Goal: Task Accomplishment & Management: Manage account settings

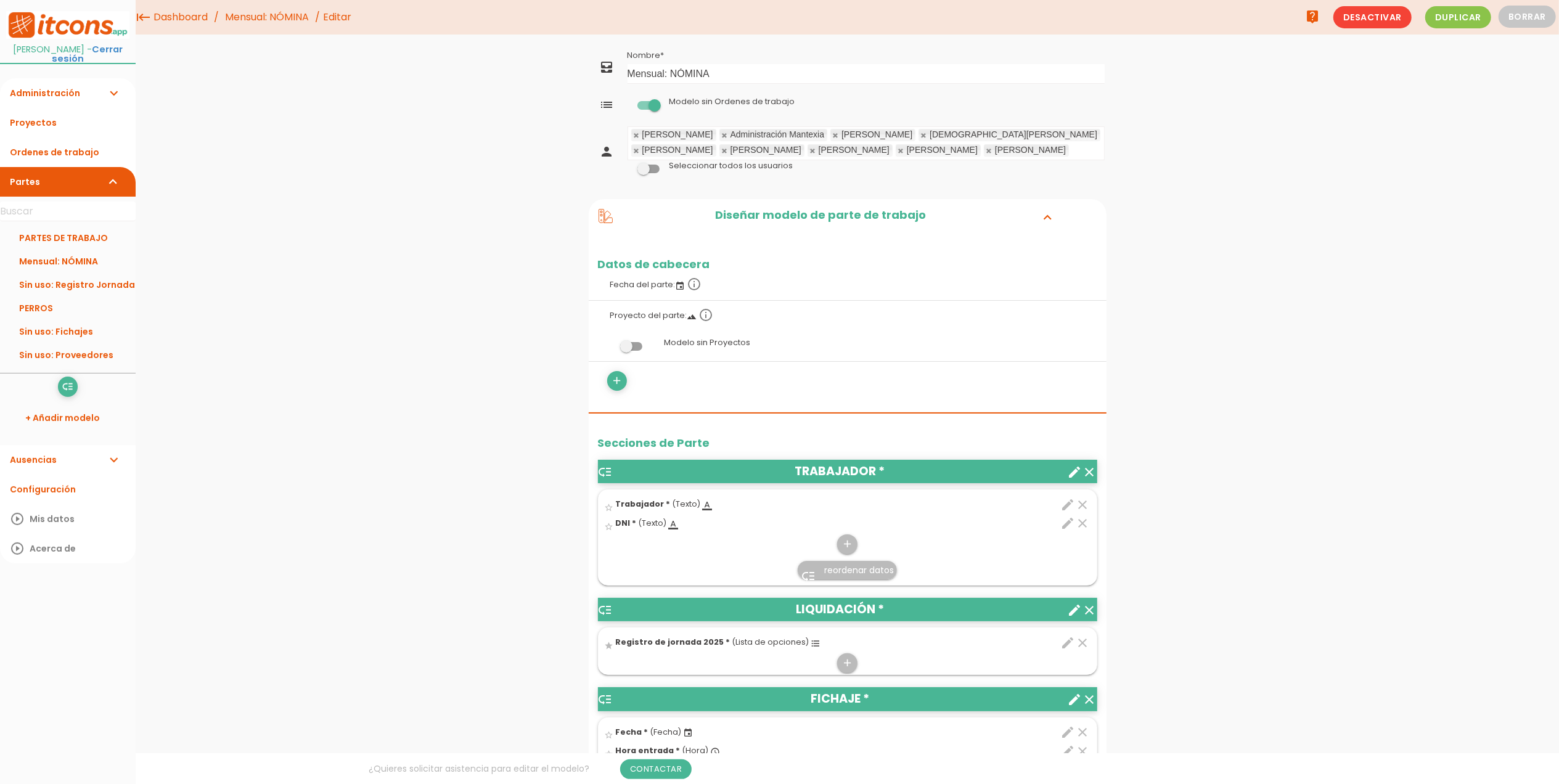
click at [627, 351] on span at bounding box center [631, 346] width 22 height 9
click at [611, 343] on input "checkbox" at bounding box center [611, 343] width 0 height 0
click at [819, 44] on link "Guardar" at bounding box center [817, 42] width 74 height 22
click at [48, 124] on link "Proyectos" at bounding box center [67, 122] width 135 height 29
click at [629, 351] on span at bounding box center [631, 346] width 22 height 9
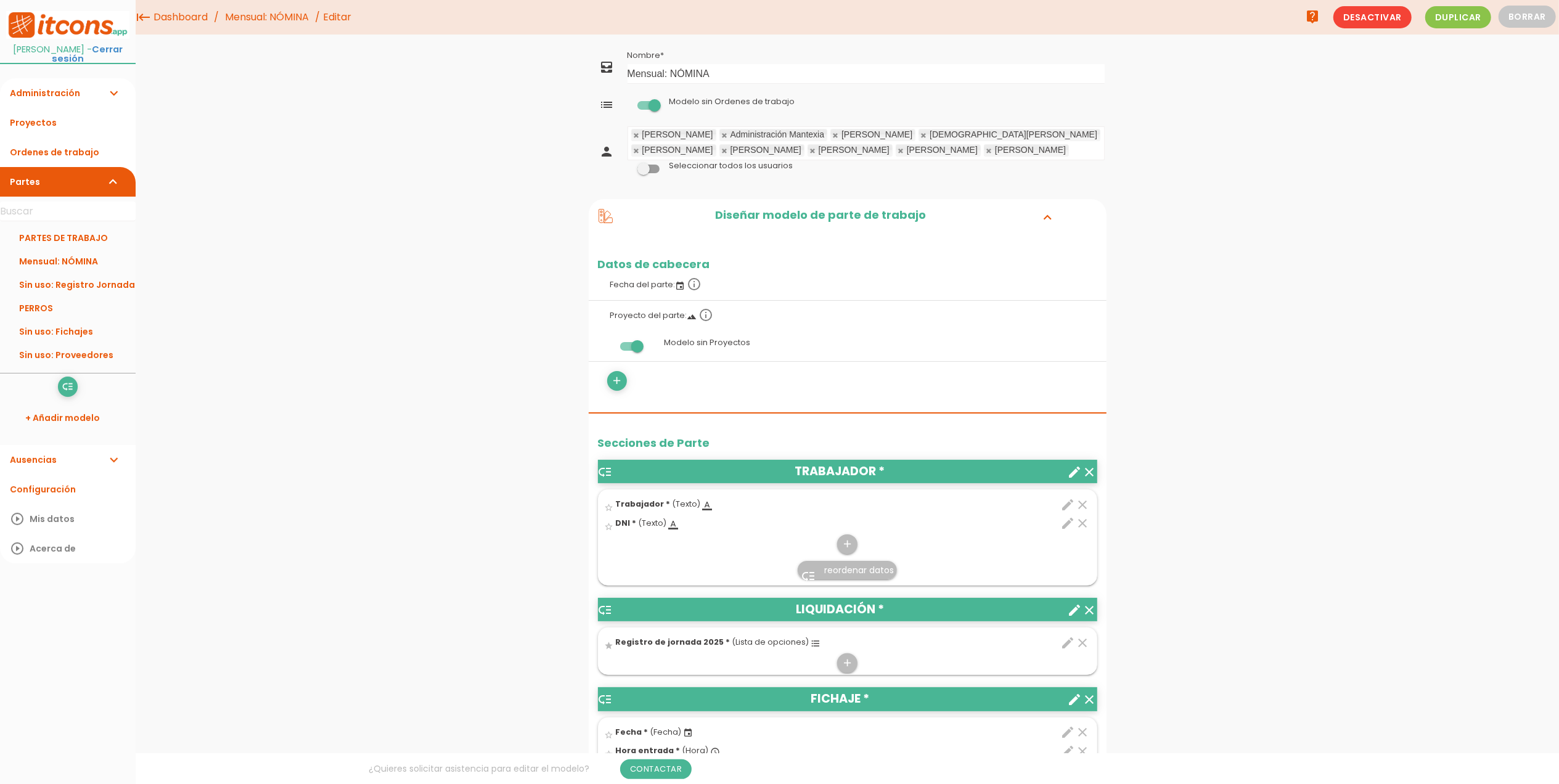
click at [611, 343] on input "checkbox" at bounding box center [611, 343] width 0 height 0
click at [806, 31] on link "Guardar" at bounding box center [817, 42] width 74 height 22
click at [63, 128] on link "Proyectos" at bounding box center [67, 122] width 135 height 29
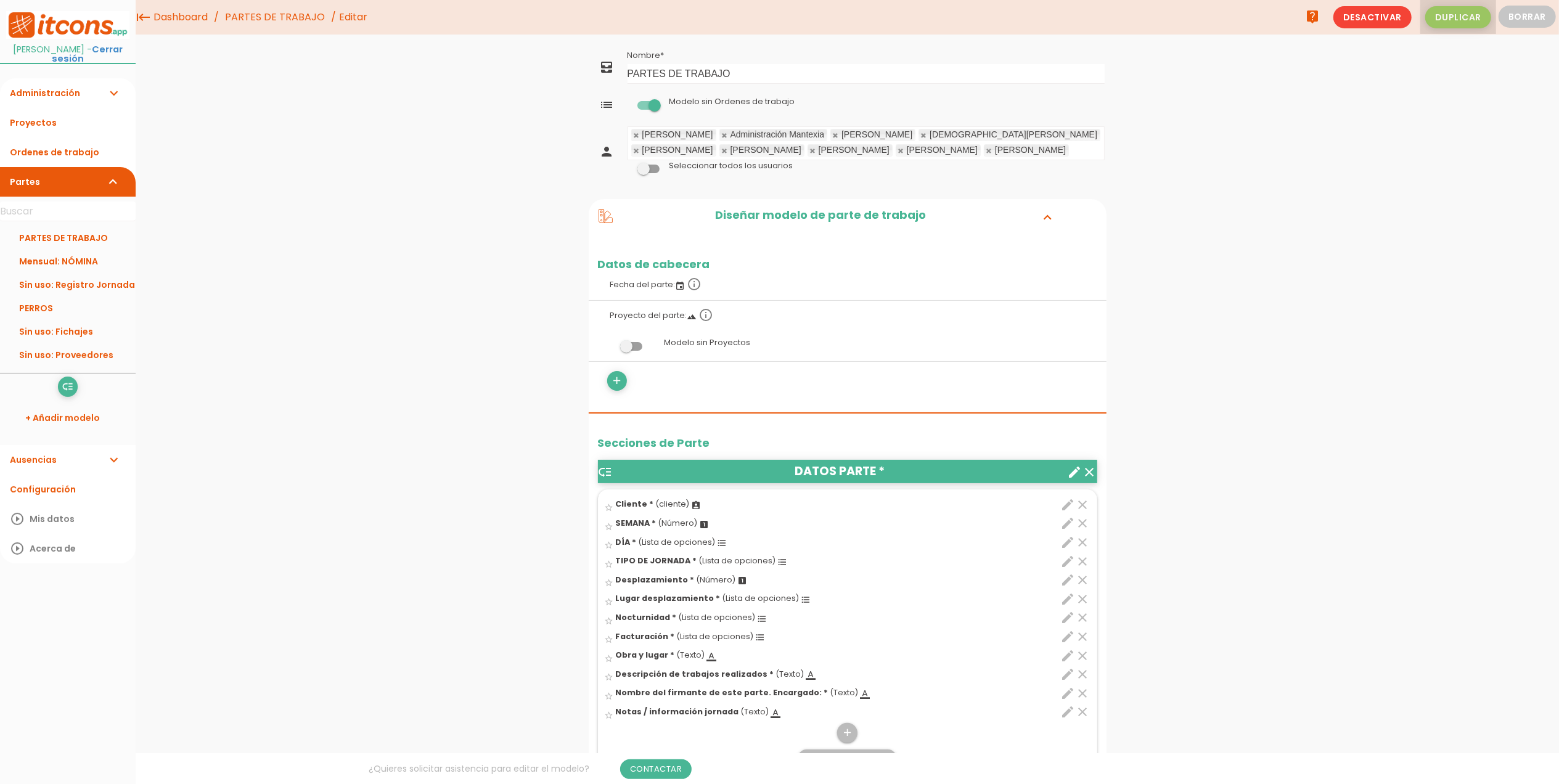
click at [1464, 25] on span "Duplicar" at bounding box center [1458, 17] width 66 height 22
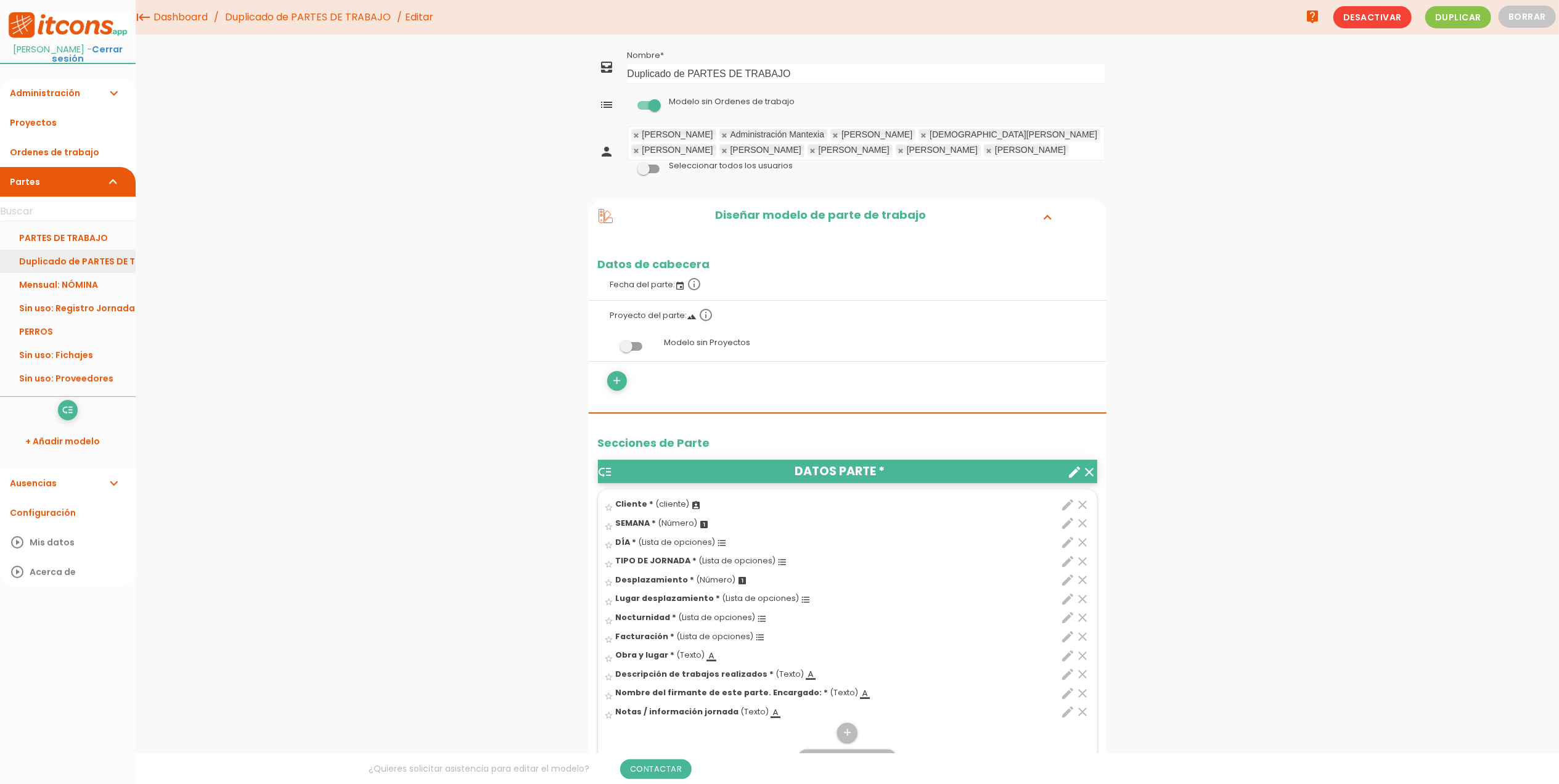
click at [97, 260] on link "Duplicado de PARTES DE TRABAJO" at bounding box center [67, 261] width 135 height 24
drag, startPoint x: 829, startPoint y: 72, endPoint x: 583, endPoint y: 82, distance: 246.2
type input "RECURSOS HUMANOS"
click at [646, 105] on span at bounding box center [649, 105] width 22 height 9
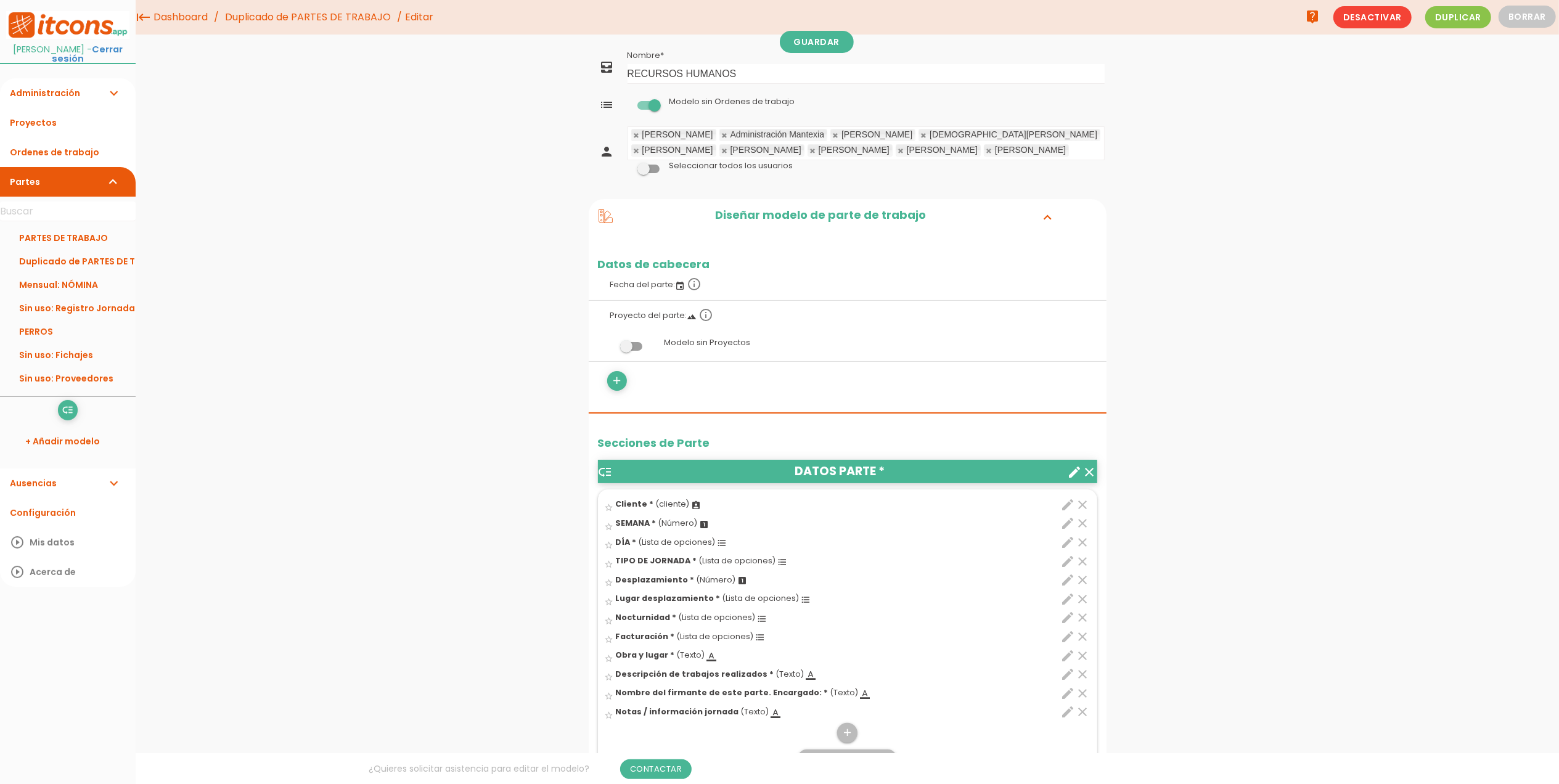
click at [627, 101] on input "checkbox" at bounding box center [627, 101] width 0 height 0
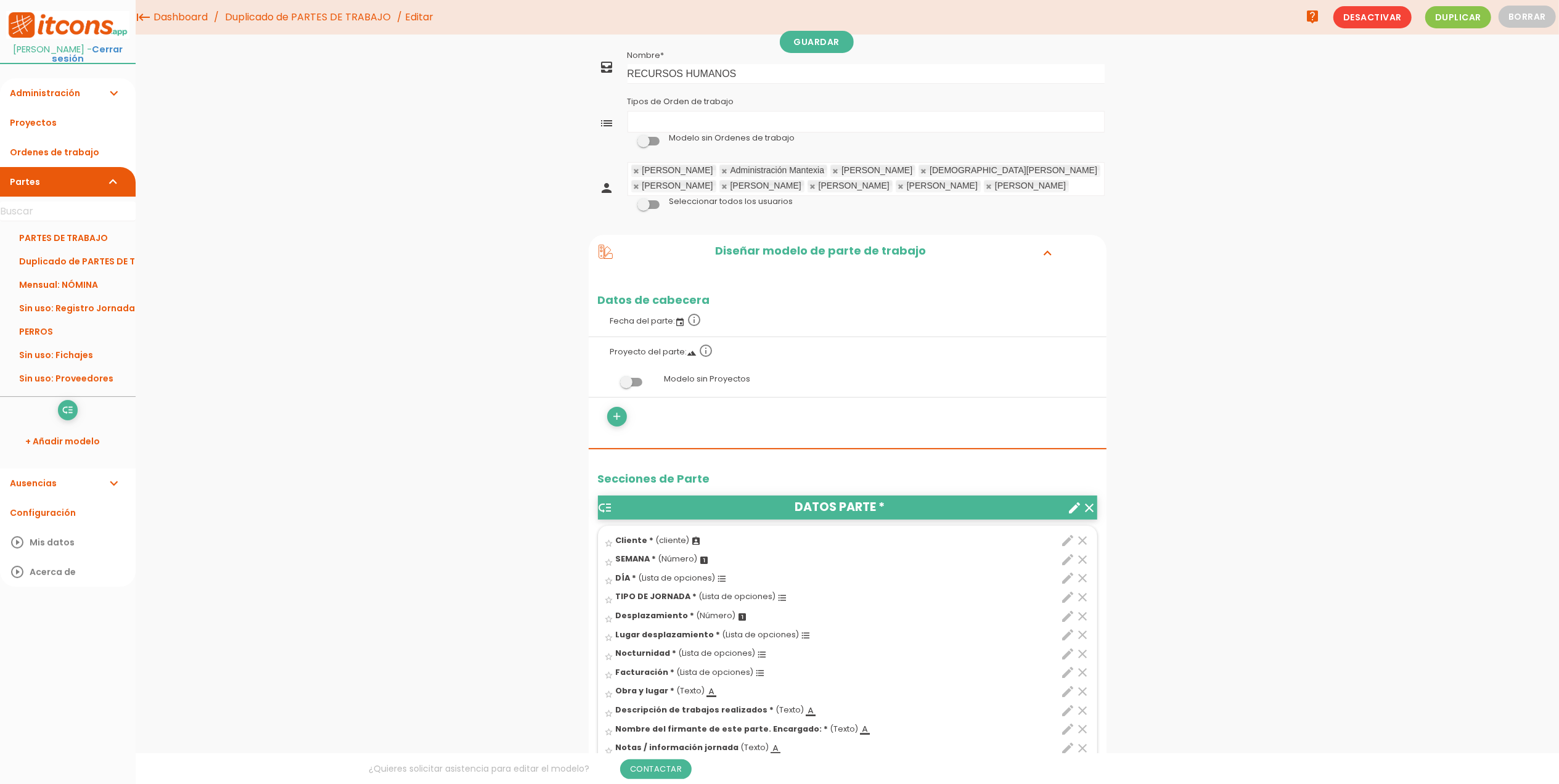
click at [634, 170] on link at bounding box center [636, 171] width 7 height 8
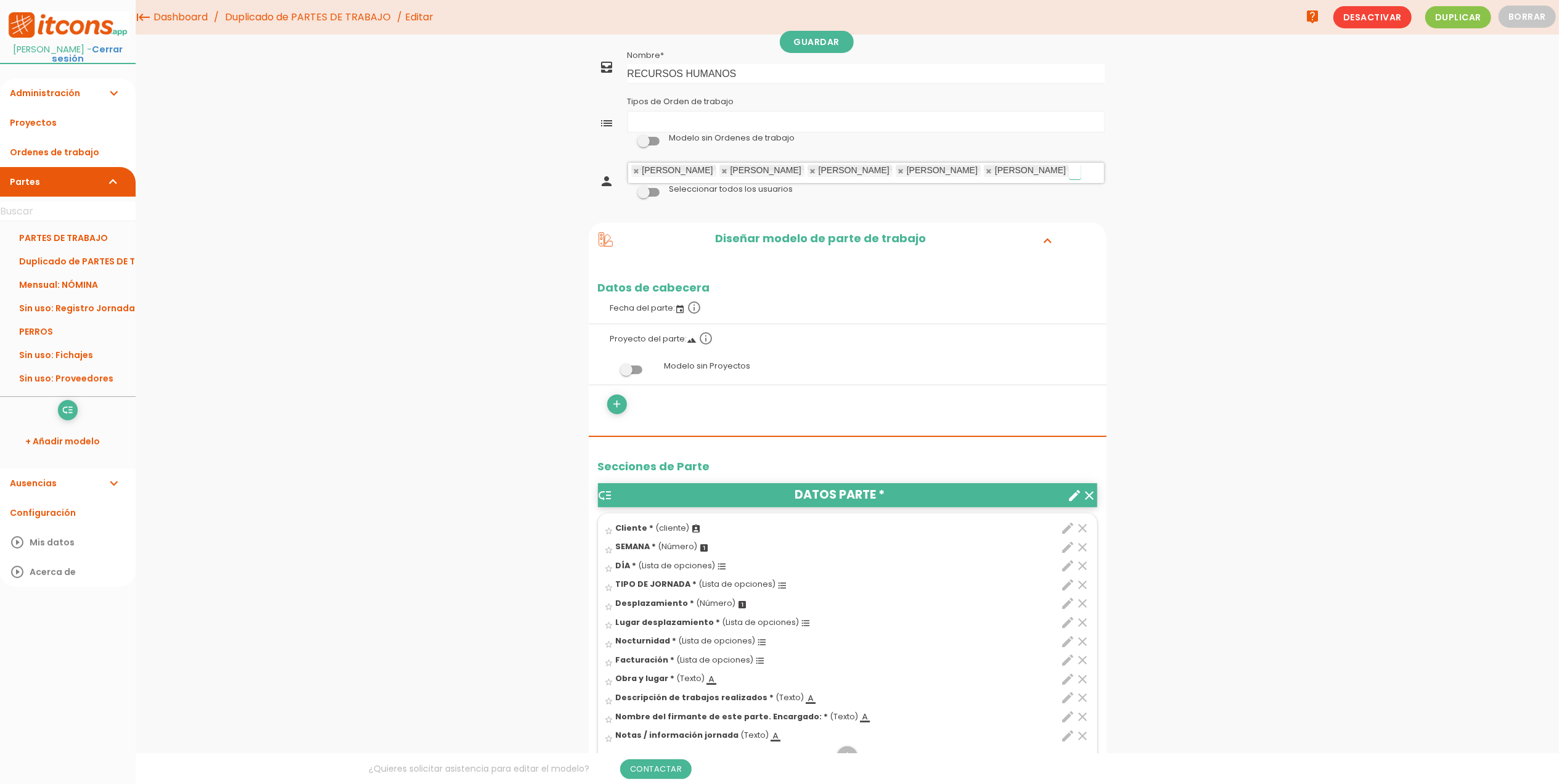
click at [634, 170] on link at bounding box center [636, 171] width 7 height 8
click at [722, 170] on link at bounding box center [725, 171] width 7 height 8
click at [634, 170] on link at bounding box center [636, 171] width 7 height 8
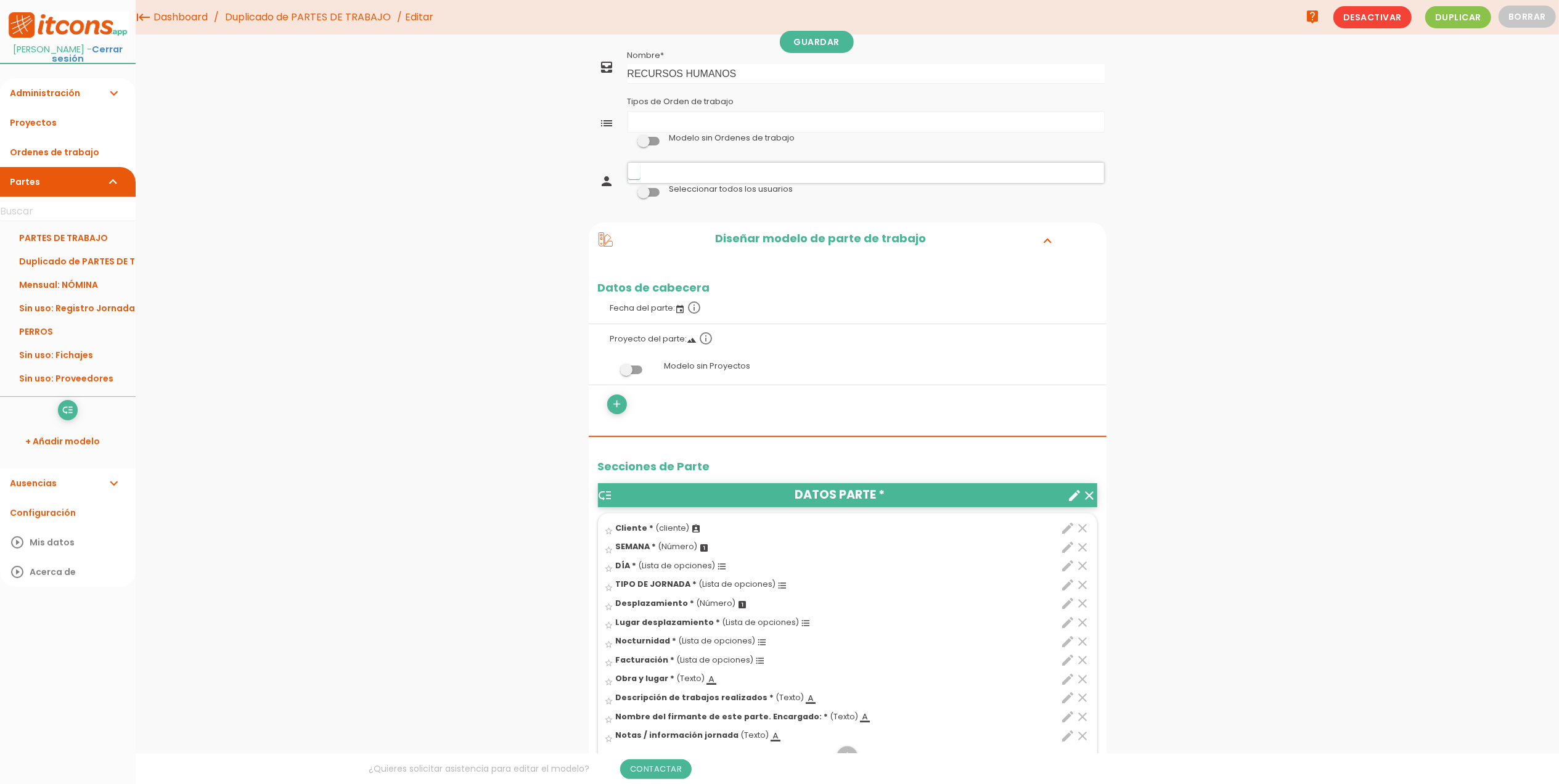
click at [636, 170] on input "text" at bounding box center [635, 171] width 13 height 16
click at [755, 178] on ul "[PERSON_NAME]" at bounding box center [866, 173] width 476 height 21
click at [629, 366] on span at bounding box center [631, 370] width 22 height 9
click at [611, 366] on input "checkbox" at bounding box center [611, 366] width 0 height 0
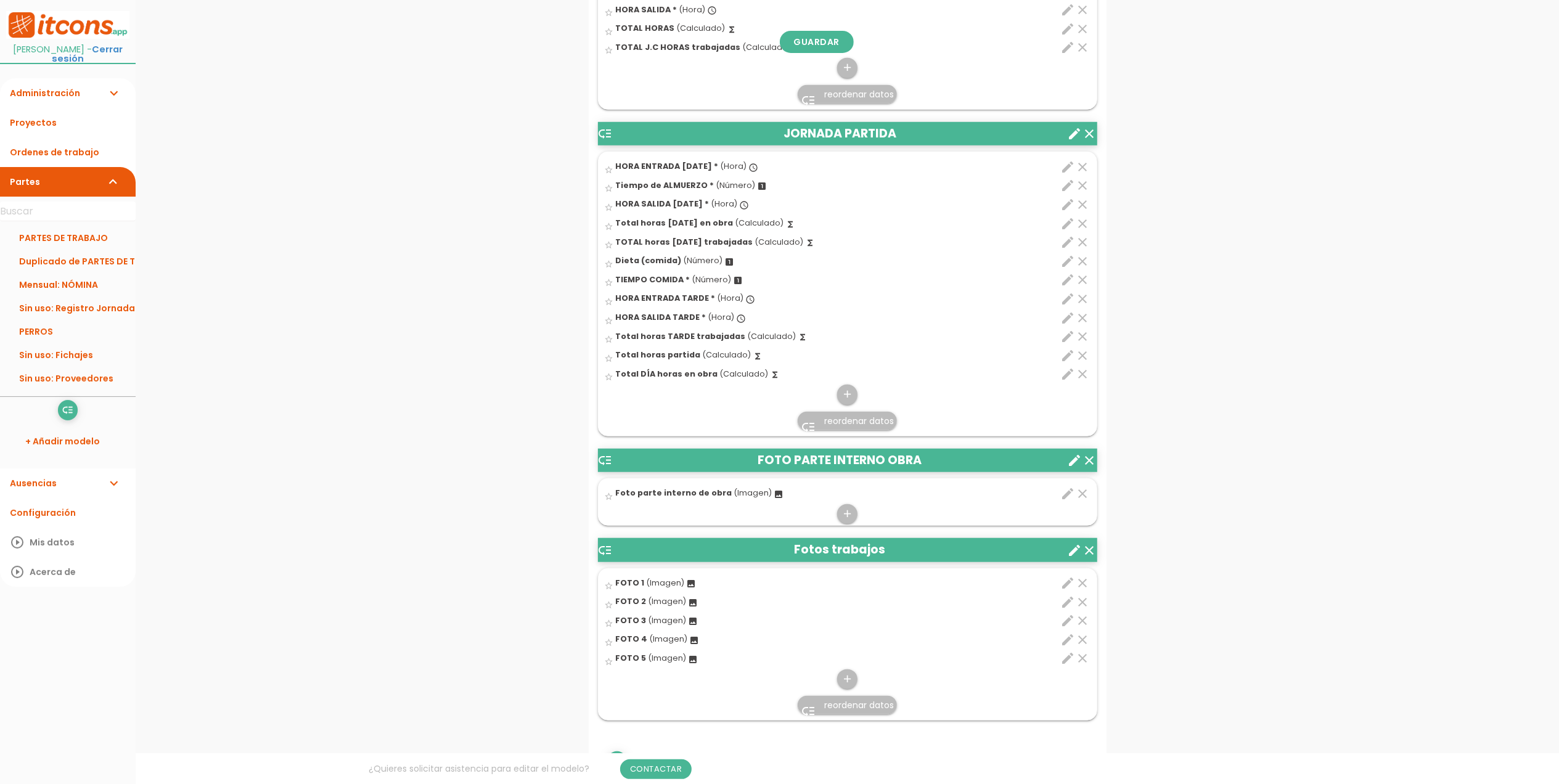
scroll to position [904, 0]
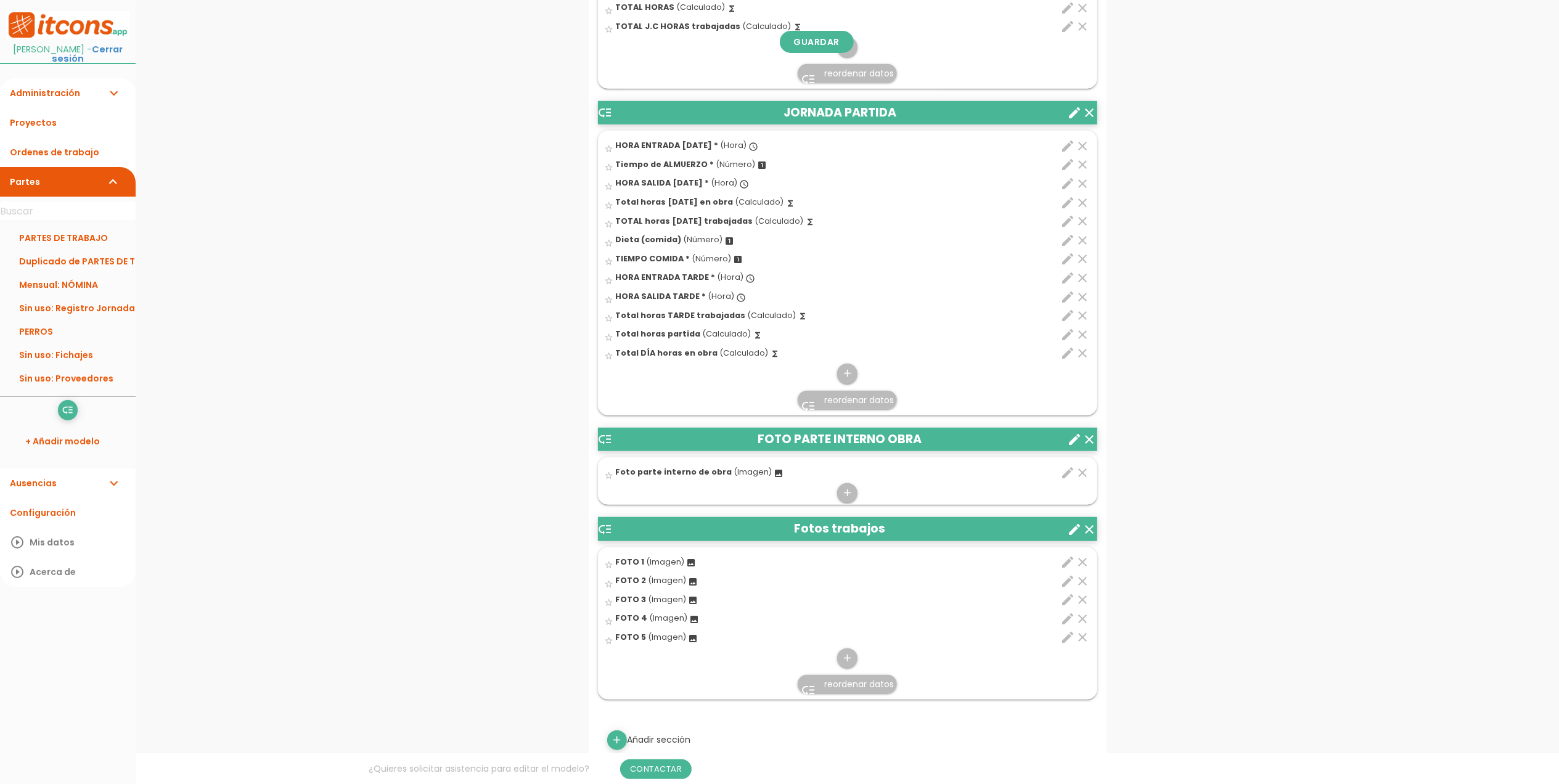
click at [1092, 533] on icon "clear" at bounding box center [1090, 529] width 15 height 15
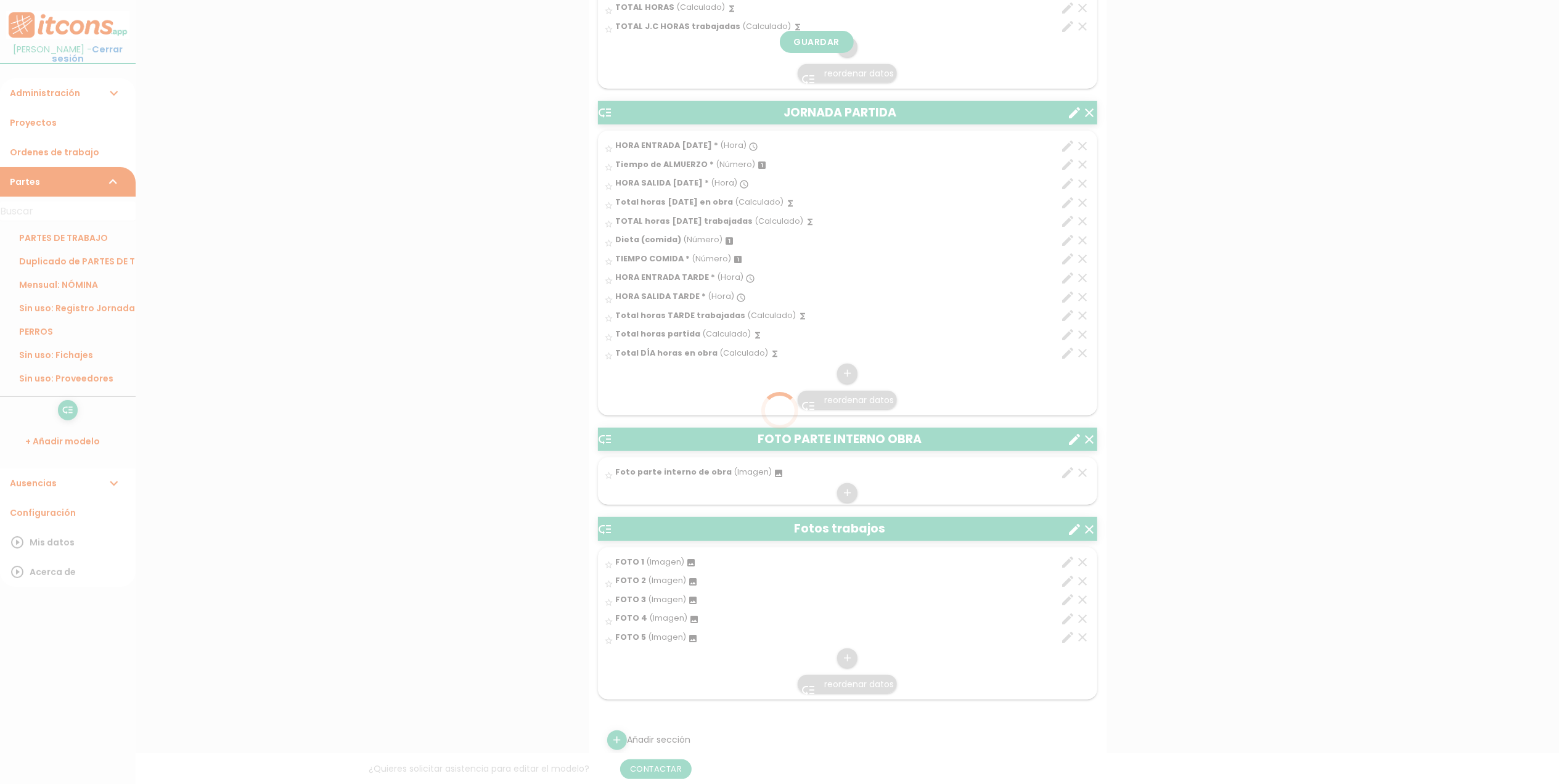
scroll to position [0, 0]
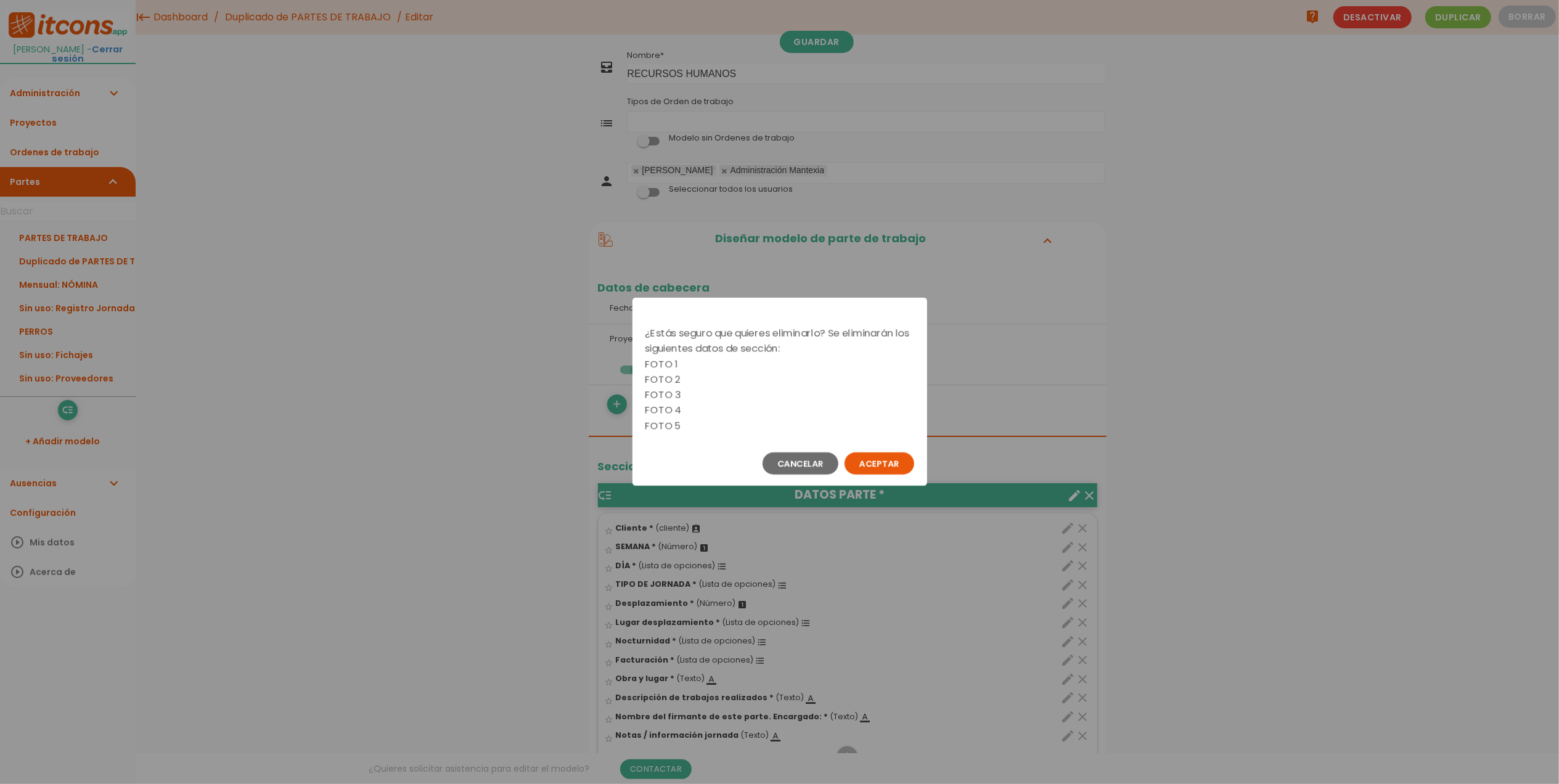
click at [894, 452] on button "Aceptar" at bounding box center [879, 463] width 70 height 22
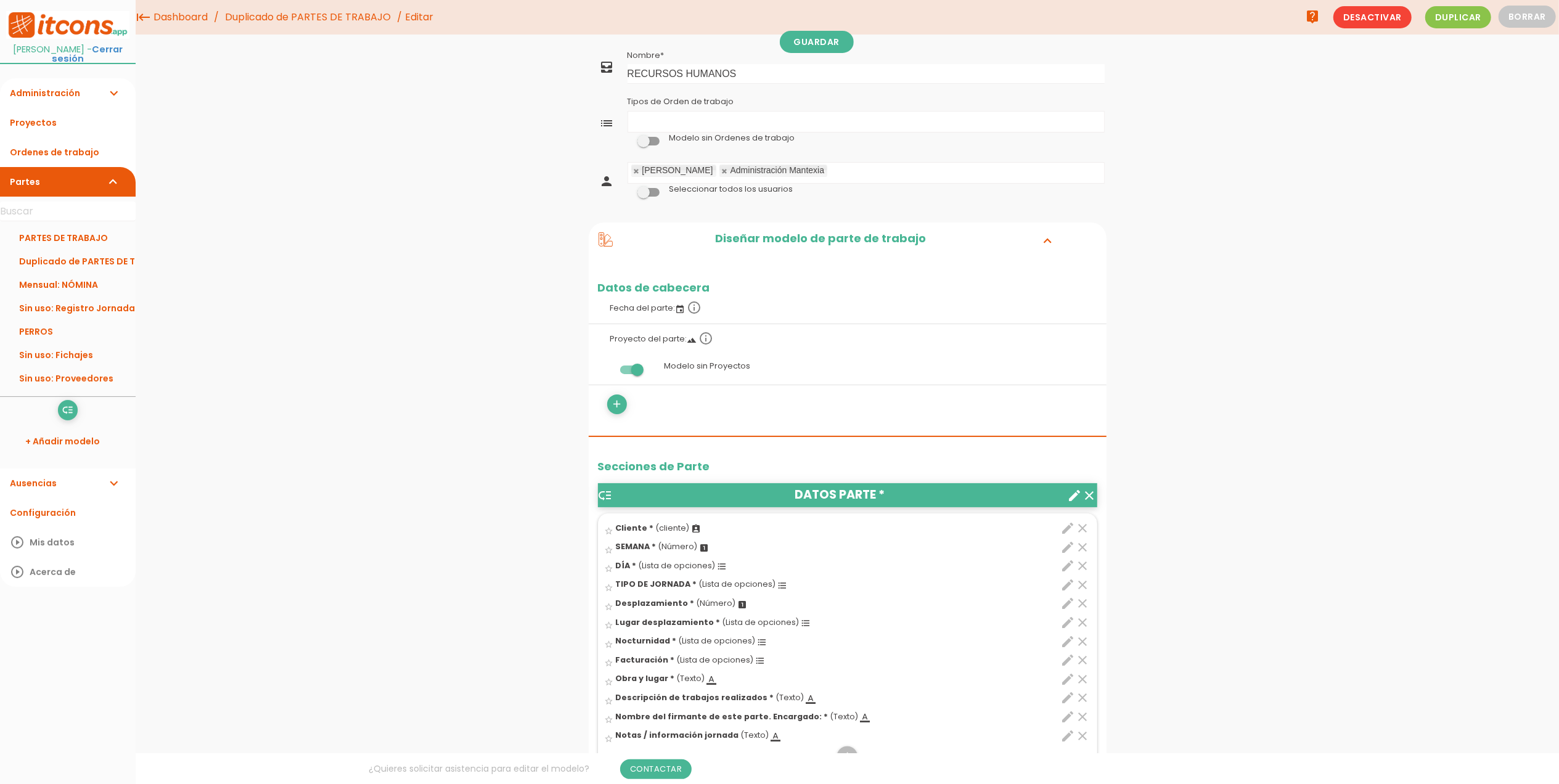
scroll to position [87, 0]
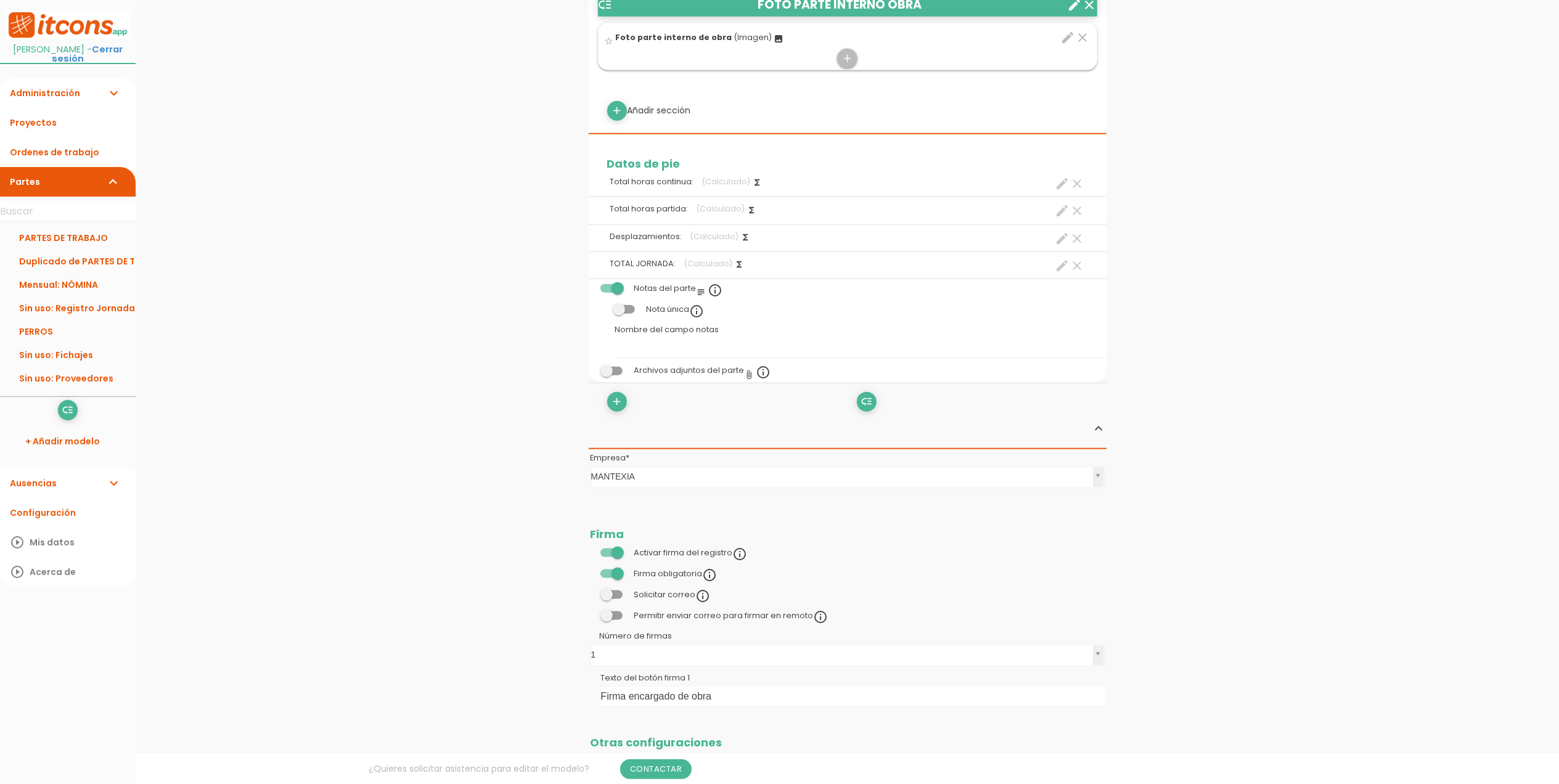
scroll to position [1384, 0]
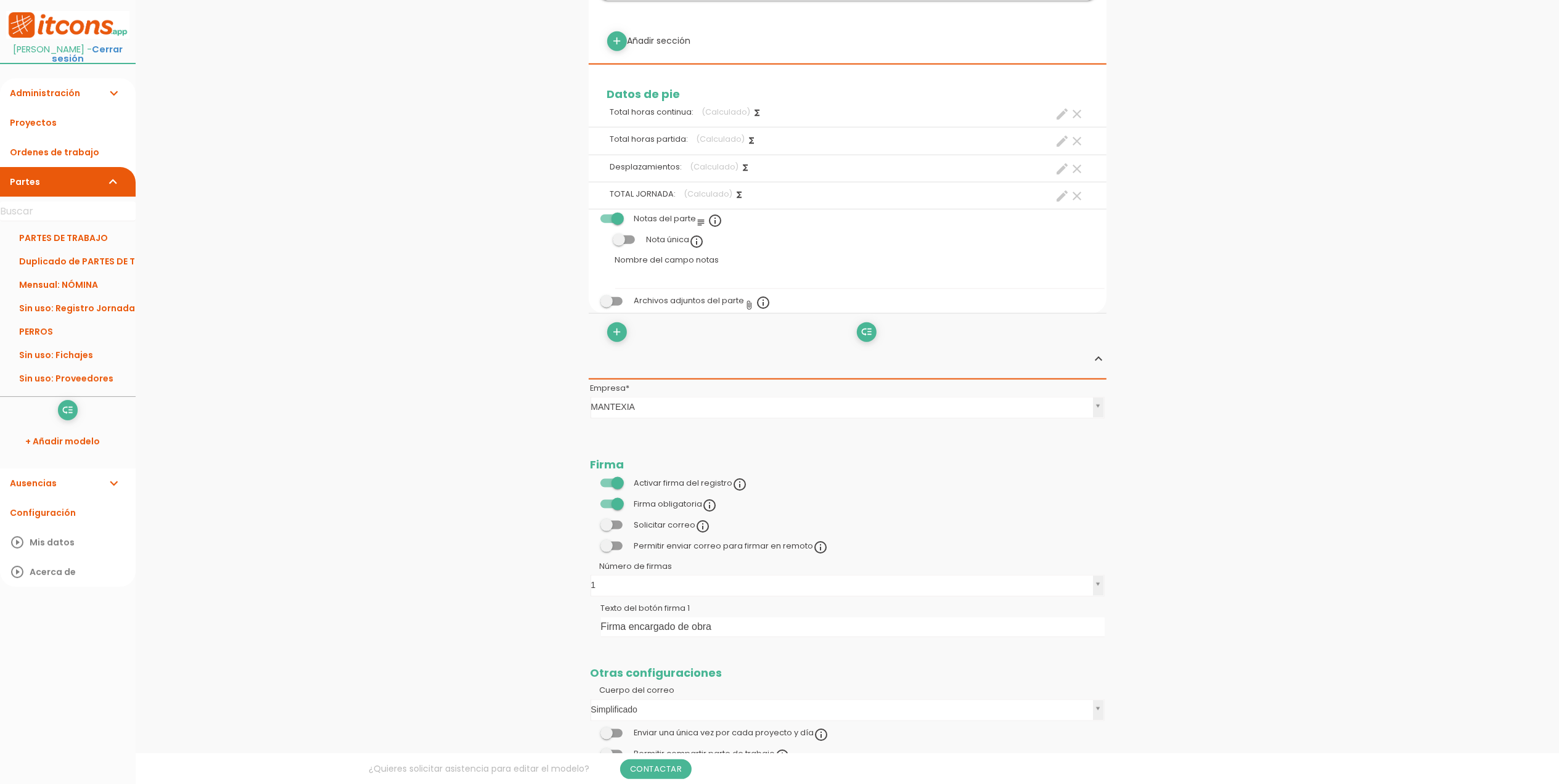
click at [613, 508] on span at bounding box center [612, 504] width 22 height 9
click at [591, 501] on input "checkbox" at bounding box center [591, 501] width 0 height 0
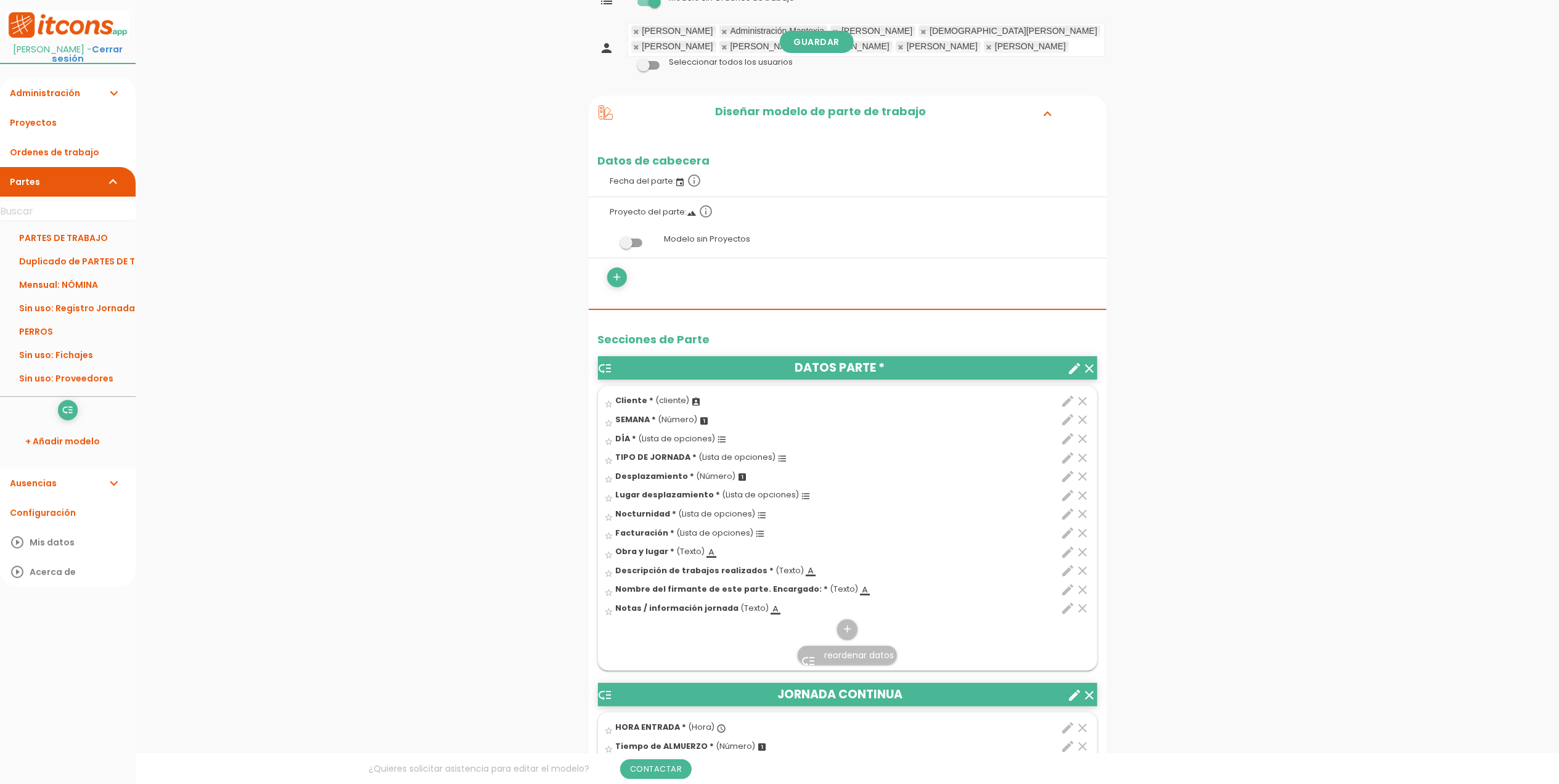
scroll to position [246, 0]
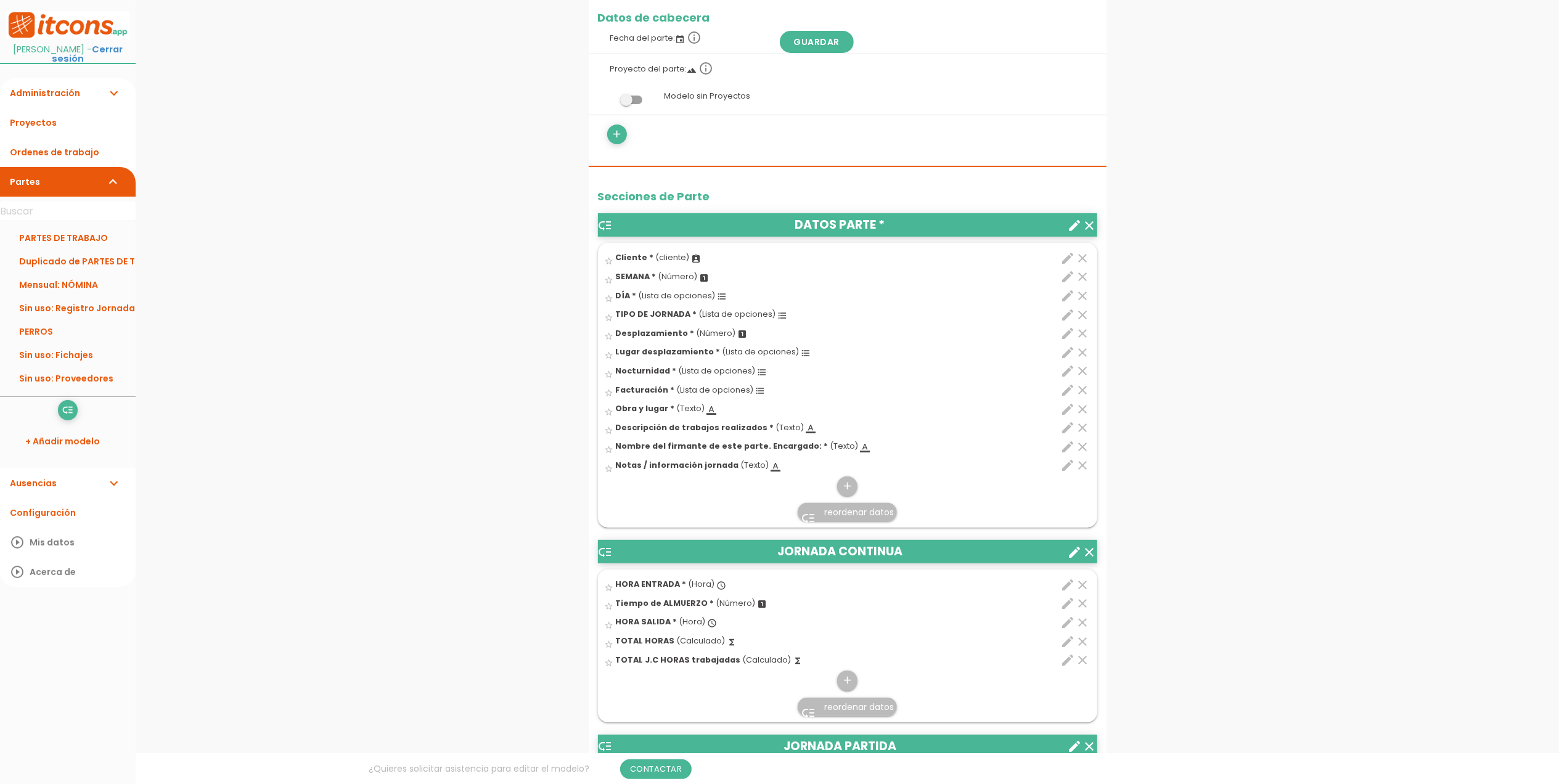
click at [1084, 265] on icon "clear" at bounding box center [1083, 258] width 15 height 15
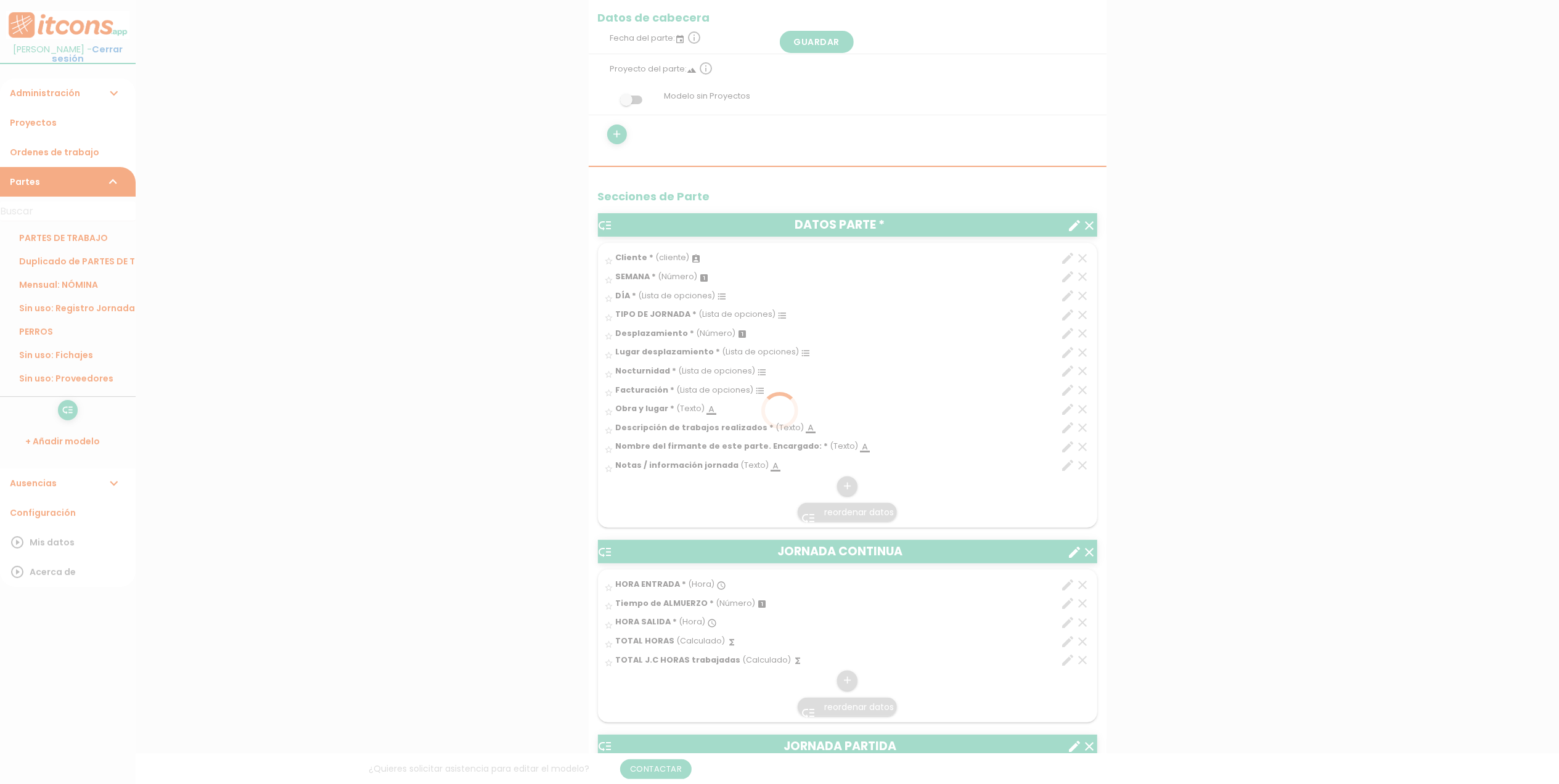
scroll to position [0, 0]
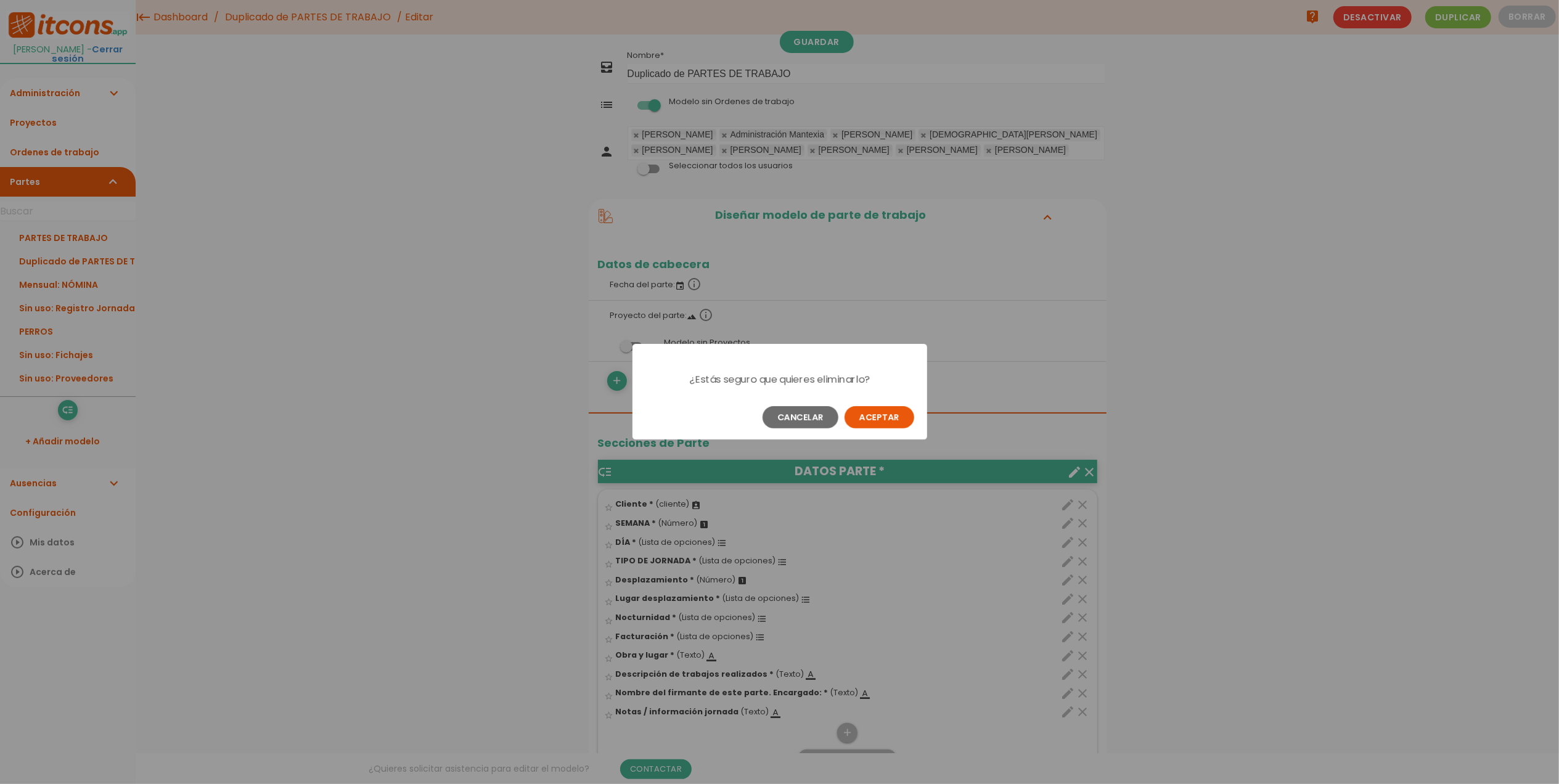
click at [873, 420] on button "Aceptar" at bounding box center [879, 417] width 70 height 22
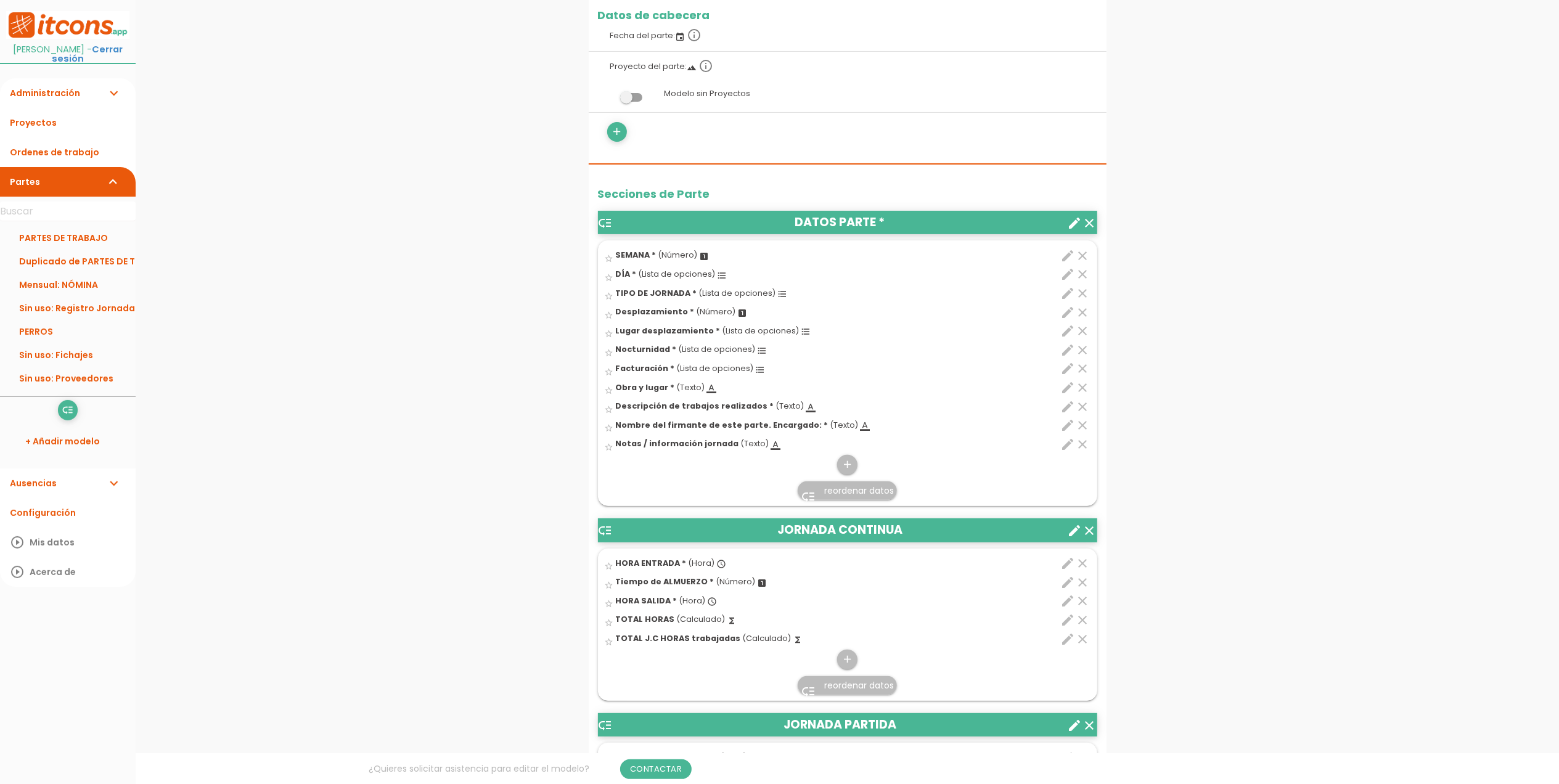
scroll to position [329, 0]
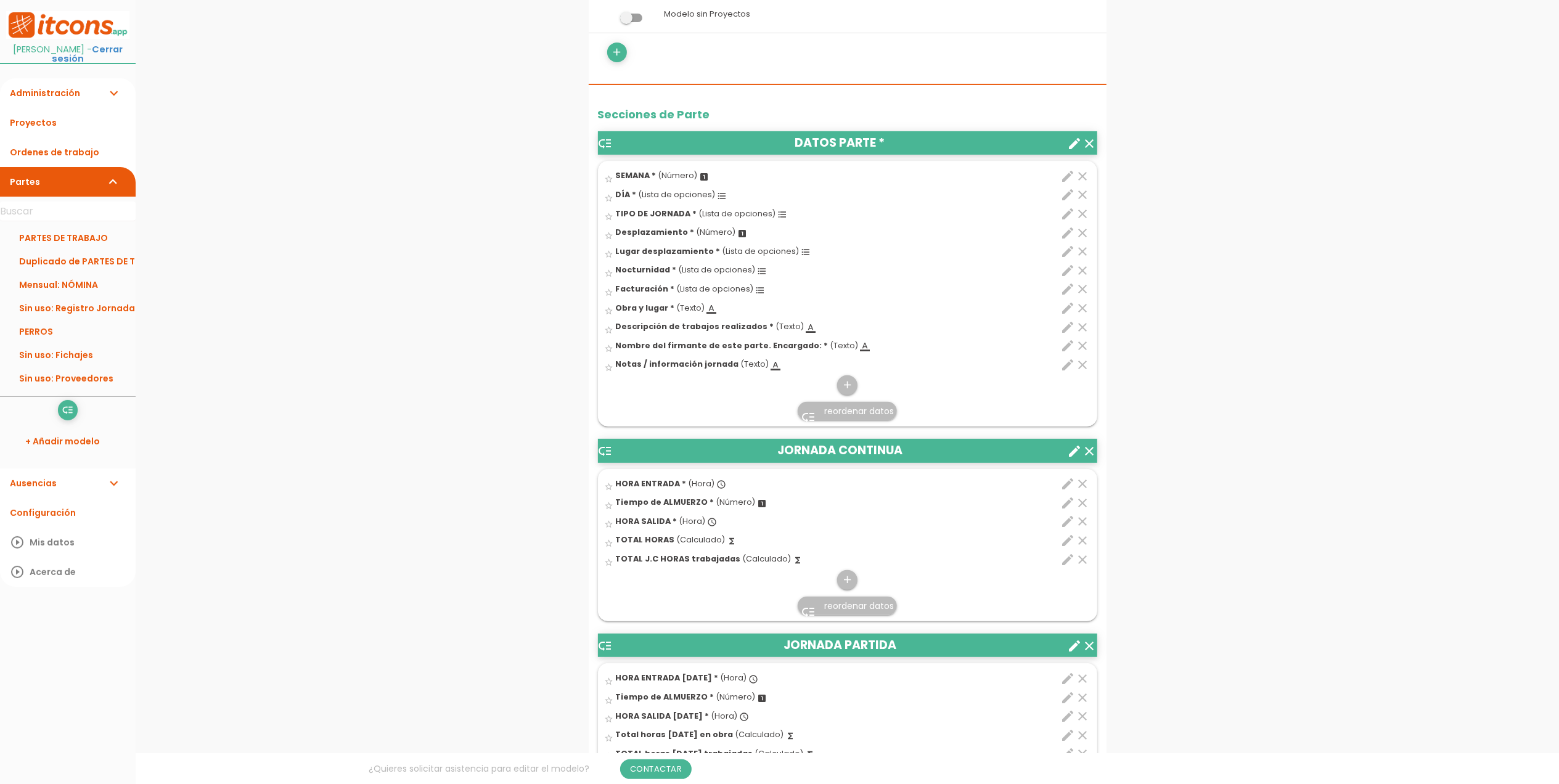
click at [780, 219] on icon "format_list_bulleted" at bounding box center [783, 215] width 10 height 10
click at [0, 0] on input "star_border" at bounding box center [0, 0] width 0 height 0
click at [1070, 221] on icon "edit" at bounding box center [1069, 214] width 15 height 15
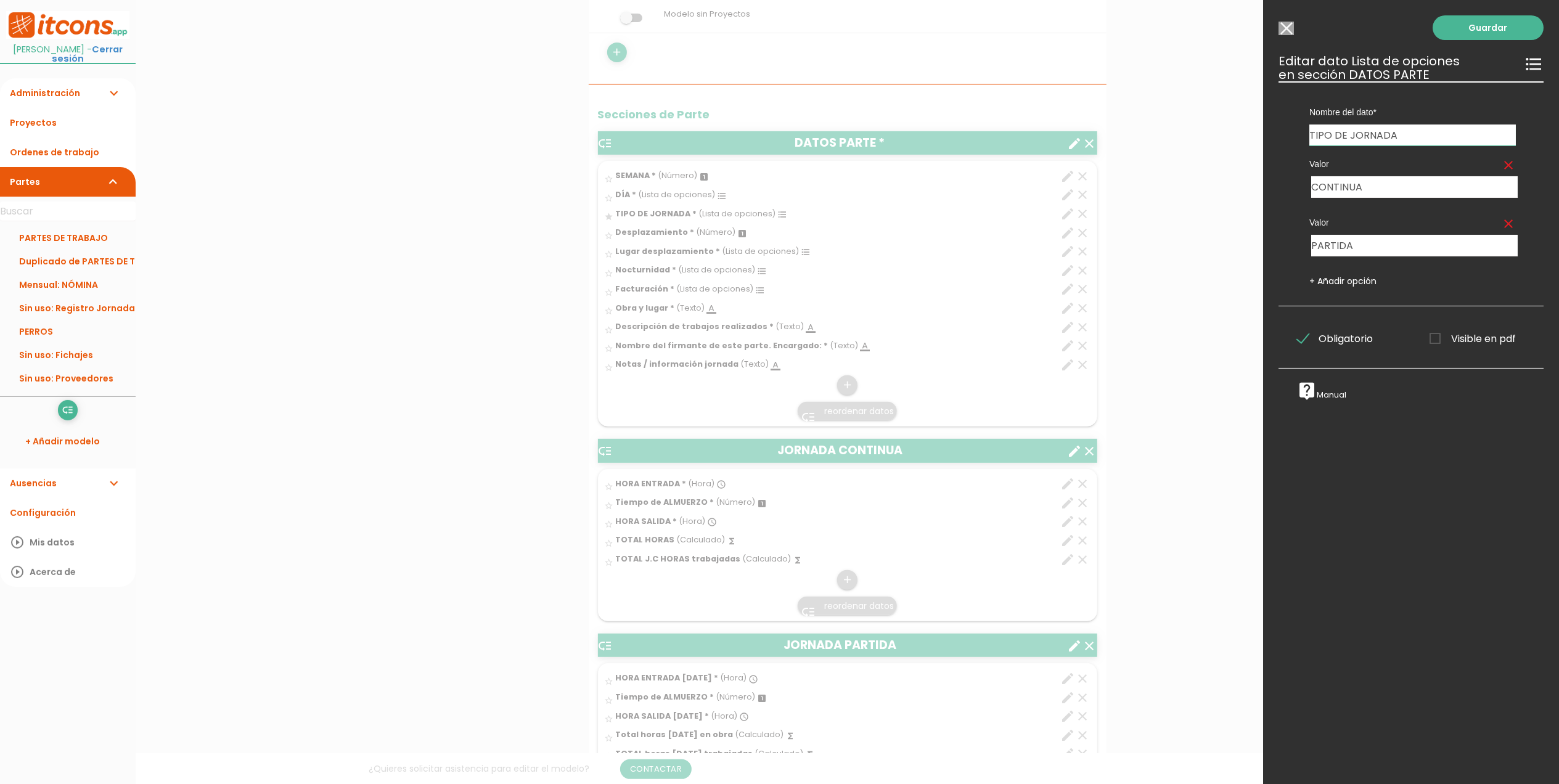
drag, startPoint x: 1417, startPoint y: 137, endPoint x: 1347, endPoint y: 131, distance: 70.3
click at [1347, 131] on input "TIPO DE JORNADA" at bounding box center [1412, 135] width 207 height 21
type input "TIPO DE AUSENCIA"
drag, startPoint x: 1384, startPoint y: 188, endPoint x: 1290, endPoint y: 178, distance: 94.5
click at [1291, 178] on div "Valor clear CONTINUA 28858 clear" at bounding box center [1412, 216] width 243 height 142
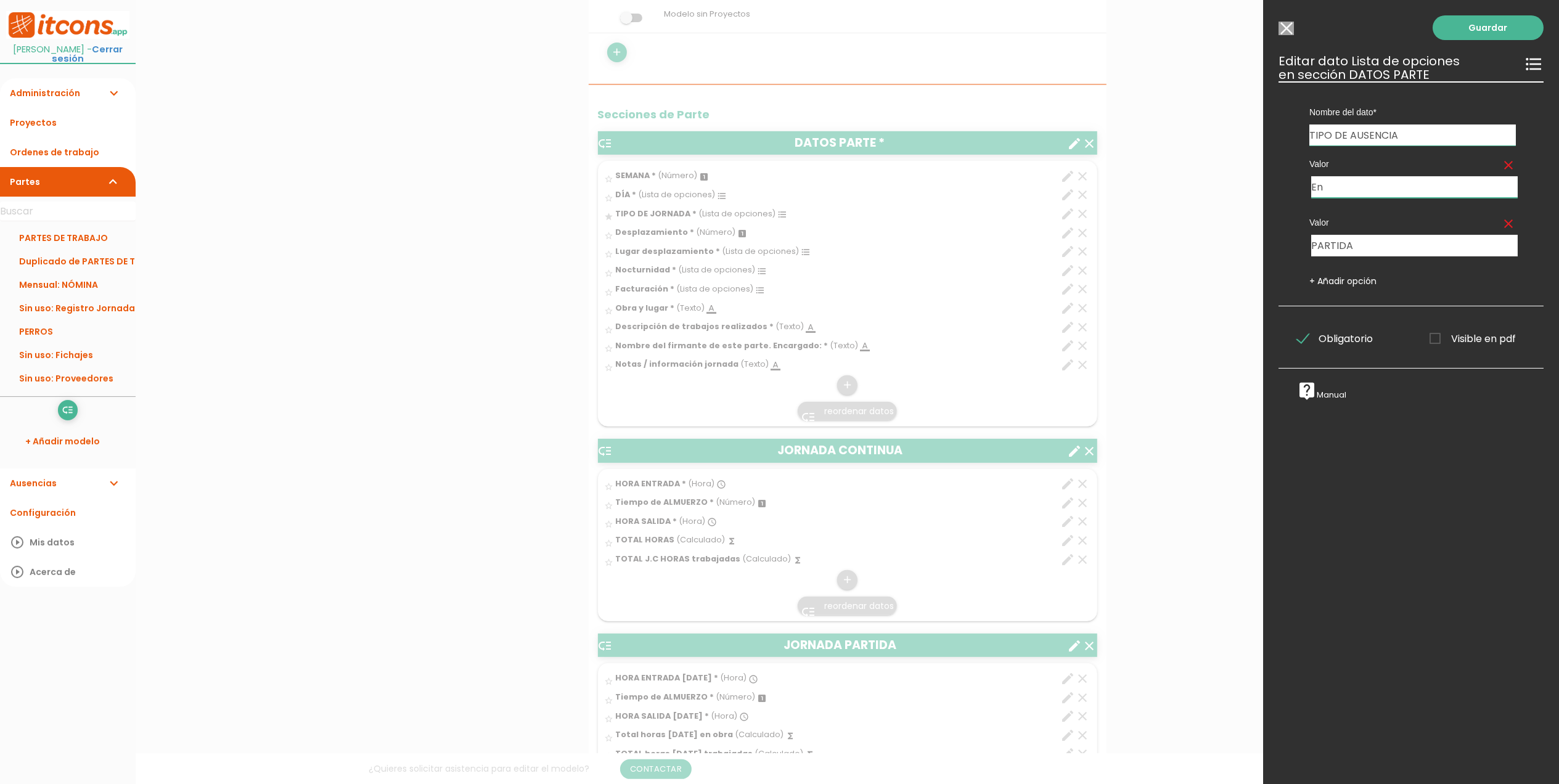
type input "E"
type input "e"
type input "N"
type input "NO justificada"
drag, startPoint x: 1373, startPoint y: 242, endPoint x: 1285, endPoint y: 238, distance: 88.1
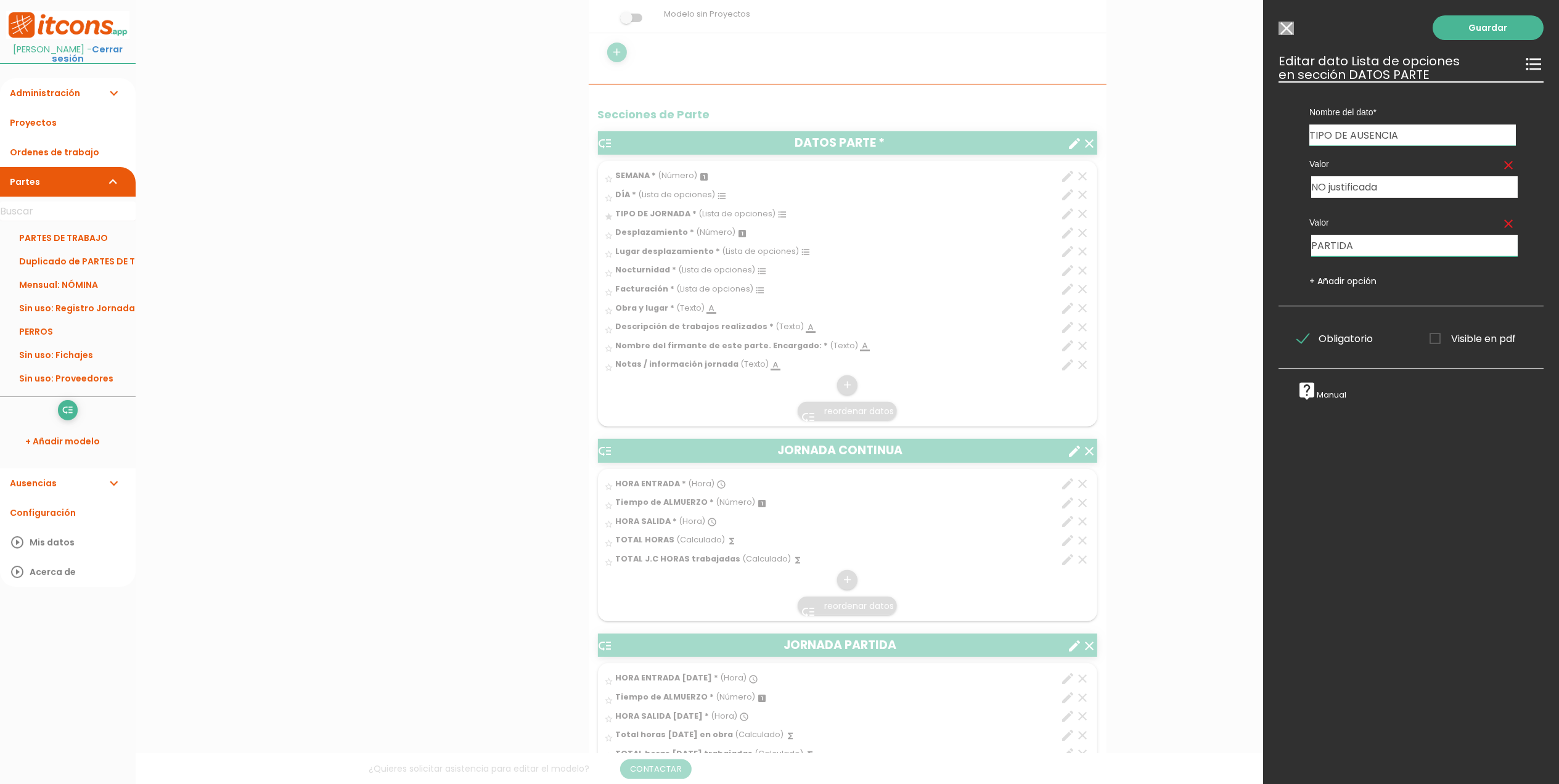
click at [1285, 238] on div "Nombre del dato Foto parte interno de obra HORA ENTRADA Tiempo de ALMUERZO SEMA…" at bounding box center [1411, 194] width 265 height 225
type input "Enfermedad común"
click at [1357, 284] on link "+ Añadir opción" at bounding box center [1343, 281] width 67 height 13
click at [1351, 307] on input "text" at bounding box center [1359, 303] width 94 height 21
type input "Baja médica"
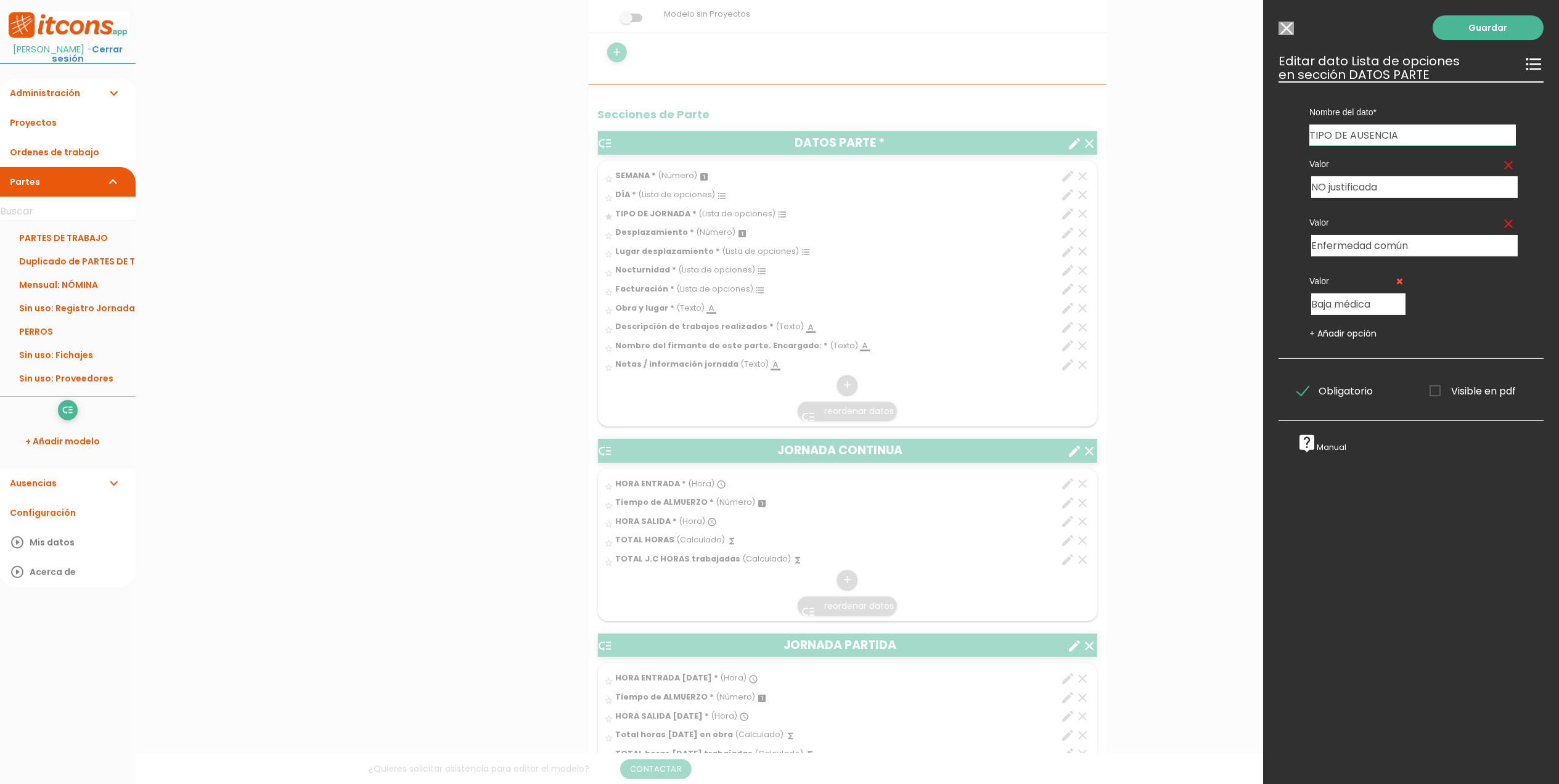
click at [1347, 333] on link "+ Añadir opción" at bounding box center [1343, 333] width 67 height 13
click at [1450, 304] on input "text" at bounding box center [1471, 303] width 94 height 21
type input "S"
type input "Asuntos propios"
click at [1349, 333] on link "+ Añadir opción" at bounding box center [1343, 333] width 67 height 13
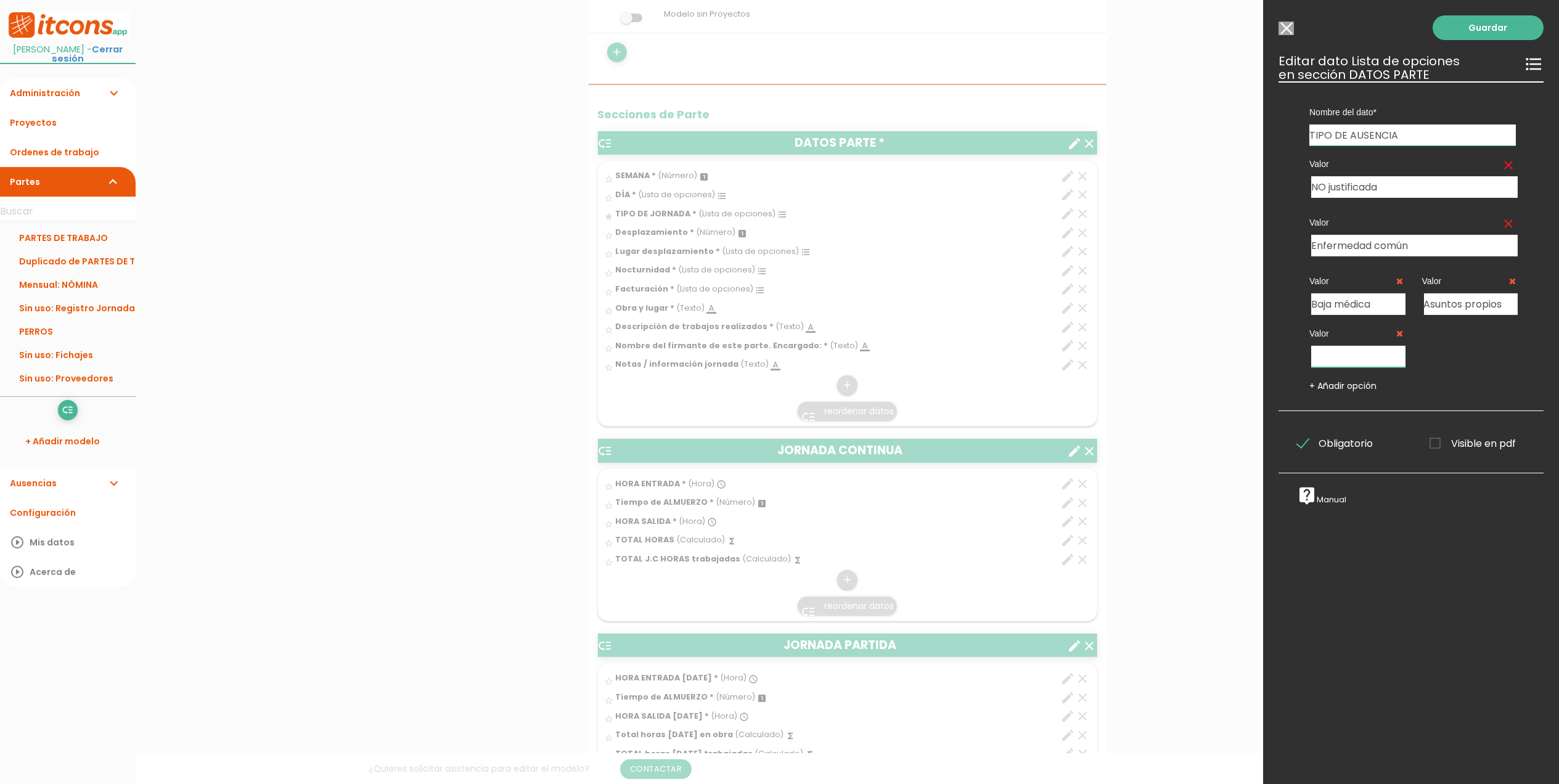
click at [1343, 357] on input "text" at bounding box center [1359, 356] width 94 height 21
click at [1356, 355] on input "Médico" at bounding box center [1359, 356] width 94 height 21
drag, startPoint x: 1356, startPoint y: 355, endPoint x: 1279, endPoint y: 348, distance: 77.3
click at [1279, 348] on div "Nombre del dato Foto parte interno de obra HORA ENTRADA Tiempo de ALMUERZO SEMA…" at bounding box center [1411, 246] width 265 height 329
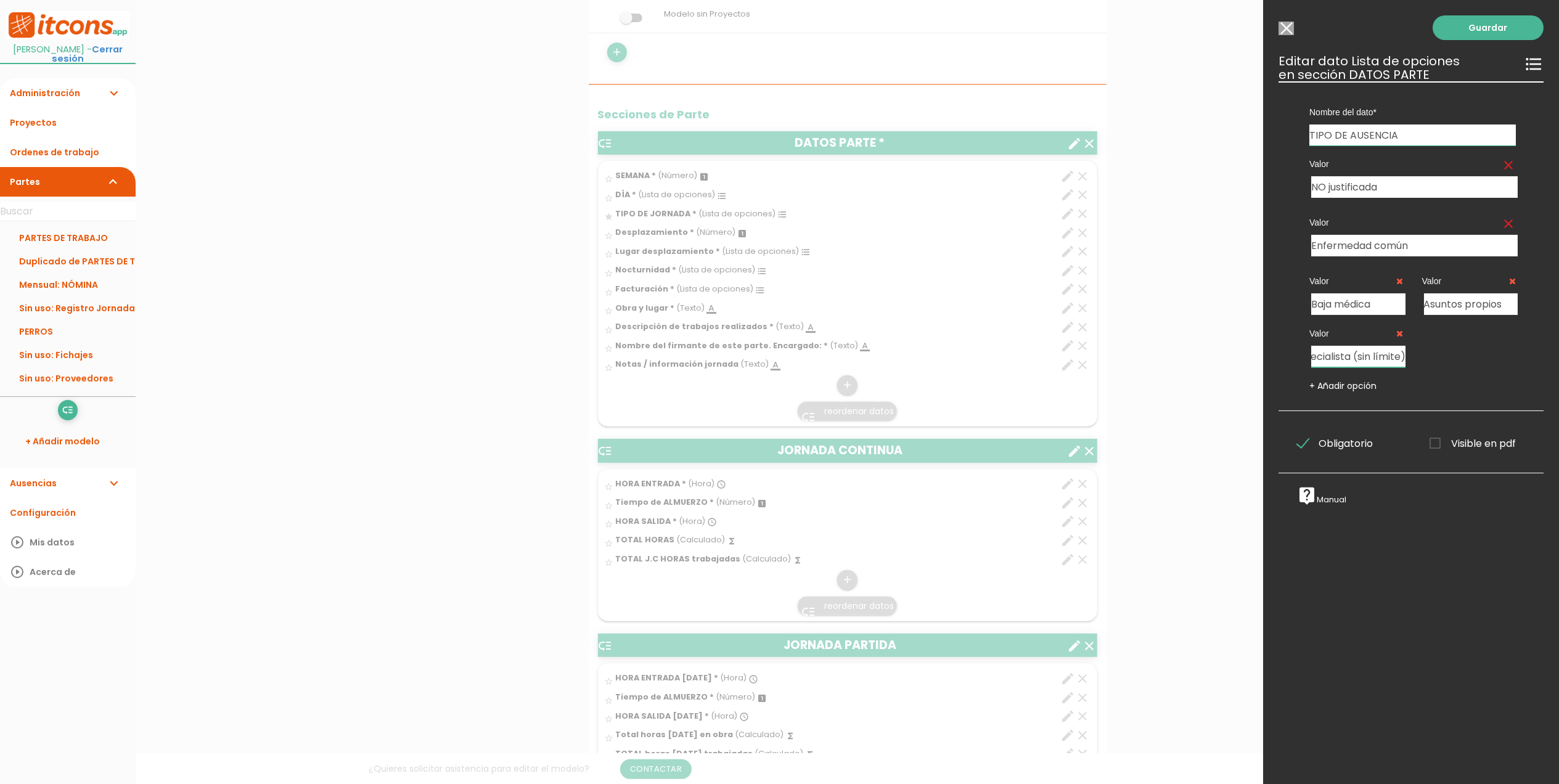
click at [1334, 358] on input "Cita especialista (sin límite)" at bounding box center [1359, 356] width 94 height 21
drag, startPoint x: 1311, startPoint y: 356, endPoint x: 1427, endPoint y: 372, distance: 117.1
click at [1427, 372] on div "Valor clear NO justificada 28858" at bounding box center [1412, 268] width 243 height 246
type input "Médico: Cita especialista (sin límite)"
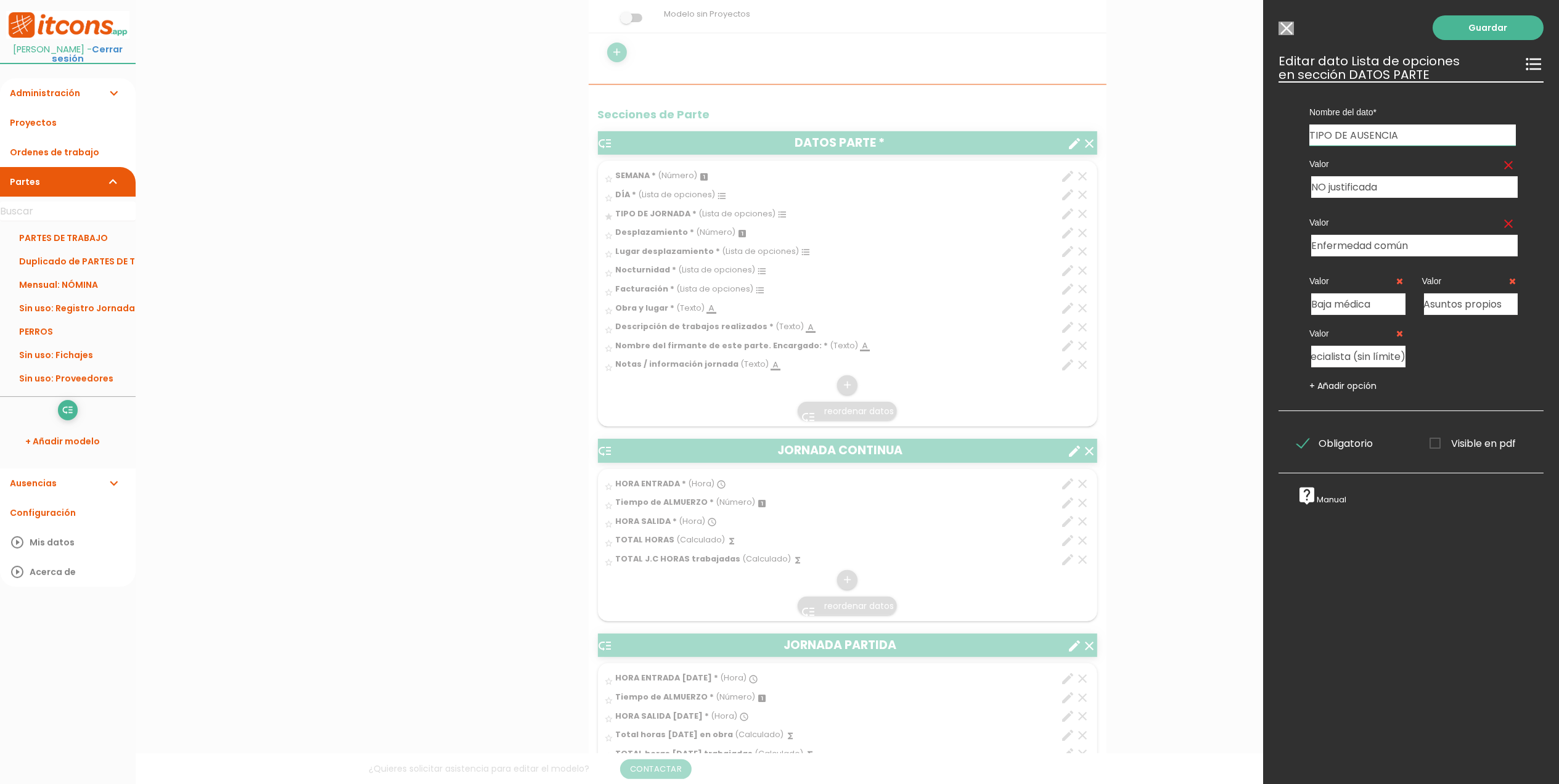
click at [1428, 373] on div "Valor clear NO justificada 28858" at bounding box center [1412, 268] width 243 height 246
click at [1345, 382] on link "+ Añadir opción" at bounding box center [1343, 386] width 67 height 13
click at [1451, 356] on input "text" at bounding box center [1471, 356] width 94 height 21
paste input "Médico: Cita especialista (sin límite)"
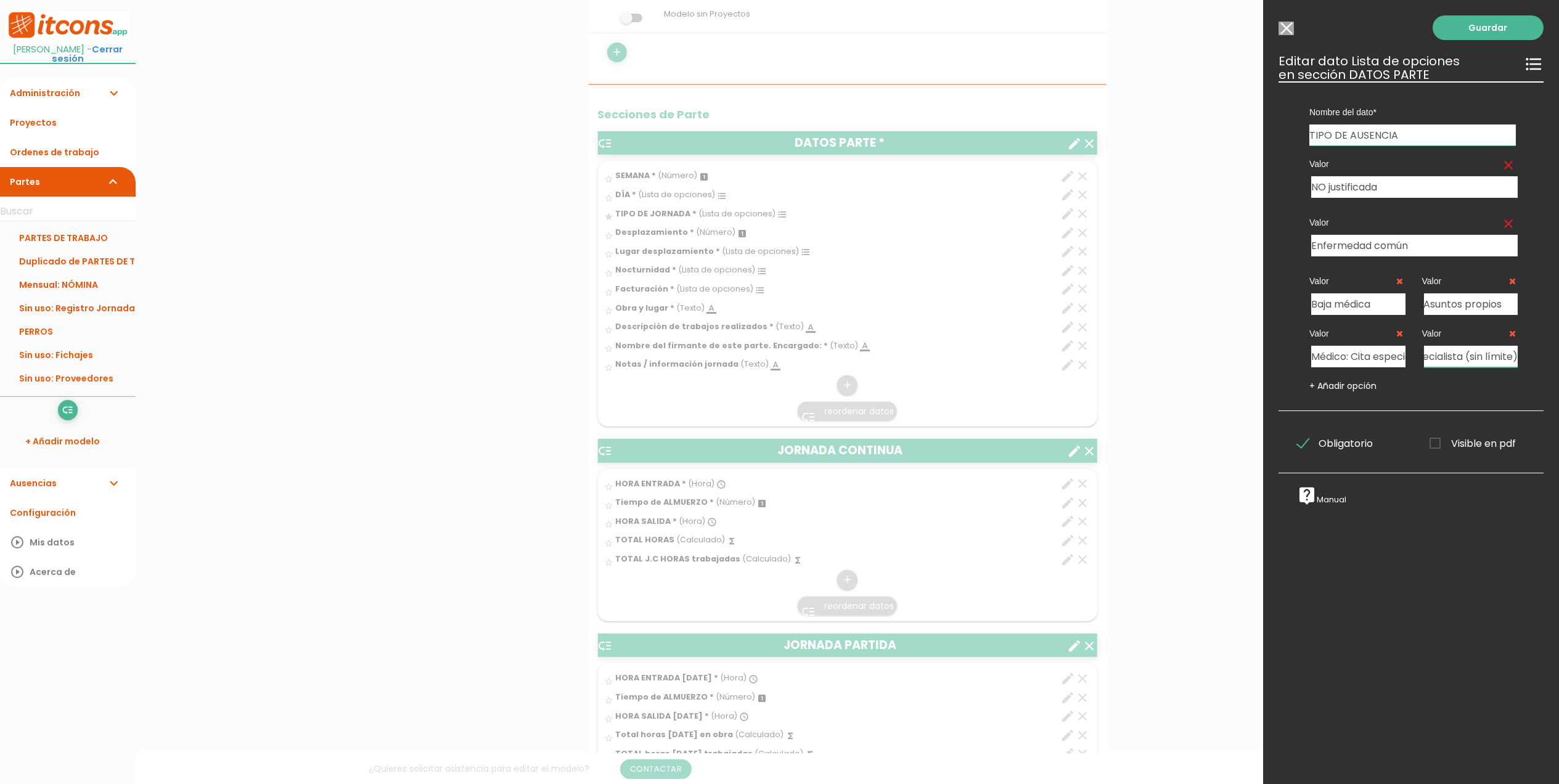
scroll to position [0, 90]
drag, startPoint x: 1456, startPoint y: 356, endPoint x: 1500, endPoint y: 356, distance: 44.0
click at [1500, 356] on input "Médico: Cita especialista (sin límite)" at bounding box center [1471, 356] width 94 height 21
type input "Médico: Cita cabecera/general (16 horas/año)"
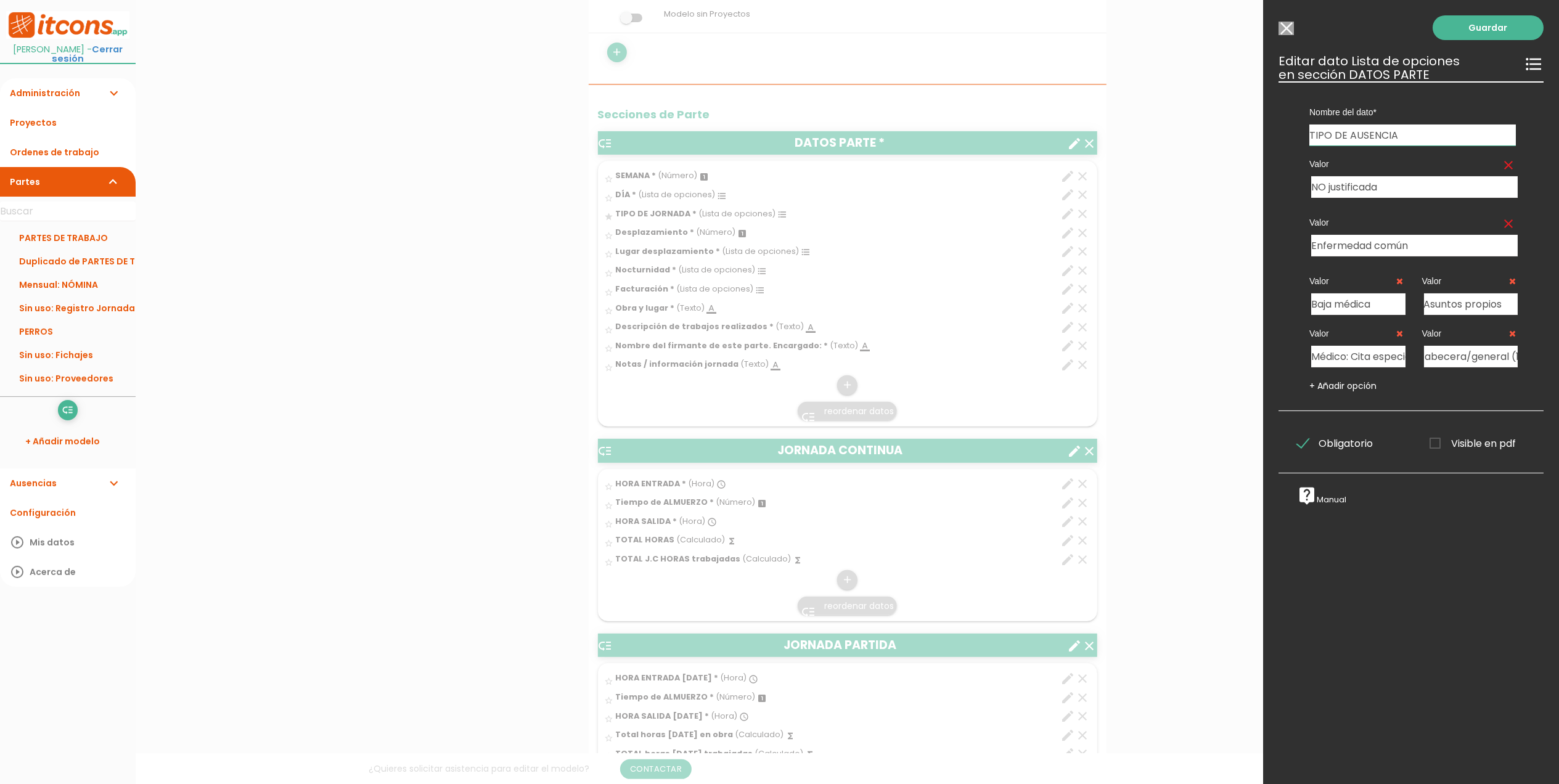
click at [1430, 443] on span "Visible en pdf" at bounding box center [1473, 443] width 86 height 15
click at [0, 0] on input "Visible en pdf" at bounding box center [0, 0] width 0 height 0
click at [1491, 23] on link "Guardar" at bounding box center [1488, 27] width 111 height 25
click at [1331, 386] on link "+ Añadir opción" at bounding box center [1343, 383] width 67 height 13
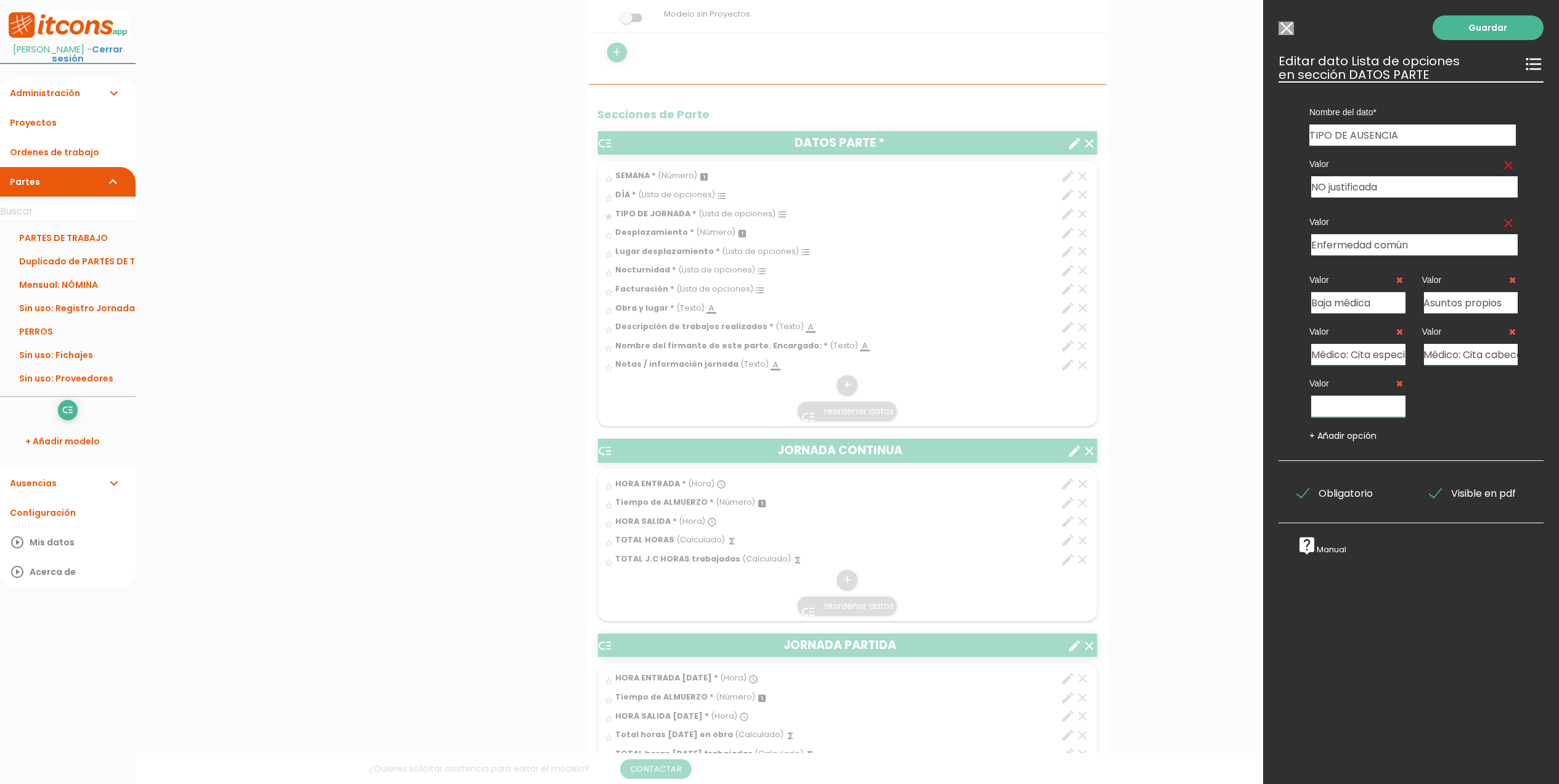
click at [1340, 408] on input "text" at bounding box center [1359, 406] width 94 height 21
type input "Vacaciones"
click at [1359, 436] on link "+ Añadir opción" at bounding box center [1343, 436] width 67 height 13
click at [1455, 405] on input "text" at bounding box center [1471, 406] width 94 height 21
type input "Mutua"
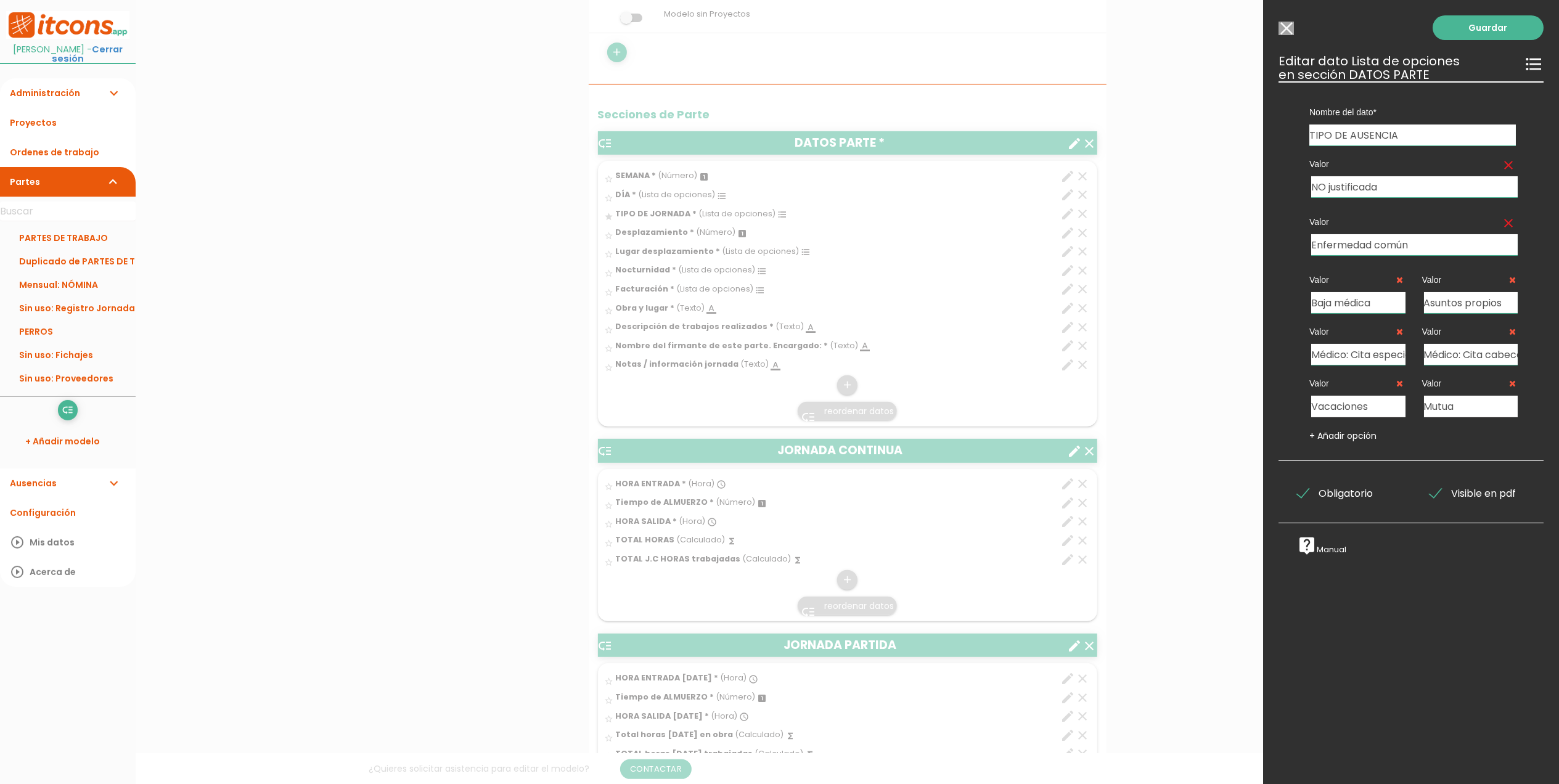
click at [1466, 435] on div "+ Añadir opción" at bounding box center [1413, 436] width 225 height 13
click at [1478, 35] on link "Guardar" at bounding box center [1488, 27] width 111 height 25
click at [1498, 24] on link "Guardar" at bounding box center [1488, 27] width 111 height 25
click at [1413, 668] on div "Guardar ESCOGE EL TIPO DE DATO looks_one NÚMERO format_color_text TEXTO access_…" at bounding box center [1412, 392] width 296 height 784
click at [1458, 32] on link "Guardar" at bounding box center [1488, 27] width 111 height 25
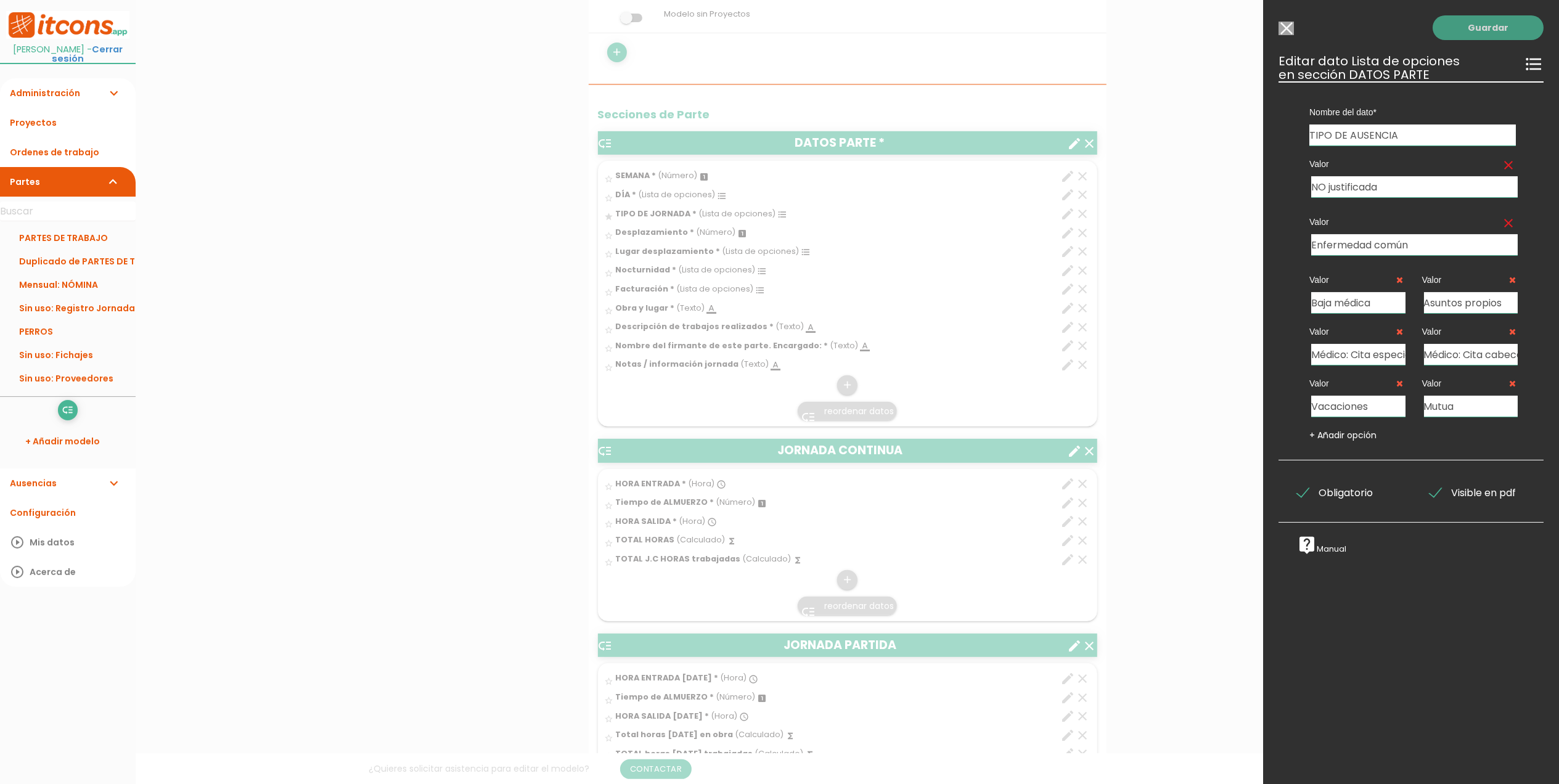
click at [1458, 32] on link "Guardar" at bounding box center [1488, 27] width 111 height 25
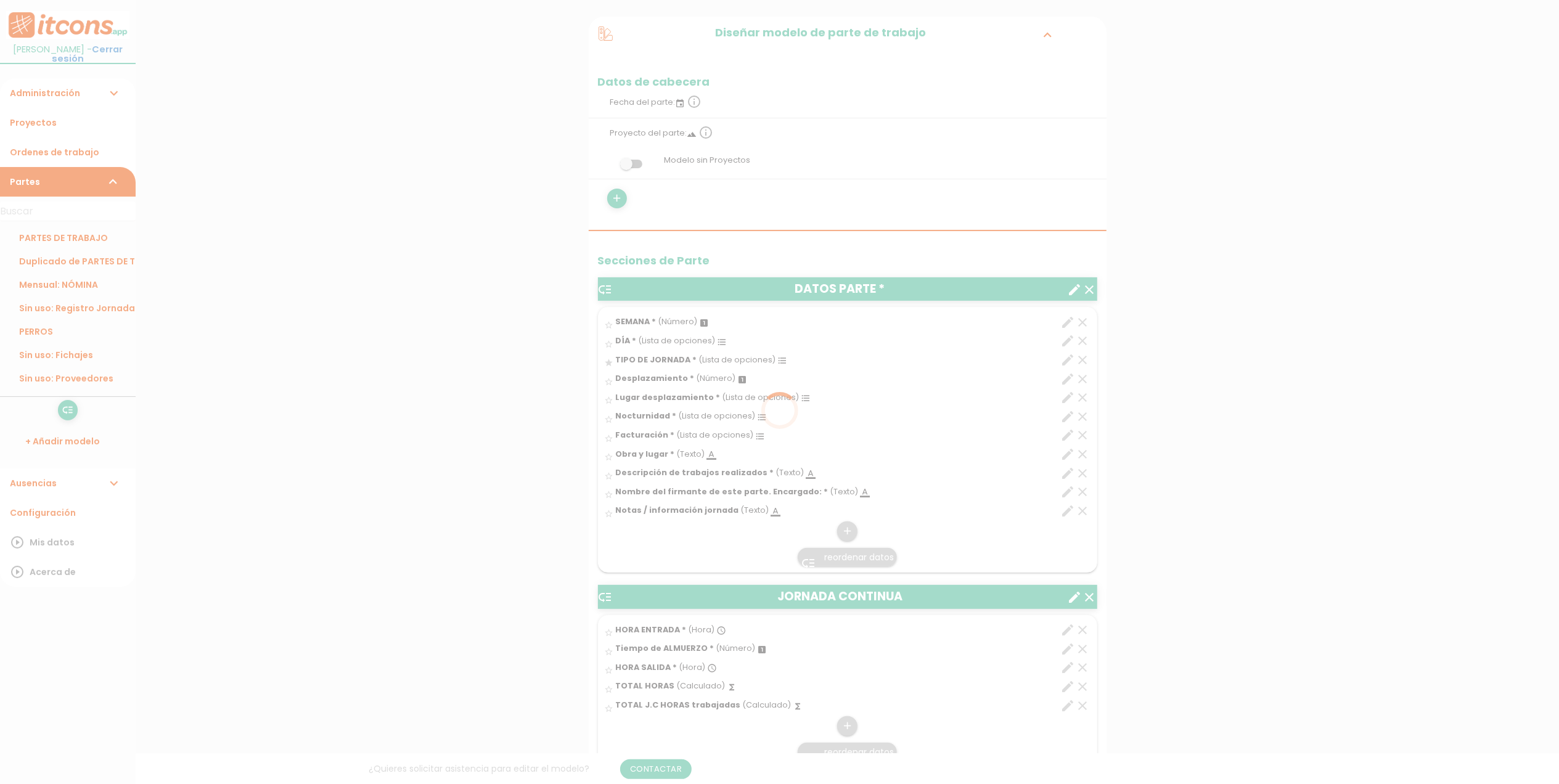
scroll to position [329, 0]
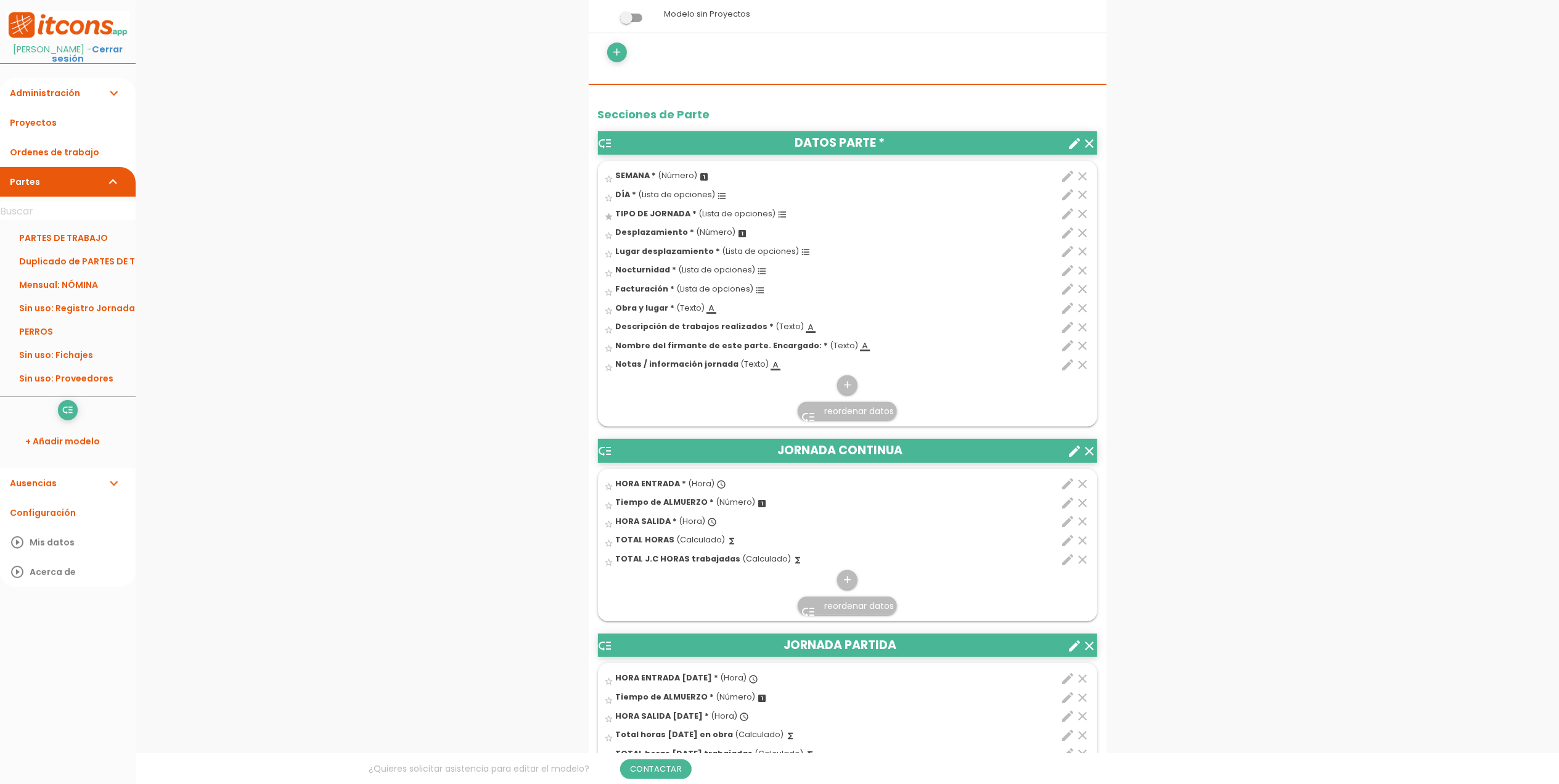
click at [1070, 221] on icon "edit" at bounding box center [1069, 214] width 15 height 15
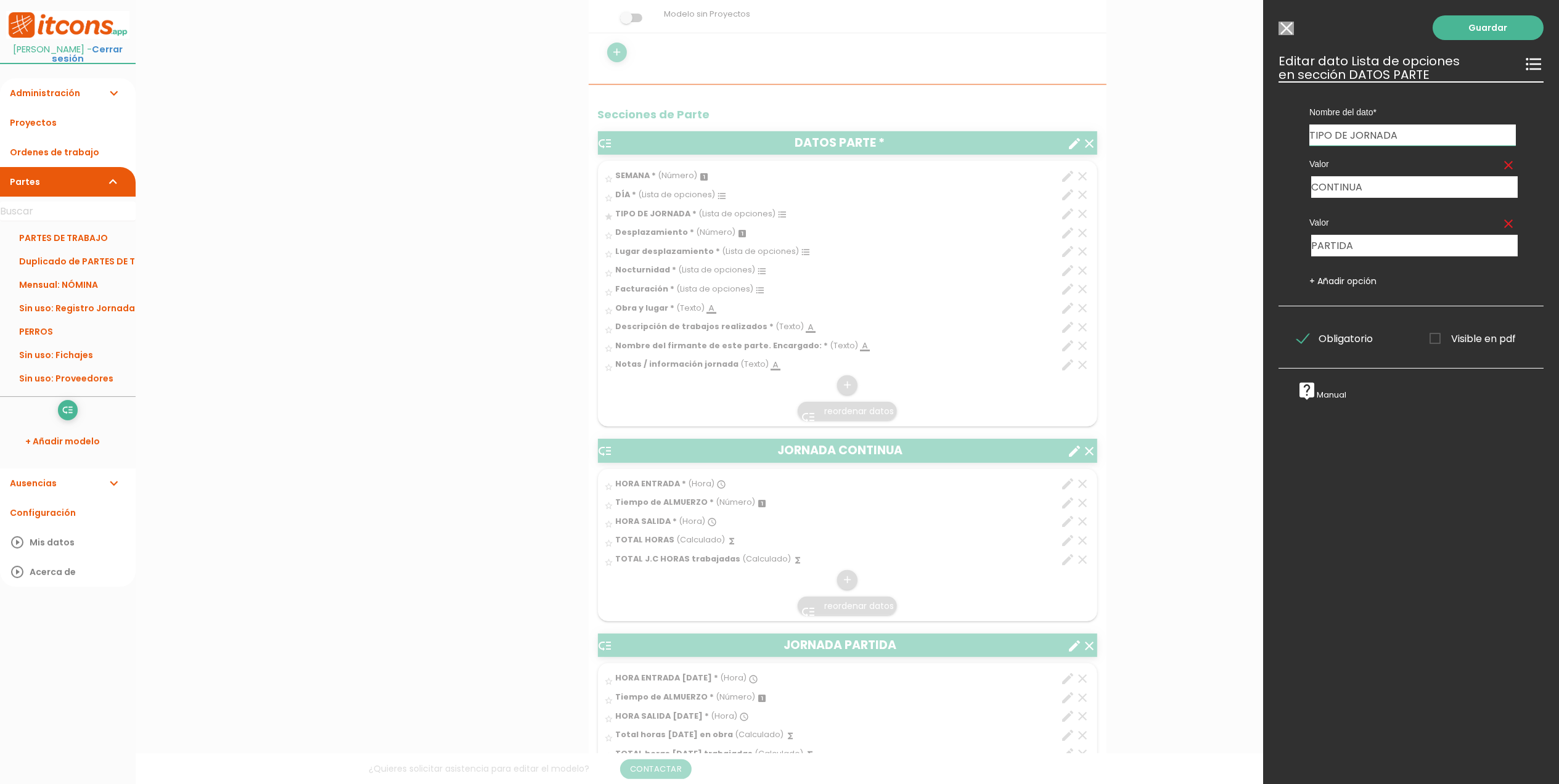
drag, startPoint x: 1407, startPoint y: 133, endPoint x: 1285, endPoint y: 137, distance: 122.1
click at [1285, 137] on div "Nombre del dato Foto parte interno de obra HORA ENTRADA Tiempo de ALMUERZO SEMA…" at bounding box center [1411, 194] width 265 height 225
click at [1389, 131] on input "TIPO DE JORNADA" at bounding box center [1412, 135] width 207 height 21
drag, startPoint x: 1404, startPoint y: 131, endPoint x: 1351, endPoint y: 131, distance: 53.0
click at [1351, 131] on input "TIPO DE JORNADA" at bounding box center [1412, 135] width 207 height 21
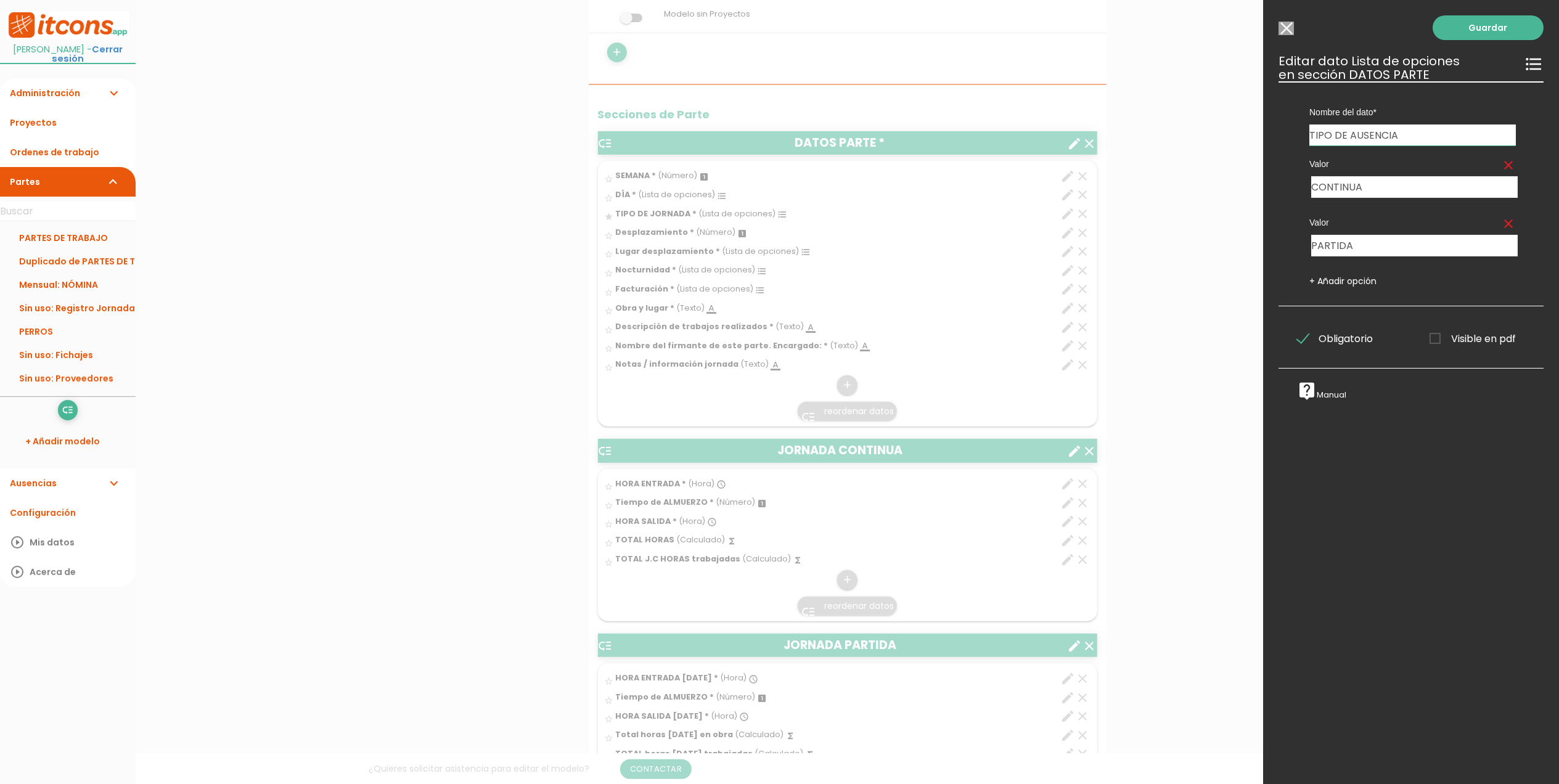
type input "TIPO DE AUSENCIA"
drag, startPoint x: 1387, startPoint y: 186, endPoint x: 1314, endPoint y: 183, distance: 73.1
click at [1314, 183] on input "CONTINUA" at bounding box center [1415, 187] width 207 height 21
type input "n"
type input "NO justificada"
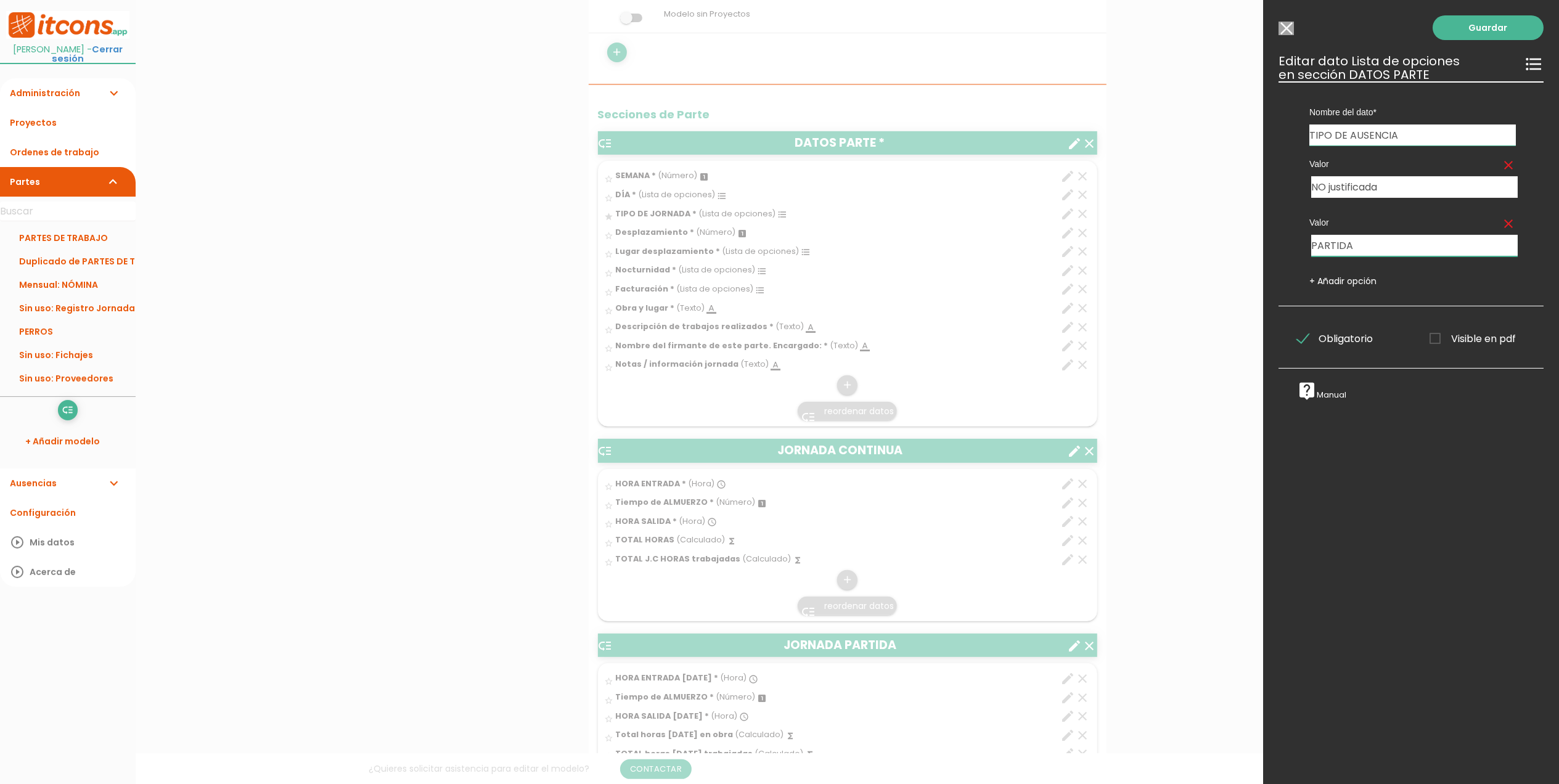
drag, startPoint x: 1364, startPoint y: 242, endPoint x: 1301, endPoint y: 240, distance: 63.0
click at [1301, 240] on div "Valor clear PARTIDA" at bounding box center [1413, 230] width 225 height 52
click at [1349, 281] on link "+ Añadir opción" at bounding box center [1343, 281] width 67 height 13
click at [1360, 306] on input "text" at bounding box center [1359, 303] width 94 height 21
click at [1485, 250] on input "Enfermedad común - justificante" at bounding box center [1415, 245] width 207 height 21
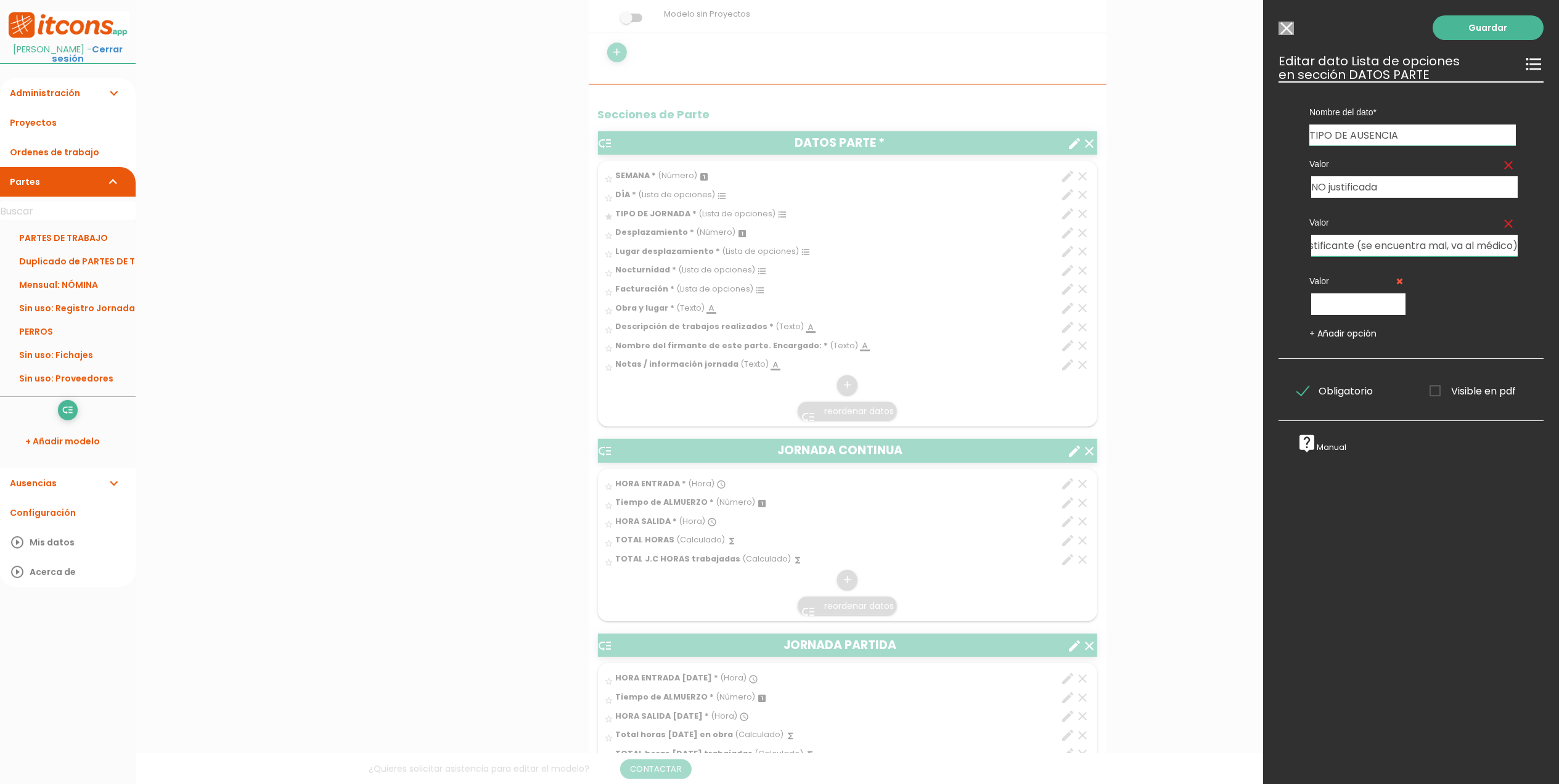
scroll to position [0, 136]
type input "Enfermedad común - justificante (se encuentra mal, va al médico)"
click at [1357, 306] on input "text" at bounding box center [1359, 303] width 94 height 21
type input "Baja médica"
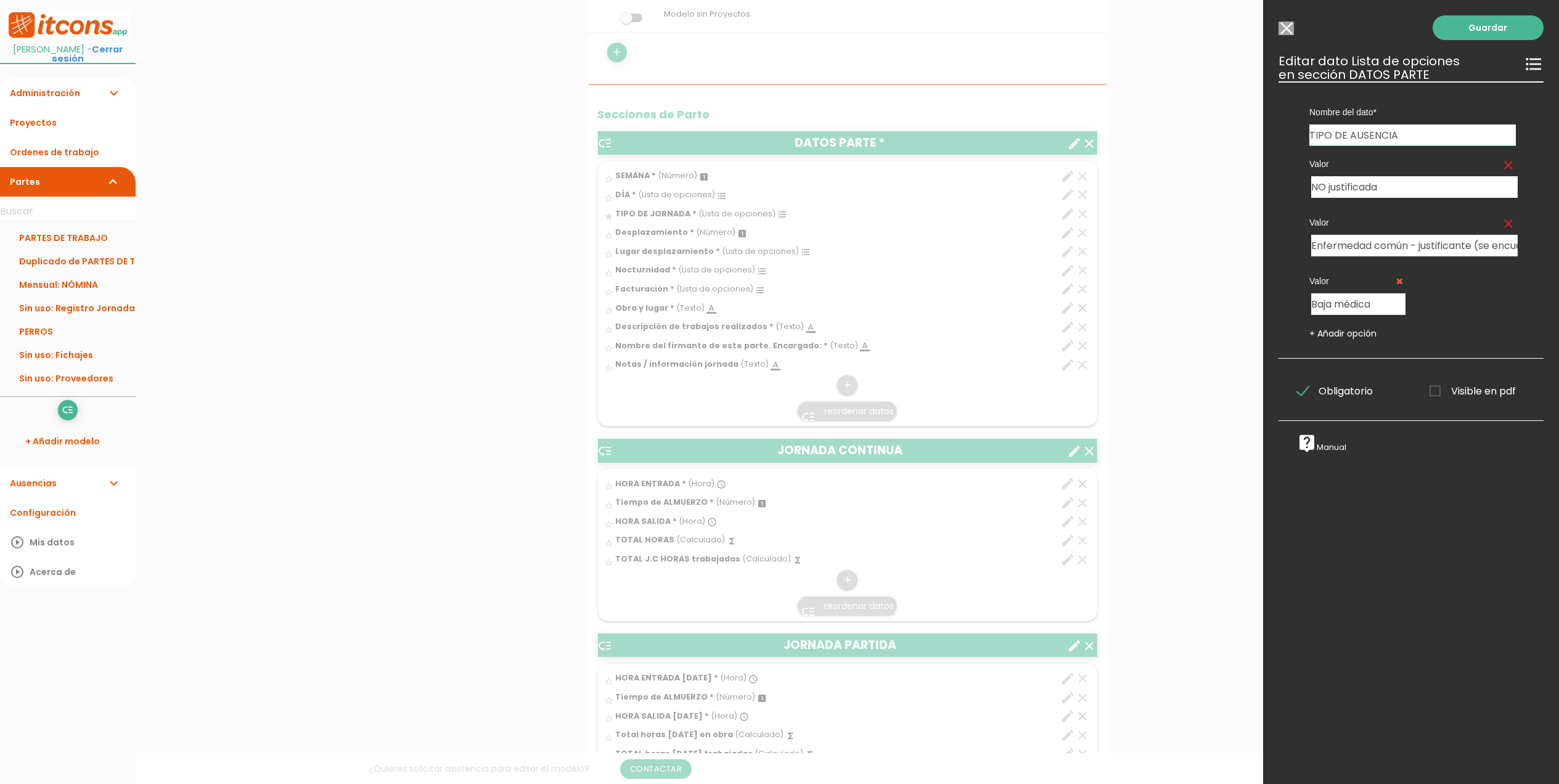
click at [1359, 341] on div "Nombre del dato Foto parte interno de obra HORA ENTRADA Tiempo de ALMUERZO SEMA…" at bounding box center [1411, 220] width 265 height 277
click at [1363, 333] on link "+ Añadir opción" at bounding box center [1343, 333] width 67 height 13
click at [1445, 309] on input "text" at bounding box center [1471, 303] width 94 height 21
click at [1500, 303] on input "Médico: Cita" at bounding box center [1471, 303] width 94 height 21
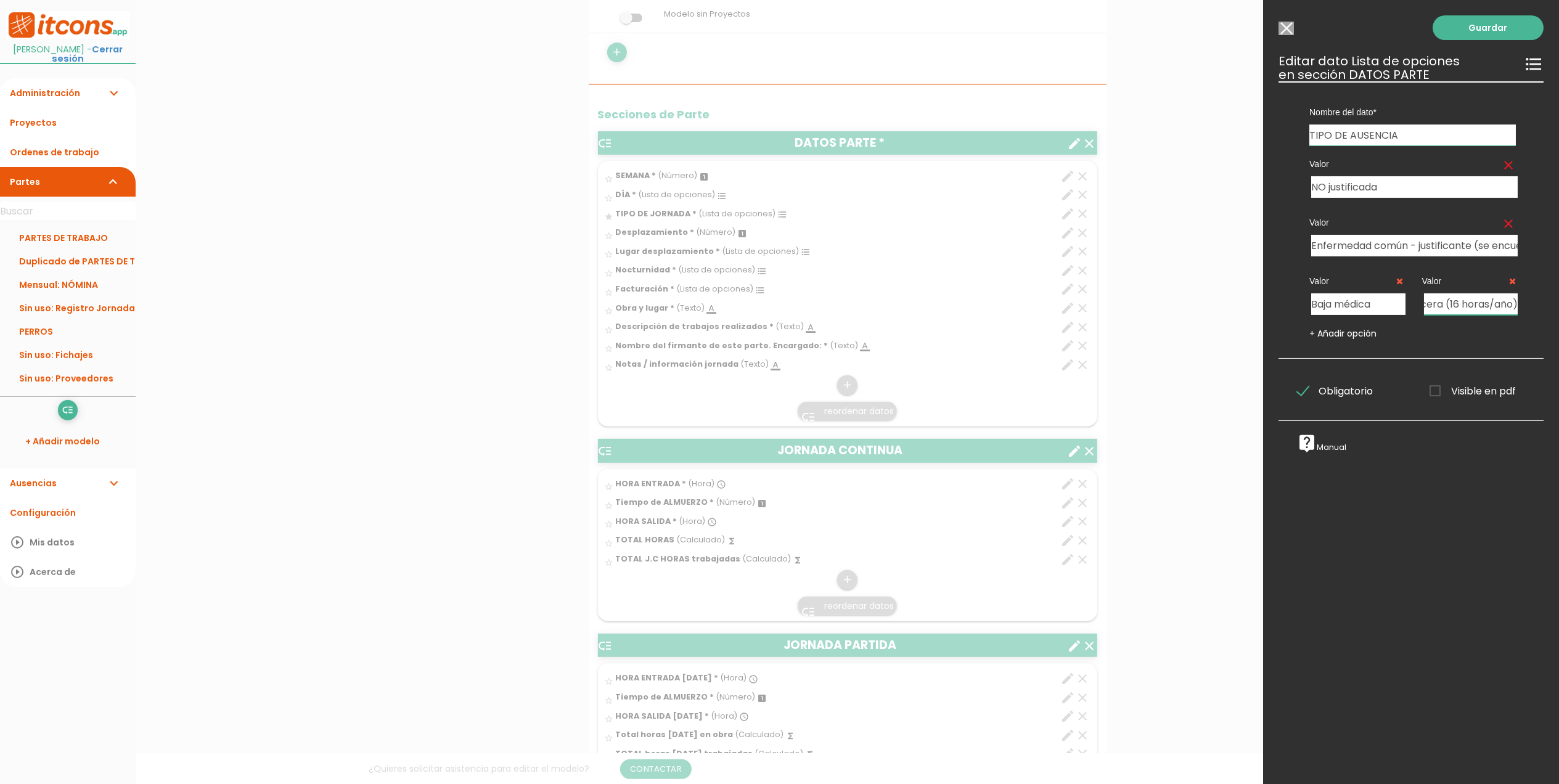
type input "Médico: Cita cabecera (16 horas/año)"
click at [1334, 333] on link "+ Añadir opción" at bounding box center [1343, 333] width 67 height 13
click at [1356, 363] on input "text" at bounding box center [1359, 356] width 94 height 21
type input "Mutua"
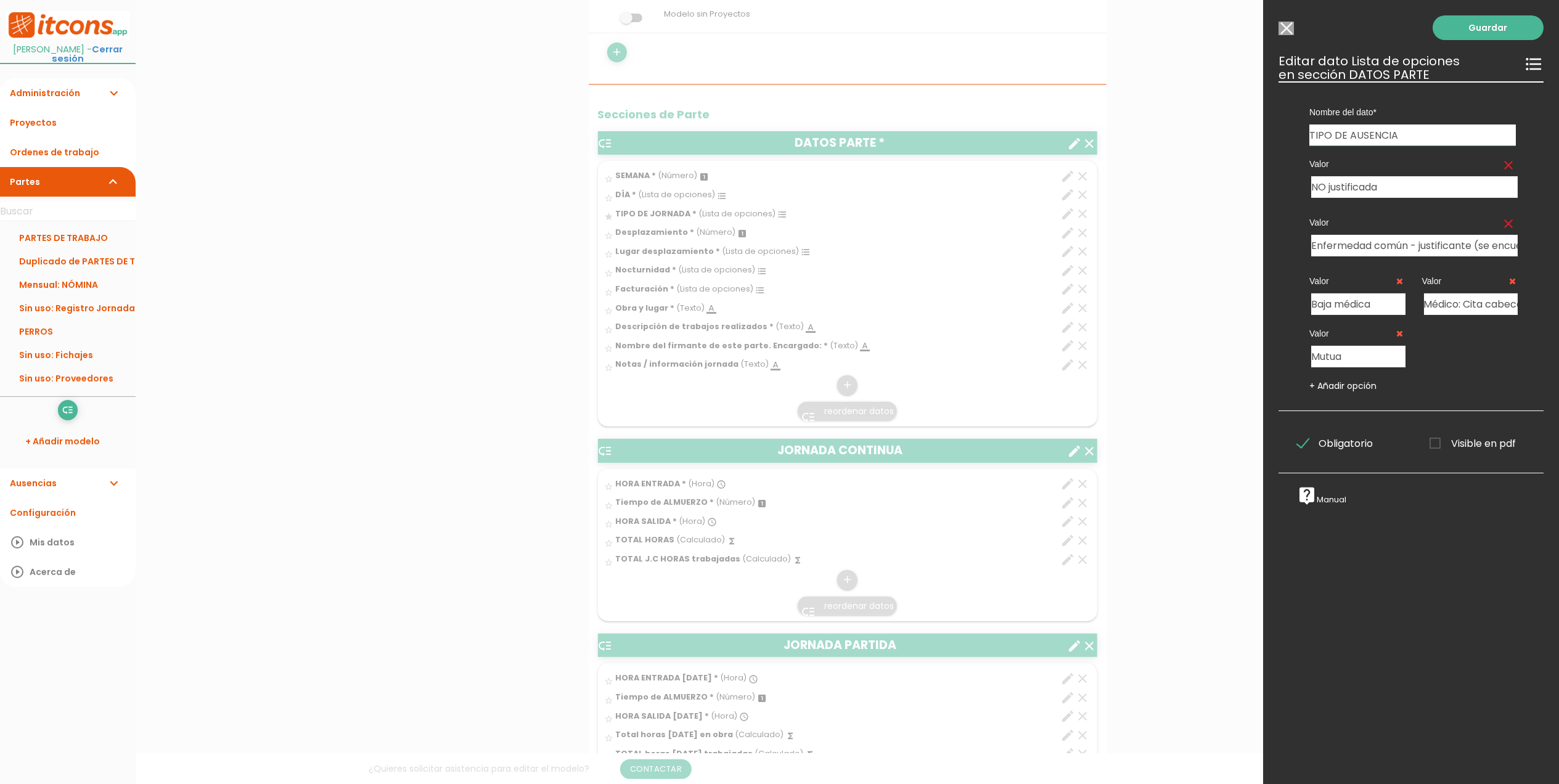
click at [1355, 388] on link "+ Añadir opción" at bounding box center [1343, 386] width 67 height 13
click at [1441, 356] on input "text" at bounding box center [1471, 356] width 94 height 21
type input "Vcacaciones"
click at [1355, 388] on link "+ Añadir opción" at bounding box center [1343, 386] width 67 height 13
click at [1509, 333] on icon at bounding box center [1512, 333] width 7 height 9
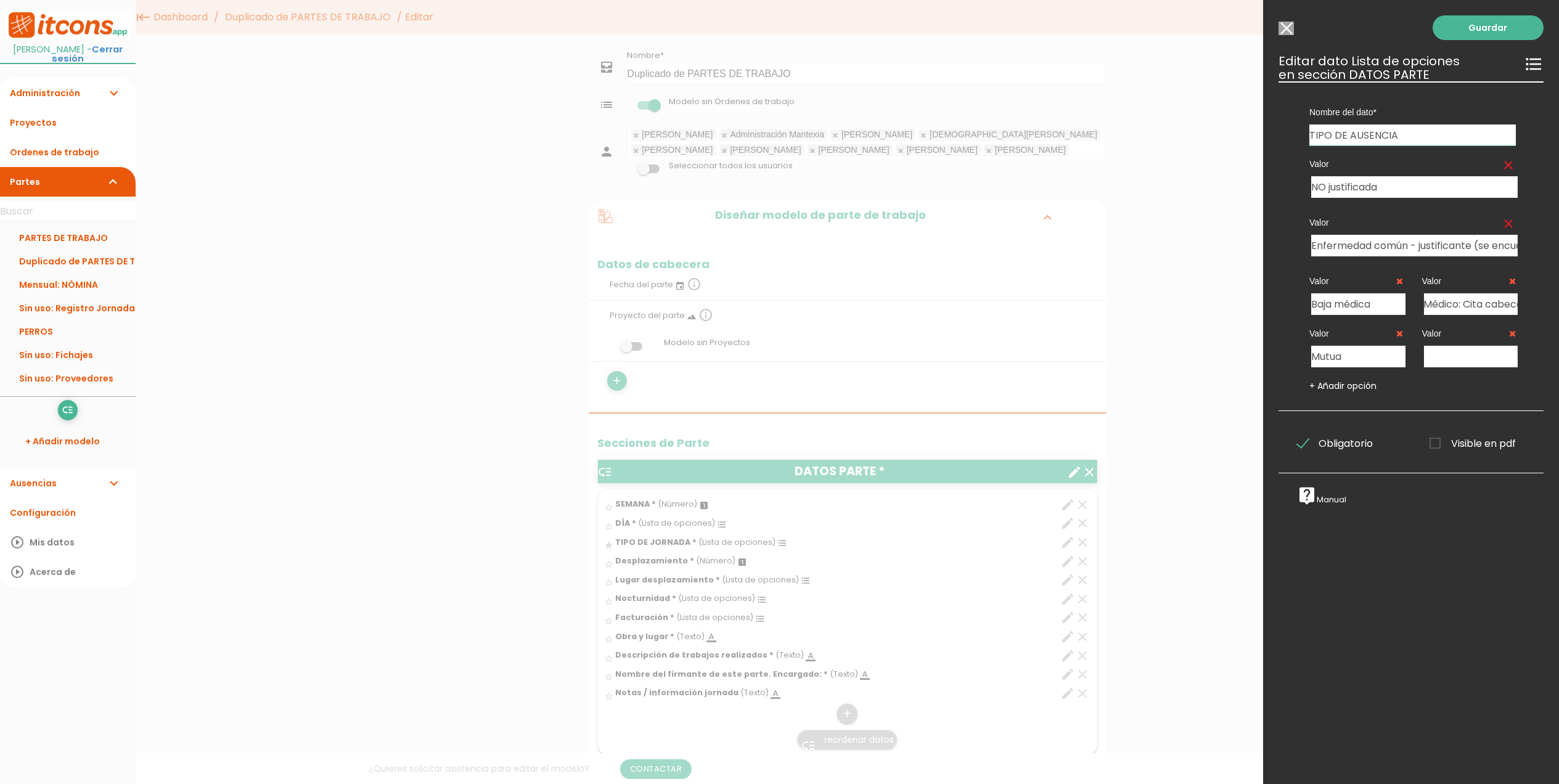
click at [1397, 329] on icon at bounding box center [1401, 333] width 7 height 9
click at [1351, 348] on input "text" at bounding box center [1359, 356] width 94 height 21
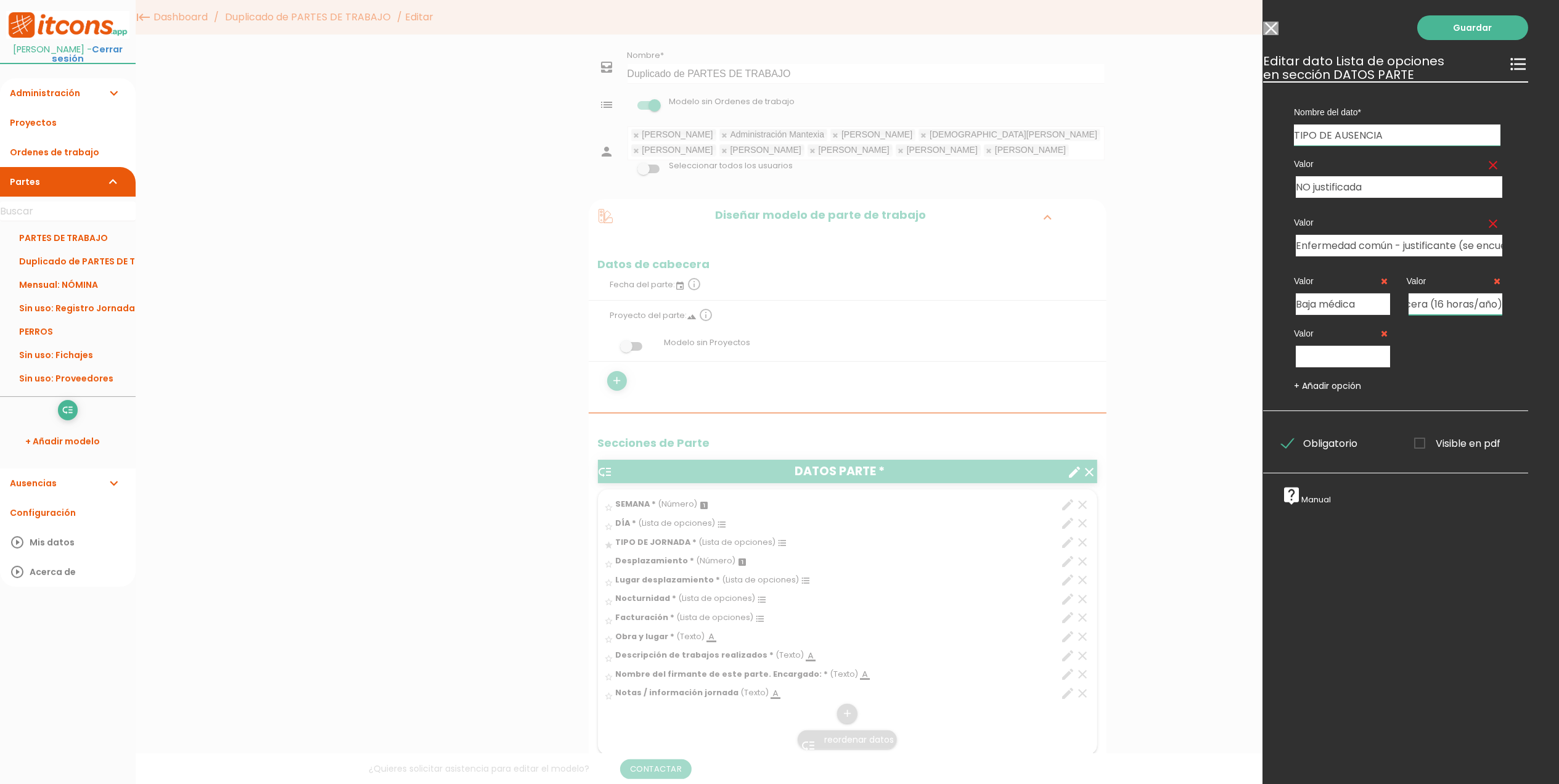
drag, startPoint x: 1421, startPoint y: 306, endPoint x: 1532, endPoint y: 308, distance: 111.0
click at [1532, 308] on div "Guardar ESCOGE EL TIPO DE DATO looks_one NÚMERO format_color_text TEXTO access_…" at bounding box center [1412, 392] width 296 height 784
click at [1325, 358] on input "text" at bounding box center [1343, 356] width 94 height 21
paste input "Médico: Cita cabecera (16 horas/año)"
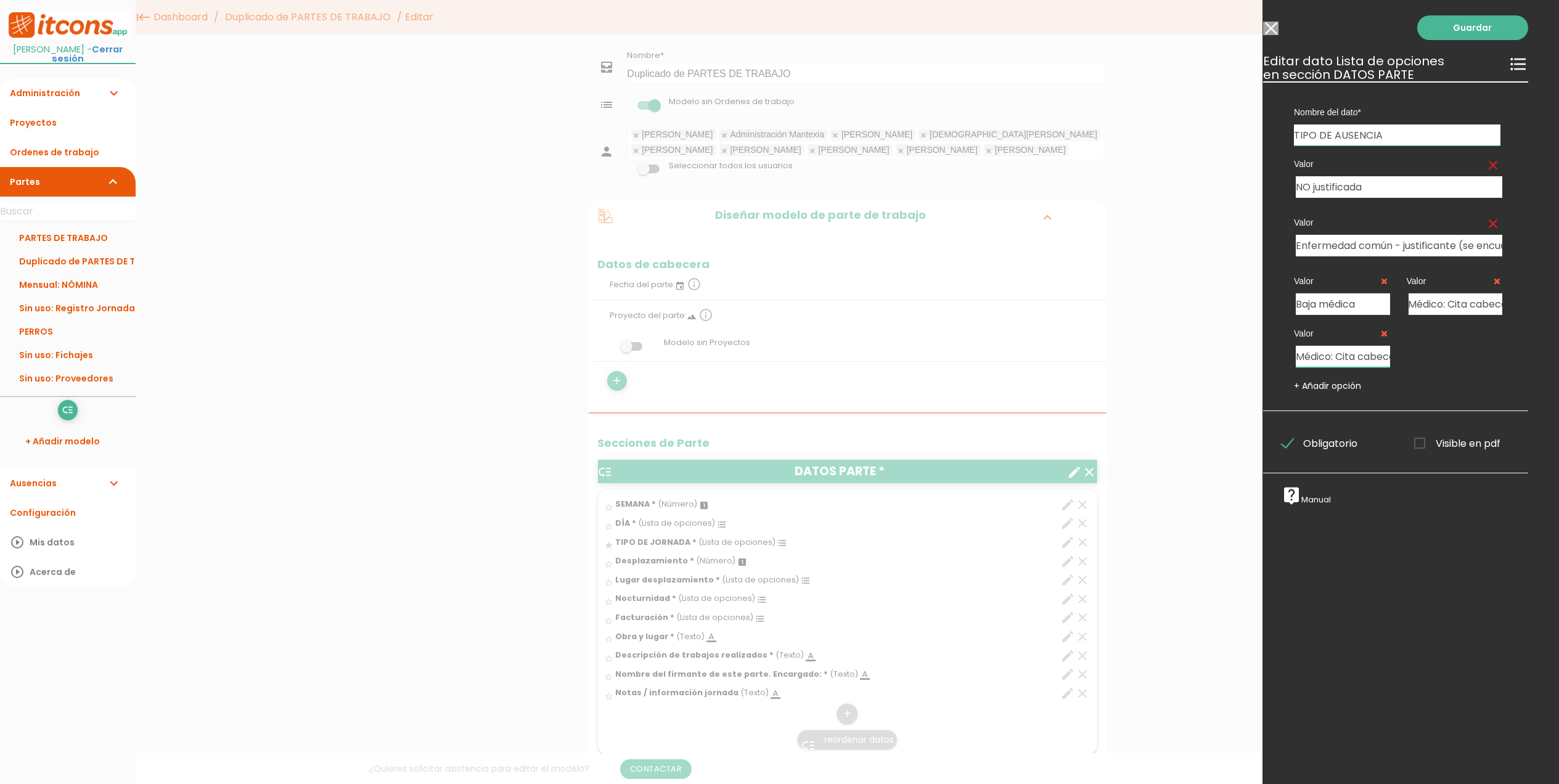
scroll to position [0, 99]
click at [1325, 354] on input "Médico: Cita cabecera (16 horas/año)" at bounding box center [1343, 356] width 94 height 21
drag, startPoint x: 1354, startPoint y: 355, endPoint x: 1314, endPoint y: 350, distance: 40.3
click at [1314, 350] on input "Médico: Cita cabecera (16 horas/año)" at bounding box center [1343, 356] width 94 height 21
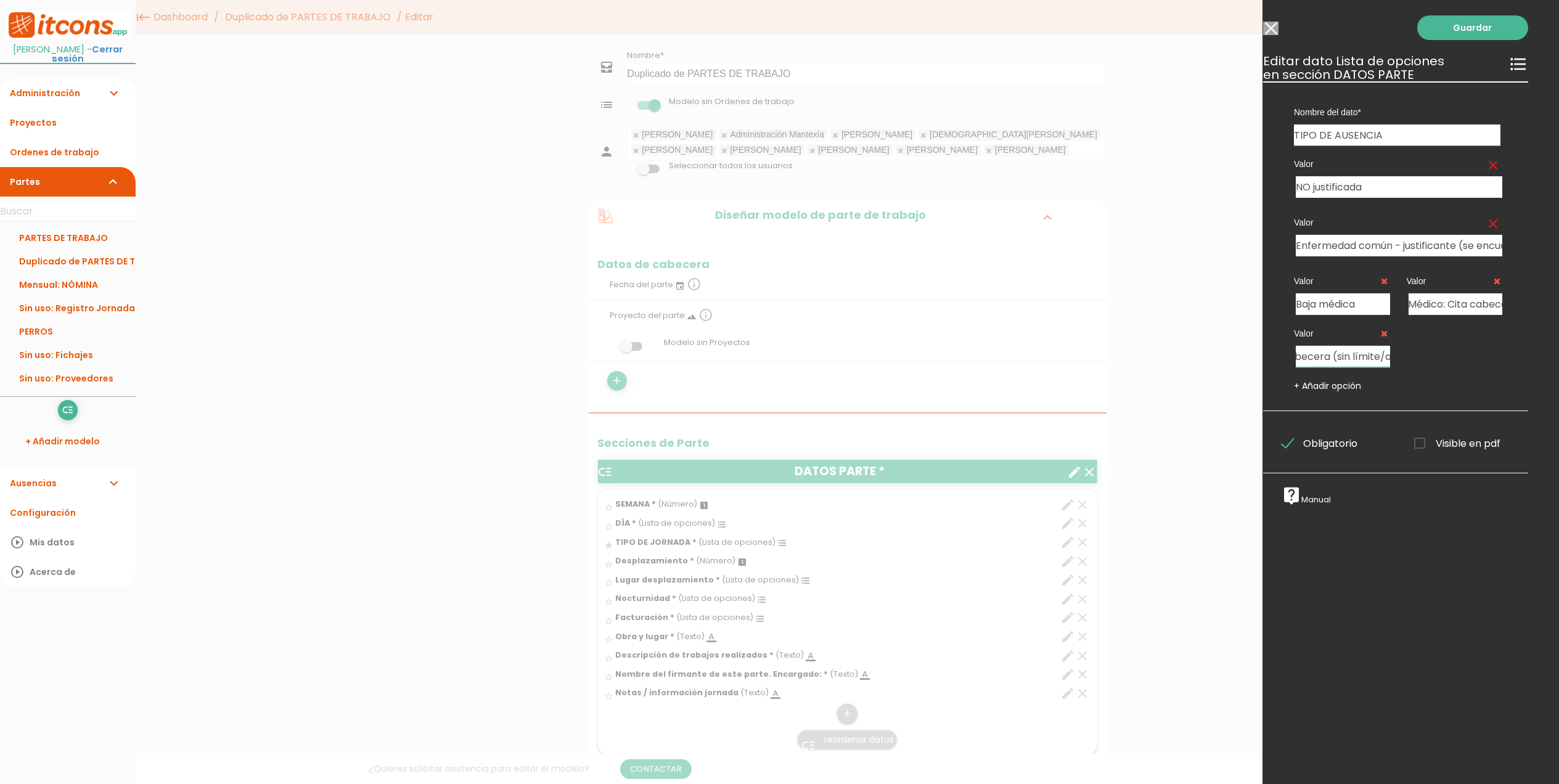
click at [1322, 352] on input "Médico: Cita cabecera (sin límite/año)" at bounding box center [1343, 356] width 94 height 21
click at [1358, 358] on input "Médico: Cita (sin límite/año)" at bounding box center [1343, 356] width 94 height 21
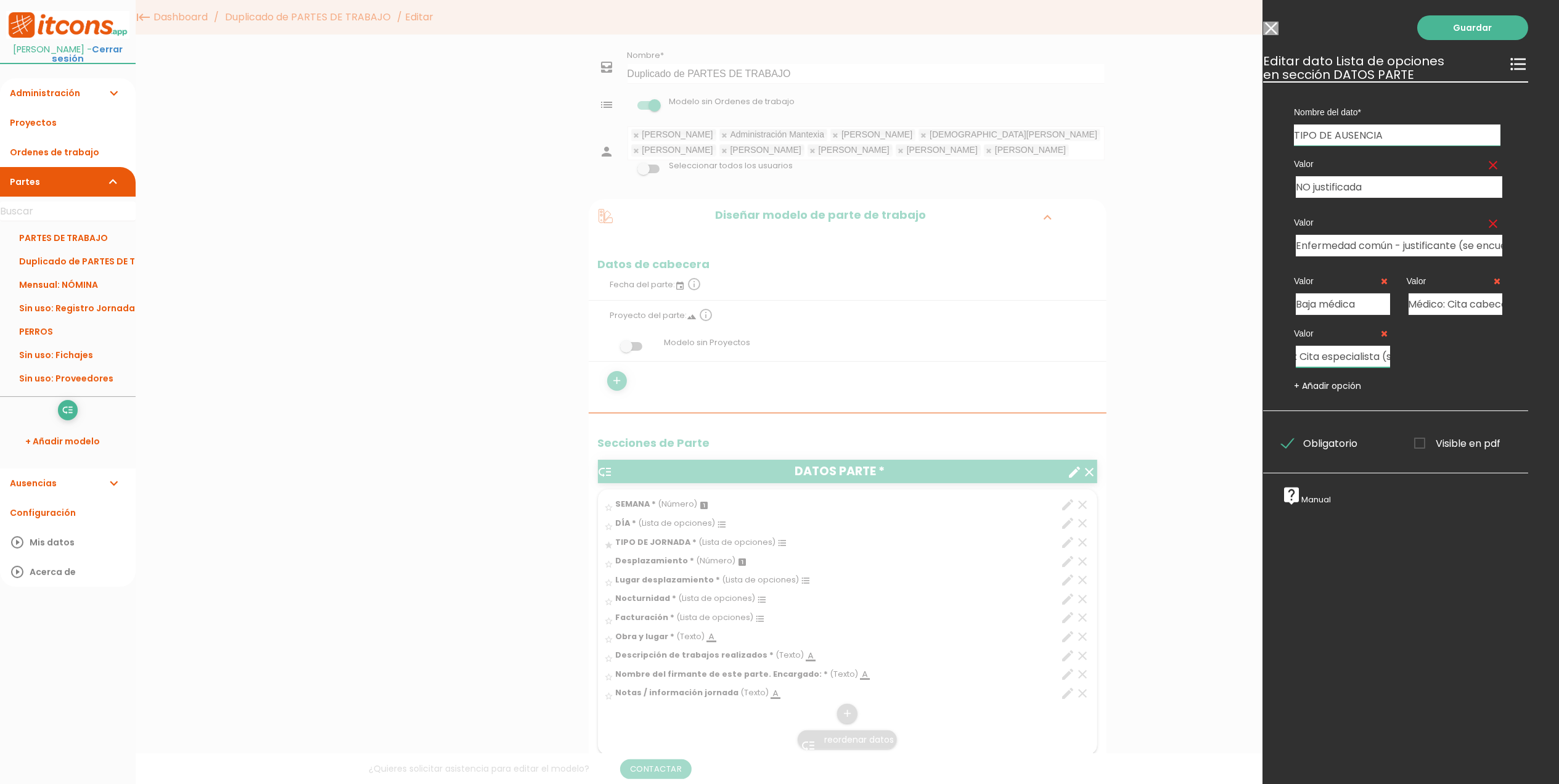
type input "Médico: Cita especialista (sin límite/año)"
click at [1349, 385] on link "+ Añadir opción" at bounding box center [1328, 386] width 67 height 13
click at [1443, 357] on input "text" at bounding box center [1456, 356] width 94 height 21
type input "Mutua"
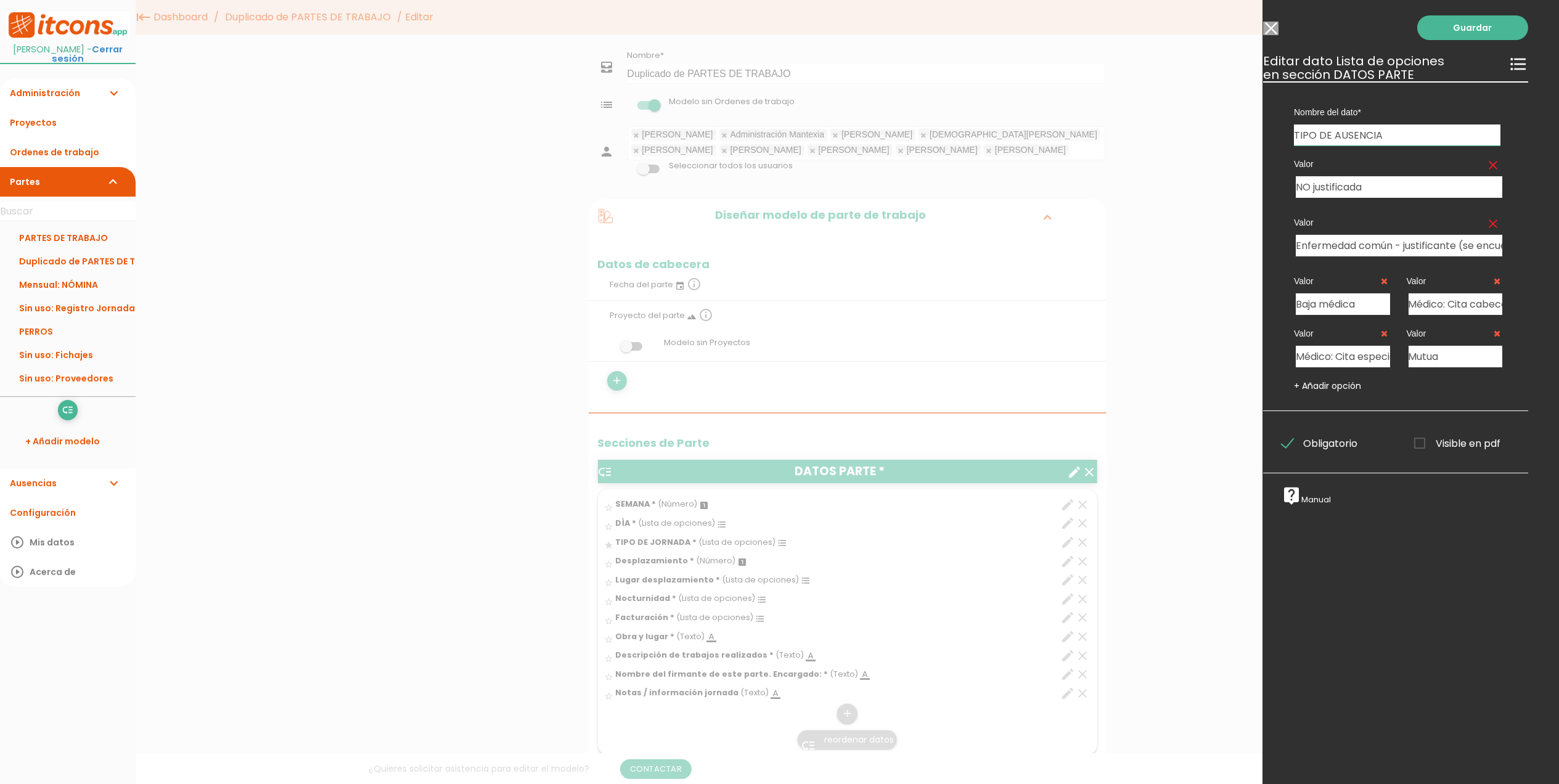
click at [1330, 387] on link "+ Añadir opción" at bounding box center [1328, 386] width 67 height 13
click at [1320, 410] on input "text" at bounding box center [1343, 409] width 94 height 21
type input "Asuntos propios"
click at [1327, 441] on link "+ Añadir opción" at bounding box center [1328, 439] width 67 height 13
click at [1449, 401] on input "text" at bounding box center [1456, 409] width 94 height 21
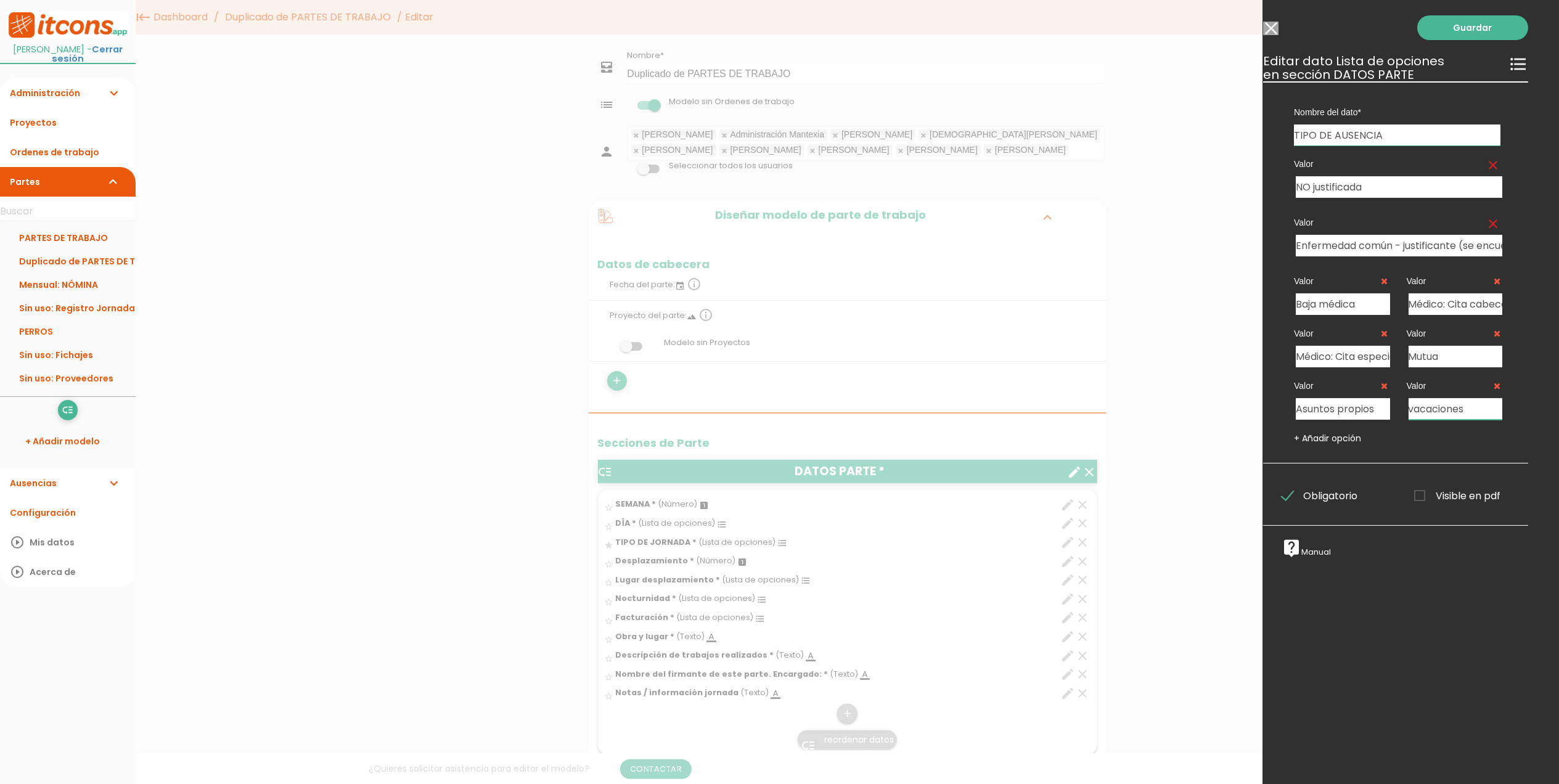
type input "vacaciones"
click at [1415, 494] on span "Visible en pdf" at bounding box center [1458, 495] width 86 height 15
click at [0, 0] on input "Visible en pdf" at bounding box center [0, 0] width 0 height 0
click at [1454, 27] on link "Guardar" at bounding box center [1473, 27] width 111 height 25
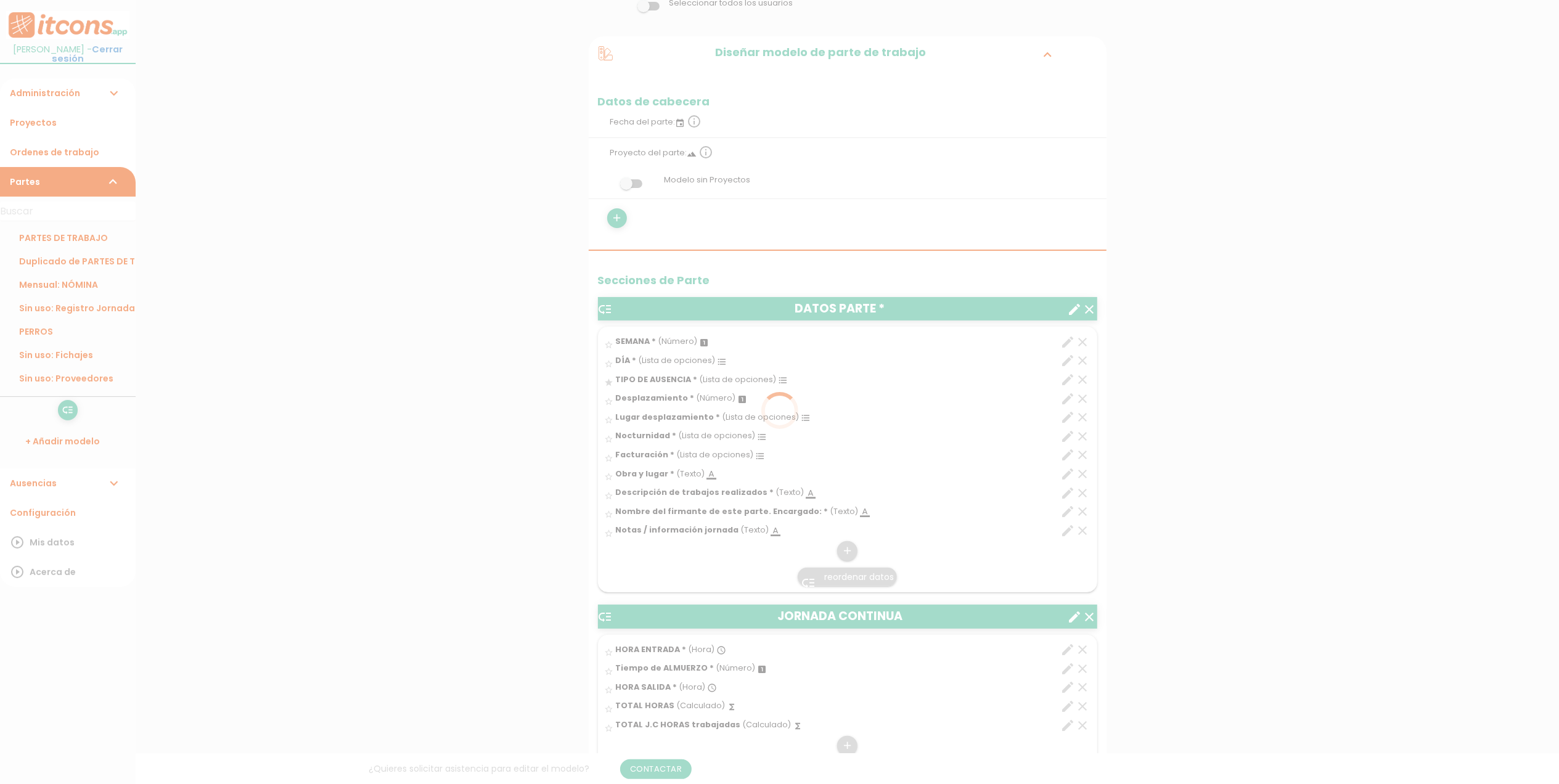
scroll to position [164, 0]
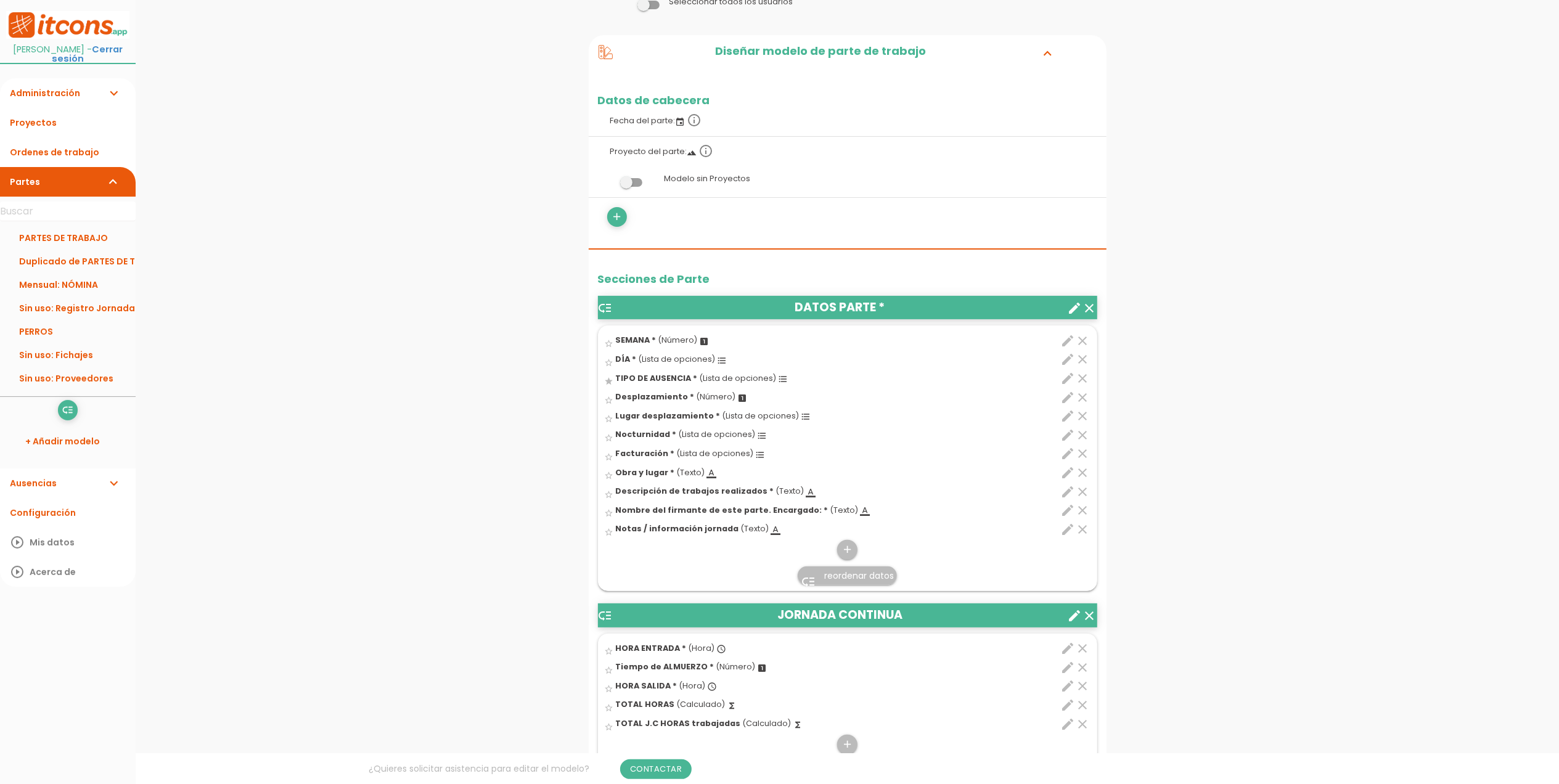
click at [1084, 405] on icon "clear" at bounding box center [1083, 398] width 15 height 15
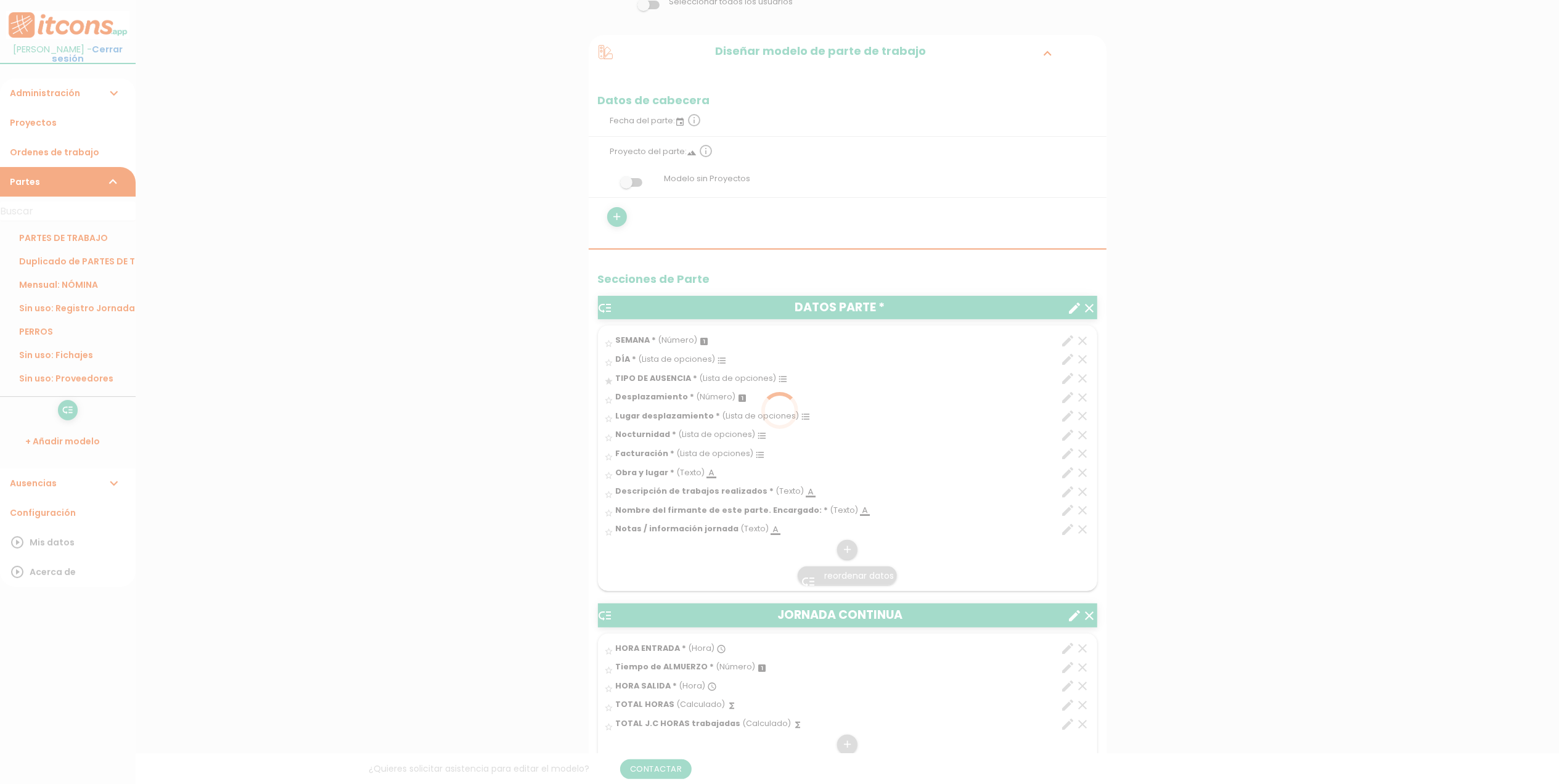
scroll to position [0, 0]
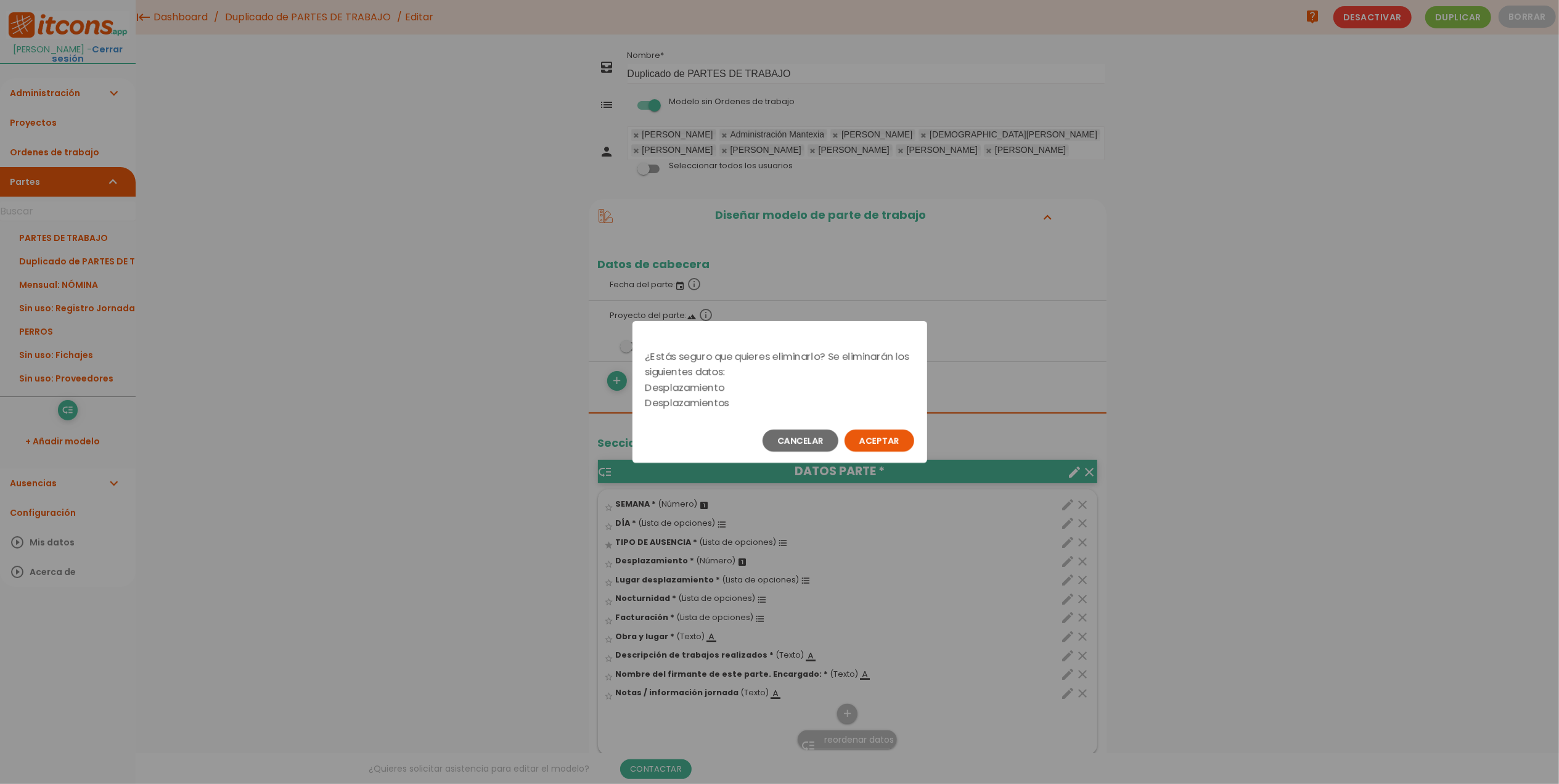
click at [889, 436] on button "Aceptar" at bounding box center [879, 441] width 70 height 22
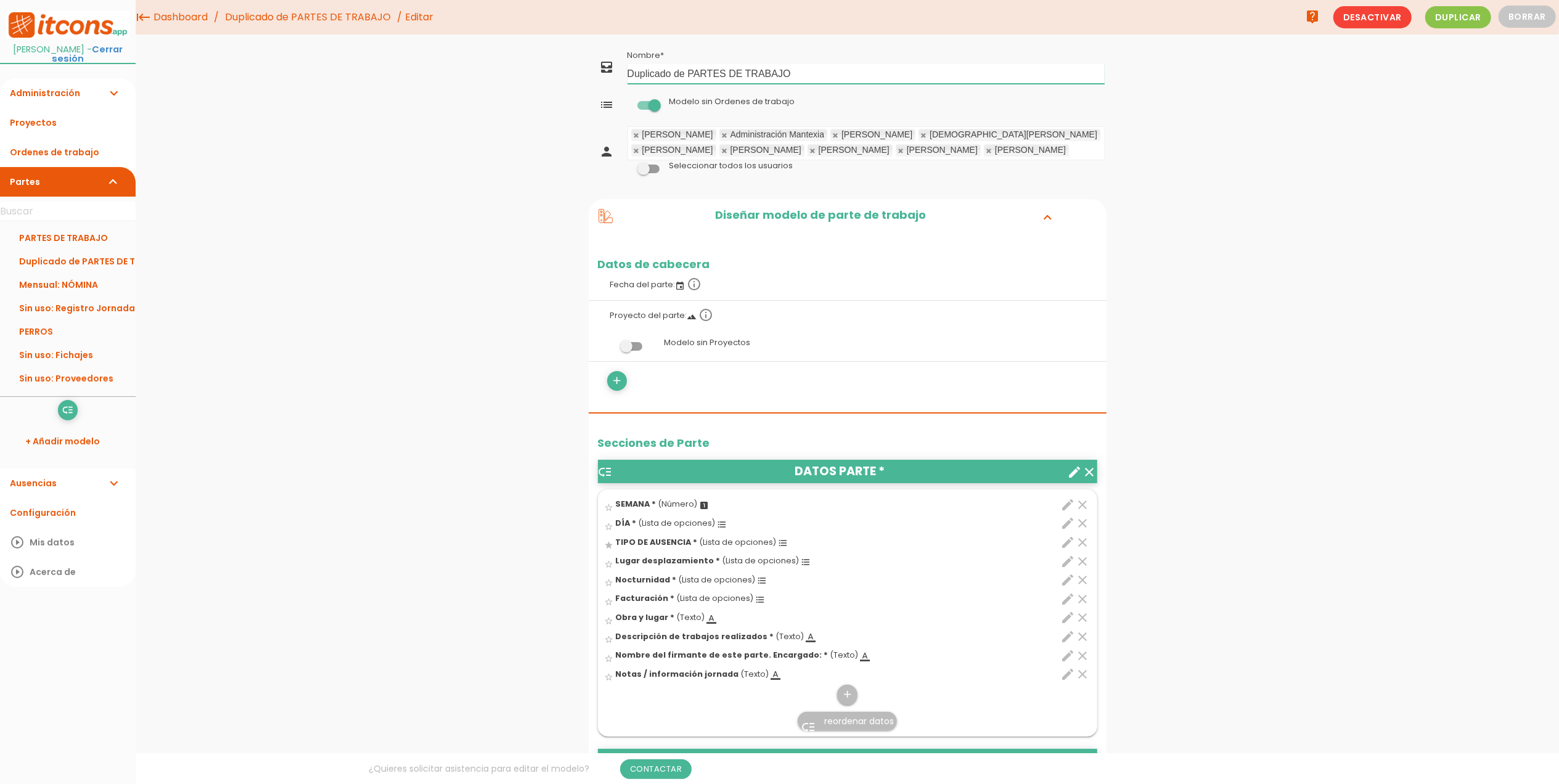
drag, startPoint x: 817, startPoint y: 75, endPoint x: 622, endPoint y: 74, distance: 195.0
click at [622, 74] on tr "all_inbox Nombre Duplicado de PARTES DE TRABAJO" at bounding box center [848, 67] width 518 height 40
drag, startPoint x: 722, startPoint y: 82, endPoint x: 627, endPoint y: 60, distance: 97.5
click at [627, 60] on td "Nombre Recursos humanos" at bounding box center [866, 67] width 481 height 40
type input "R"
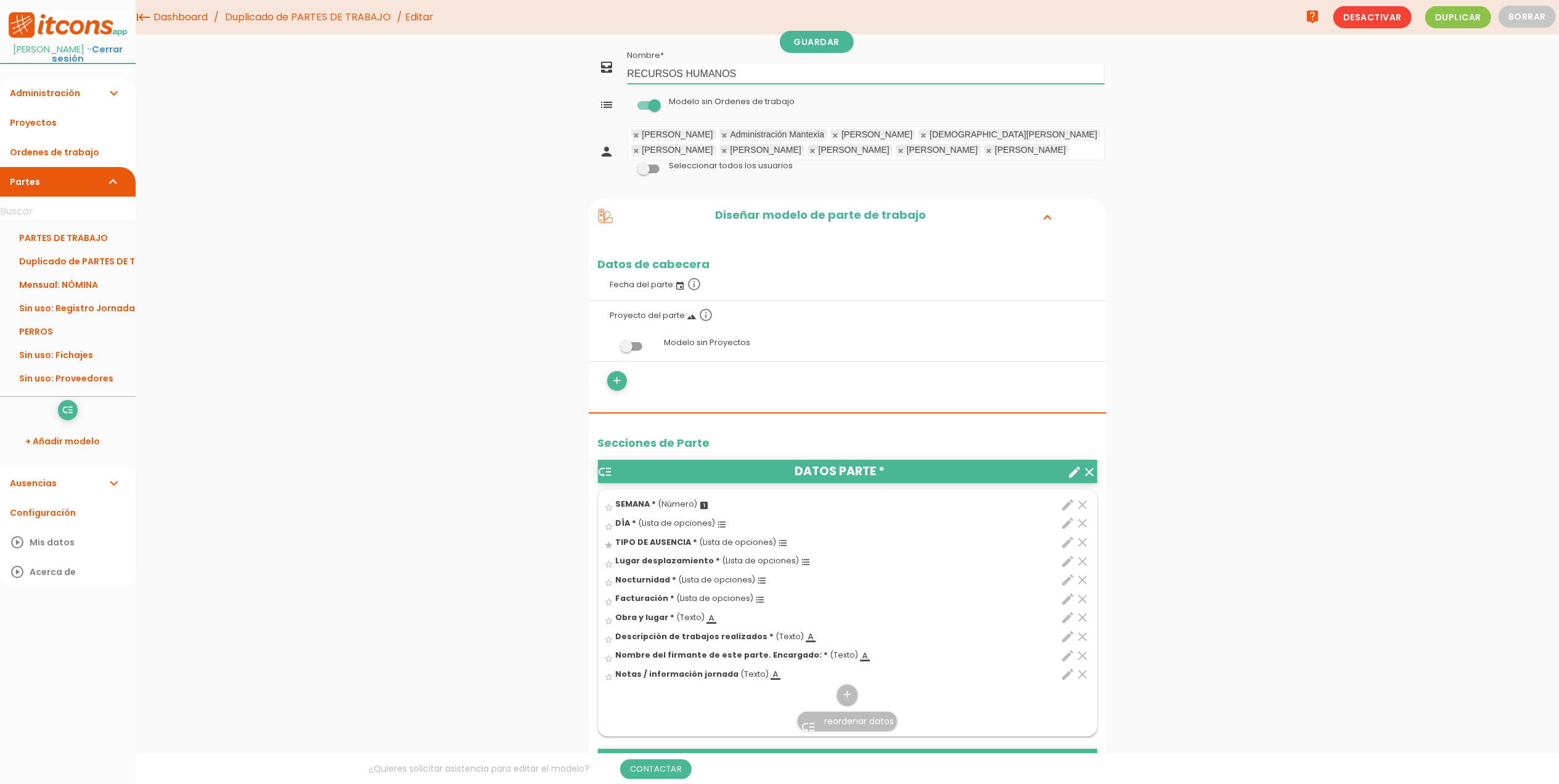
click at [833, 136] on link at bounding box center [836, 135] width 7 height 8
type input "RECURSOS HUMANOS"
click at [833, 136] on link at bounding box center [836, 135] width 7 height 8
click at [921, 136] on link at bounding box center [924, 135] width 7 height 8
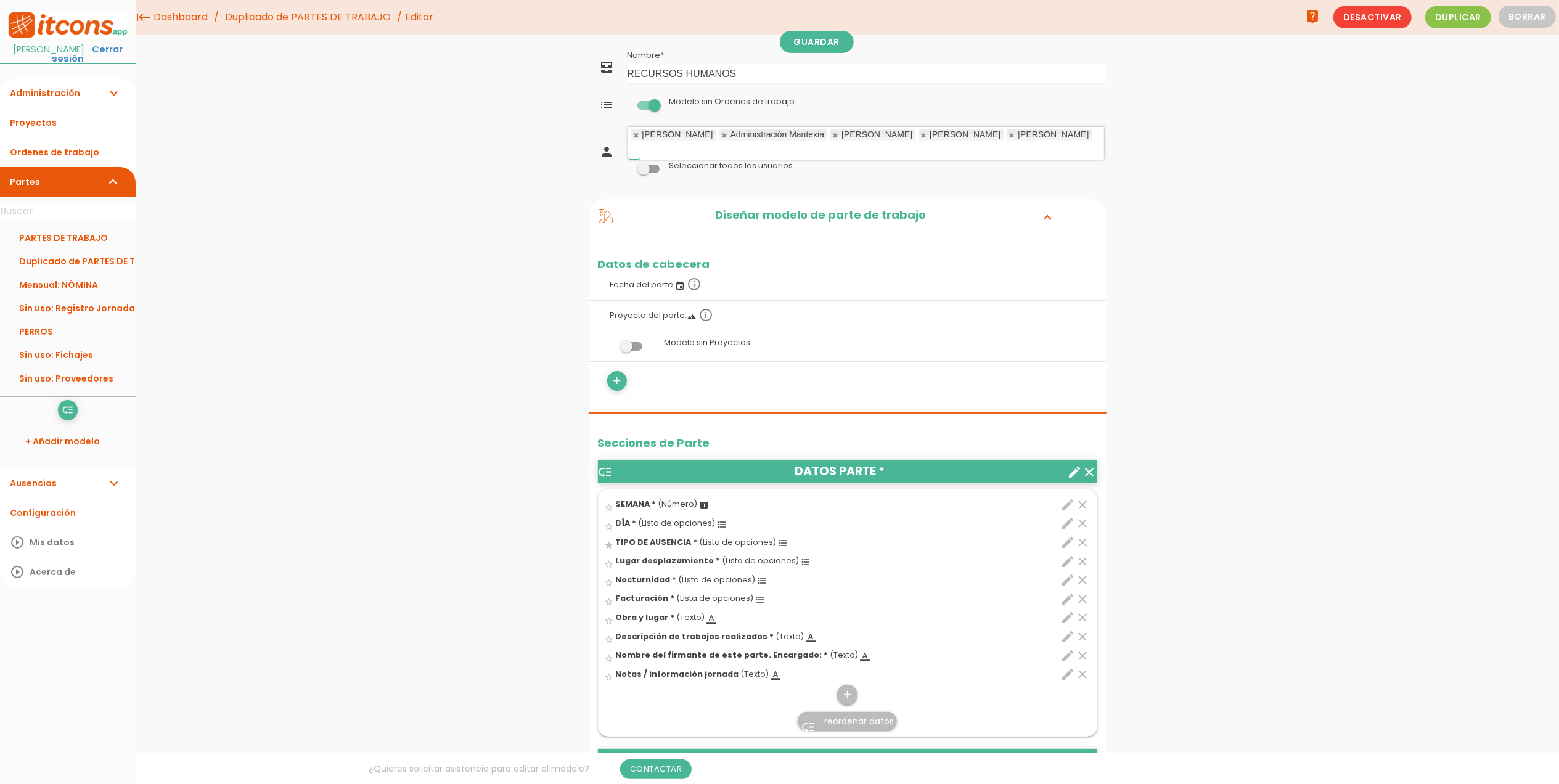
click at [833, 136] on link at bounding box center [836, 135] width 7 height 8
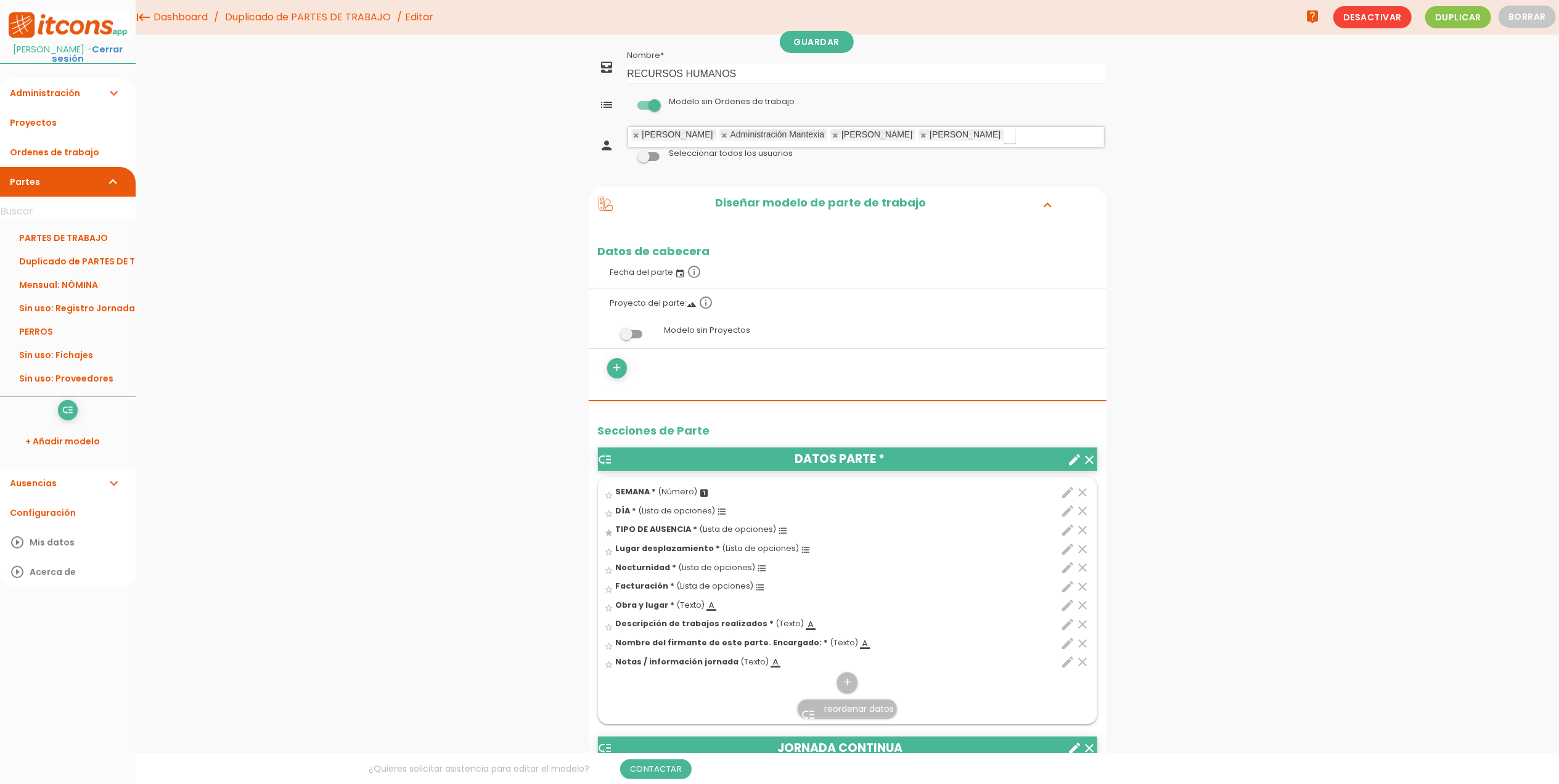
click at [833, 136] on link at bounding box center [836, 135] width 7 height 8
click at [797, 40] on link "Guardar" at bounding box center [817, 42] width 74 height 22
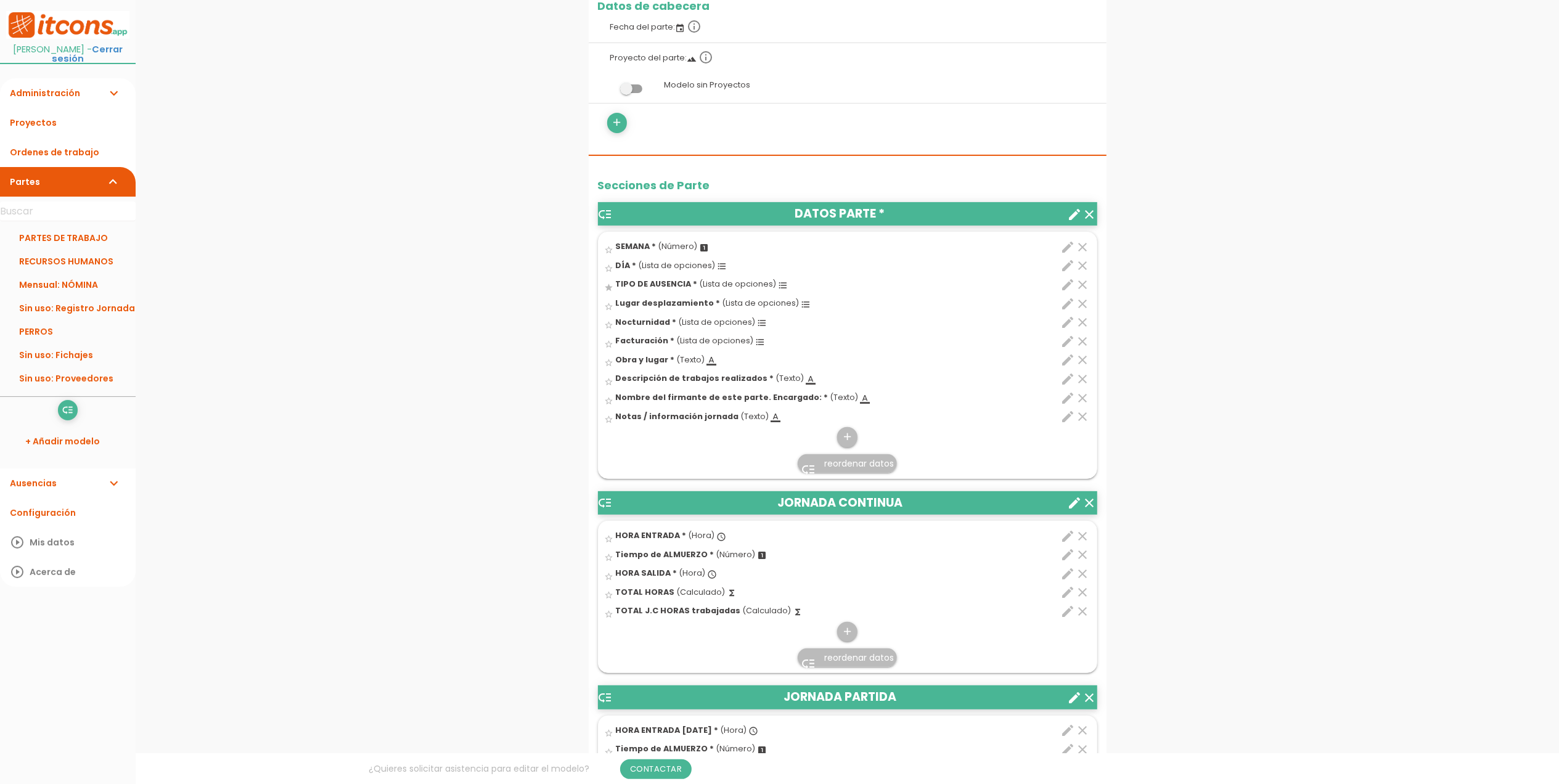
scroll to position [246, 0]
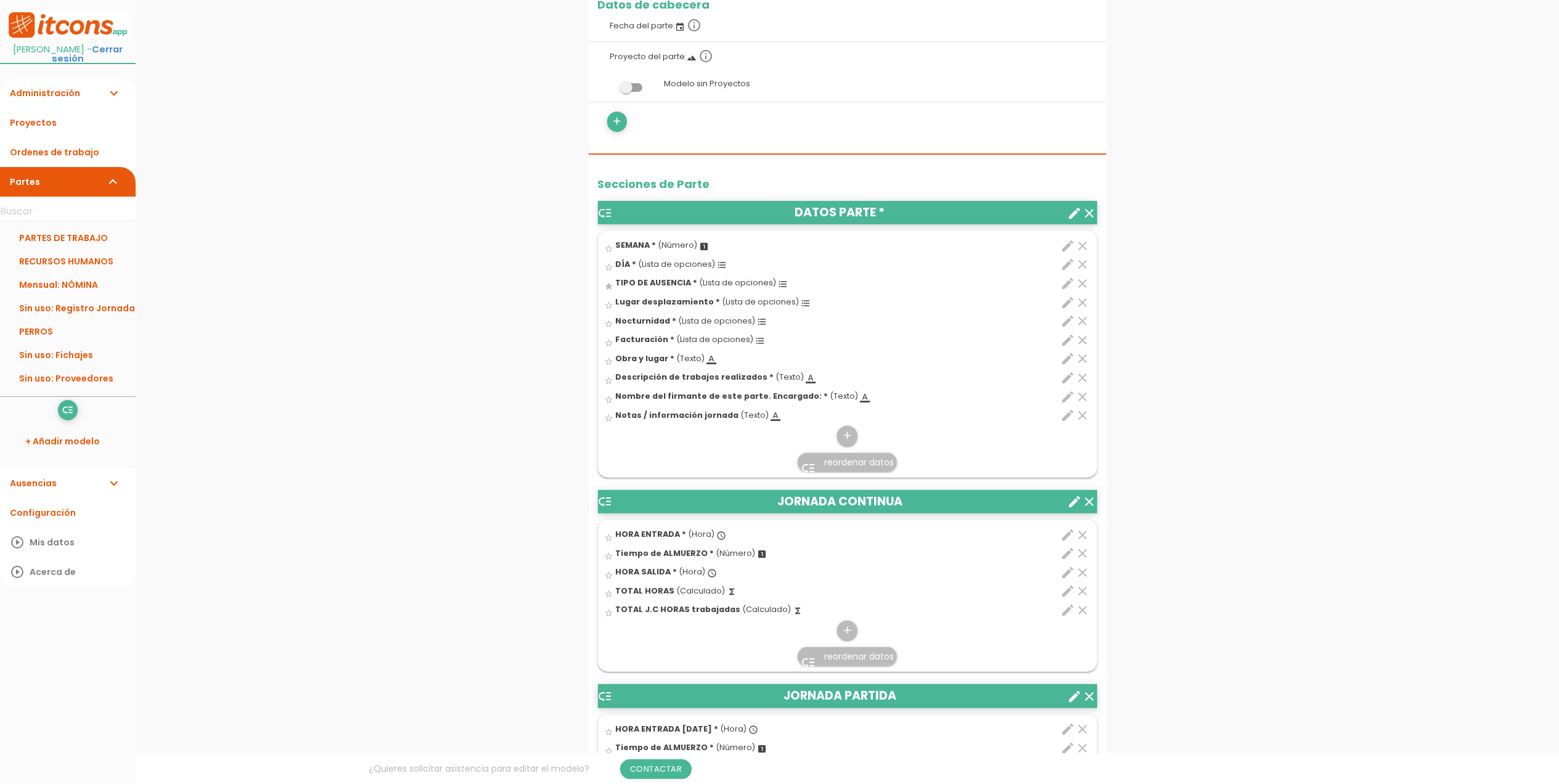
click at [1081, 301] on icon "clear" at bounding box center [1083, 303] width 15 height 15
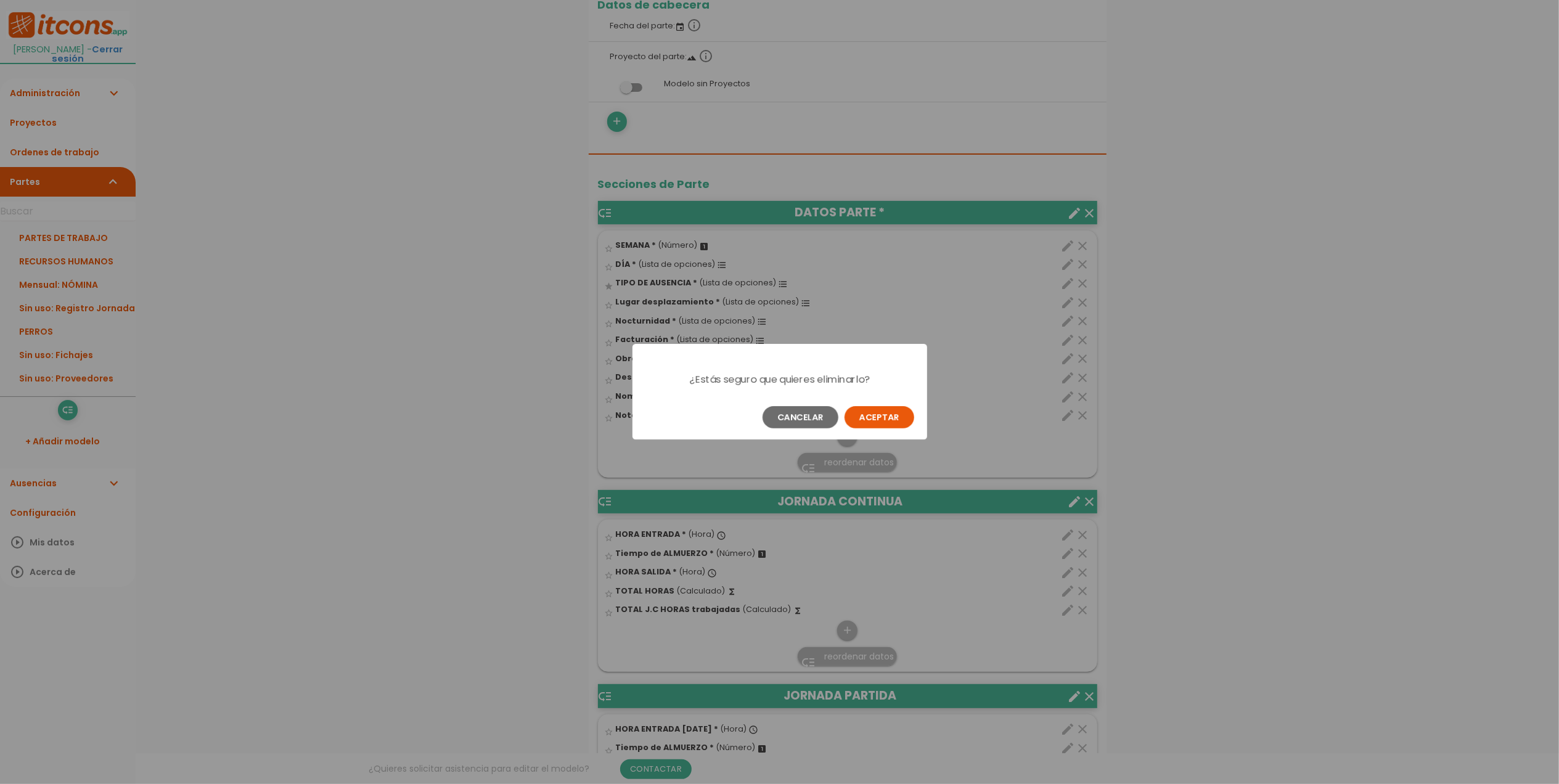
scroll to position [0, 0]
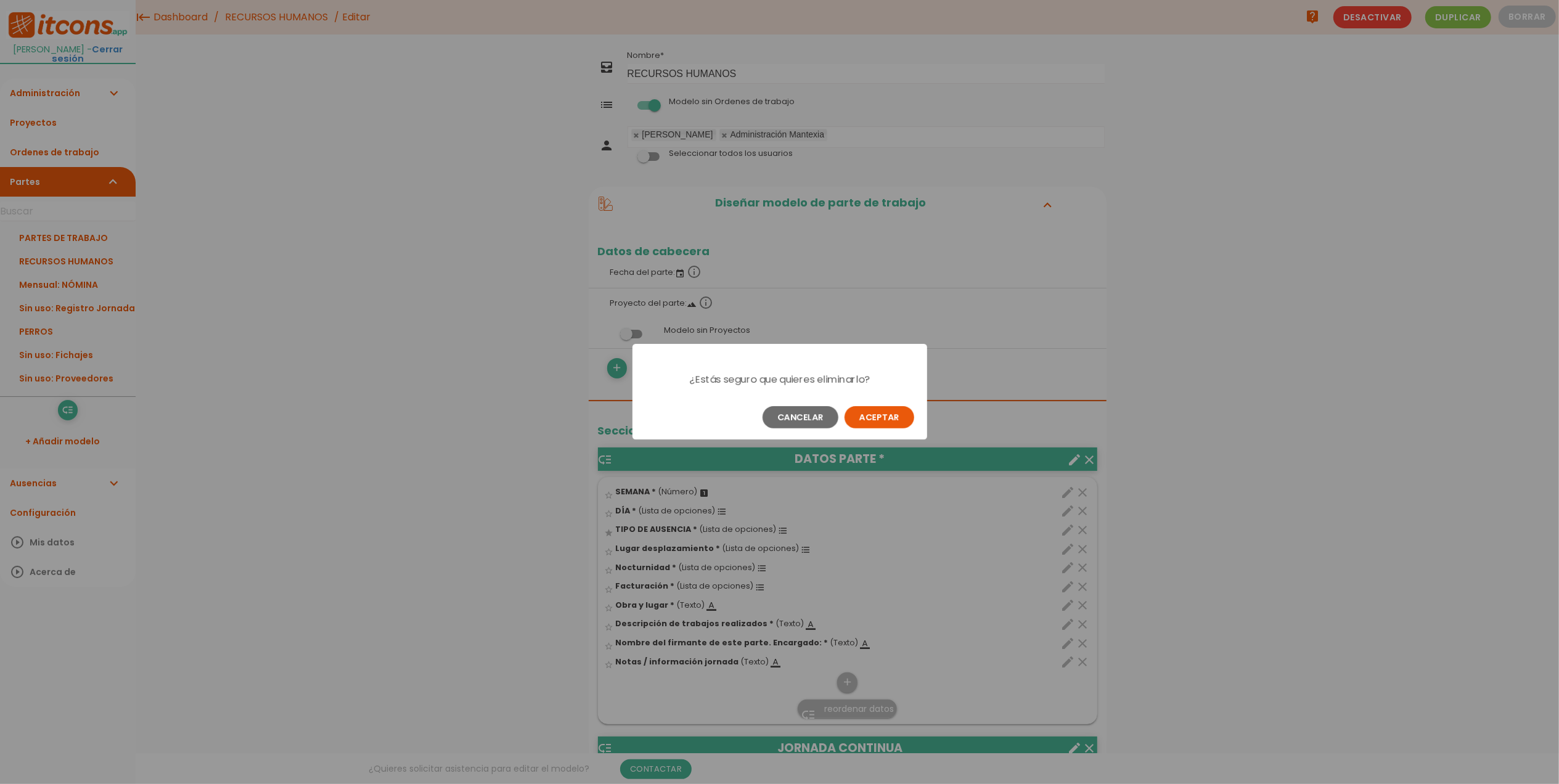
click at [884, 408] on button "Aceptar" at bounding box center [879, 417] width 70 height 22
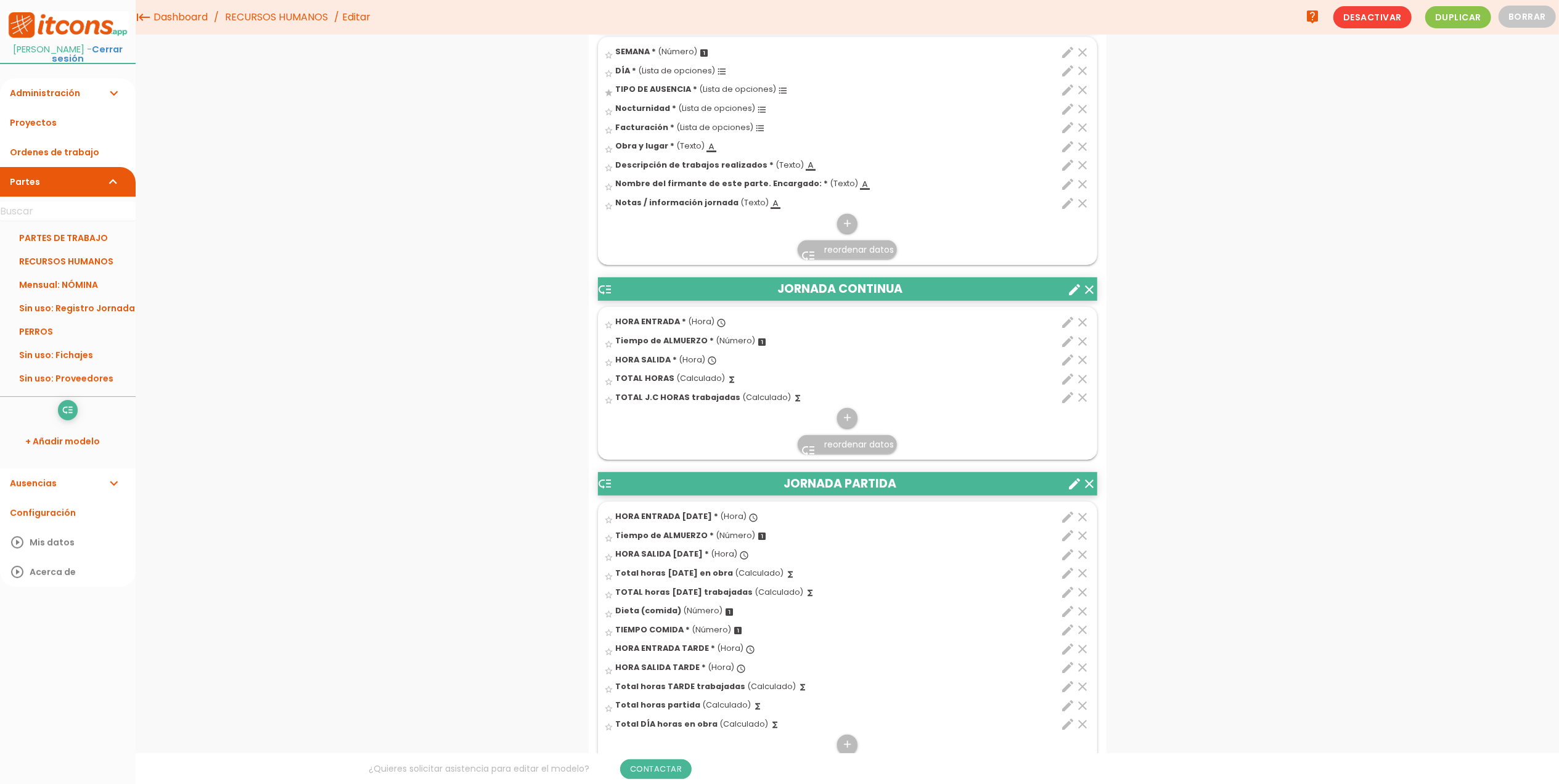
scroll to position [329, 0]
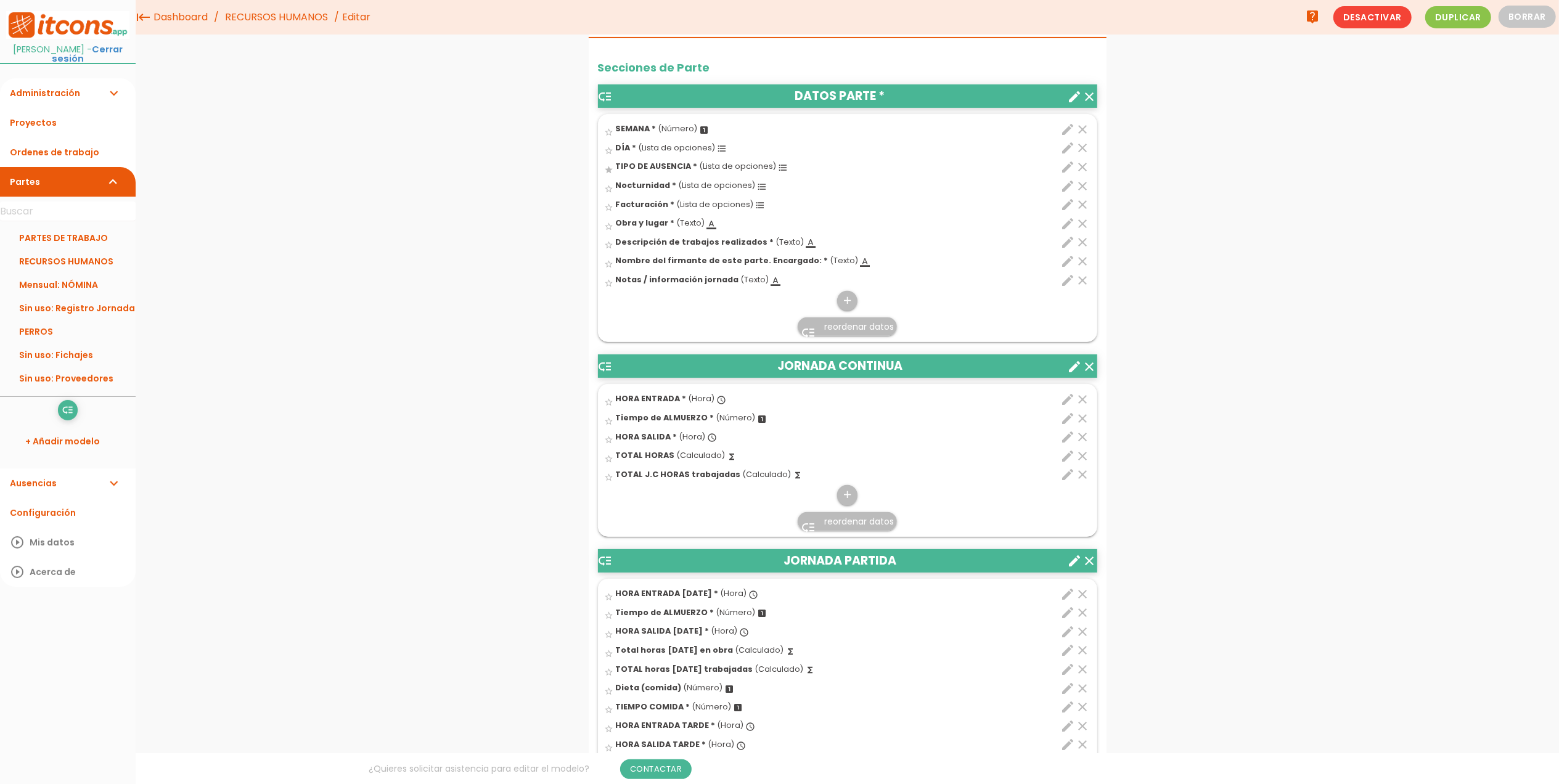
click at [1072, 96] on icon "create" at bounding box center [1075, 97] width 15 height 15
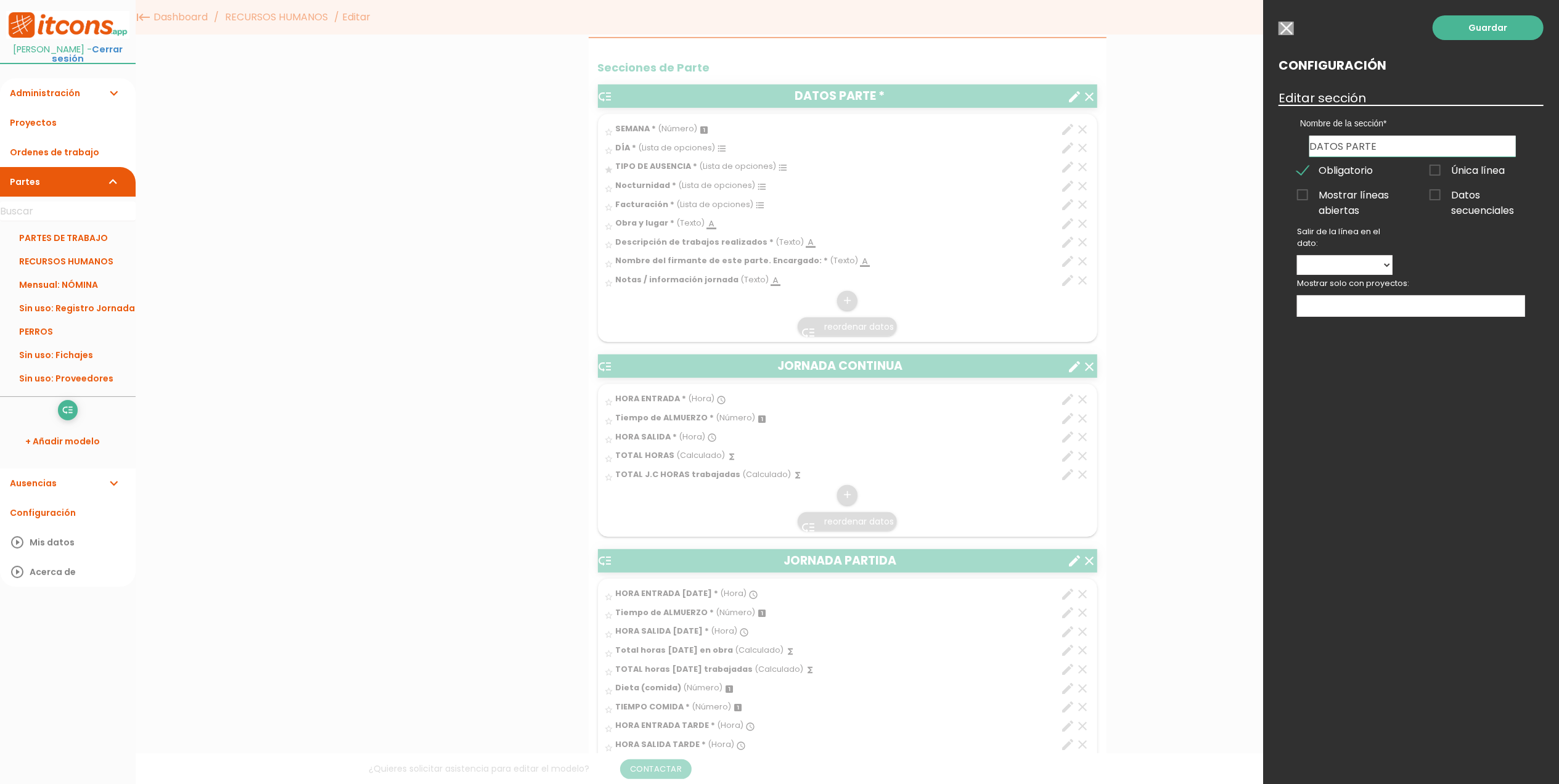
click at [1358, 146] on input "DATOS PARTE" at bounding box center [1412, 146] width 207 height 21
type input "DATOS"
click at [1497, 38] on link "Guardar" at bounding box center [1488, 27] width 111 height 25
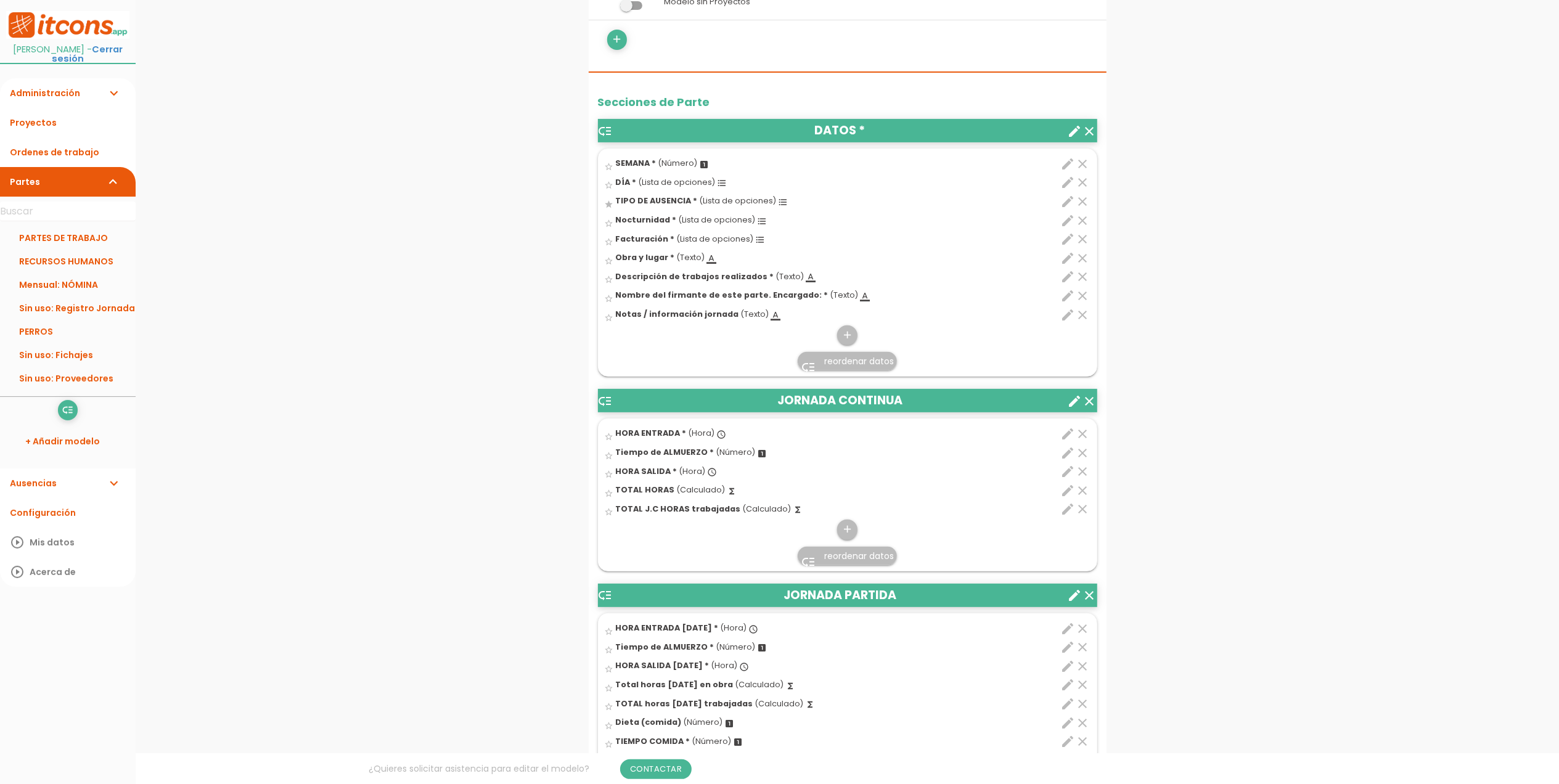
click at [1081, 299] on icon "clear" at bounding box center [1083, 295] width 15 height 15
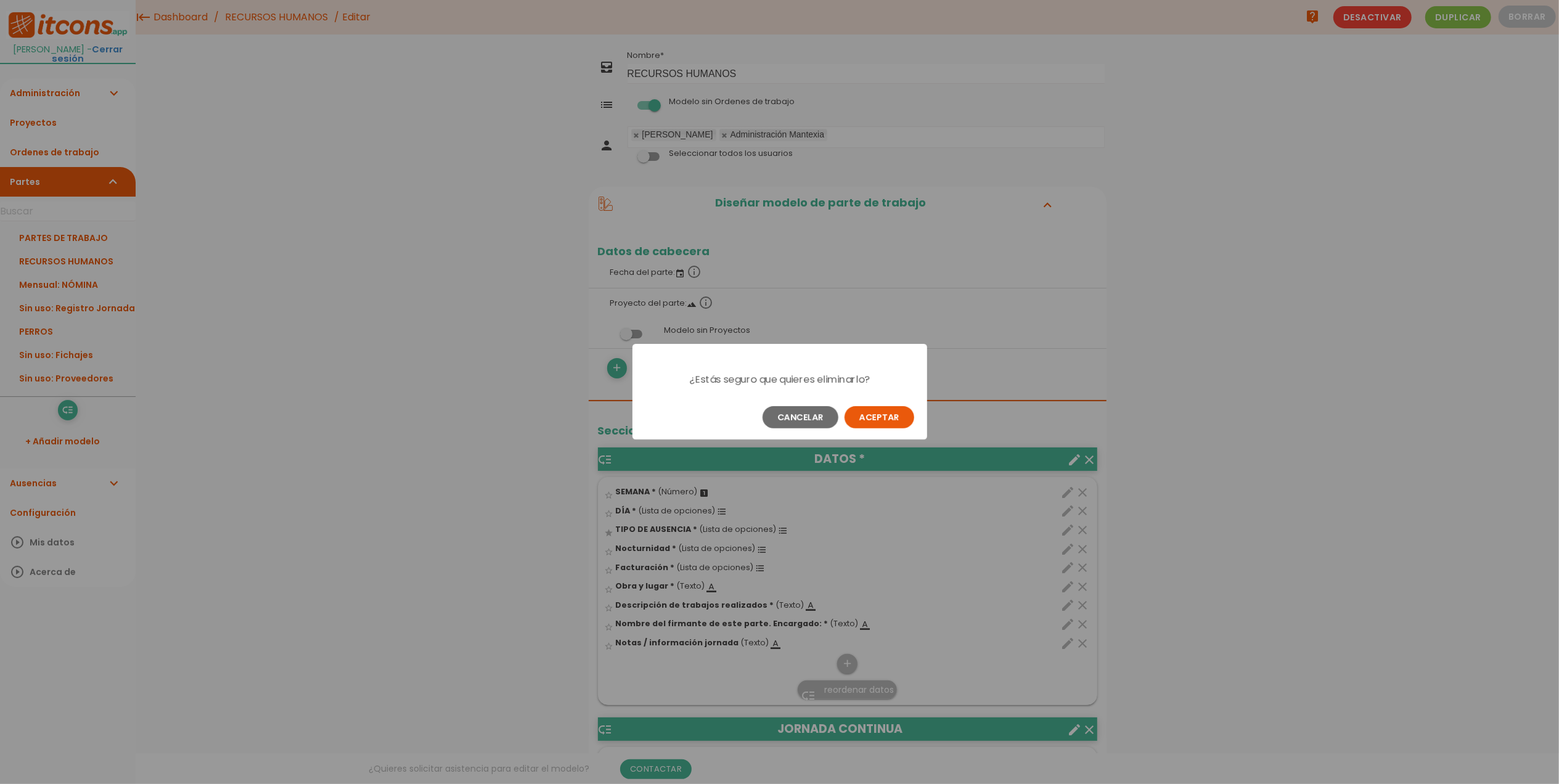
click at [879, 412] on button "Aceptar" at bounding box center [879, 417] width 70 height 22
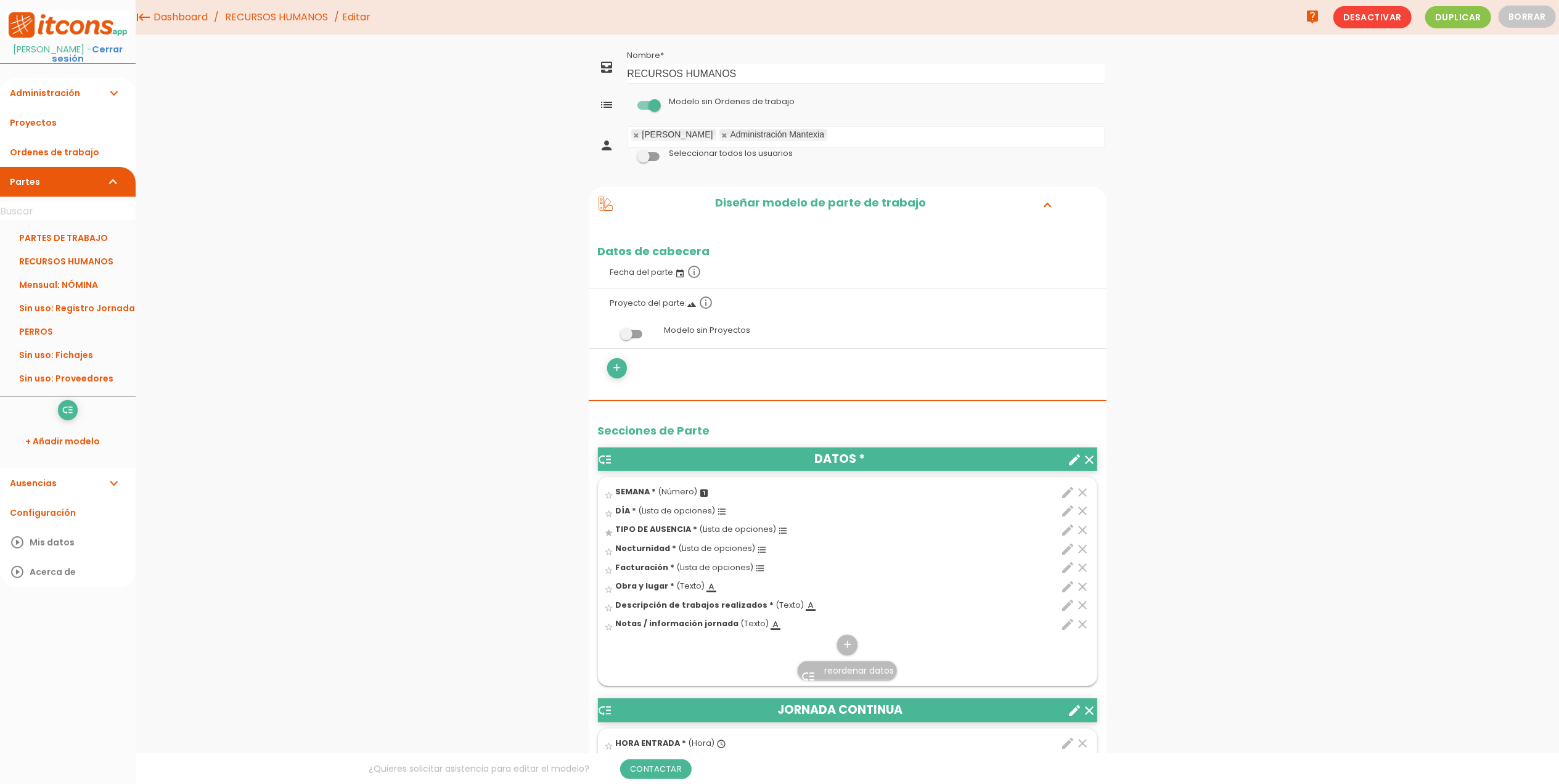
scroll to position [82, 0]
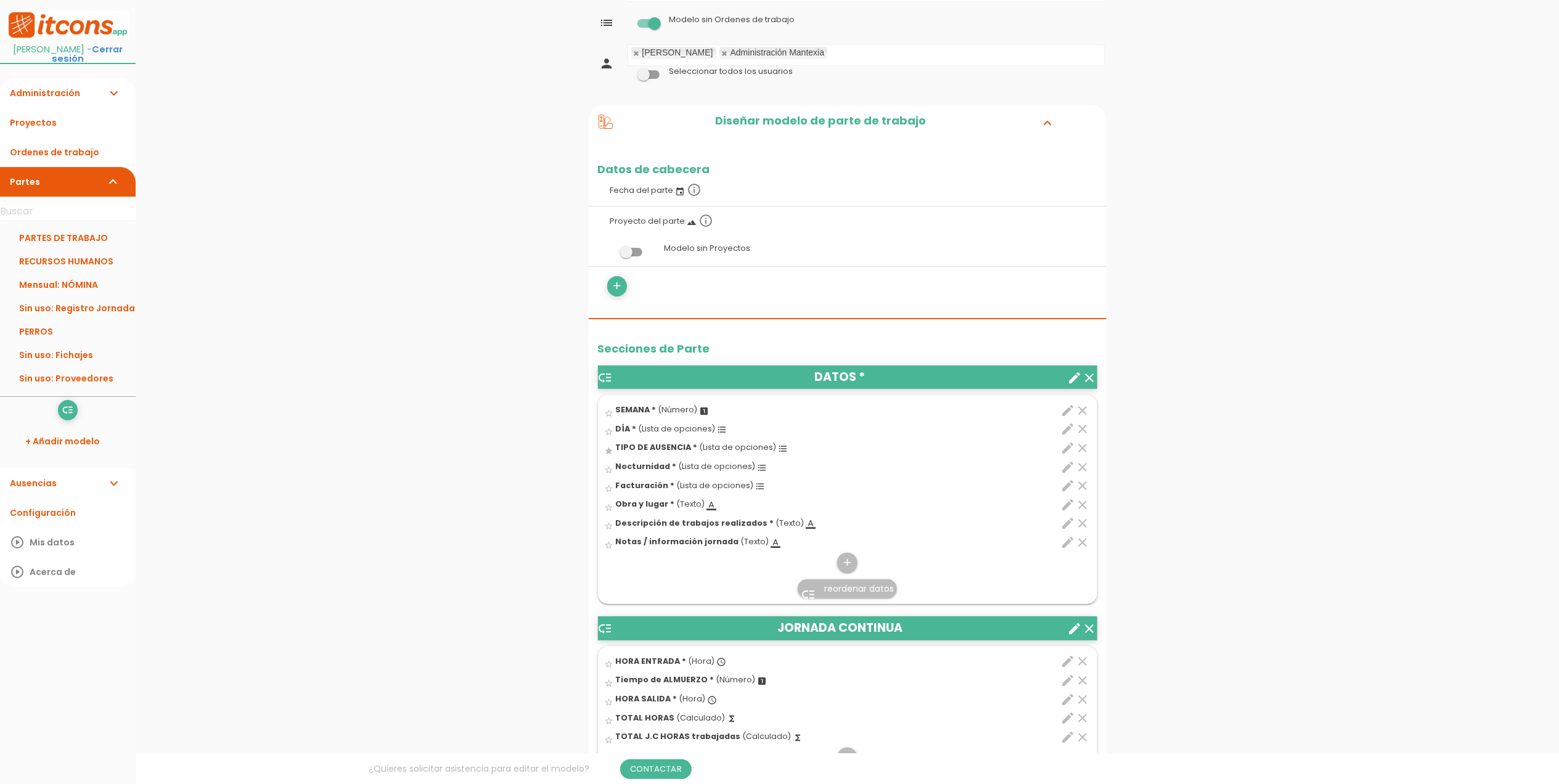
click at [1088, 469] on icon "clear" at bounding box center [1083, 467] width 15 height 15
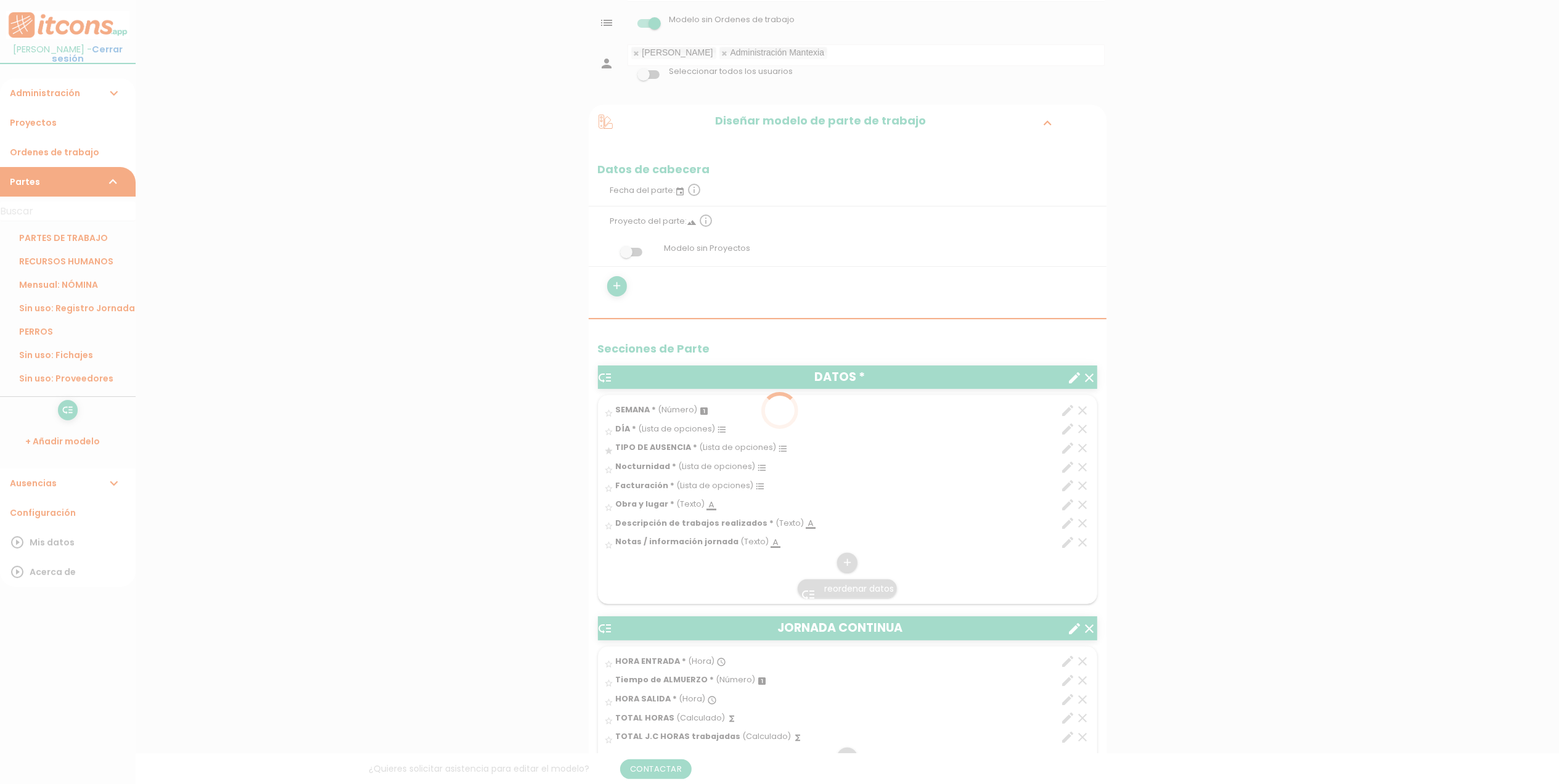
scroll to position [74, 0]
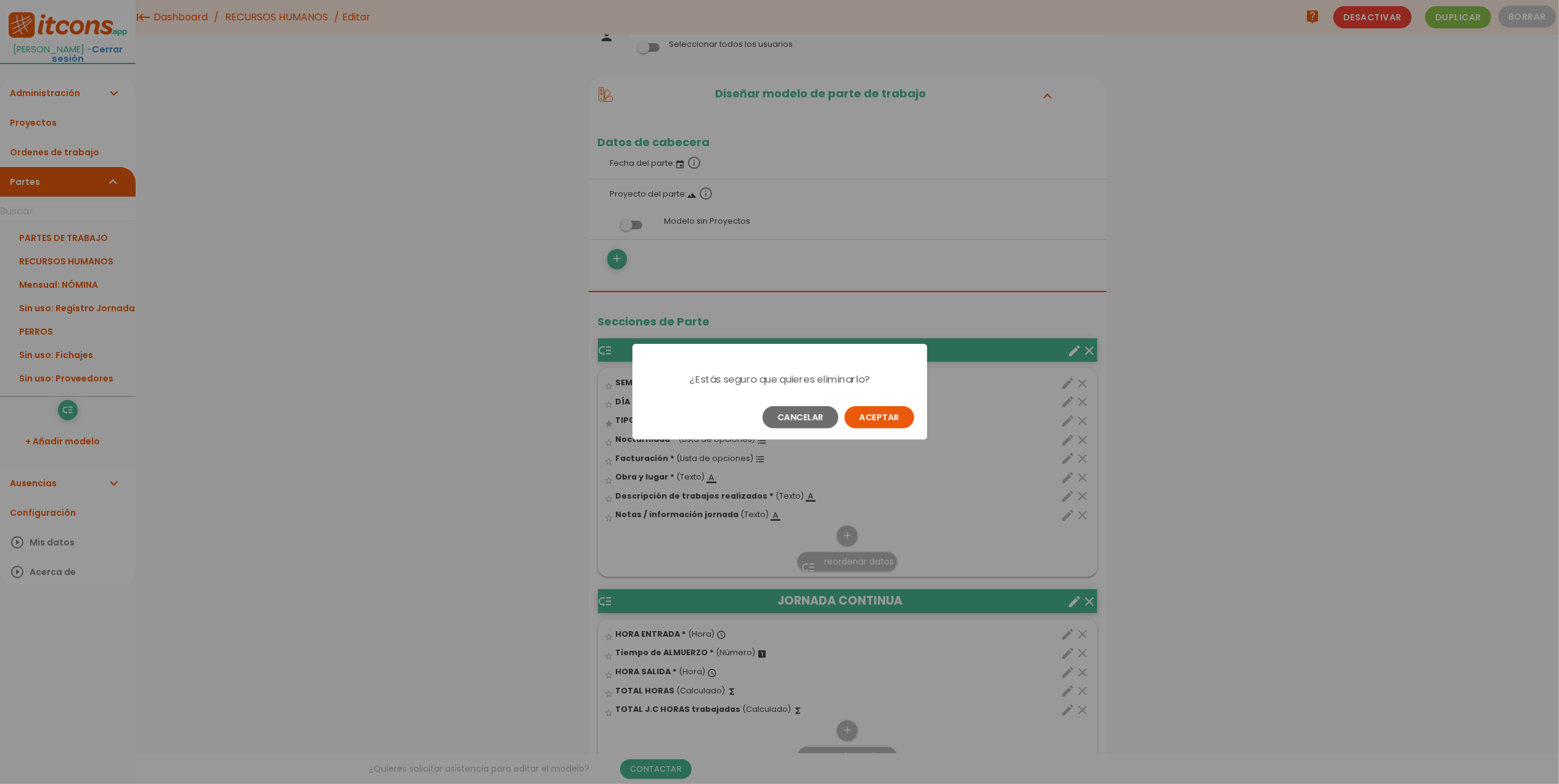
click at [889, 398] on div "Cancelar Aceptar" at bounding box center [780, 417] width 295 height 44
click at [879, 414] on button "Aceptar" at bounding box center [879, 417] width 70 height 22
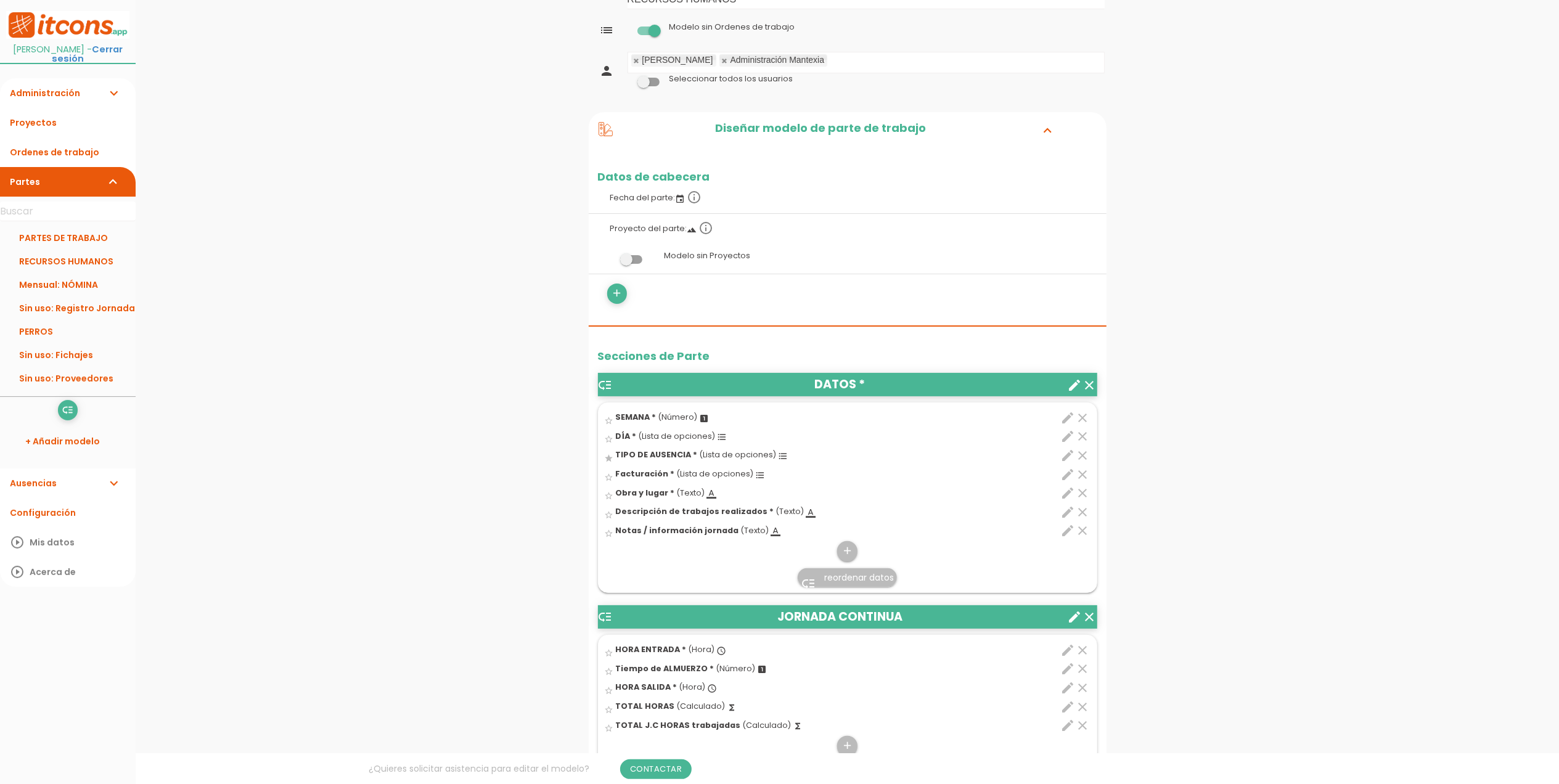
click at [1079, 474] on icon "clear" at bounding box center [1083, 474] width 15 height 15
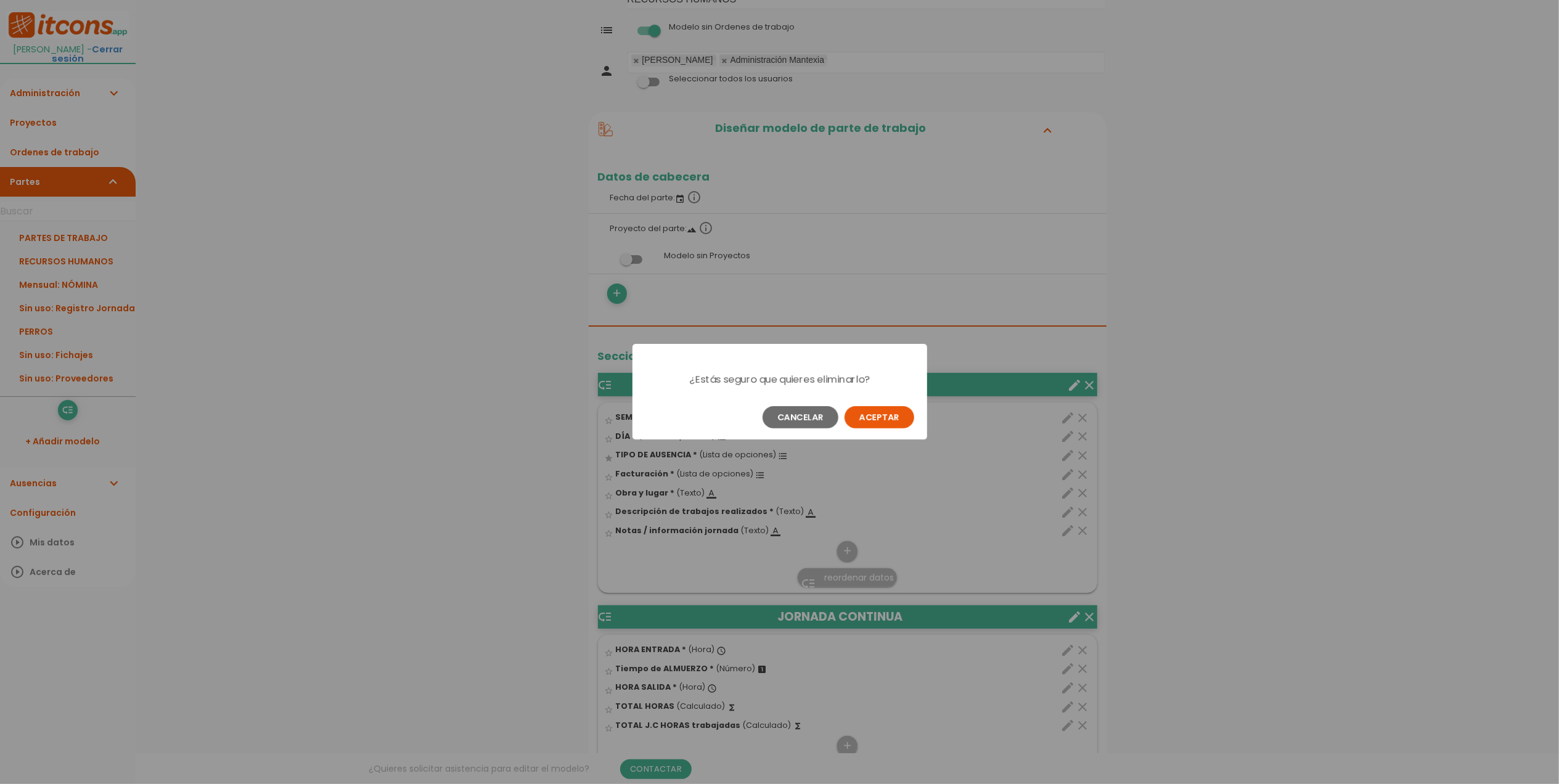
click at [879, 407] on button "Aceptar" at bounding box center [879, 417] width 70 height 22
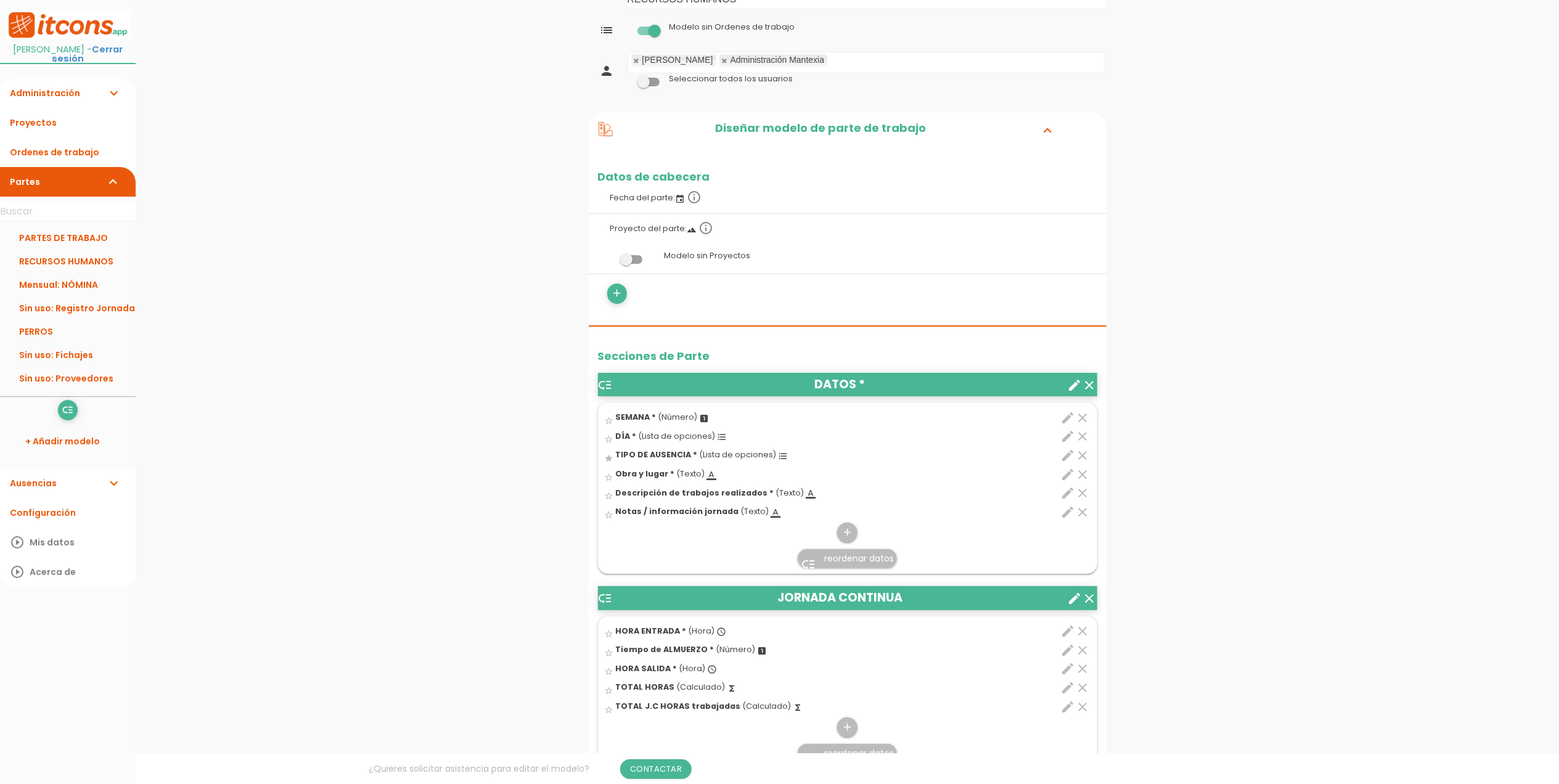
click at [1081, 474] on icon "clear" at bounding box center [1083, 474] width 15 height 15
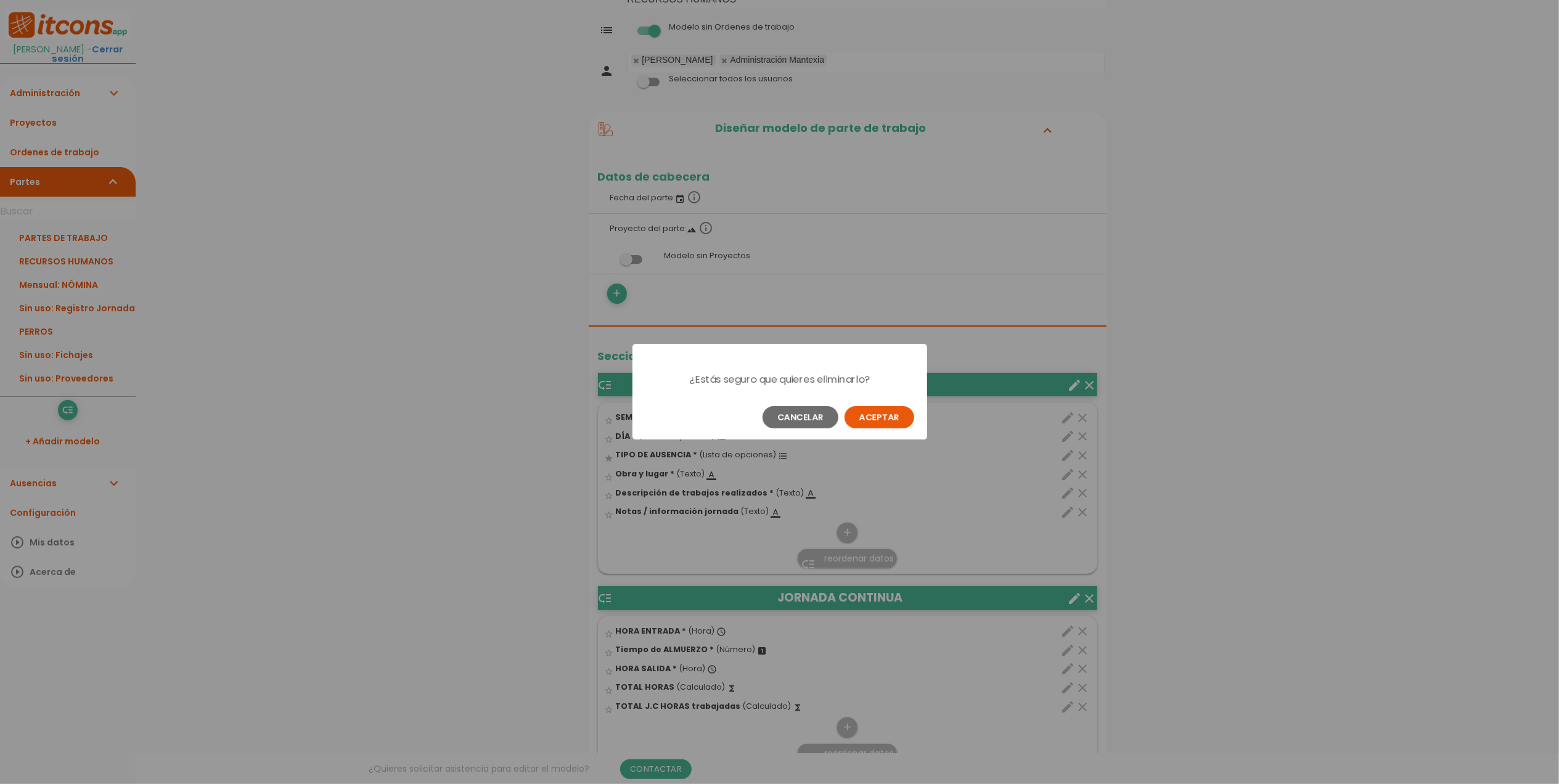
click at [883, 407] on button "Aceptar" at bounding box center [879, 417] width 70 height 22
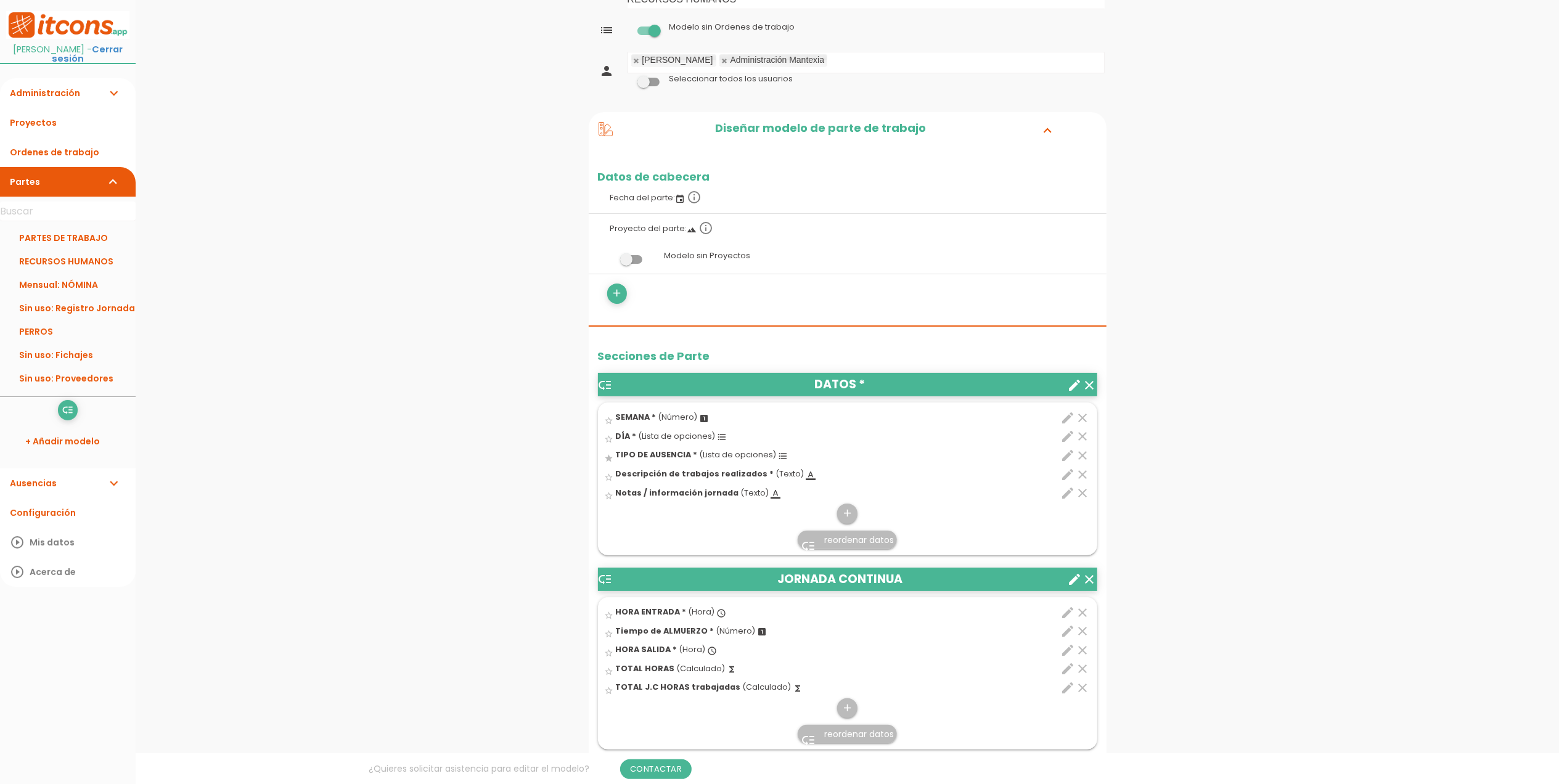
click at [1070, 477] on icon "edit" at bounding box center [1069, 474] width 15 height 15
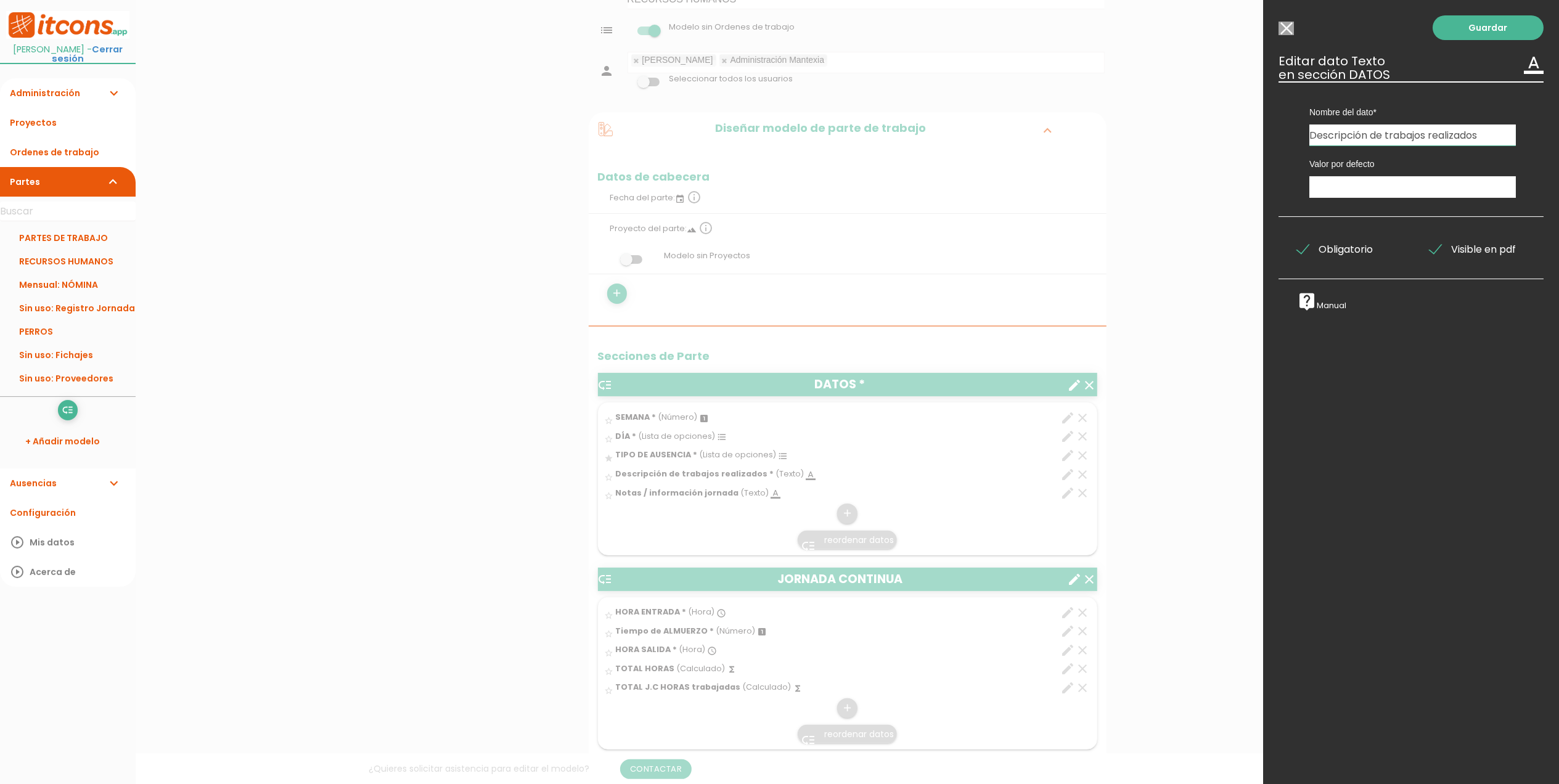
drag, startPoint x: 1490, startPoint y: 135, endPoint x: 1384, endPoint y: 144, distance: 106.4
click at [1384, 144] on input "Descripción de trabajos realizados" at bounding box center [1412, 135] width 207 height 21
click at [1412, 134] on input "Descripción de LA AUSENCIA" at bounding box center [1412, 135] width 207 height 21
type input "Descripción de la ausencia"
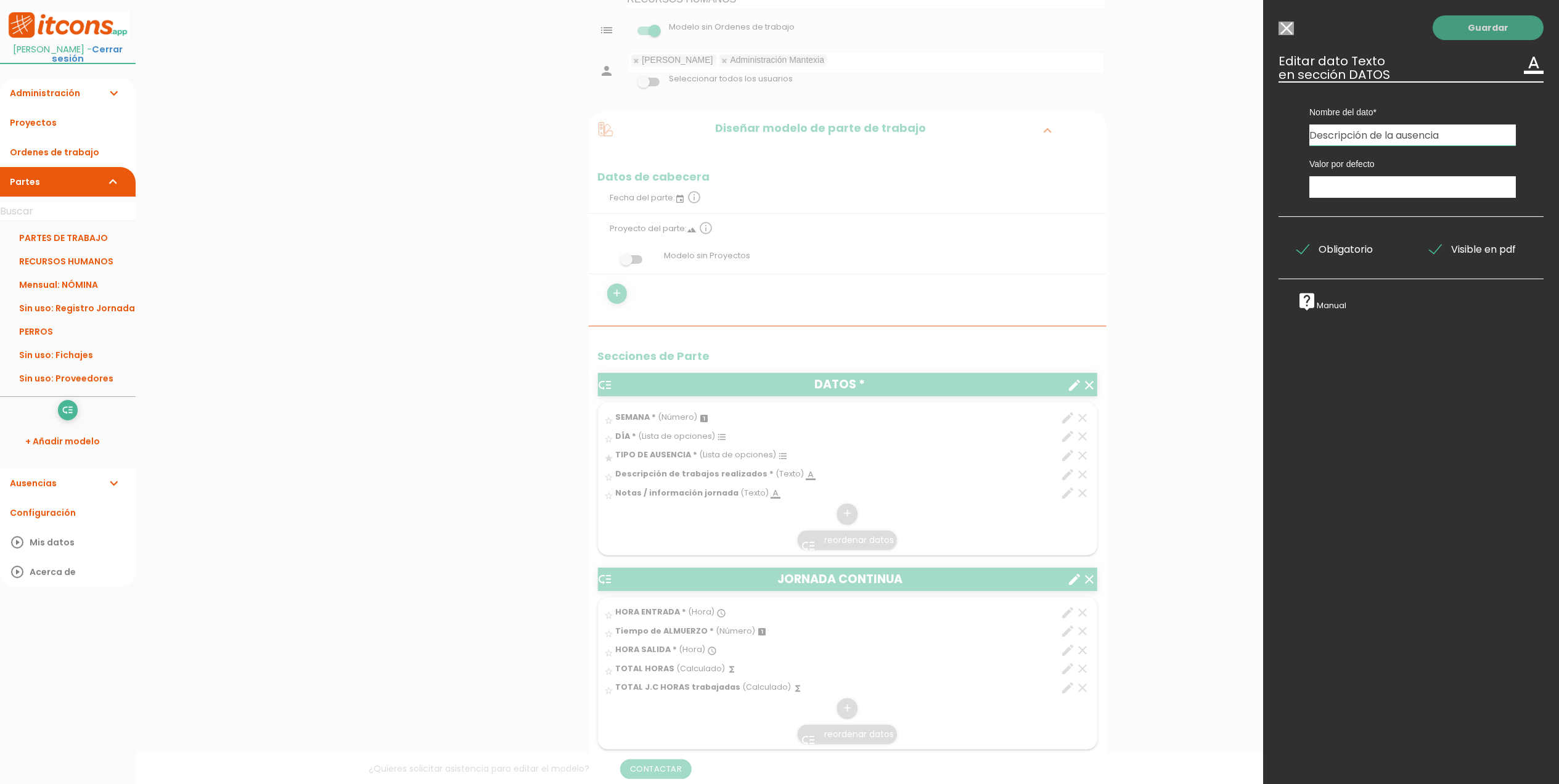
click at [1459, 28] on link "Guardar" at bounding box center [1488, 27] width 111 height 25
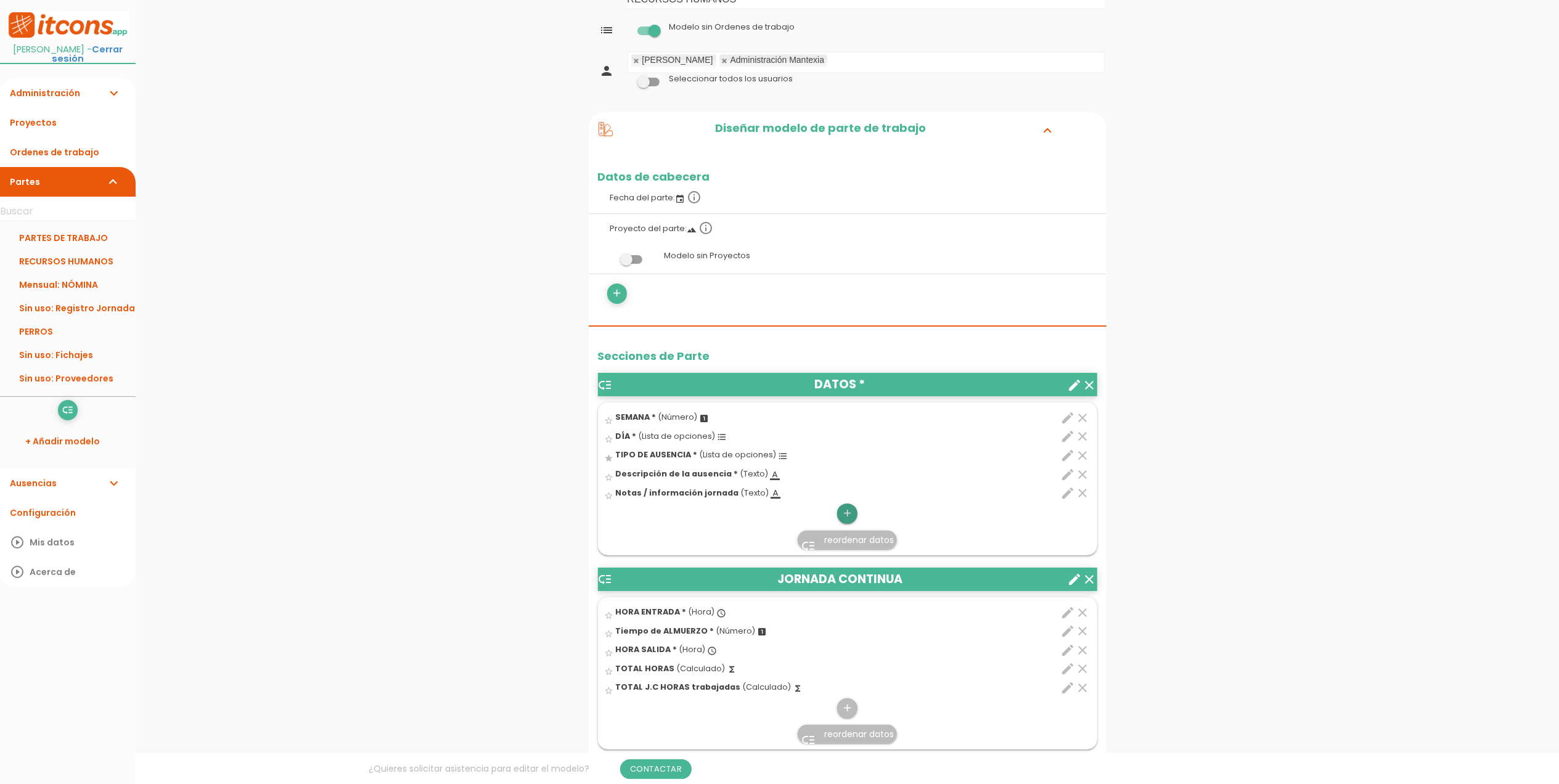
click at [842, 513] on icon "add" at bounding box center [847, 513] width 12 height 20
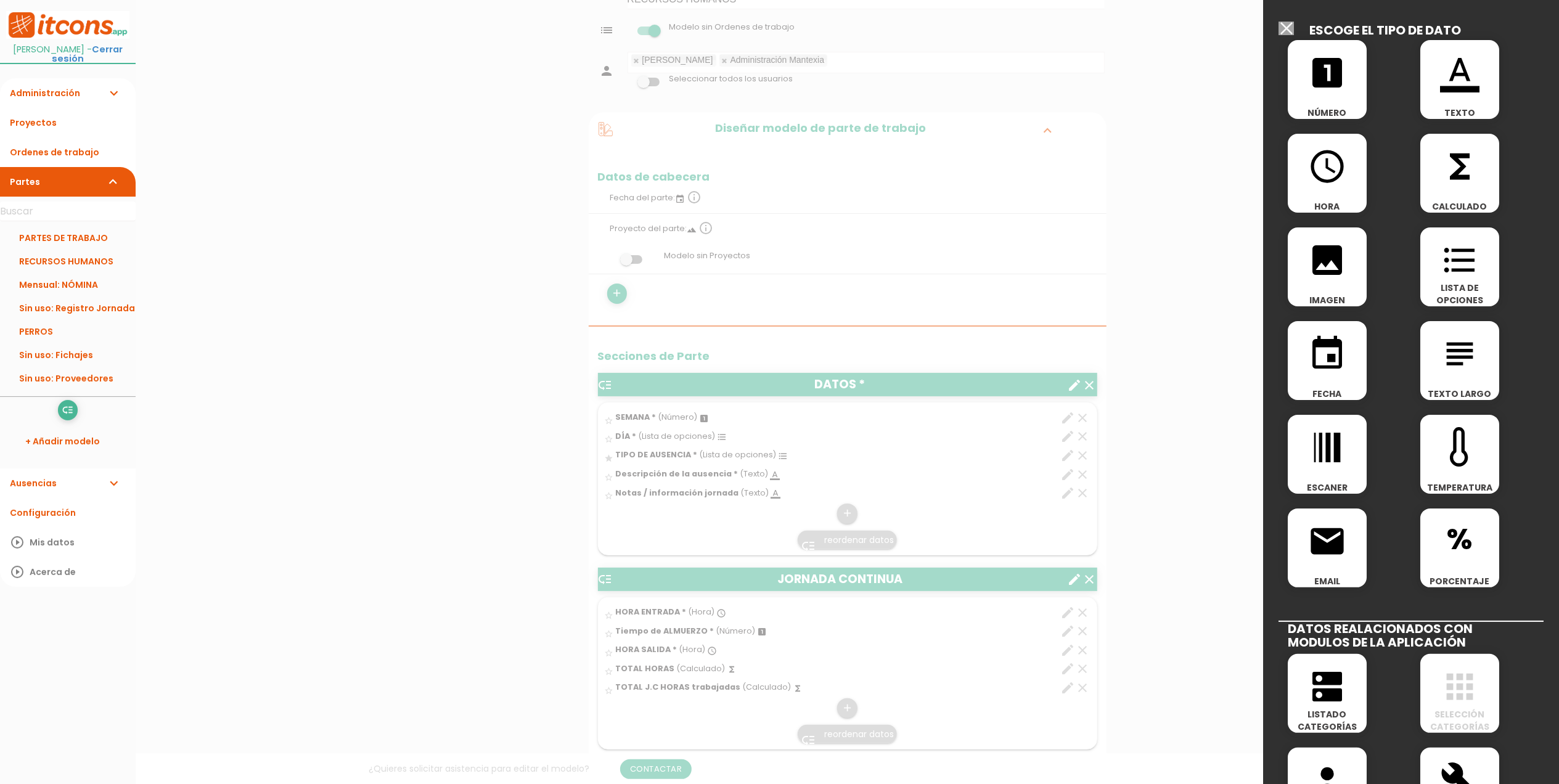
click at [1458, 274] on icon "format_list_bulleted" at bounding box center [1460, 261] width 40 height 40
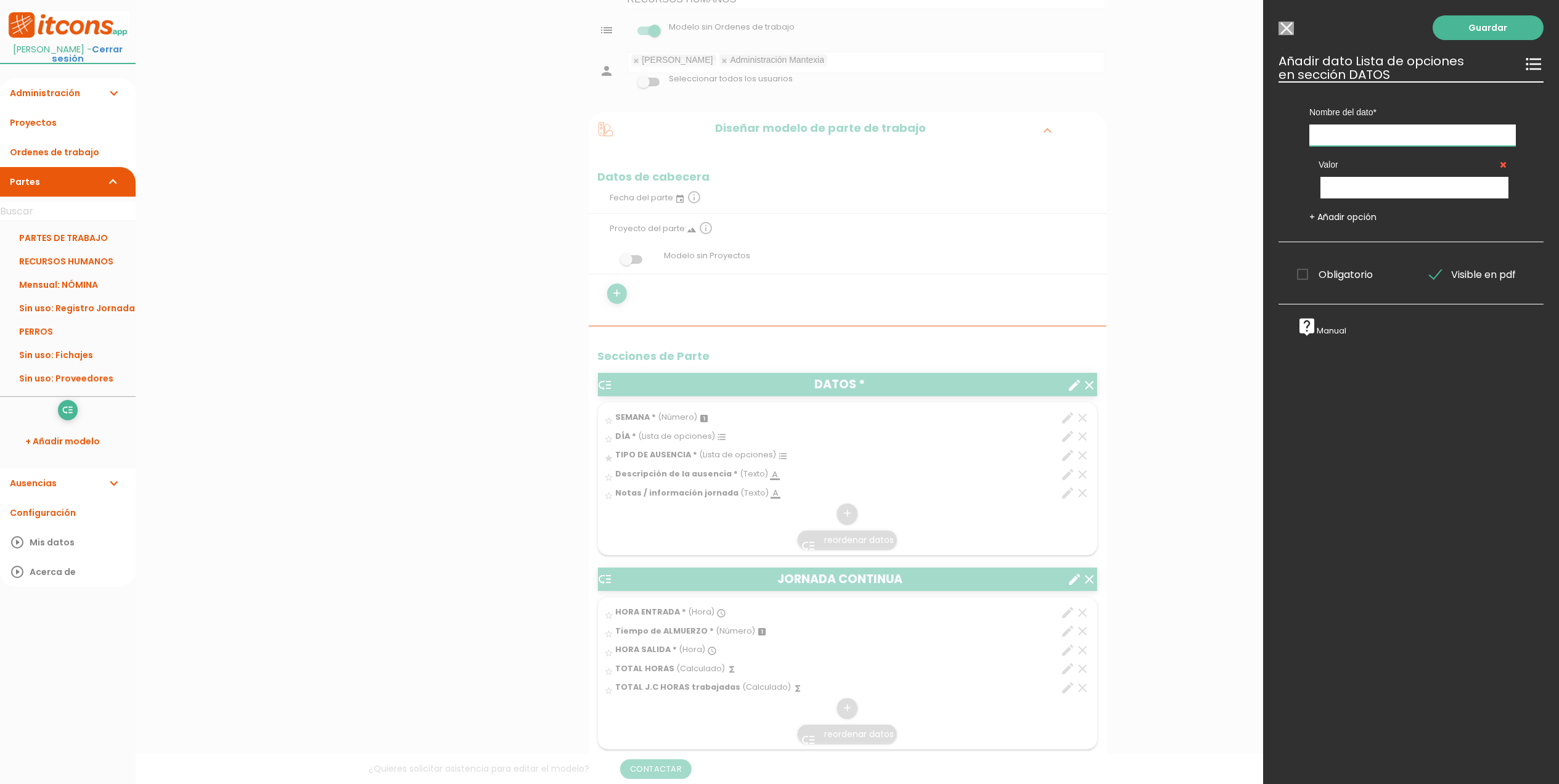
click at [1406, 129] on input "text" at bounding box center [1412, 135] width 207 height 21
type input "¿Ha ido a trabajar algunas horas [DATE]?"
click at [1408, 184] on input "text" at bounding box center [1414, 187] width 188 height 21
type input "Si"
click at [1340, 213] on link "+ Añadir opción" at bounding box center [1343, 217] width 67 height 13
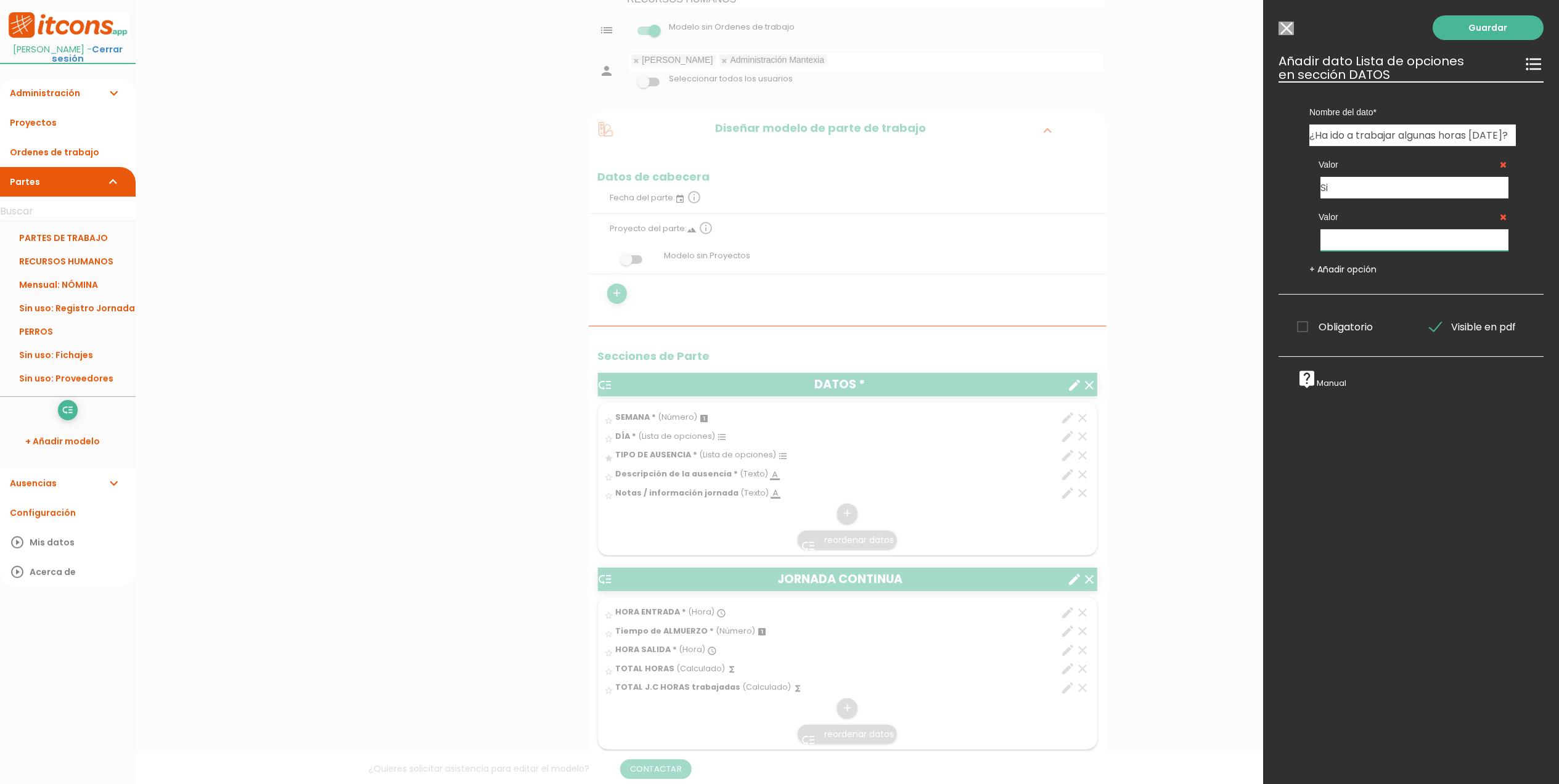
click at [1347, 239] on input "text" at bounding box center [1414, 240] width 188 height 21
type input "NO"
drag, startPoint x: 1359, startPoint y: 190, endPoint x: 1306, endPoint y: 181, distance: 53.8
click at [1306, 181] on div "Valor Si" at bounding box center [1413, 172] width 225 height 52
type input "SI"
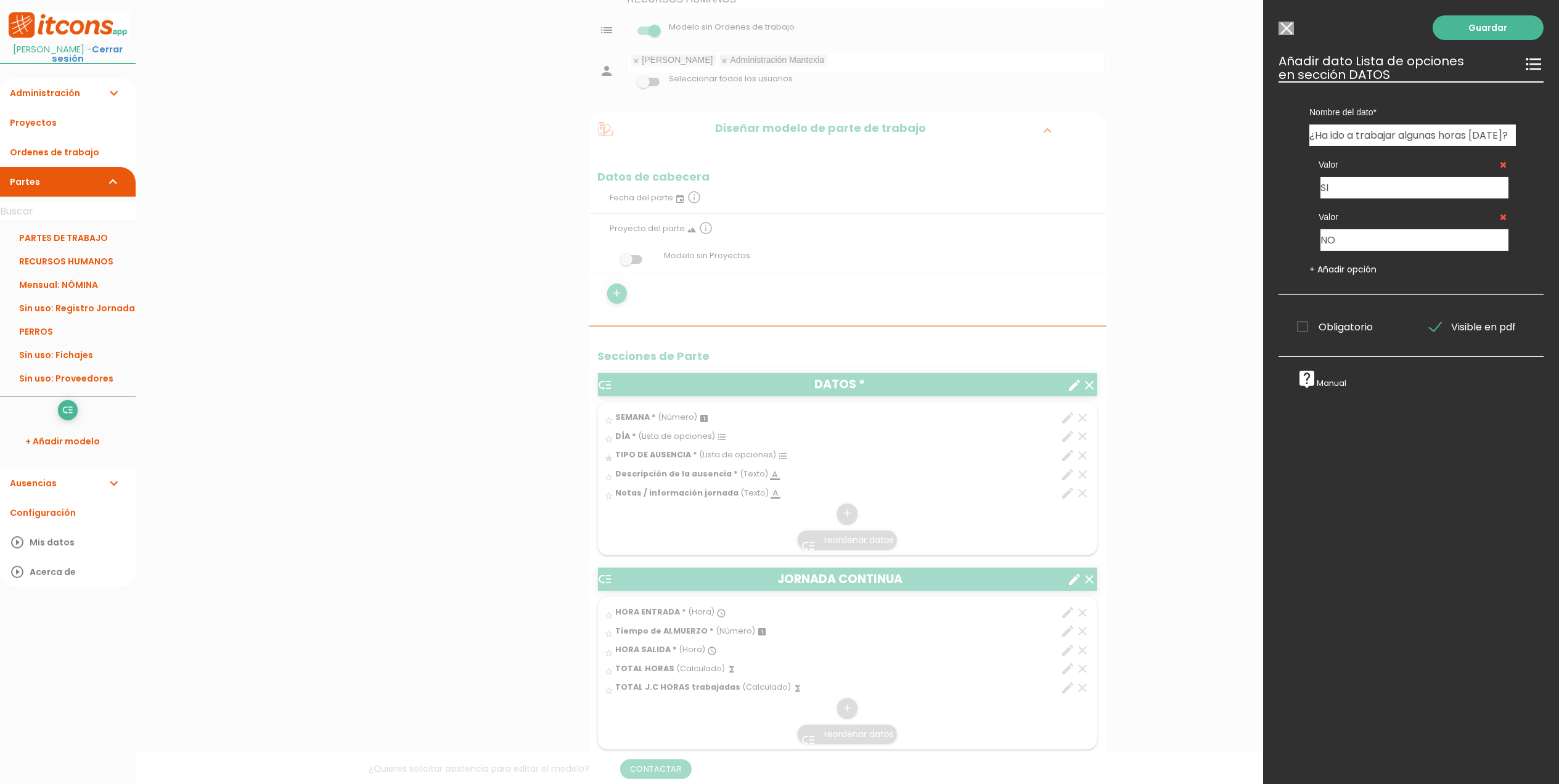
click at [1306, 331] on span "Obligatorio" at bounding box center [1336, 326] width 76 height 15
click at [0, 0] on input "Obligatorio" at bounding box center [0, 0] width 0 height 0
click at [1488, 30] on link "Guardar" at bounding box center [1488, 27] width 111 height 25
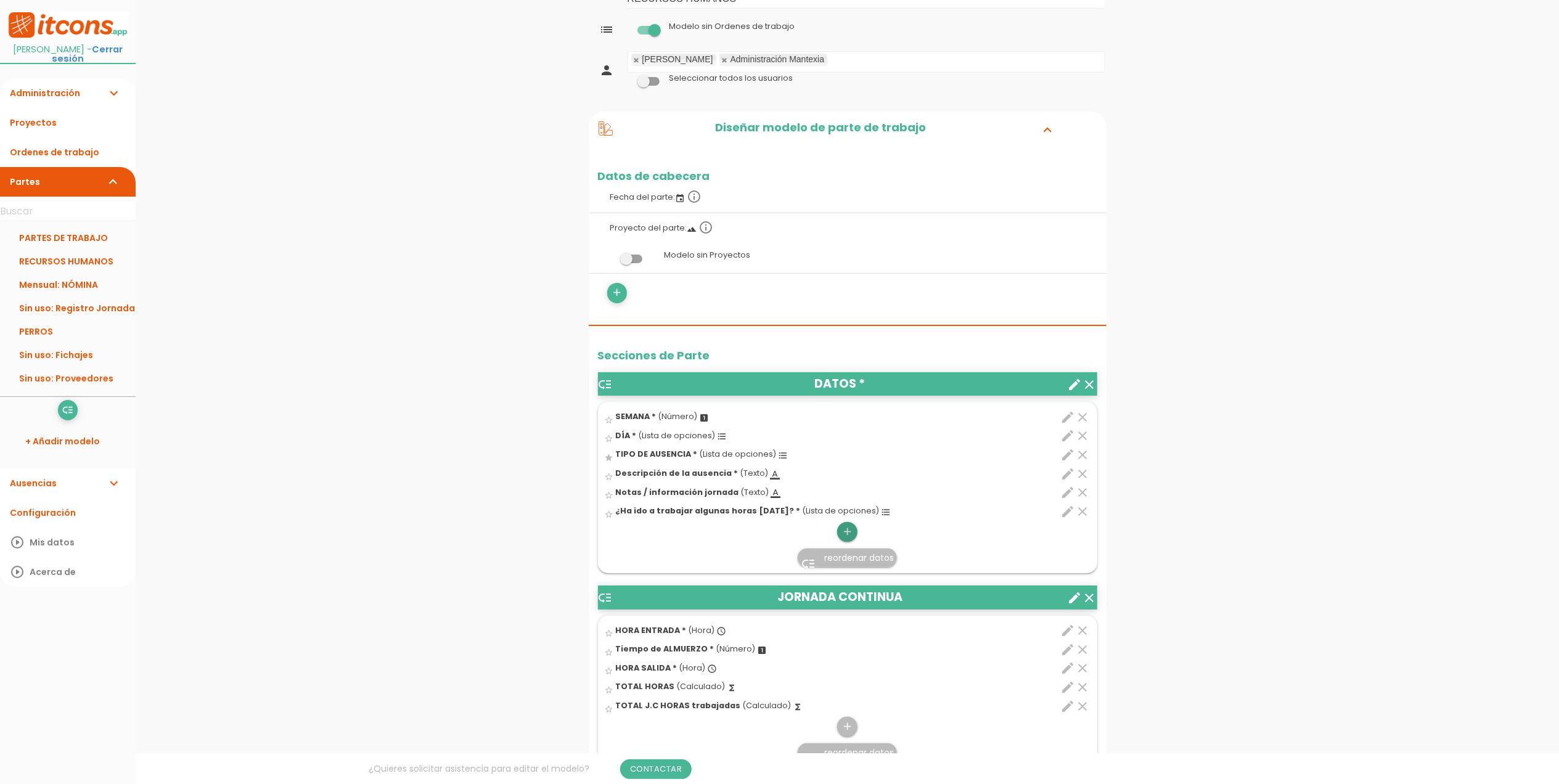
click at [844, 532] on icon "add" at bounding box center [847, 531] width 12 height 20
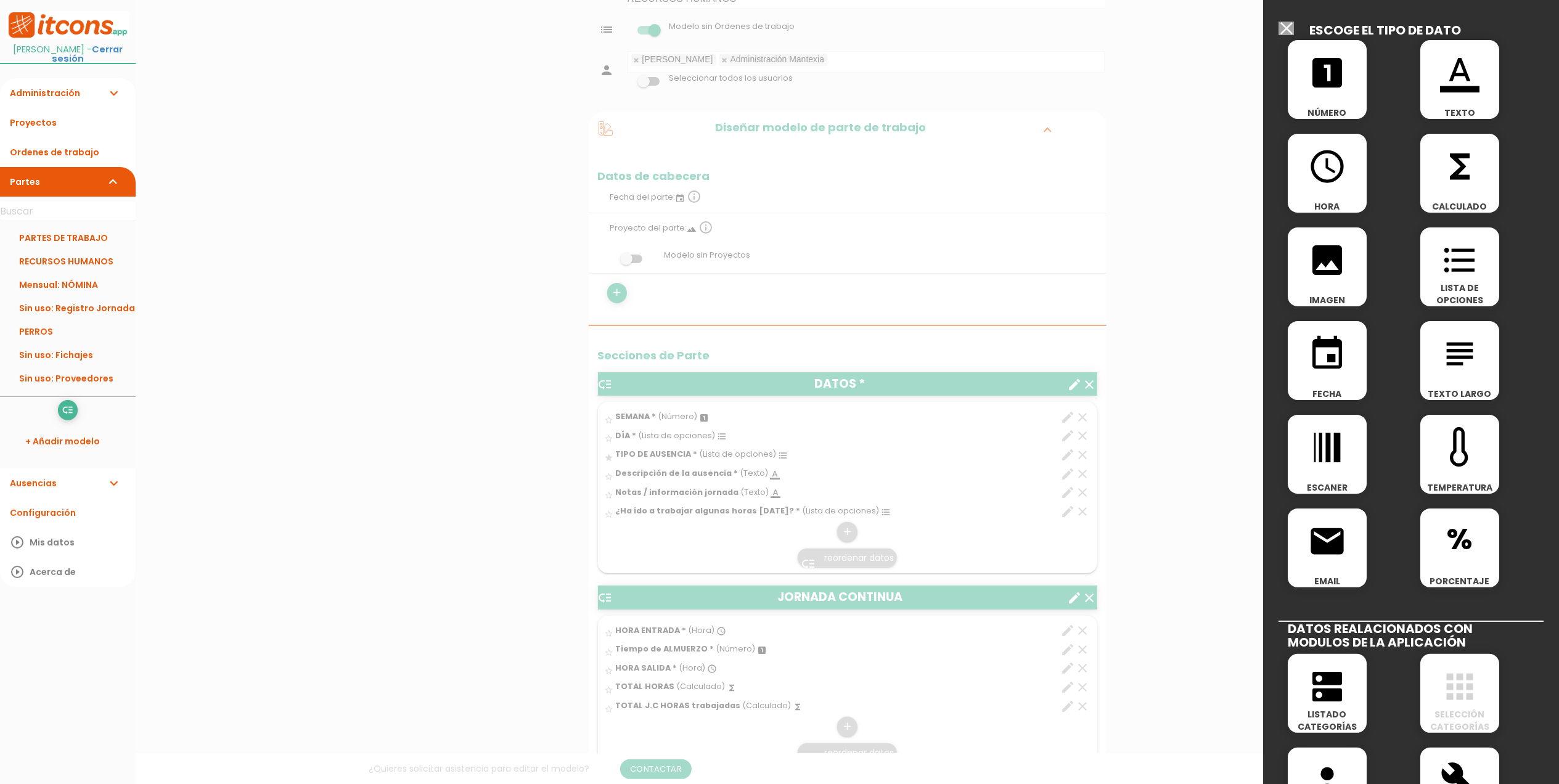
click at [1456, 92] on icon "format_color_text" at bounding box center [1460, 73] width 40 height 40
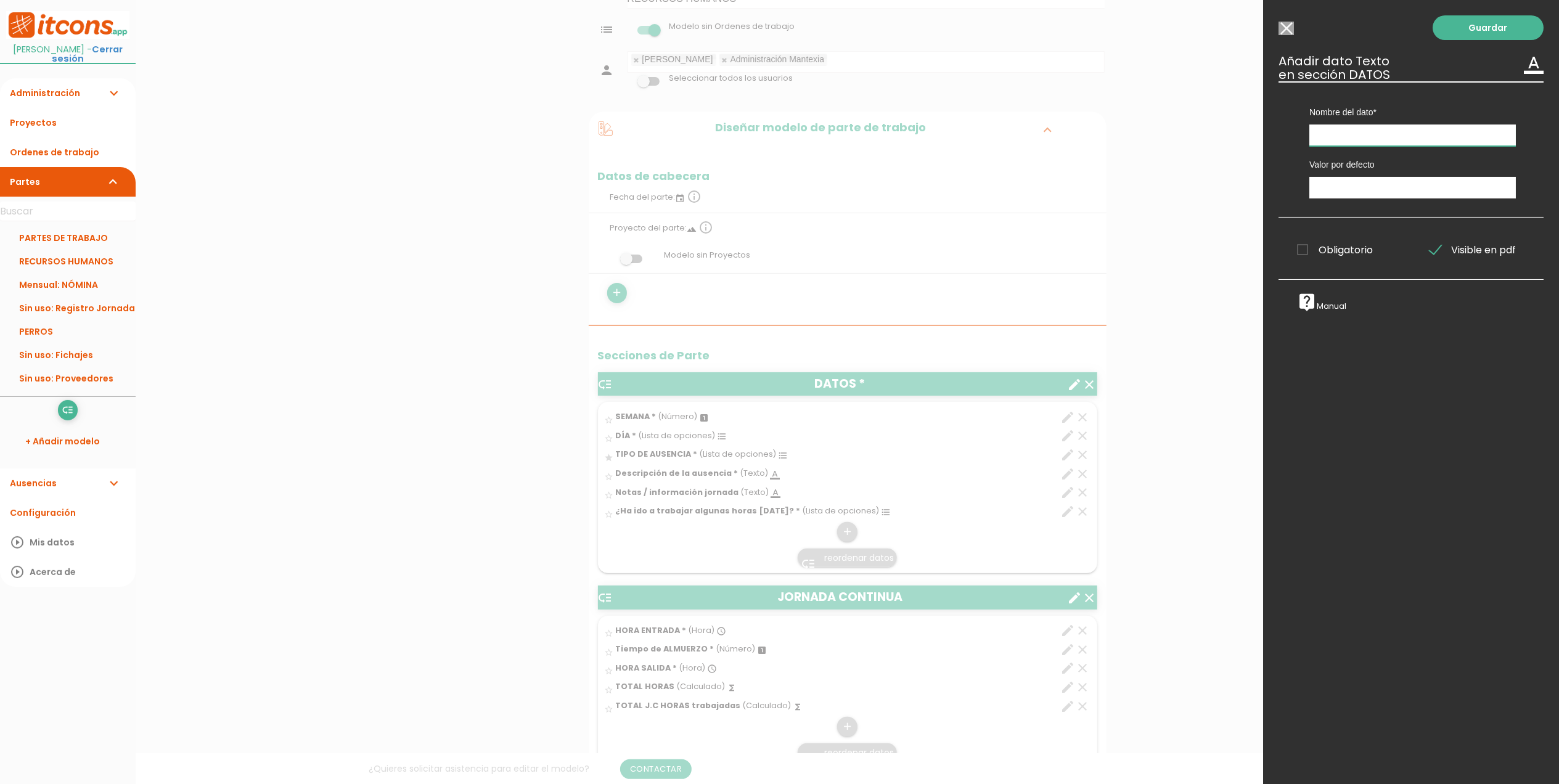
click at [1367, 134] on input "text" at bounding box center [1412, 135] width 207 height 21
type input "s"
type input "Si ha ido a trabajar, indica el nº de PARTE en el que ha trabajado"
click at [1309, 252] on span "Obligatorio" at bounding box center [1336, 249] width 76 height 15
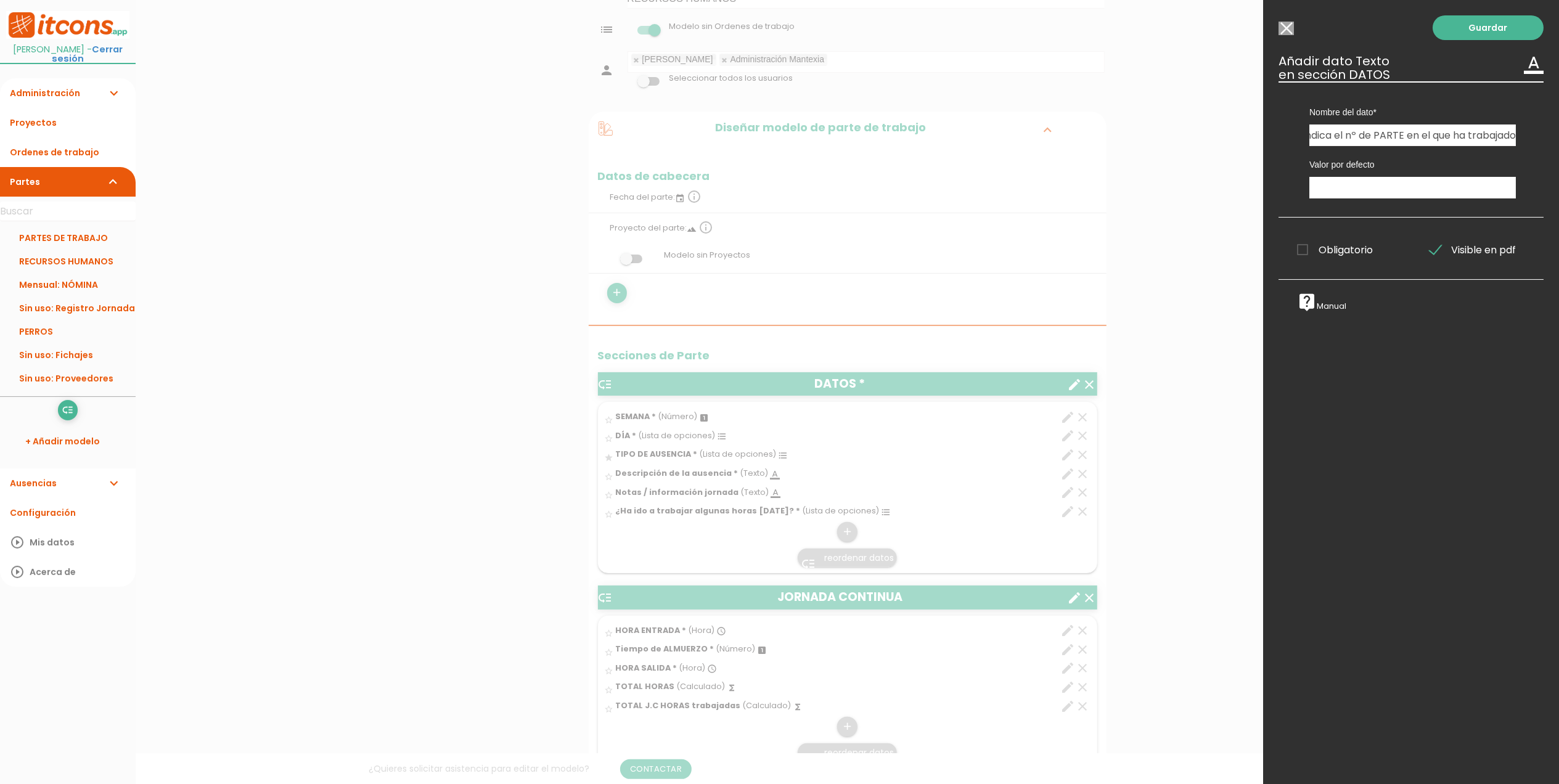
click at [0, 0] on input "Obligatorio" at bounding box center [0, 0] width 0 height 0
click at [1524, 67] on icon "format_color_text" at bounding box center [1534, 63] width 20 height 20
click at [1318, 55] on h3 "Añadir dato Texto format_color_text en sección DATOS" at bounding box center [1411, 67] width 265 height 27
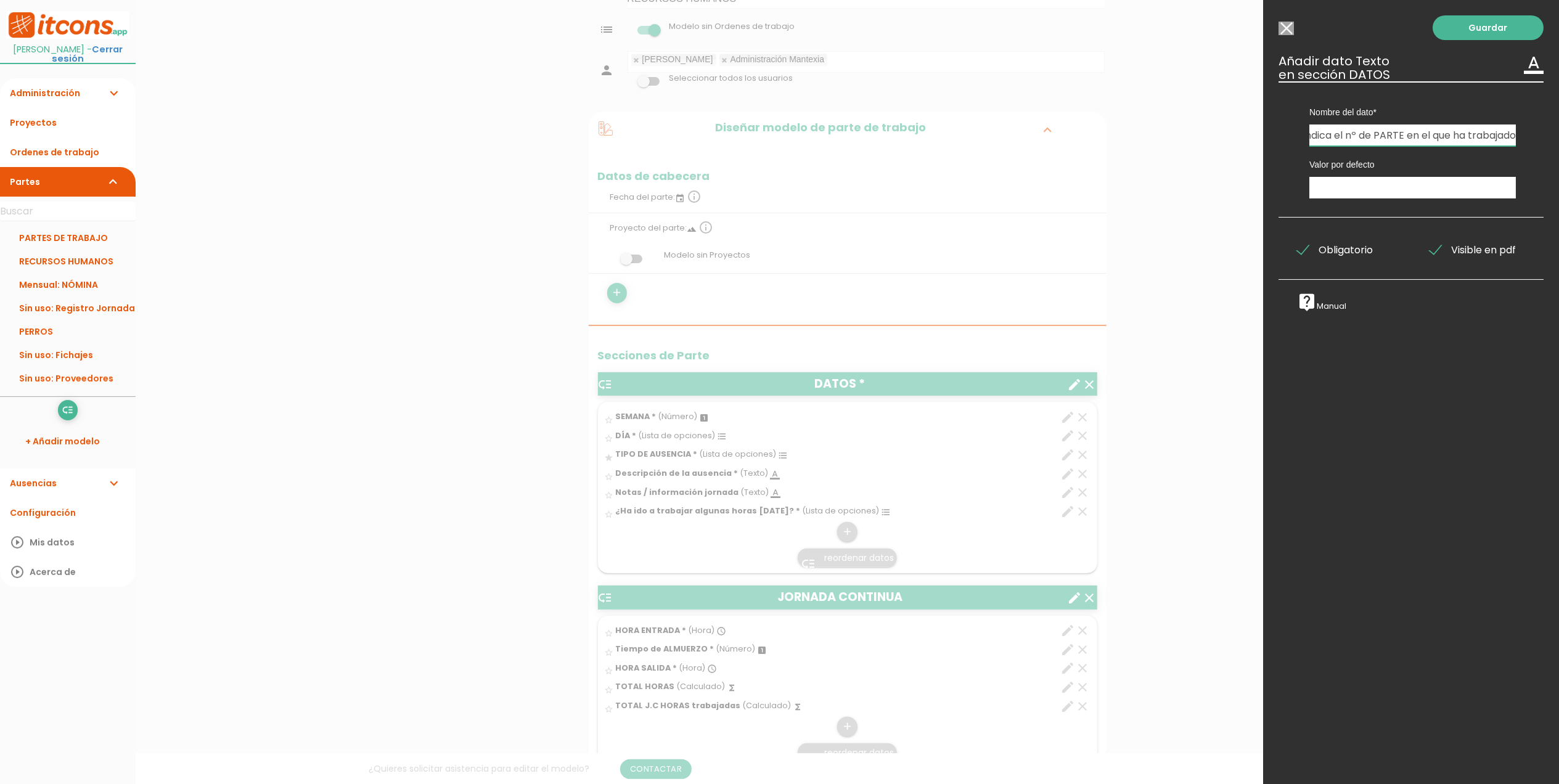
drag, startPoint x: 1312, startPoint y: 135, endPoint x: 1512, endPoint y: 148, distance: 200.4
click at [1512, 148] on div "Nombre del dato Foto parte interno de obra HORA ENTRADA Tiempo de ALMUERZO SEMA…" at bounding box center [1411, 150] width 265 height 136
click at [1435, 158] on label "Valor por defecto" at bounding box center [1412, 165] width 207 height 13
click at [1283, 31] on input "Modelo sin Ordenes de trabajo" at bounding box center [1286, 28] width 15 height 13
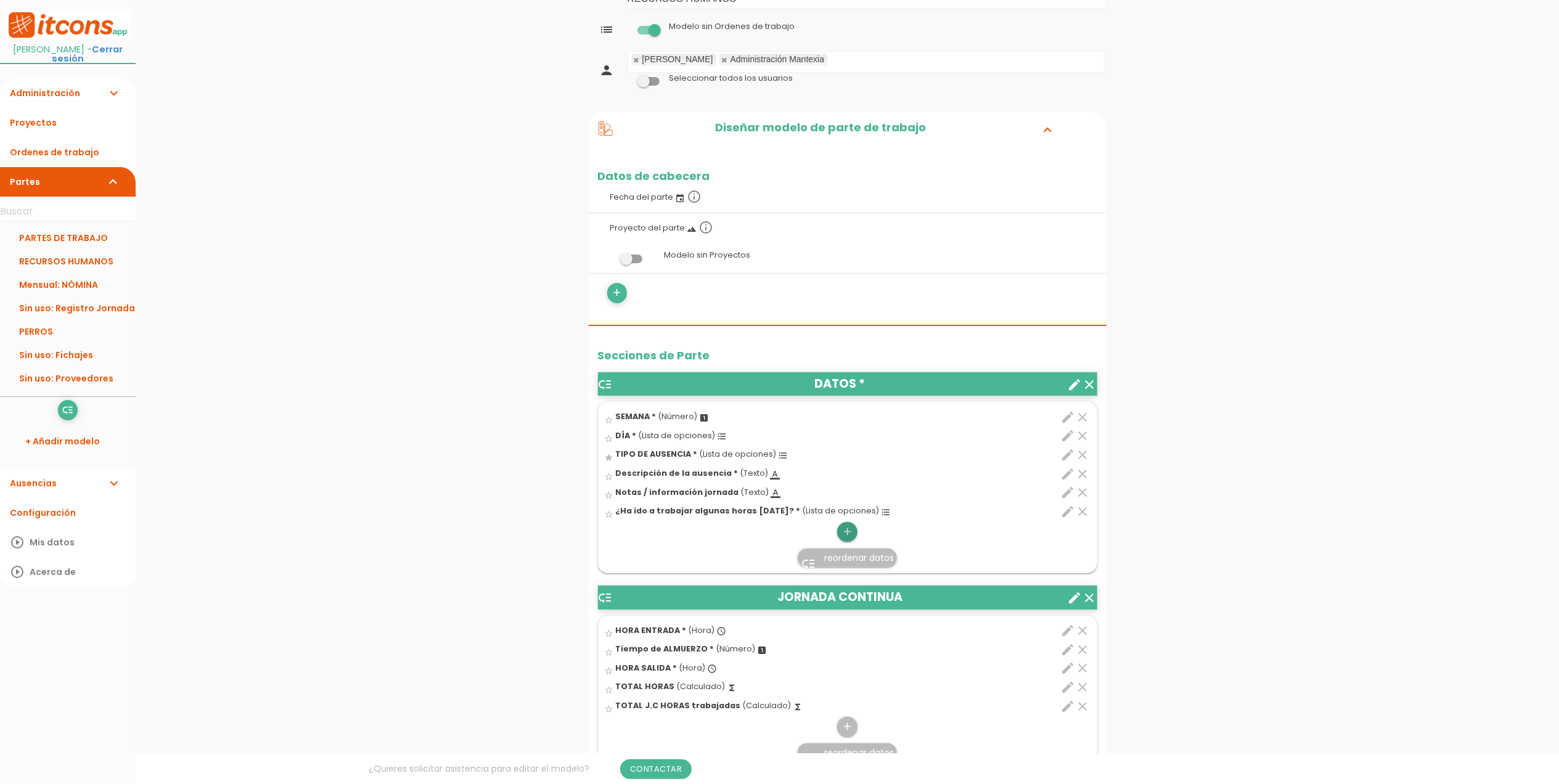
click at [841, 534] on icon "add" at bounding box center [847, 531] width 12 height 20
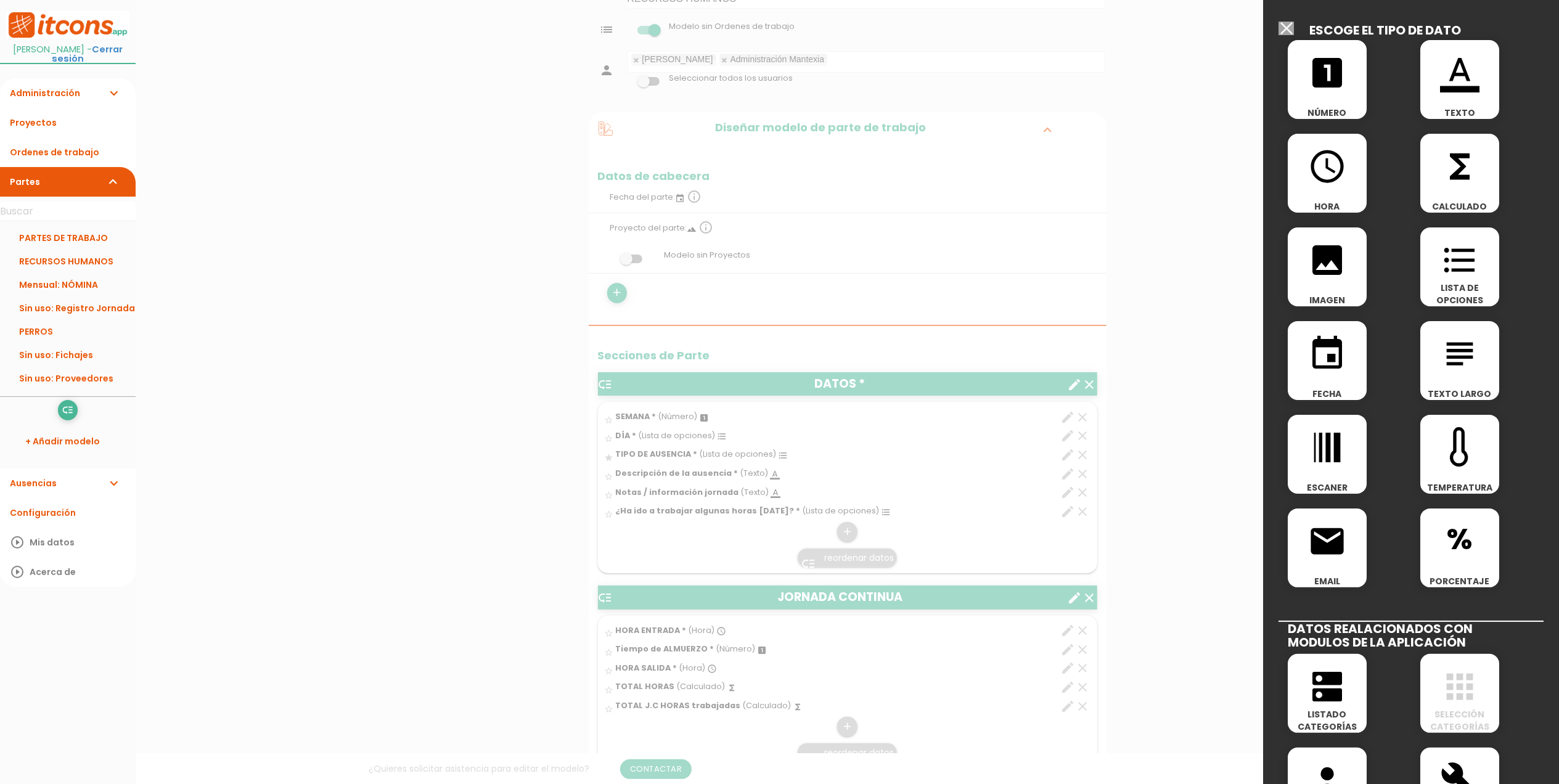
click at [1347, 79] on icon "looks_one" at bounding box center [1328, 73] width 40 height 40
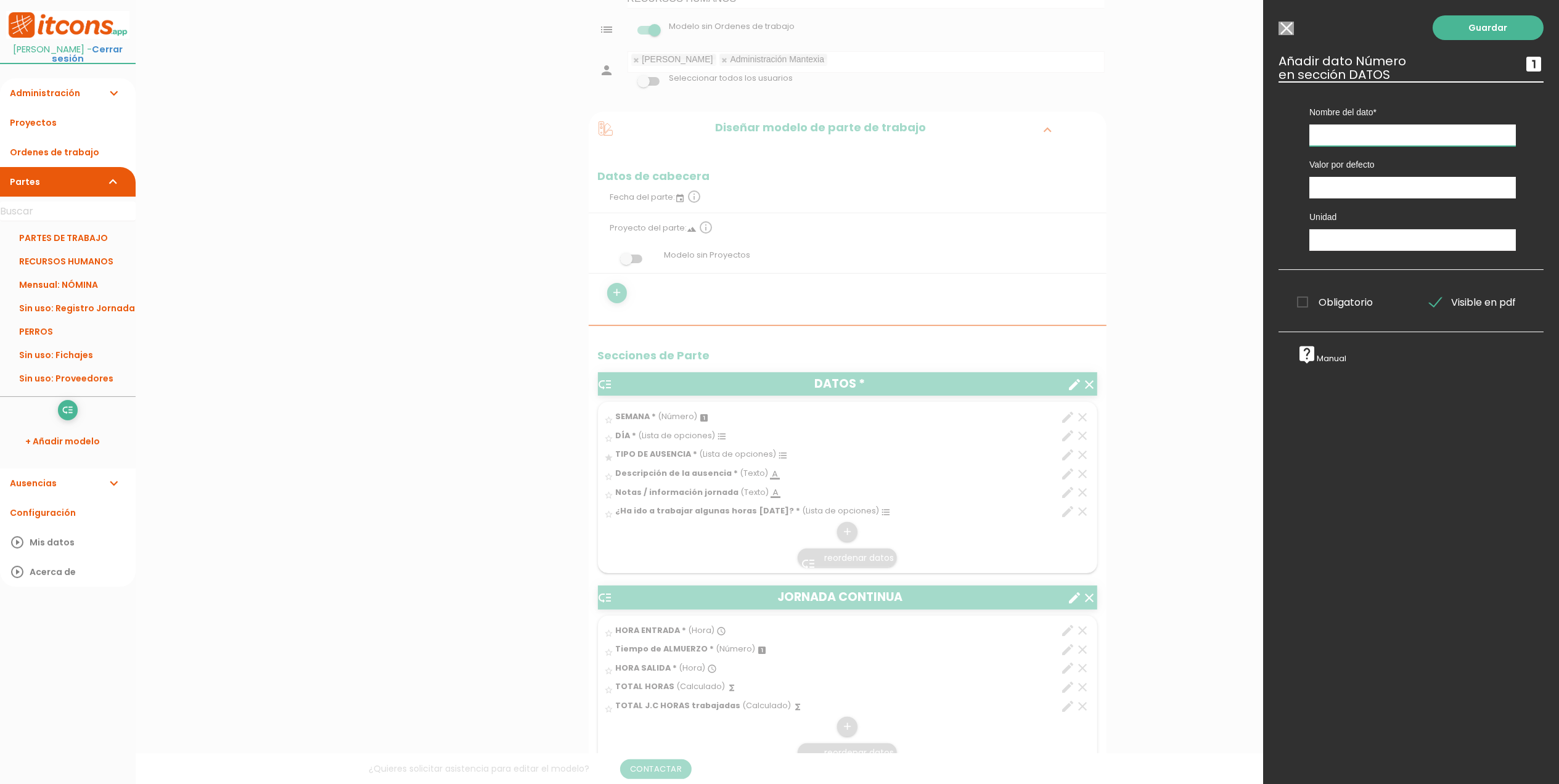
click at [1364, 134] on input "text" at bounding box center [1412, 135] width 207 height 21
paste input "Si ha ido a trabajar, indica el nº de PARTE en el que ha trabajado"
type input "Si ha ido a trabajar, indica el nº de PARTE en el que ha trabajado"
click at [1301, 306] on span "Obligatorio" at bounding box center [1336, 302] width 76 height 15
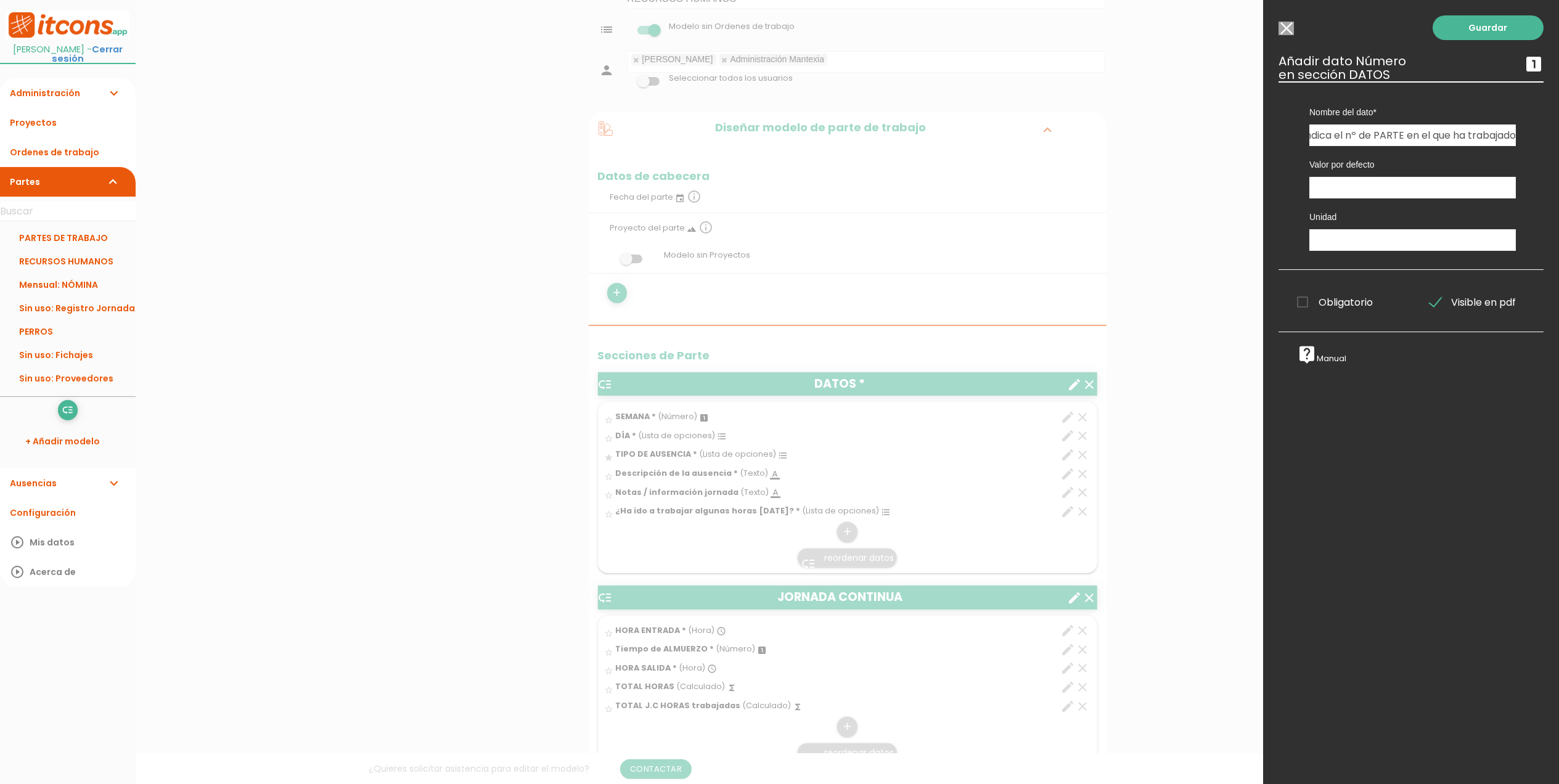
click at [0, 0] on input "Obligatorio" at bounding box center [0, 0] width 0 height 0
click at [1476, 27] on link "Guardar" at bounding box center [1488, 27] width 111 height 25
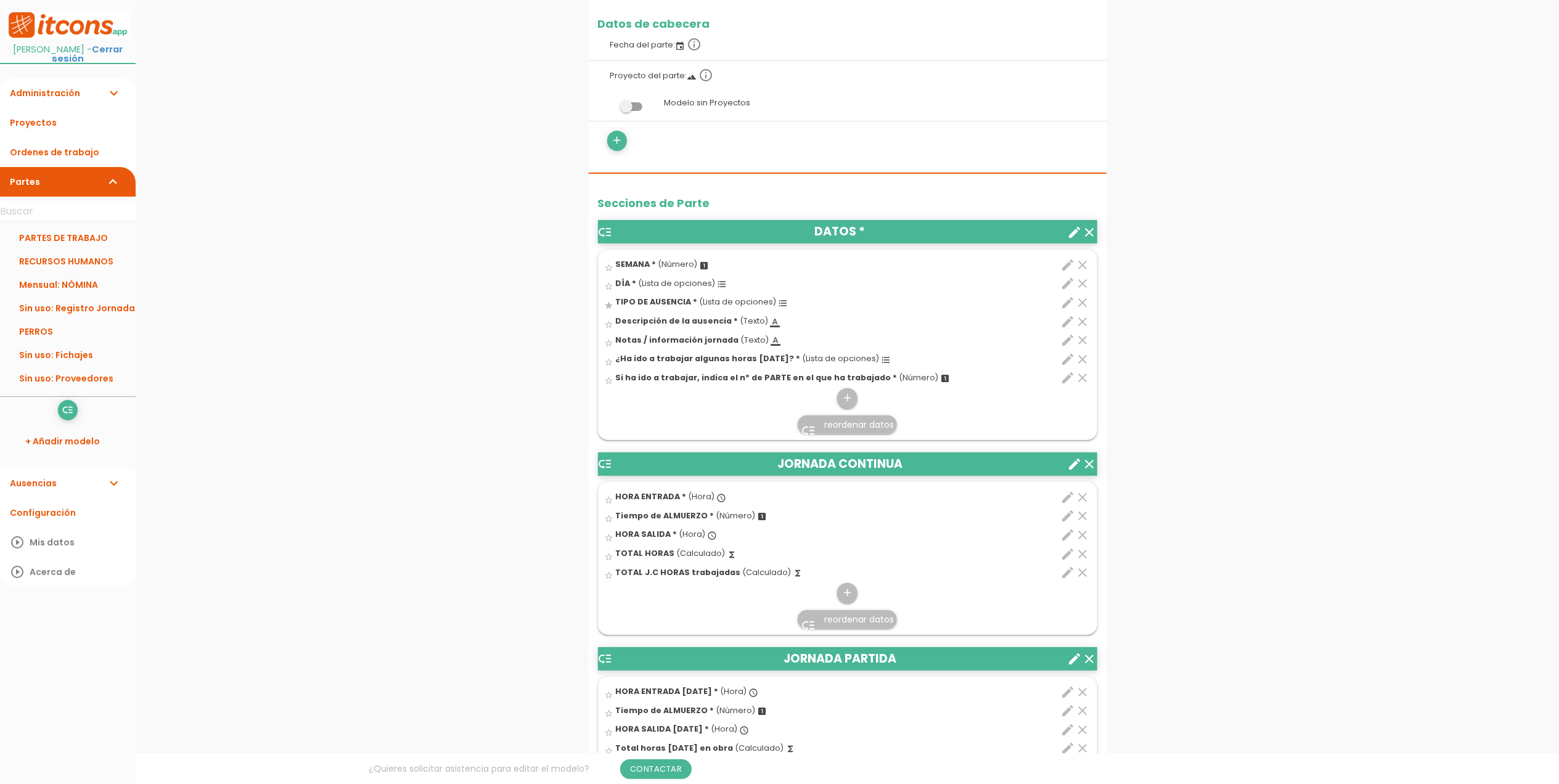
scroll to position [240, 0]
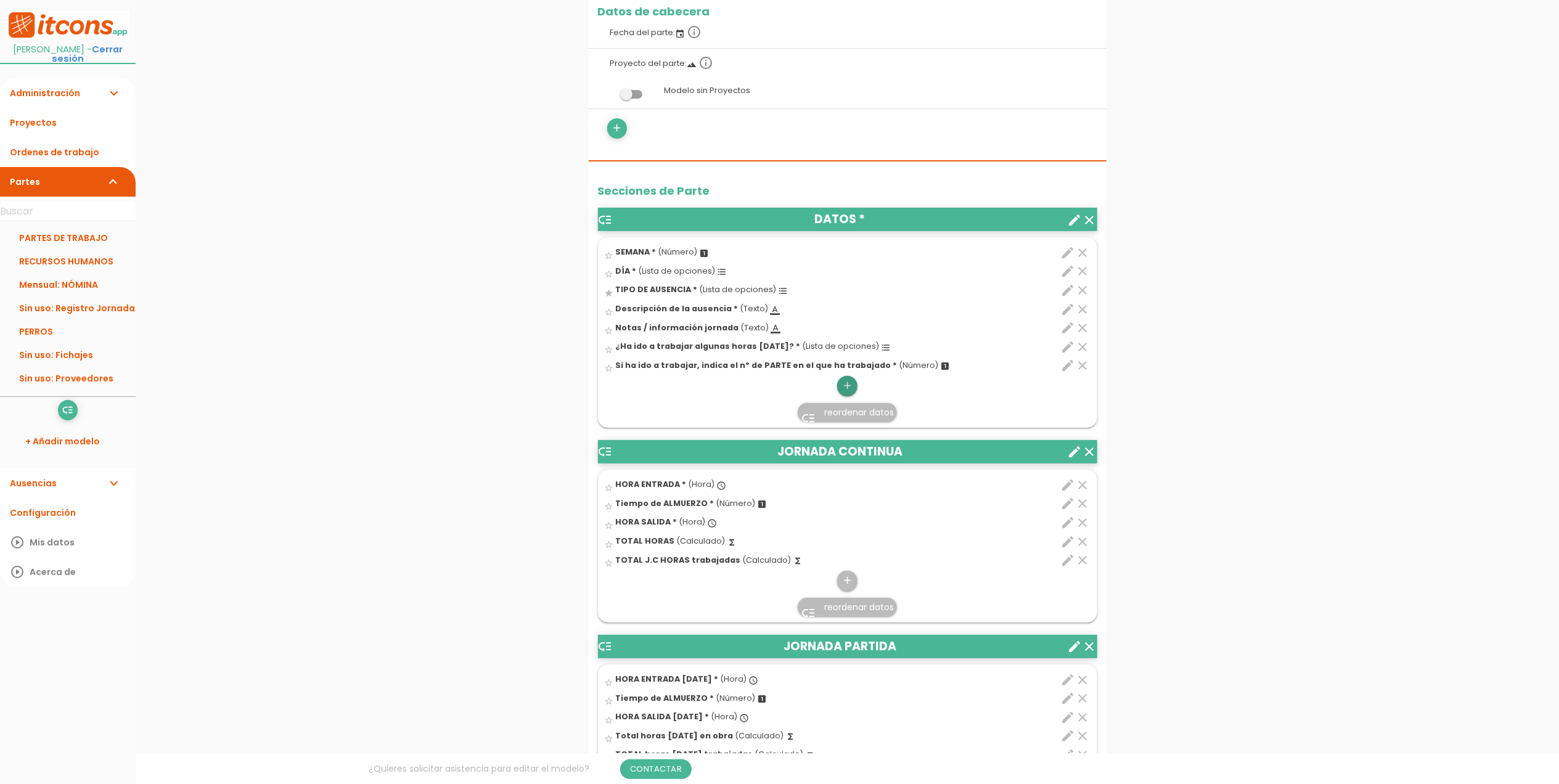
click at [844, 381] on icon "add" at bounding box center [847, 386] width 12 height 20
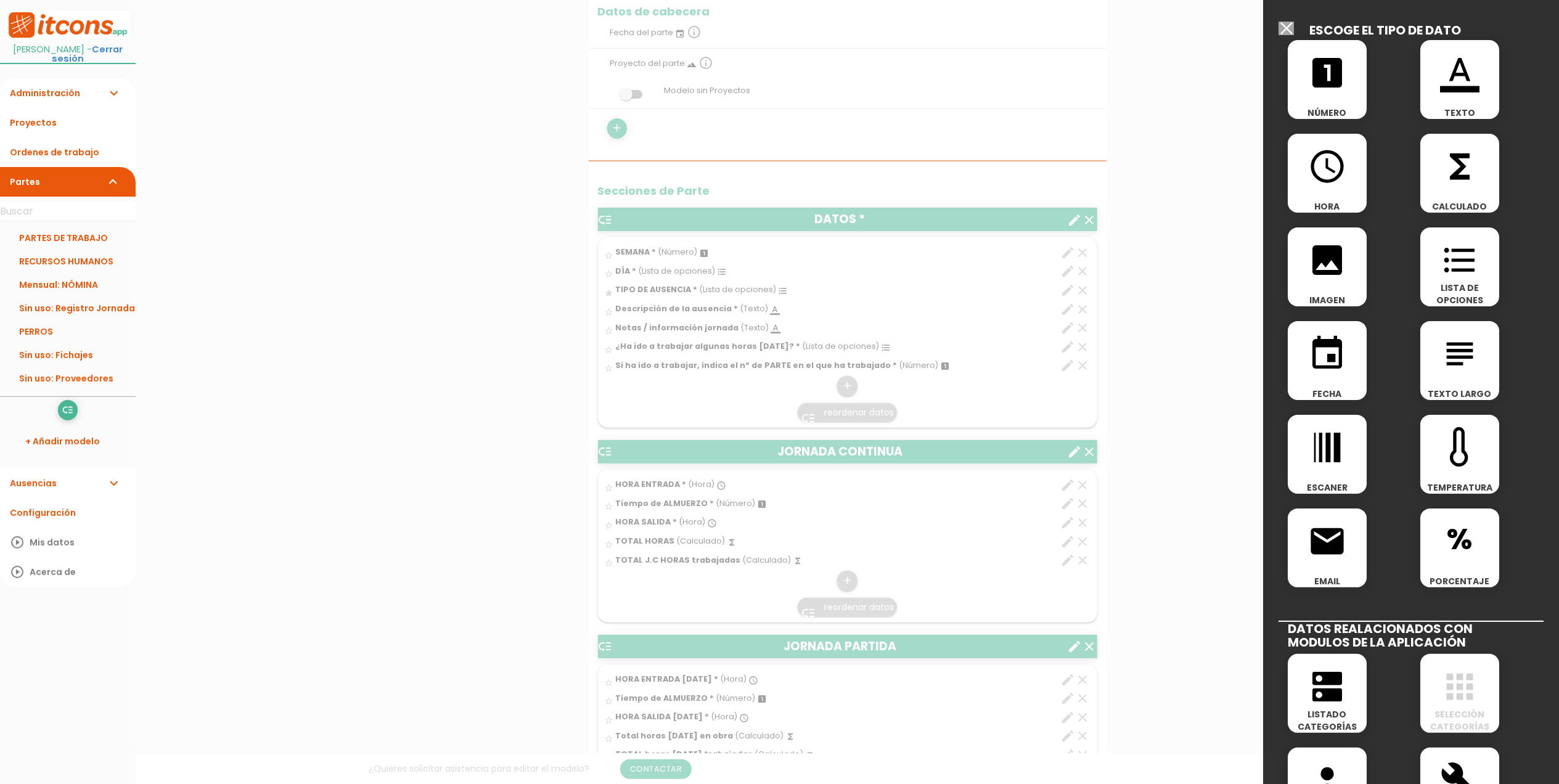
click at [1323, 170] on icon "access_time" at bounding box center [1328, 166] width 40 height 40
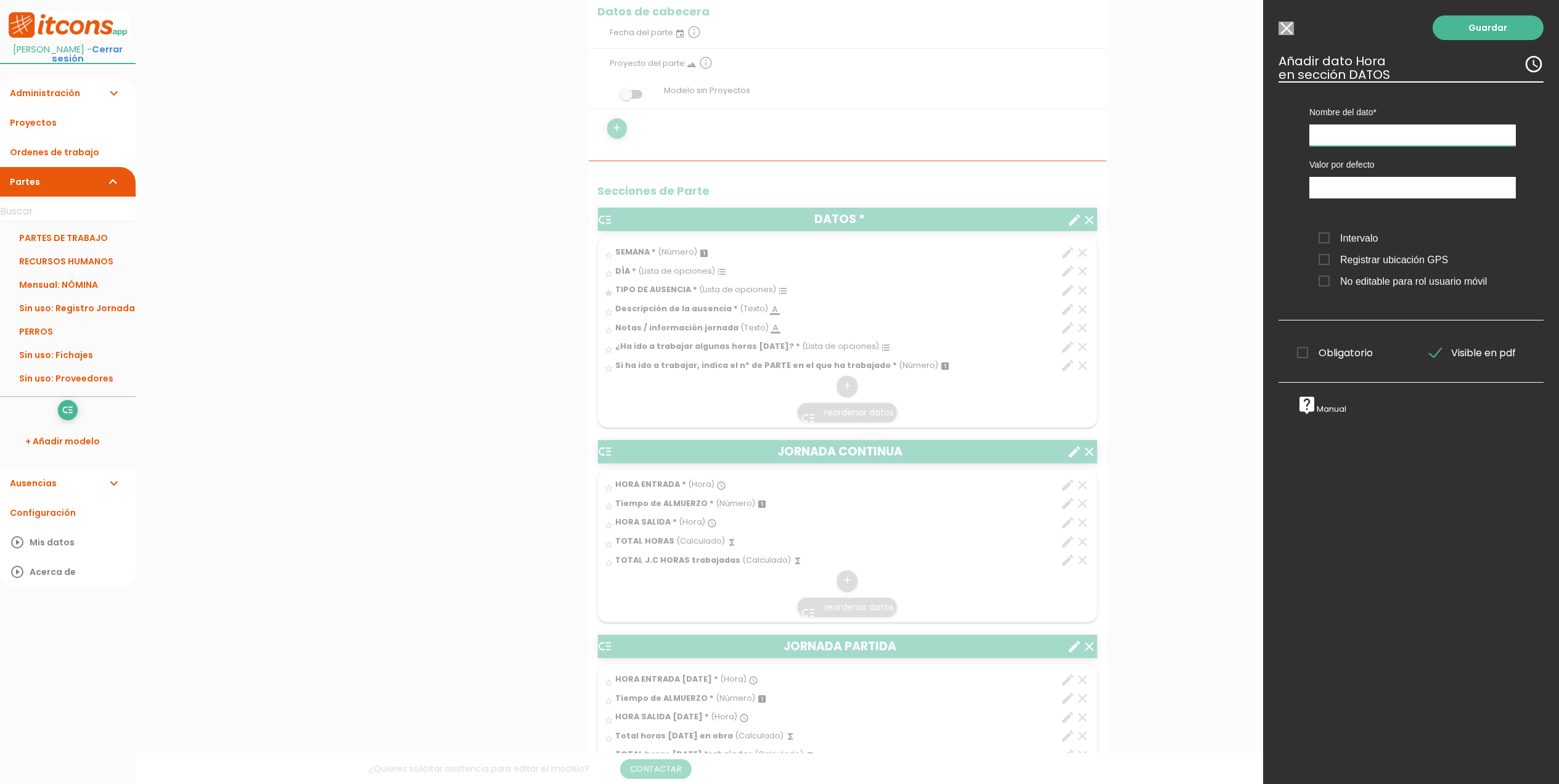
click at [1415, 133] on input "text" at bounding box center [1412, 135] width 207 height 21
type input "Hora entrada TRABAJADA"
click at [1303, 356] on span "Obligatorio" at bounding box center [1336, 352] width 76 height 15
click at [0, 0] on input "Obligatorio" at bounding box center [0, 0] width 0 height 0
click at [1473, 27] on link "Guardar" at bounding box center [1488, 27] width 111 height 25
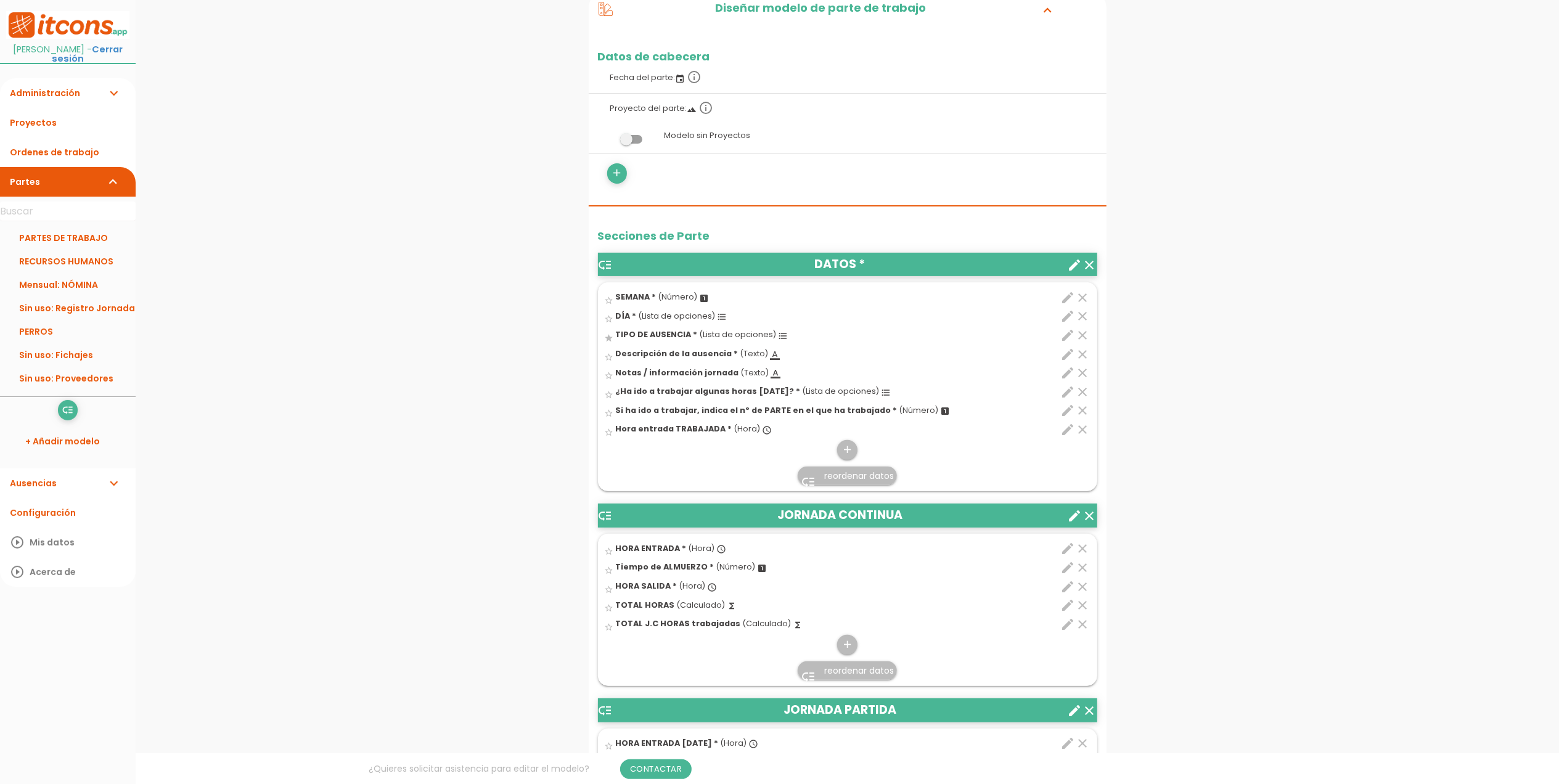
scroll to position [204, 0]
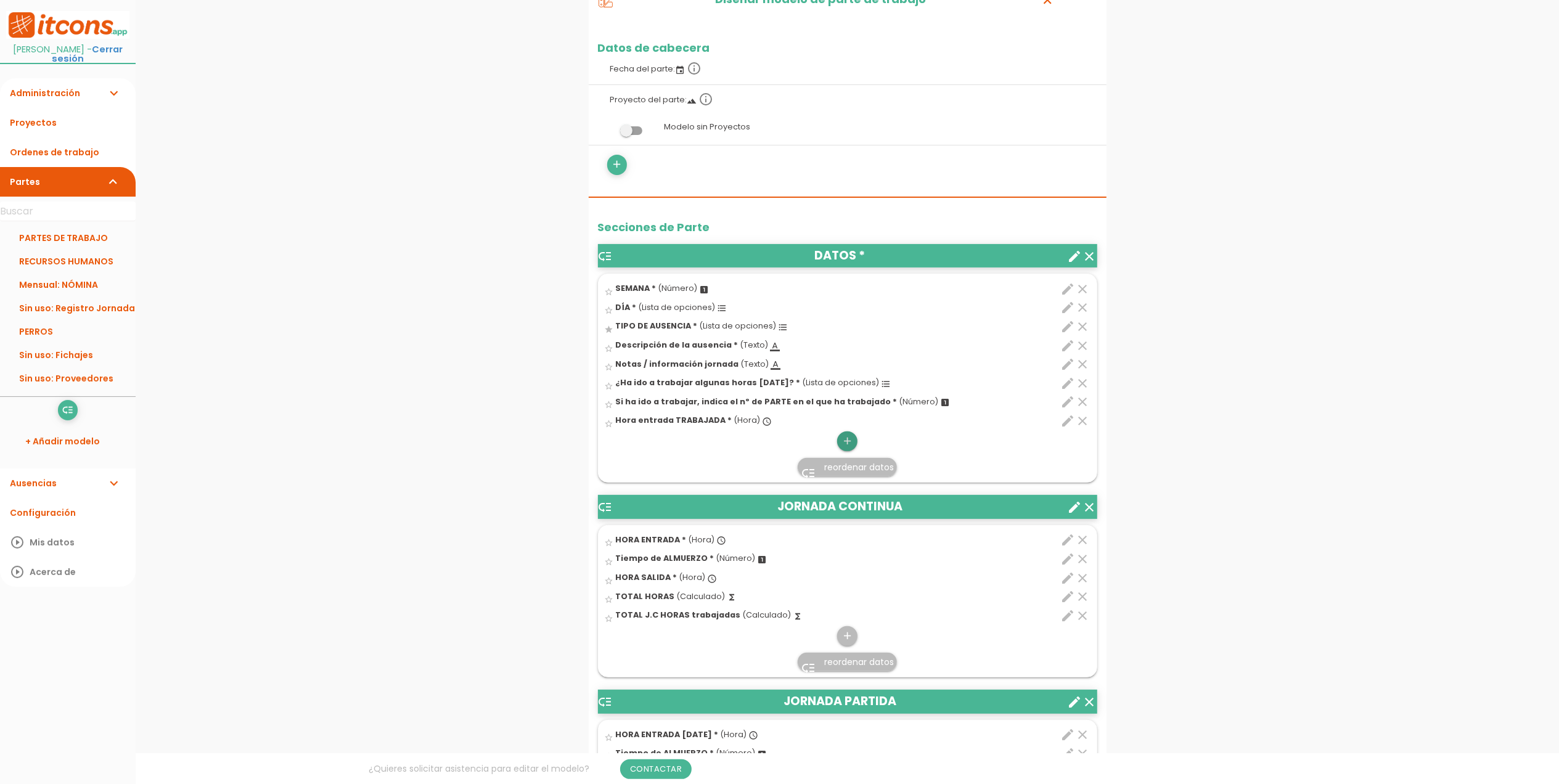
click at [842, 436] on icon "add" at bounding box center [847, 441] width 12 height 20
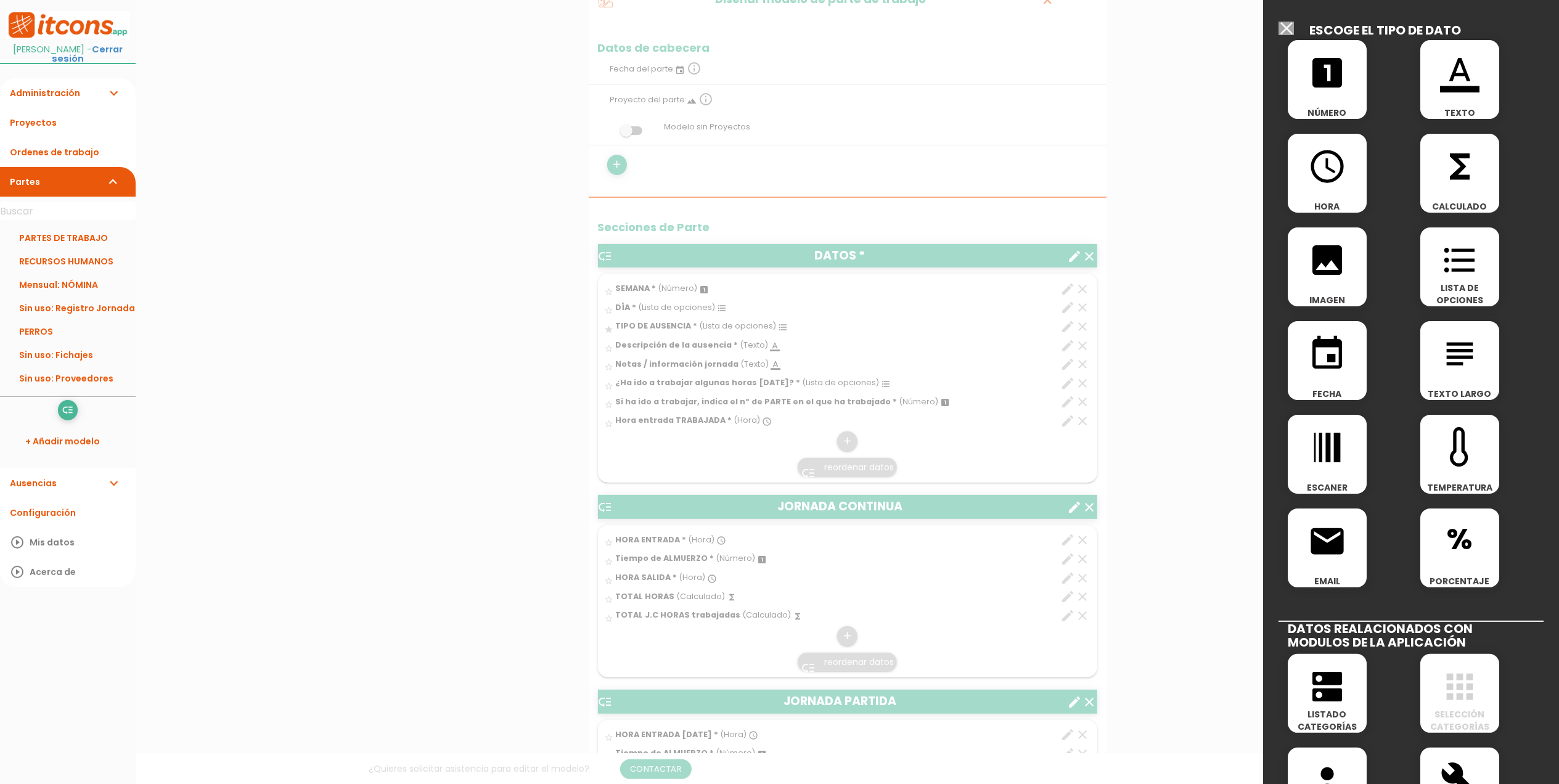
click at [1347, 184] on icon "access_time" at bounding box center [1328, 166] width 40 height 40
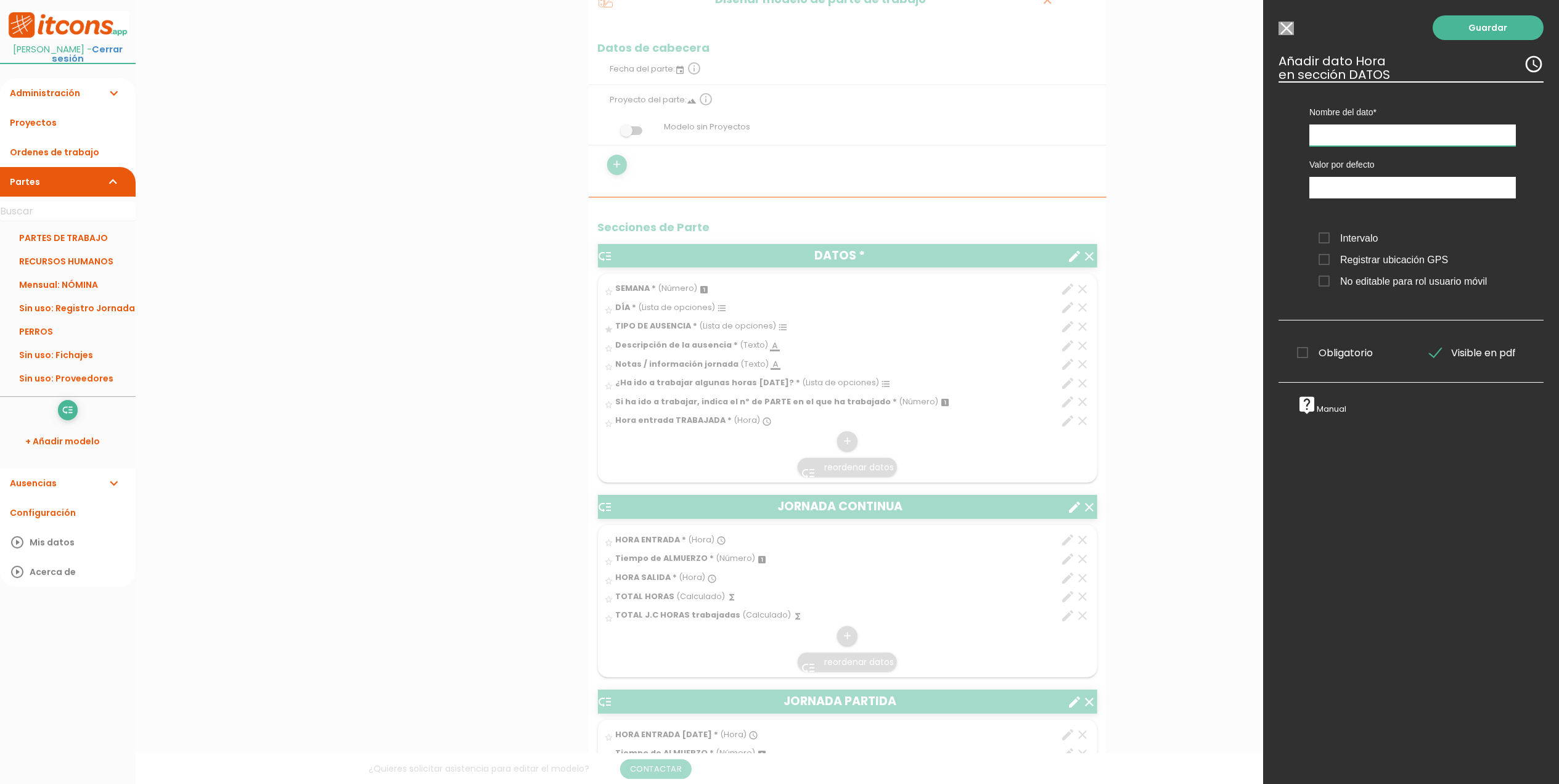
click at [1359, 135] on input "text" at bounding box center [1412, 135] width 207 height 21
click at [1417, 129] on input "HORA DE SALIDA TRABAJADA" at bounding box center [1412, 135] width 207 height 21
type input "HORA DE SALIDA AUSENCIA"
click at [1303, 356] on span "Obligatorio" at bounding box center [1336, 352] width 76 height 15
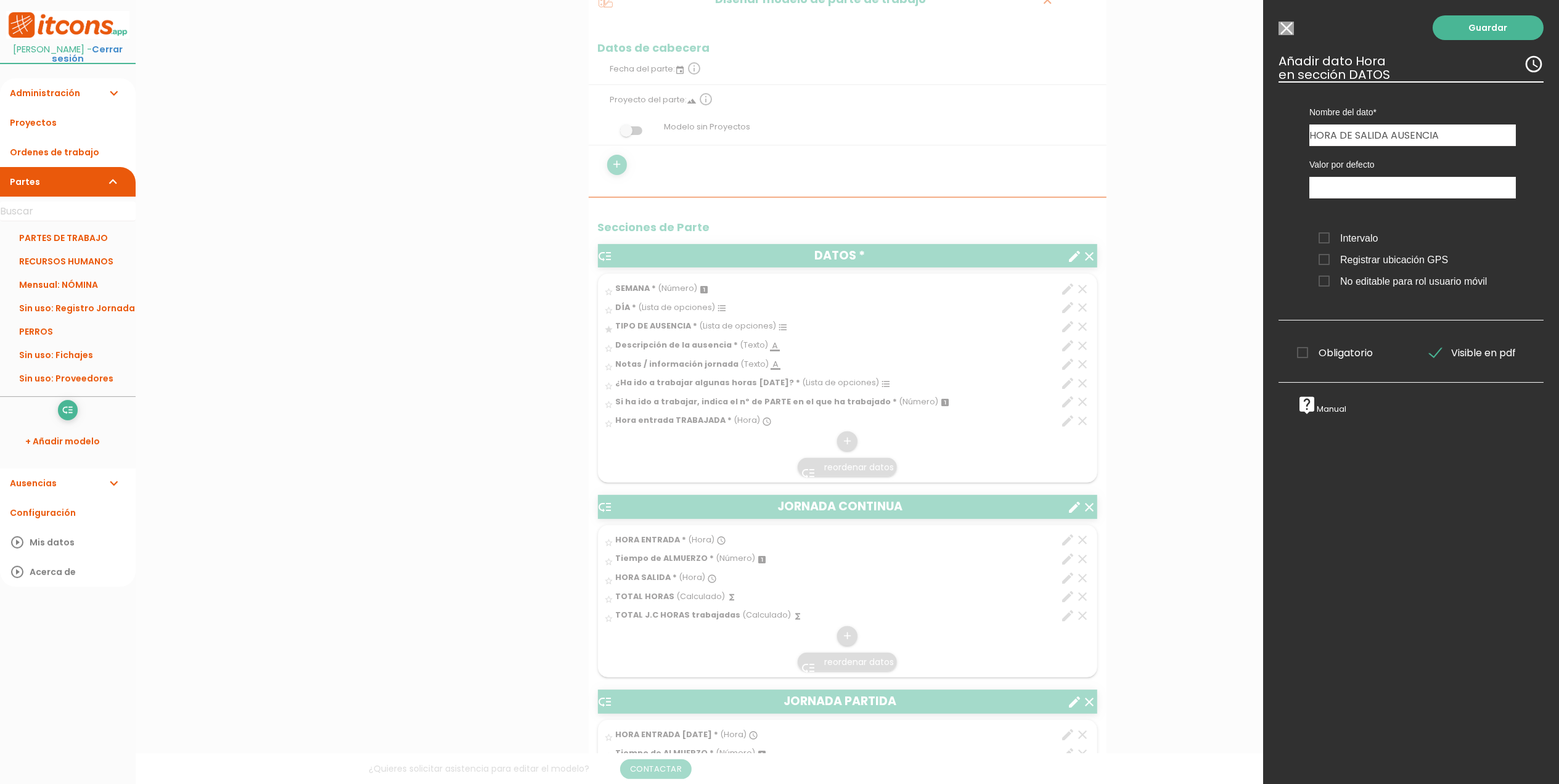
click at [0, 0] on input "Obligatorio" at bounding box center [0, 0] width 0 height 0
click at [1481, 21] on link "Guardar" at bounding box center [1488, 27] width 111 height 25
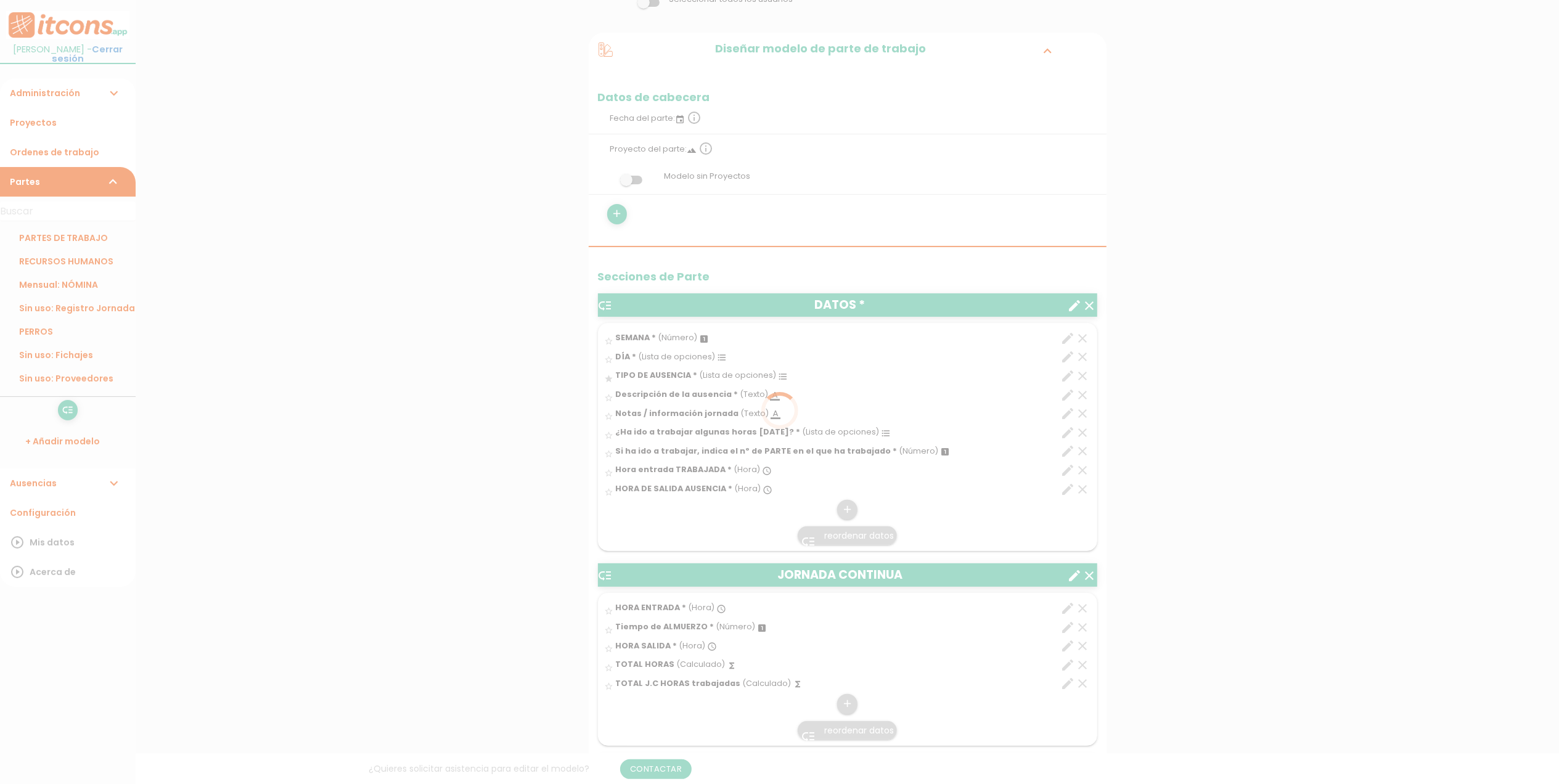
scroll to position [204, 0]
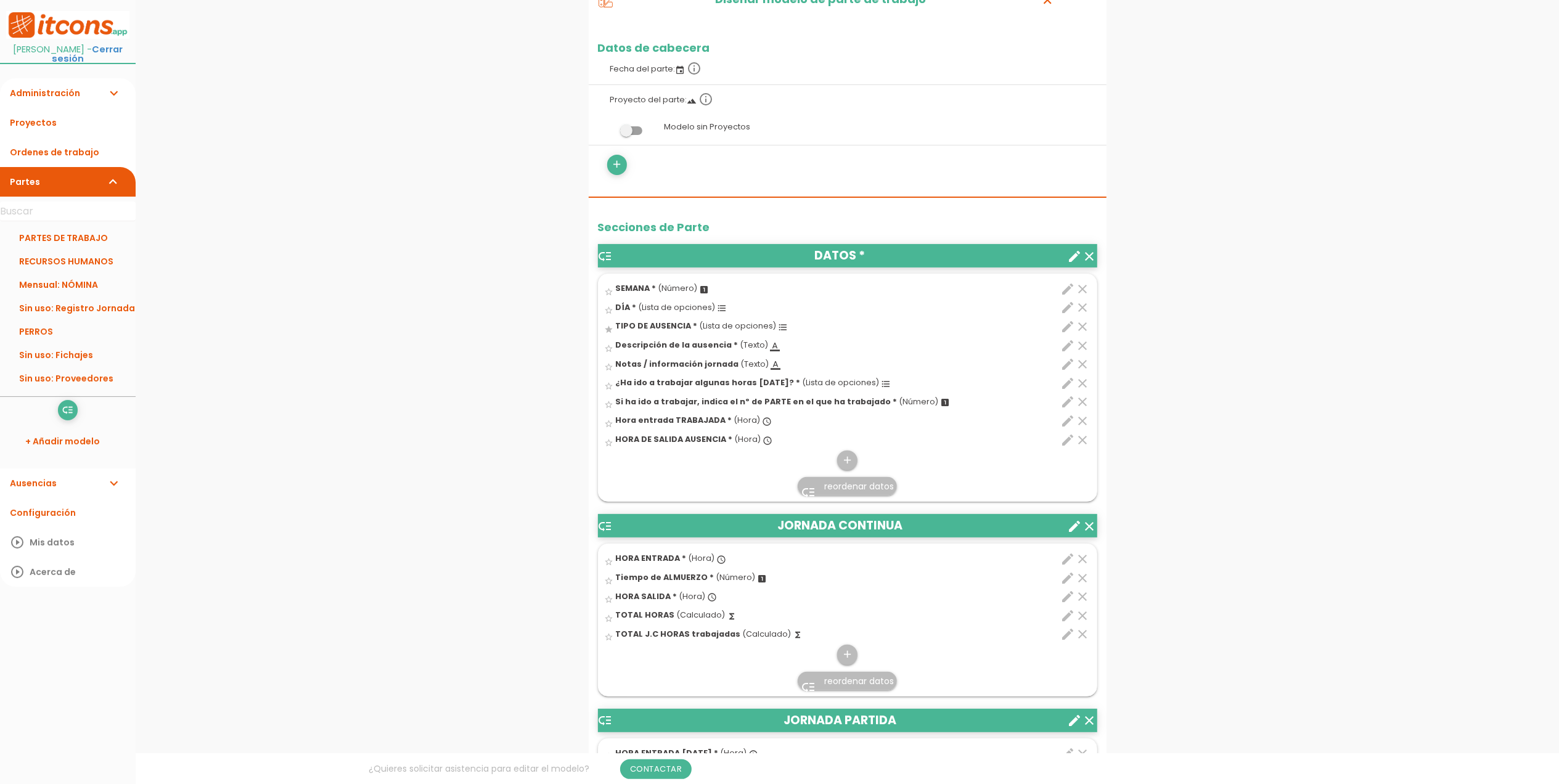
click at [1068, 417] on icon "edit" at bounding box center [1069, 421] width 15 height 15
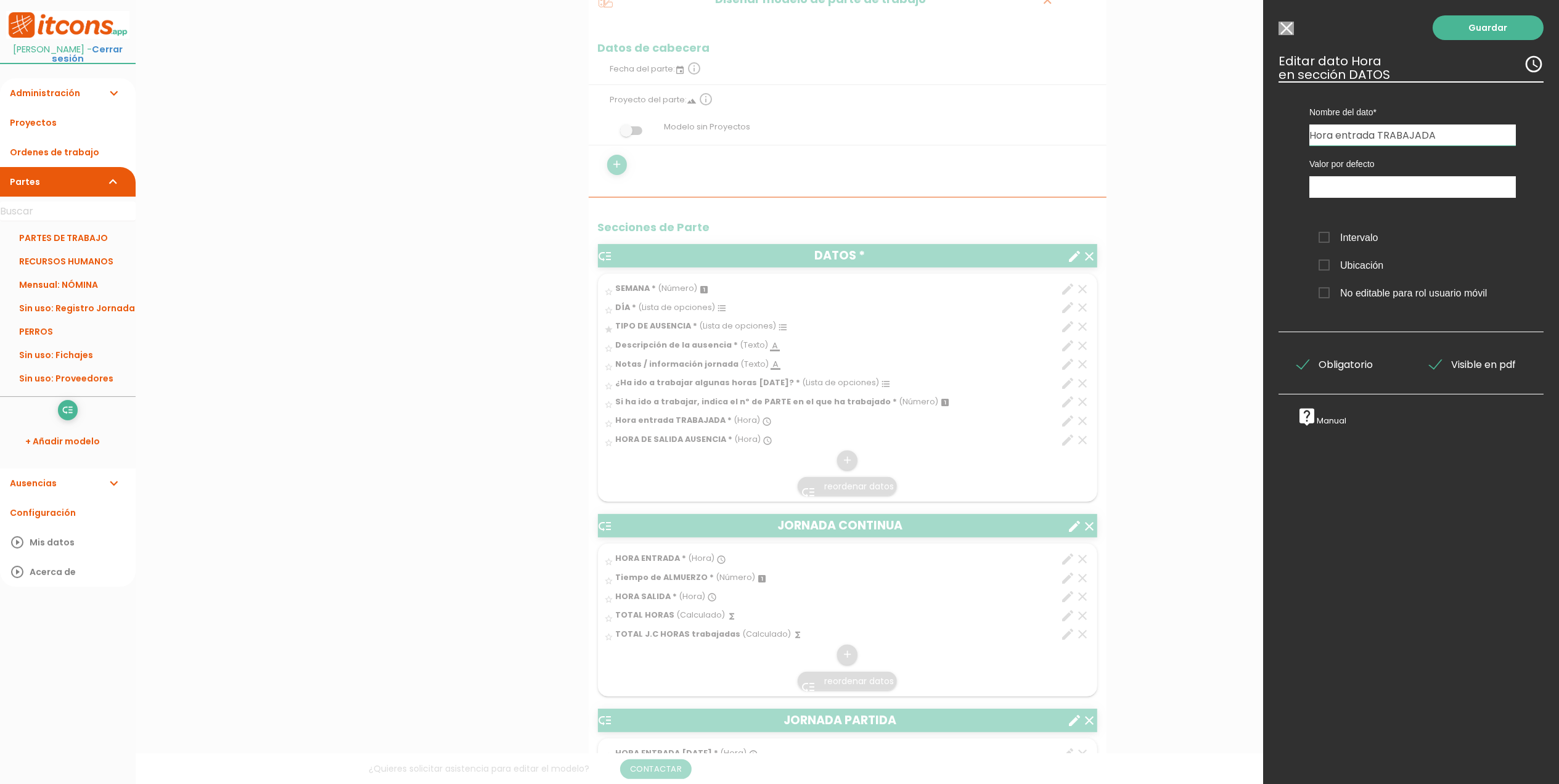
drag, startPoint x: 1458, startPoint y: 132, endPoint x: 1287, endPoint y: 137, distance: 171.1
click at [1287, 137] on div "Nombre del dato Foto parte interno de obra HORA ENTRADA Tiempo de ALMUERZO SEMA…" at bounding box center [1411, 207] width 265 height 251
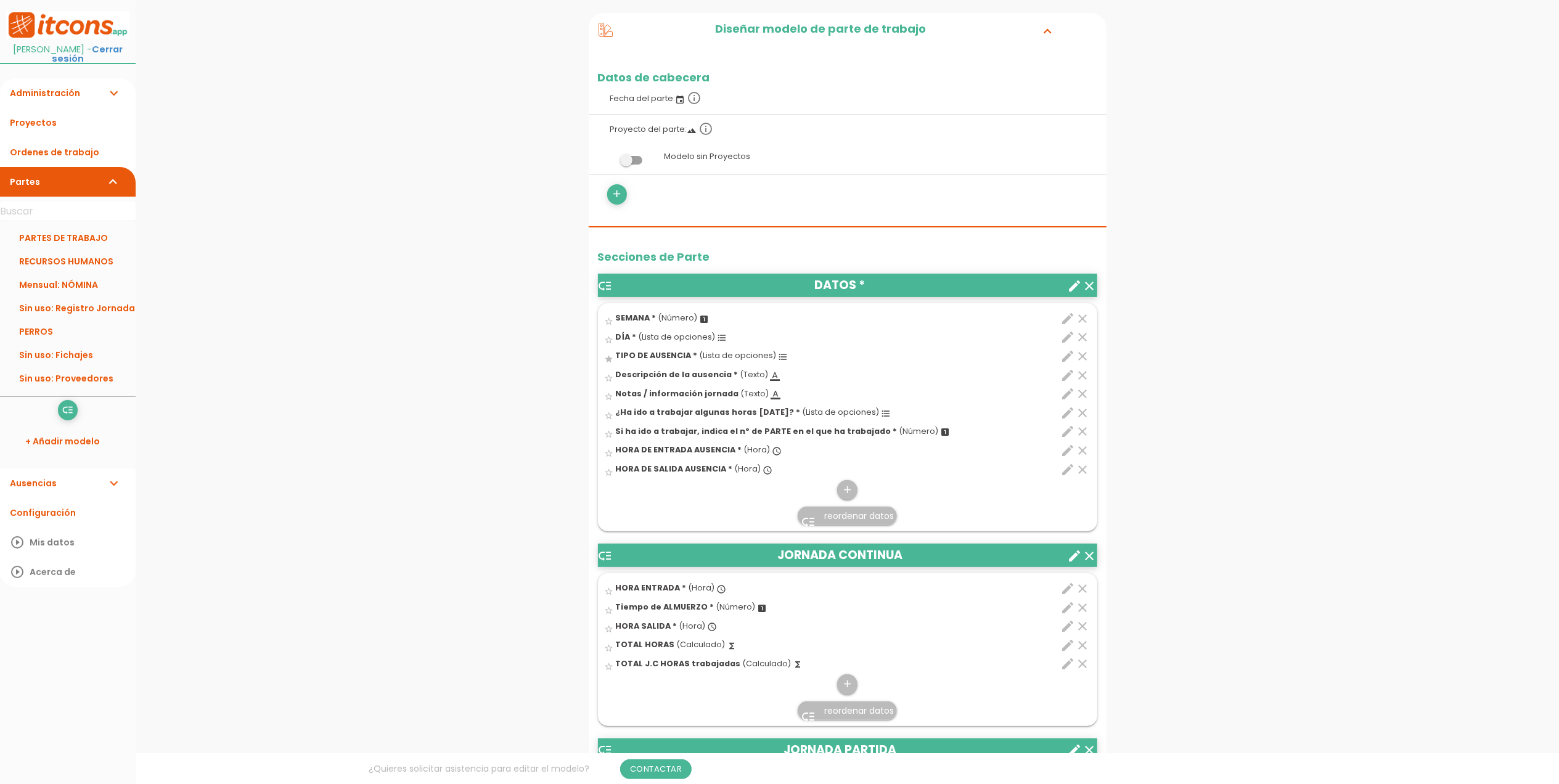
scroll to position [186, 0]
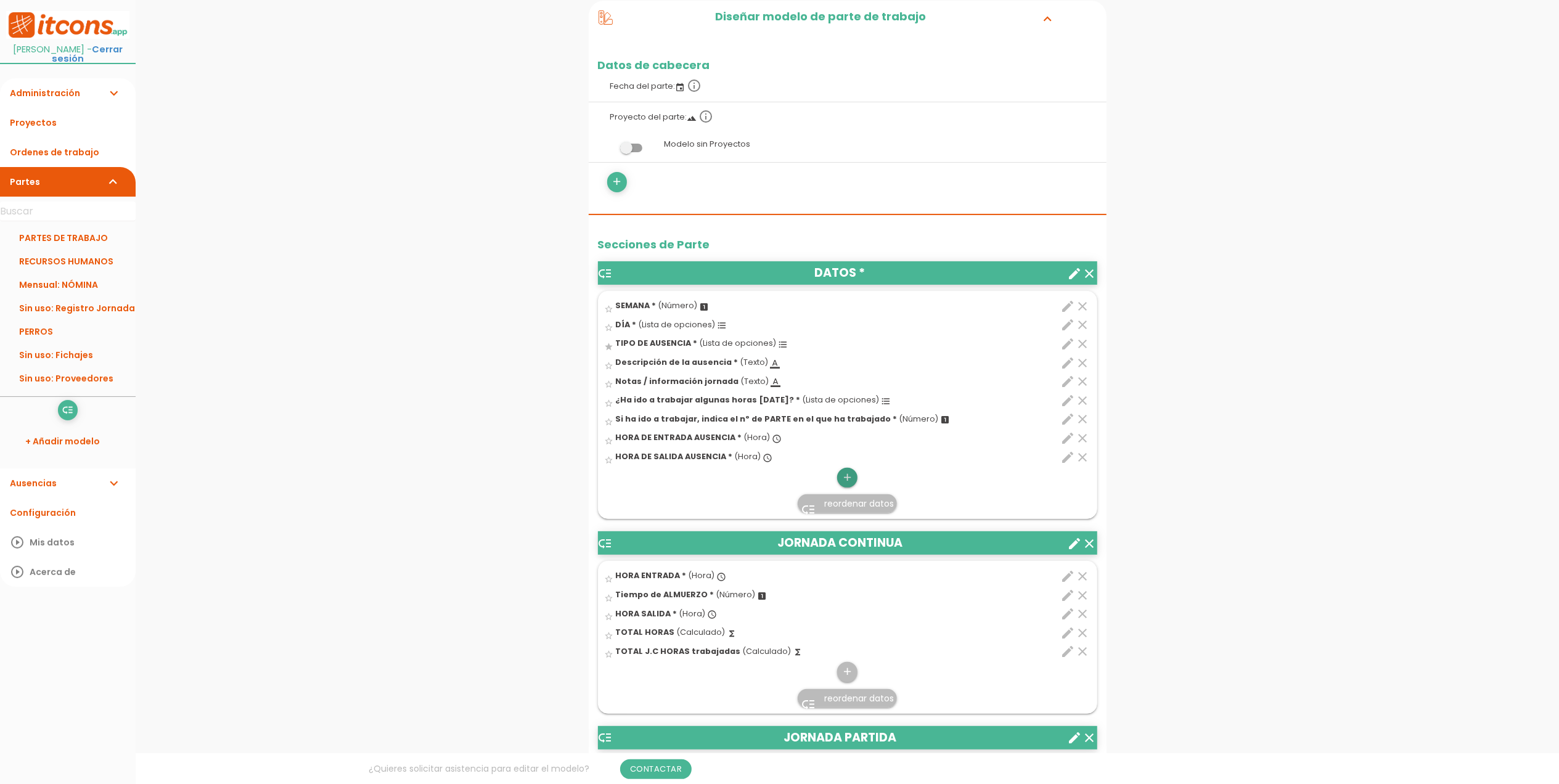
click at [844, 477] on icon "add" at bounding box center [847, 478] width 12 height 20
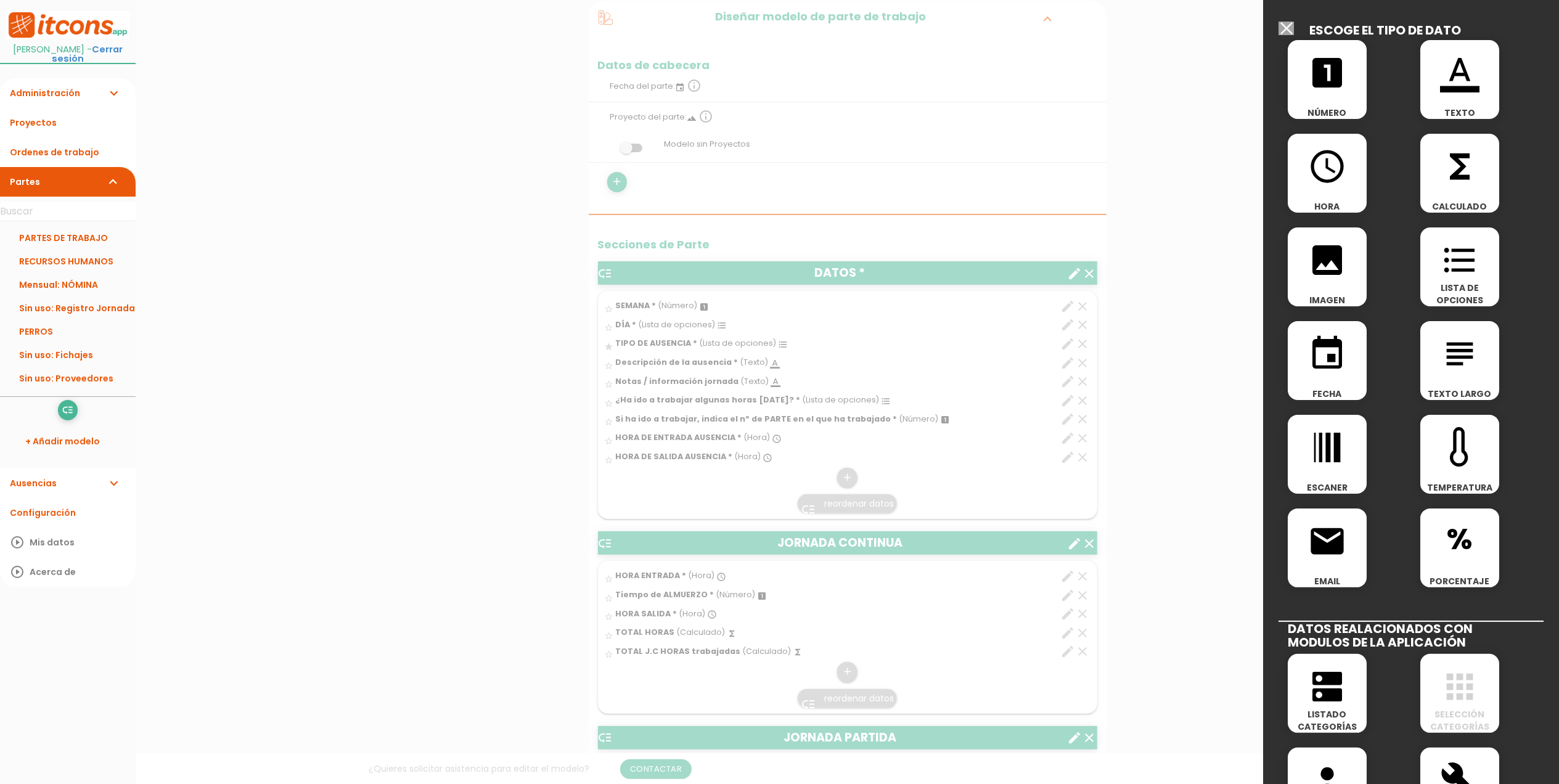
click at [1450, 181] on icon "functions" at bounding box center [1460, 166] width 40 height 40
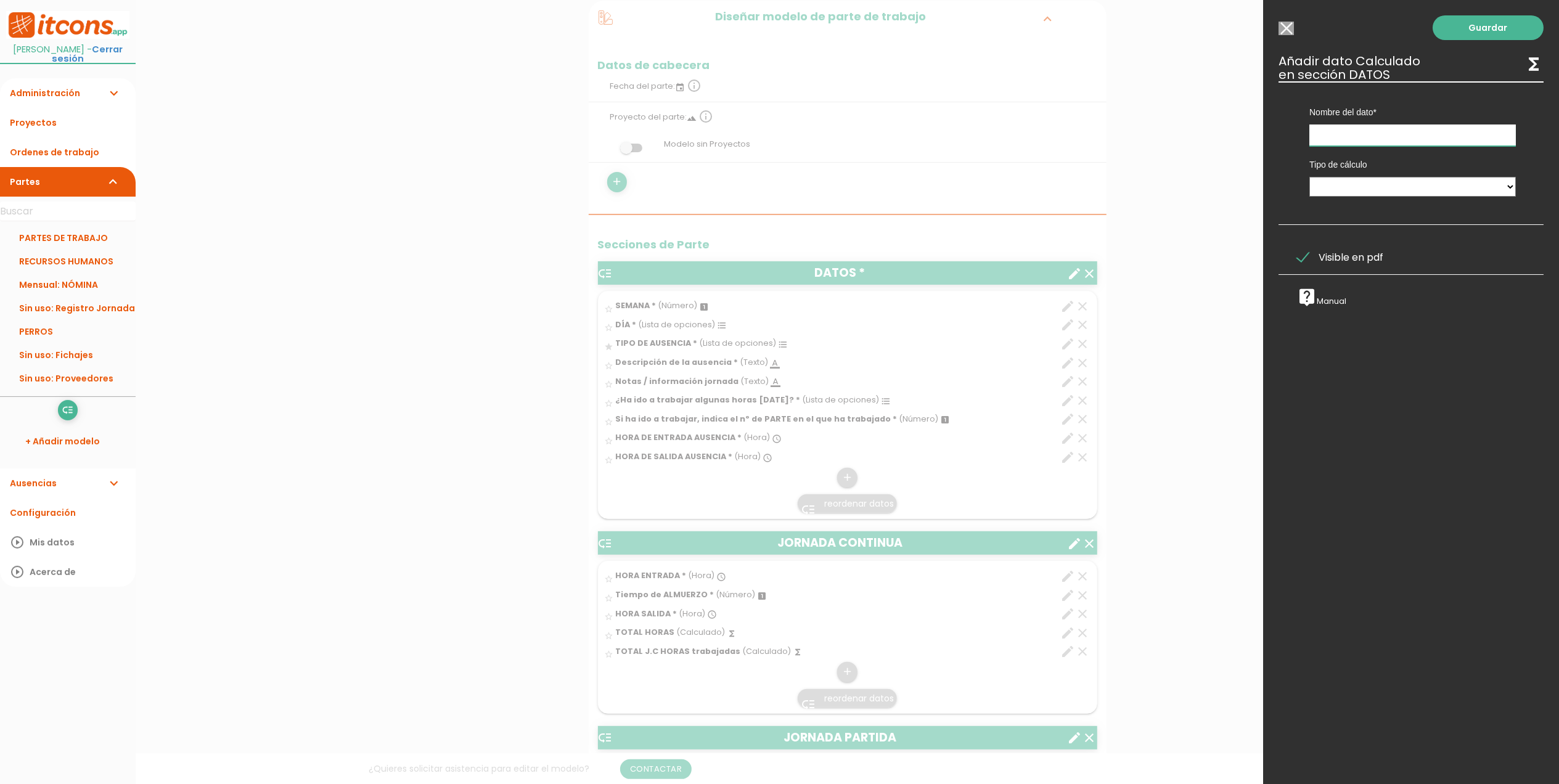
click at [1401, 139] on input "text" at bounding box center [1412, 135] width 207 height 21
type input "TOTAL HORAS AUSENCIA"
click at [1424, 188] on select "Calculado entre datos" at bounding box center [1412, 186] width 207 height 20
select select "1"
click at [1309, 177] on select "Calculado entre datos" at bounding box center [1412, 186] width 207 height 20
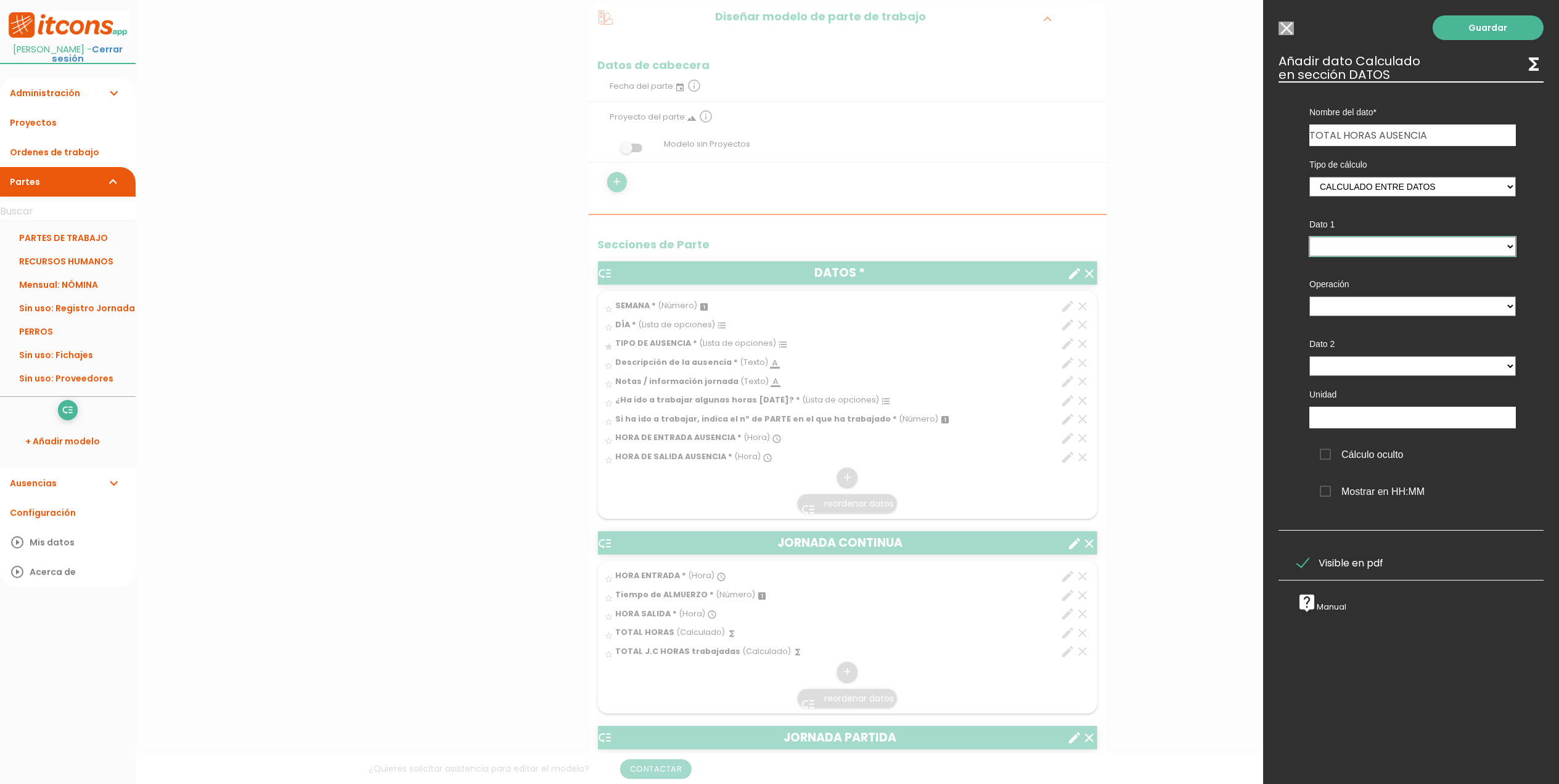
click at [1389, 240] on select "SEMANA - (columna) DÍA - (columna) TIPO DE AUSENCIA - (columna) ¿Ha ido a traba…" at bounding box center [1412, 246] width 207 height 20
select select "13244_pos17"
click at [1309, 237] on select "SEMANA - (columna) DÍA - (columna) TIPO DE AUSENCIA - (columna) ¿Ha ido a traba…" at bounding box center [1412, 246] width 207 height 20
click at [1351, 303] on select "+ - * /" at bounding box center [1412, 306] width 207 height 20
select select "-"
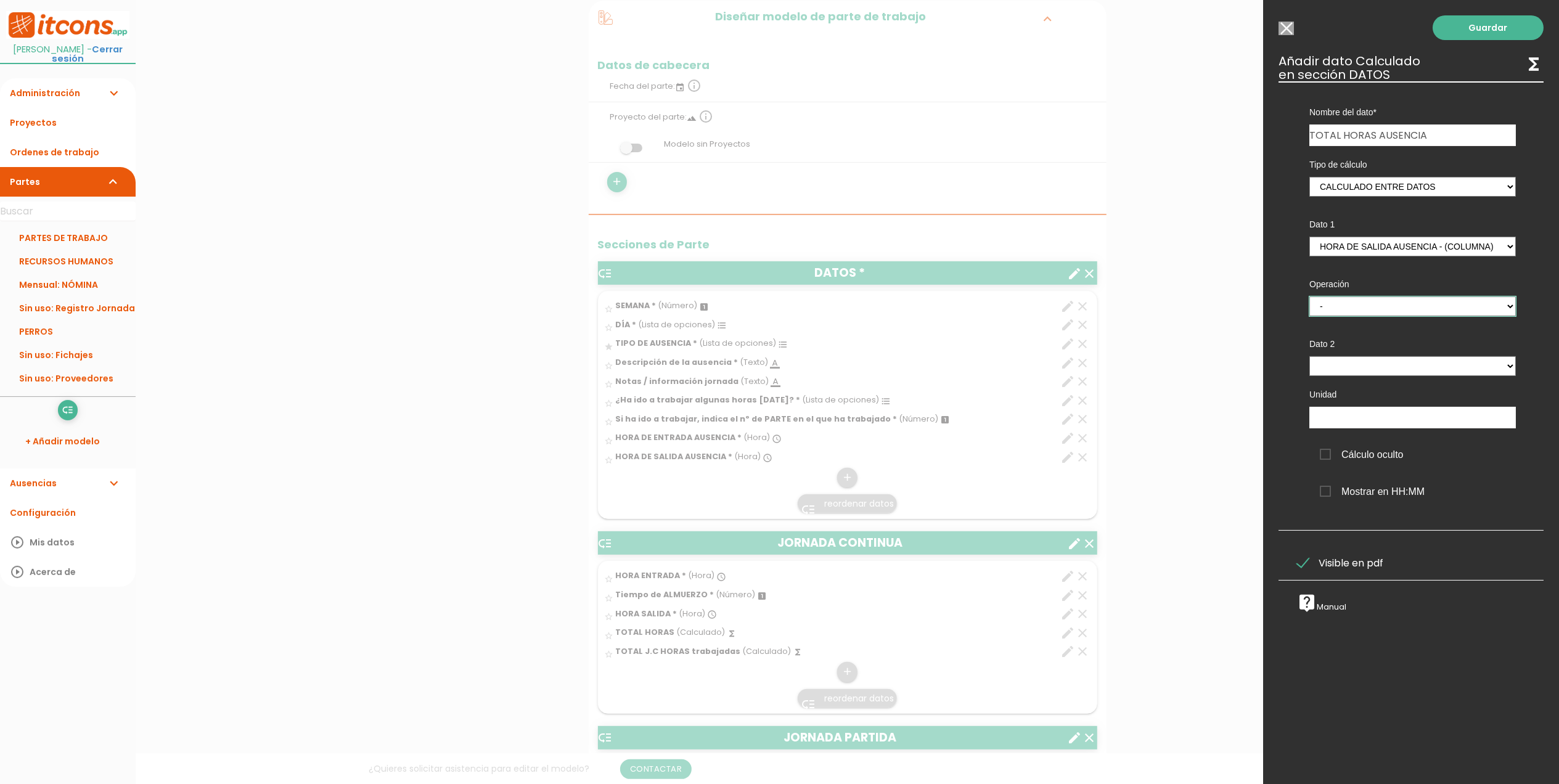
click at [1309, 296] on select "+ - * /" at bounding box center [1412, 306] width 207 height 20
click at [1349, 363] on select "SEMANA - (columna) DÍA - (columna) TIPO DE AUSENCIA - (columna) ¿Ha ido a traba…" at bounding box center [1412, 366] width 207 height 20
select select "13244_pos16"
click at [1309, 356] on select "SEMANA - (columna) DÍA - (columna) TIPO DE AUSENCIA - (columna) ¿Ha ido a traba…" at bounding box center [1412, 366] width 207 height 20
click at [1460, 28] on link "Guardar" at bounding box center [1488, 27] width 111 height 25
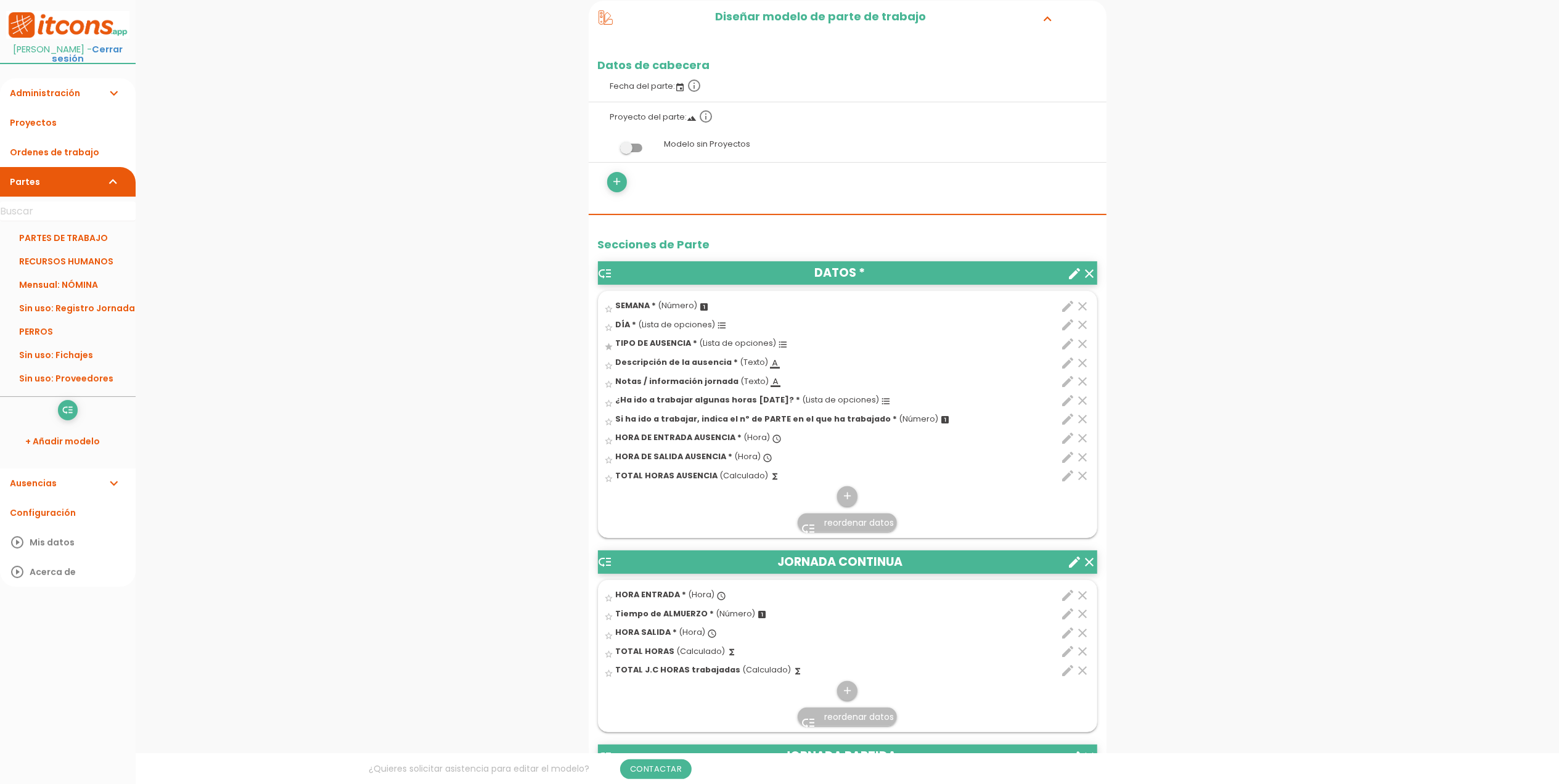
click at [848, 528] on span "reordenar datos" at bounding box center [860, 523] width 70 height 13
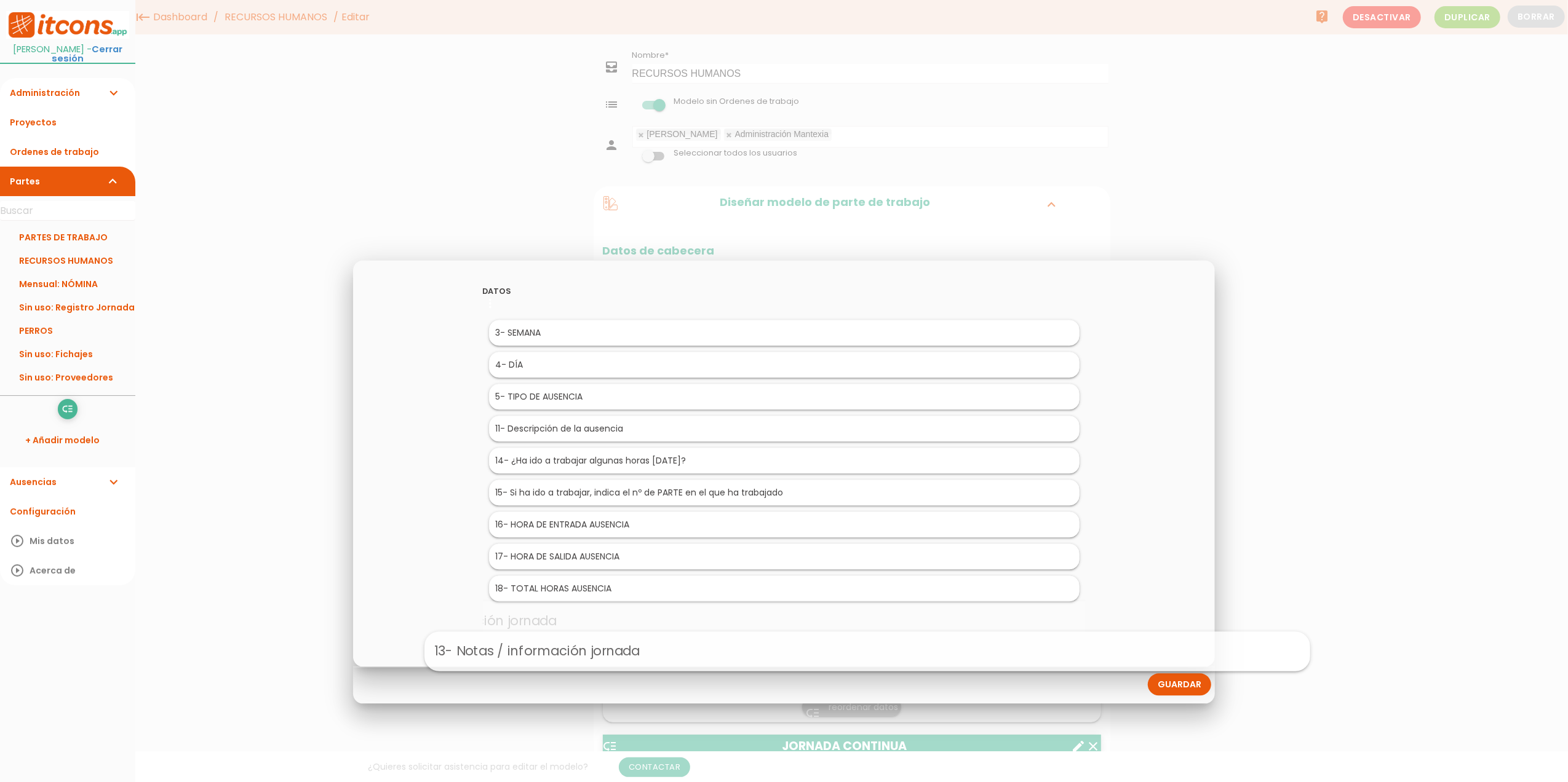
drag, startPoint x: 562, startPoint y: 459, endPoint x: 645, endPoint y: 653, distance: 211.0
click at [1189, 686] on link "Guardar" at bounding box center [1179, 685] width 63 height 22
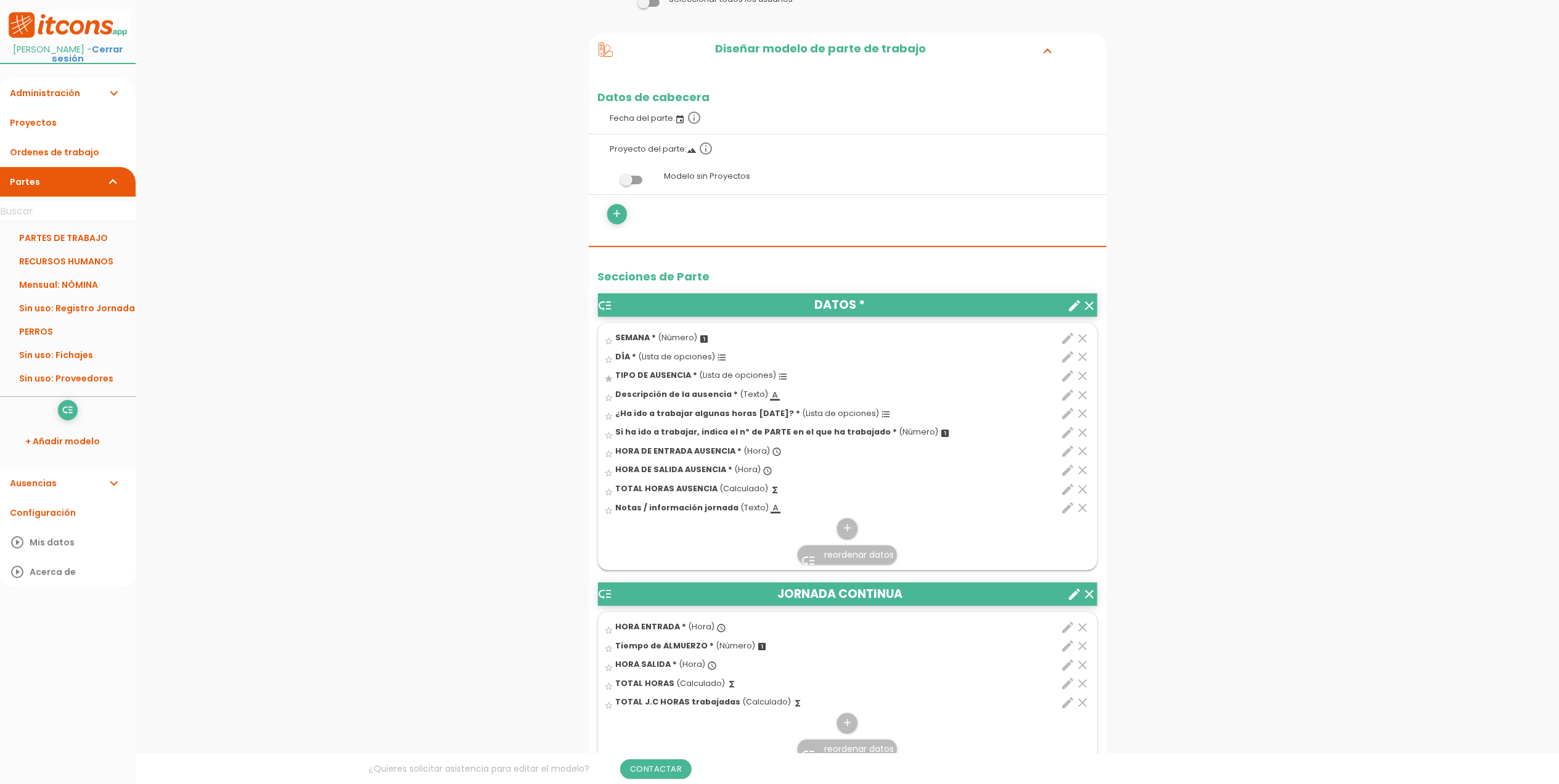
scroll to position [164, 0]
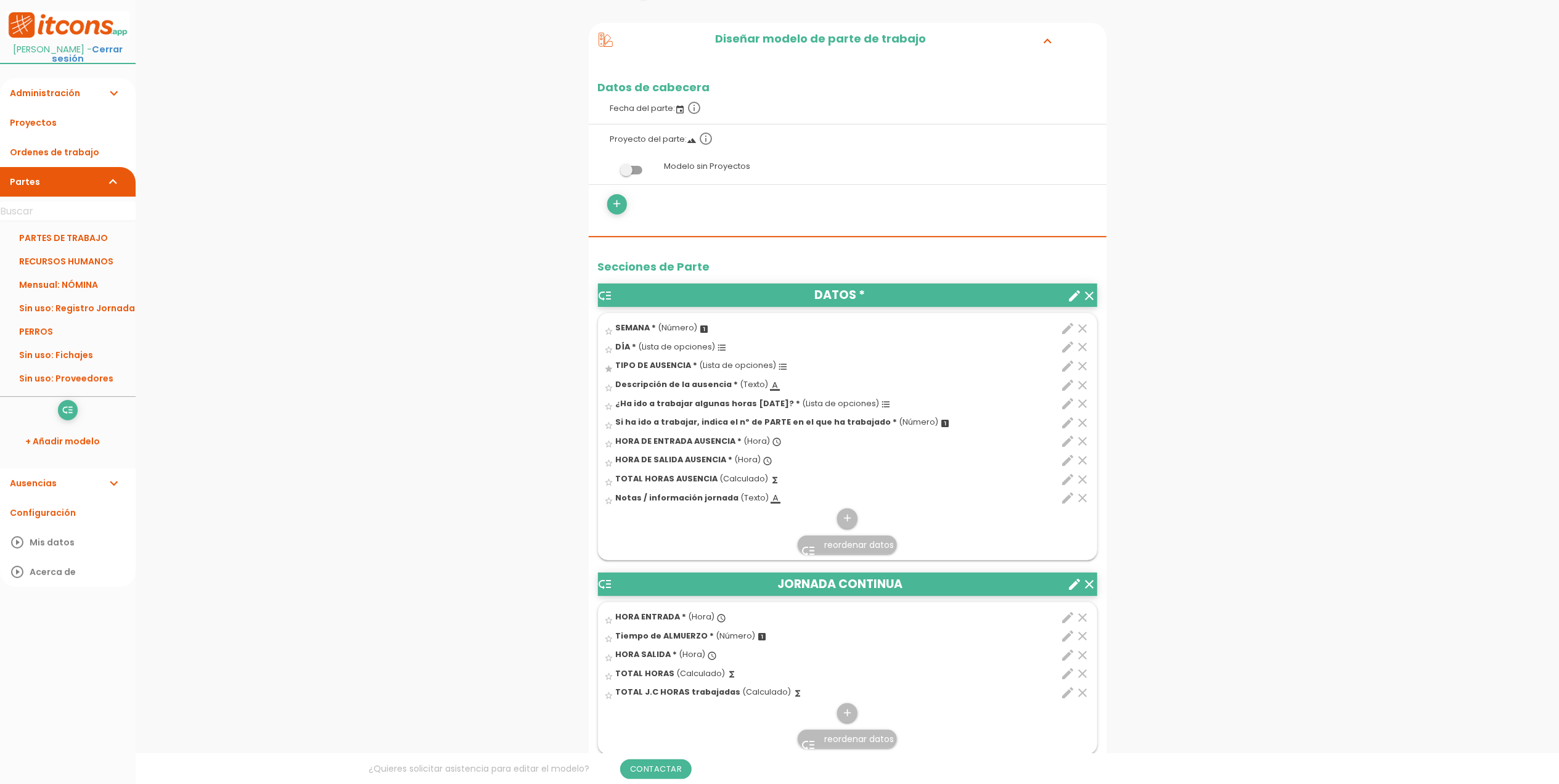
click at [1071, 441] on icon "edit" at bounding box center [1069, 441] width 15 height 15
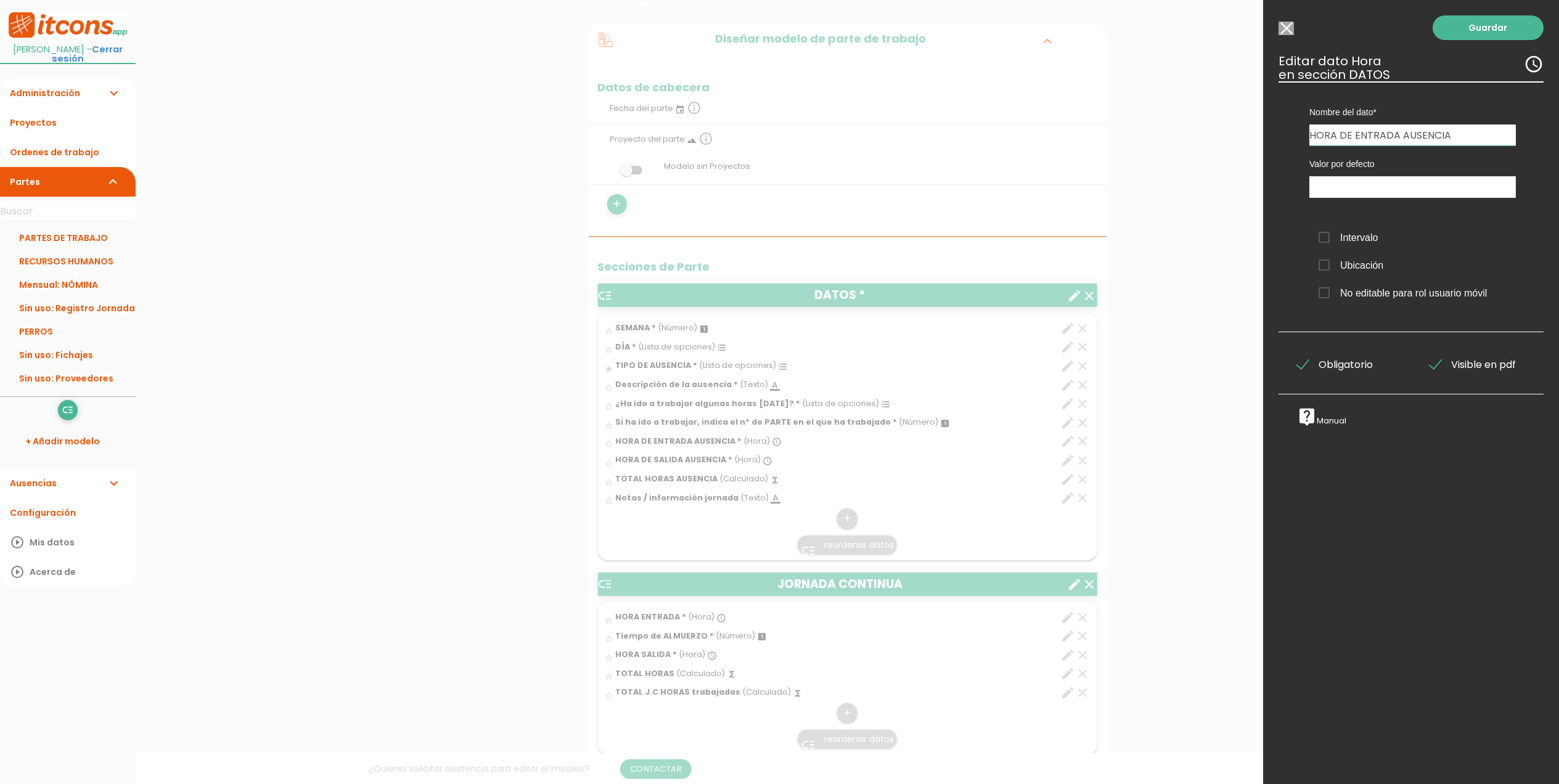
click at [1302, 368] on span "Obligatorio" at bounding box center [1336, 364] width 76 height 15
click at [0, 0] on input "Obligatorio" at bounding box center [0, 0] width 0 height 0
click at [1464, 31] on link "Guardar" at bounding box center [1488, 27] width 111 height 25
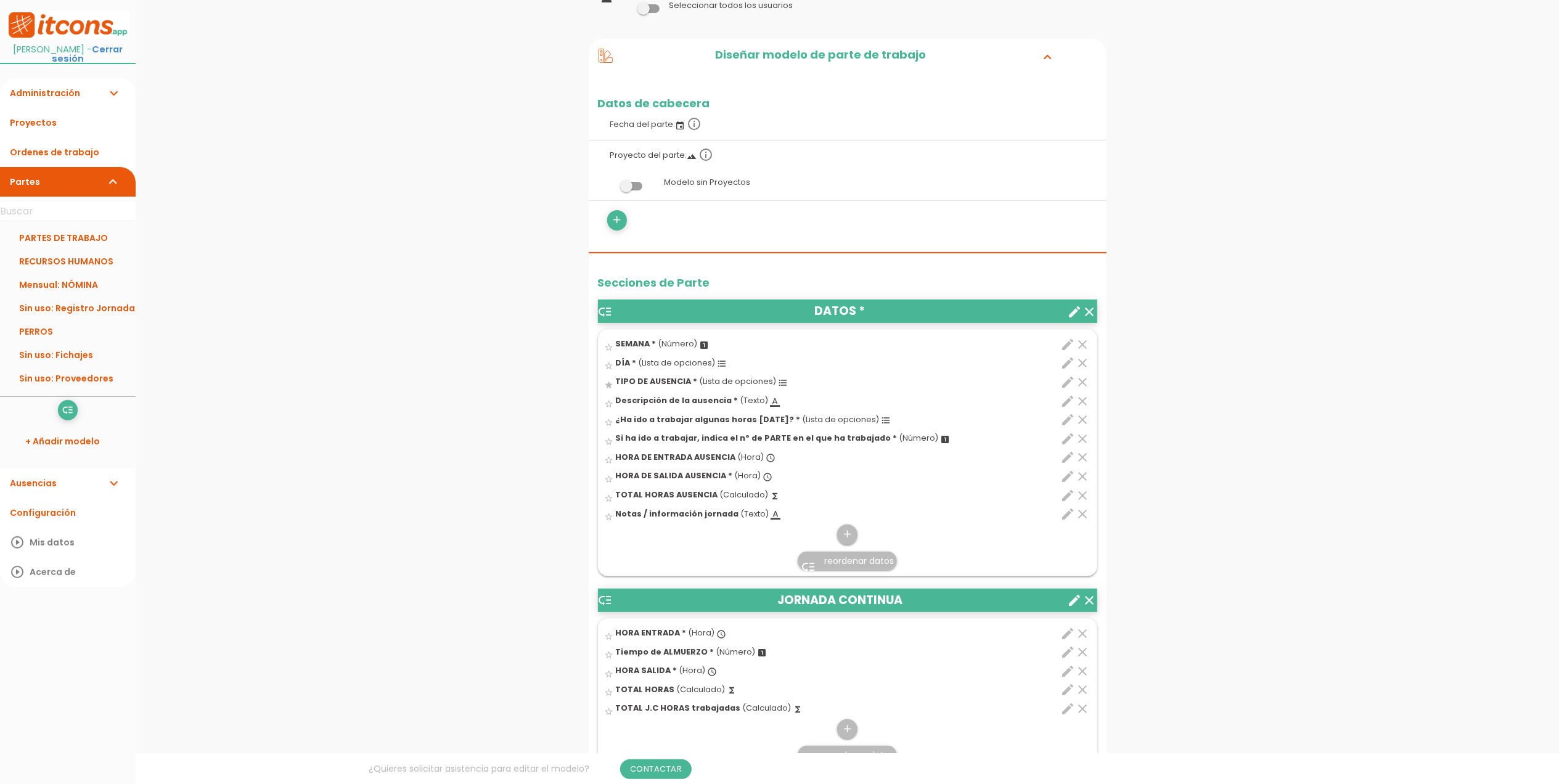
click at [1065, 481] on icon "edit" at bounding box center [1069, 476] width 15 height 15
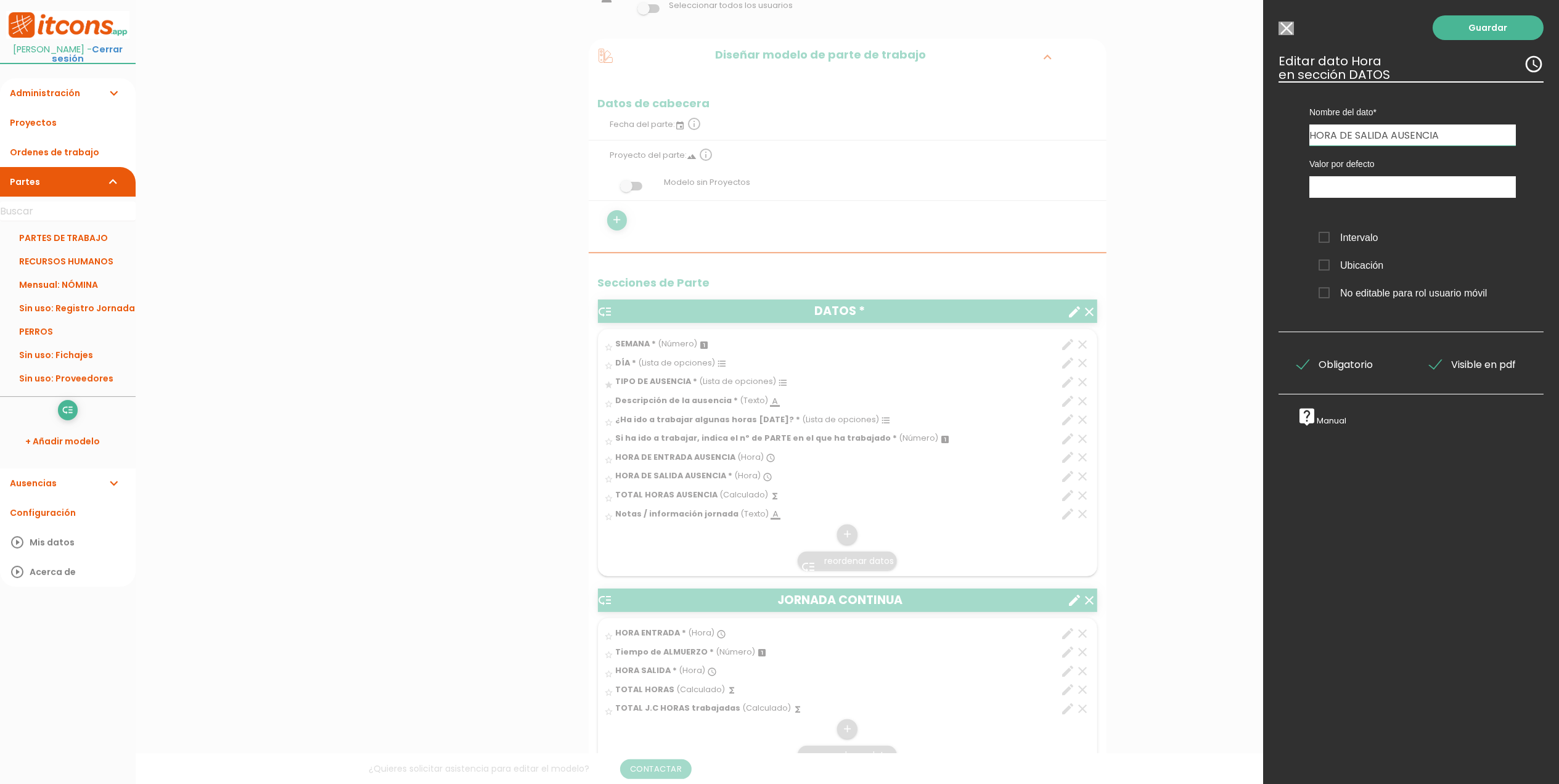
click at [1311, 365] on span "Obligatorio" at bounding box center [1336, 364] width 76 height 15
click at [0, 0] on input "Obligatorio" at bounding box center [0, 0] width 0 height 0
click at [1484, 25] on link "Guardar" at bounding box center [1488, 27] width 111 height 25
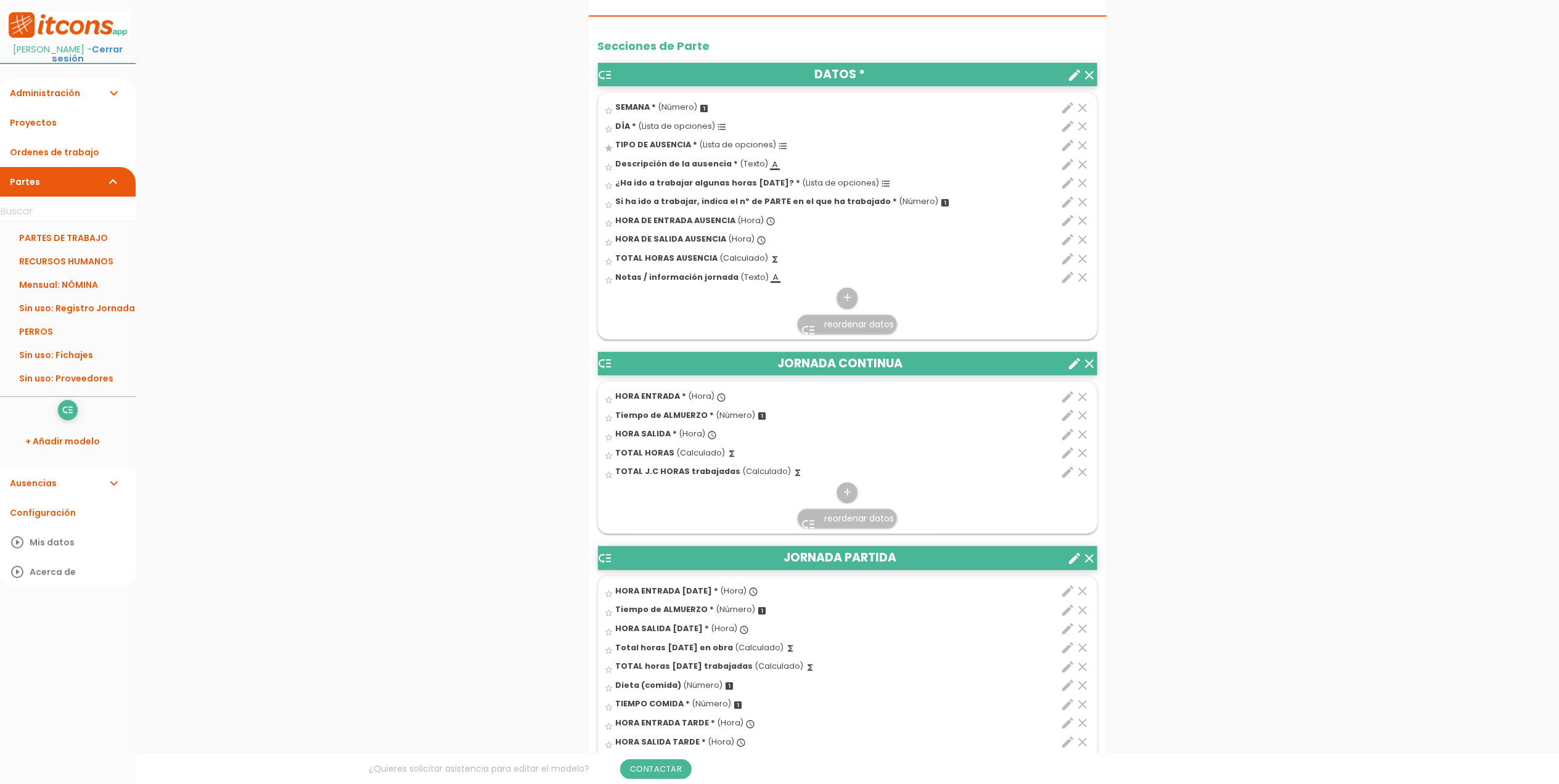
scroll to position [394, 0]
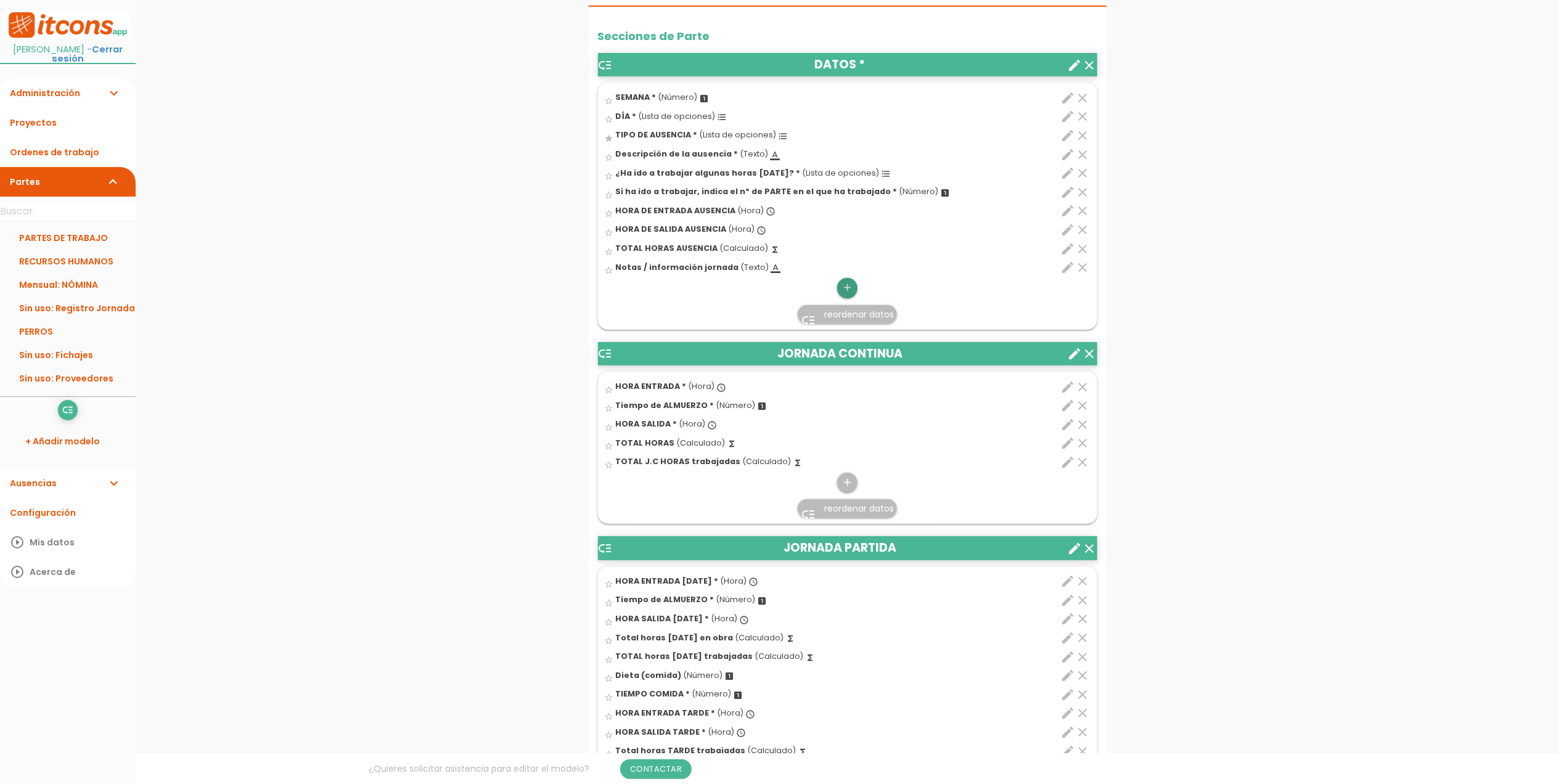
click at [847, 292] on icon "add" at bounding box center [847, 287] width 12 height 20
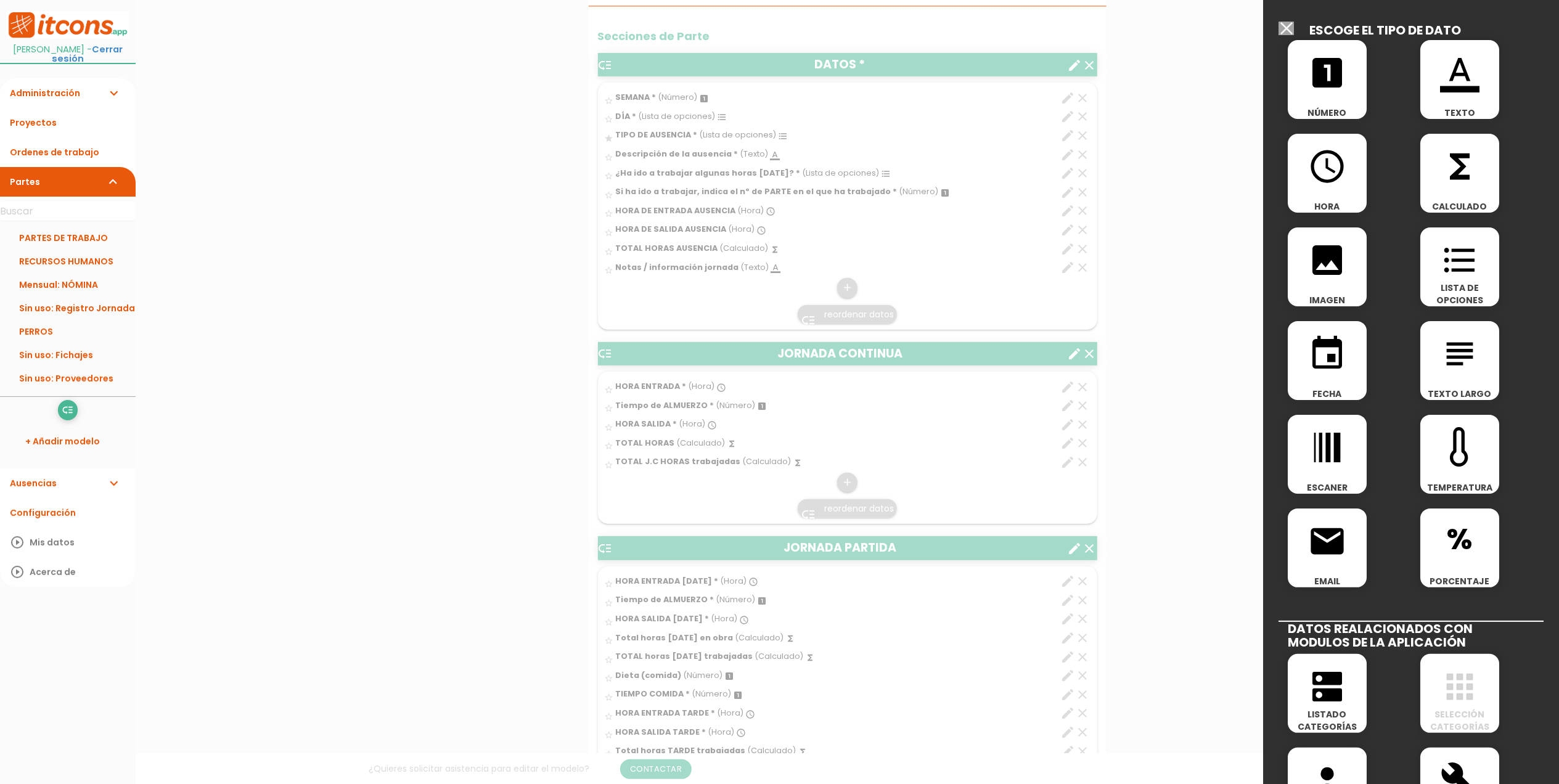
click at [1342, 88] on icon "looks_one" at bounding box center [1328, 73] width 40 height 40
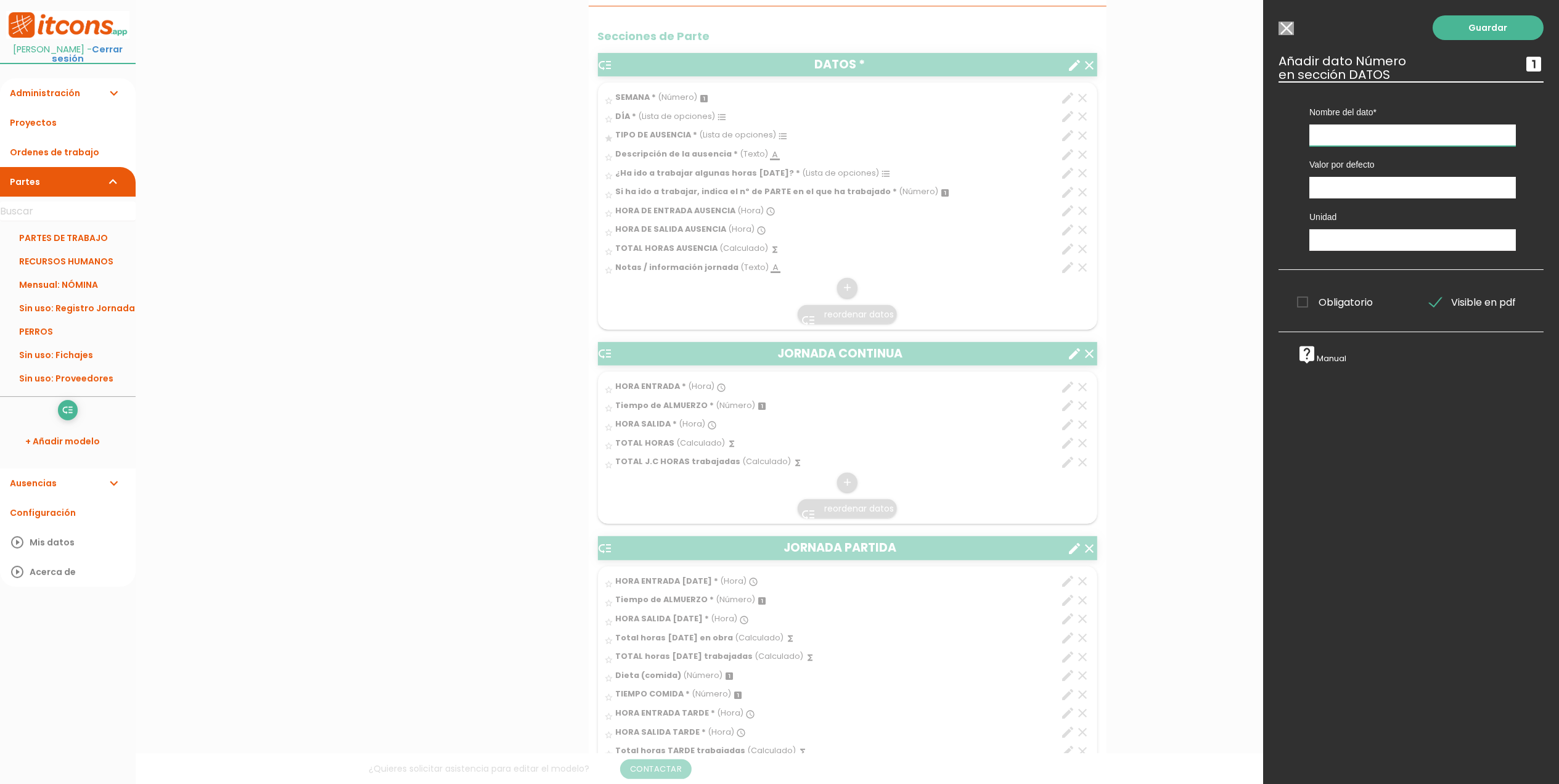
click at [1367, 135] on input "text" at bounding box center [1412, 135] width 207 height 21
click at [1330, 135] on input "DÍAS COMPLETOS AUSENCIAS" at bounding box center [1412, 135] width 207 height 21
click at [1385, 135] on input "DÍA COMPLETOS AUSENCIAS" at bounding box center [1412, 135] width 207 height 21
click at [1459, 135] on input "DÍA COMPLETO AUSENCIAS" at bounding box center [1412, 135] width 207 height 21
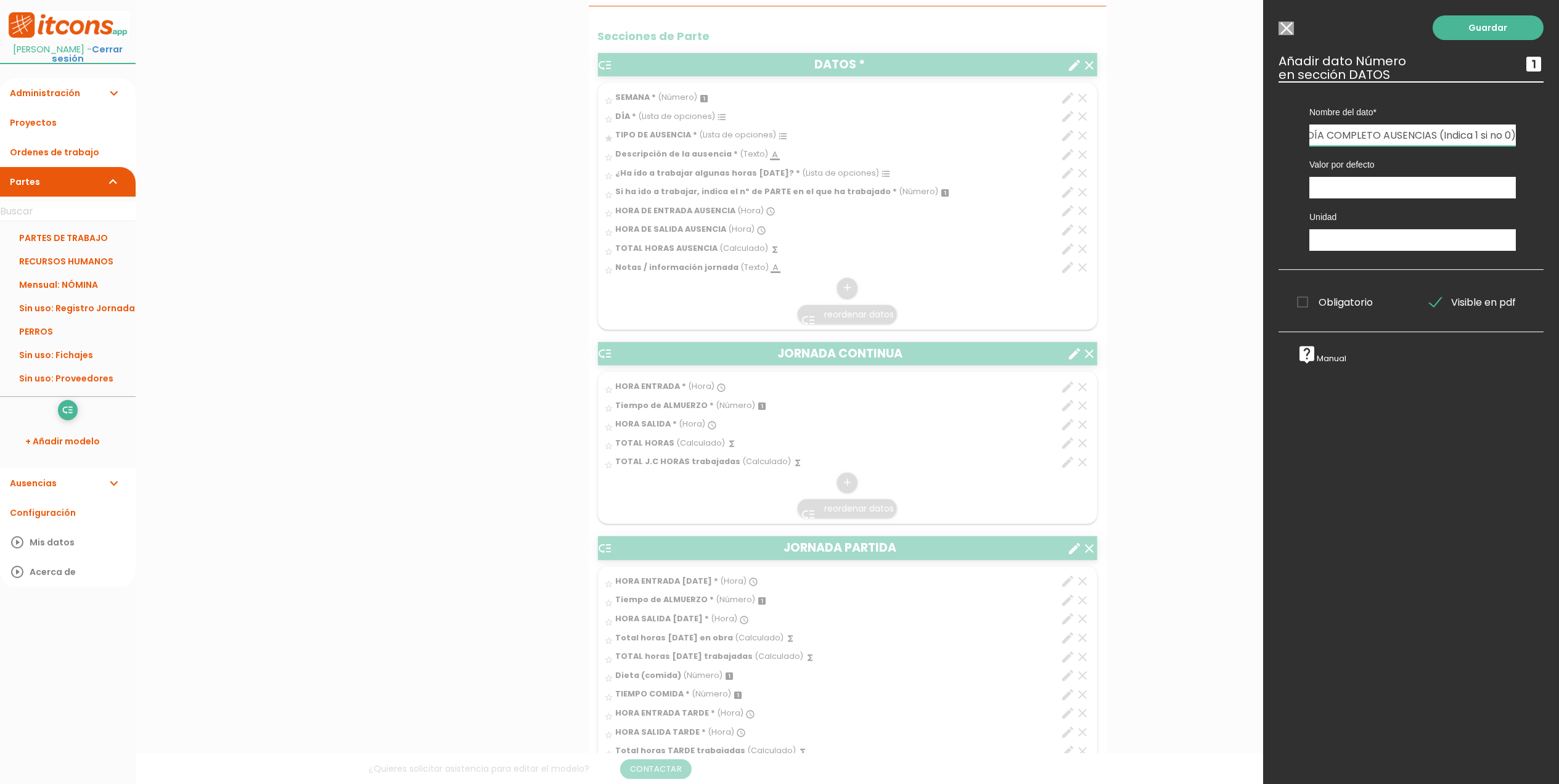
click at [1481, 133] on input "DÍA COMPLETO AUSENCIAS (Indica 1 si no 0)" at bounding box center [1412, 135] width 207 height 21
type input "DÍA COMPLETO AUSENCIAS (Indica 1, si son horas, indica 0)"
click at [1300, 302] on span "Obligatorio" at bounding box center [1336, 302] width 76 height 15
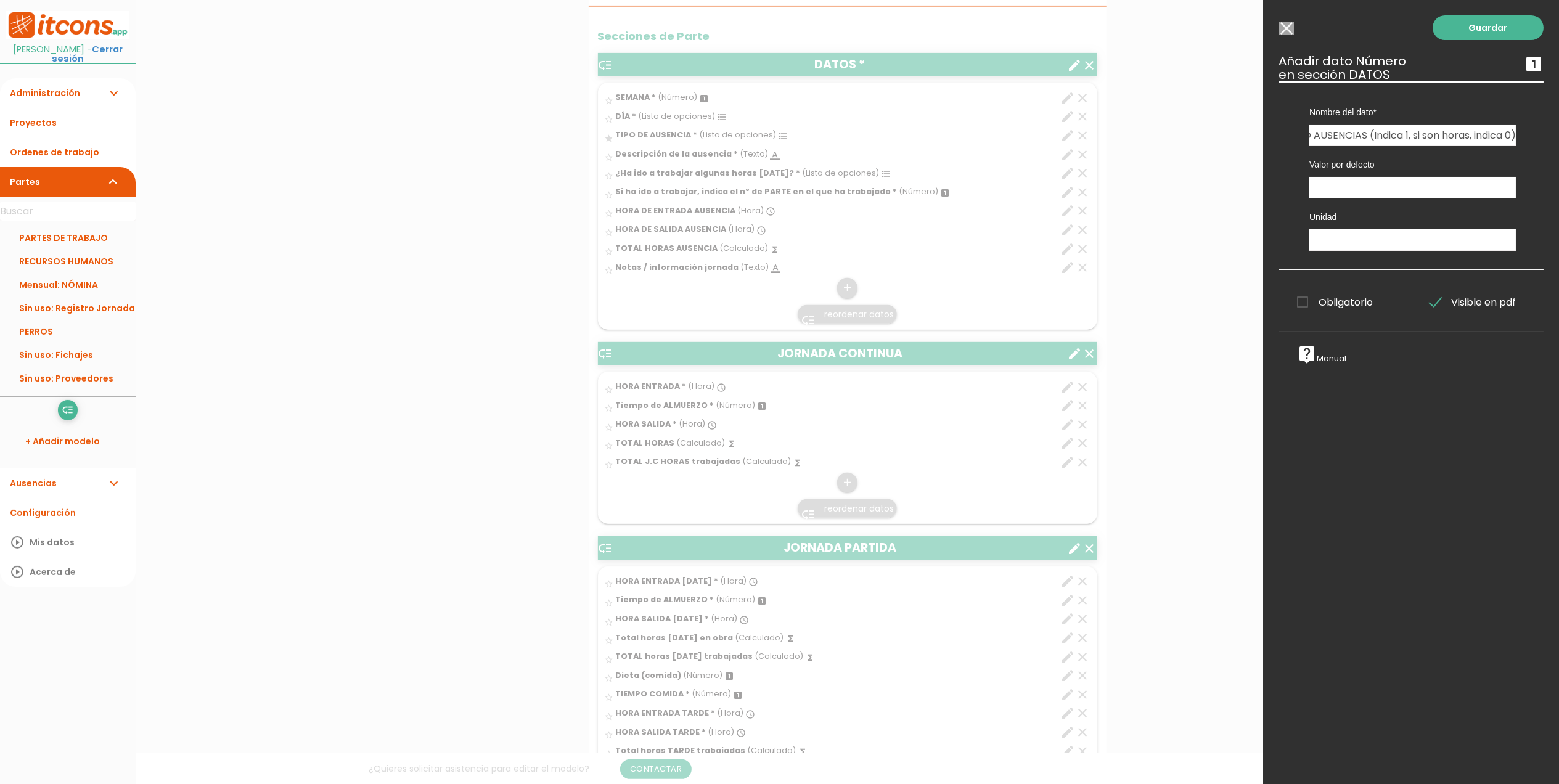
click at [0, 0] on input "Obligatorio" at bounding box center [0, 0] width 0 height 0
click at [1493, 35] on link "Guardar" at bounding box center [1488, 27] width 111 height 25
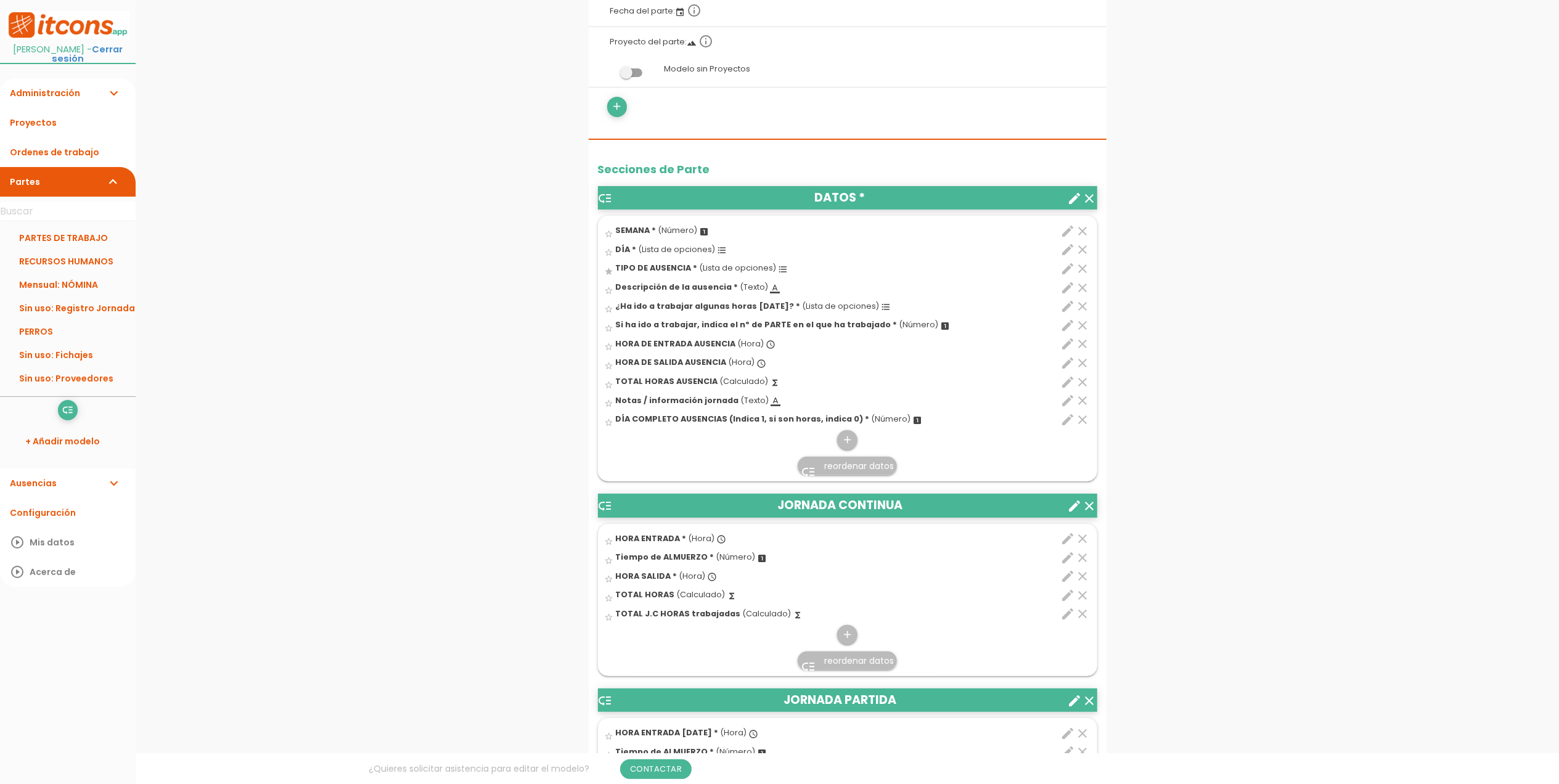
click at [1069, 419] on icon "edit" at bounding box center [1069, 420] width 15 height 15
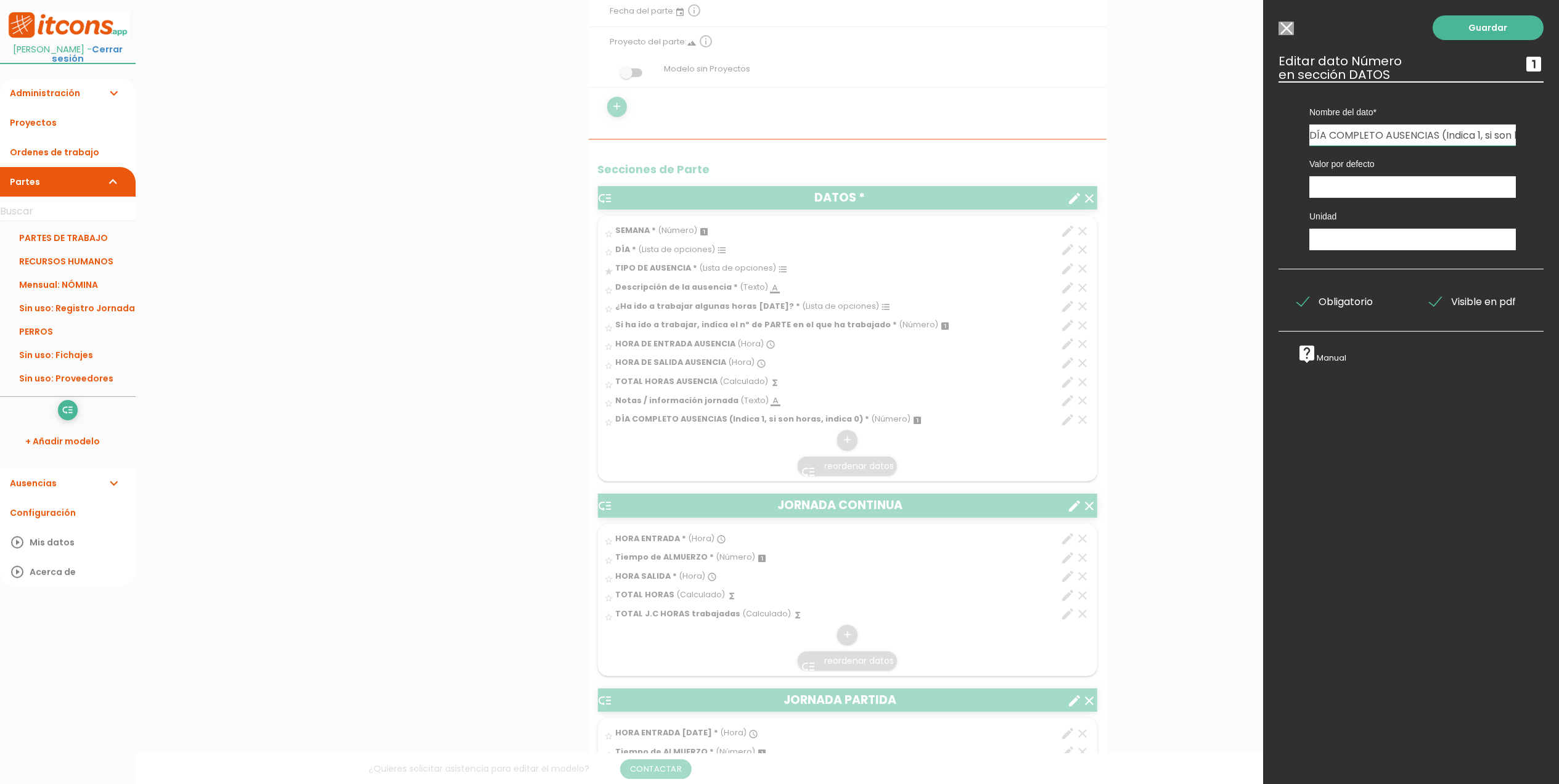
click at [1438, 134] on input "DÍA COMPLETO AUSENCIAS (Indica 1, si son horas, indica 0)" at bounding box center [1412, 135] width 207 height 21
type input "DÍA COMPLETO AUSENCIA (Indica 1, si son horas, indica 0)"
click at [1470, 32] on link "Guardar" at bounding box center [1488, 27] width 111 height 25
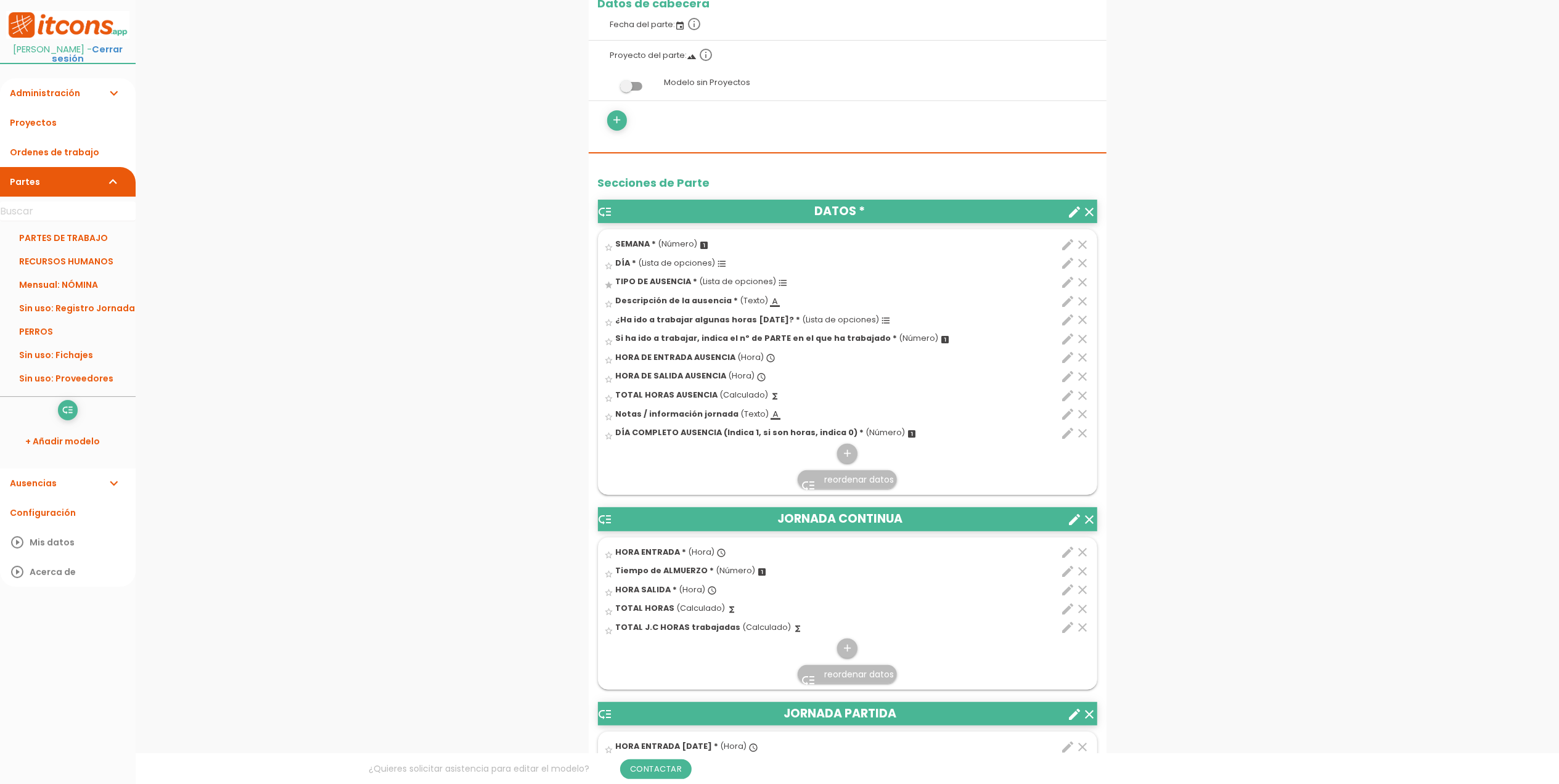
scroll to position [268, 0]
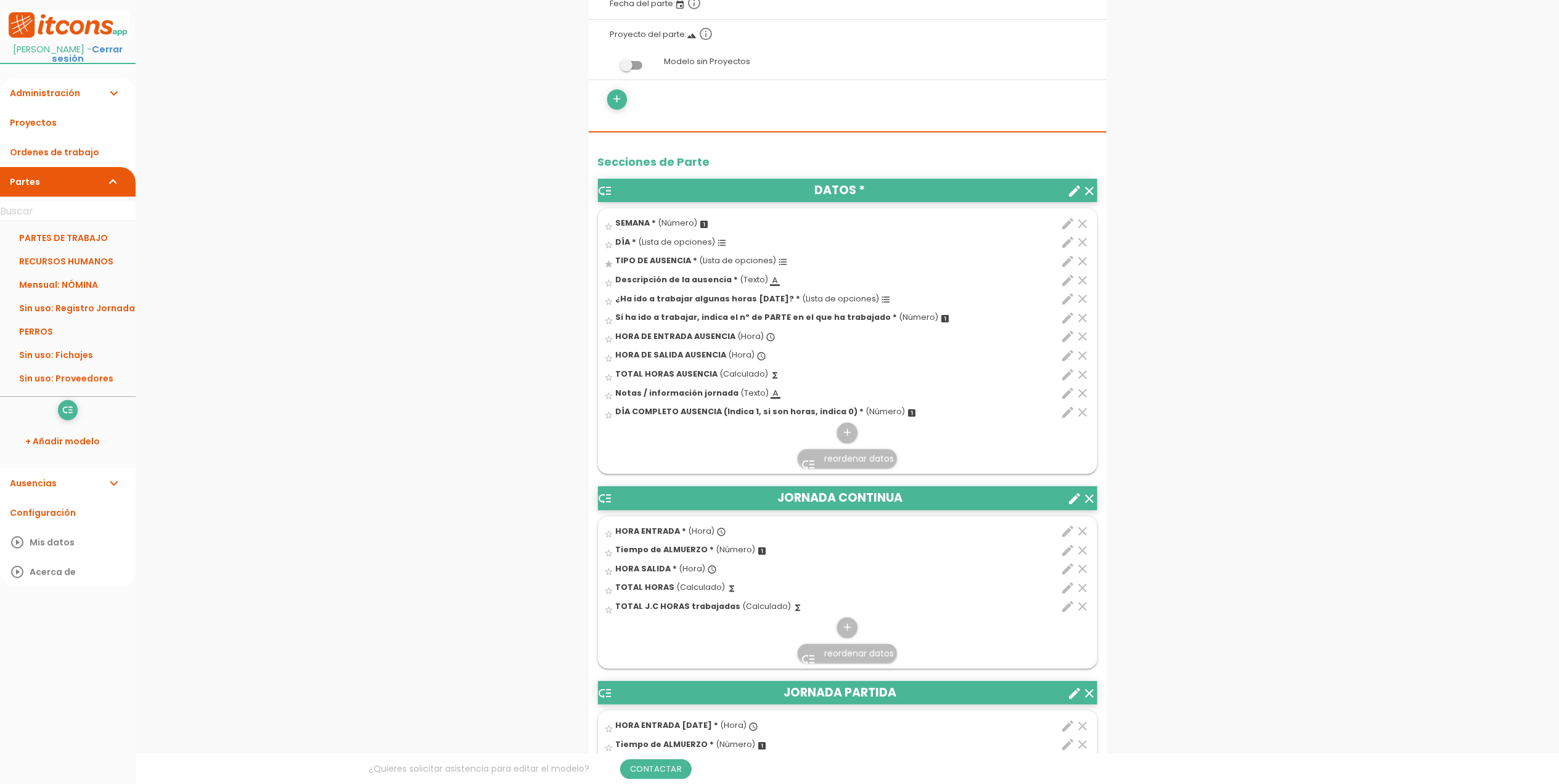
click at [861, 465] on span "reordenar datos" at bounding box center [860, 459] width 70 height 13
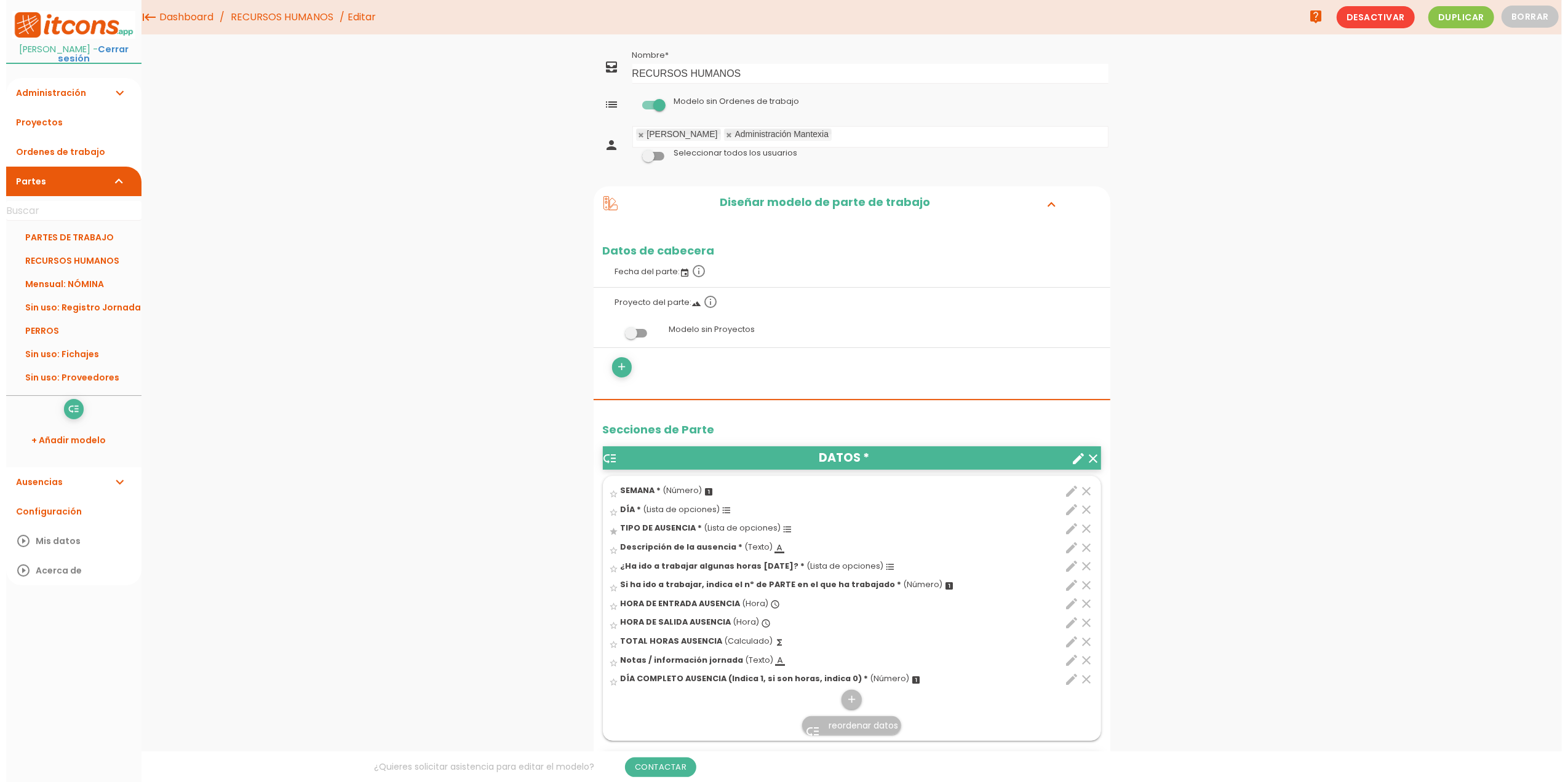
scroll to position [0, 0]
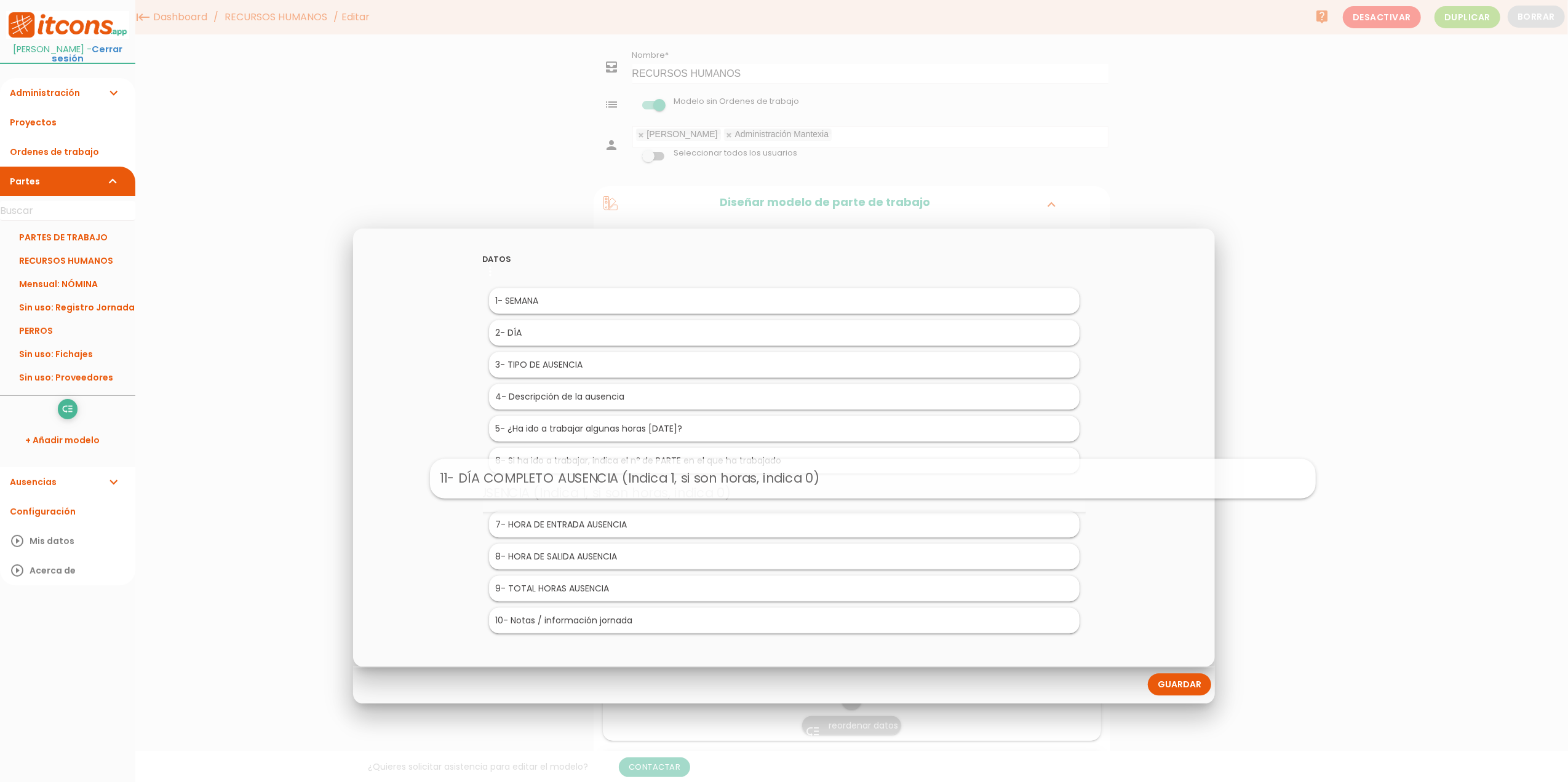
drag, startPoint x: 562, startPoint y: 625, endPoint x: 650, endPoint y: 481, distance: 168.8
drag, startPoint x: 579, startPoint y: 492, endPoint x: 680, endPoint y: 457, distance: 106.9
drag, startPoint x: 586, startPoint y: 457, endPoint x: 621, endPoint y: 404, distance: 63.5
drag, startPoint x: 552, startPoint y: 429, endPoint x: 592, endPoint y: 360, distance: 79.8
click at [1172, 689] on link "Guardar" at bounding box center [1179, 685] width 63 height 22
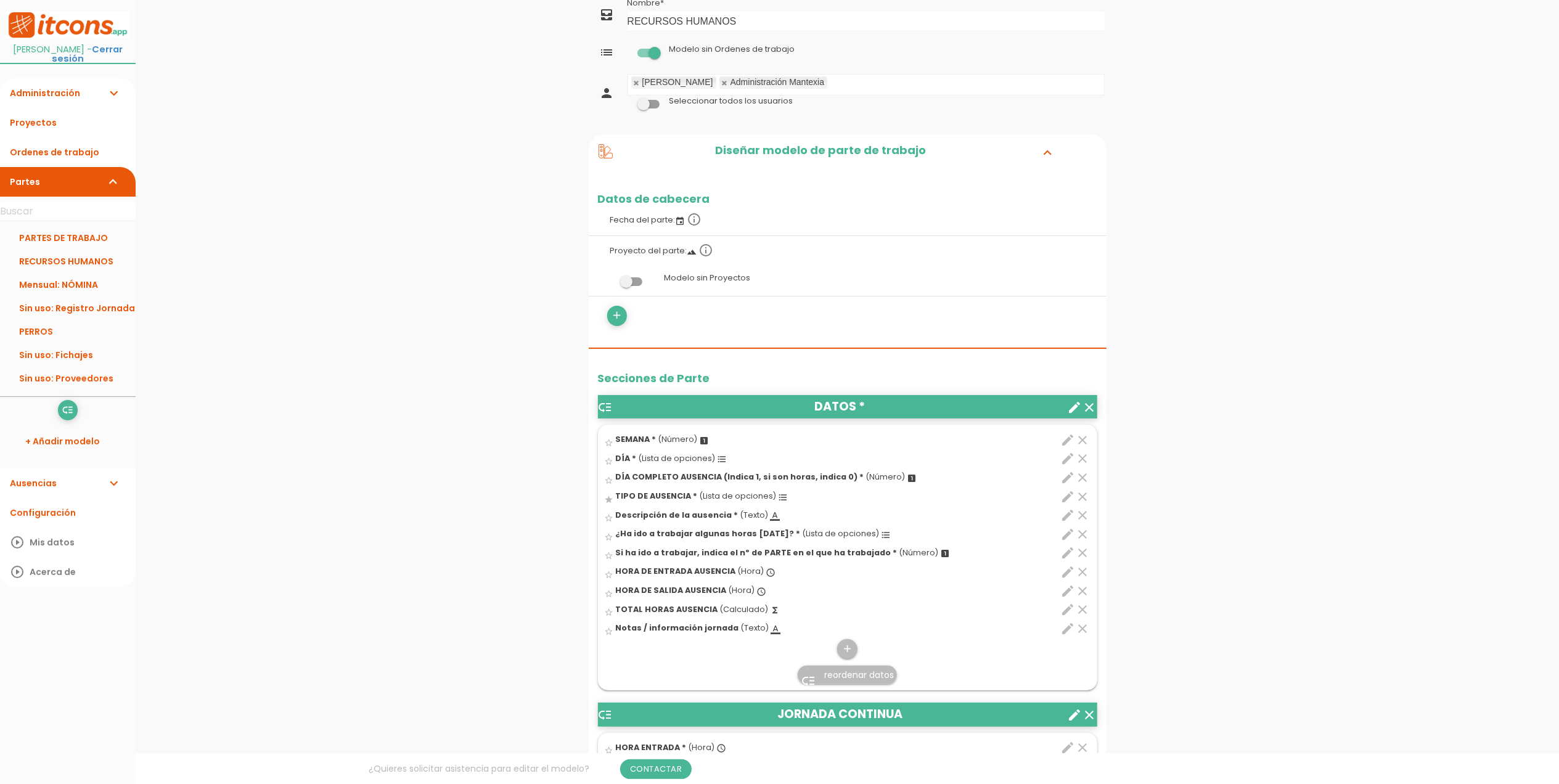
scroll to position [164, 0]
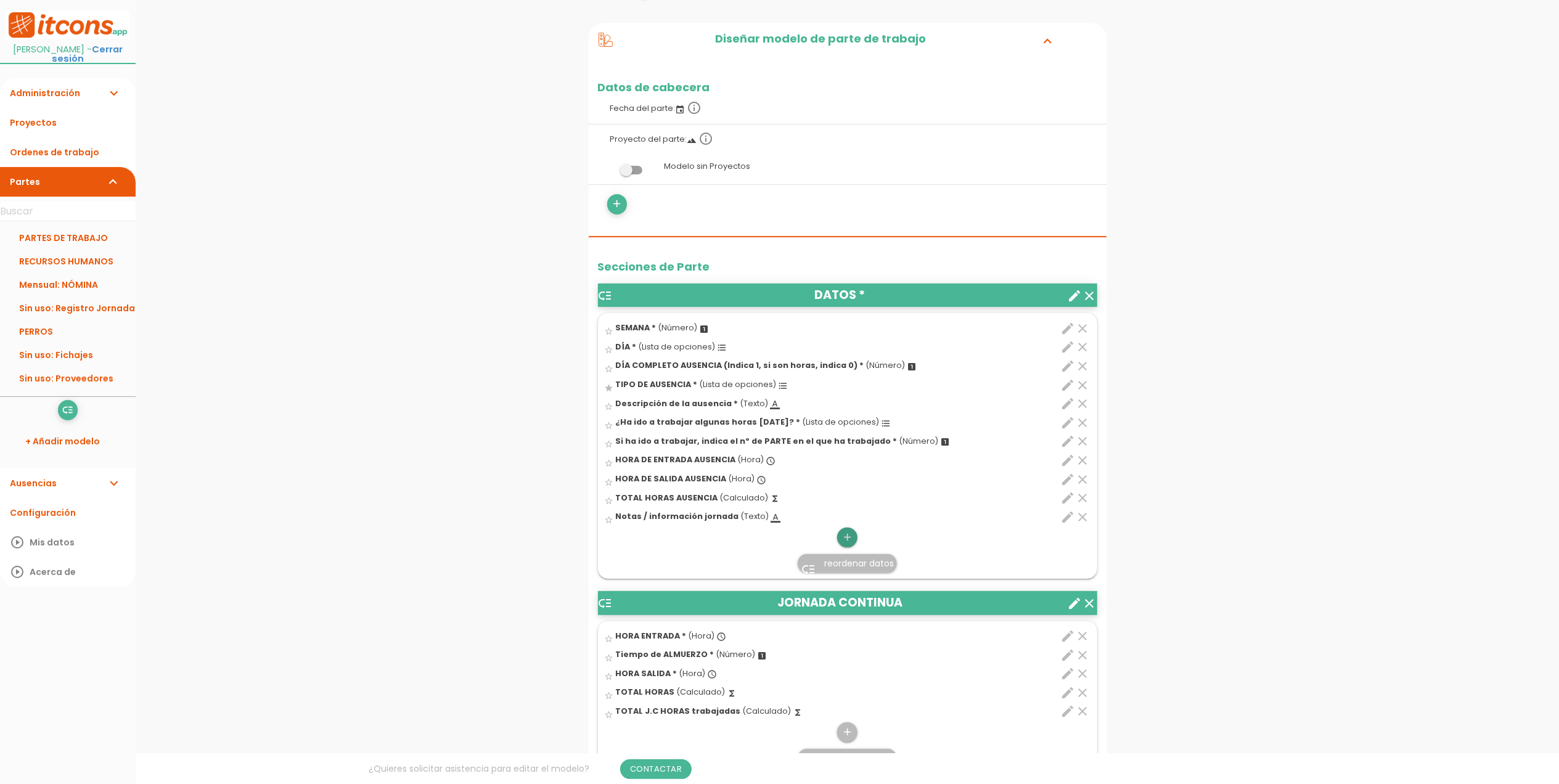
click at [850, 528] on icon "add" at bounding box center [847, 537] width 12 height 20
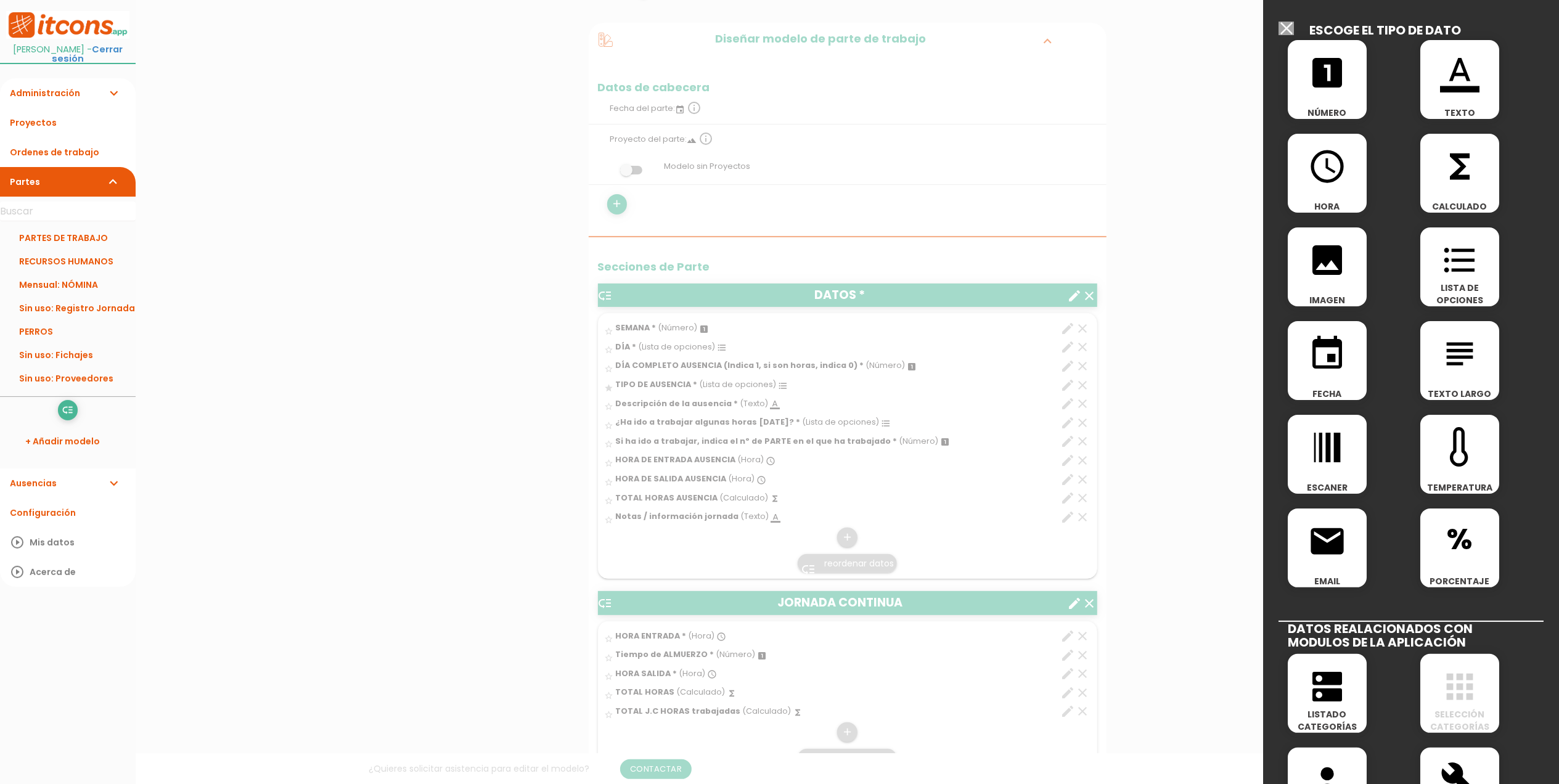
click at [1440, 75] on icon "format_color_text" at bounding box center [1460, 73] width 40 height 40
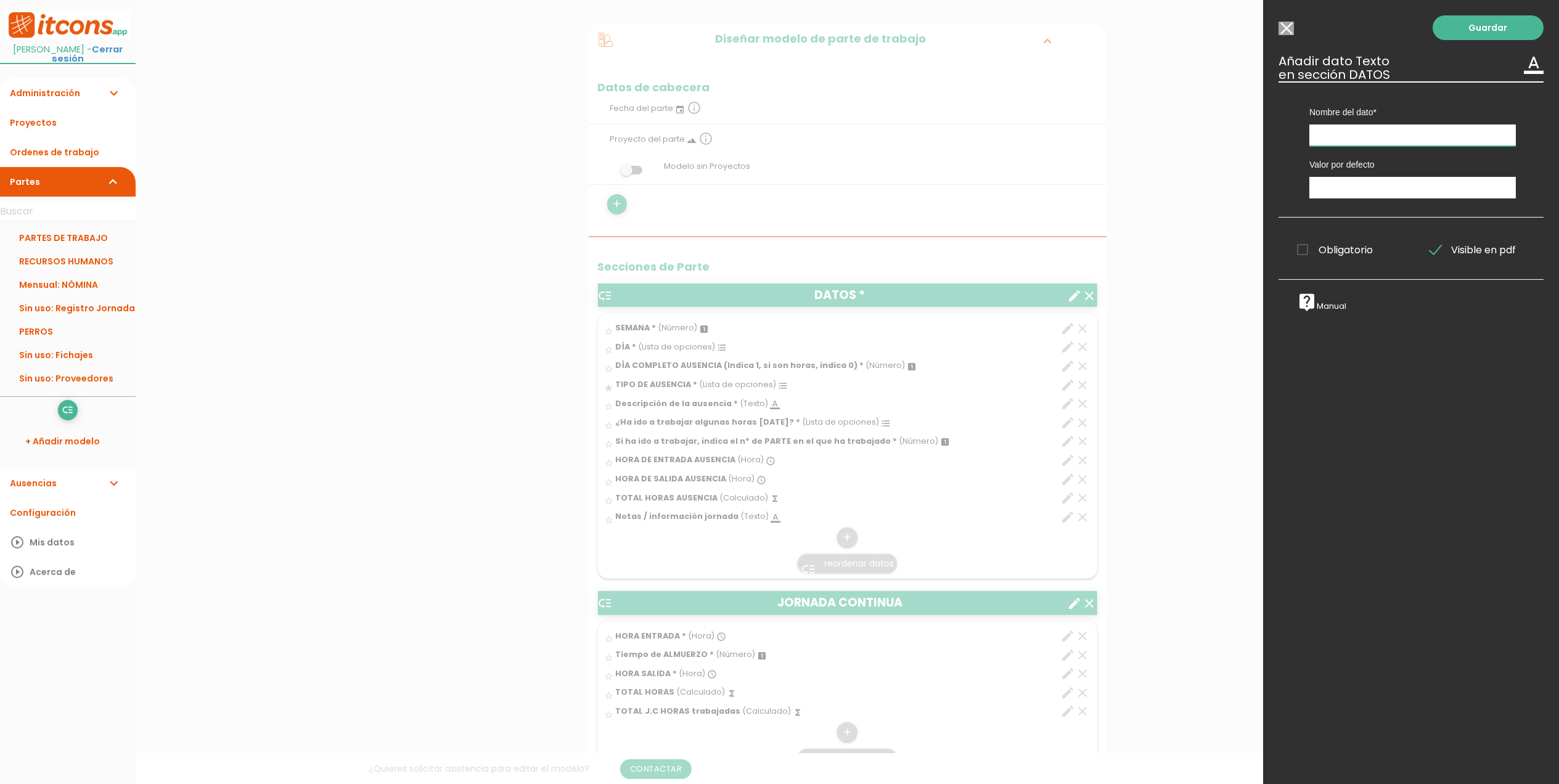
click at [1328, 140] on input "text" at bounding box center [1412, 135] width 207 height 21
click at [1289, 28] on input "Modelo sin Ordenes de trabajo" at bounding box center [1286, 28] width 15 height 13
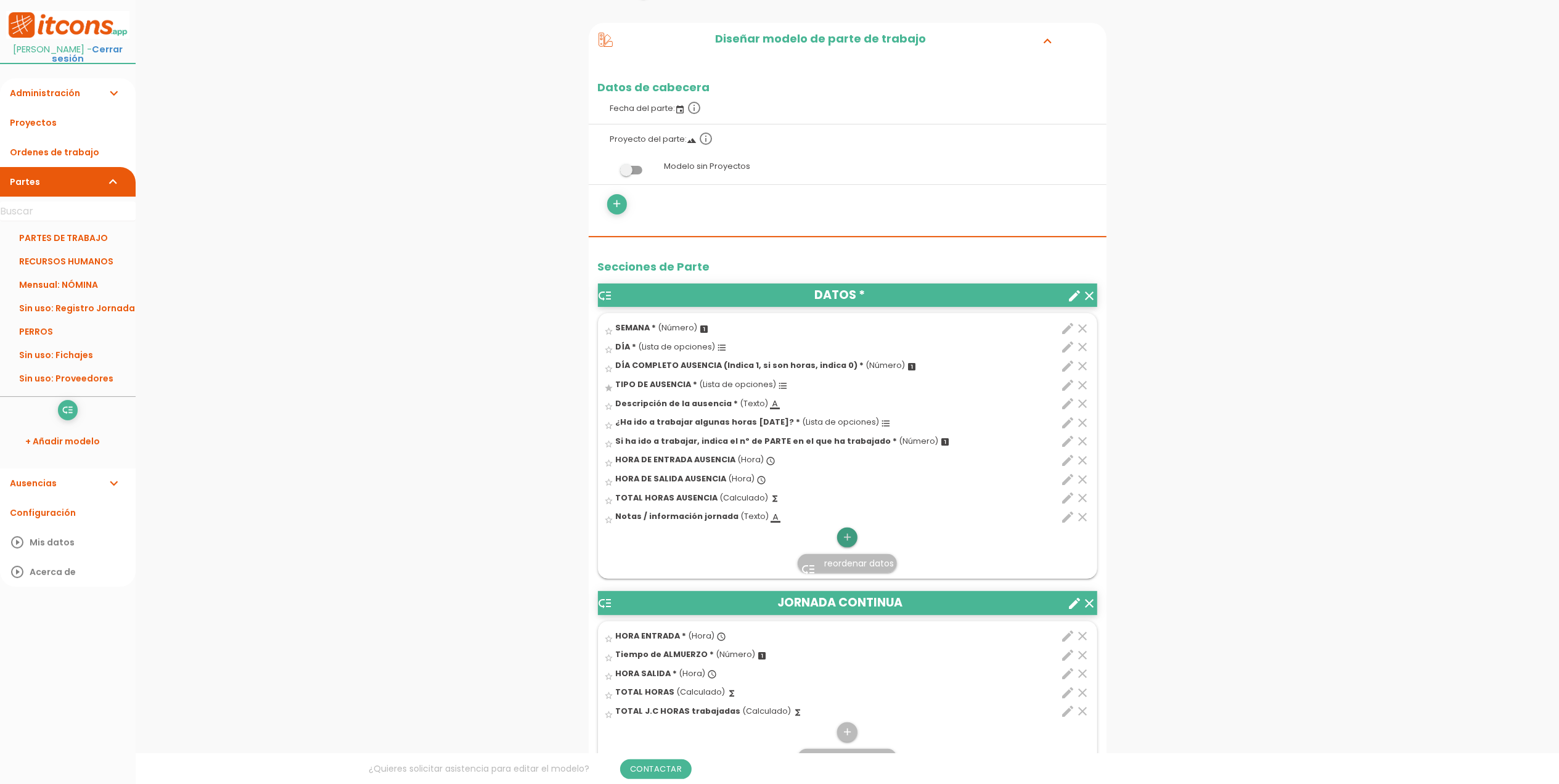
click at [842, 542] on icon "add" at bounding box center [847, 537] width 12 height 20
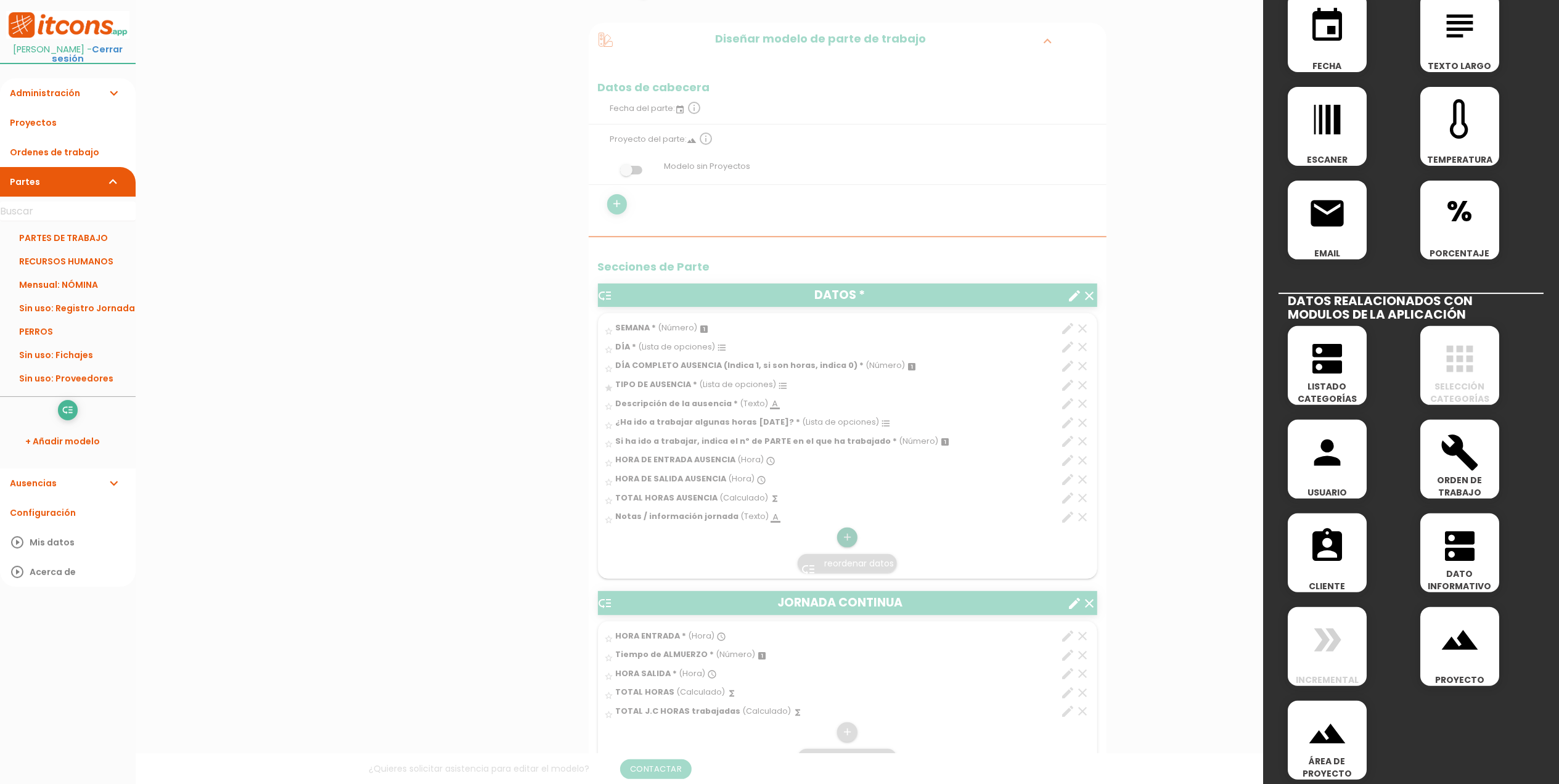
scroll to position [329, 0]
click at [1332, 450] on icon "person" at bounding box center [1328, 452] width 40 height 40
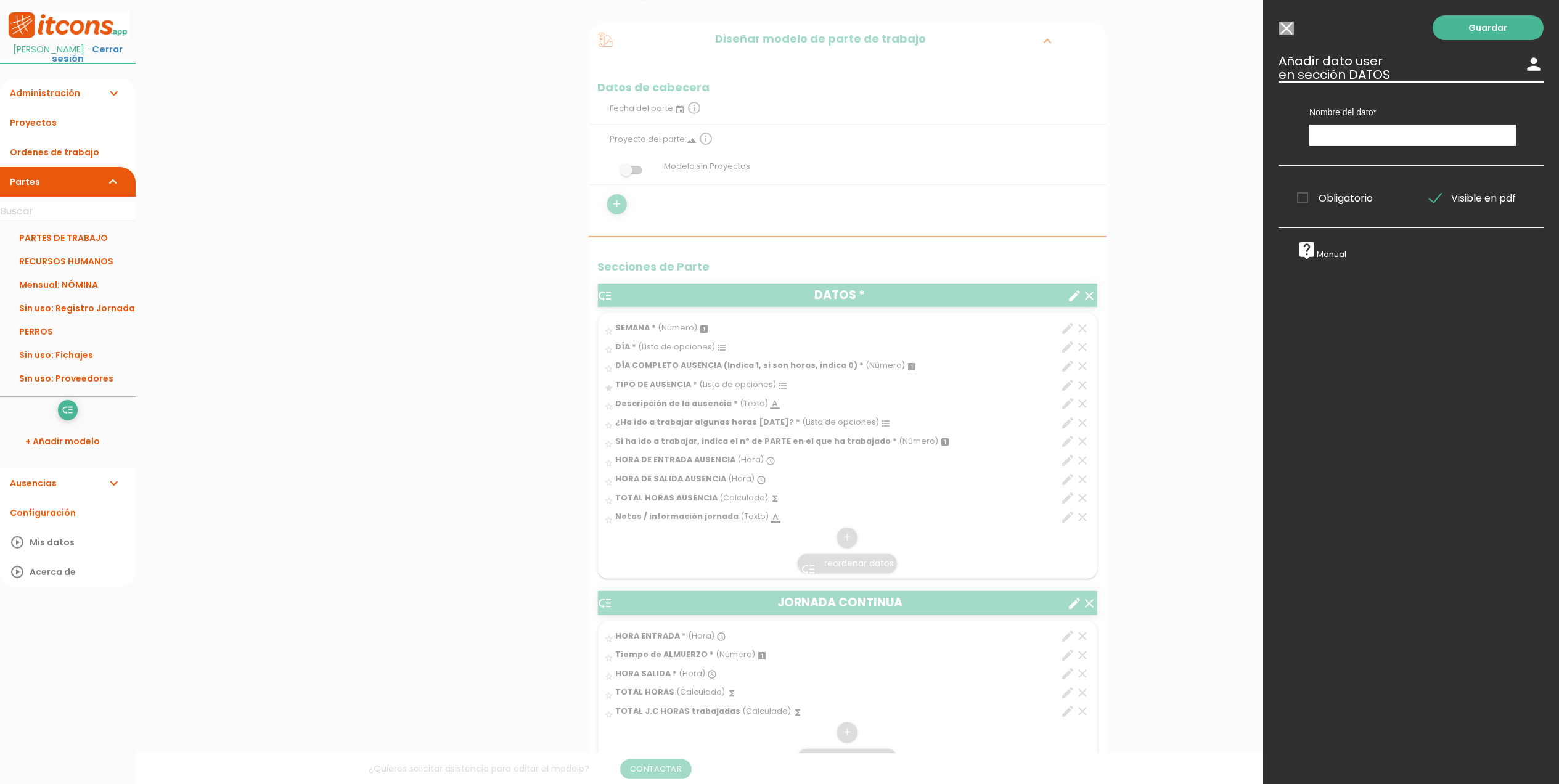
scroll to position [0, 0]
click at [1285, 21] on div "Guardar ESCOGE EL TIPO DE DATO looks_one NÚMERO format_color_text TEXTO access_…" at bounding box center [1412, 392] width 296 height 784
click at [1283, 29] on input "Modelo sin Ordenes de trabajo" at bounding box center [1286, 28] width 15 height 13
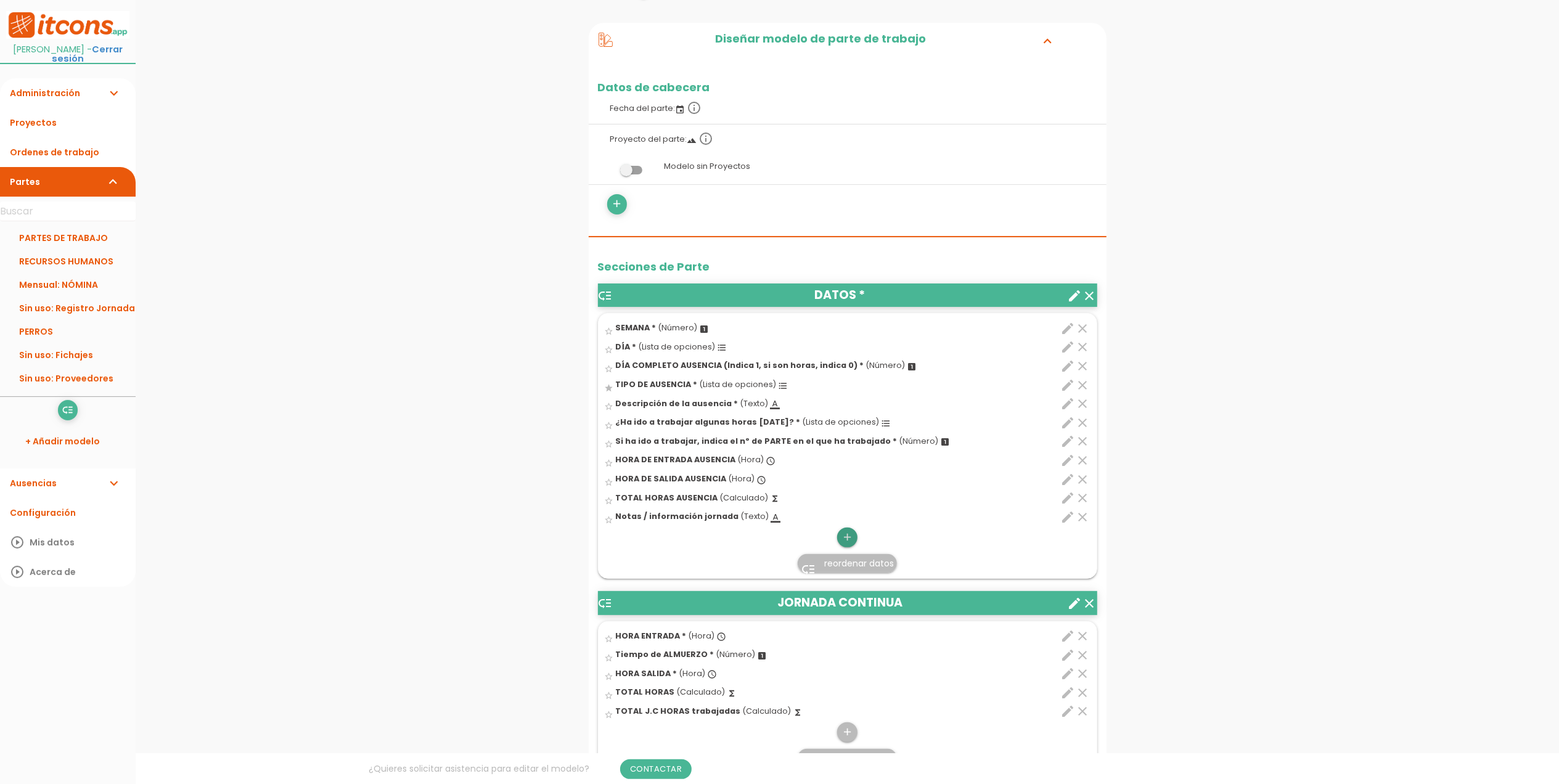
click at [841, 539] on icon "add" at bounding box center [847, 537] width 12 height 20
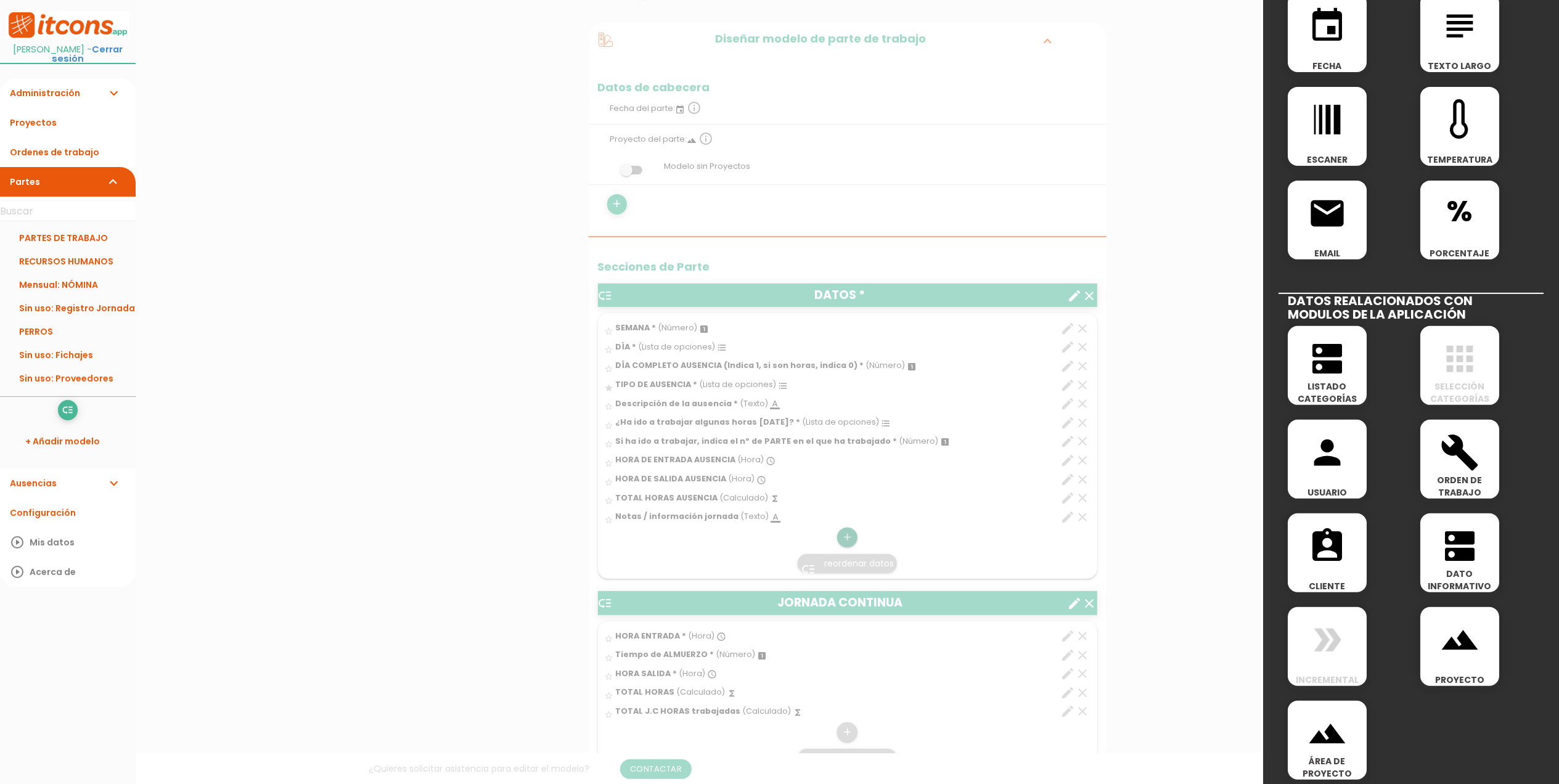
scroll to position [329, 0]
click at [1314, 371] on icon "dns" at bounding box center [1328, 358] width 40 height 40
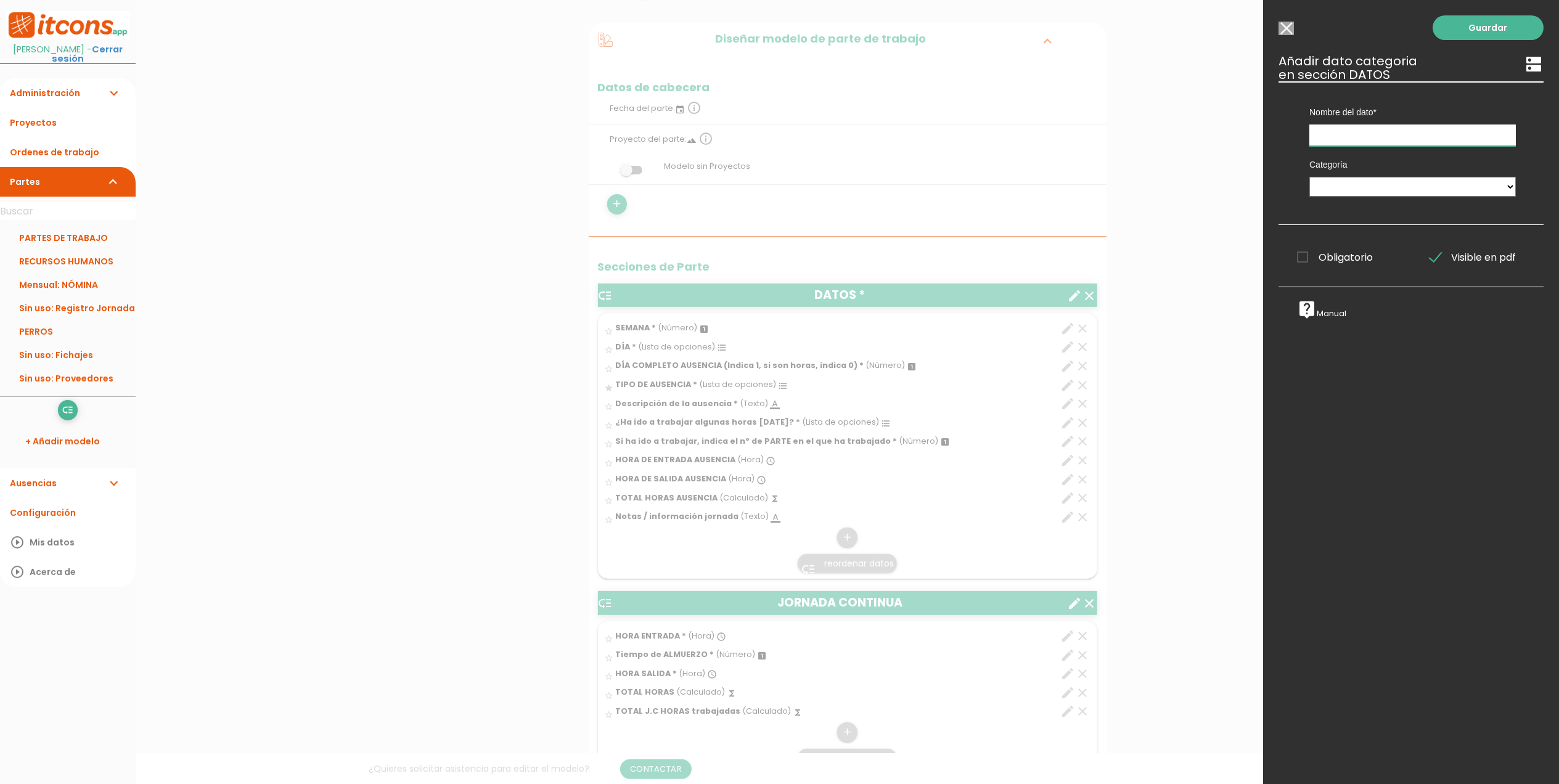
click at [1392, 133] on input "text" at bounding box center [1412, 135] width 207 height 21
click at [1359, 188] on select "MAQUINARIA PERSONAL TIPO DE DÍA DNI" at bounding box center [1412, 186] width 207 height 20
select select "4700"
click at [1309, 177] on select "MAQUINARIA PERSONAL TIPO DE DÍA DNI" at bounding box center [1412, 186] width 207 height 20
click at [1365, 135] on input "text" at bounding box center [1412, 135] width 207 height 21
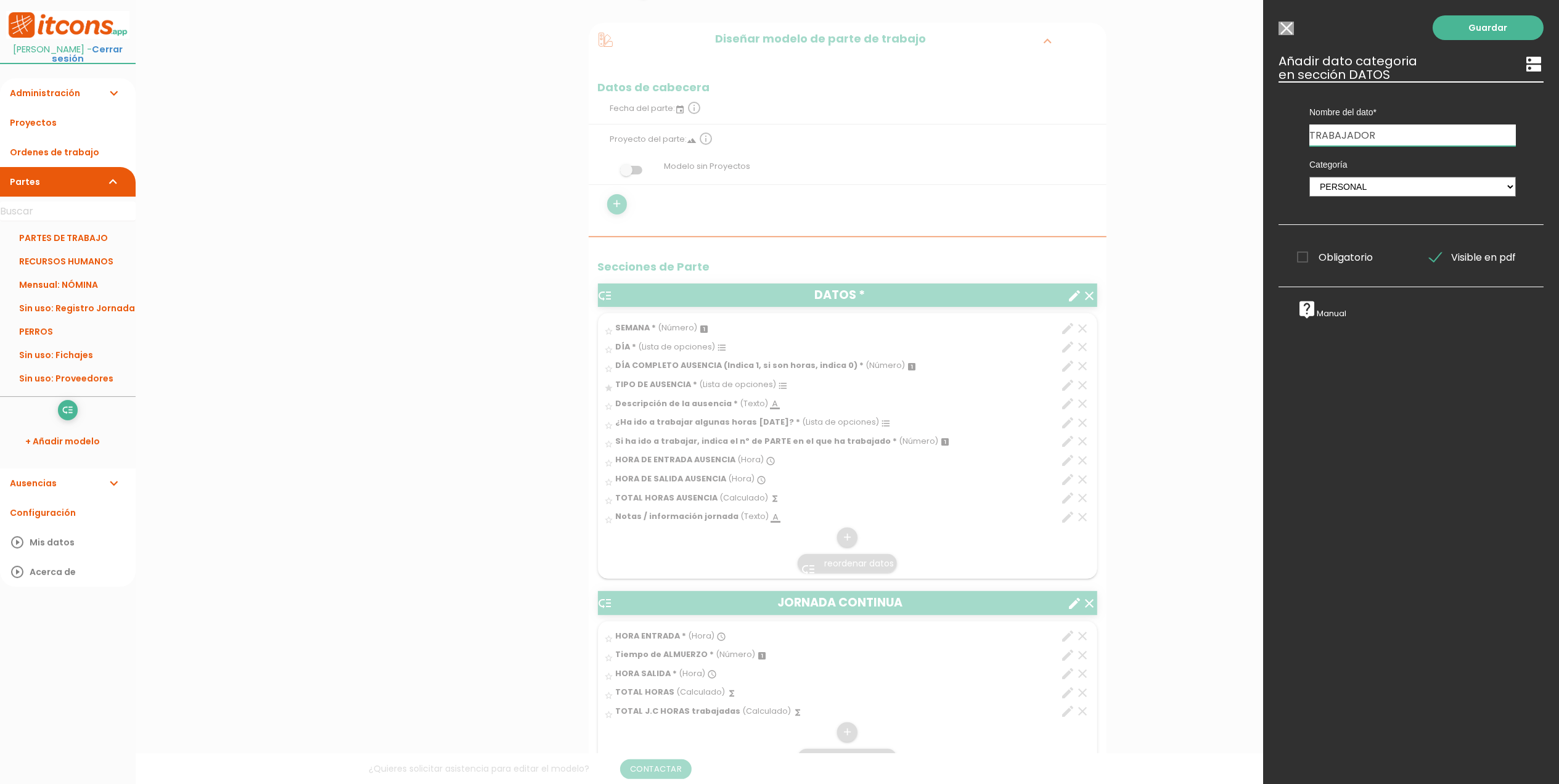
type input "TRABAJADOR"
click at [1300, 257] on span "Obligatorio" at bounding box center [1336, 257] width 76 height 15
click at [0, 0] on input "Obligatorio" at bounding box center [0, 0] width 0 height 0
click at [1466, 16] on link "Guardar" at bounding box center [1488, 27] width 111 height 25
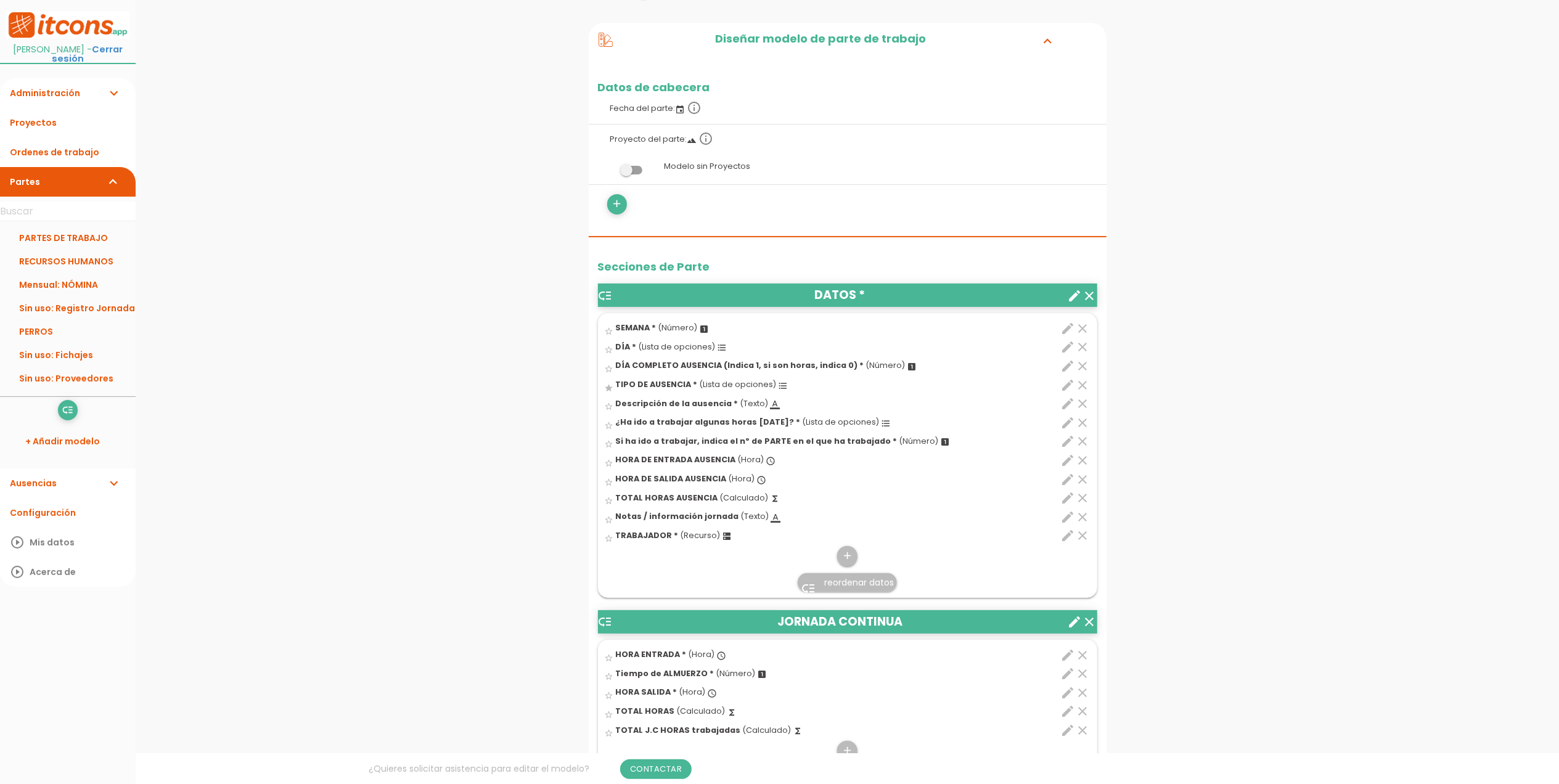
click at [839, 580] on span "reordenar datos" at bounding box center [860, 583] width 70 height 13
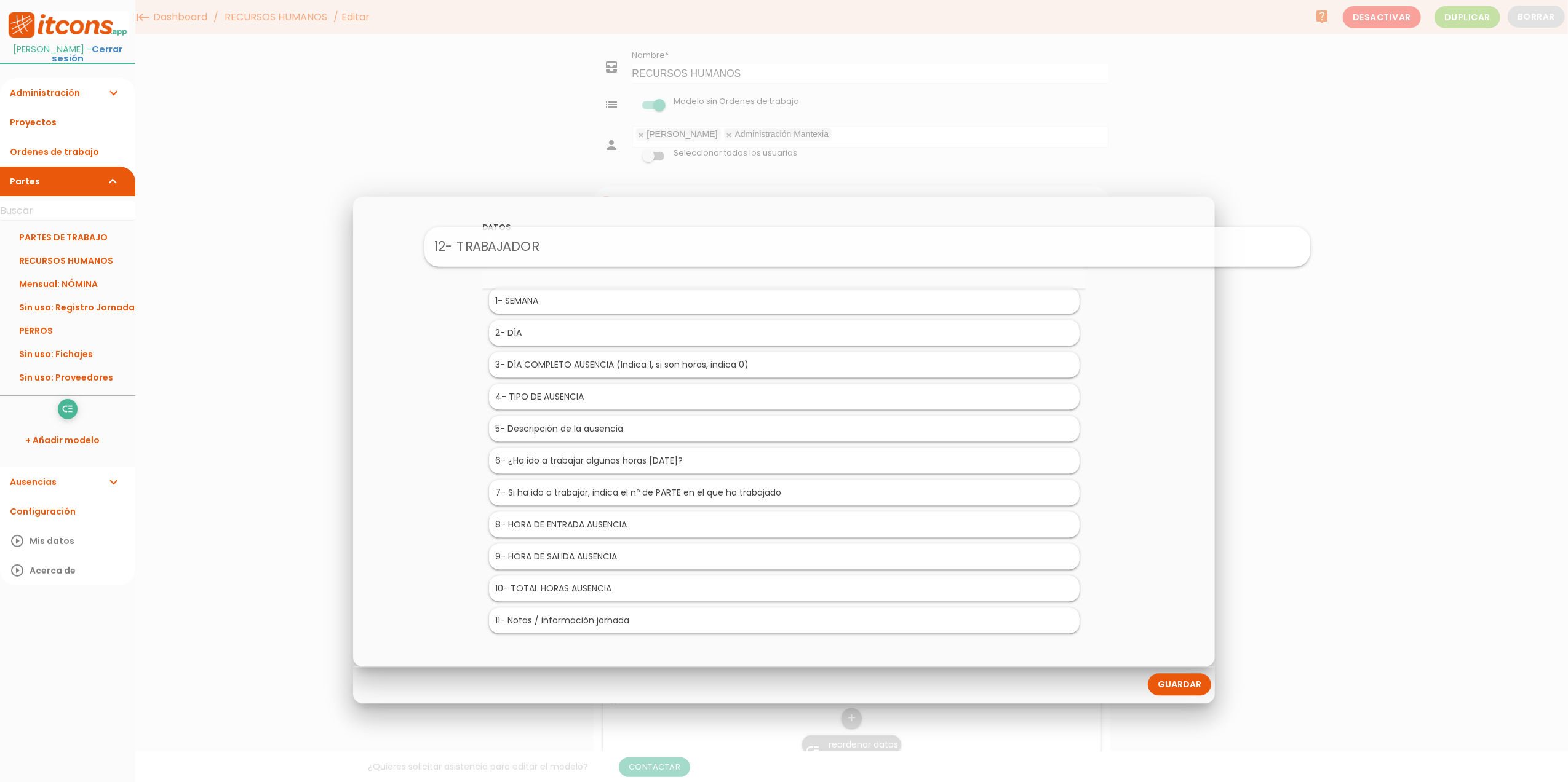
drag, startPoint x: 554, startPoint y: 625, endPoint x: 637, endPoint y: 250, distance: 384.1
click at [1176, 686] on link "Guardar" at bounding box center [1179, 685] width 63 height 22
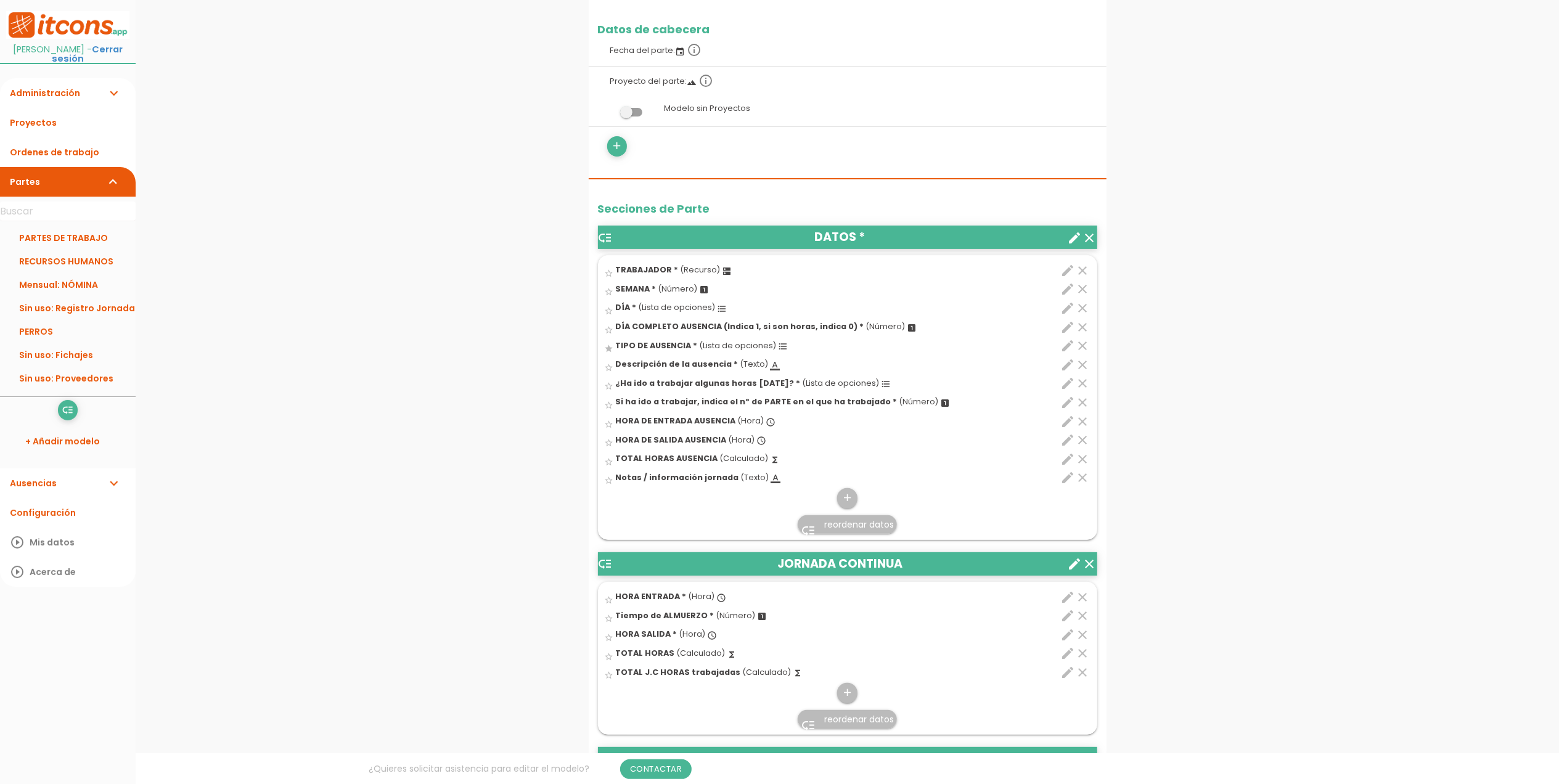
scroll to position [246, 0]
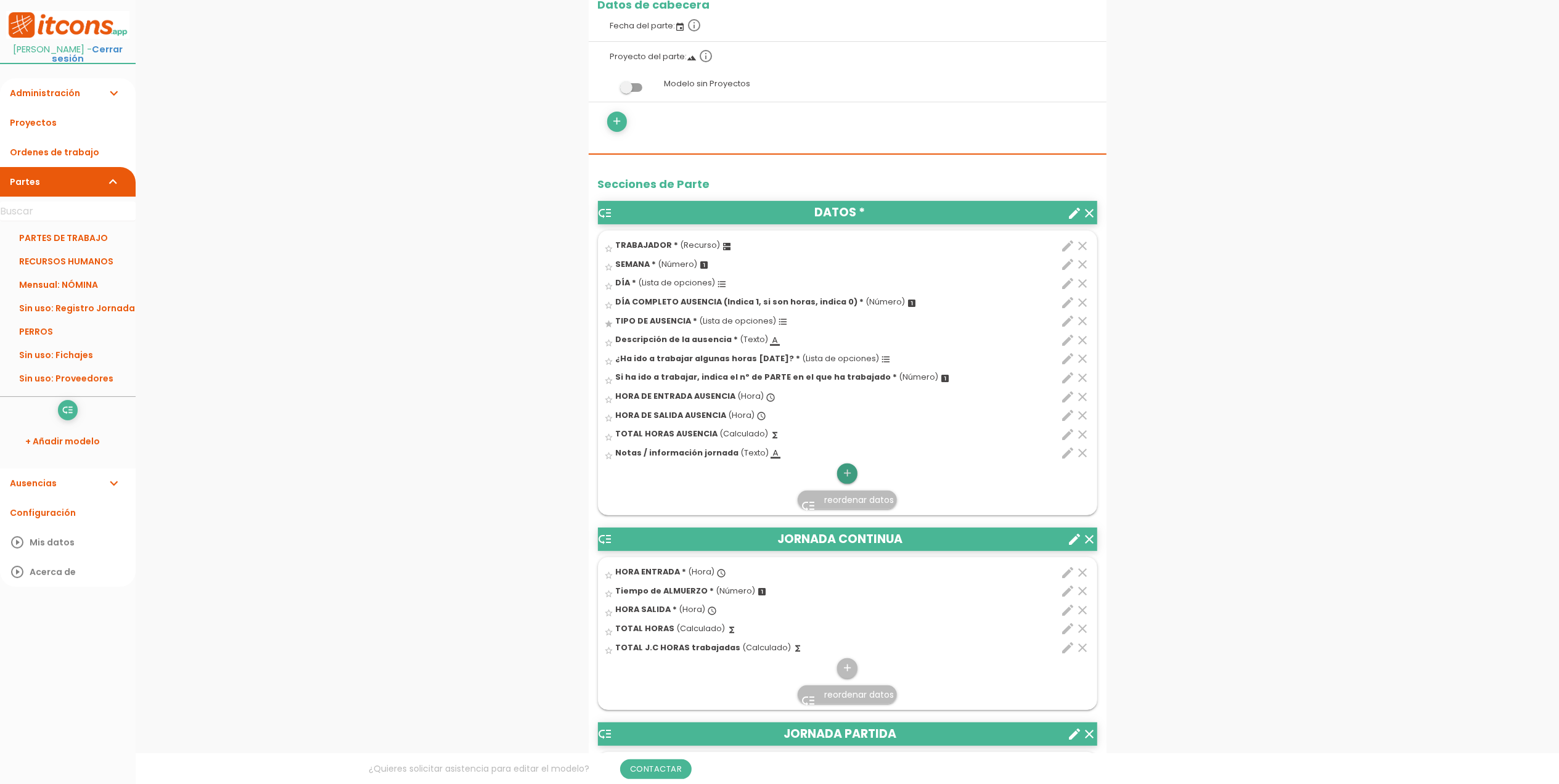
click at [851, 474] on icon "add" at bounding box center [847, 473] width 12 height 20
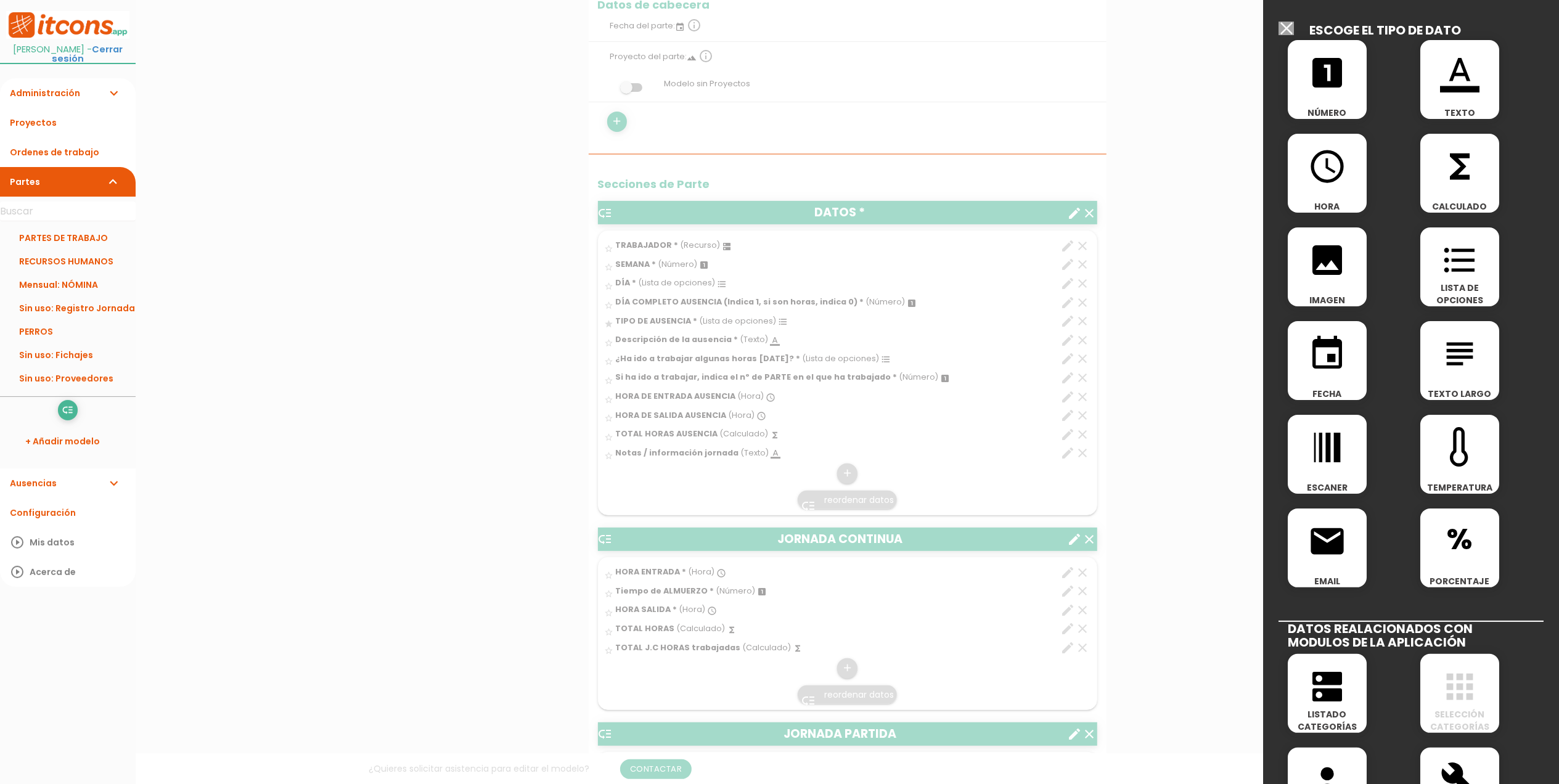
click at [1332, 260] on icon "image" at bounding box center [1328, 261] width 40 height 40
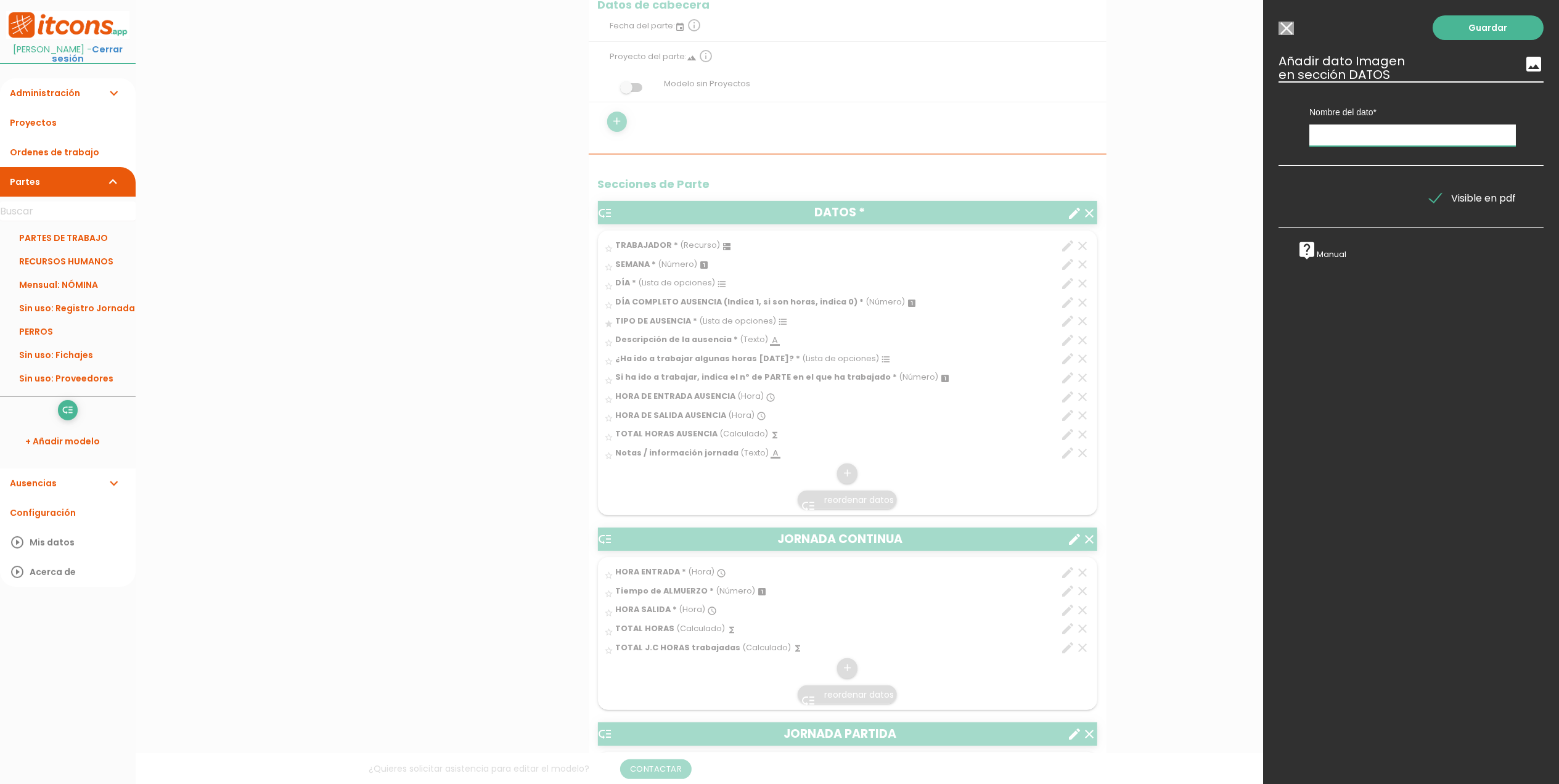
click at [1367, 131] on input "text" at bounding box center [1412, 135] width 207 height 21
type input "FOTO JUSTIFICANTE"
click at [1473, 43] on div "Guardar ESCOGE EL TIPO DE DATO looks_one NÚMERO format_color_text TEXTO access_…" at bounding box center [1412, 392] width 296 height 784
click at [1483, 36] on link "Guardar" at bounding box center [1488, 27] width 111 height 25
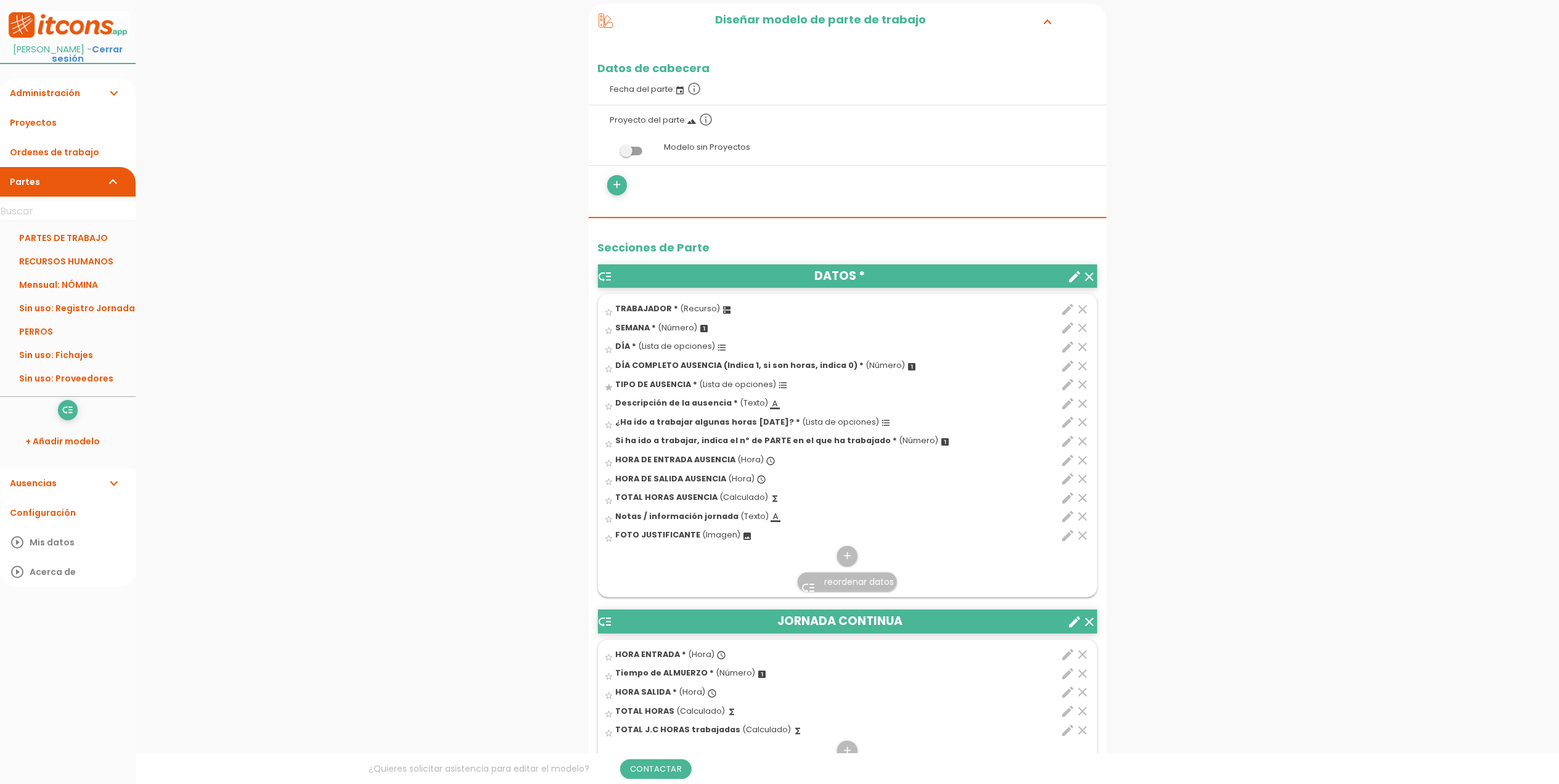
scroll to position [269, 0]
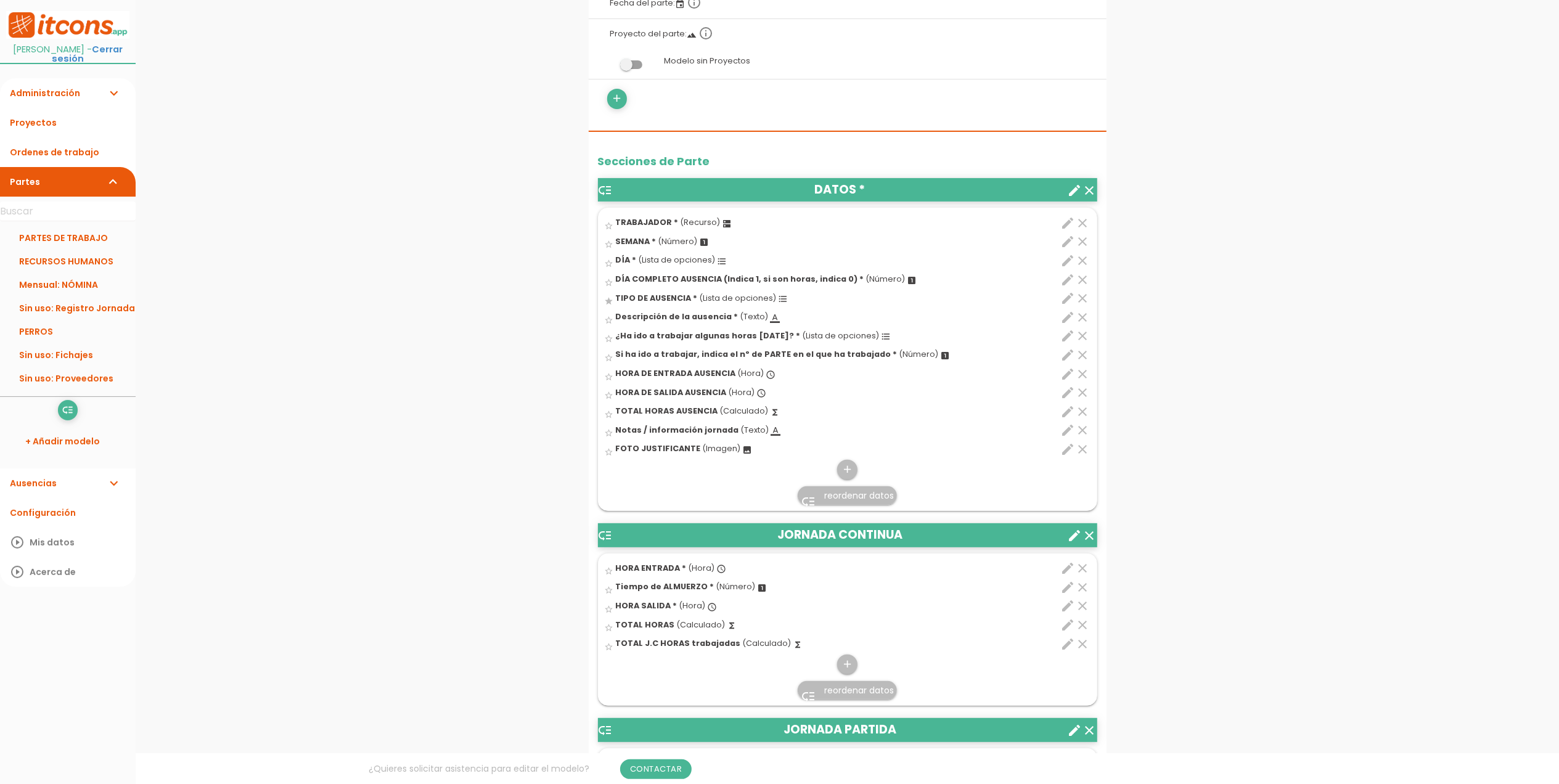
click at [1067, 447] on icon "edit" at bounding box center [1069, 449] width 15 height 15
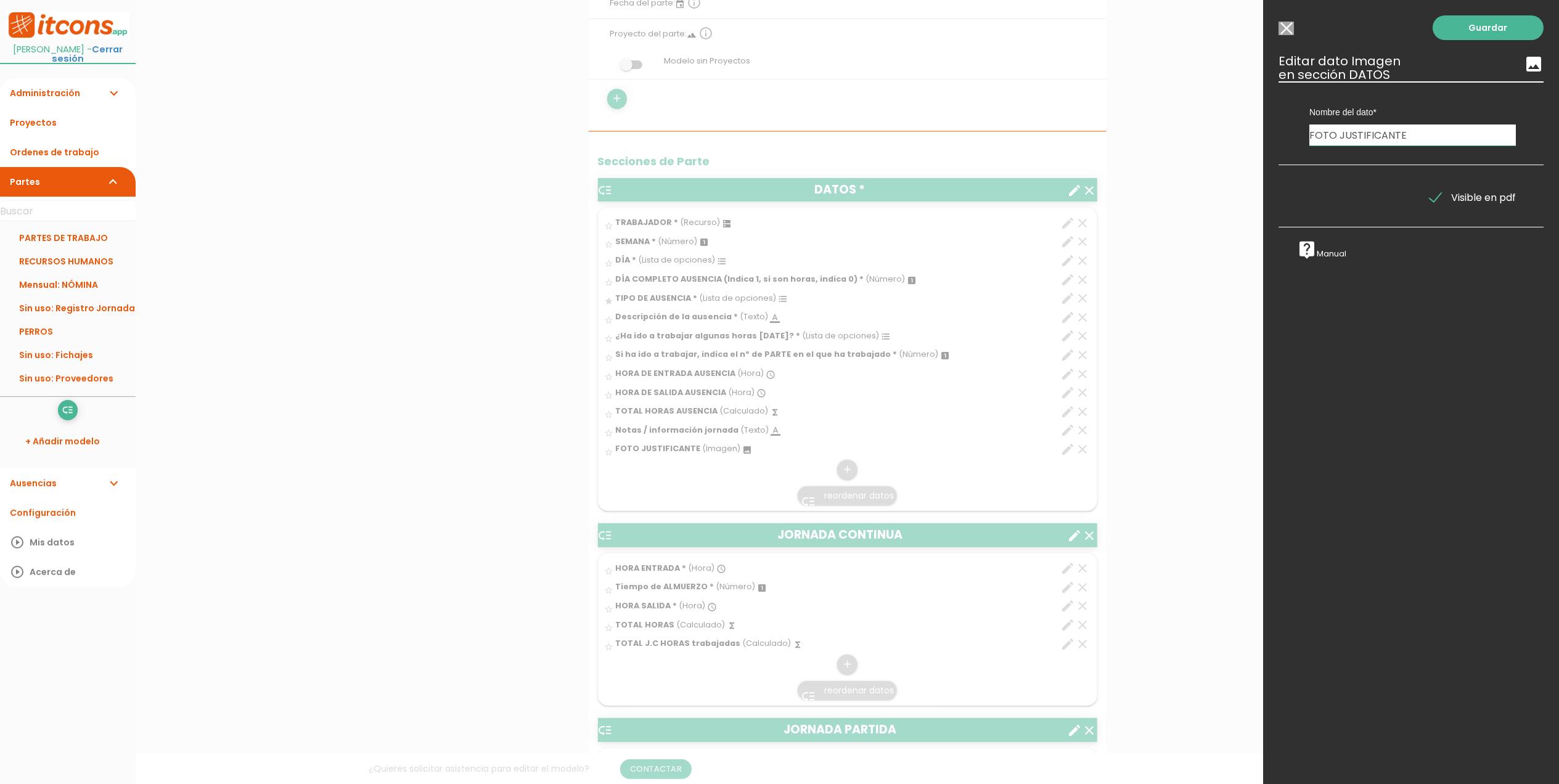
drag, startPoint x: 1406, startPoint y: 132, endPoint x: 1302, endPoint y: 121, distance: 104.6
click at [1302, 121] on div "Nombre del dato Foto parte interno de obra HORA ENTRADA TRABAJADOR SEMANA Tiemp…" at bounding box center [1413, 113] width 225 height 64
type input "Foto justificante"
click at [1481, 30] on link "Guardar" at bounding box center [1488, 27] width 111 height 25
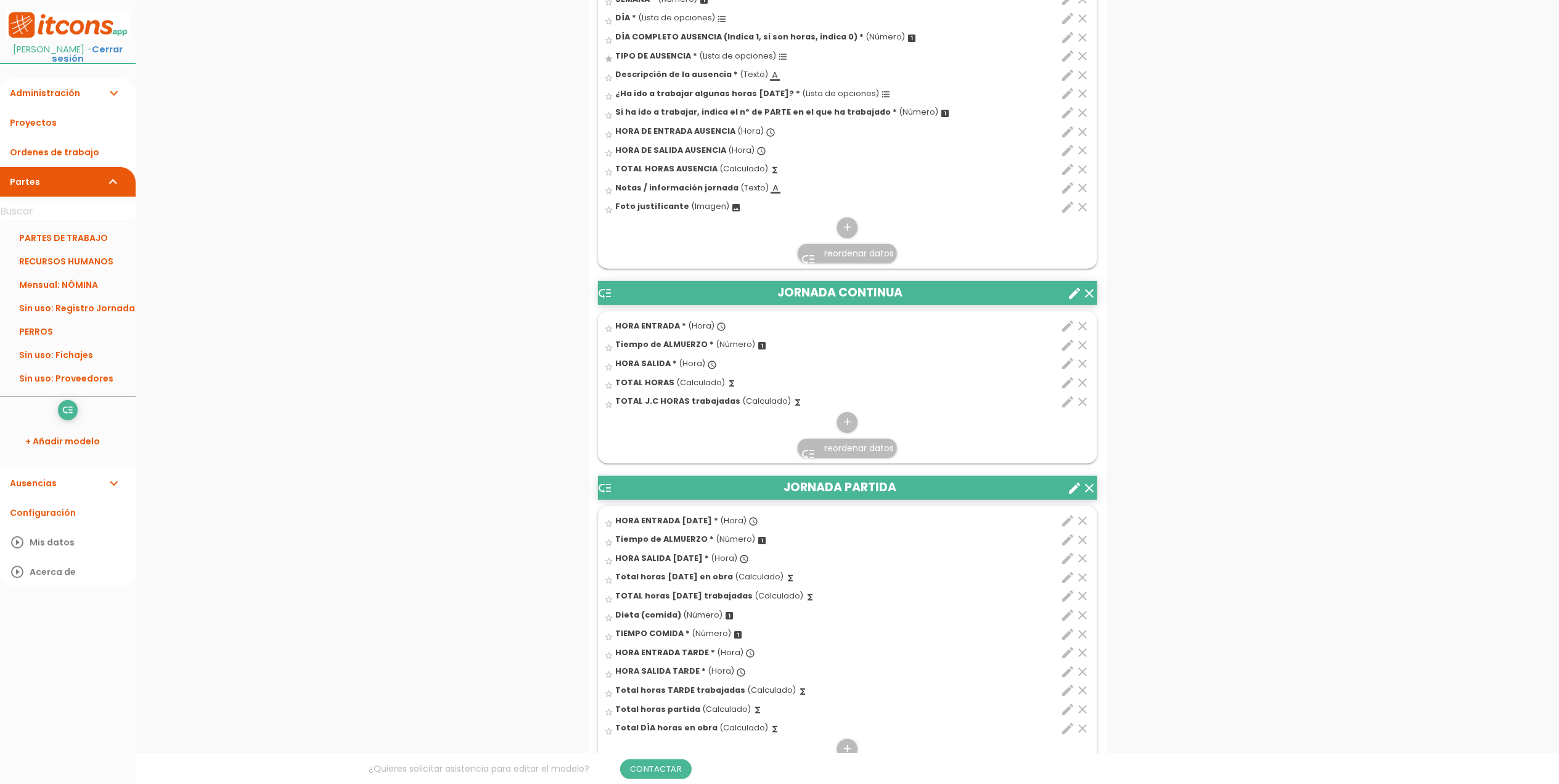
scroll to position [534, 0]
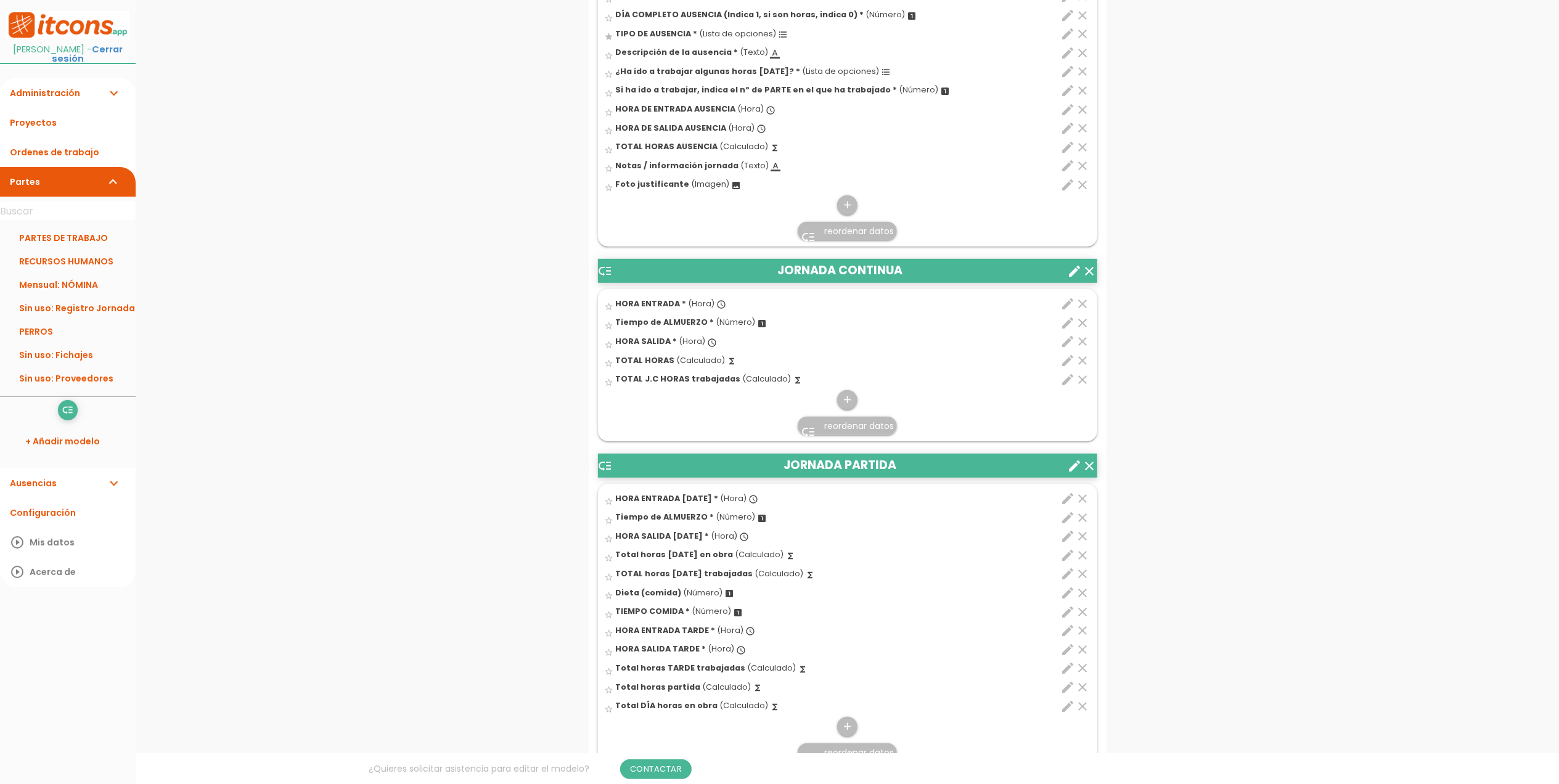
click at [1089, 272] on icon "clear" at bounding box center [1090, 271] width 15 height 15
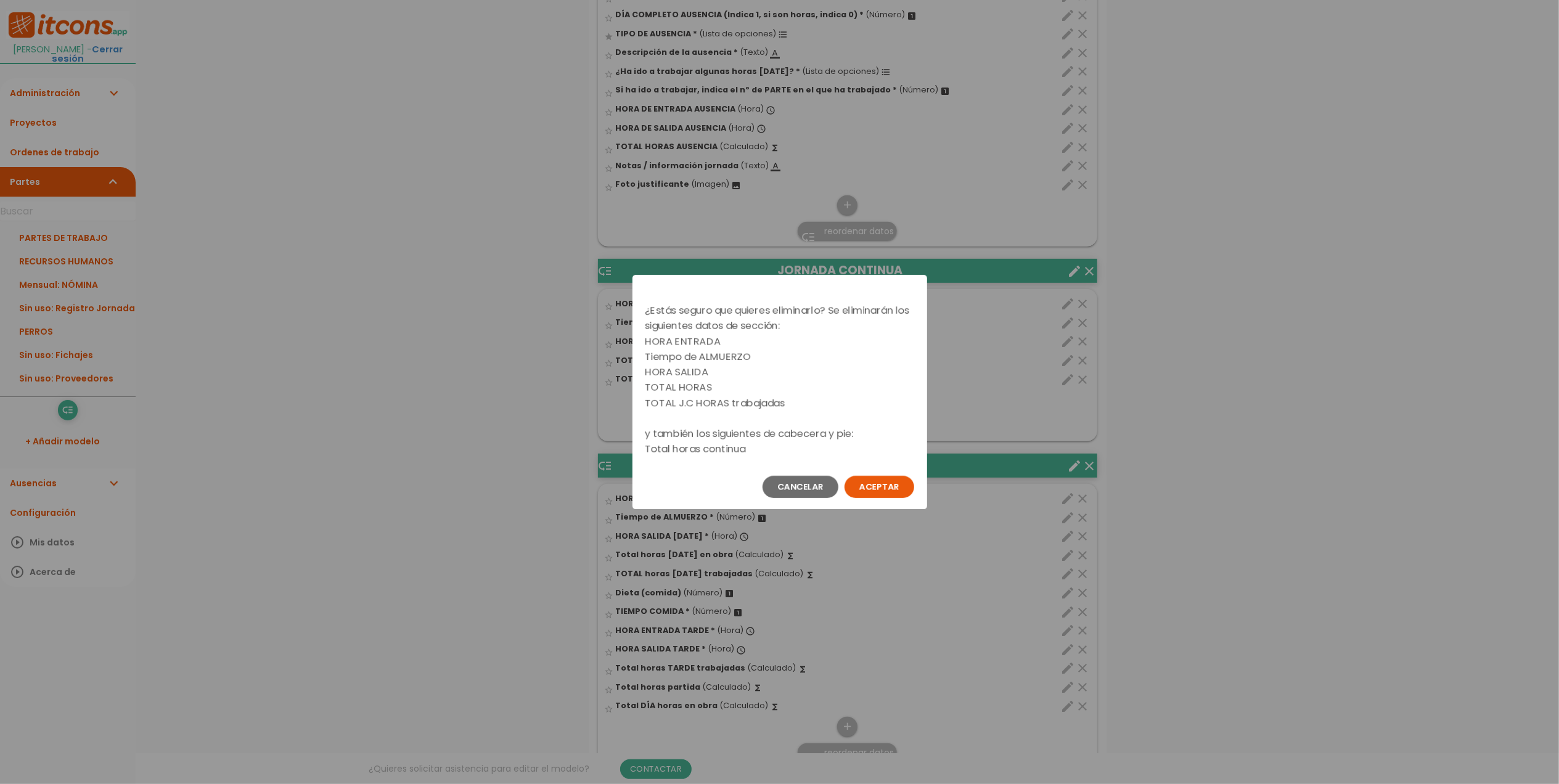
scroll to position [0, 0]
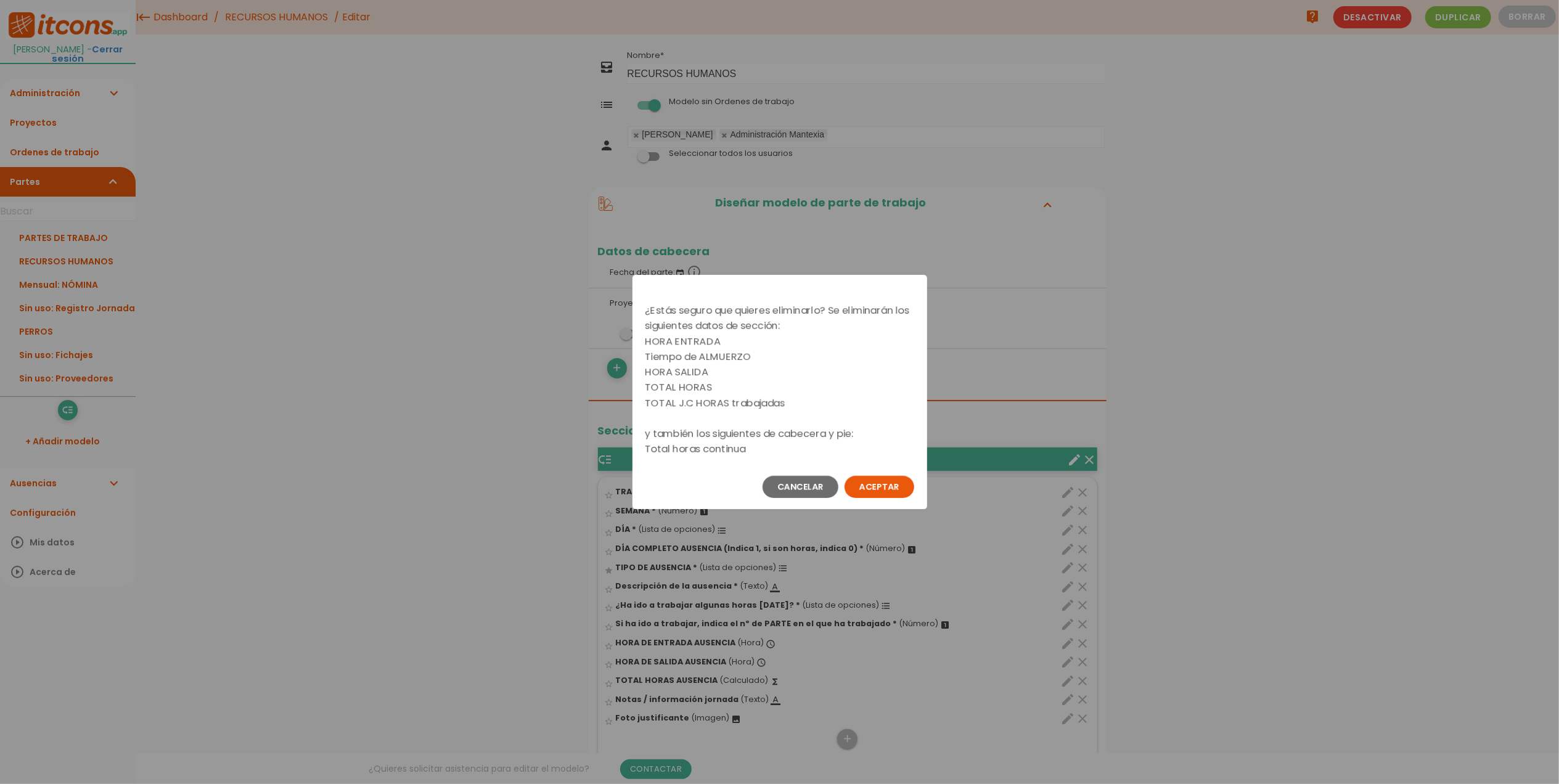
click at [872, 482] on button "Aceptar" at bounding box center [879, 487] width 70 height 22
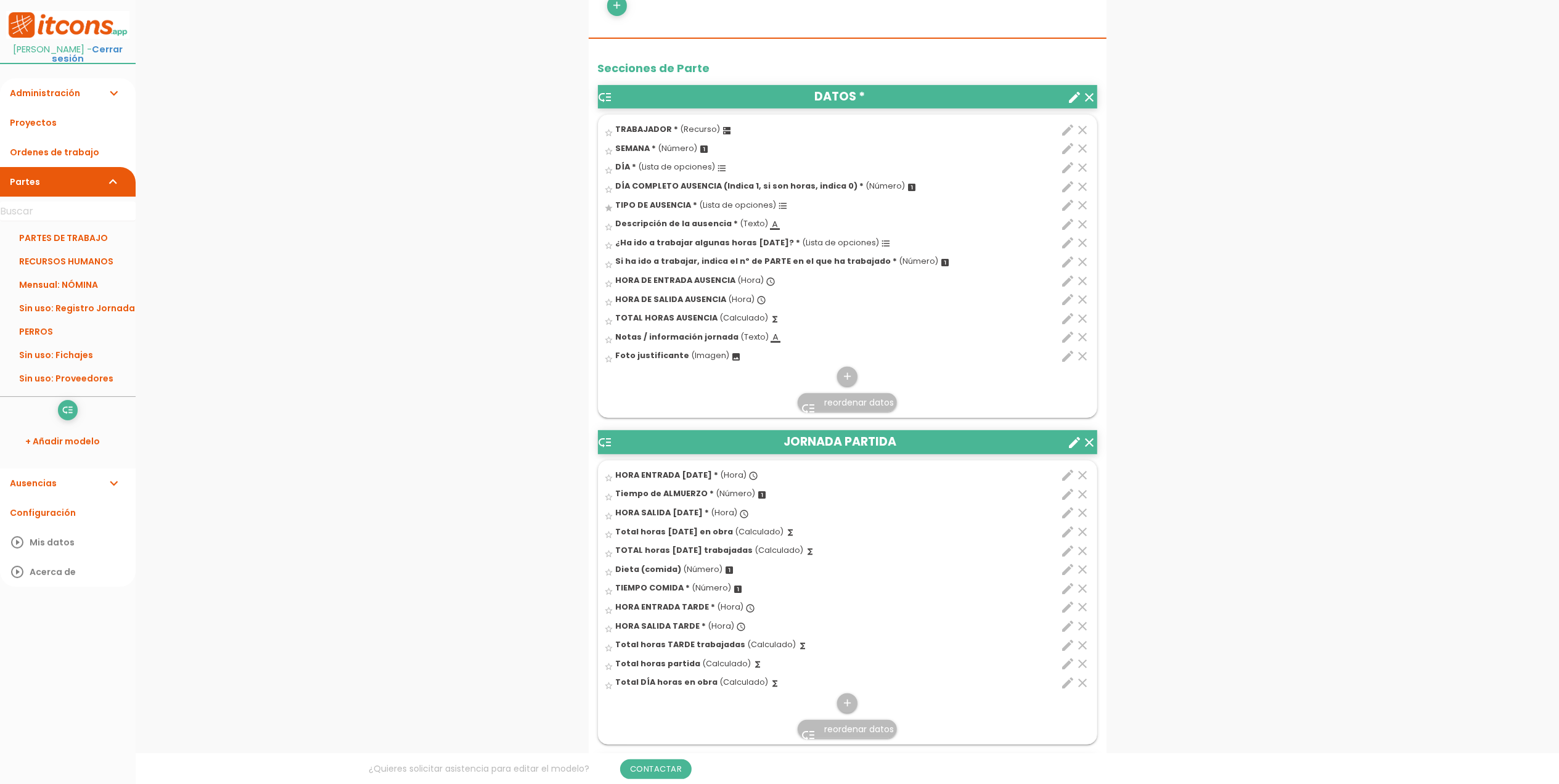
scroll to position [575, 0]
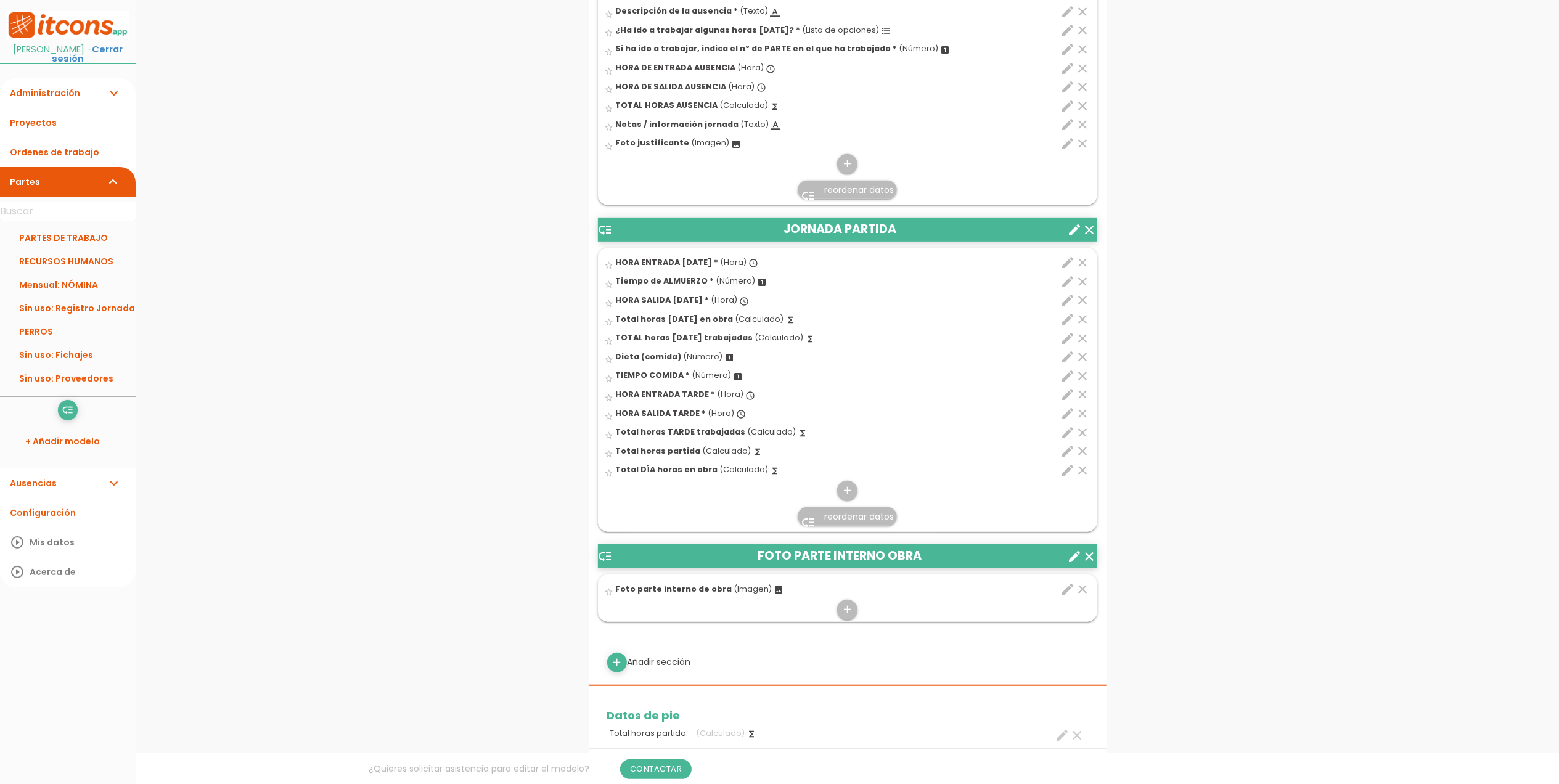
click at [1092, 558] on icon "clear" at bounding box center [1090, 557] width 15 height 15
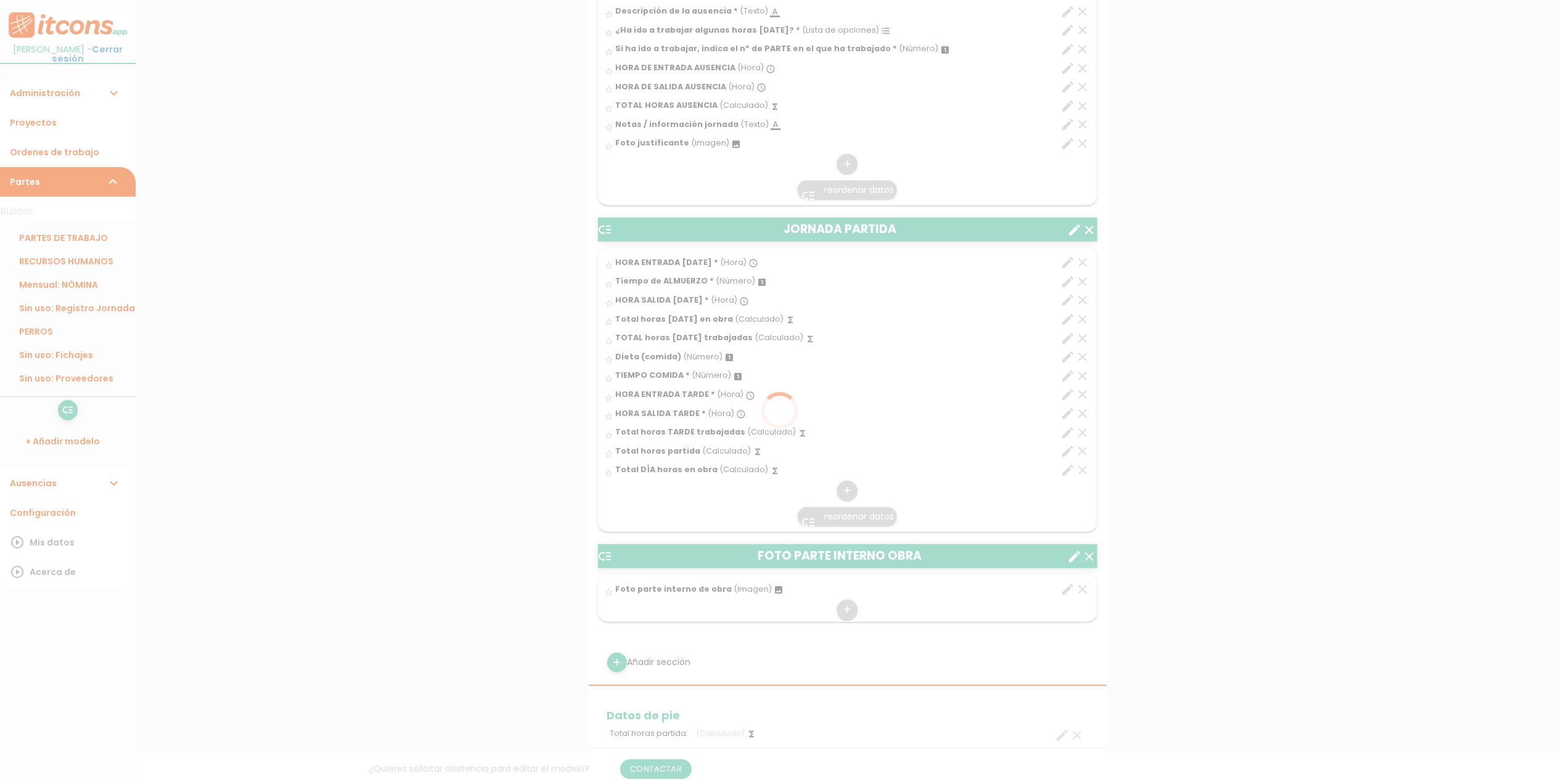
scroll to position [0, 0]
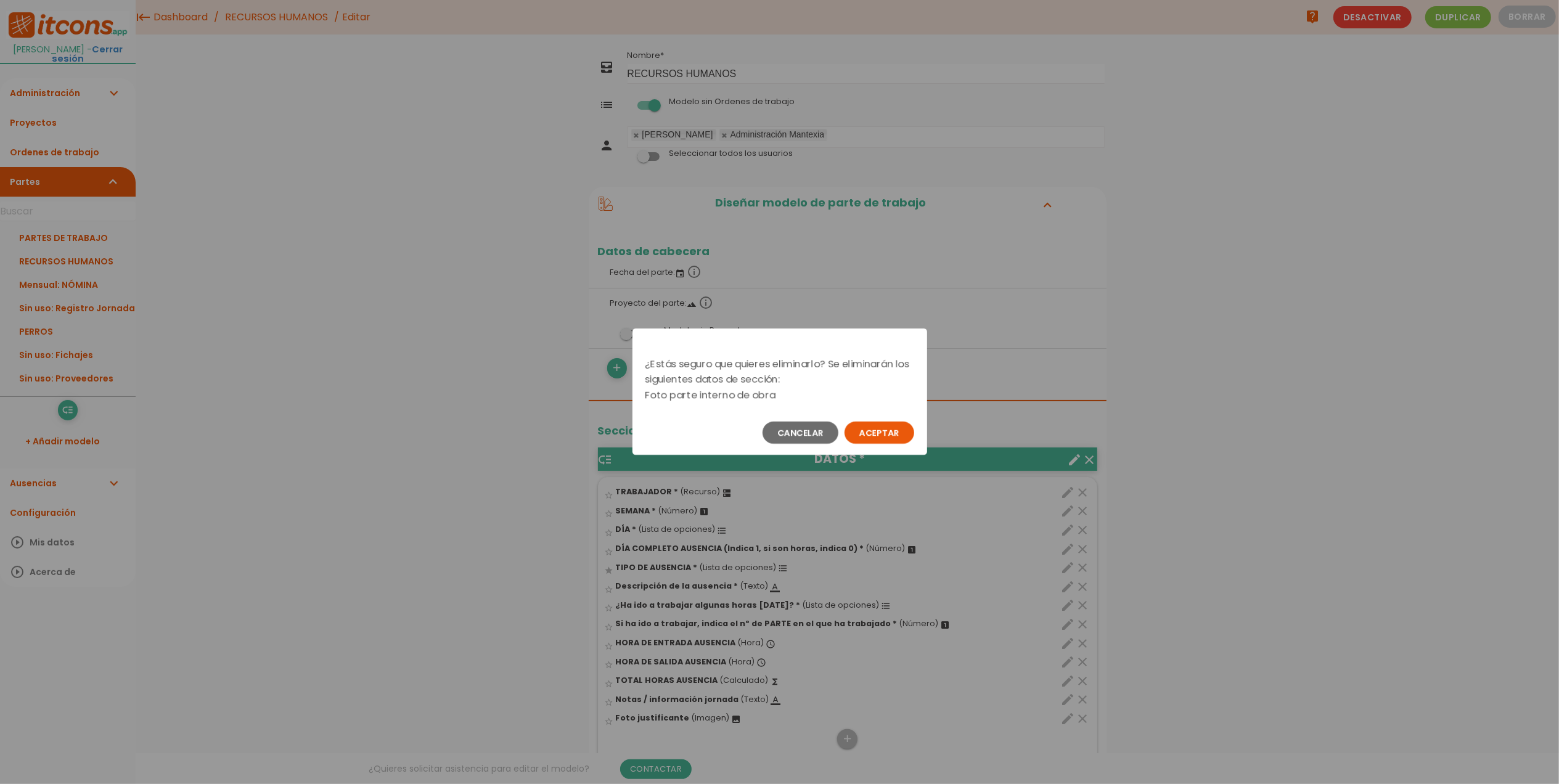
click at [871, 436] on button "Aceptar" at bounding box center [879, 432] width 70 height 22
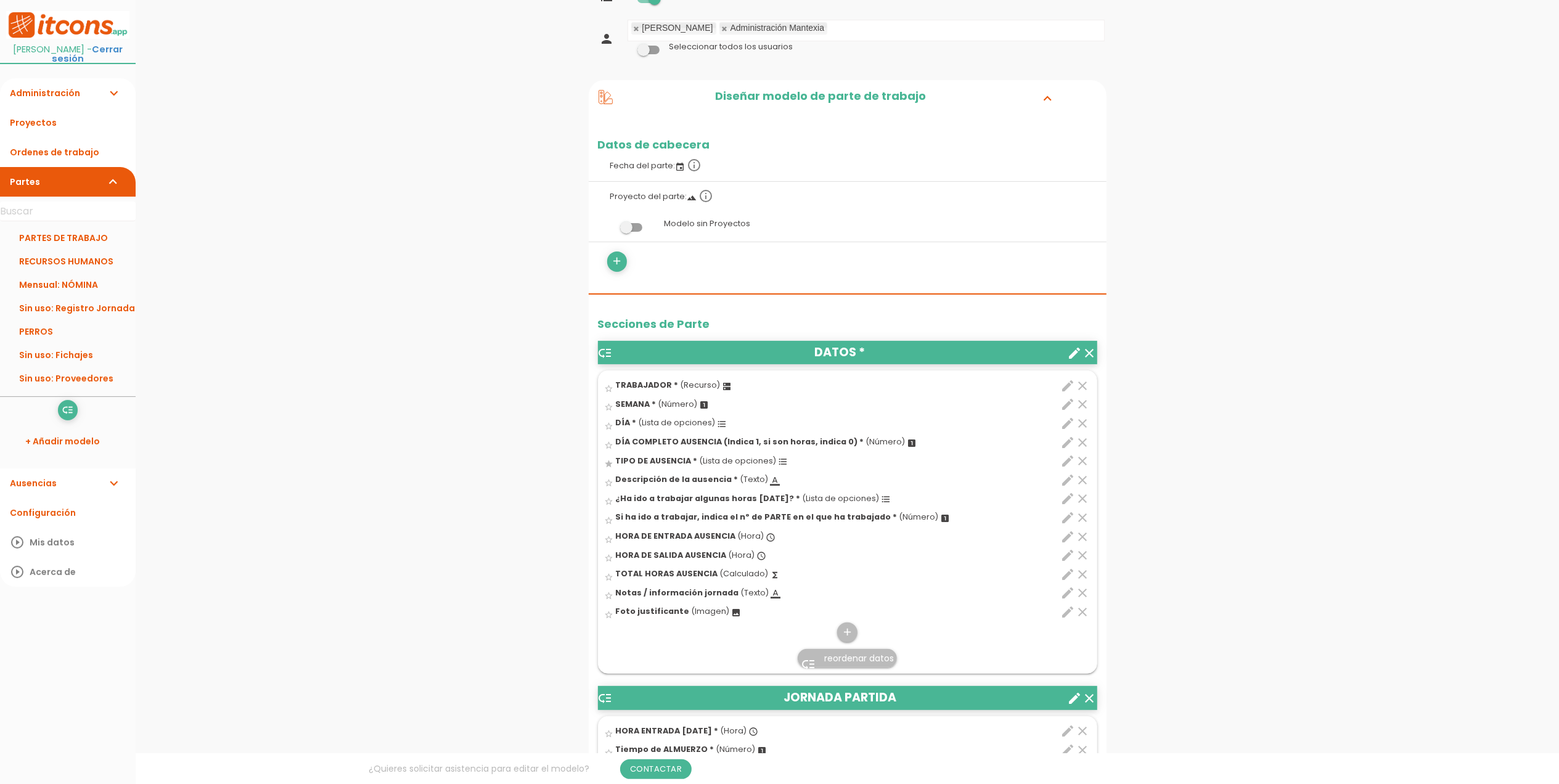
scroll to position [410, 0]
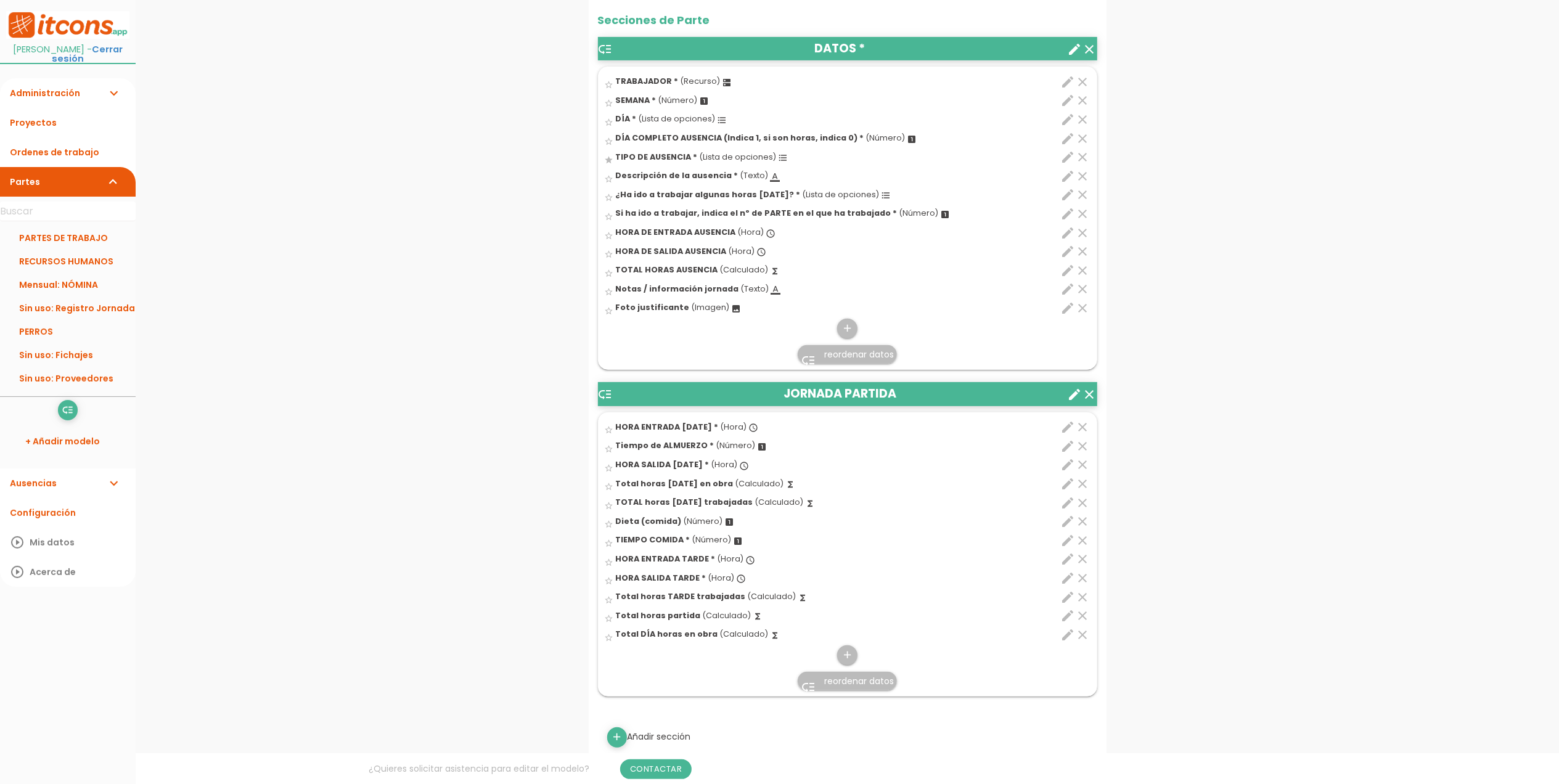
click at [1086, 390] on icon "clear" at bounding box center [1090, 394] width 15 height 15
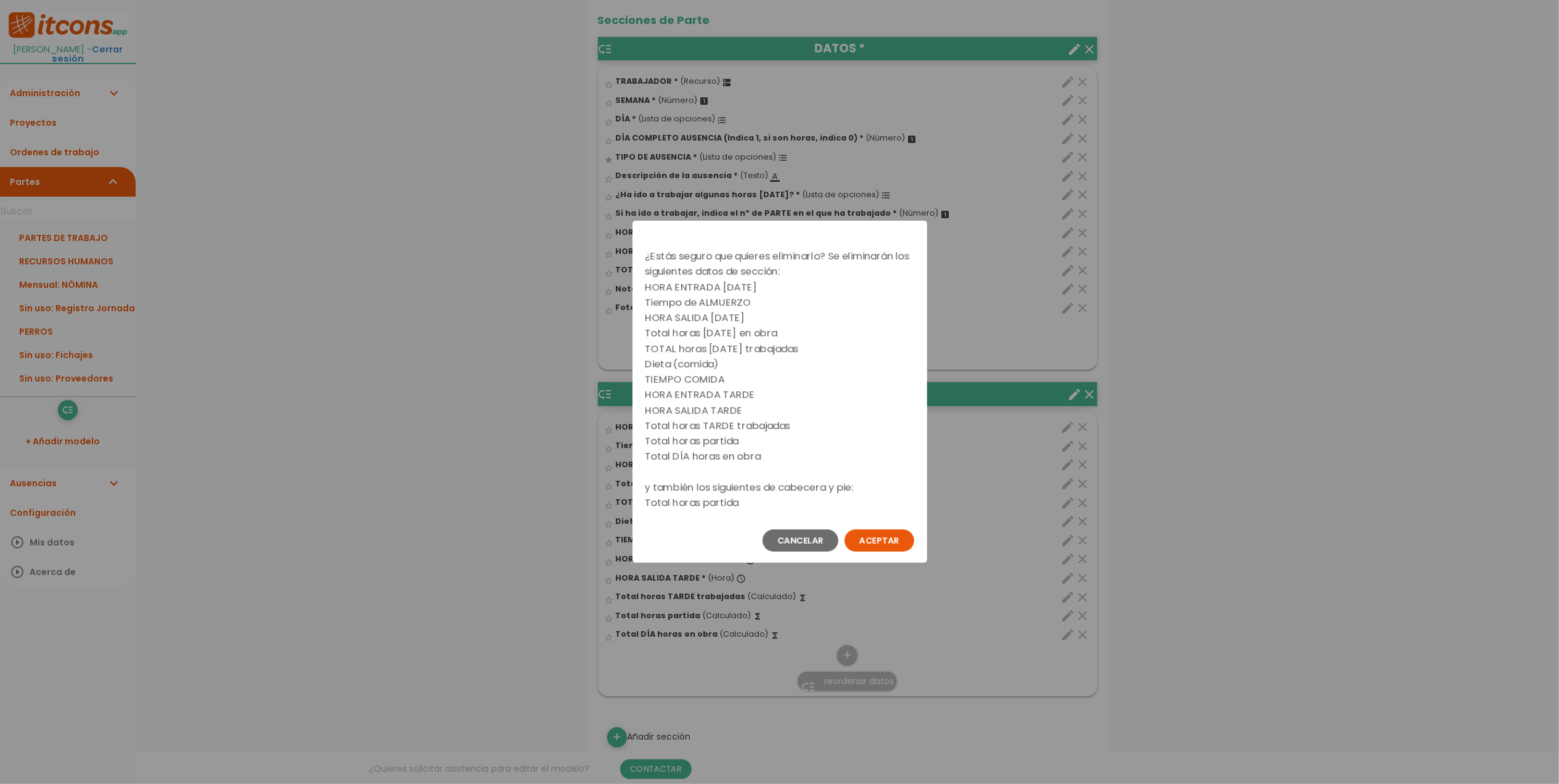
scroll to position [0, 0]
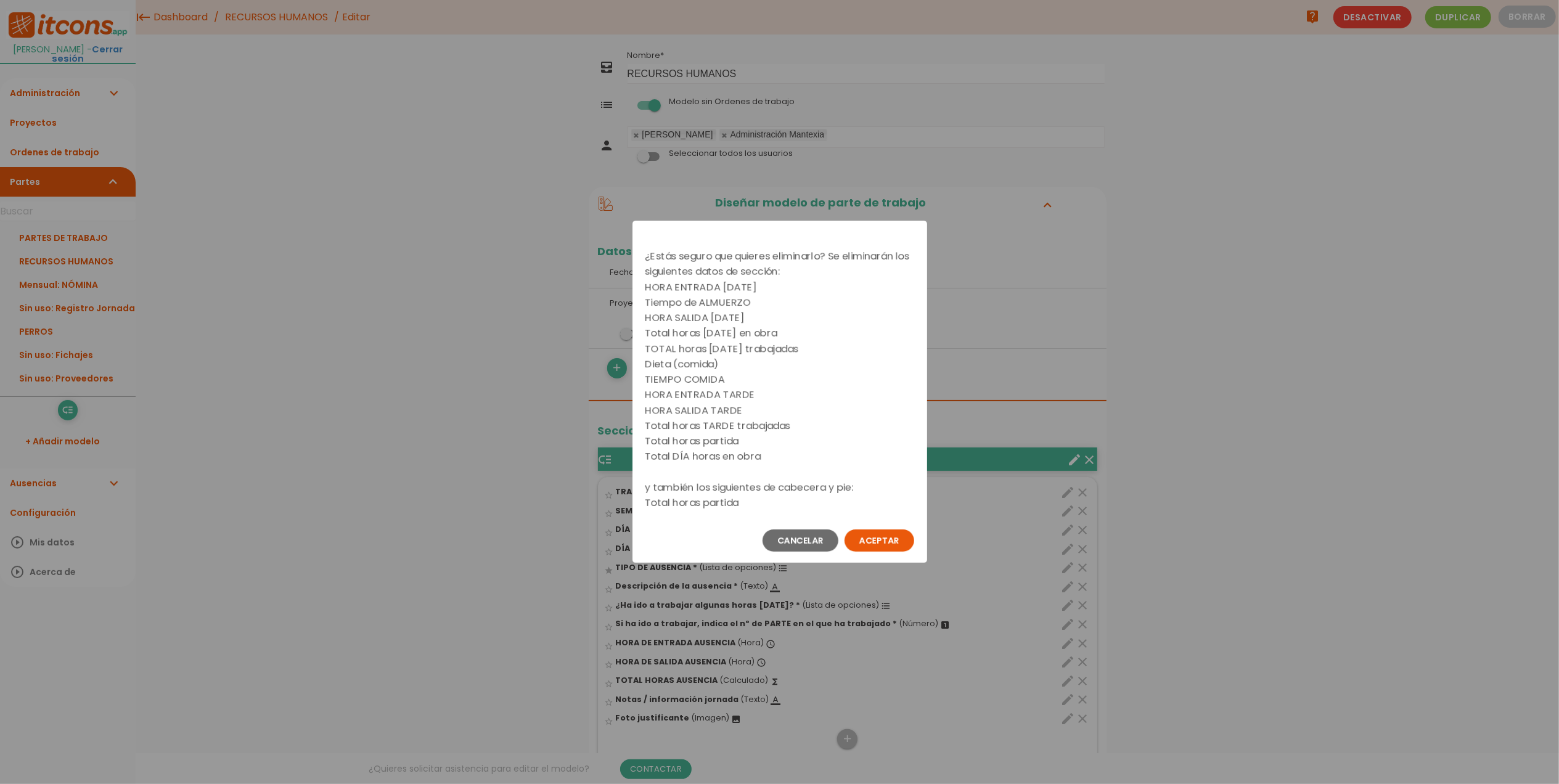
click at [900, 535] on button "Aceptar" at bounding box center [879, 541] width 70 height 22
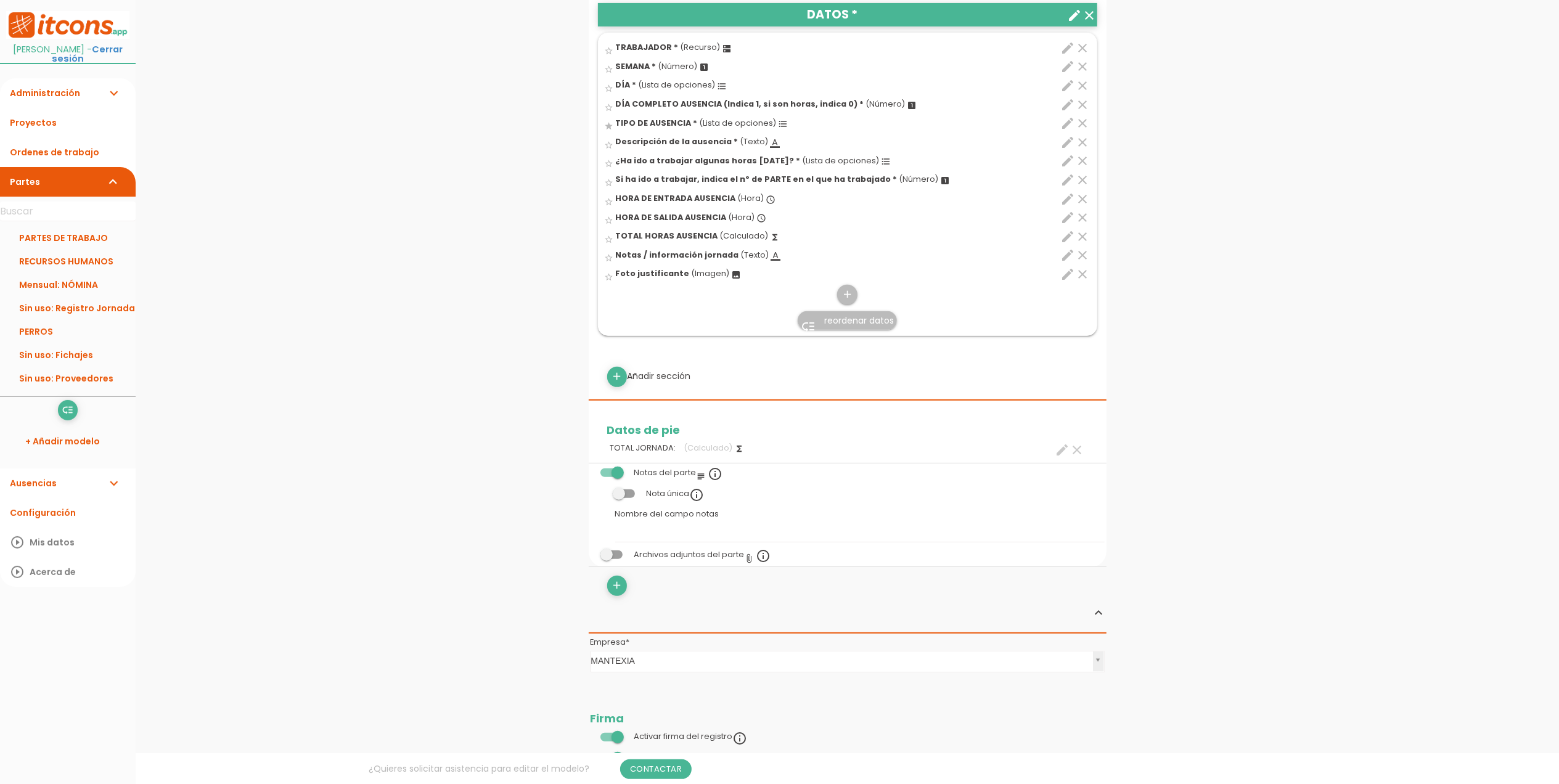
scroll to position [493, 0]
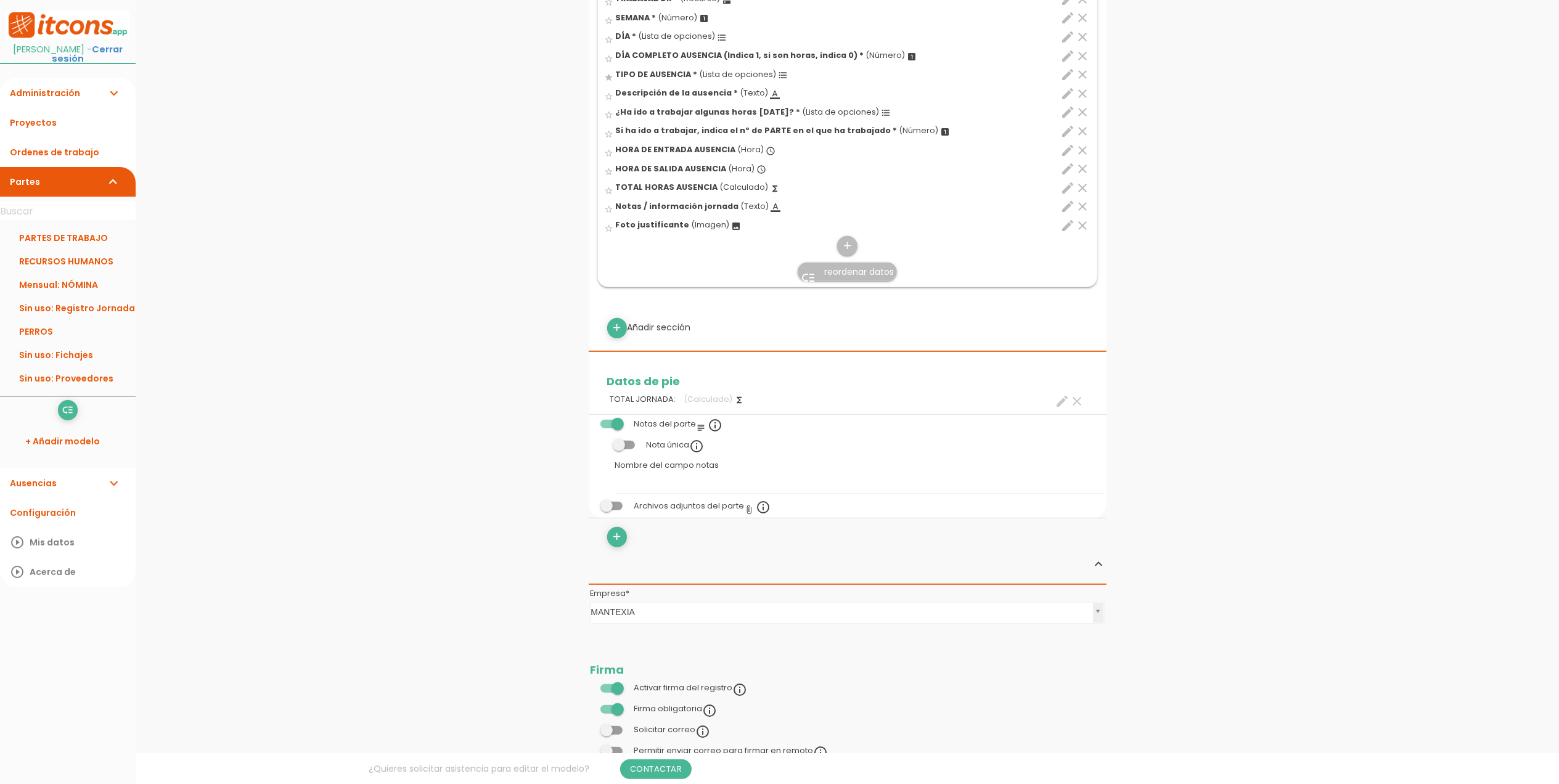
click at [1081, 402] on icon "clear" at bounding box center [1077, 401] width 15 height 15
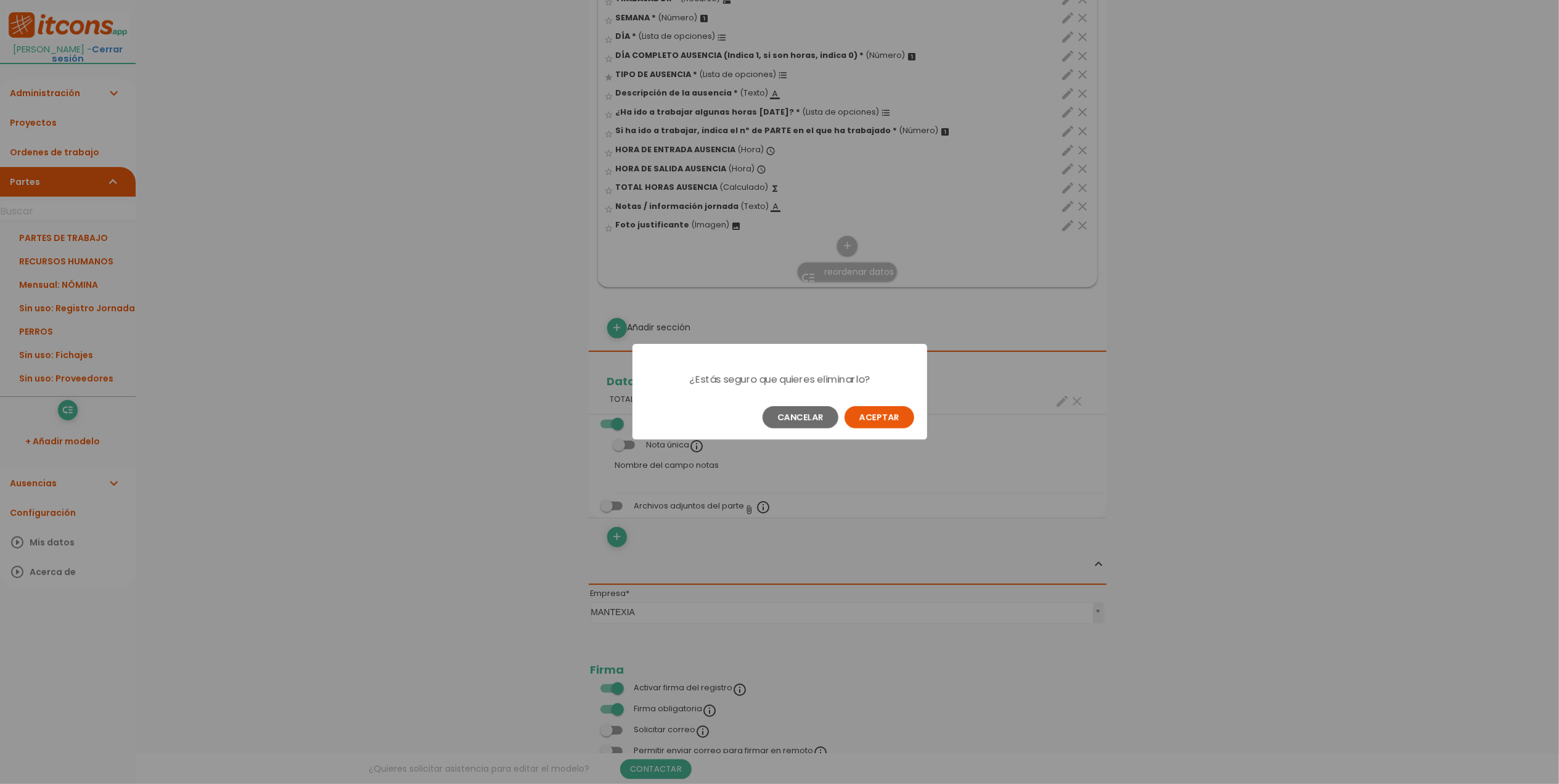
scroll to position [0, 0]
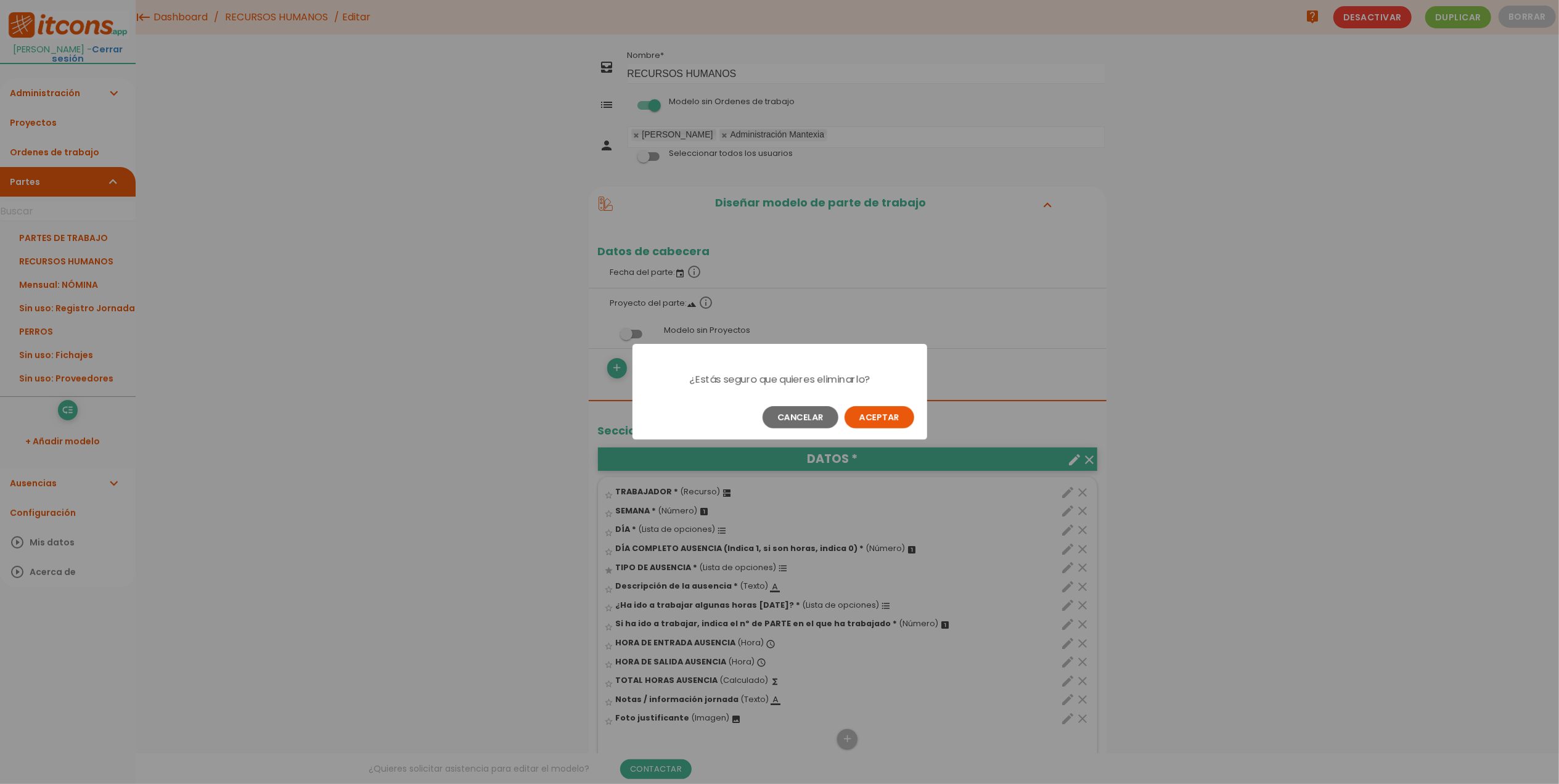
click at [884, 425] on button "Aceptar" at bounding box center [879, 417] width 70 height 22
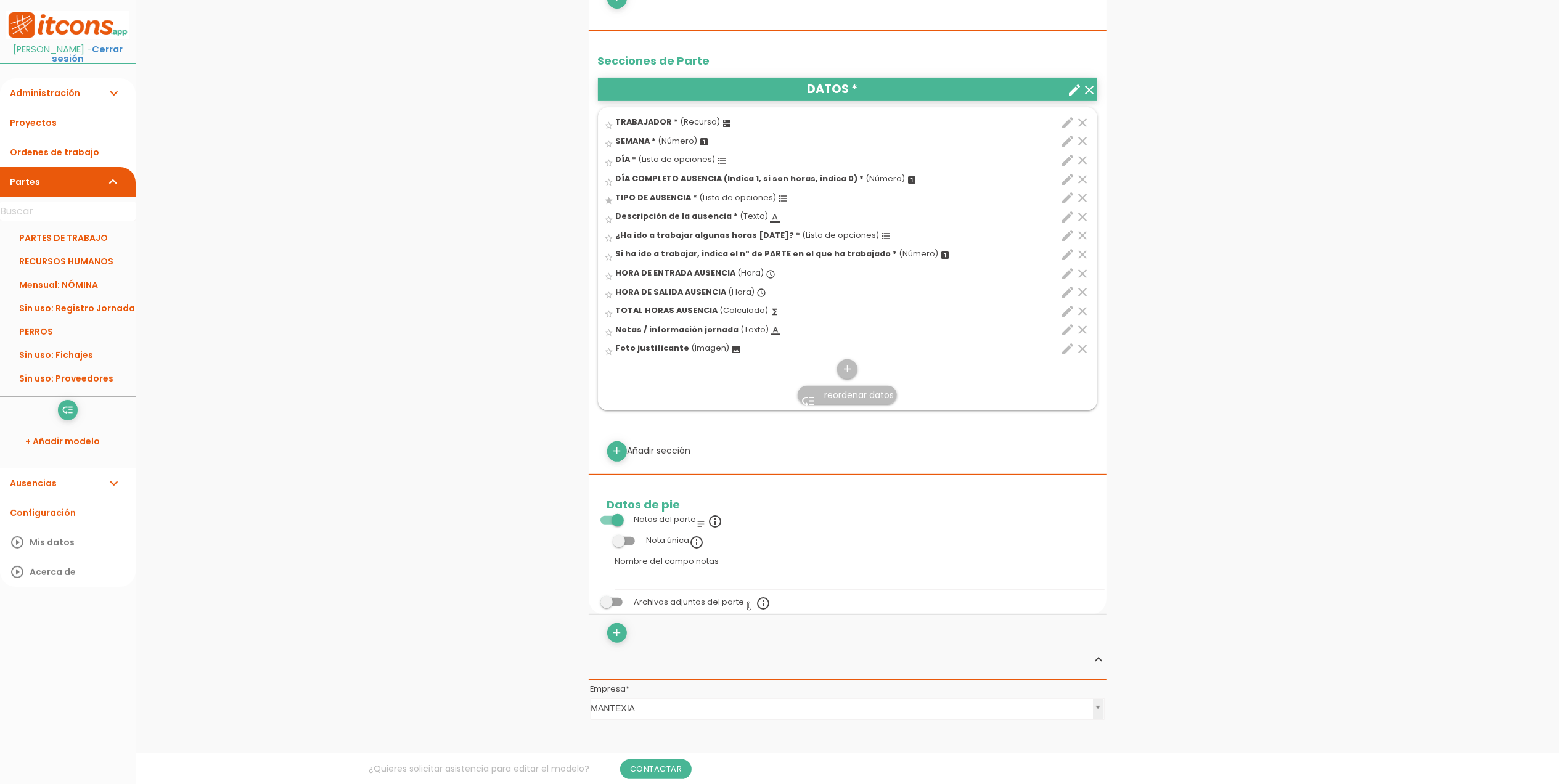
scroll to position [410, 0]
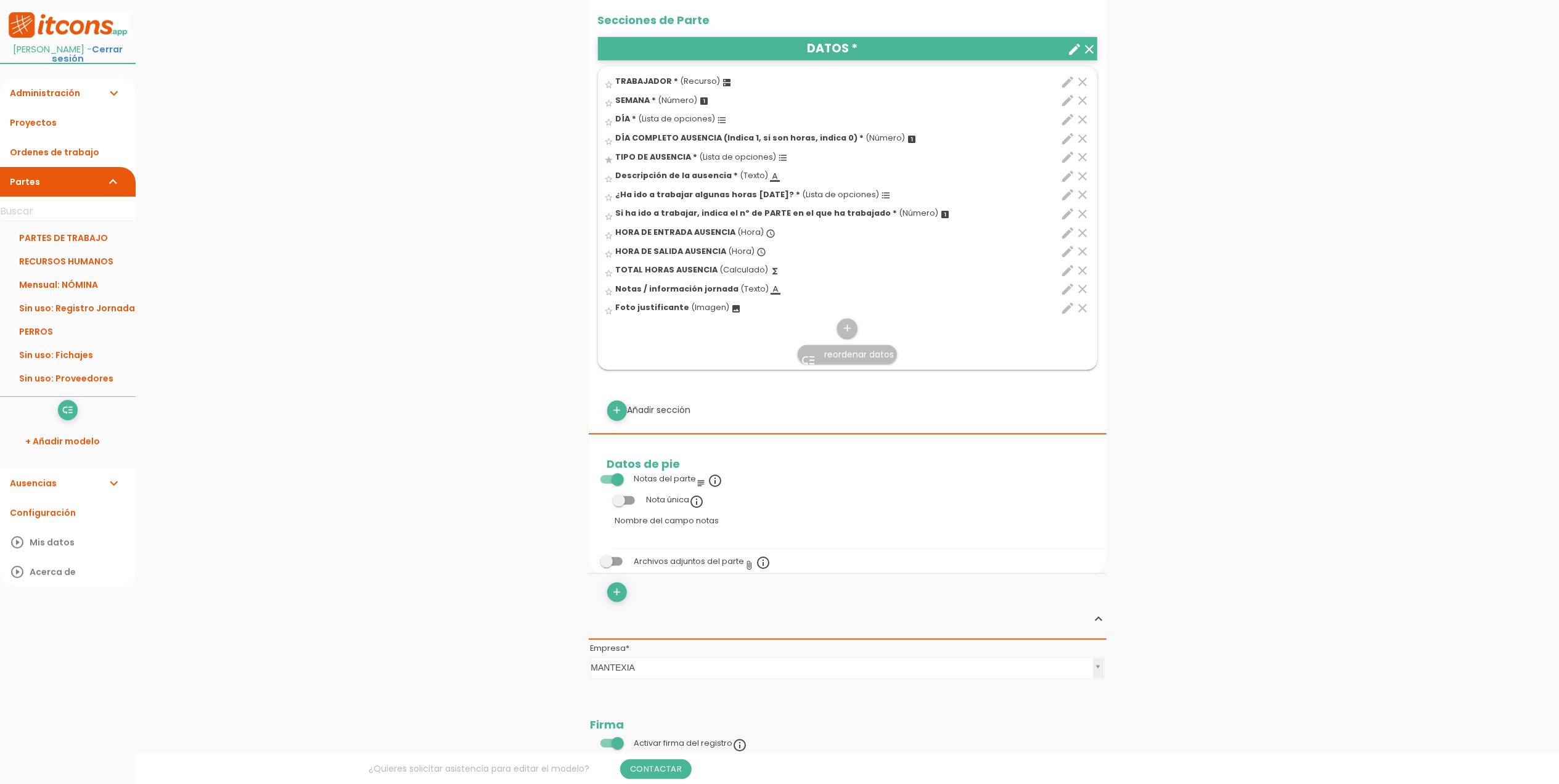
click at [613, 481] on span at bounding box center [612, 479] width 22 height 9
click at [591, 476] on input "checkbox" at bounding box center [591, 476] width 0 height 0
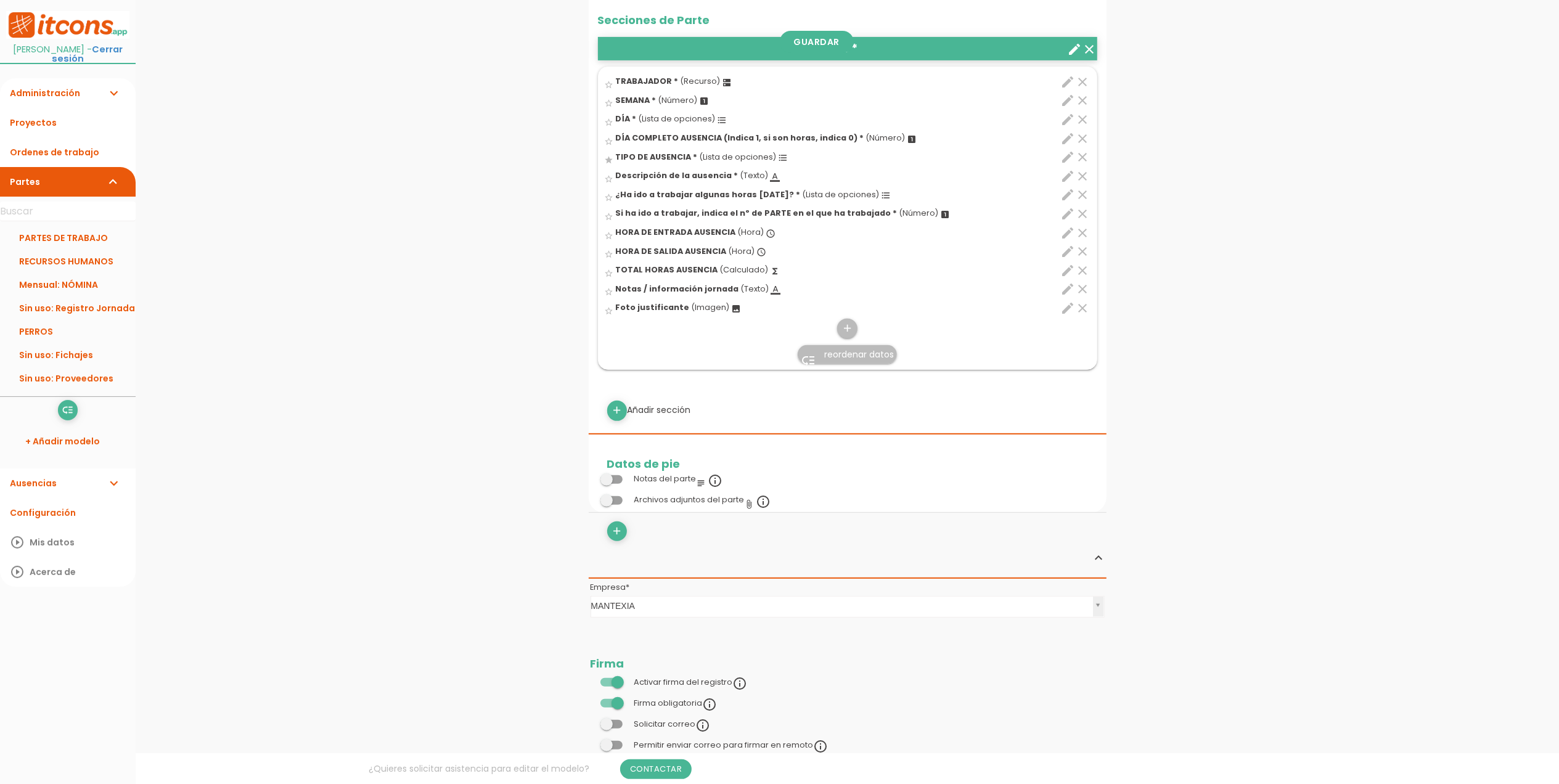
click at [609, 702] on span at bounding box center [612, 703] width 22 height 9
click at [591, 700] on input "checkbox" at bounding box center [591, 700] width 0 height 0
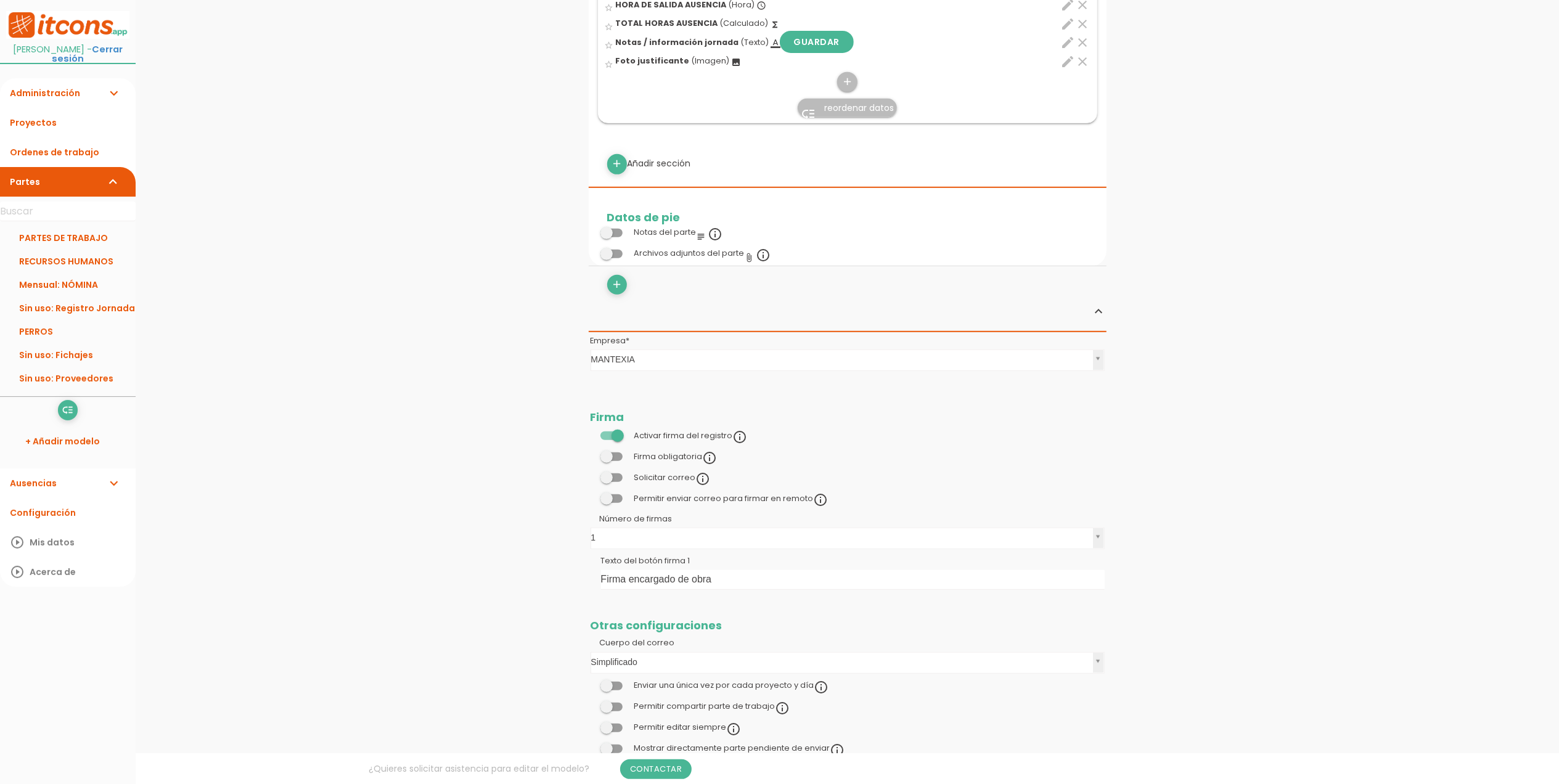
scroll to position [740, 0]
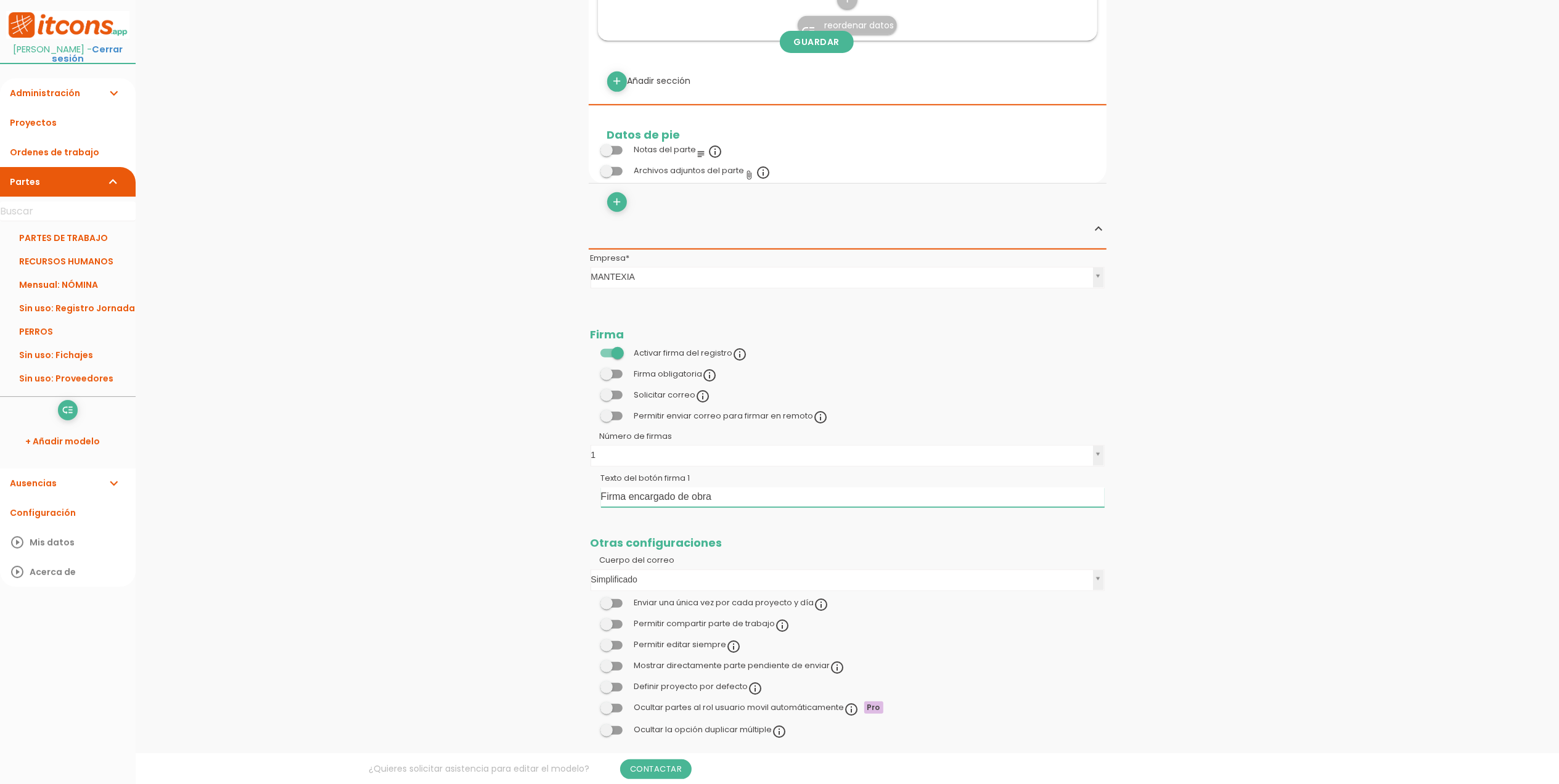
drag, startPoint x: 749, startPoint y: 493, endPoint x: 600, endPoint y: 493, distance: 149.0
click at [600, 493] on td "Texto del botón firma 1 Firma encargado de obra" at bounding box center [848, 489] width 518 height 40
drag, startPoint x: 651, startPoint y: 497, endPoint x: 577, endPoint y: 491, distance: 74.2
click at [577, 491] on div "menu keyboard_tab Dashboard RECURSOS HUMANOS Editar" at bounding box center [847, 34] width 1424 height 1548
drag, startPoint x: 664, startPoint y: 503, endPoint x: 620, endPoint y: 499, distance: 44.2
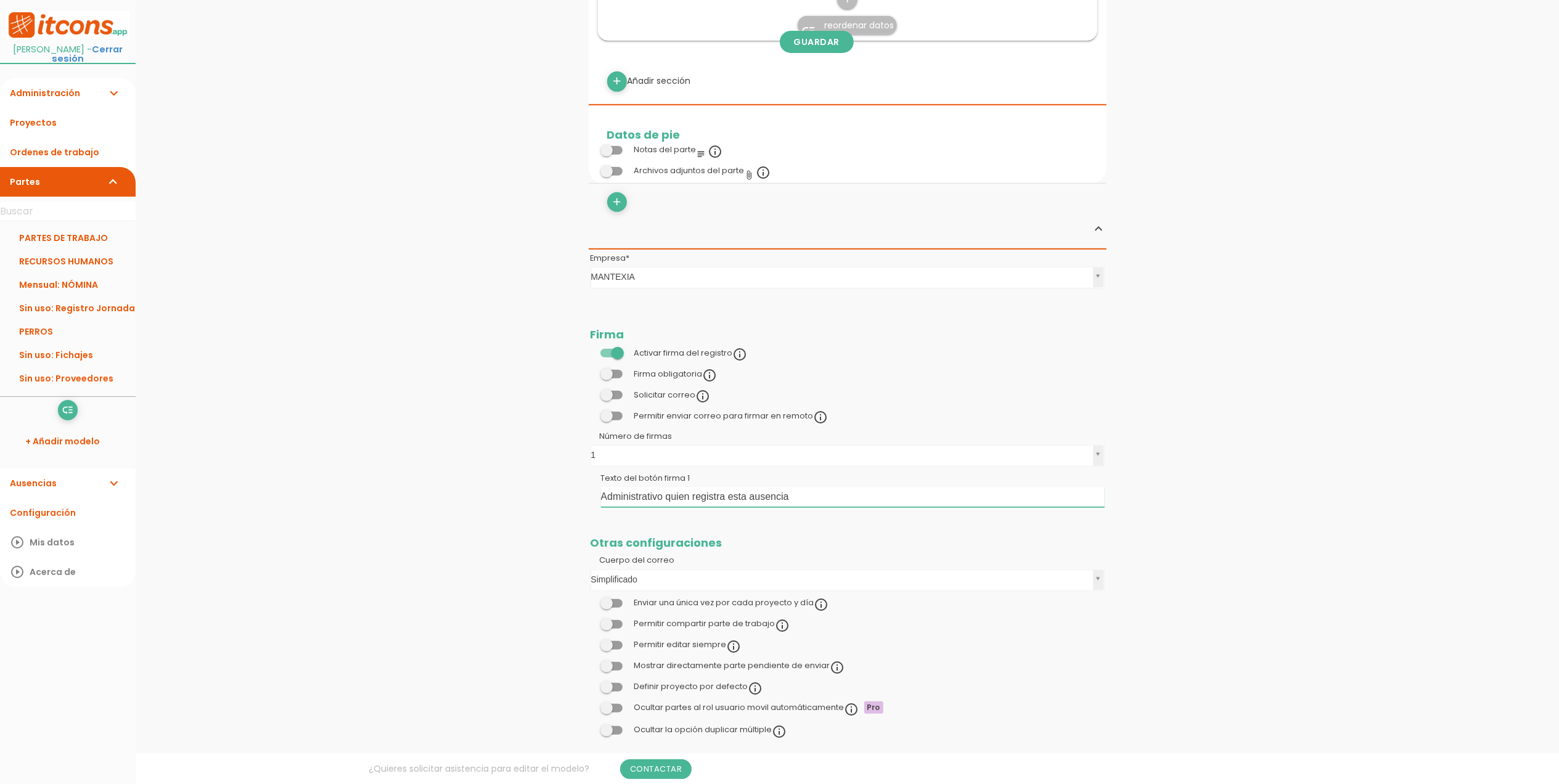
click at [620, 499] on input "Administrativo quien registra esta ausencia" at bounding box center [853, 497] width 504 height 20
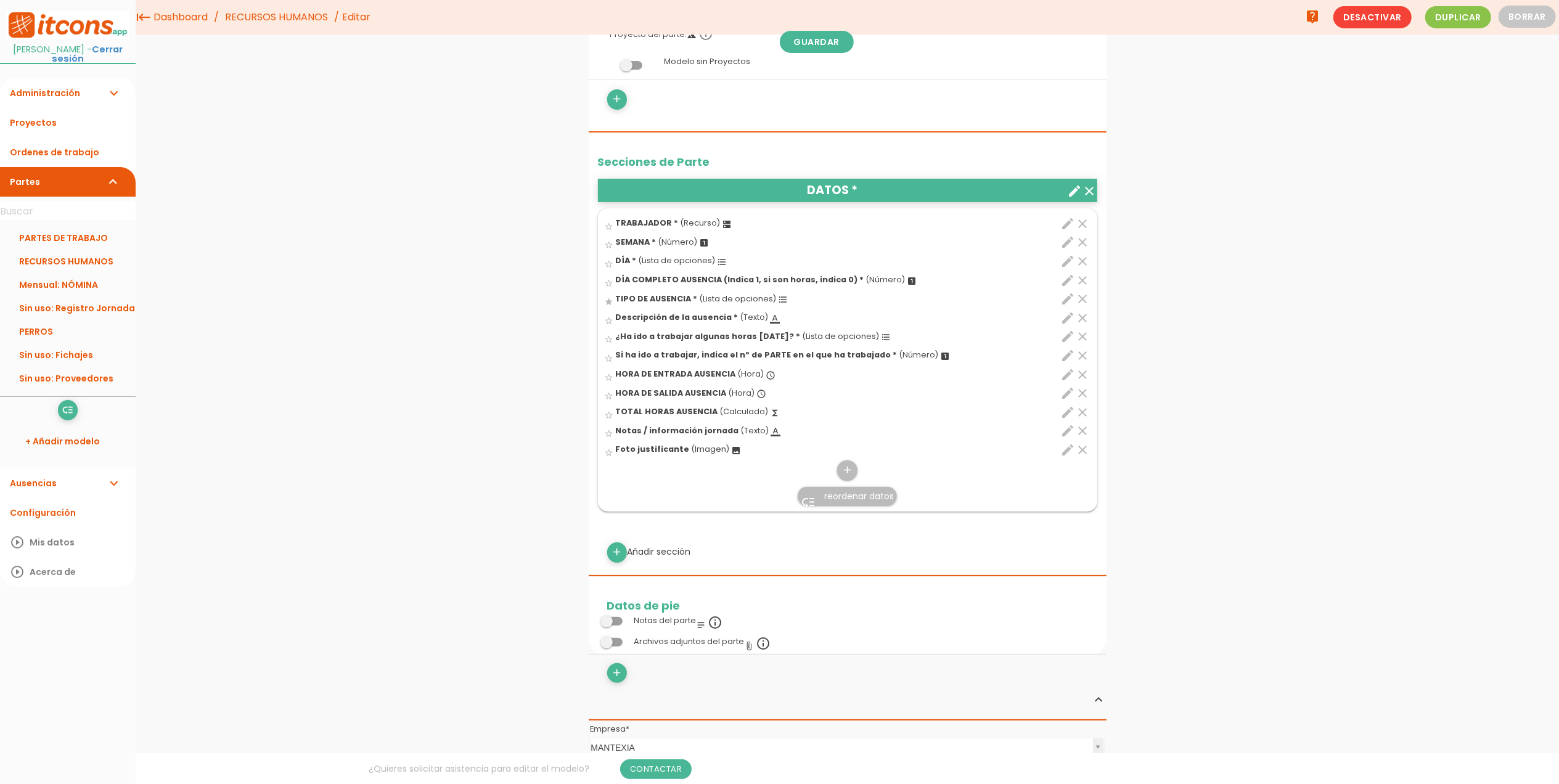
scroll to position [0, 0]
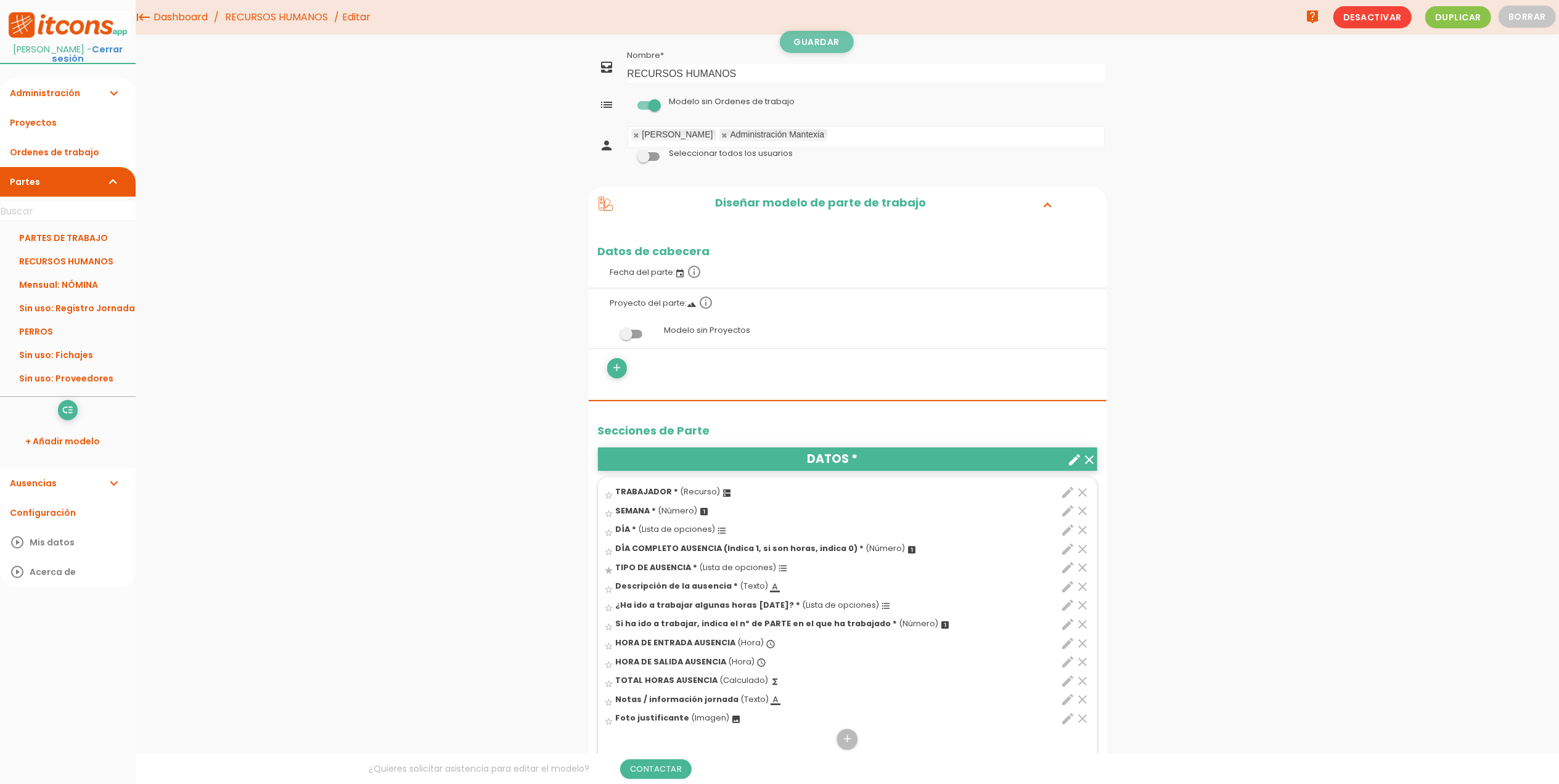
type input "Adm quien registra esta ausencia"
click at [820, 47] on link "Guardar" at bounding box center [817, 42] width 74 height 22
click at [75, 287] on link "Mensual: NÓMINA" at bounding box center [67, 285] width 135 height 24
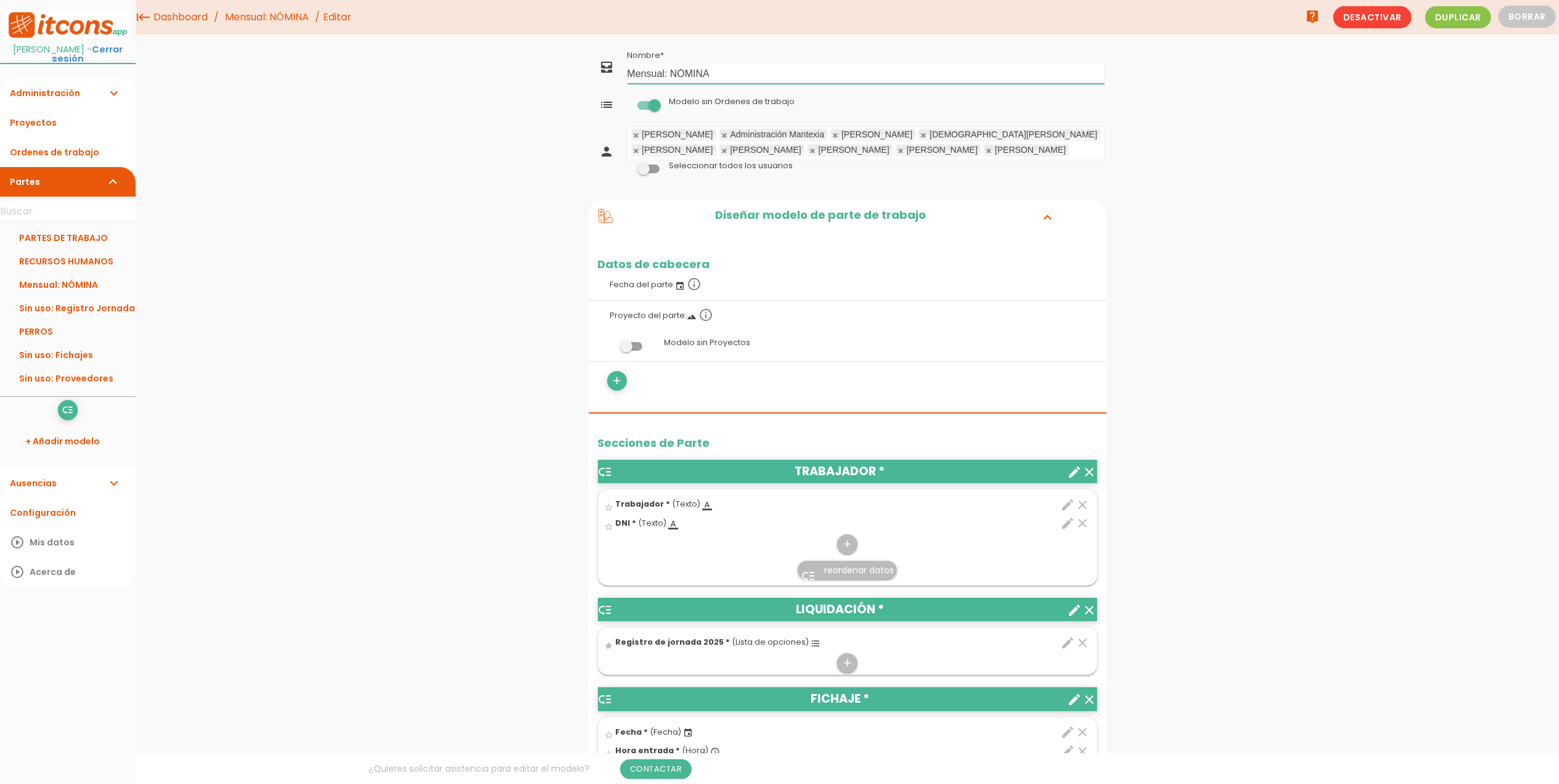
drag, startPoint x: 669, startPoint y: 70, endPoint x: 602, endPoint y: 73, distance: 67.1
click at [602, 73] on tr "all_inbox Nombre Mensual: NÓMINA" at bounding box center [848, 67] width 518 height 40
click at [673, 69] on input "NÓMINA" at bounding box center [866, 74] width 477 height 20
type input "NÓMINAS"
click at [654, 174] on label at bounding box center [648, 169] width 42 height 11
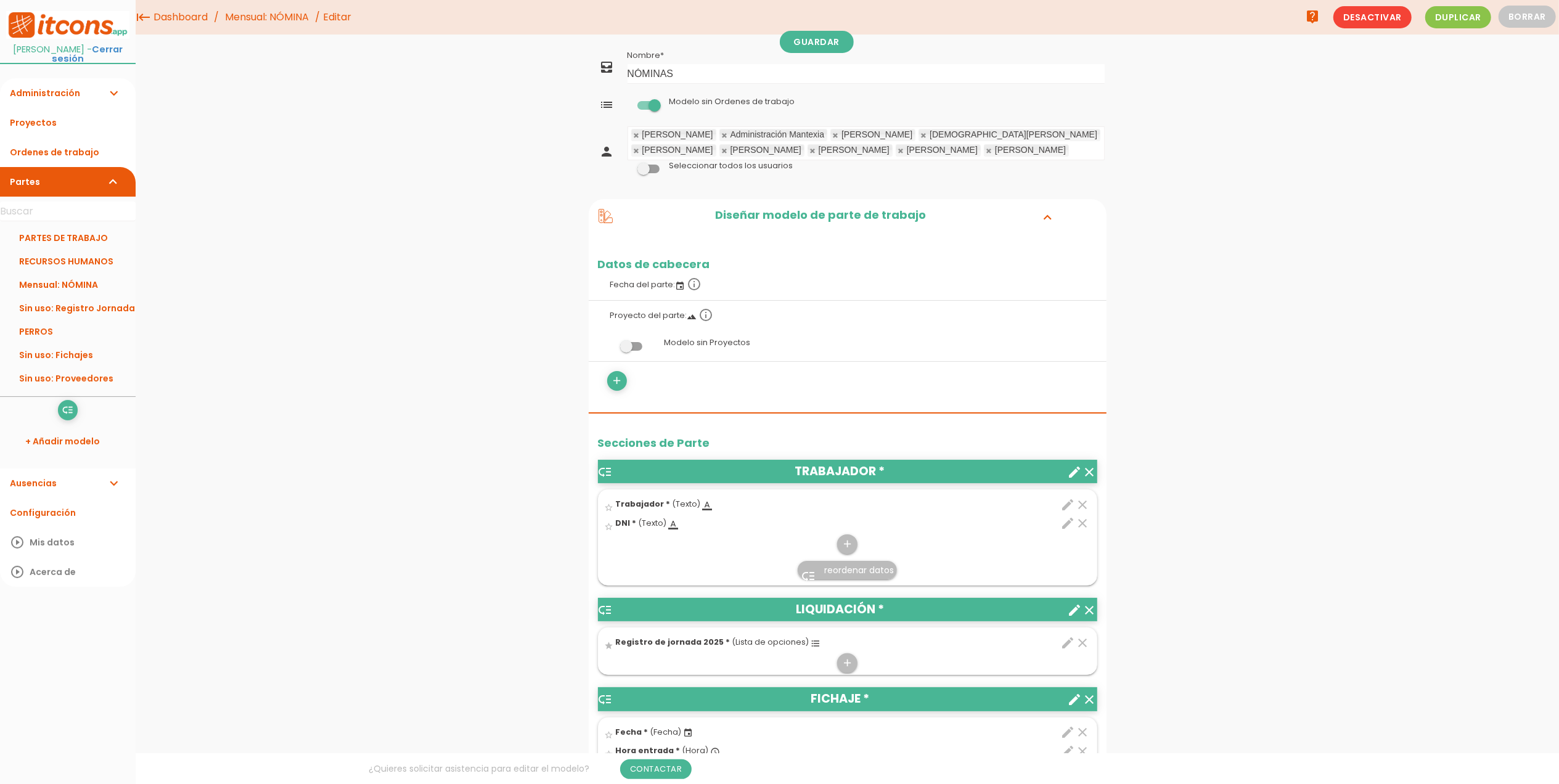
click at [627, 166] on input "checkbox" at bounding box center [627, 166] width 0 height 0
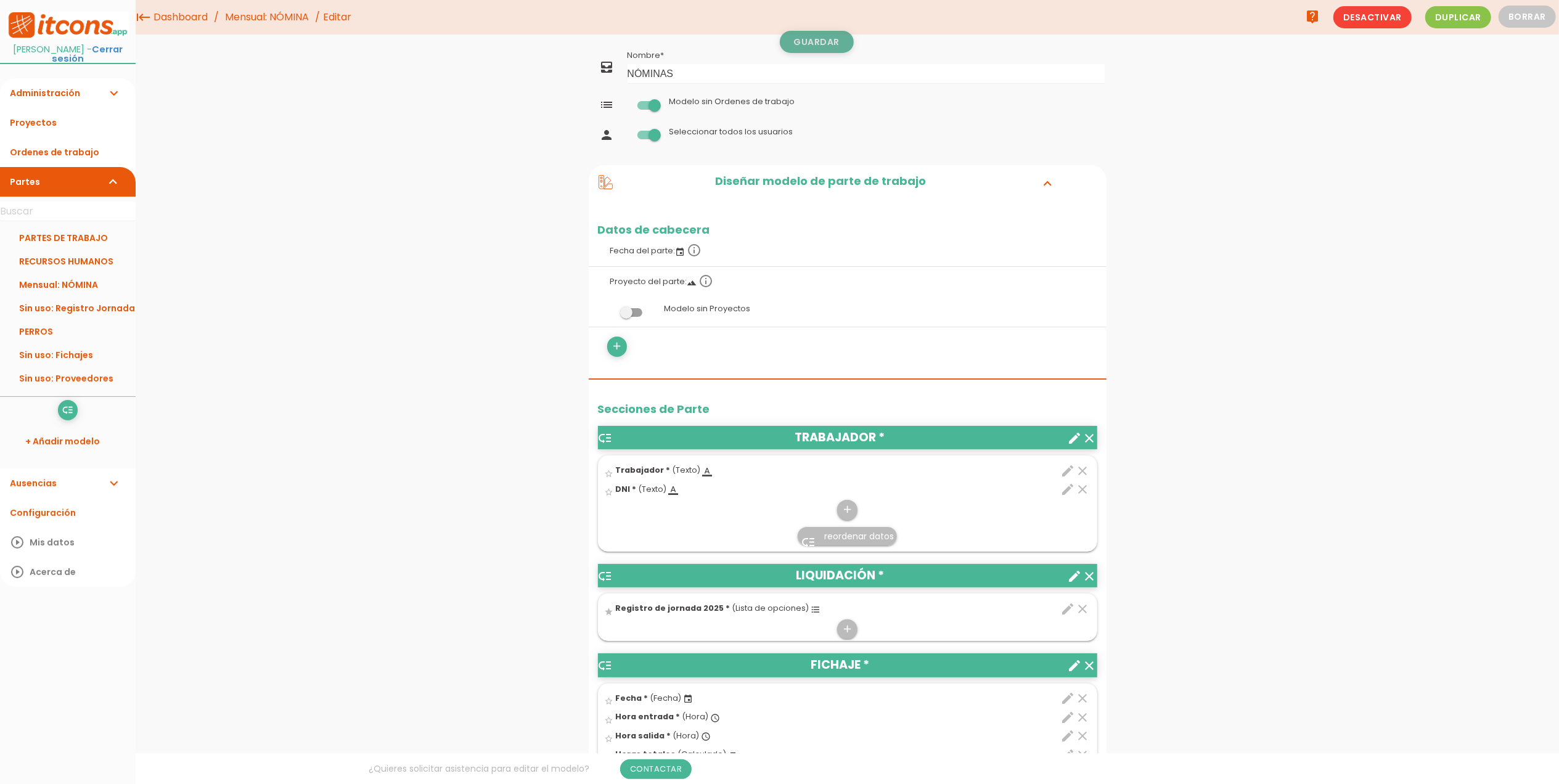
click at [829, 37] on link "Guardar" at bounding box center [817, 42] width 74 height 22
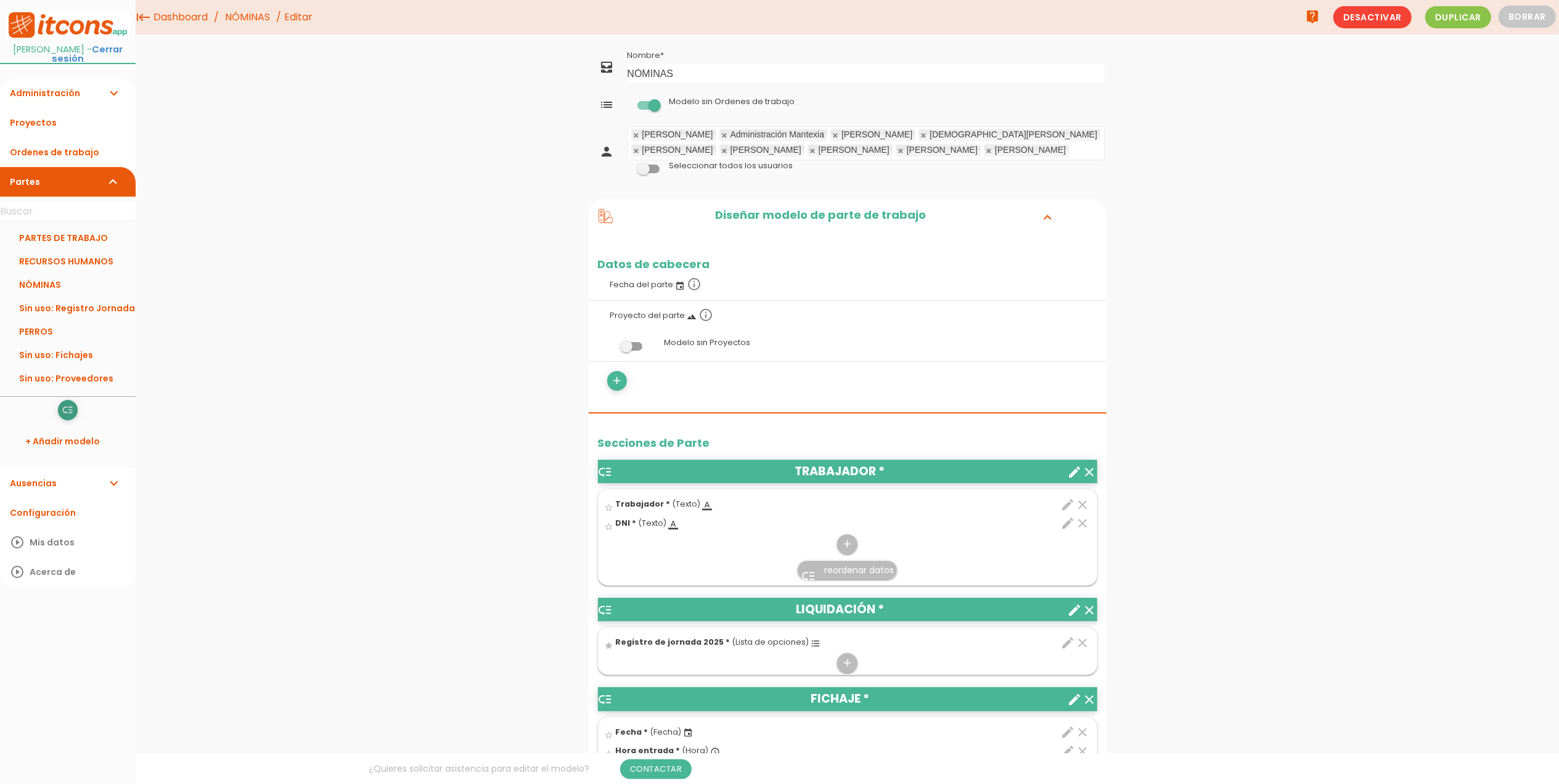
click at [70, 417] on icon "low_priority" at bounding box center [67, 410] width 12 height 20
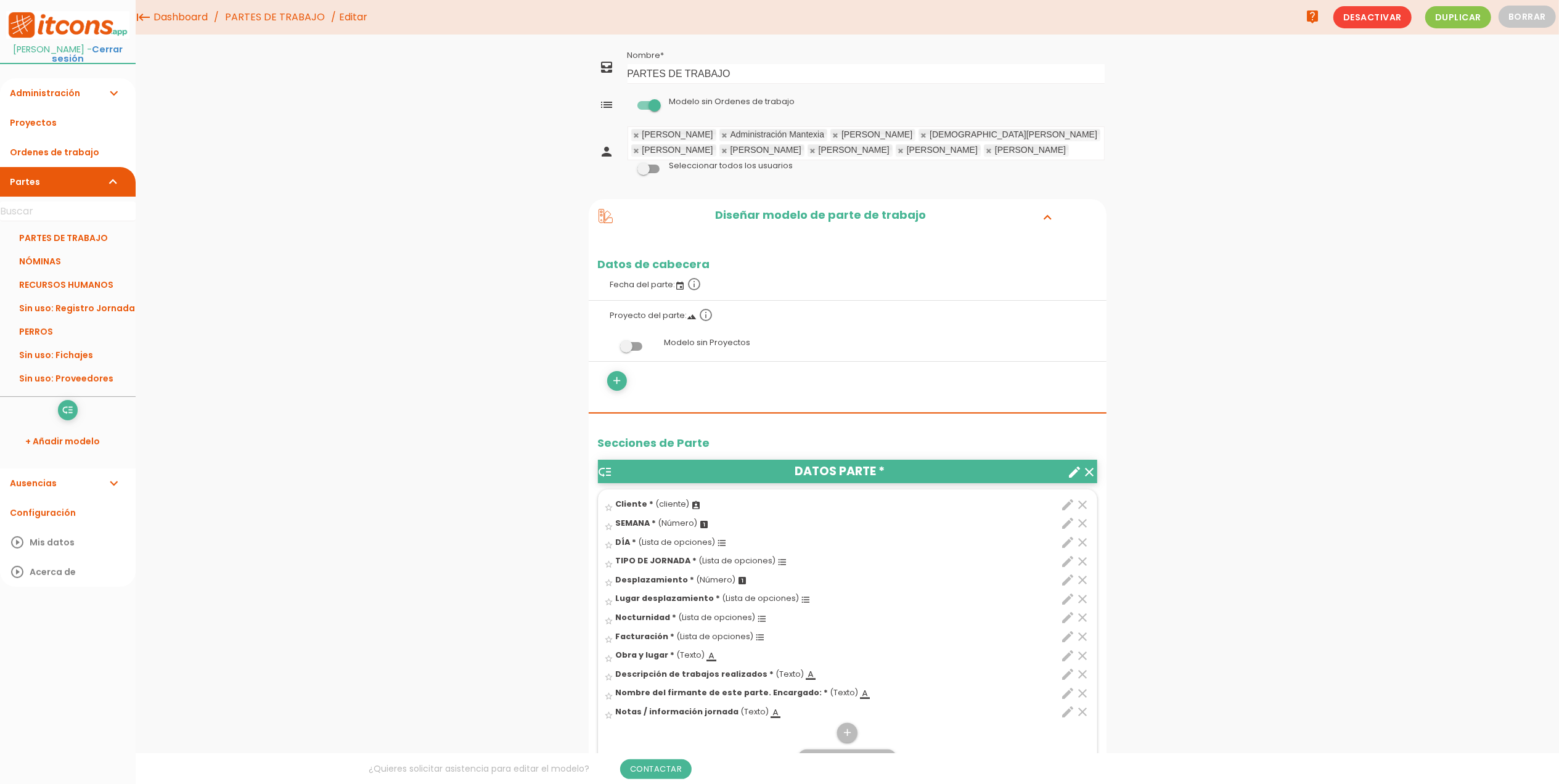
click at [244, 23] on link "PARTES DE TRABAJO" at bounding box center [275, 17] width 106 height 35
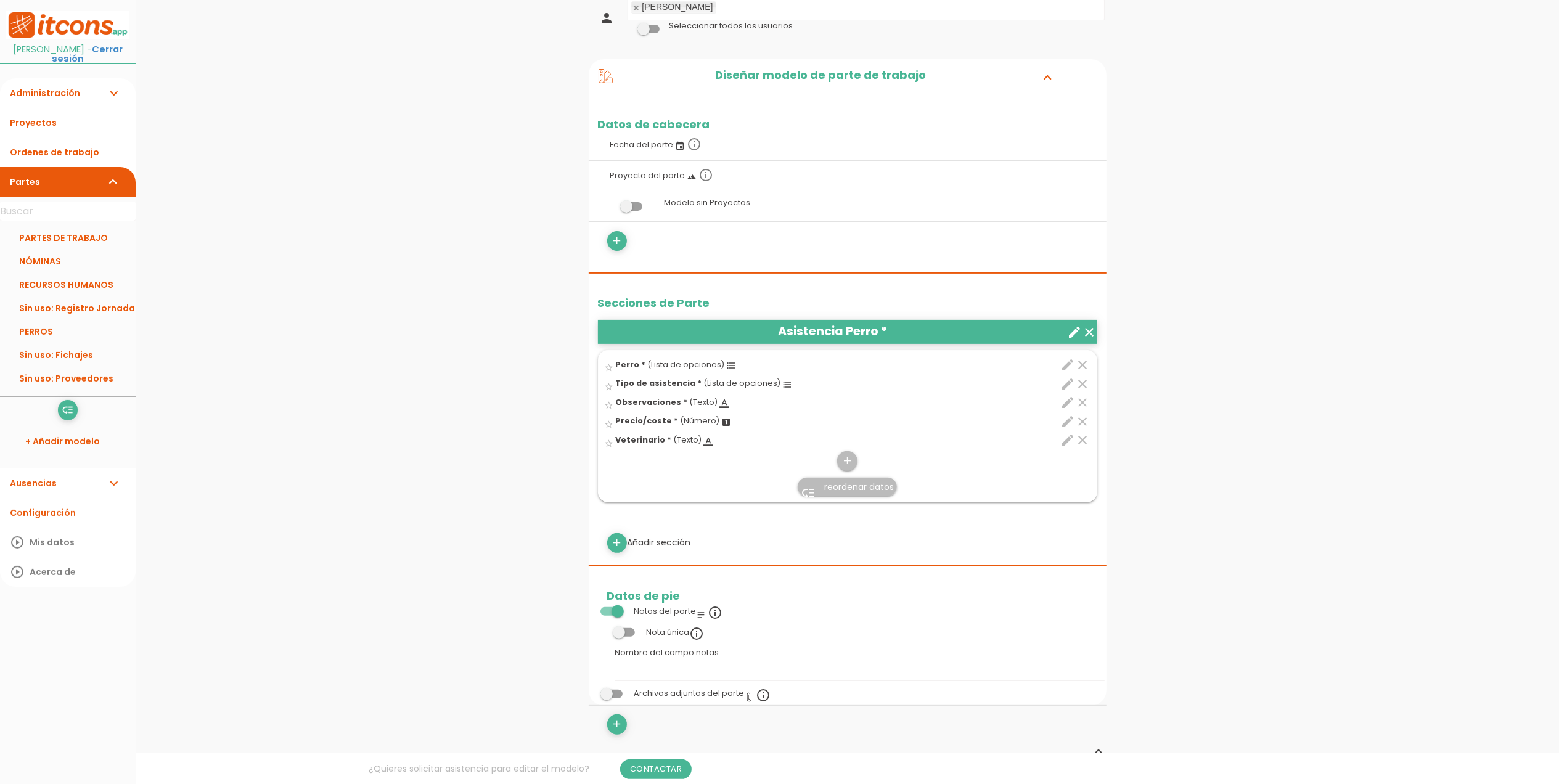
scroll to position [164, 0]
click at [1070, 366] on icon "edit" at bounding box center [1069, 364] width 15 height 15
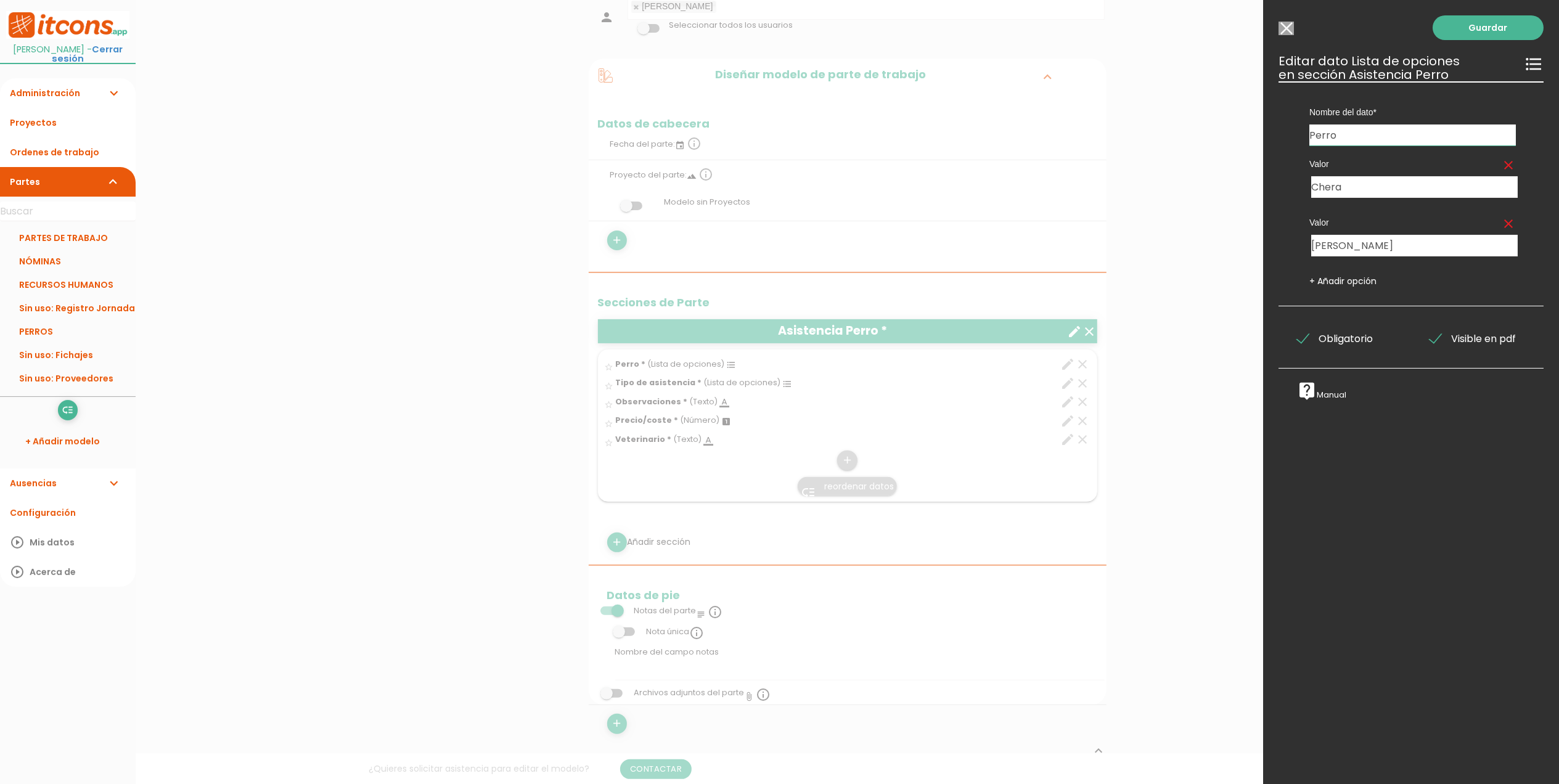
click at [1288, 27] on input "Modelo sin Ordenes de trabajo" at bounding box center [1286, 28] width 15 height 13
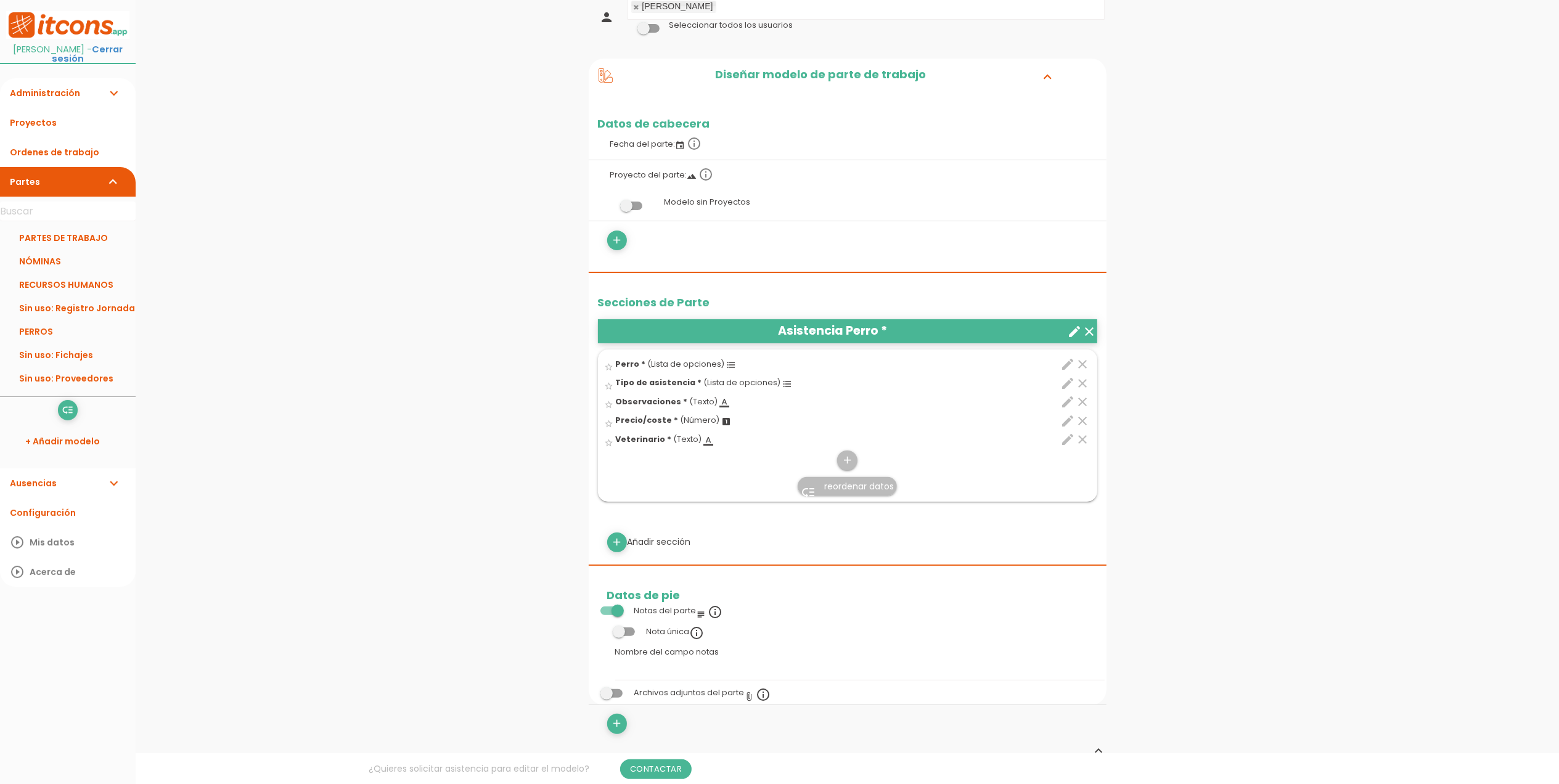
click at [1086, 363] on icon "clear" at bounding box center [1083, 364] width 15 height 15
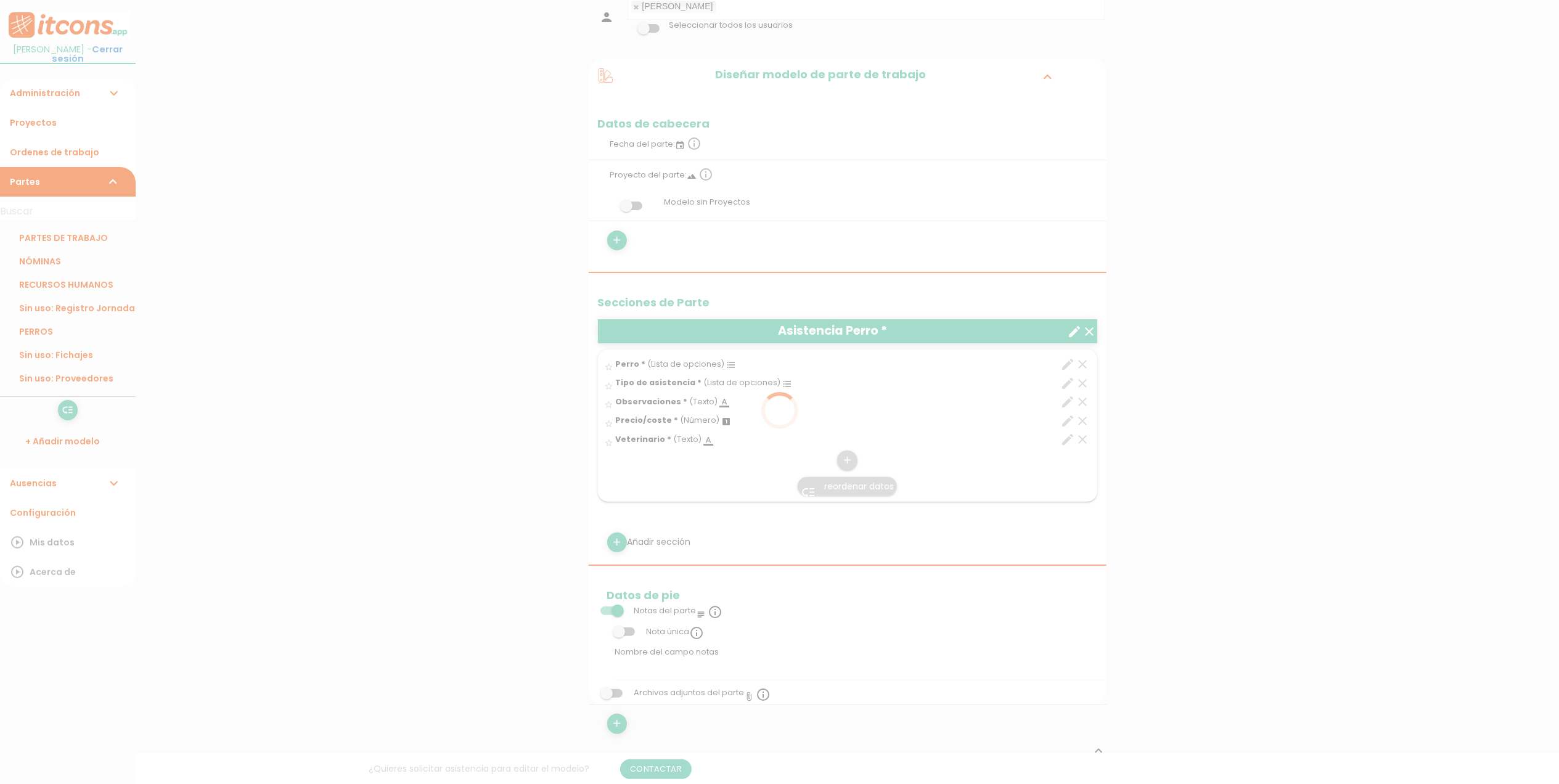
scroll to position [0, 0]
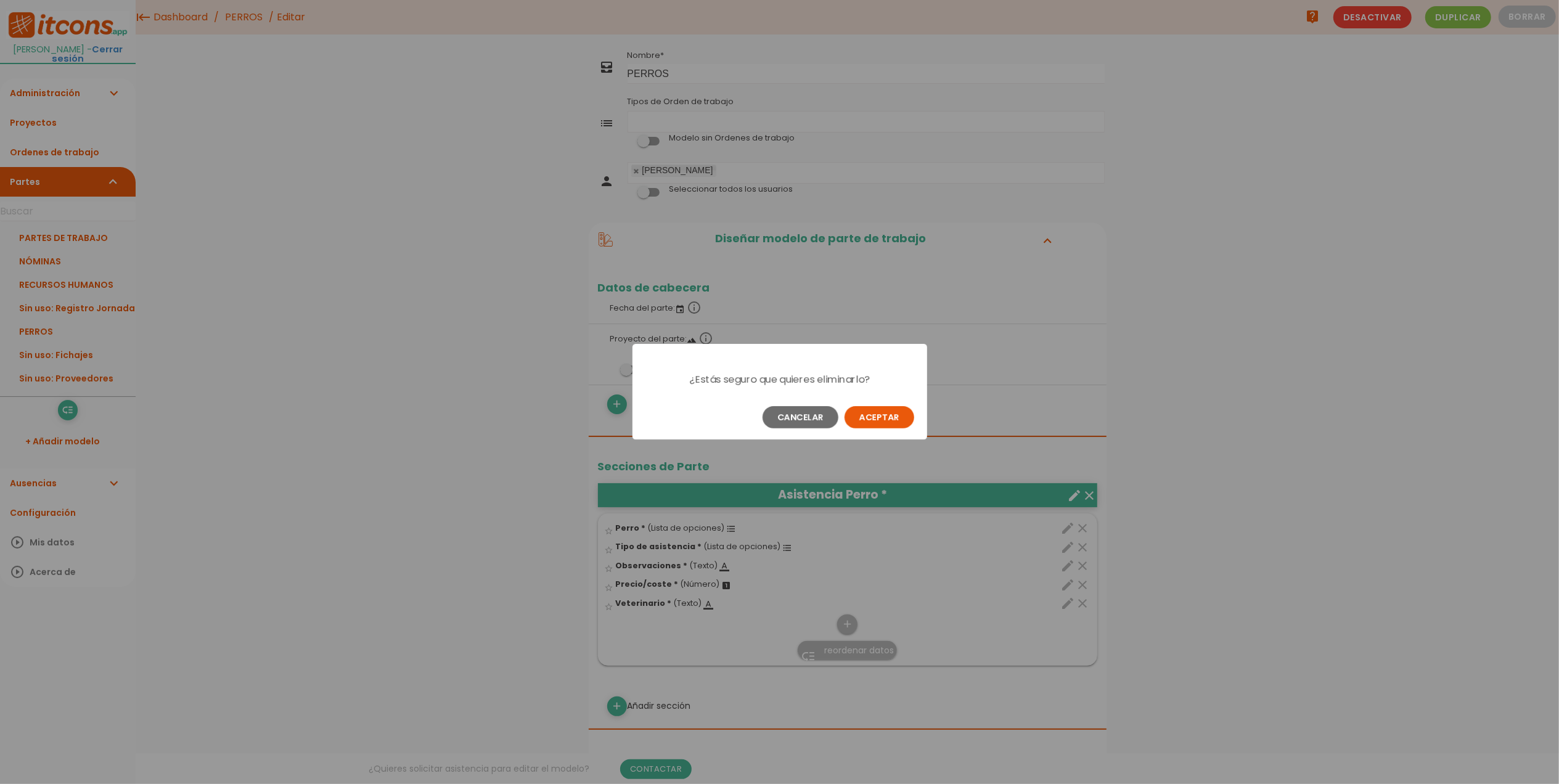
click at [872, 419] on button "Aceptar" at bounding box center [879, 417] width 70 height 22
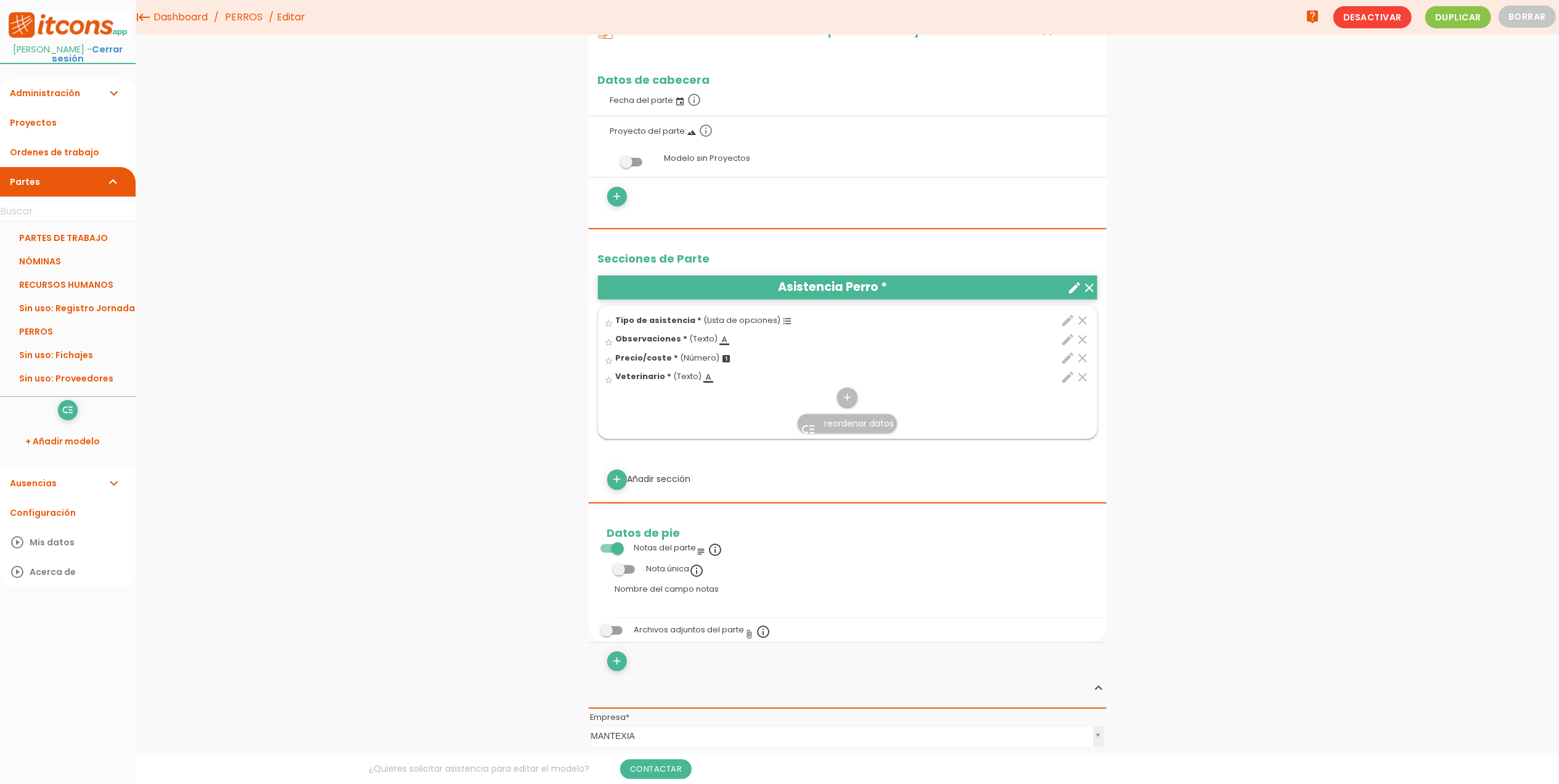
scroll to position [164, 0]
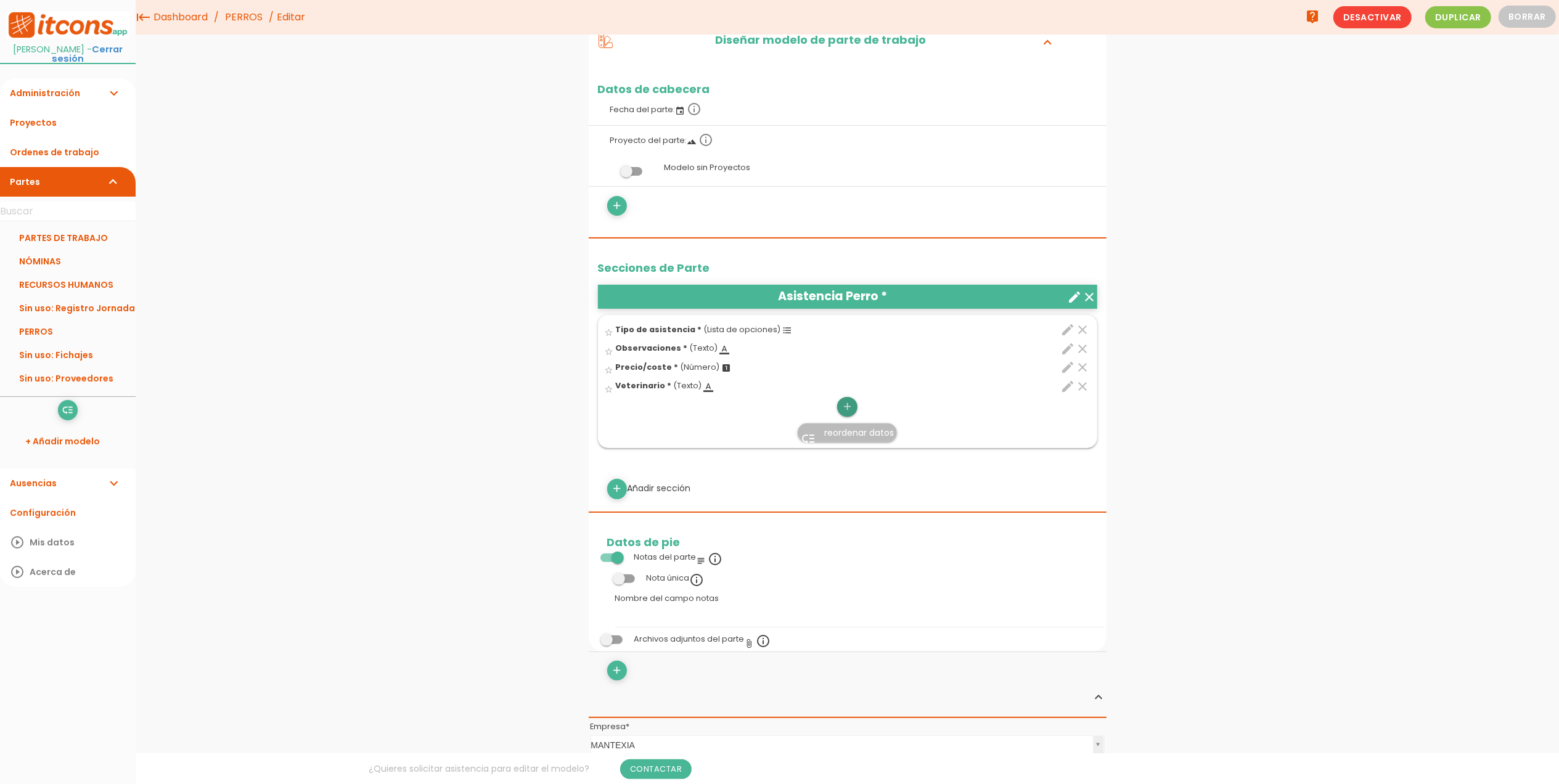
click at [852, 407] on icon "add" at bounding box center [847, 406] width 12 height 20
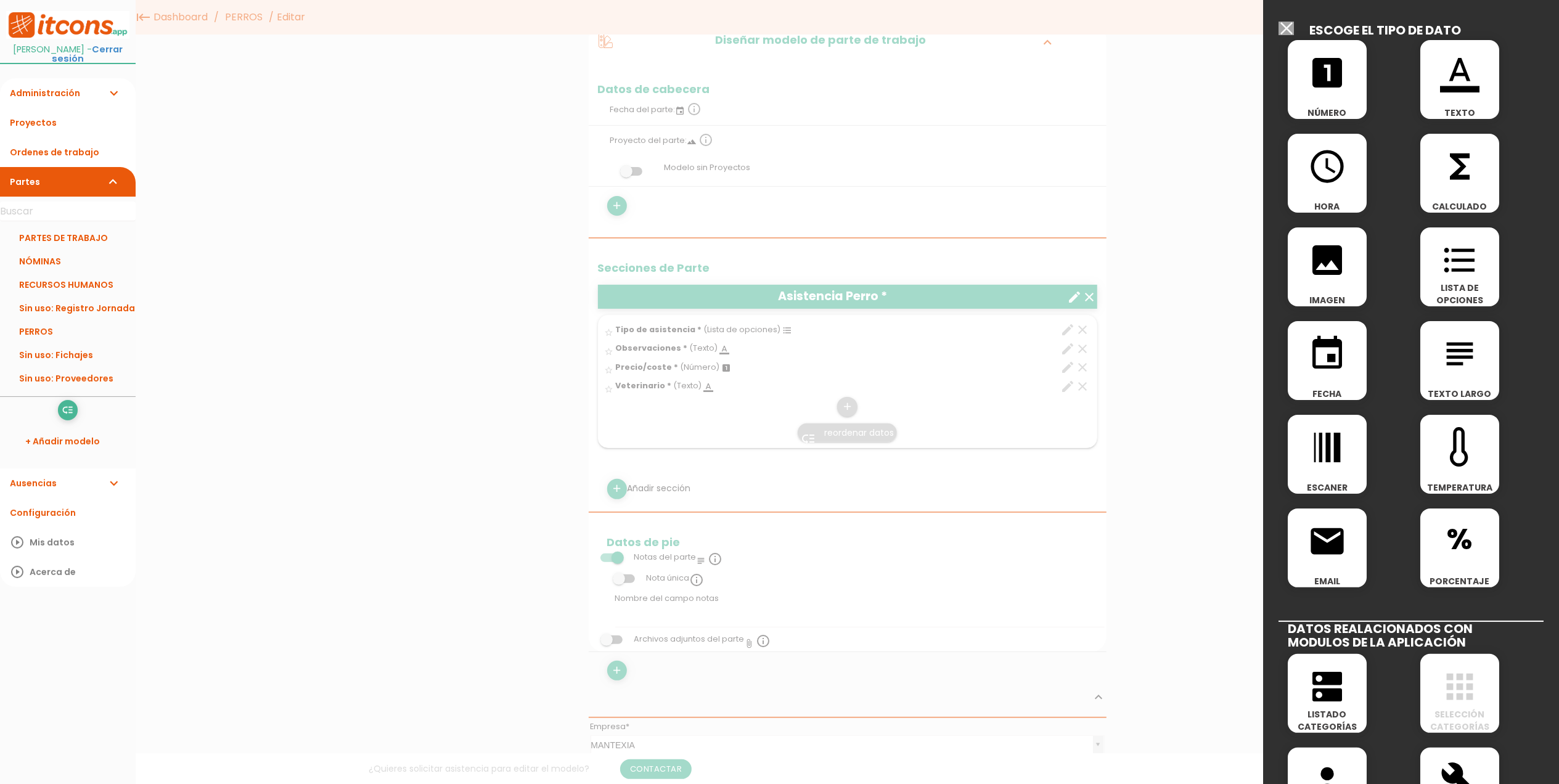
click at [1460, 49] on span "format_color_text" at bounding box center [1460, 67] width 79 height 52
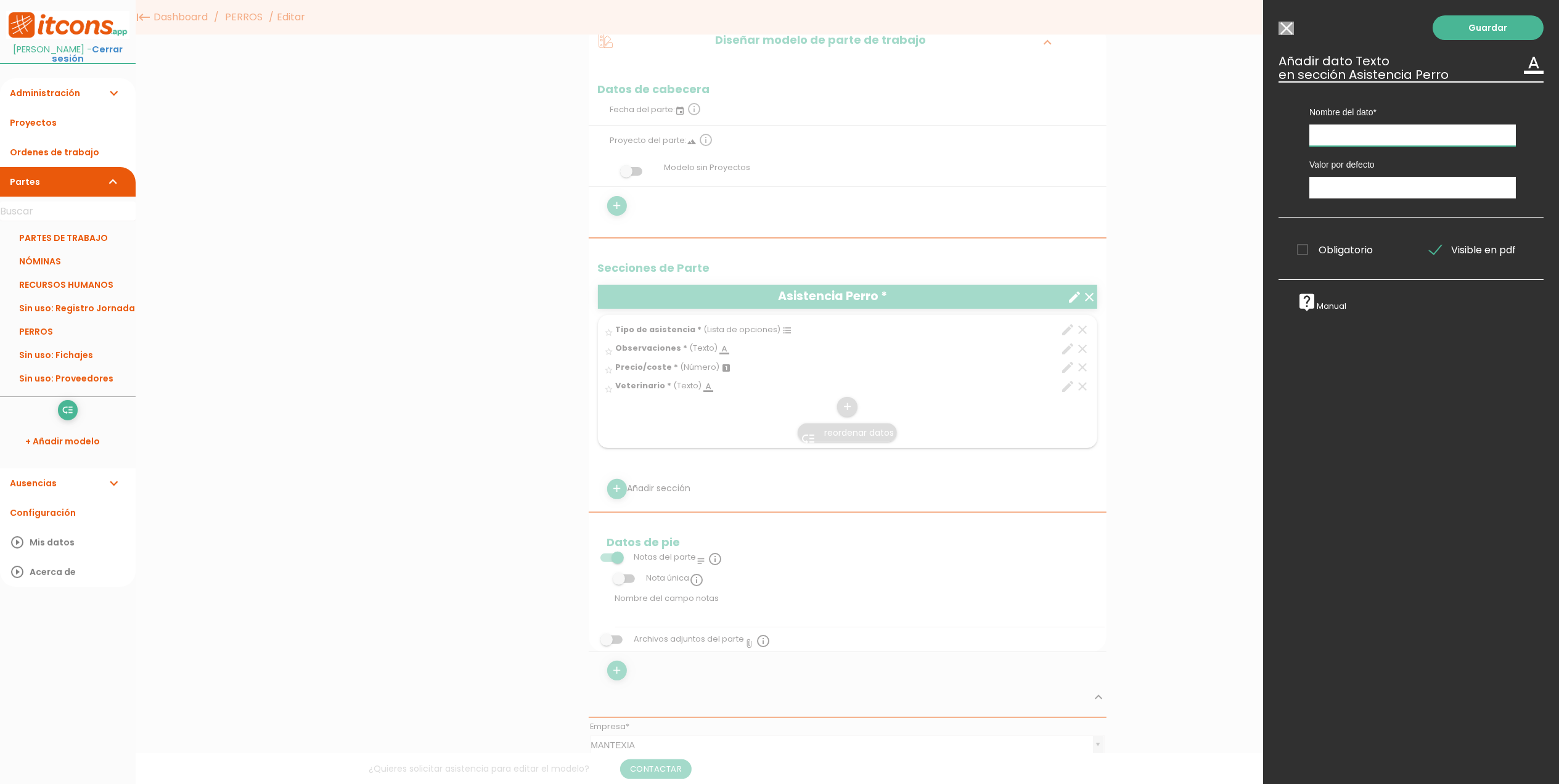
click at [1384, 142] on input "text" at bounding box center [1412, 135] width 207 height 21
type input "Nombre Perro"
click at [1300, 245] on span "Obligatorio" at bounding box center [1336, 249] width 76 height 15
click at [0, 0] on input "Obligatorio" at bounding box center [0, 0] width 0 height 0
click at [1456, 26] on link "Guardar" at bounding box center [1488, 27] width 111 height 25
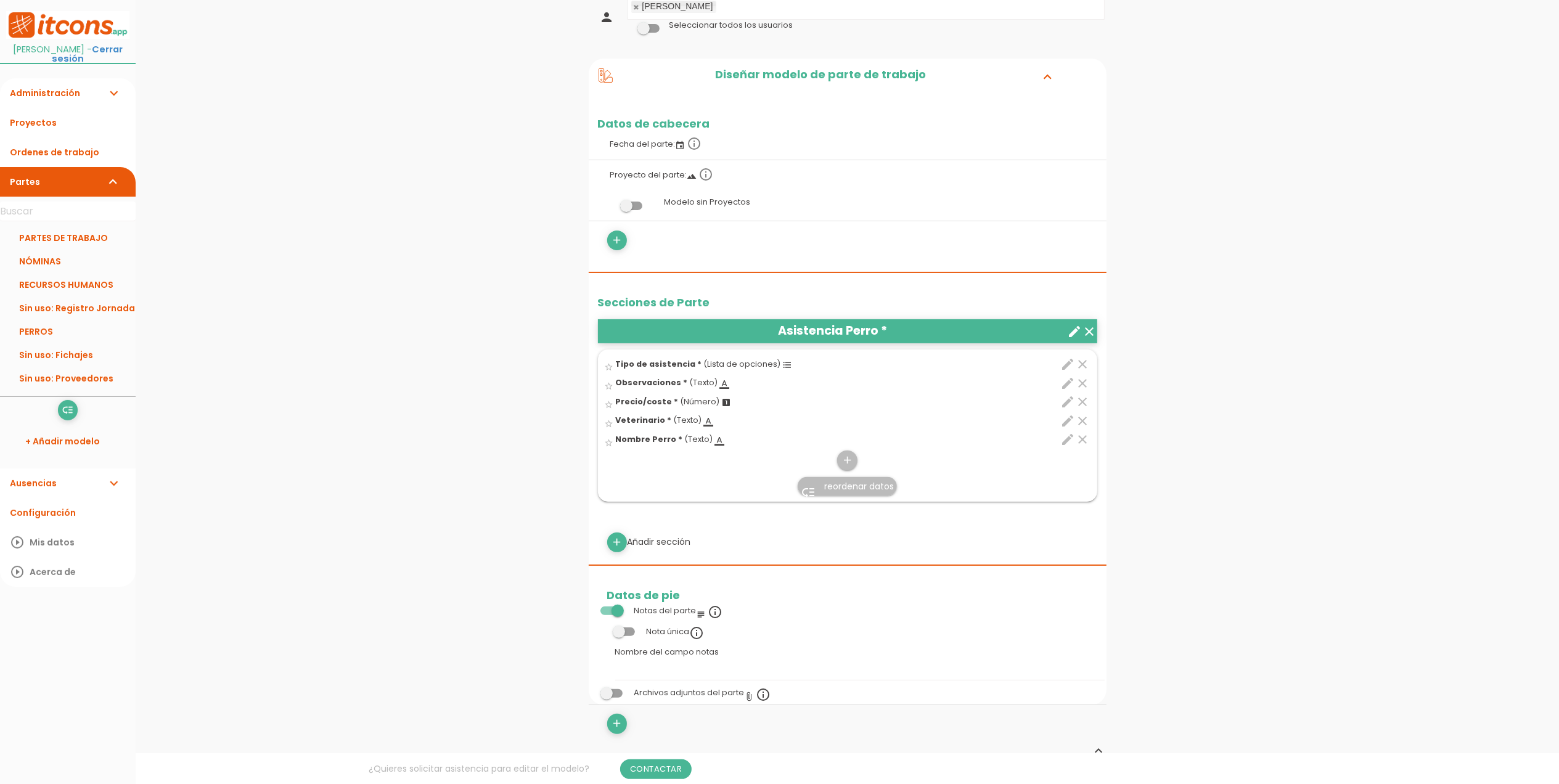
click at [853, 481] on span "reordenar datos" at bounding box center [860, 486] width 70 height 13
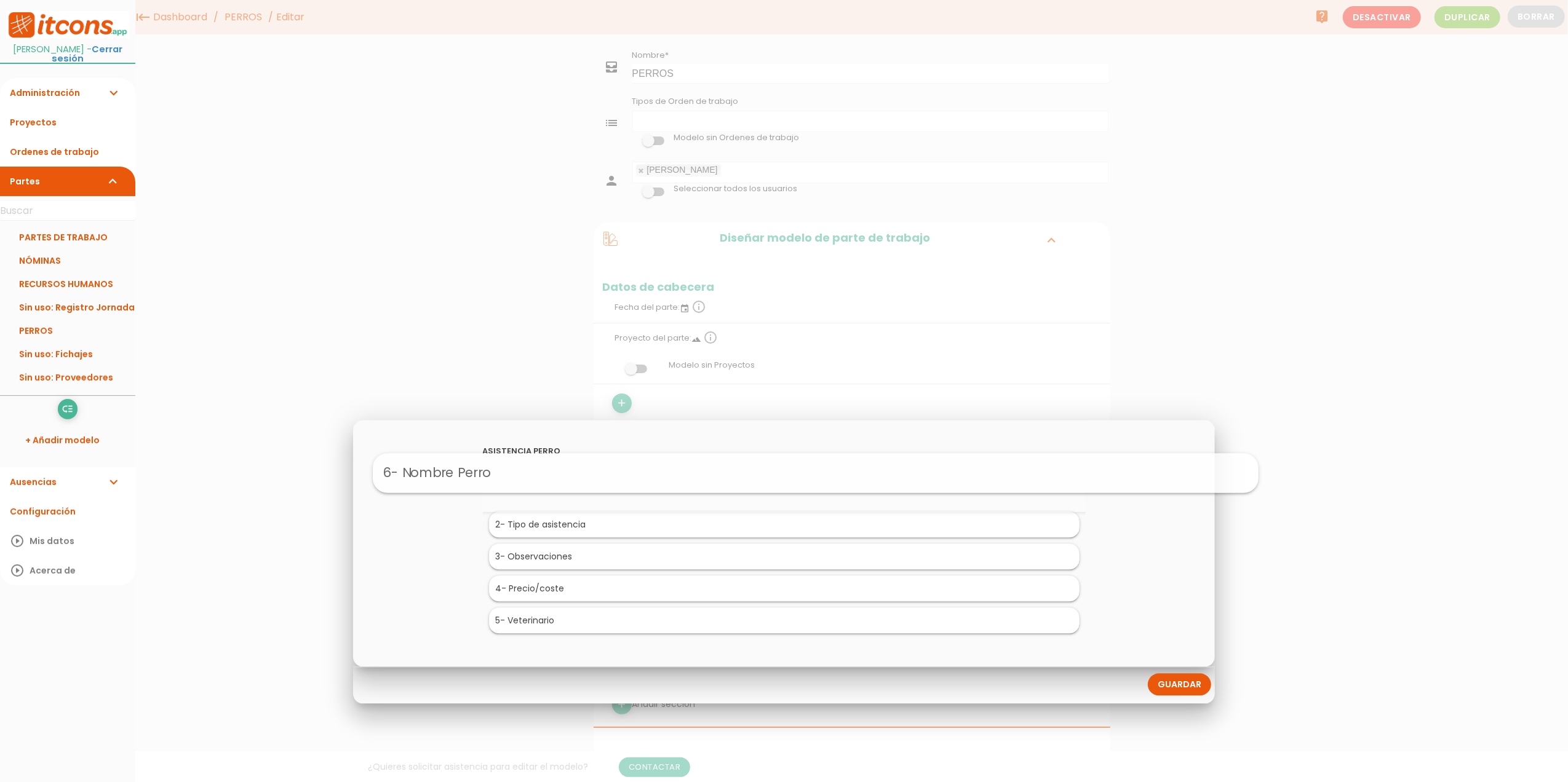
drag, startPoint x: 545, startPoint y: 622, endPoint x: 576, endPoint y: 475, distance: 150.2
click at [1175, 691] on link "Guardar" at bounding box center [1179, 685] width 63 height 22
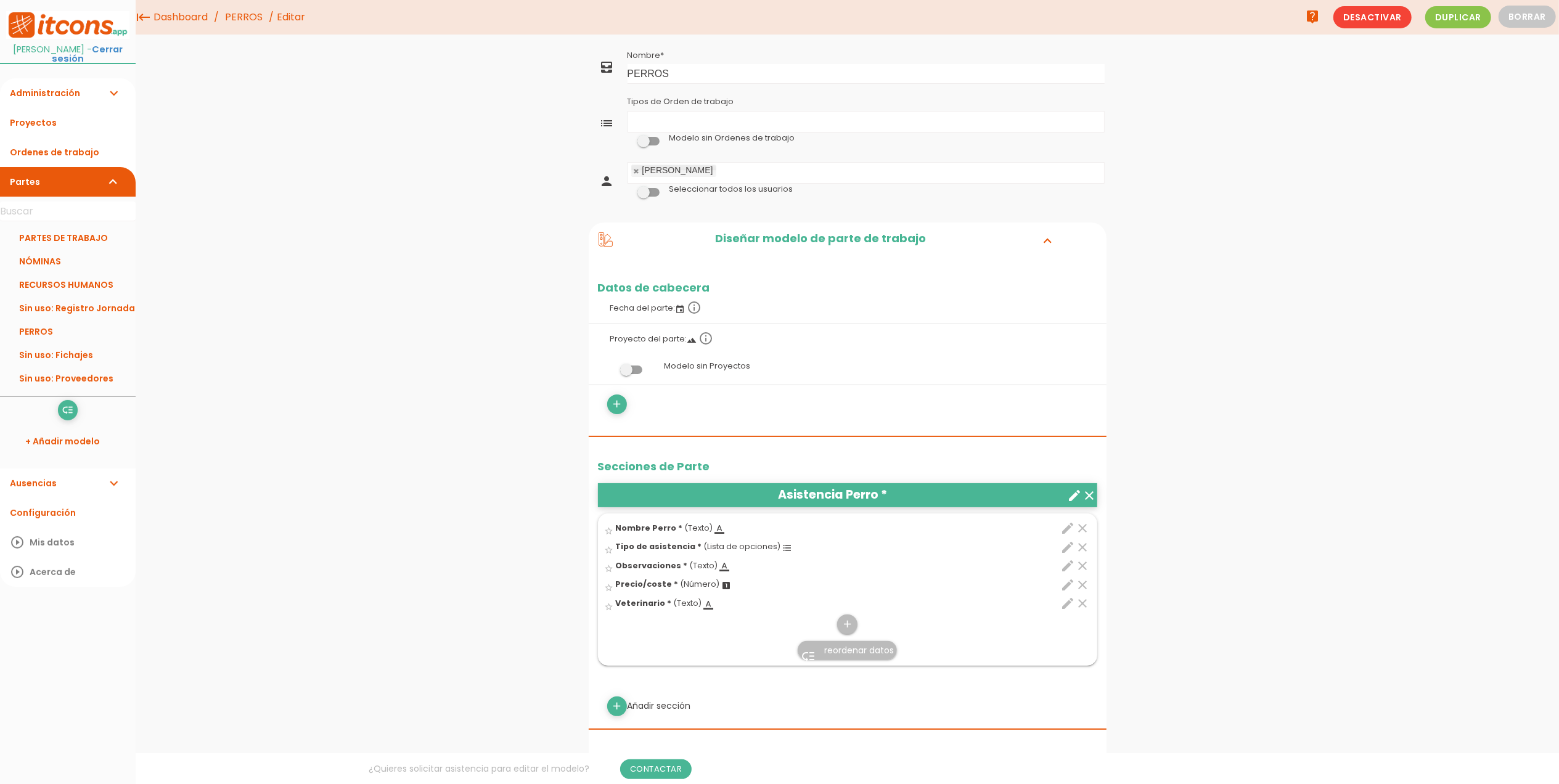
click at [1071, 550] on icon "edit" at bounding box center [1069, 547] width 15 height 15
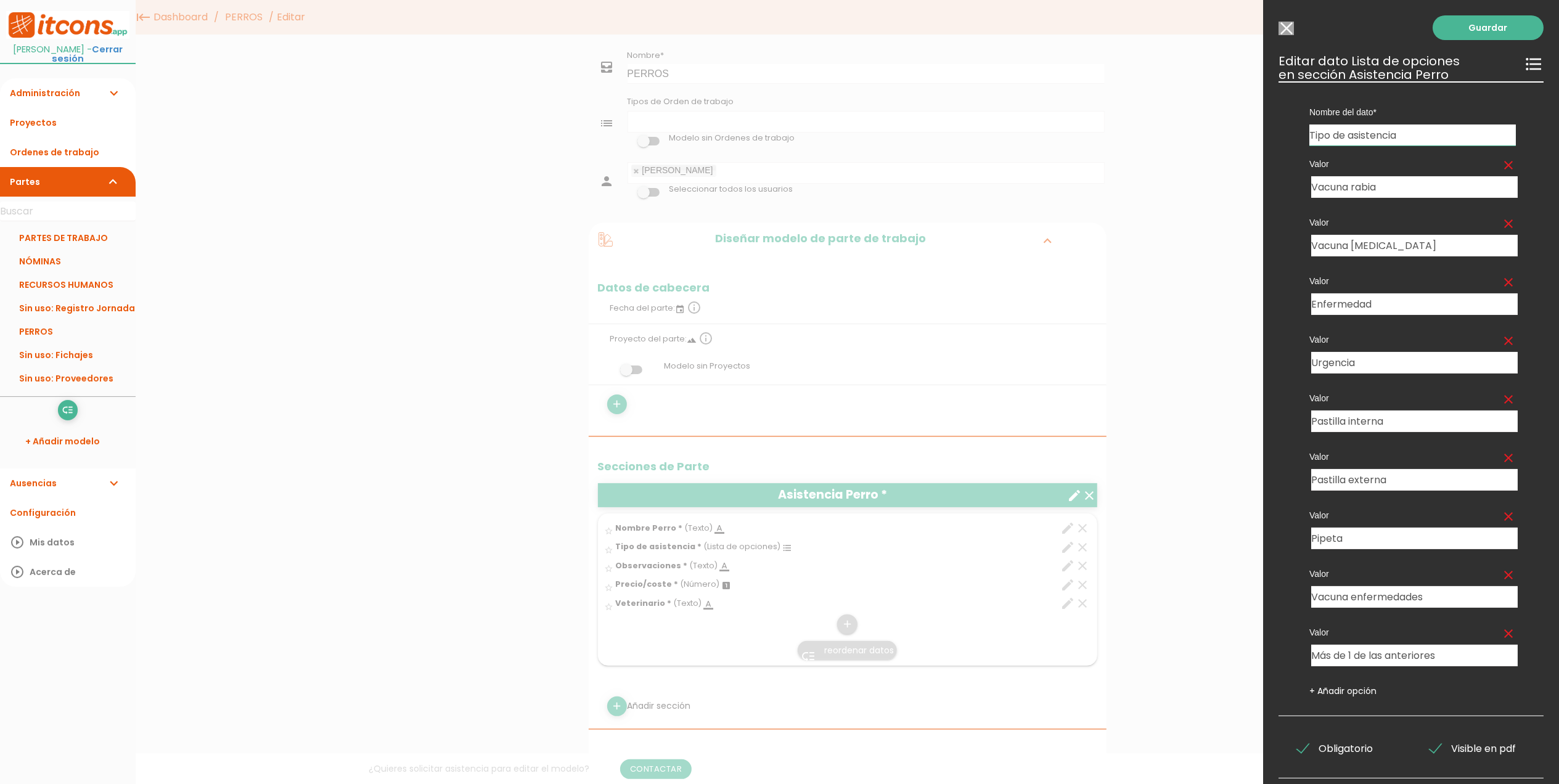
click at [1288, 29] on input "Modelo sin Ordenes de trabajo" at bounding box center [1286, 28] width 15 height 13
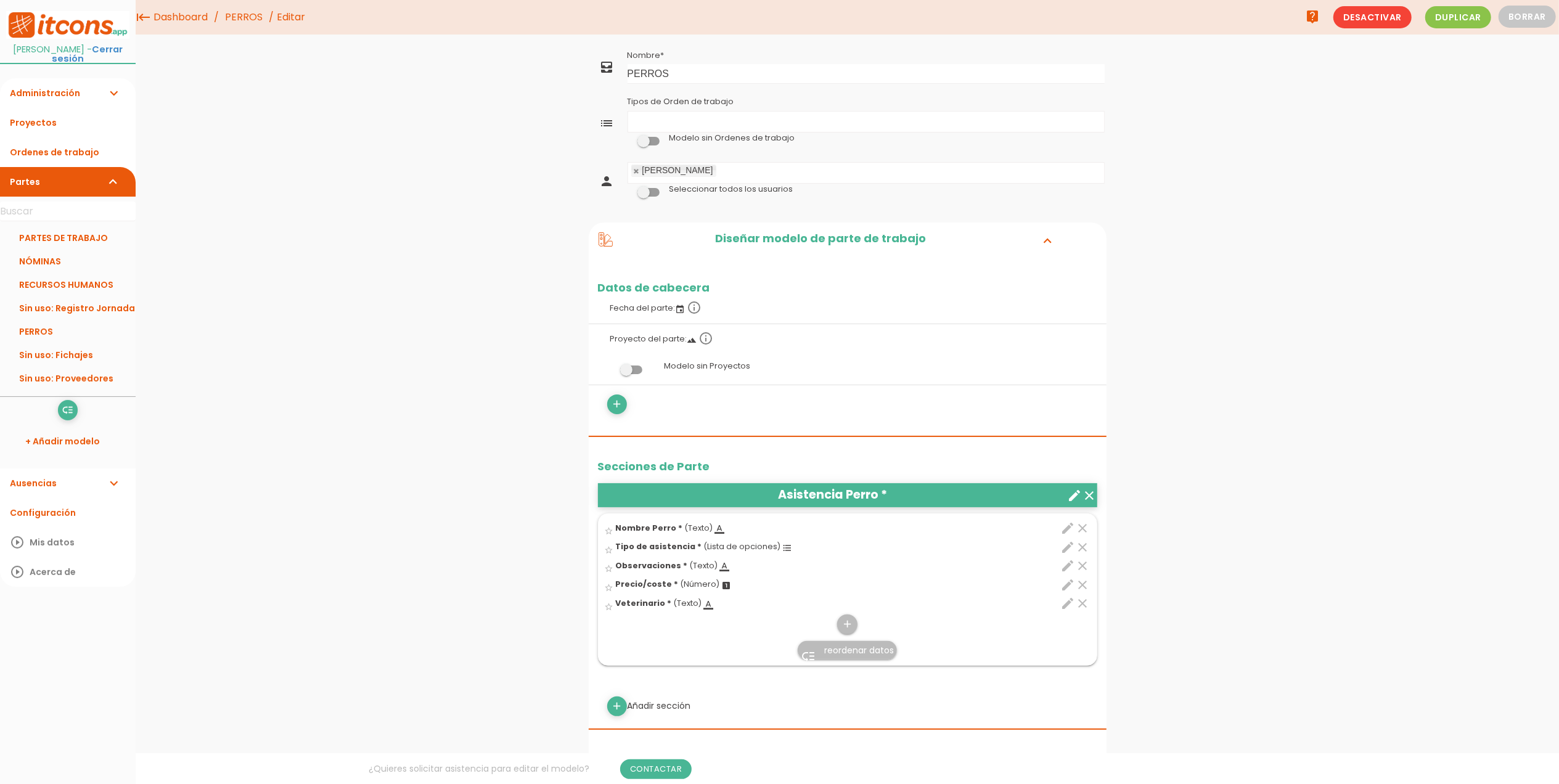
click at [1081, 546] on icon "clear" at bounding box center [1083, 547] width 15 height 15
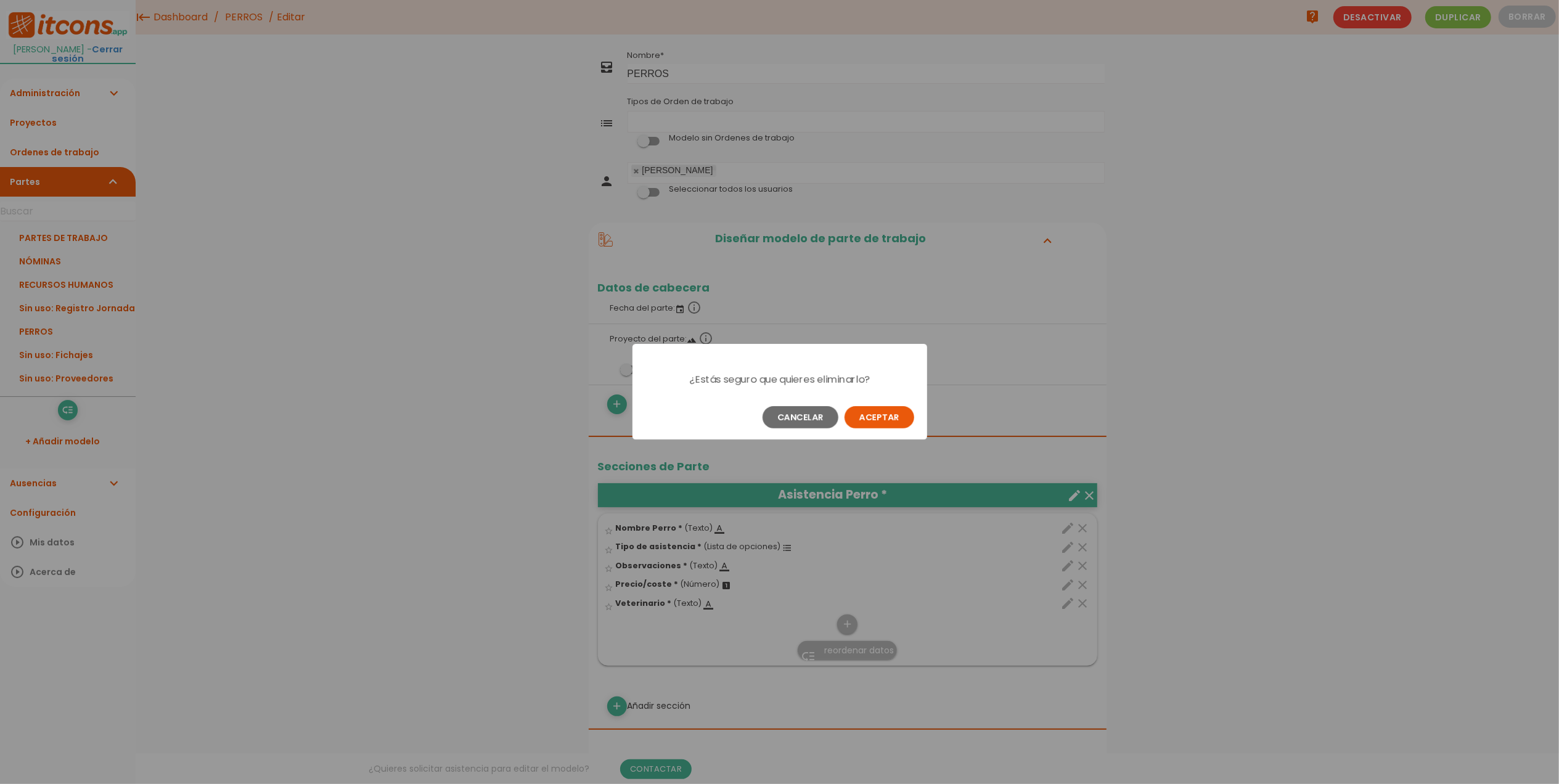
click at [873, 414] on button "Aceptar" at bounding box center [879, 417] width 70 height 22
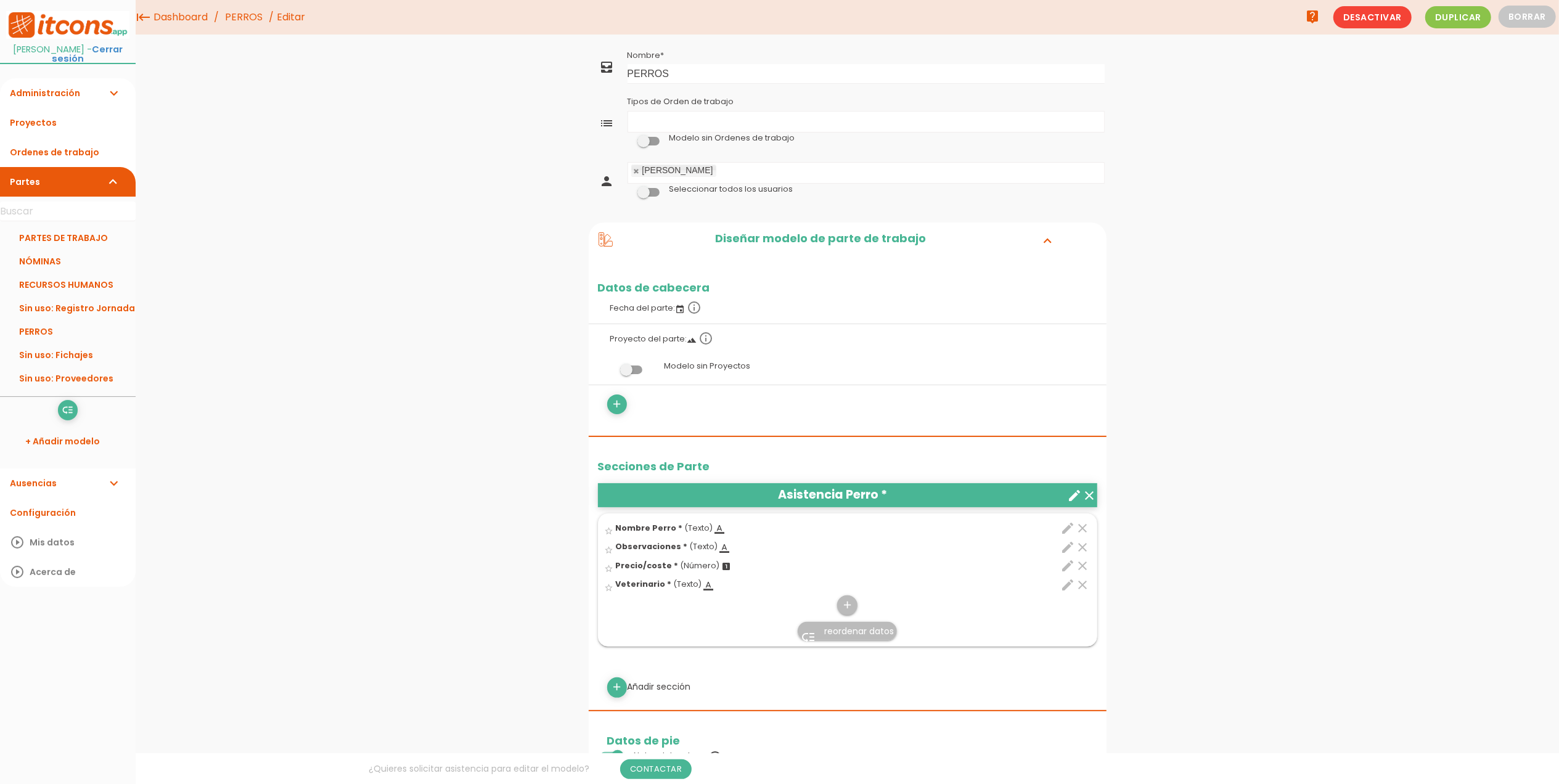
click at [1069, 549] on icon "edit" at bounding box center [1069, 547] width 15 height 15
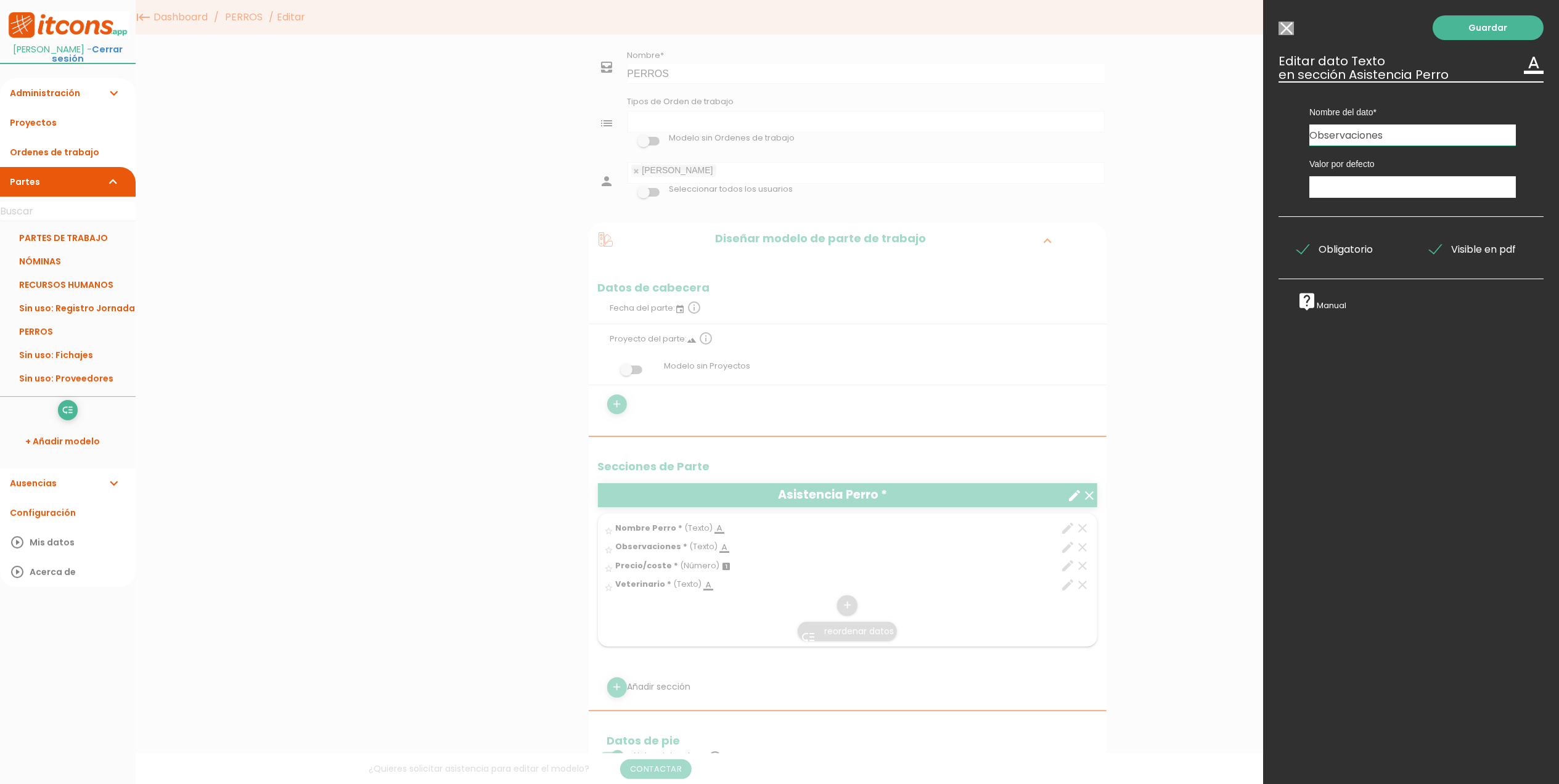
drag, startPoint x: 1419, startPoint y: 134, endPoint x: 1307, endPoint y: 127, distance: 112.2
click at [1307, 127] on div "Nombre del dato Nombre Perro Observaciones Precio/coste Veterinario" at bounding box center [1413, 113] width 225 height 64
type input "A"
type input "¿Por qué hemos ido al veterinario?"
click at [1470, 21] on link "Guardar" at bounding box center [1488, 27] width 111 height 25
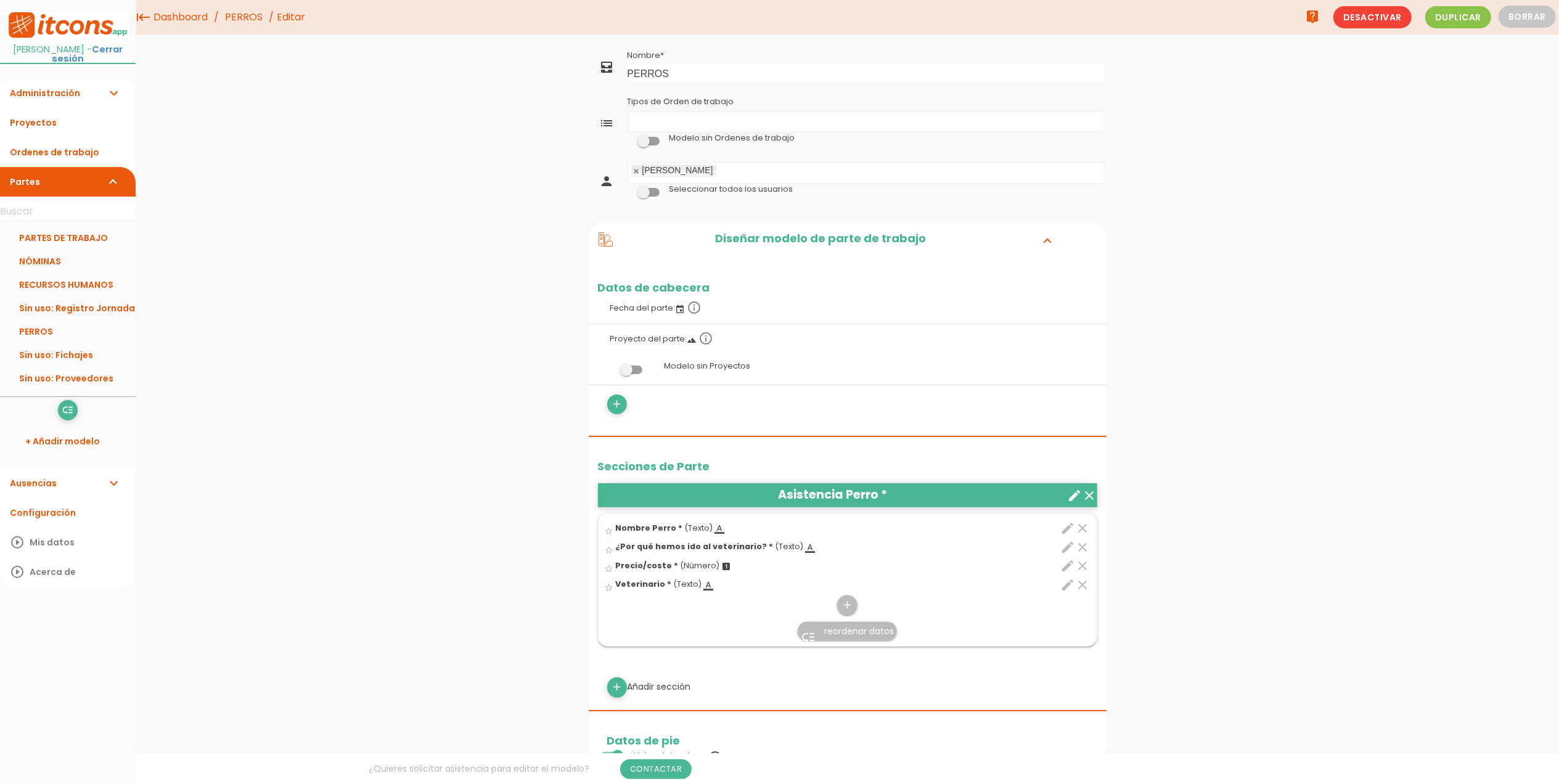
click at [1068, 588] on icon "edit" at bounding box center [1069, 584] width 15 height 15
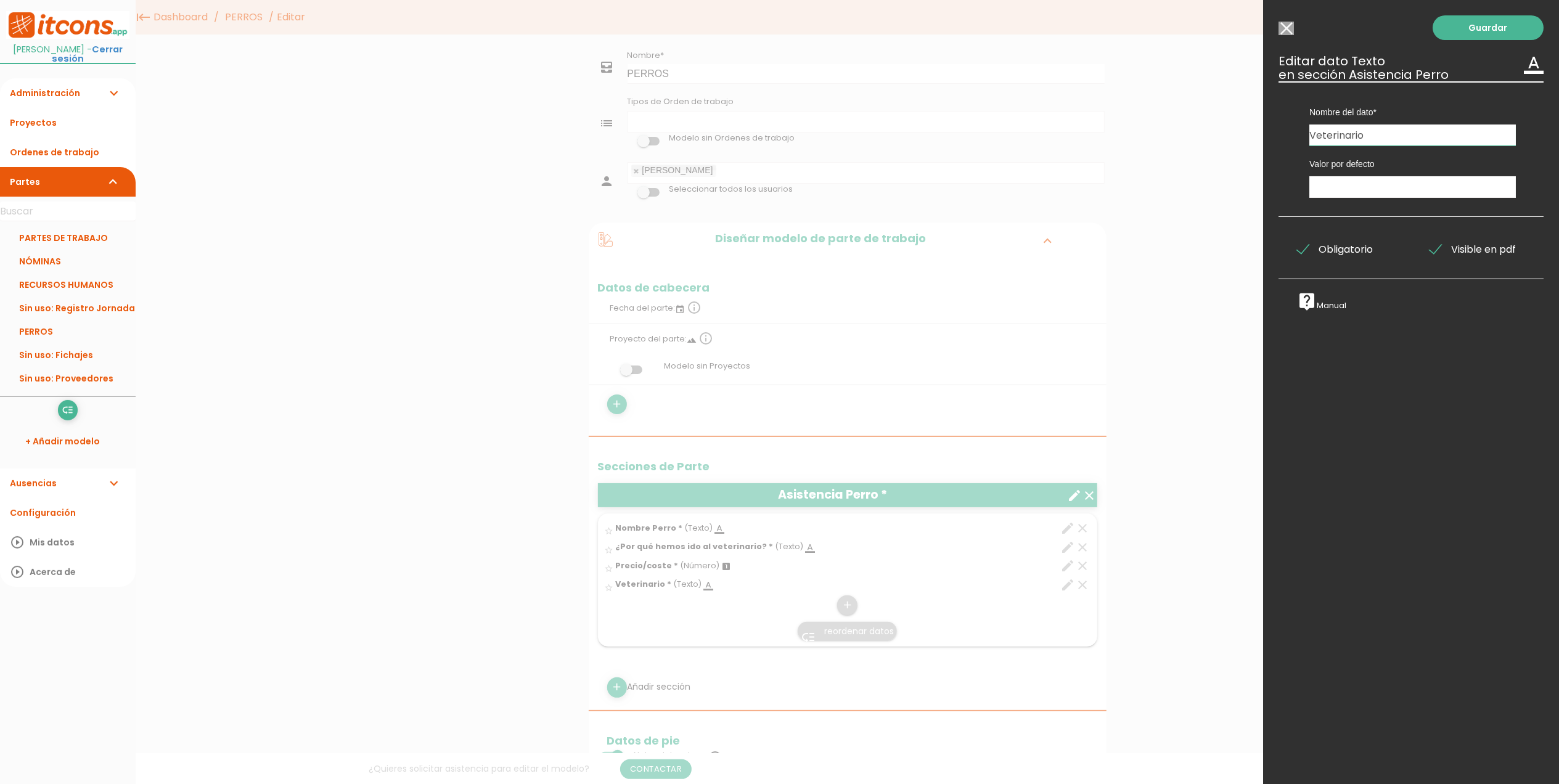
click at [1287, 23] on input "Modelo sin Ordenes de trabajo" at bounding box center [1286, 28] width 15 height 13
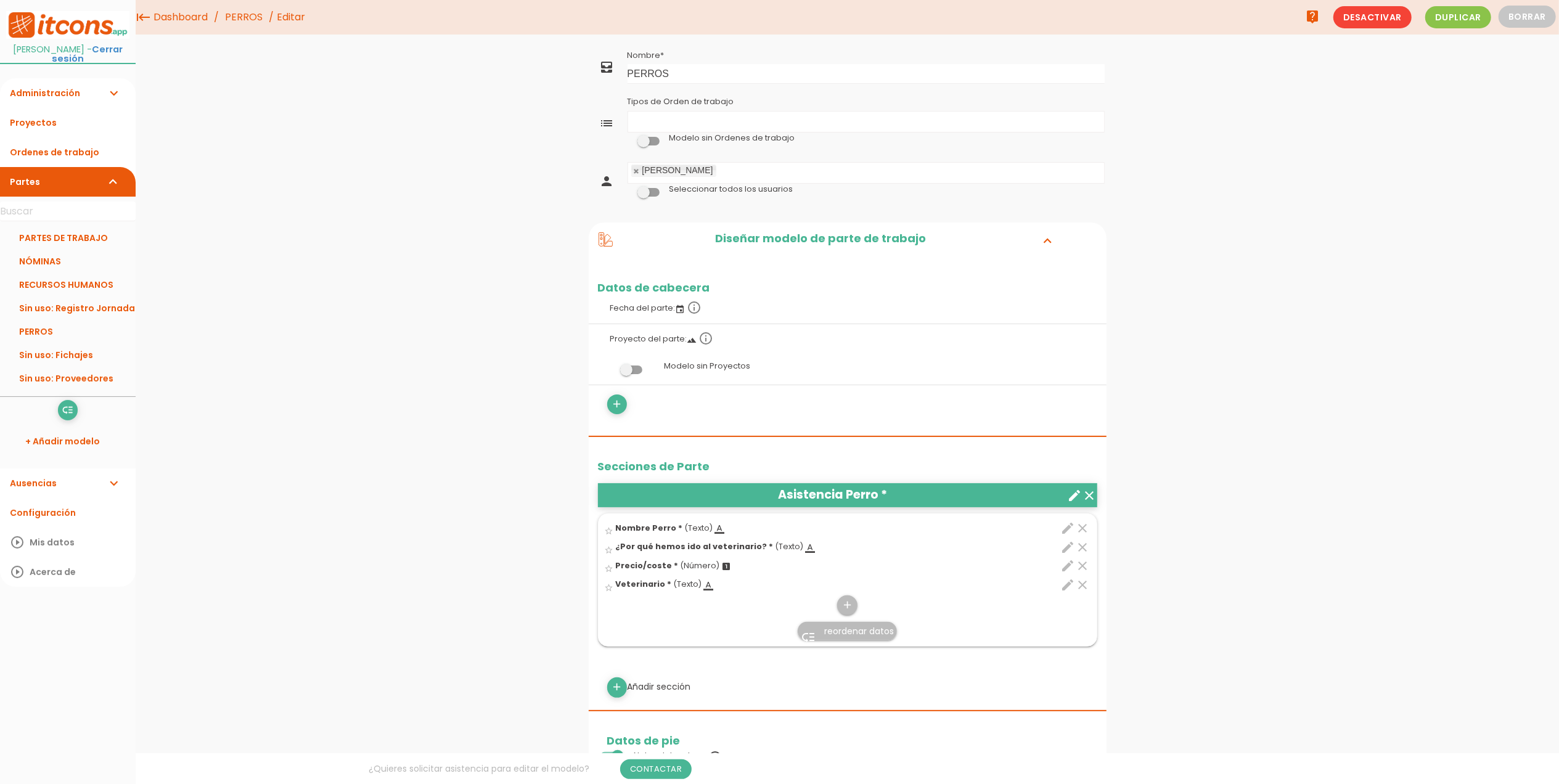
click at [840, 625] on link "low_priority reordenar datos" at bounding box center [847, 630] width 99 height 18
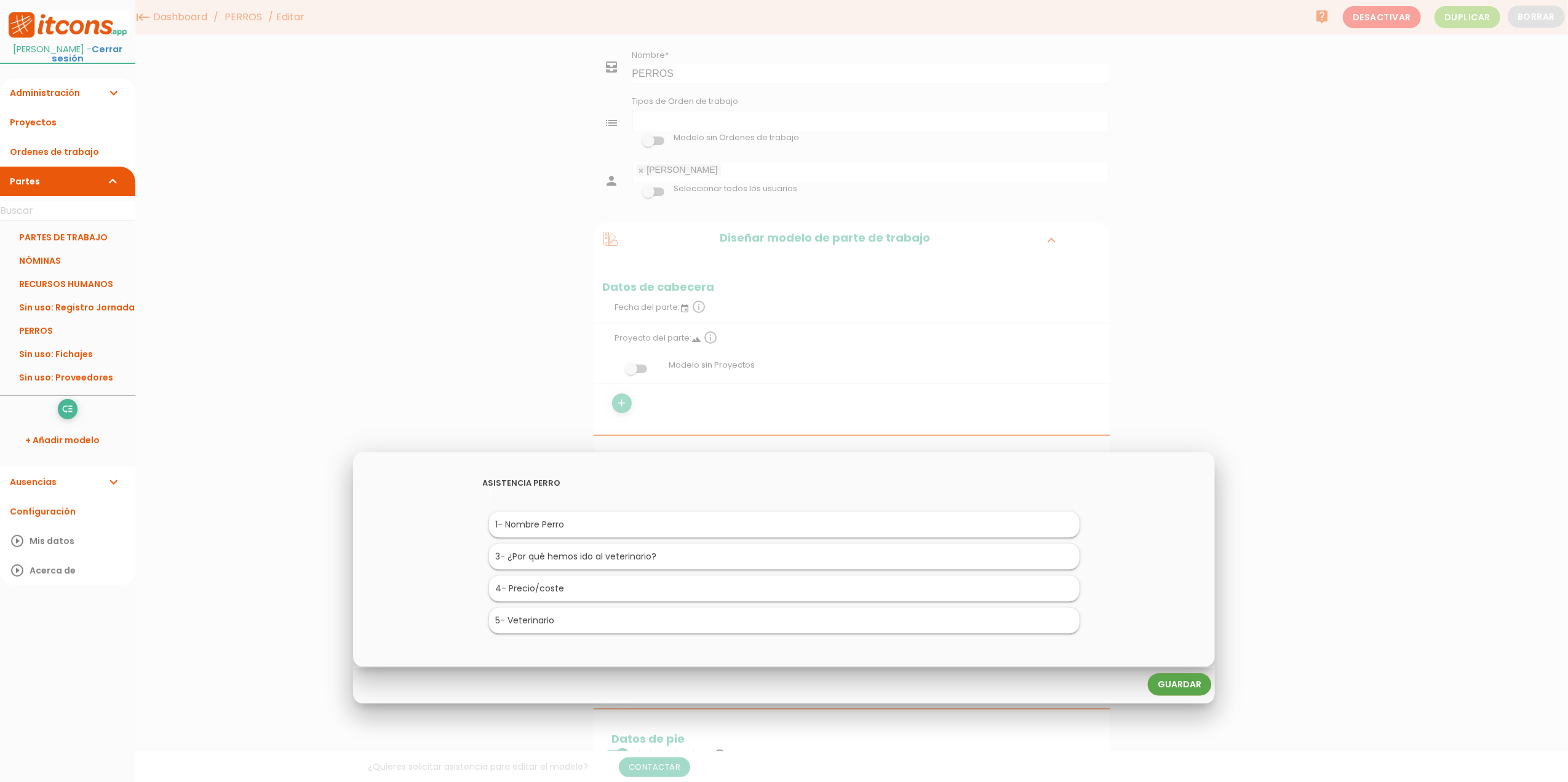
click at [1194, 680] on link "Guardar" at bounding box center [1179, 685] width 63 height 22
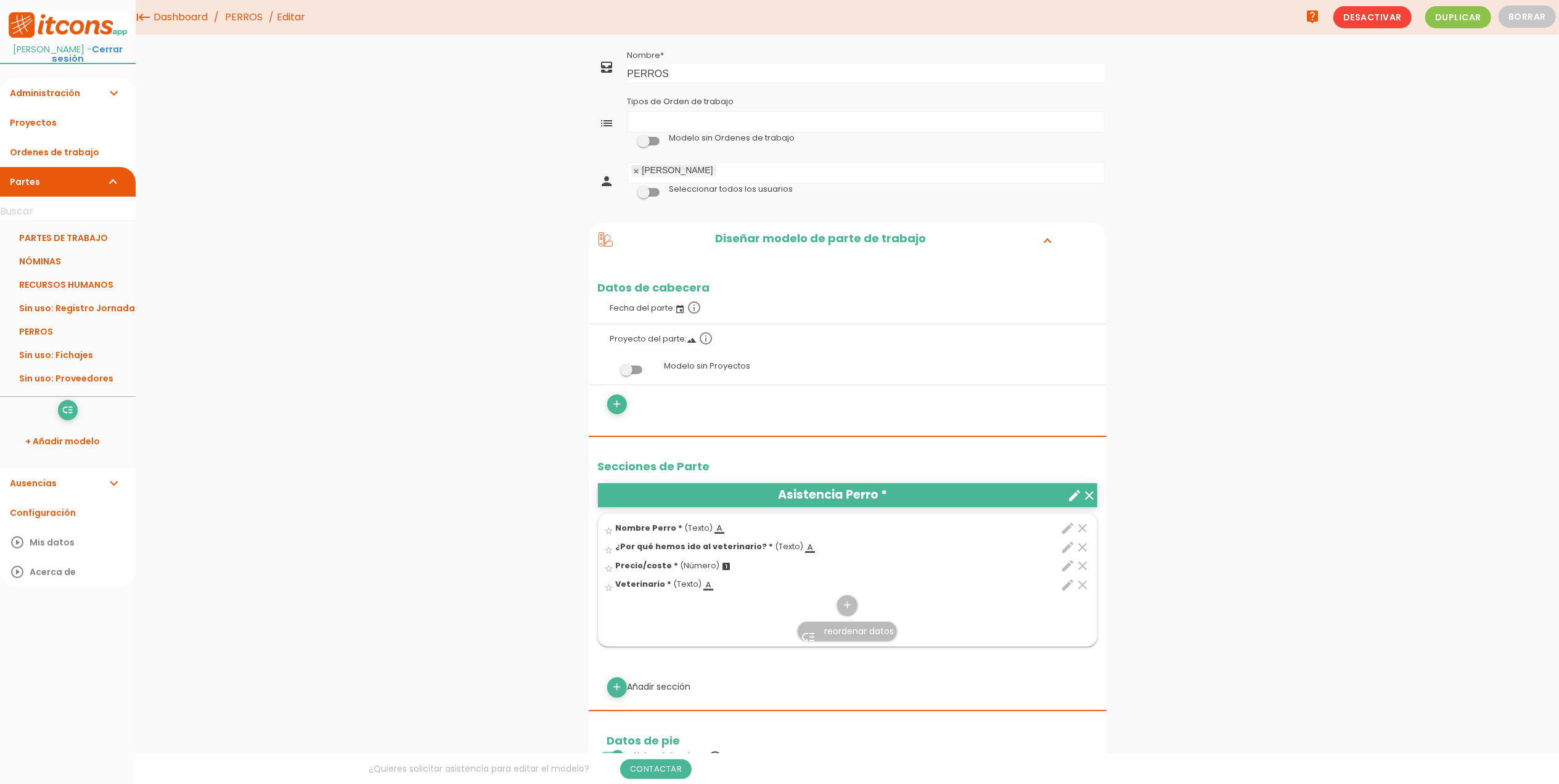
click at [623, 373] on span at bounding box center [631, 370] width 22 height 9
click at [611, 366] on input "checkbox" at bounding box center [611, 366] width 0 height 0
click at [808, 49] on link "Guardar" at bounding box center [817, 42] width 74 height 22
click at [43, 122] on link "Proyectos" at bounding box center [67, 122] width 135 height 29
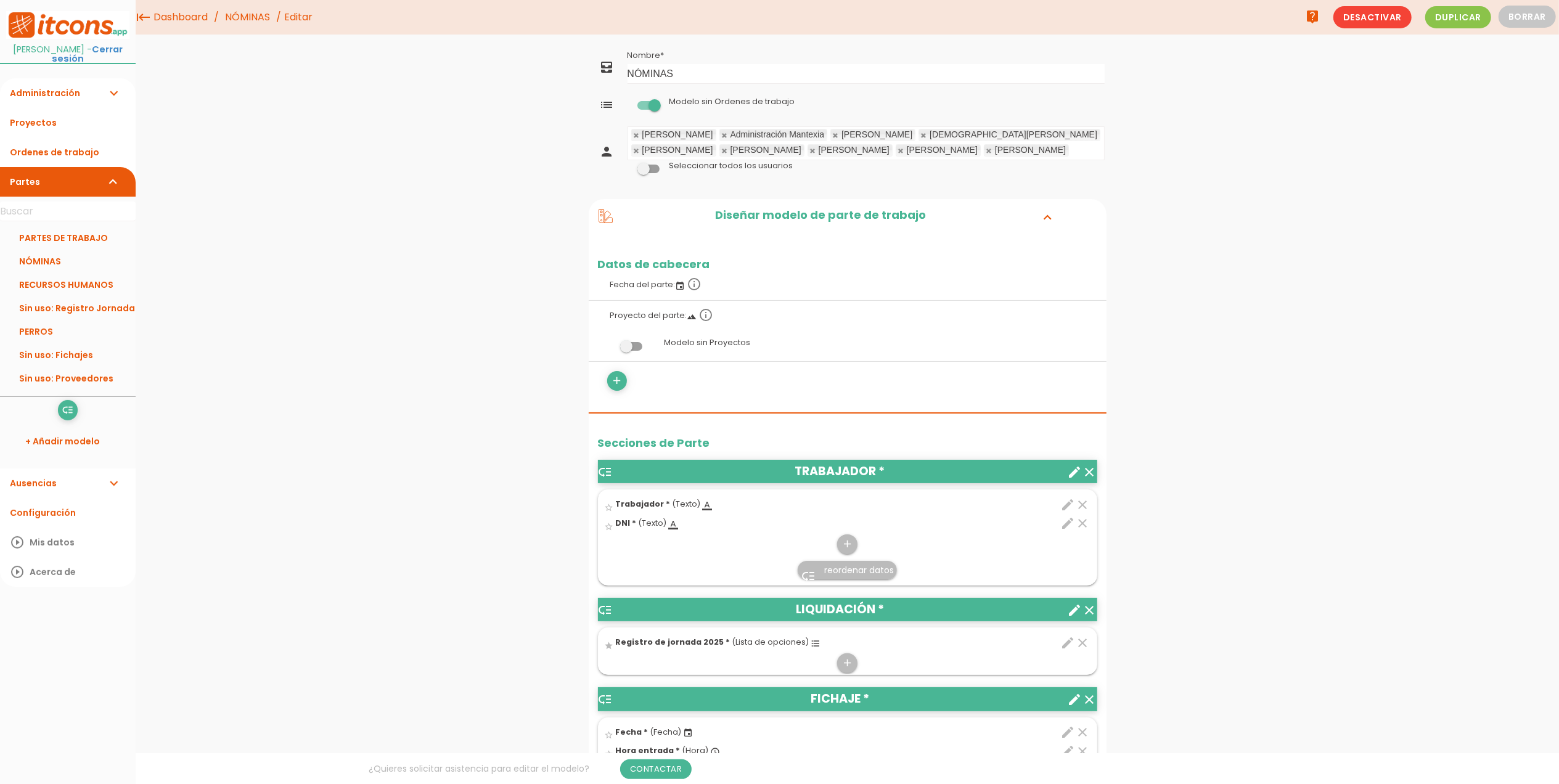
click at [633, 351] on span at bounding box center [631, 346] width 22 height 9
click at [611, 343] on input "checkbox" at bounding box center [611, 343] width 0 height 0
click at [815, 40] on link "Guardar" at bounding box center [817, 42] width 74 height 22
click at [51, 107] on link "Administración expand_more" at bounding box center [67, 93] width 135 height 29
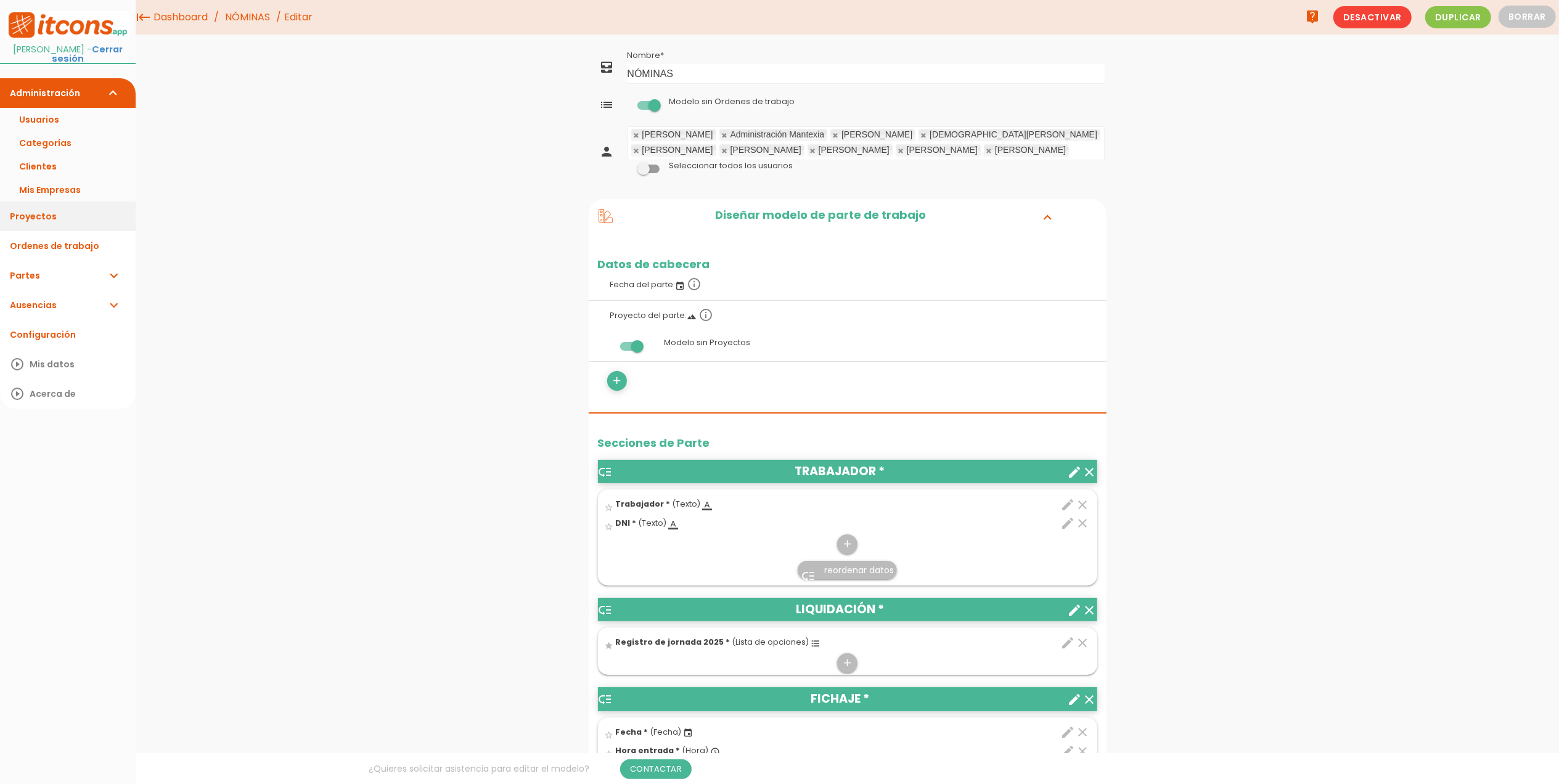
click at [55, 205] on link "Proyectos" at bounding box center [67, 216] width 135 height 29
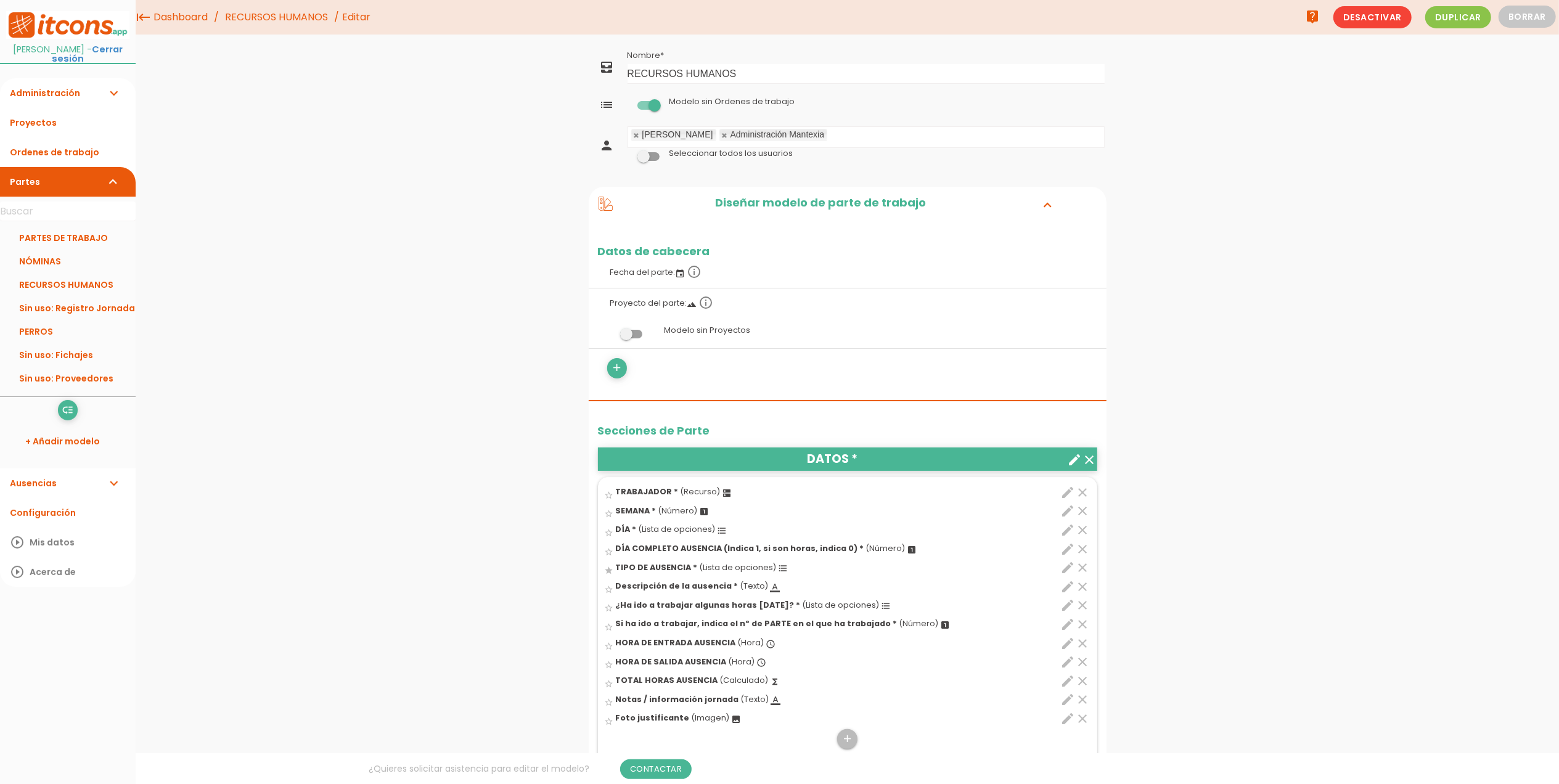
click at [263, 9] on link "RECURSOS HUMANOS" at bounding box center [276, 17] width 109 height 35
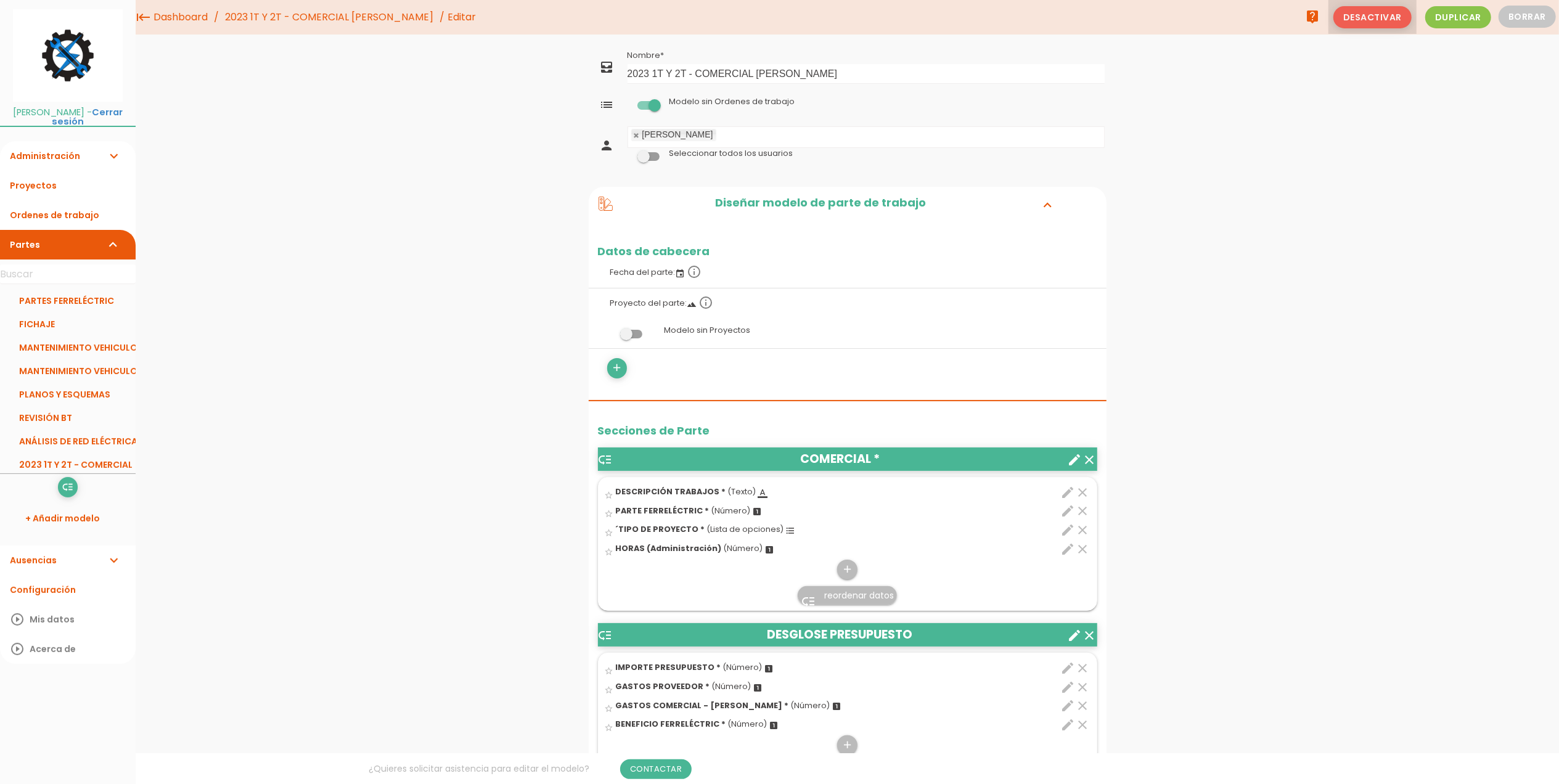
click at [1394, 15] on span "Desactivar" at bounding box center [1373, 17] width 78 height 22
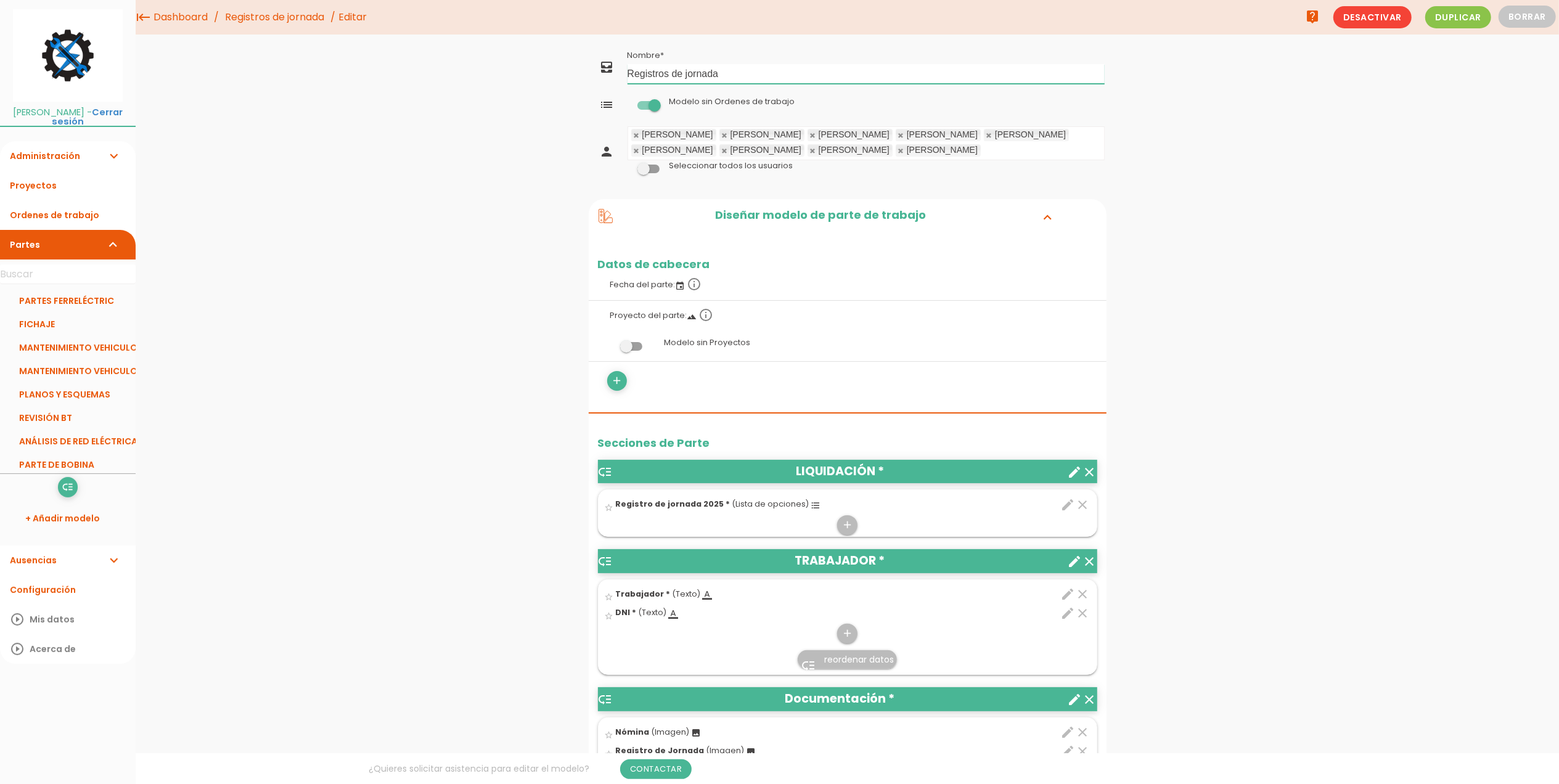
drag, startPoint x: 760, startPoint y: 79, endPoint x: 587, endPoint y: 75, distance: 173.0
click at [587, 75] on div "menu keyboard_tab Dashboard Registros de jornada Editar" at bounding box center [847, 790] width 1424 height 1581
type input "NÓMINAS"
click at [651, 166] on span at bounding box center [649, 169] width 22 height 9
click at [627, 166] on input "checkbox" at bounding box center [627, 166] width 0 height 0
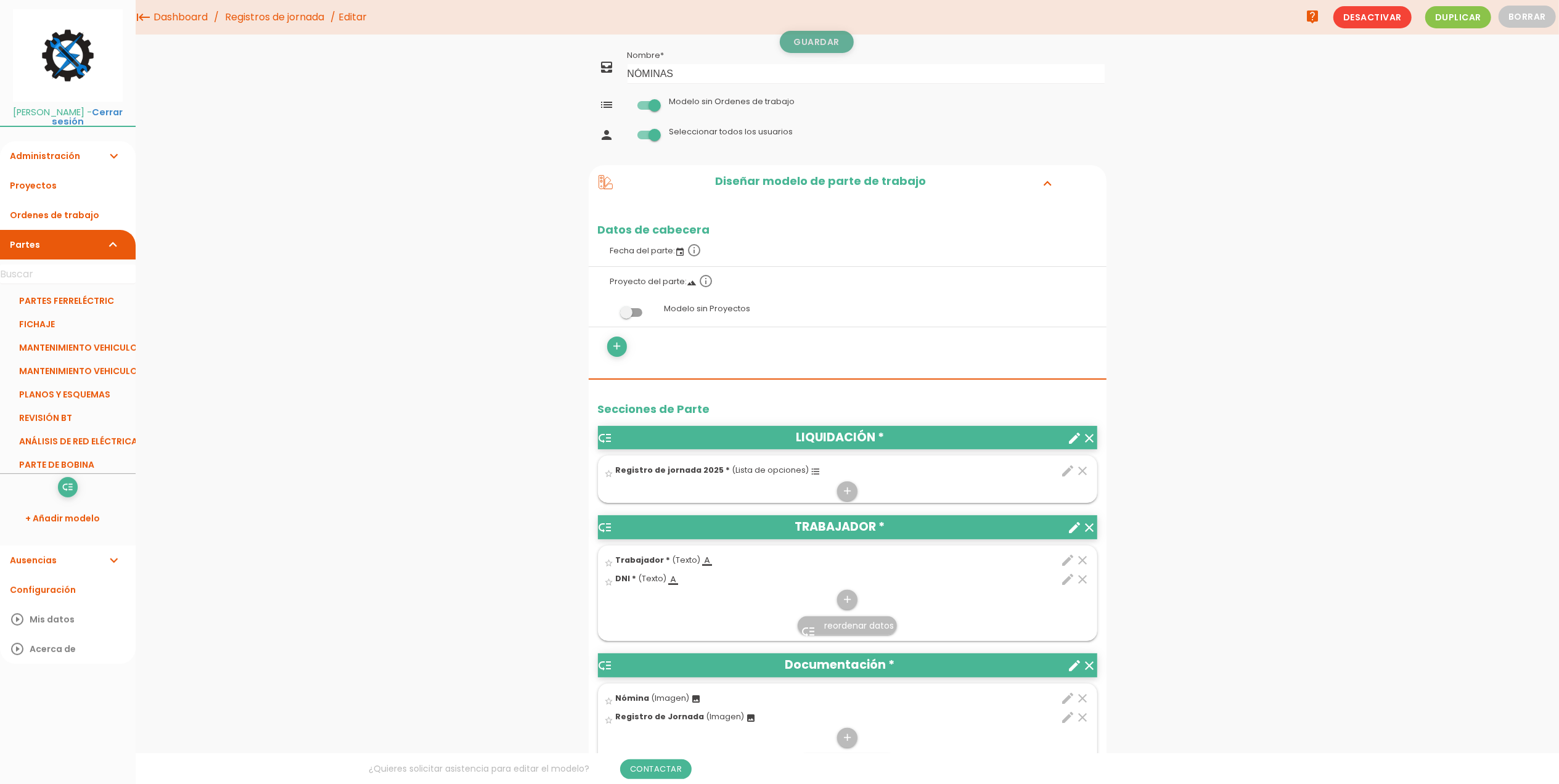
click at [809, 40] on link "Guardar" at bounding box center [817, 42] width 74 height 22
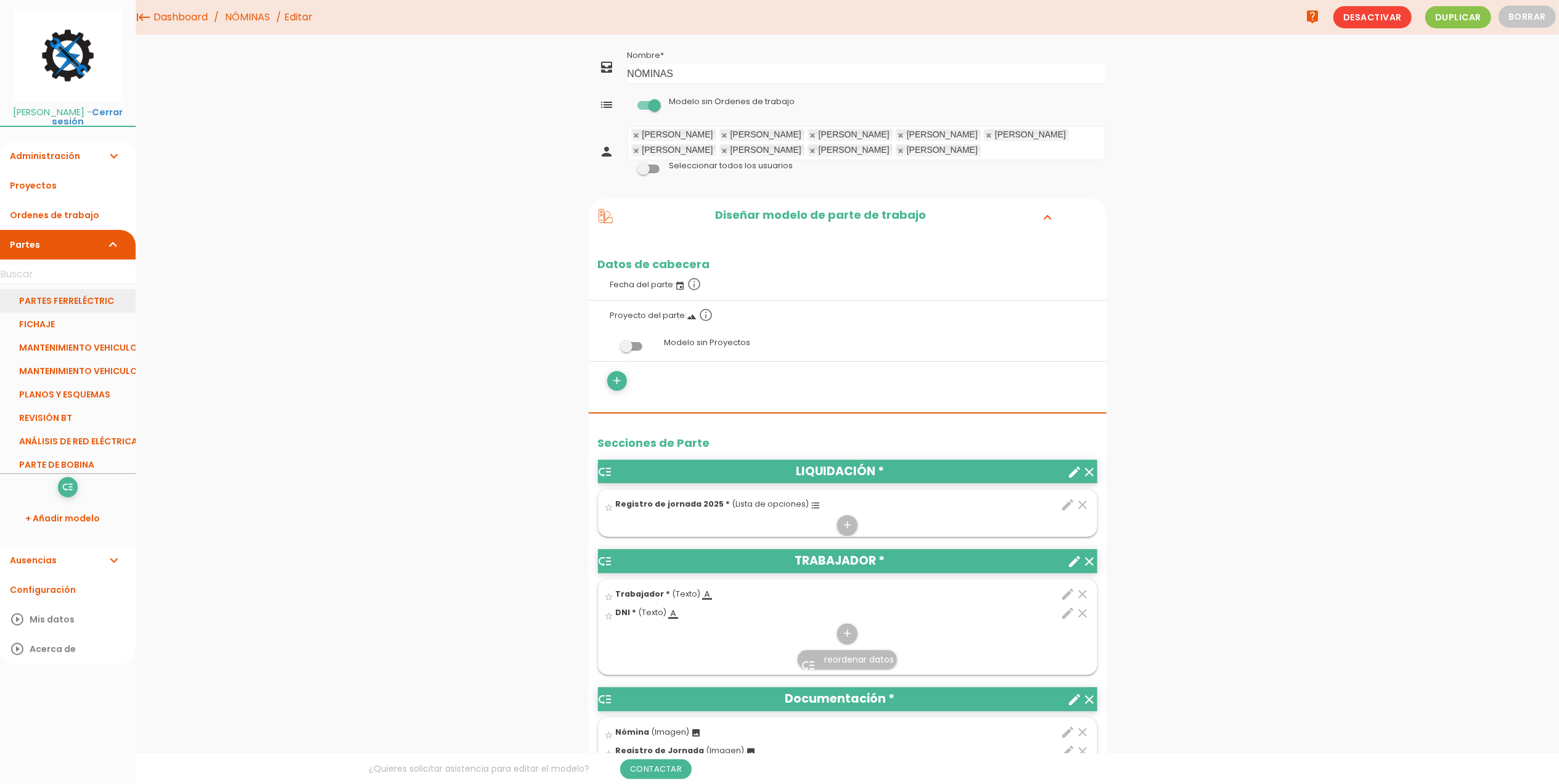
click at [79, 299] on link "PARTES FERRELÉCTRIC" at bounding box center [67, 301] width 135 height 24
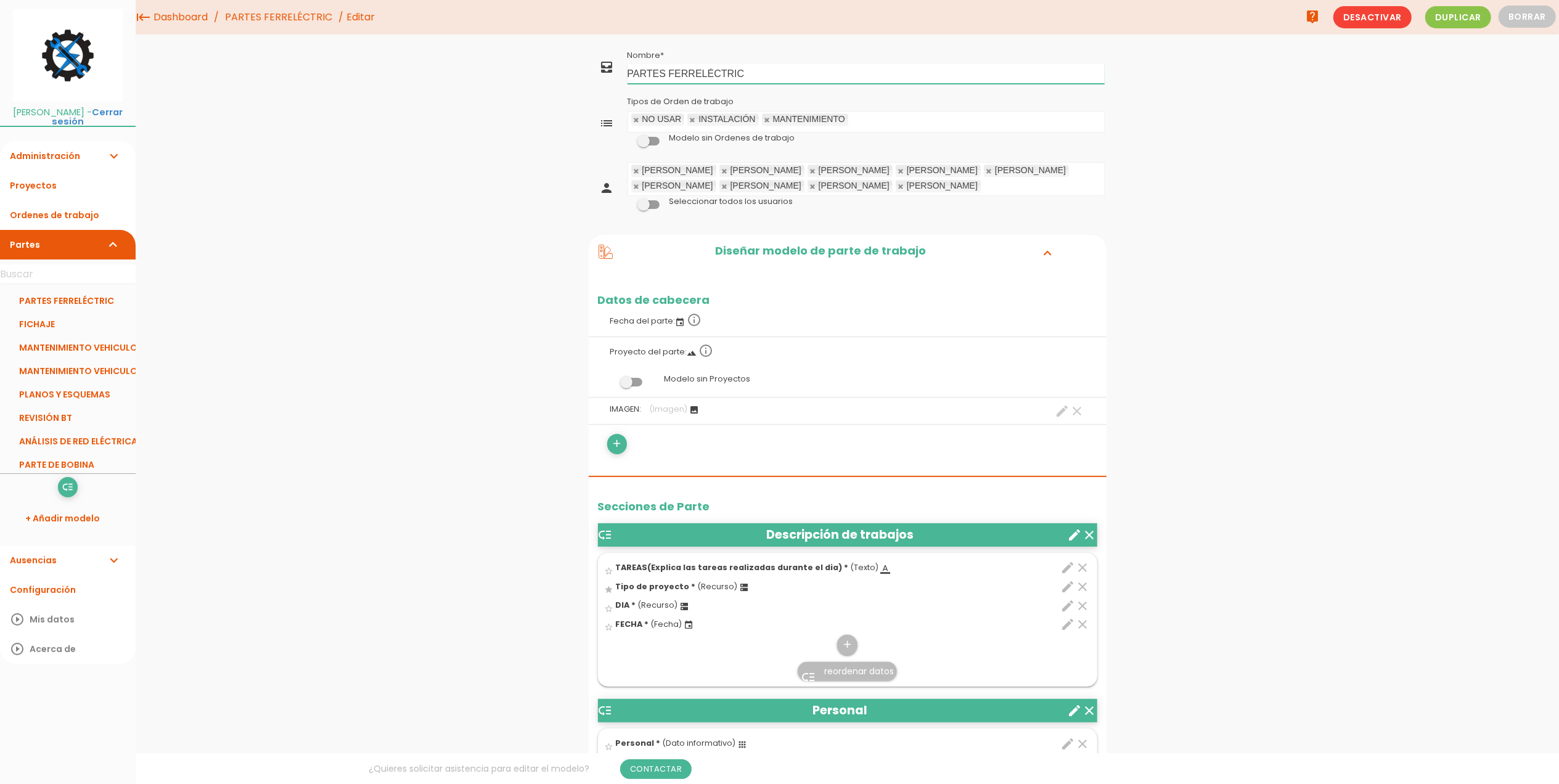
click at [627, 75] on input "PARTES FERRELÉCTRIC" at bounding box center [866, 74] width 477 height 20
type input "*PARTES FERRELÉCTRIC"
click at [833, 45] on link "Guardar" at bounding box center [817, 42] width 74 height 22
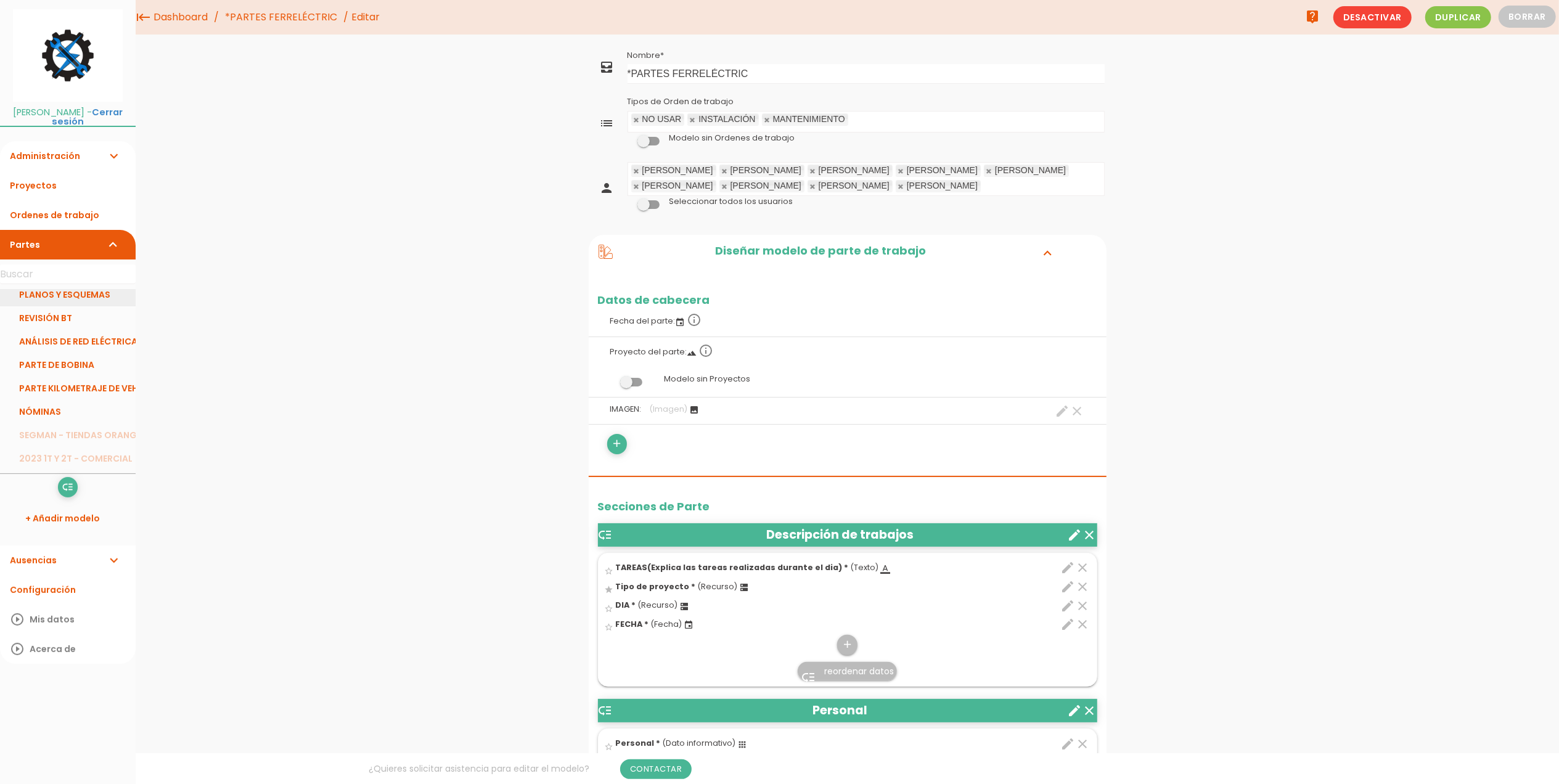
scroll to position [102, 0]
click at [70, 412] on link "NÓMINAS" at bounding box center [67, 409] width 135 height 24
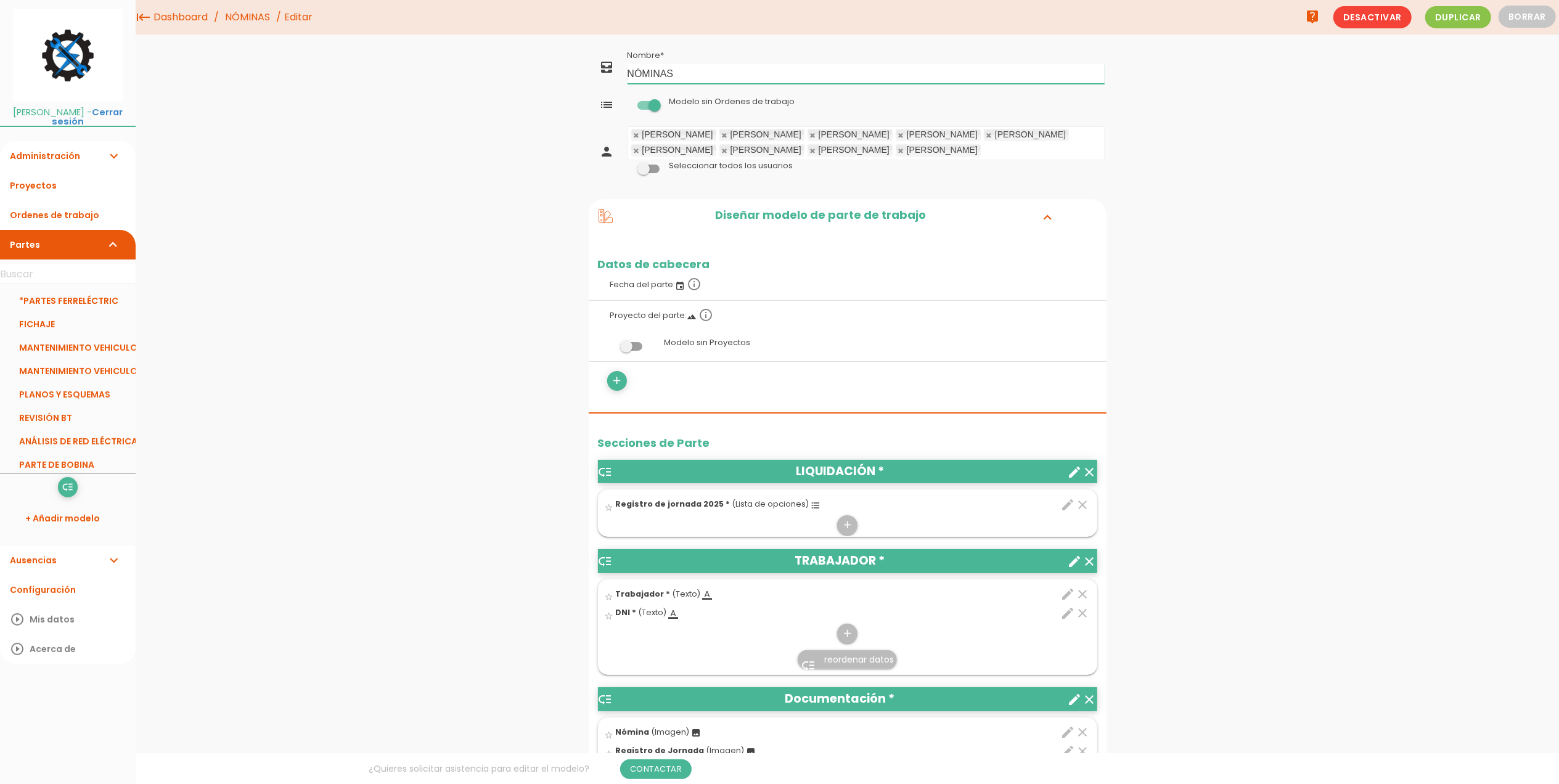
click at [627, 78] on input "NÓMINAS" at bounding box center [866, 74] width 477 height 20
type input "*NÓMINAS"
click at [799, 37] on link "Guardar" at bounding box center [817, 42] width 74 height 22
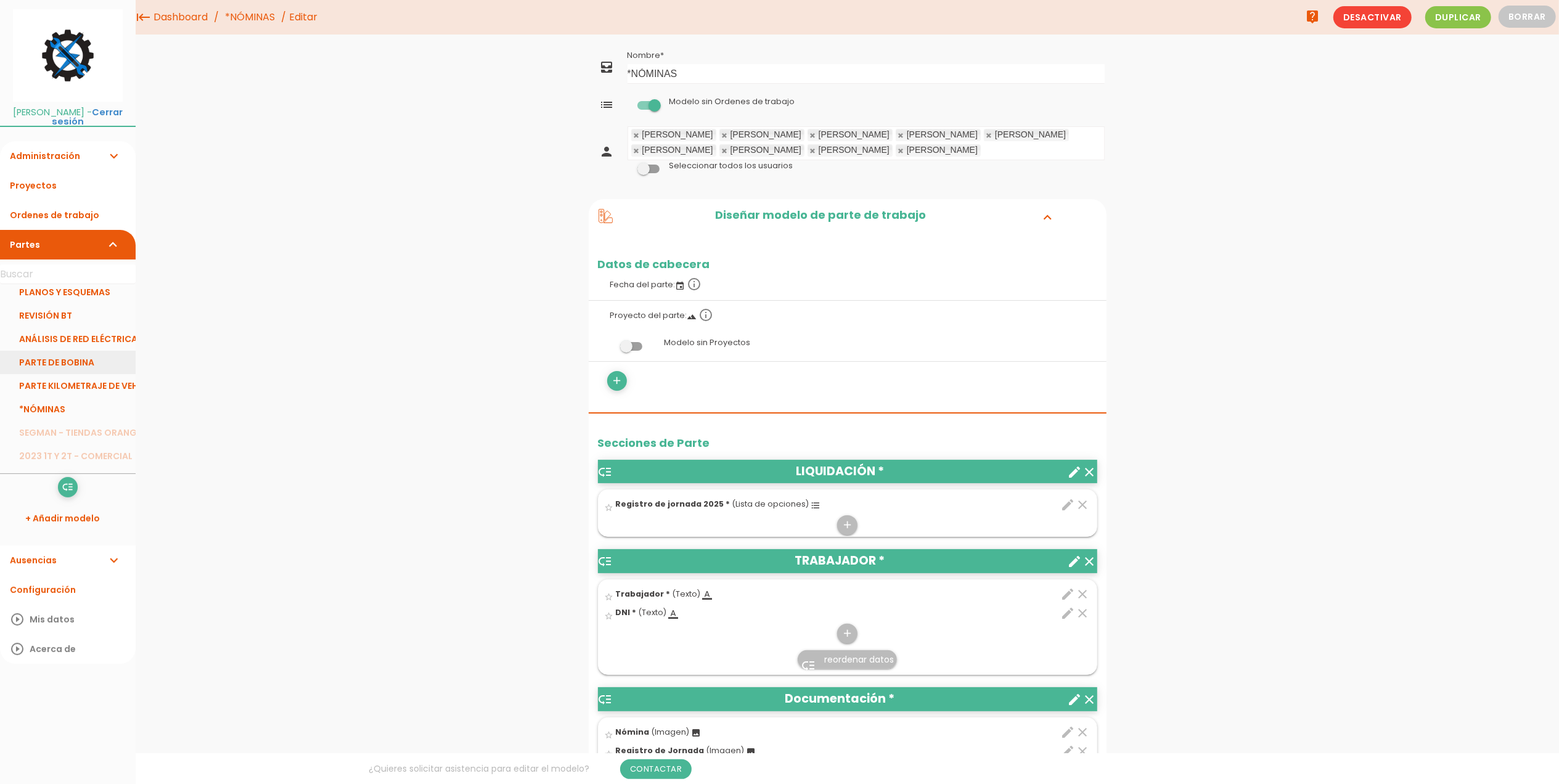
click at [63, 366] on link "PARTE DE BOBINA" at bounding box center [67, 363] width 135 height 24
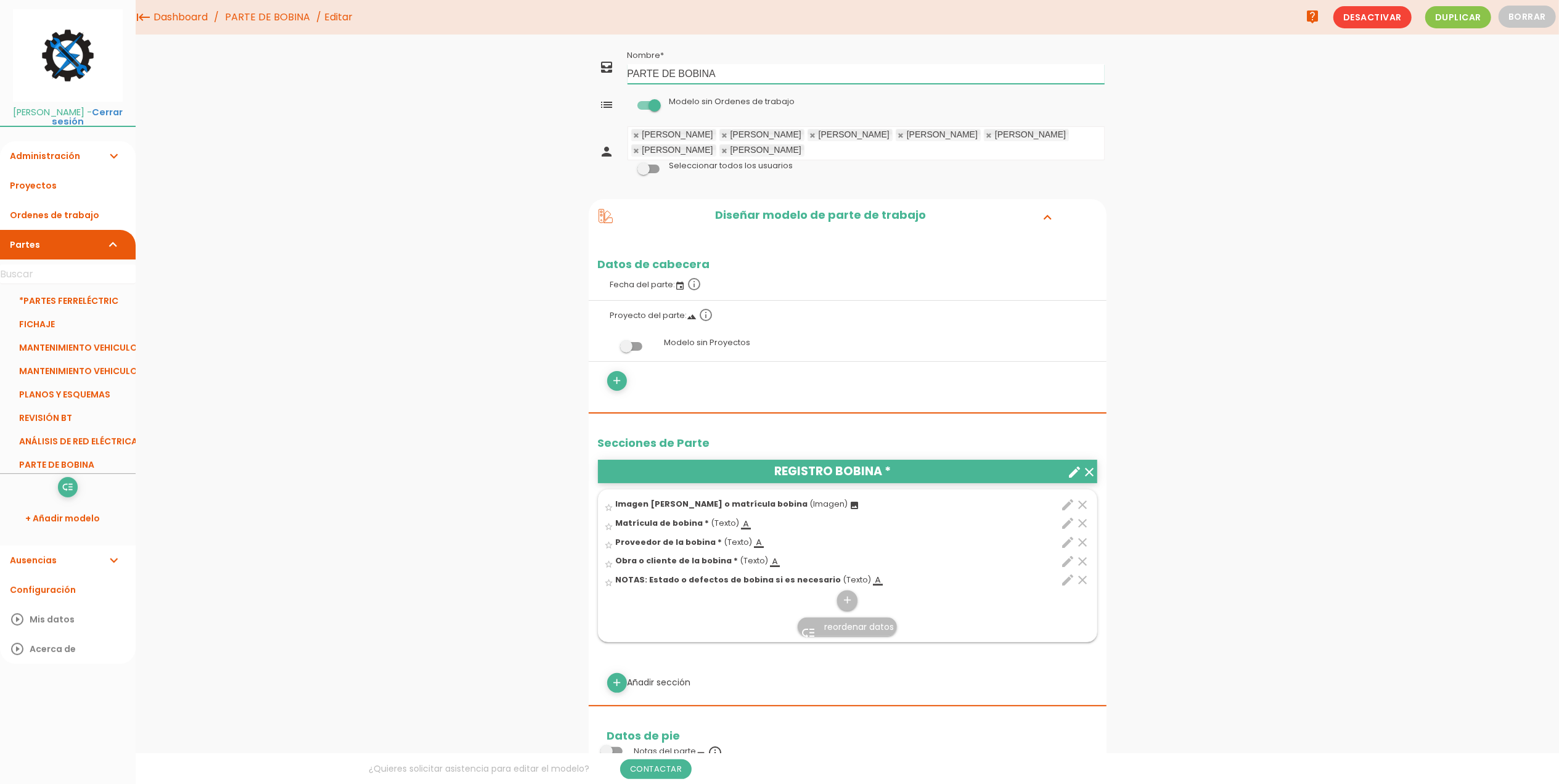
click at [627, 73] on input "PARTE DE BOBINA" at bounding box center [866, 74] width 477 height 20
click at [543, 116] on div "menu keyboard_tab Dashboard PARTE DE BOBINA Editar" at bounding box center [847, 705] width 1424 height 1410
click at [70, 488] on icon "low_priority" at bounding box center [67, 487] width 12 height 20
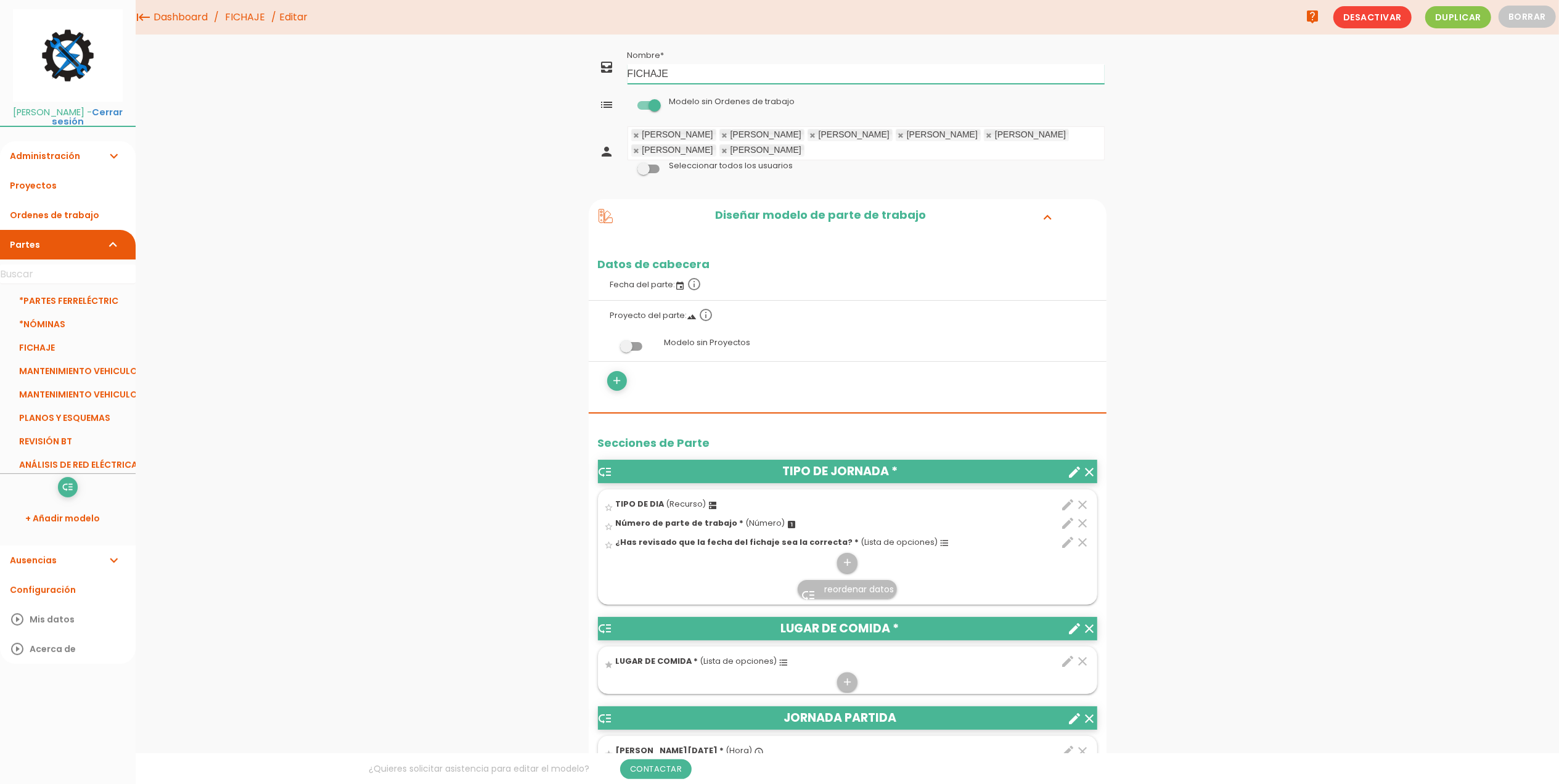
click at [629, 75] on input "FICHAJE" at bounding box center [866, 74] width 477 height 20
type input "*FICHAJE"
click at [844, 35] on link "Guardar" at bounding box center [817, 42] width 74 height 22
click at [54, 519] on link "+ Añadir modelo" at bounding box center [68, 518] width 124 height 29
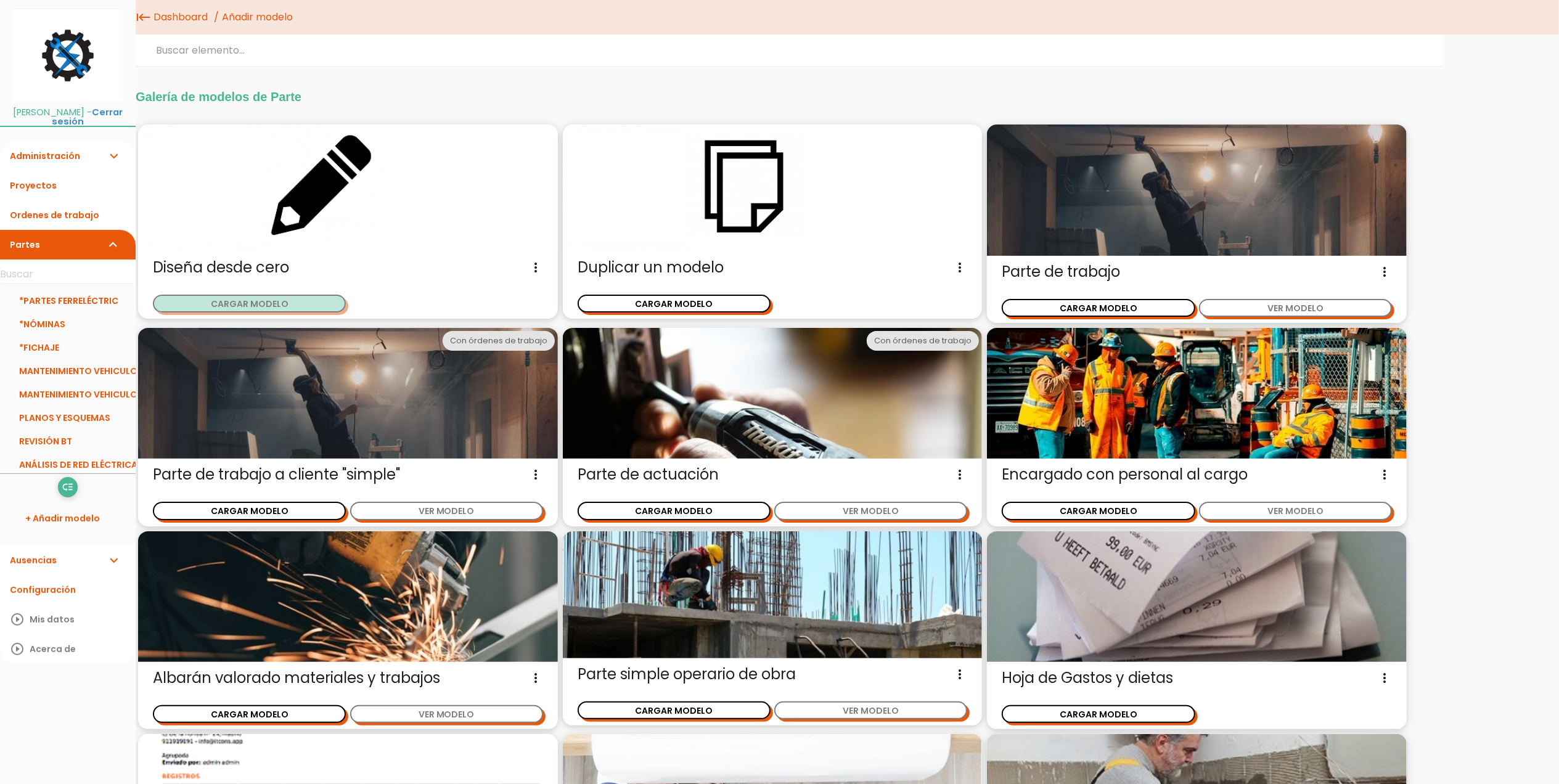
click at [275, 299] on button "CARGAR MODELO" at bounding box center [250, 303] width 193 height 18
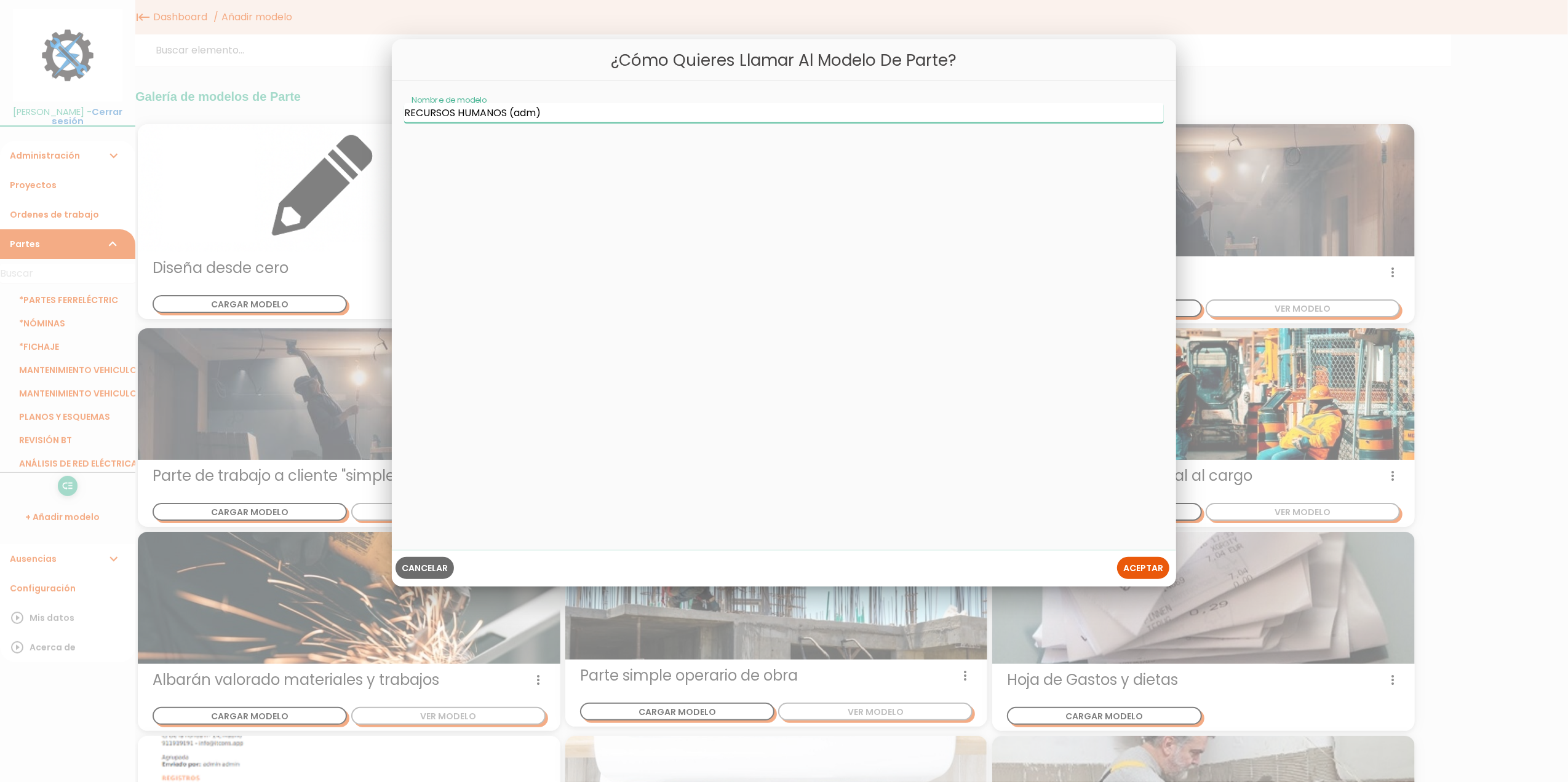
type input "RECURSOS HUMANOS (adm)"
click at [426, 565] on span "Cancelar" at bounding box center [424, 568] width 46 height 13
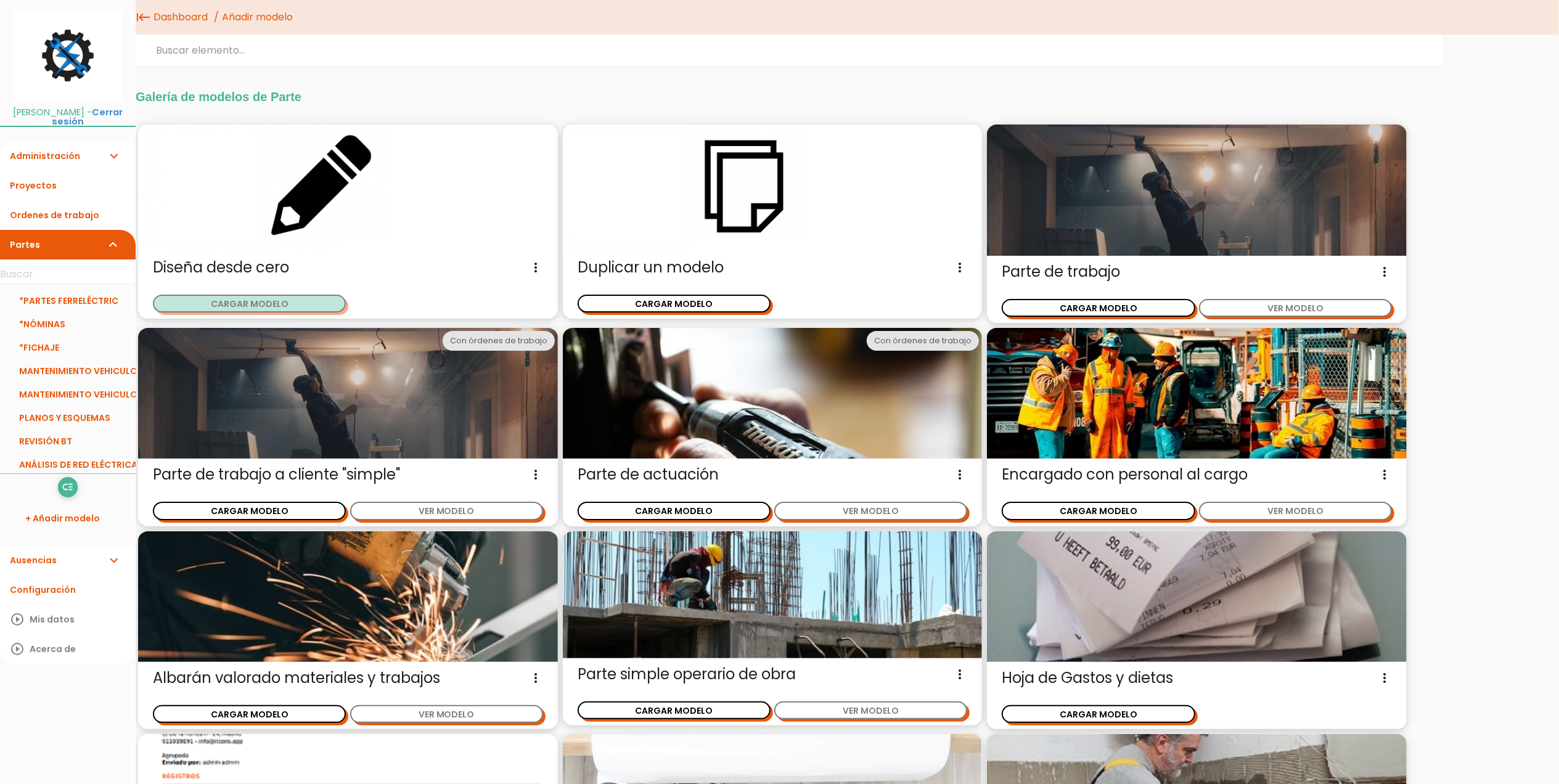
click at [235, 299] on button "CARGAR MODELO" at bounding box center [250, 303] width 193 height 18
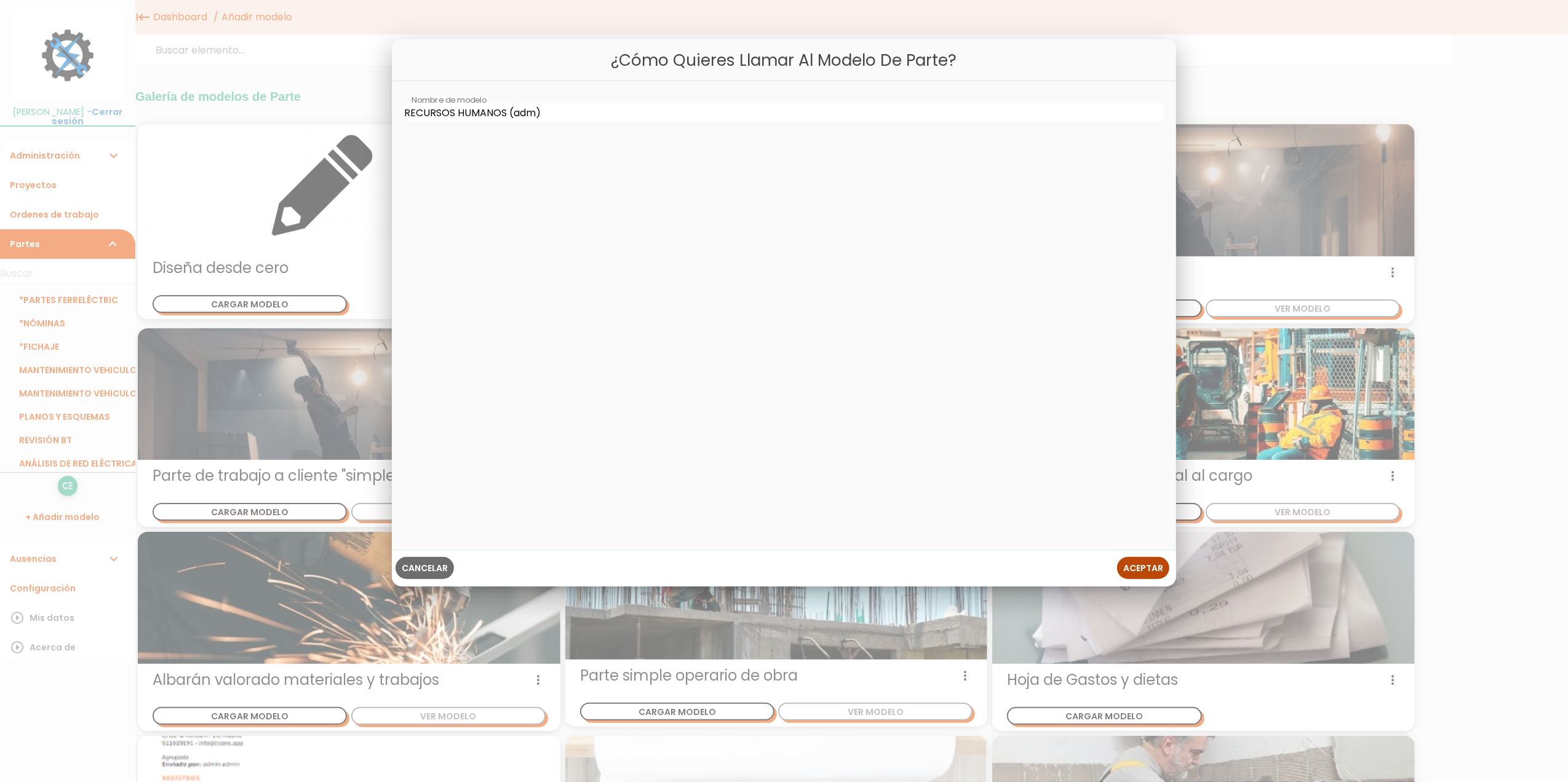
click at [1153, 570] on span "Aceptar" at bounding box center [1143, 568] width 40 height 13
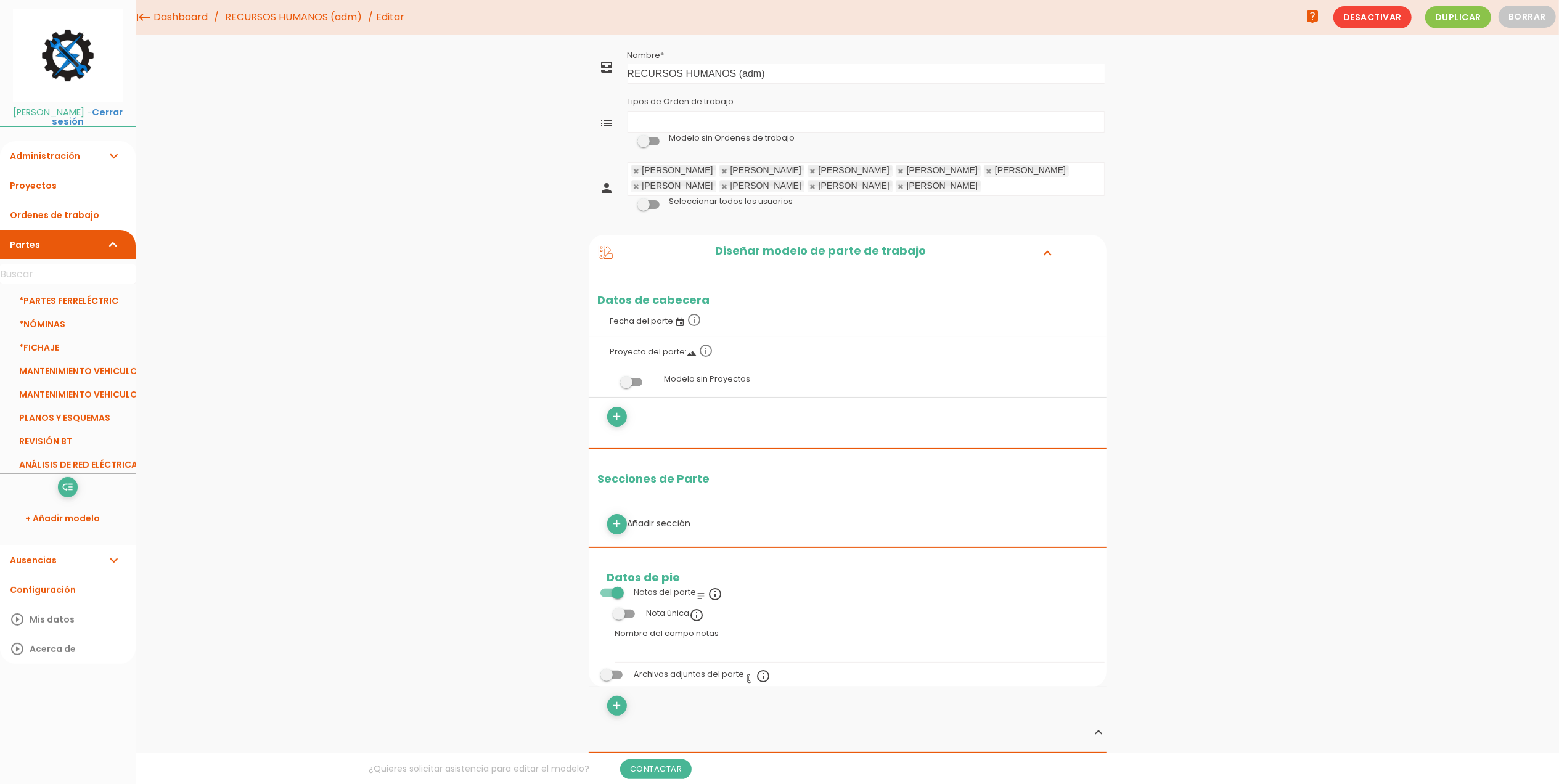
click at [638, 171] on link at bounding box center [636, 171] width 7 height 8
click at [729, 173] on link at bounding box center [725, 171] width 7 height 8
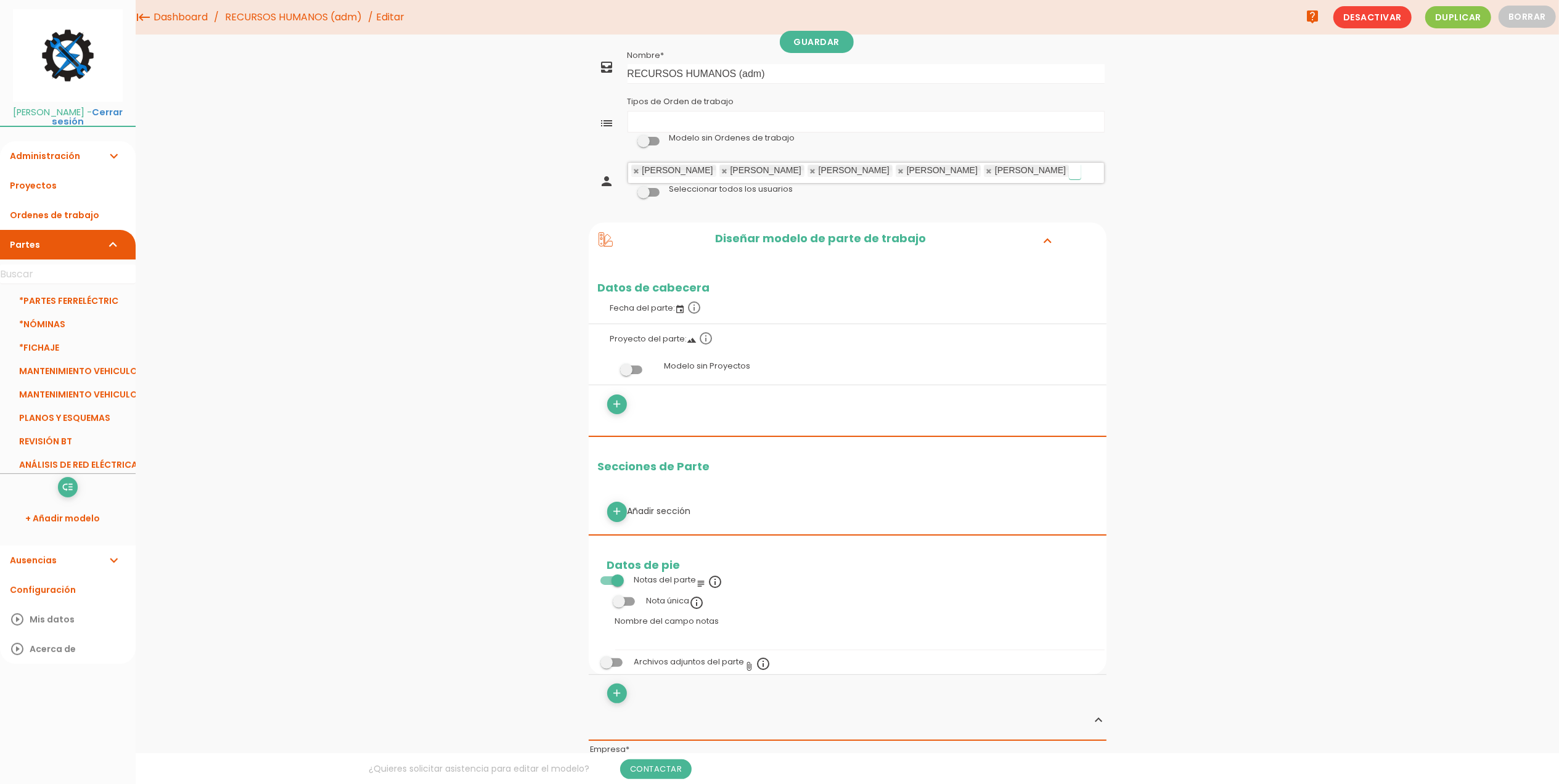
click at [729, 173] on link at bounding box center [725, 171] width 7 height 8
click at [519, 202] on div "menu keyboard_tab Dashboard RECURSOS HUMANOS (adm) Editar" at bounding box center [847, 660] width 1424 height 1321
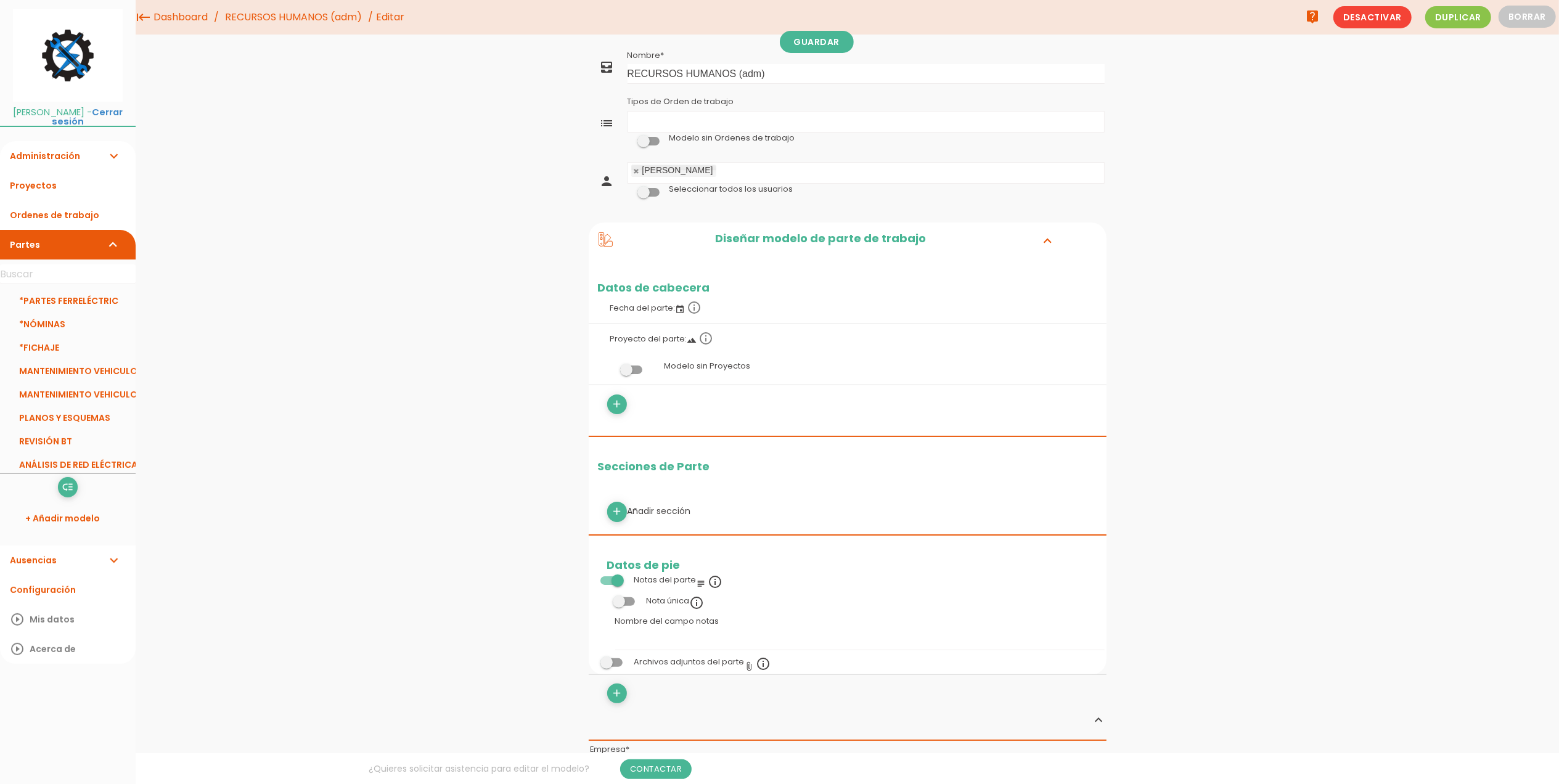
click at [760, 175] on ul "[PERSON_NAME]" at bounding box center [866, 173] width 476 height 21
click at [812, 173] on ul "[PERSON_NAME]" at bounding box center [866, 173] width 476 height 21
click at [551, 210] on div "menu keyboard_tab Dashboard RECURSOS HUMANOS (adm) Editar" at bounding box center [847, 660] width 1424 height 1321
click at [632, 370] on span at bounding box center [631, 370] width 22 height 9
click at [611, 366] on input "checkbox" at bounding box center [611, 366] width 0 height 0
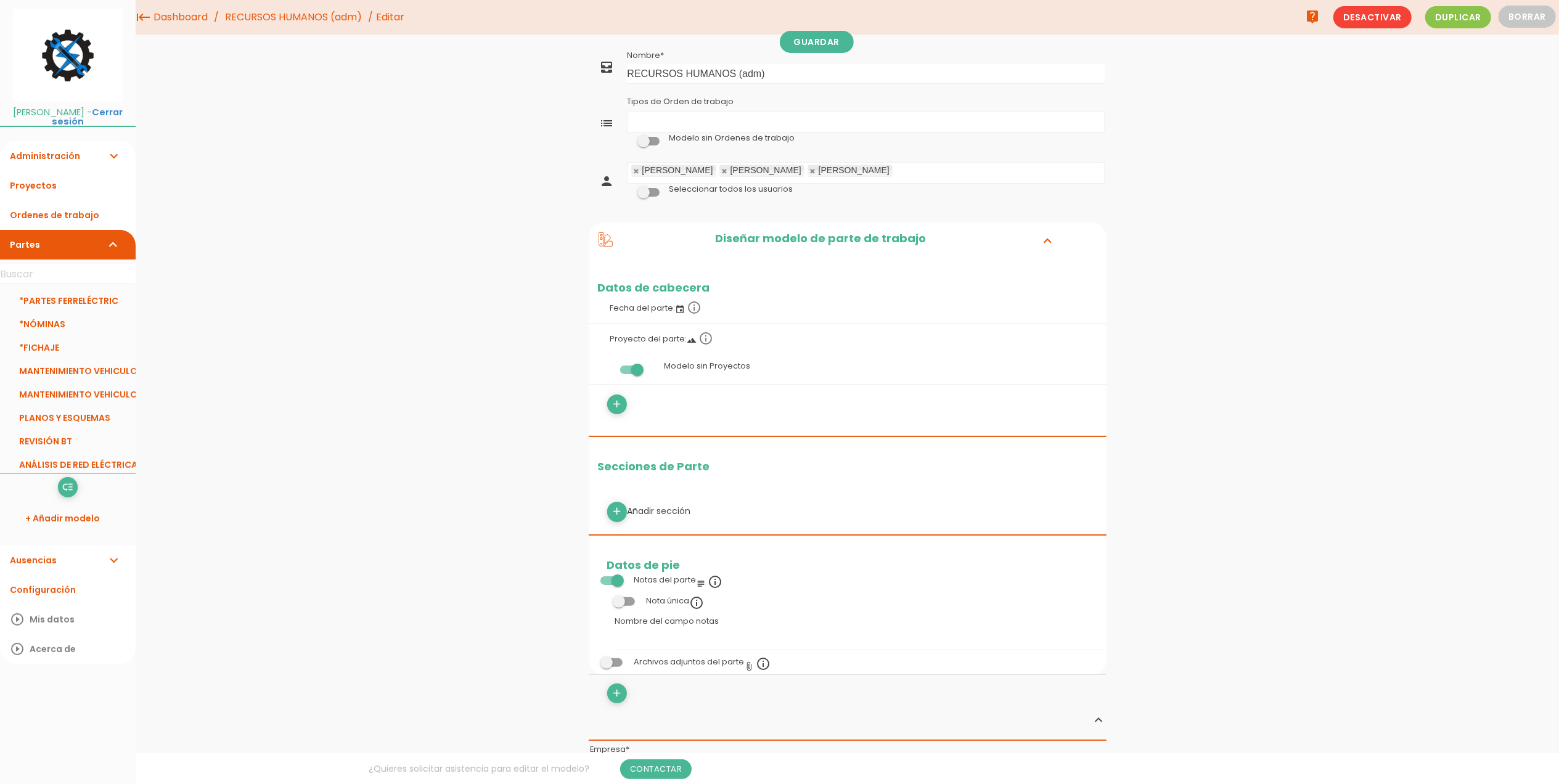
click at [645, 139] on span at bounding box center [649, 141] width 22 height 9
click at [627, 138] on input "checkbox" at bounding box center [627, 138] width 0 height 0
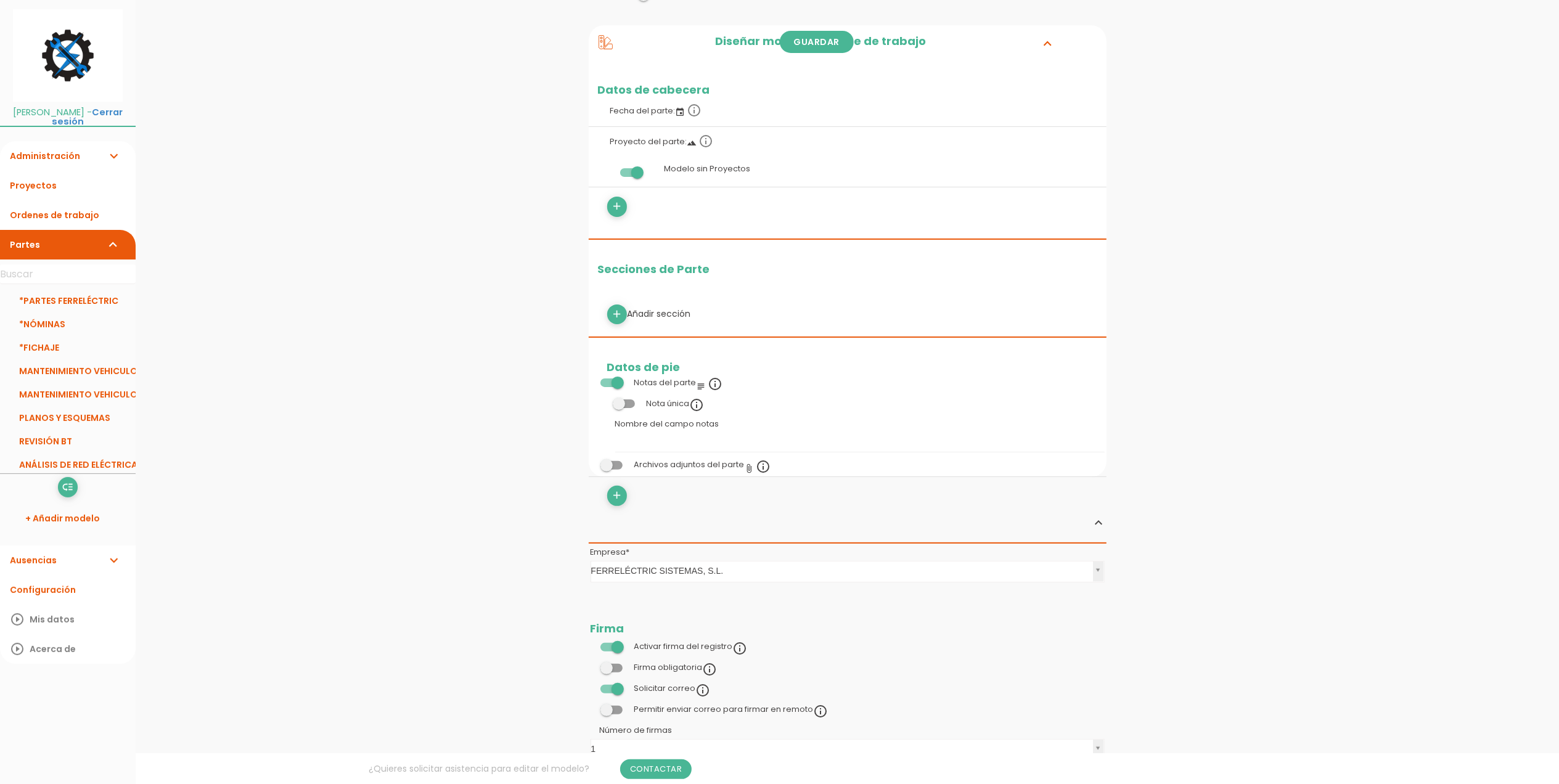
scroll to position [164, 0]
click at [622, 314] on icon "add" at bounding box center [616, 311] width 12 height 20
select select
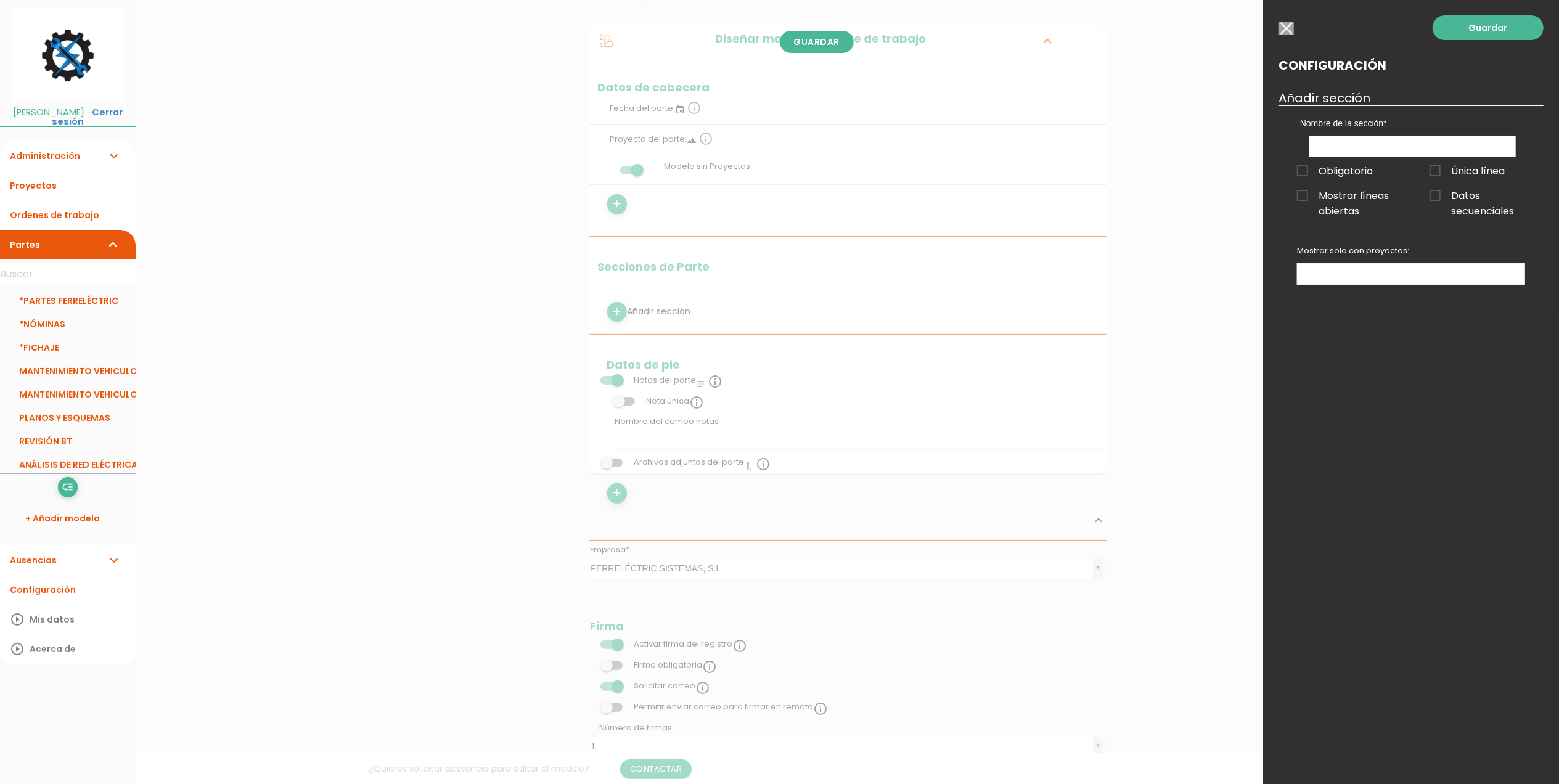
click at [1389, 469] on div "Guardar Configuración Añadir sección Nombre de la sección Obligatorio Única lín…" at bounding box center [1412, 392] width 296 height 784
click at [1393, 147] on input "text" at bounding box center [1412, 146] width 207 height 21
type input "DATOS"
click at [1298, 171] on span "Obligatorio" at bounding box center [1336, 170] width 76 height 15
click at [0, 0] on input "Obligatorio" at bounding box center [0, 0] width 0 height 0
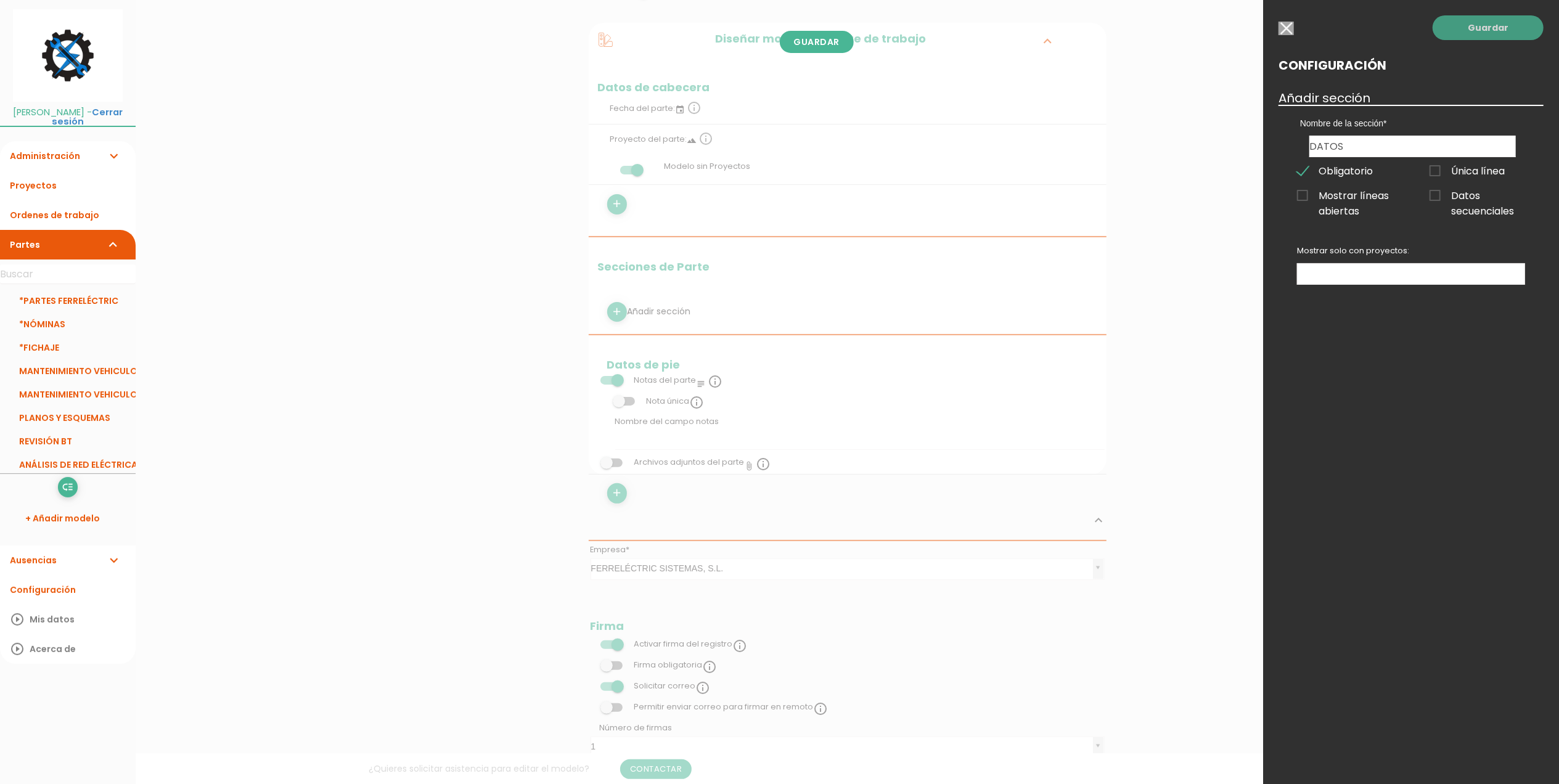
click at [1485, 23] on link "Guardar" at bounding box center [1488, 27] width 111 height 25
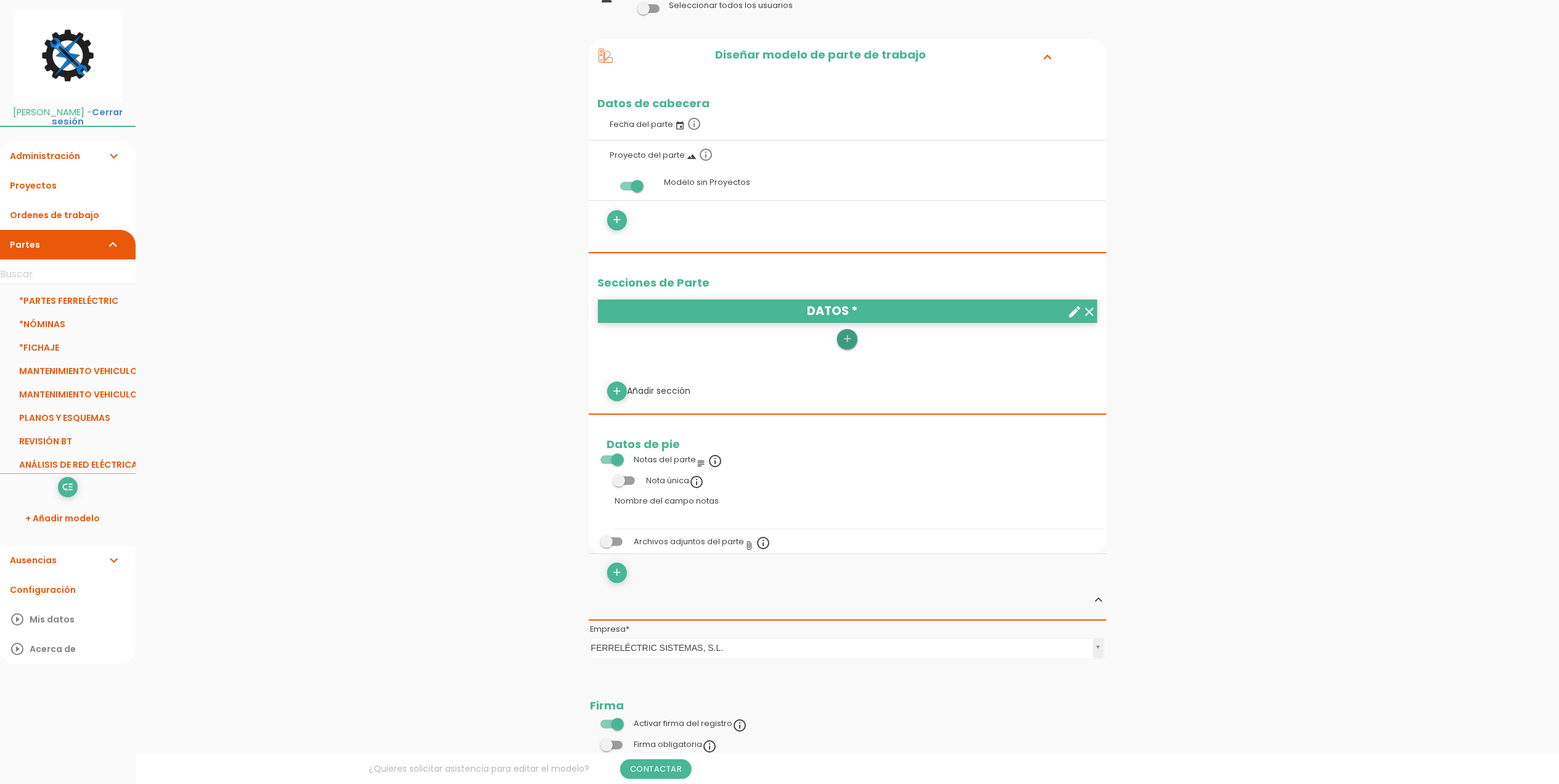
click at [855, 341] on link "add" at bounding box center [847, 339] width 20 height 20
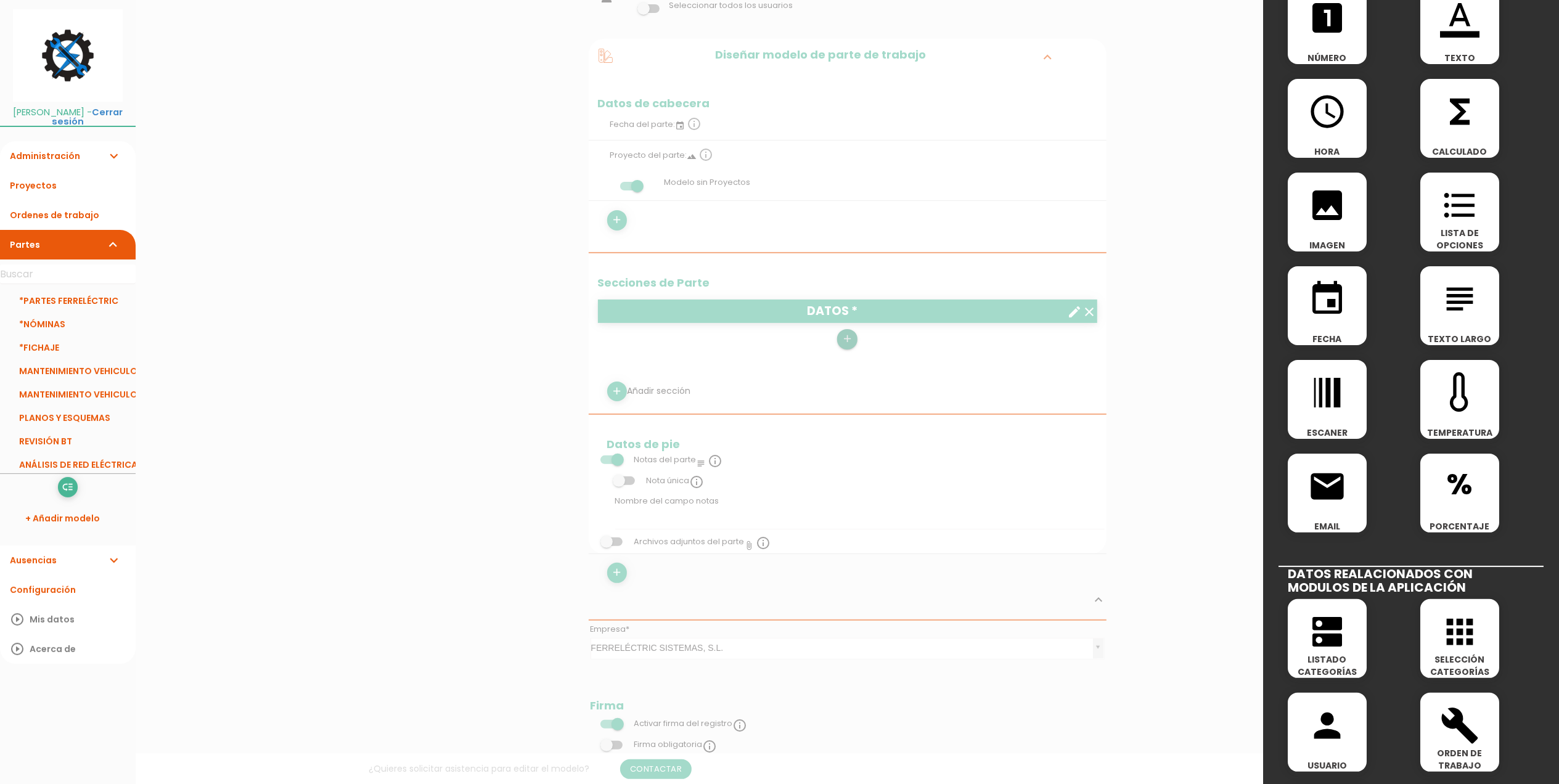
scroll to position [246, 0]
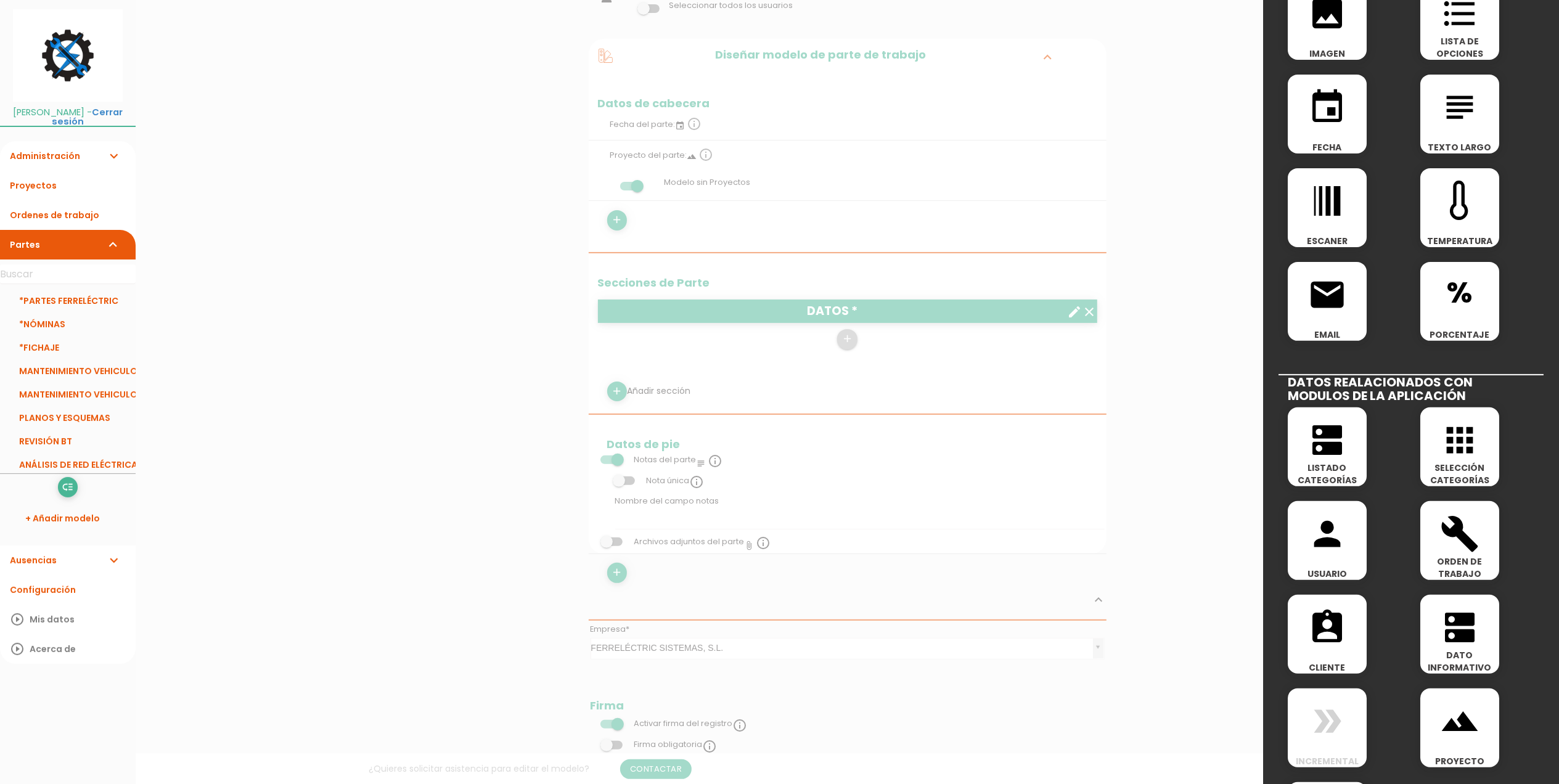
click at [1325, 541] on icon "person" at bounding box center [1328, 534] width 40 height 40
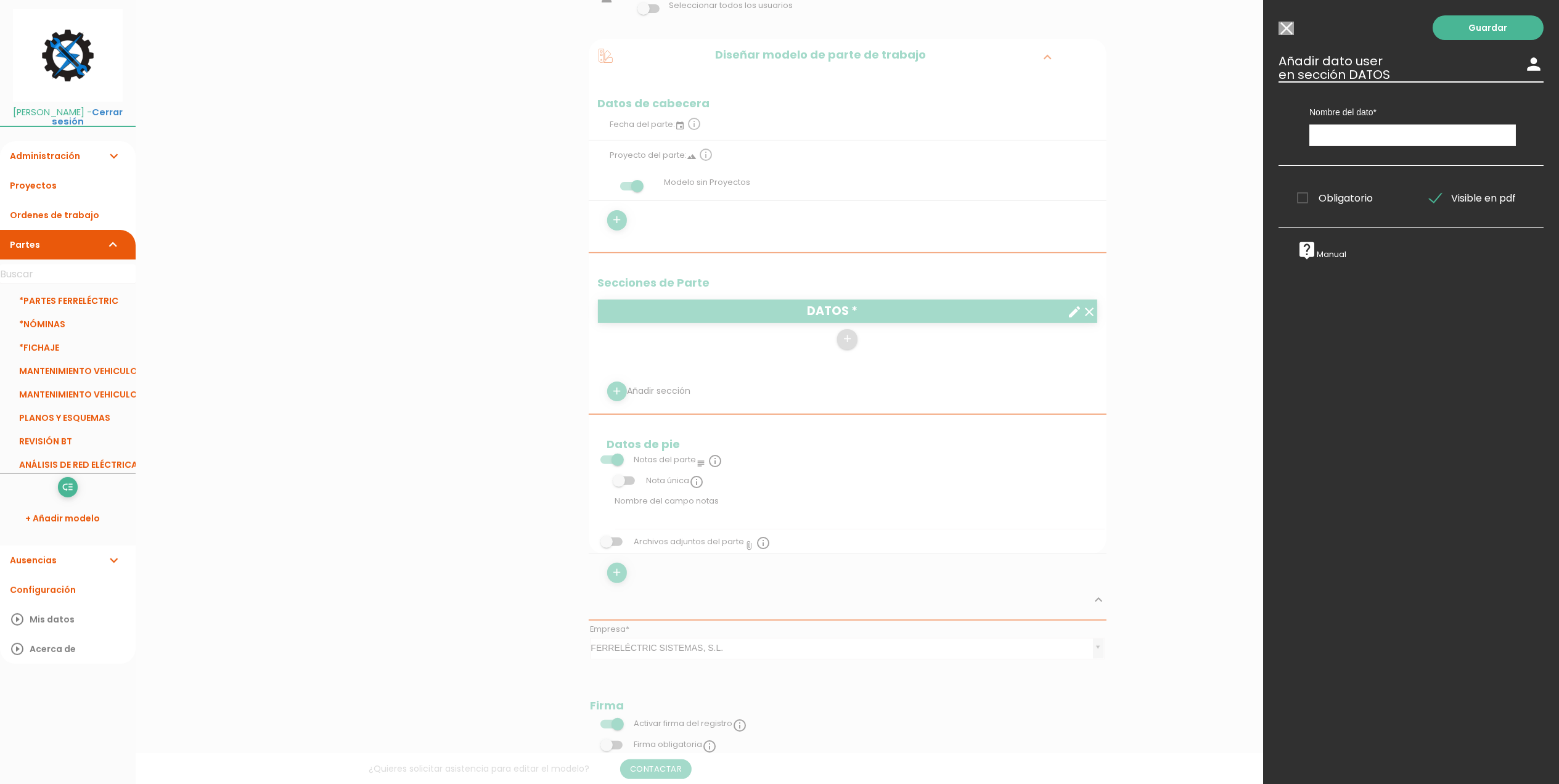
scroll to position [0, 0]
click at [1287, 27] on input "Modelo sin Ordenes de trabajo" at bounding box center [1286, 28] width 15 height 13
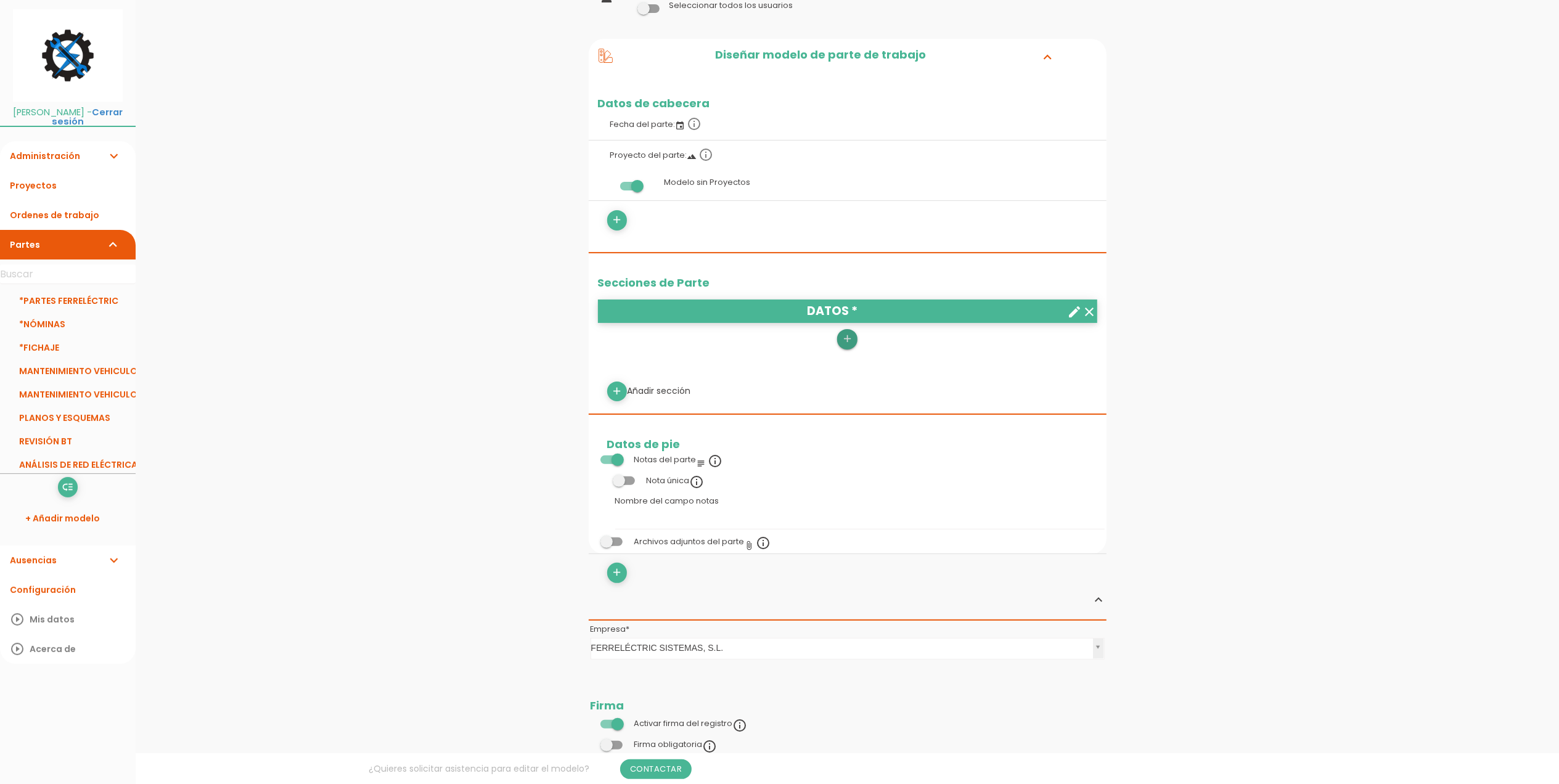
click at [850, 339] on icon "add" at bounding box center [847, 339] width 12 height 20
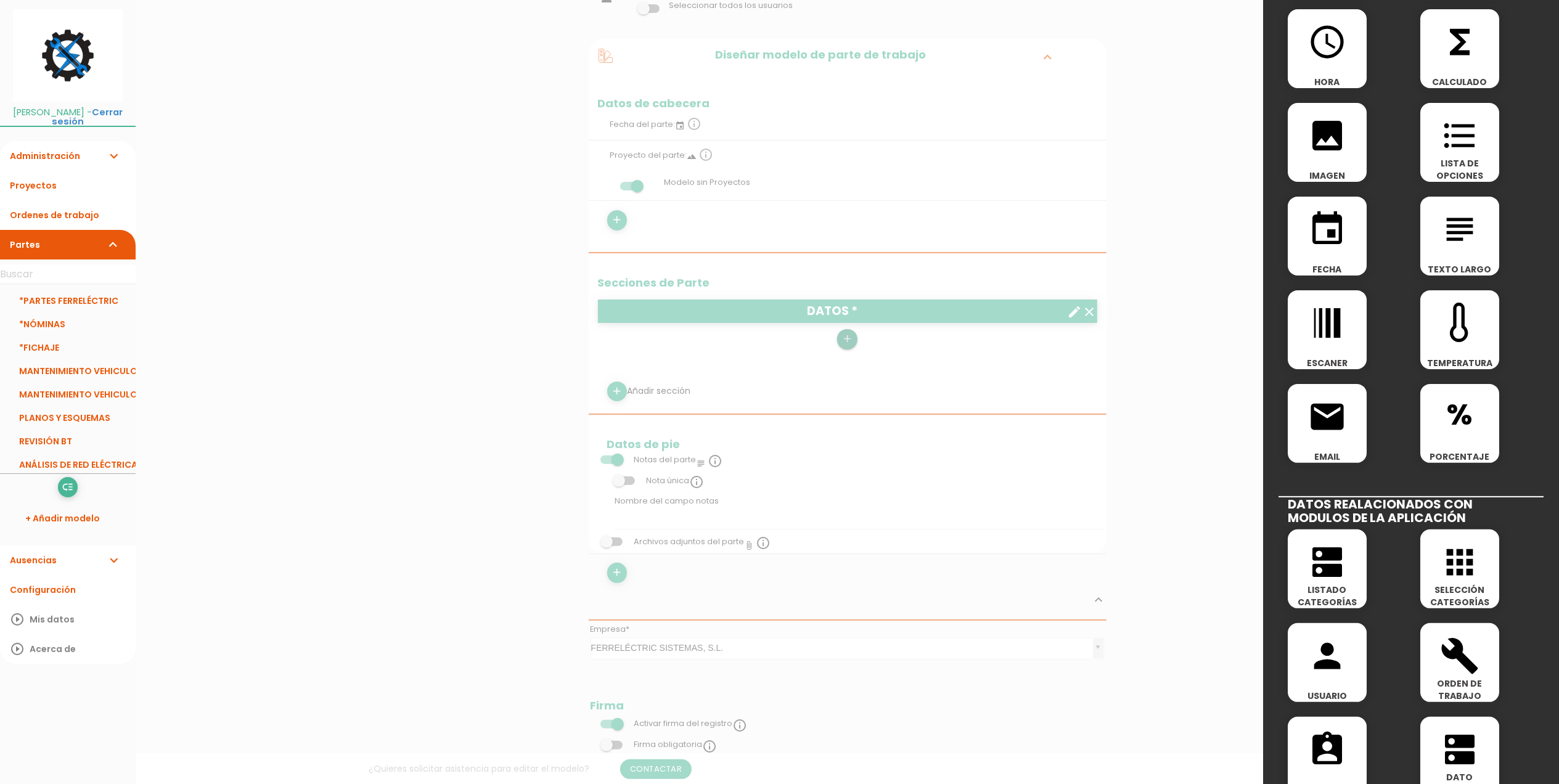
scroll to position [329, 0]
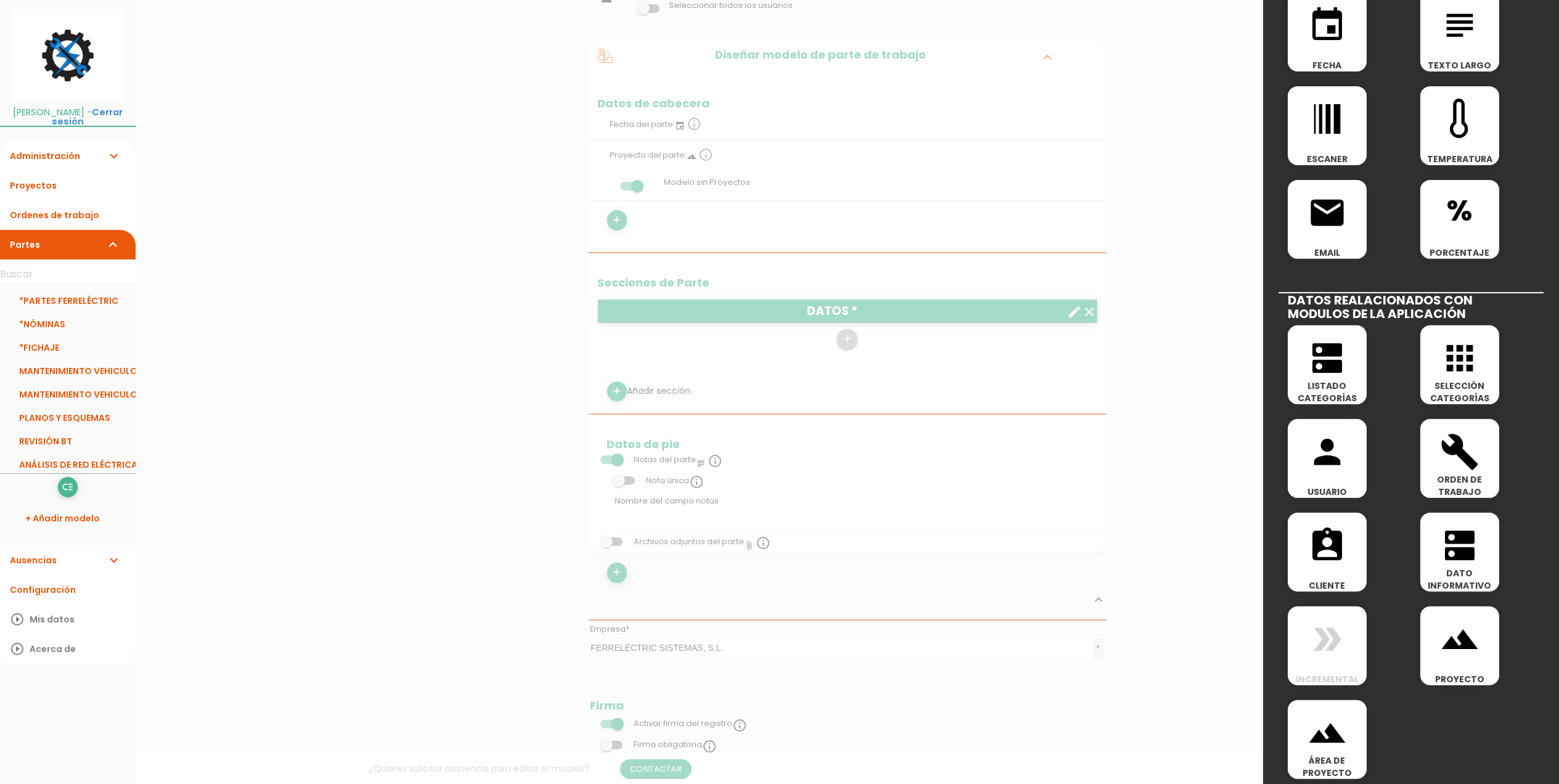
click at [1357, 350] on span "dns" at bounding box center [1328, 352] width 79 height 52
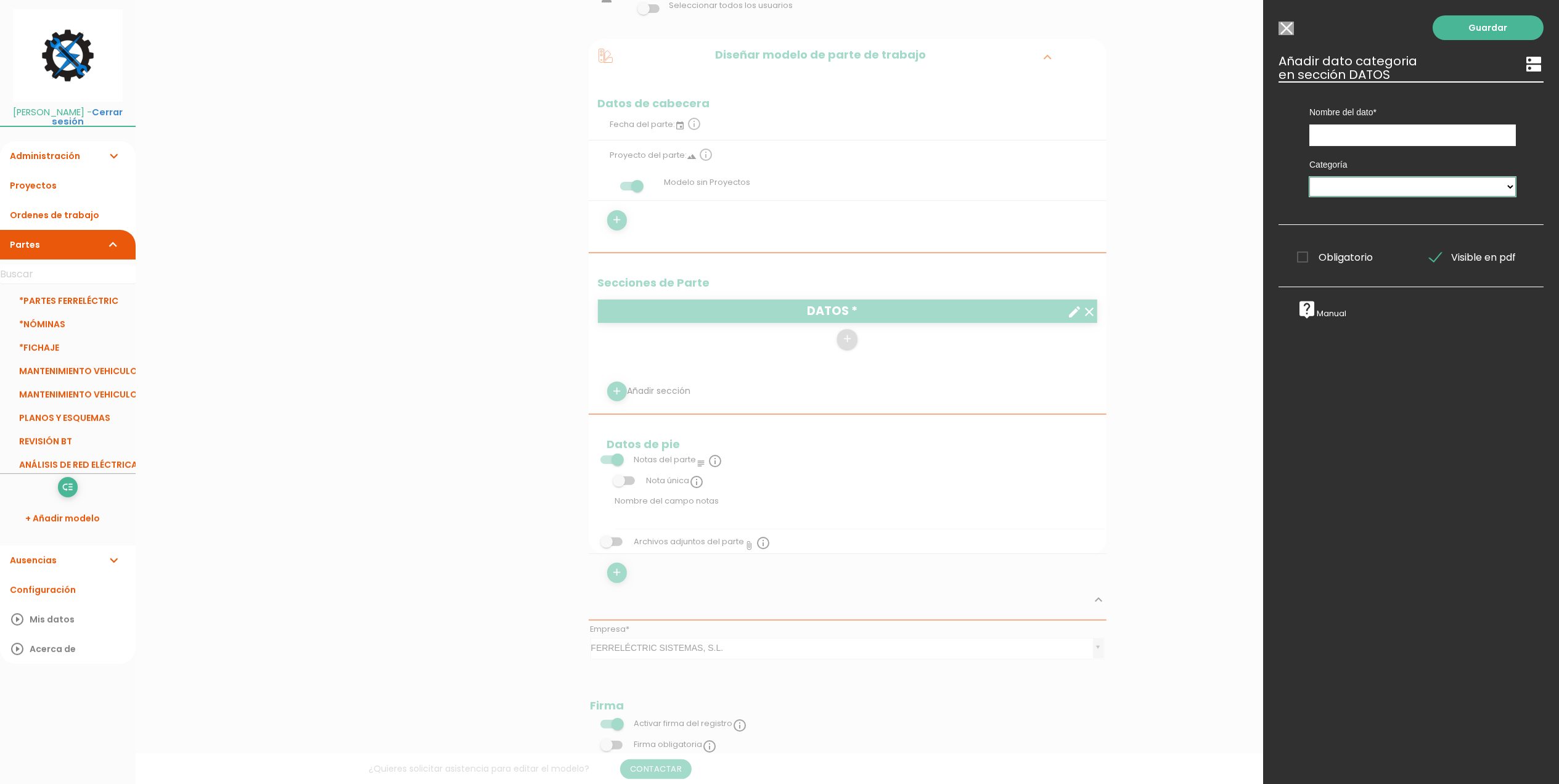
click at [1376, 182] on select "MAQUINARIA MAQUINARIA Tareas Tareas RECURSOS HUMANOS PERSONAL VEHICULOS TIPO DE…" at bounding box center [1412, 186] width 207 height 20
select select "498"
click at [1309, 177] on select "MAQUINARIA MAQUINARIA Tareas Tareas RECURSOS HUMANOS PERSONAL VEHICULOS TIPO DE…" at bounding box center [1412, 186] width 207 height 20
click at [1358, 137] on input "text" at bounding box center [1412, 135] width 207 height 21
type input "TRABAJADOR"
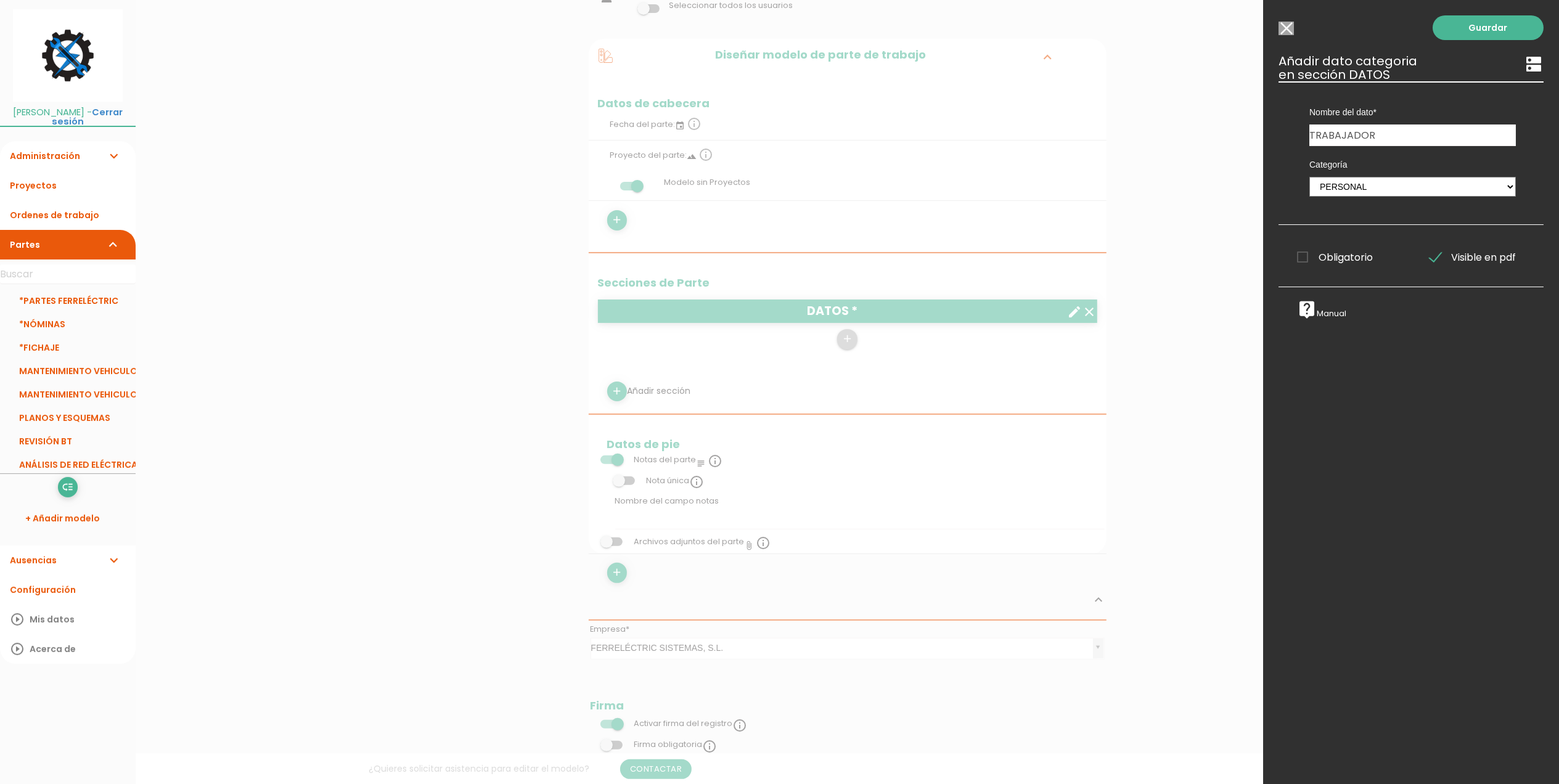
click at [1303, 260] on span "Obligatorio" at bounding box center [1336, 257] width 76 height 15
click at [0, 0] on input "Obligatorio" at bounding box center [0, 0] width 0 height 0
click at [1469, 22] on link "Guardar" at bounding box center [1488, 27] width 111 height 25
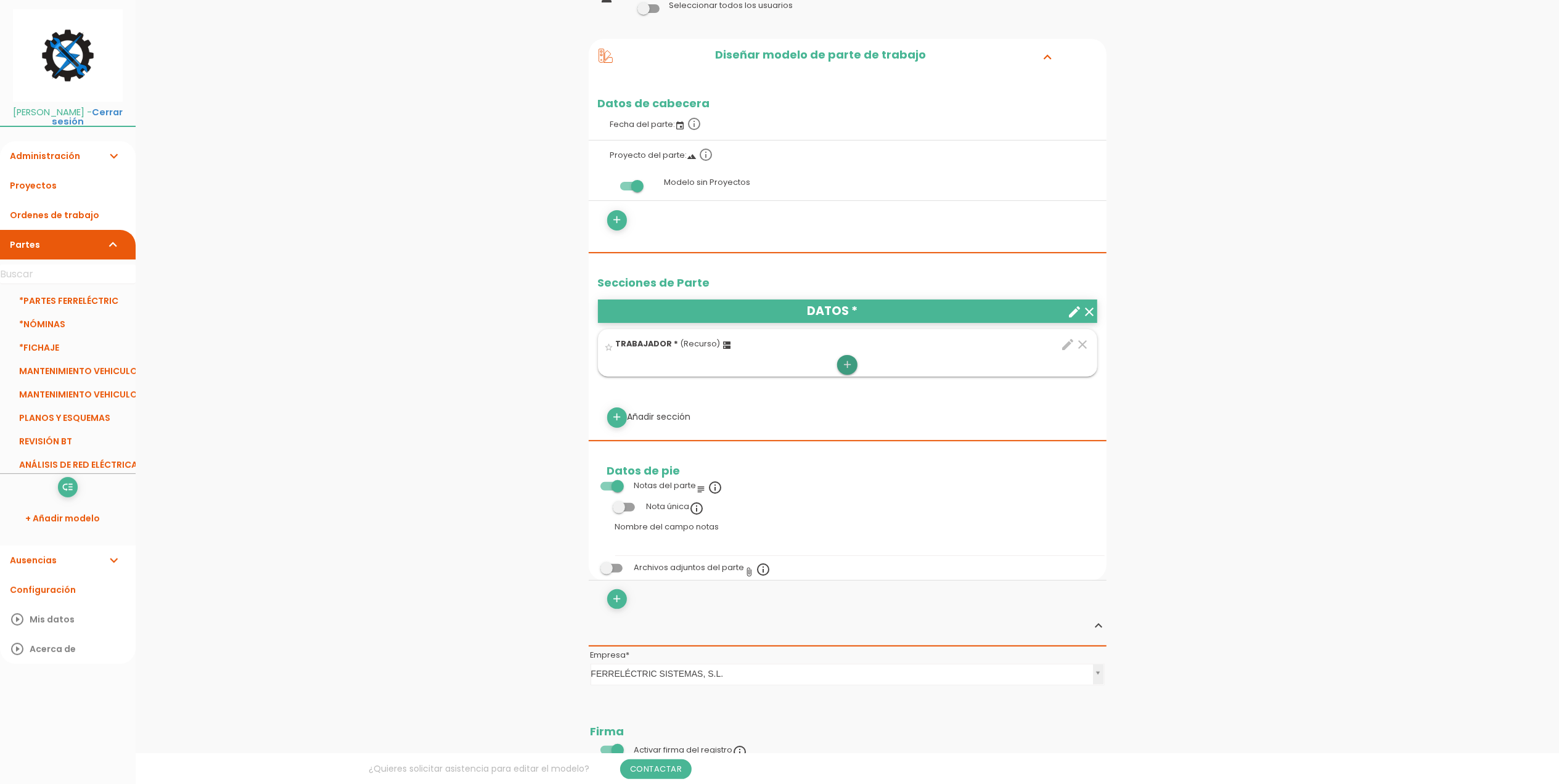
click at [844, 371] on icon "add" at bounding box center [847, 364] width 12 height 20
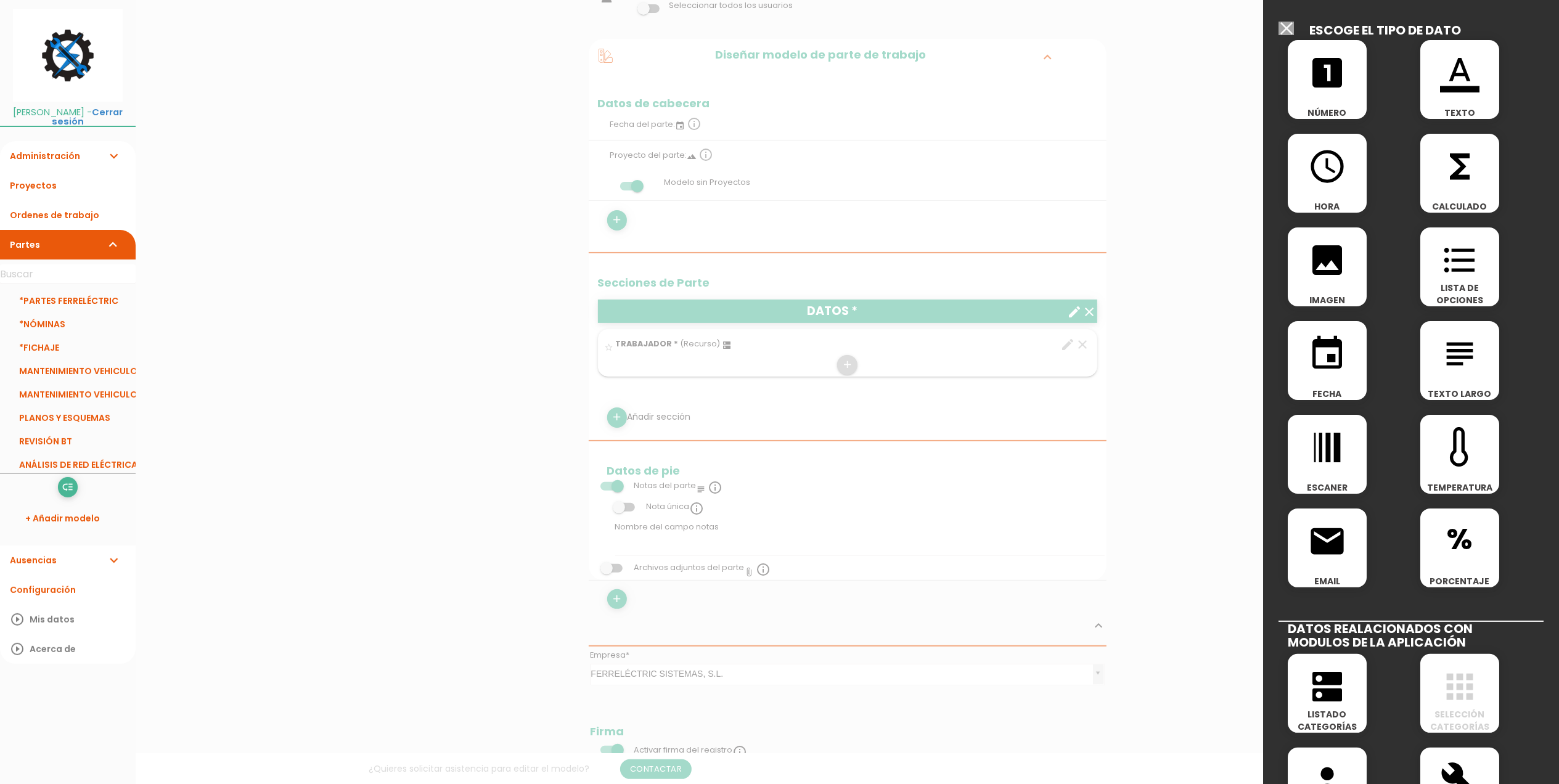
click at [1322, 87] on icon "looks_one" at bounding box center [1328, 73] width 40 height 40
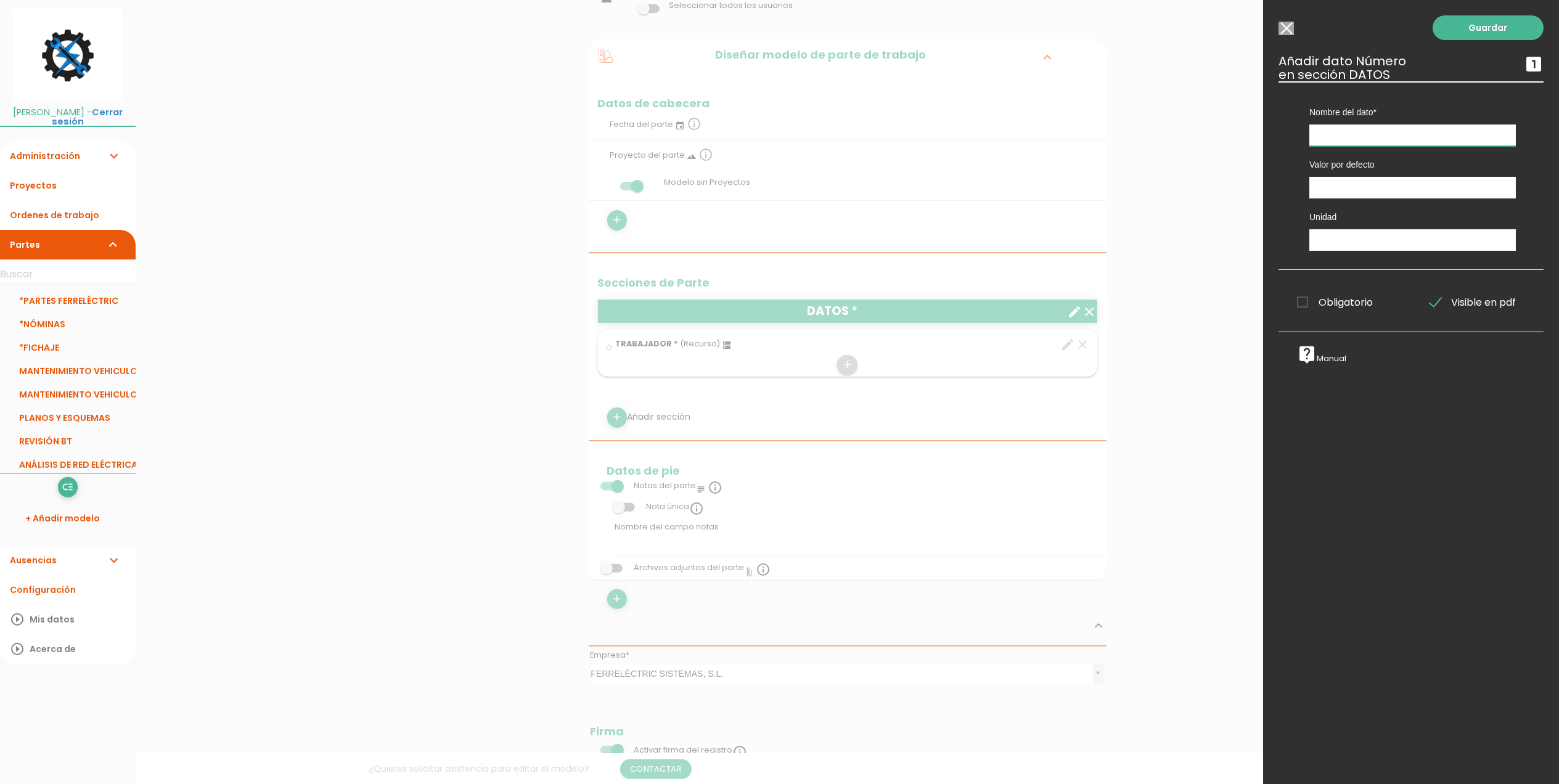
click at [1351, 133] on input "text" at bounding box center [1412, 135] width 207 height 21
type input "SEMANA"
click at [1302, 302] on span "Obligatorio" at bounding box center [1336, 302] width 76 height 15
click at [0, 0] on input "Obligatorio" at bounding box center [0, 0] width 0 height 0
click at [1491, 28] on link "Guardar" at bounding box center [1488, 27] width 111 height 25
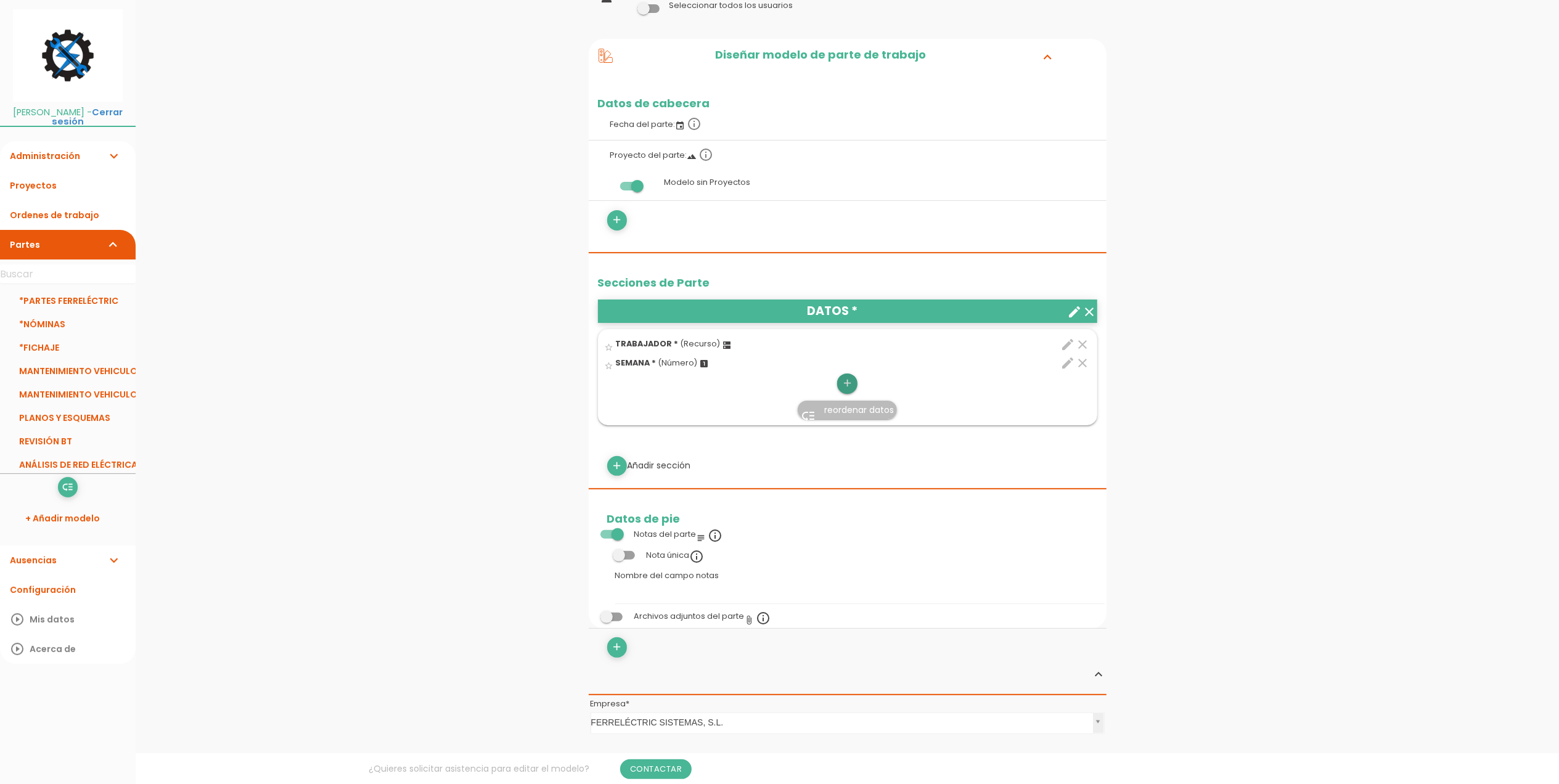
click at [847, 385] on icon "add" at bounding box center [847, 383] width 12 height 20
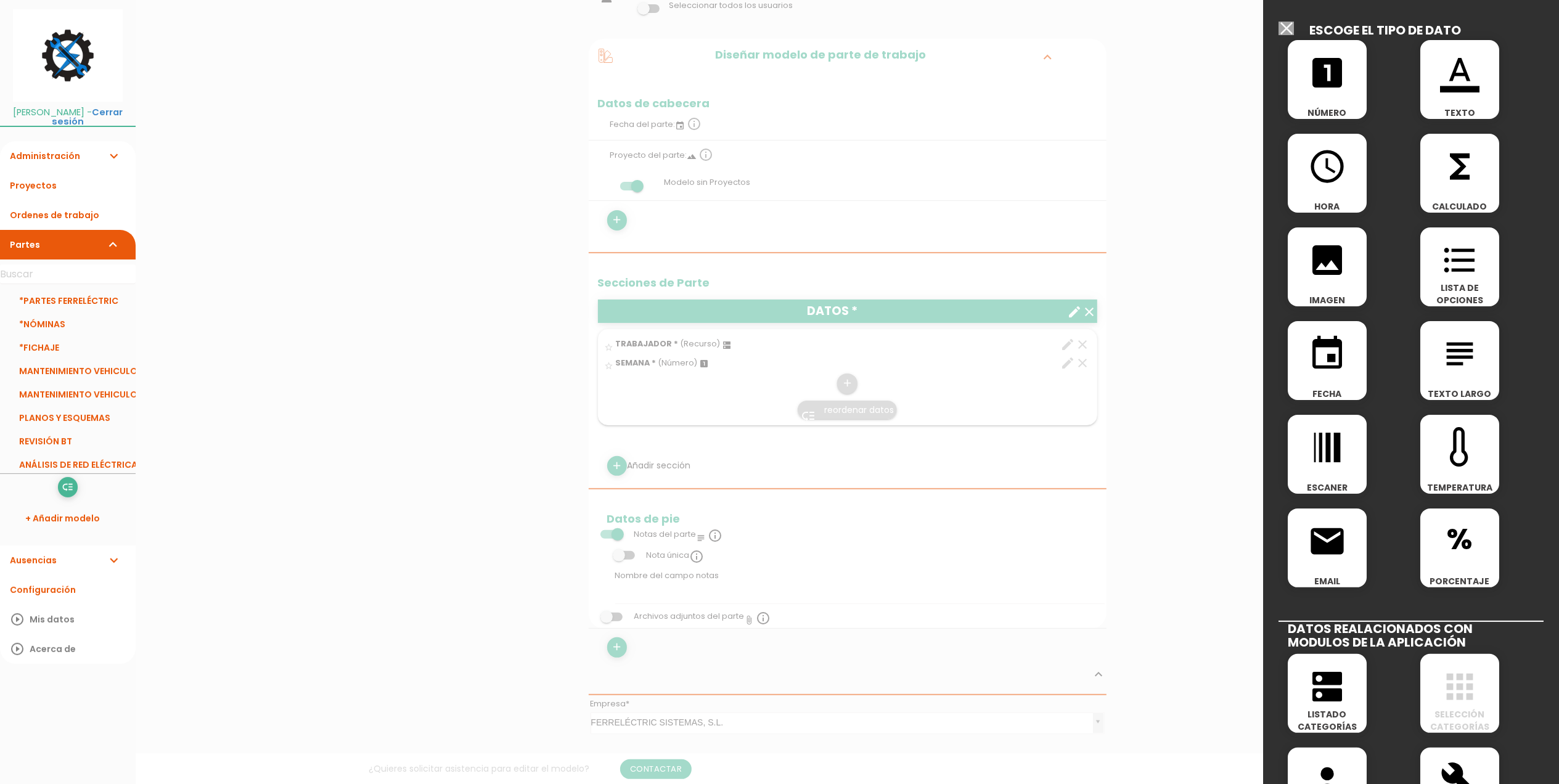
click at [1440, 249] on icon "format_list_bulleted" at bounding box center [1460, 261] width 40 height 40
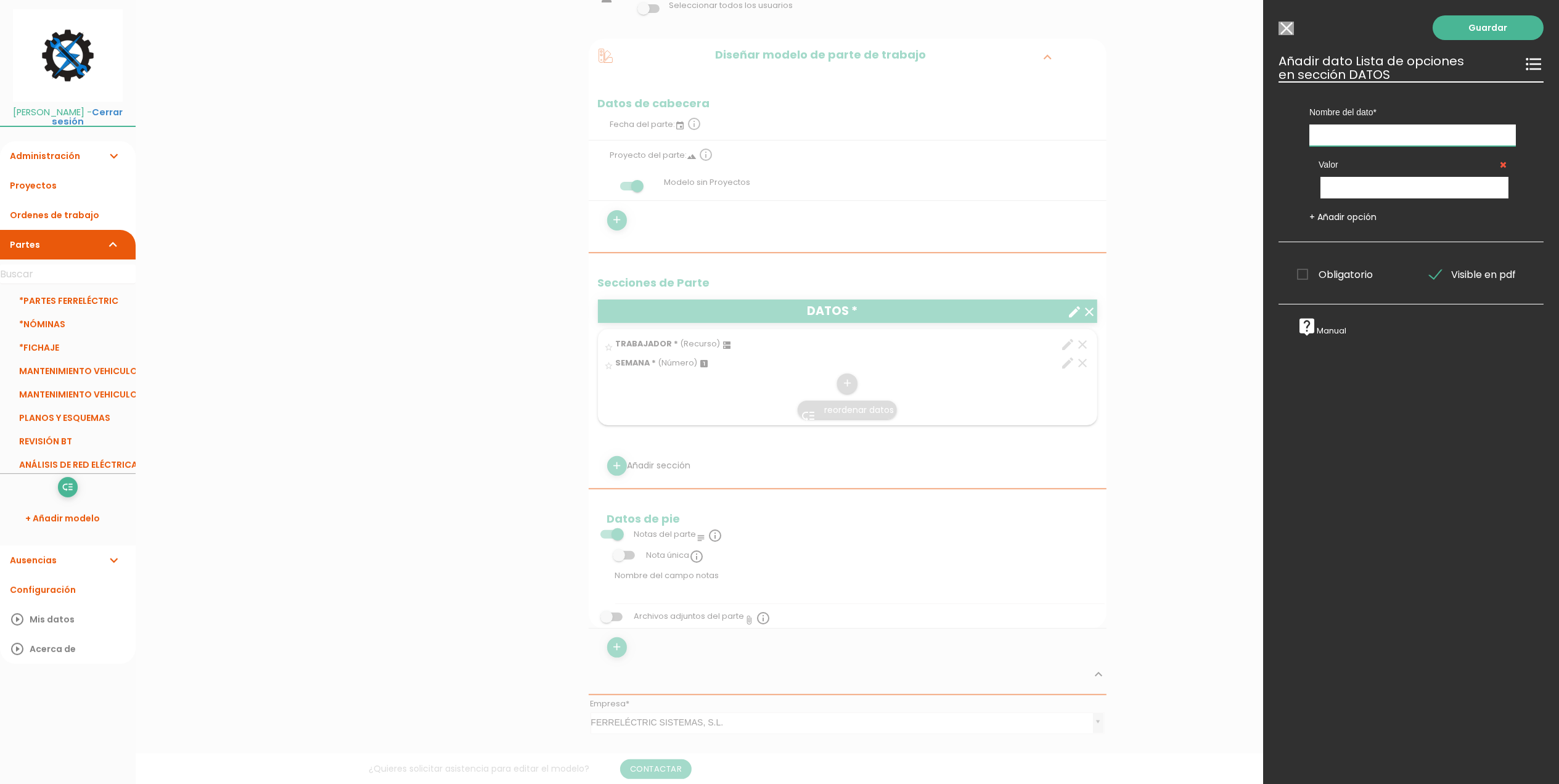
click at [1397, 134] on input "text" at bounding box center [1412, 135] width 207 height 21
type input "DÍA"
click at [1351, 186] on input "text" at bounding box center [1414, 187] width 188 height 21
type input "L-V"
click at [1320, 215] on link "+ Añadir opción" at bounding box center [1343, 217] width 67 height 13
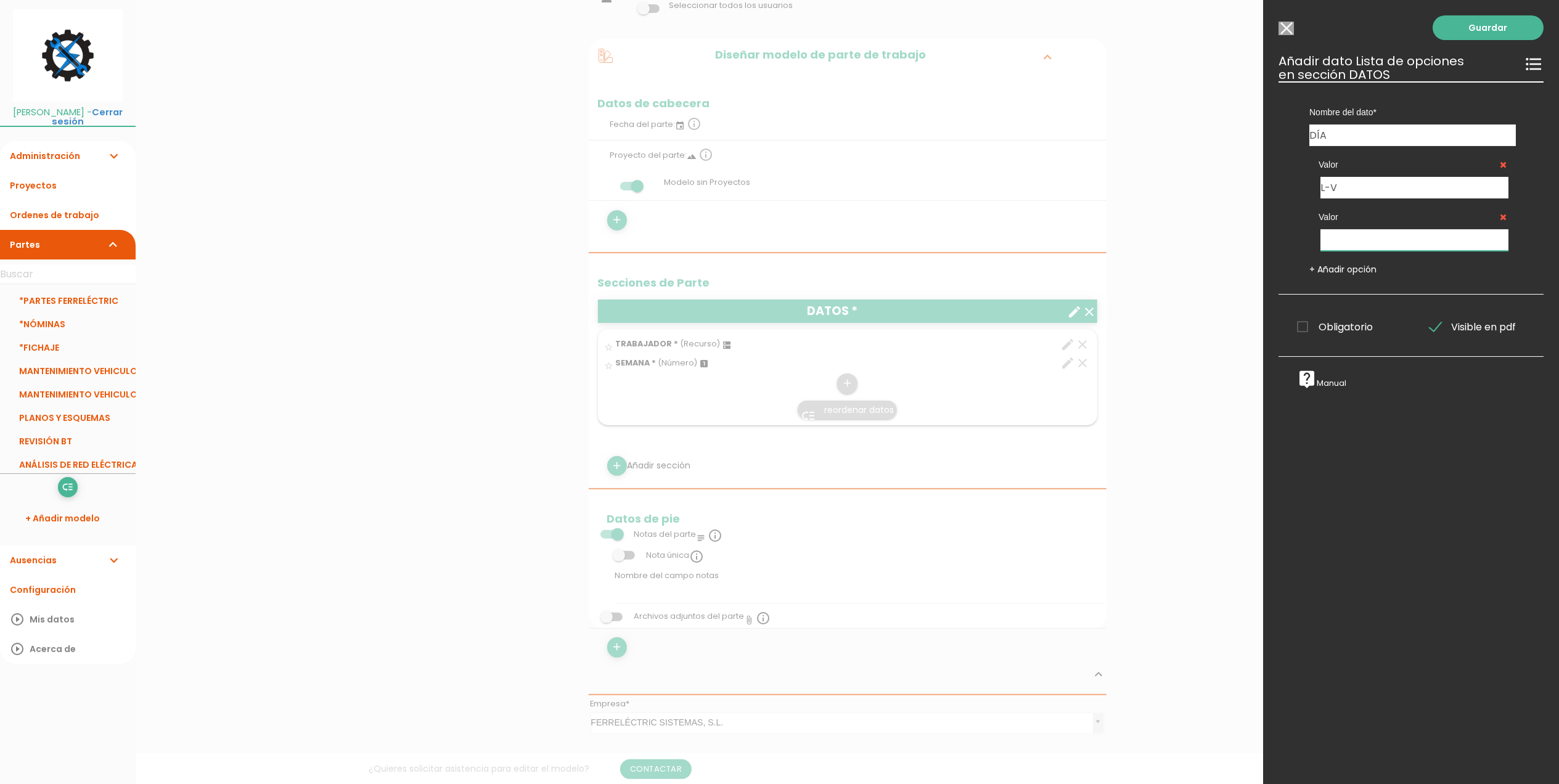
click at [1345, 237] on input "text" at bounding box center [1414, 240] width 188 height 21
type input "S"
click at [1331, 268] on link "+ Añadir opción" at bounding box center [1343, 269] width 67 height 13
click at [1367, 293] on input "text" at bounding box center [1414, 292] width 188 height 21
type input "D"
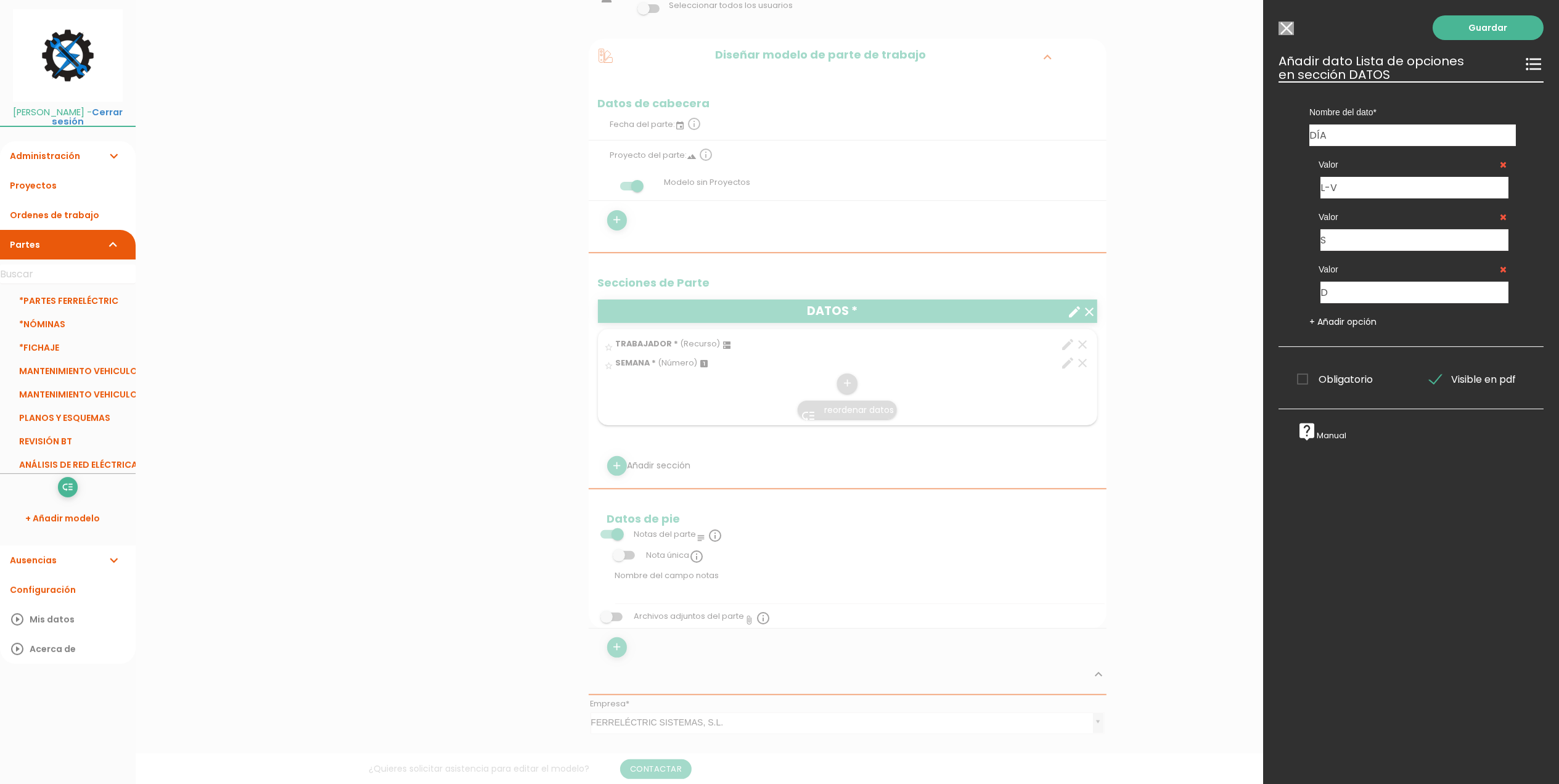
click at [1307, 379] on span "Obligatorio" at bounding box center [1336, 379] width 76 height 15
click at [0, 0] on input "Obligatorio" at bounding box center [0, 0] width 0 height 0
click at [1480, 43] on div "Guardar ESCOGE EL TIPO DE DATO looks_one NÚMERO format_color_text TEXTO access_…" at bounding box center [1412, 392] width 296 height 784
click at [1485, 36] on link "Guardar" at bounding box center [1488, 27] width 111 height 25
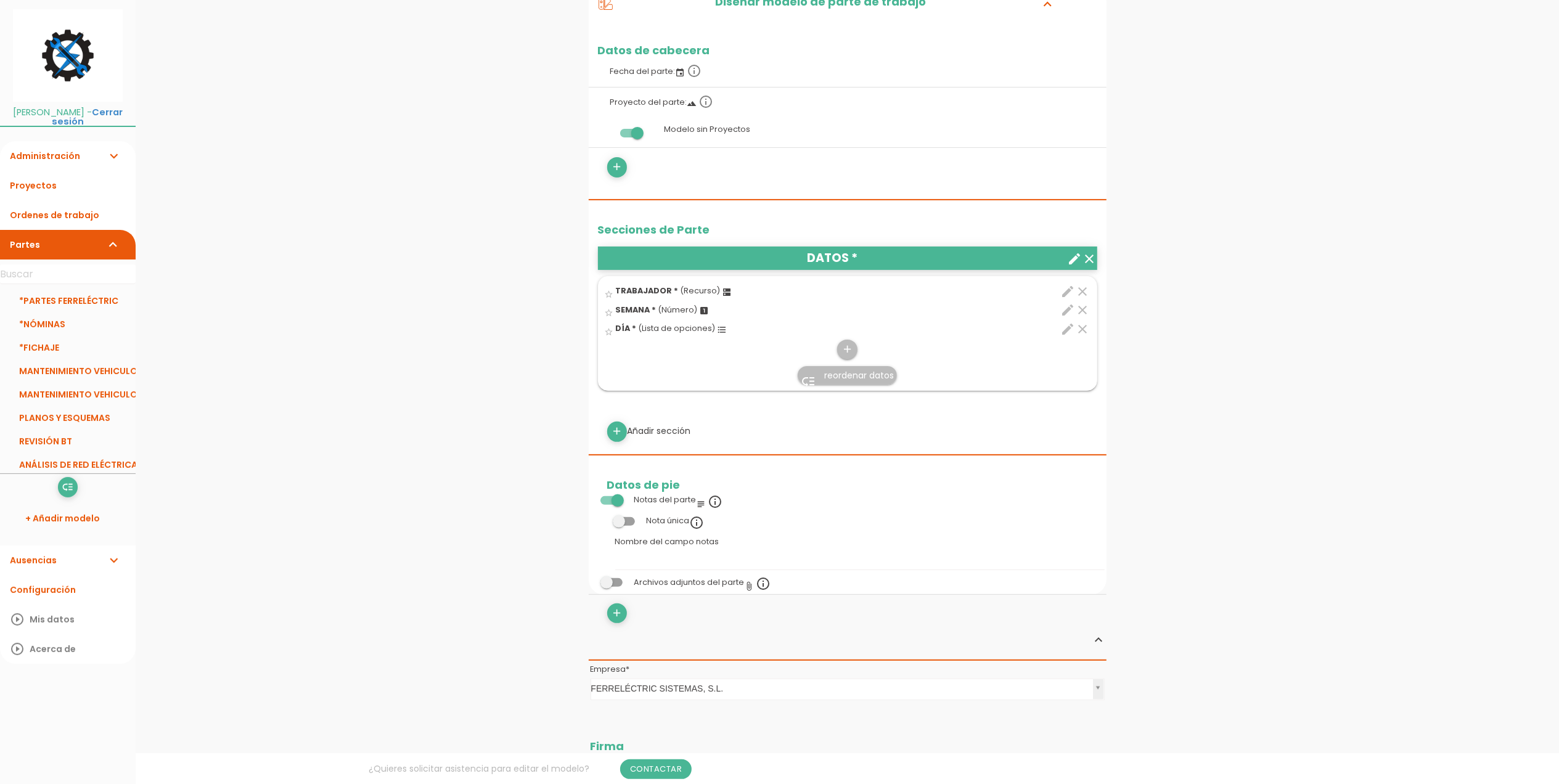
scroll to position [230, 0]
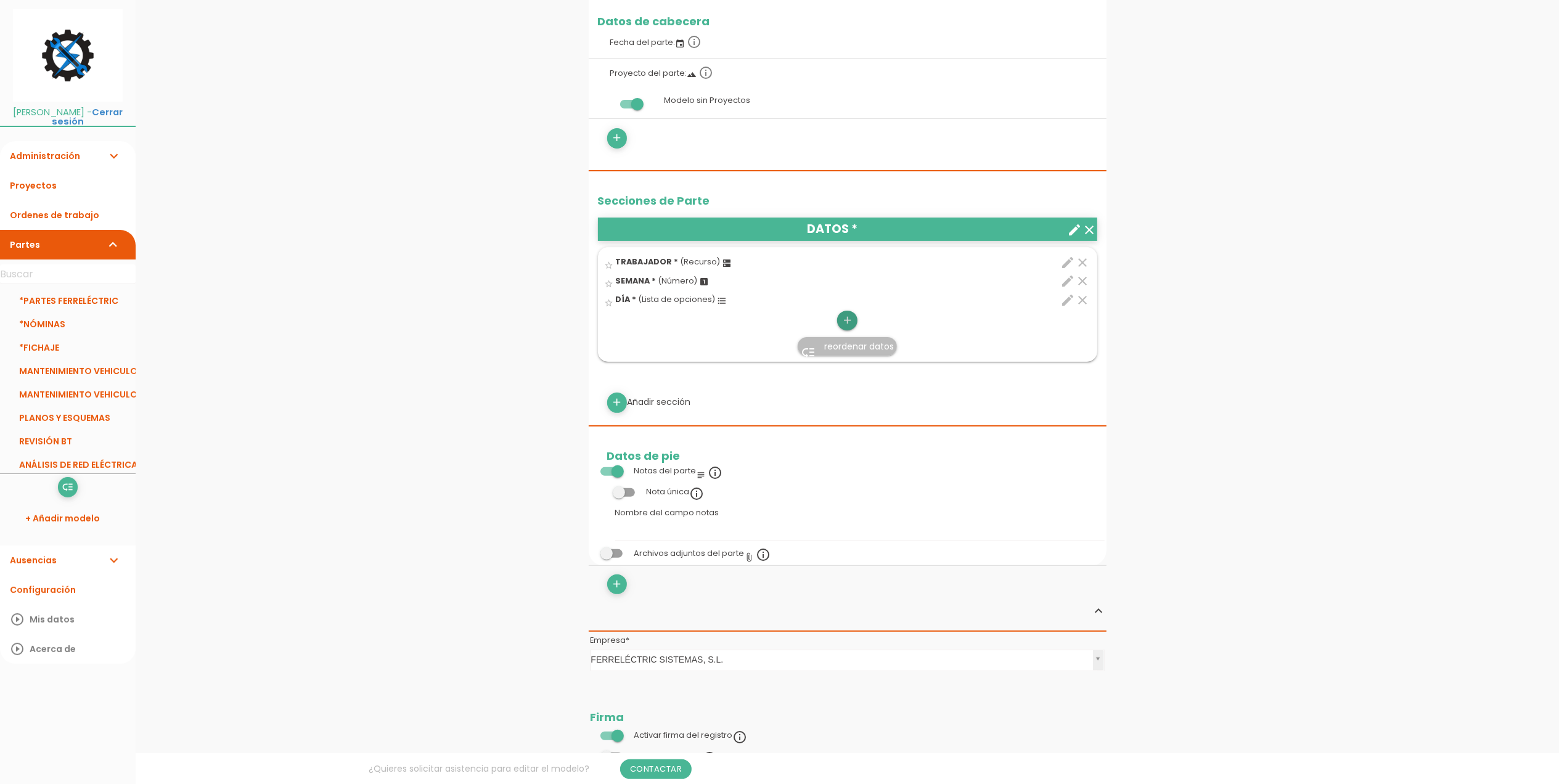
click at [847, 324] on icon "add" at bounding box center [847, 320] width 12 height 20
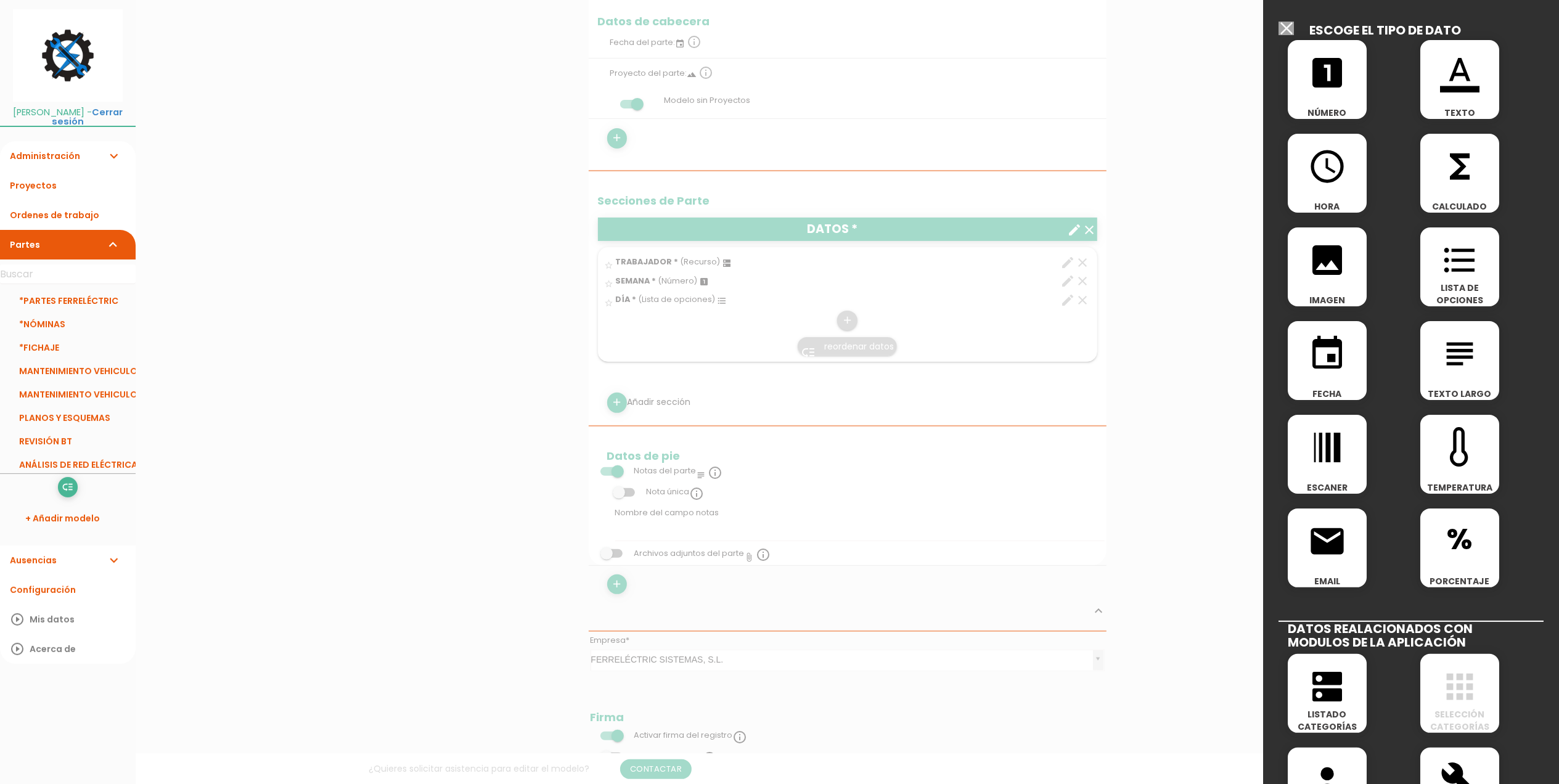
click at [1340, 74] on icon "looks_one" at bounding box center [1328, 73] width 40 height 40
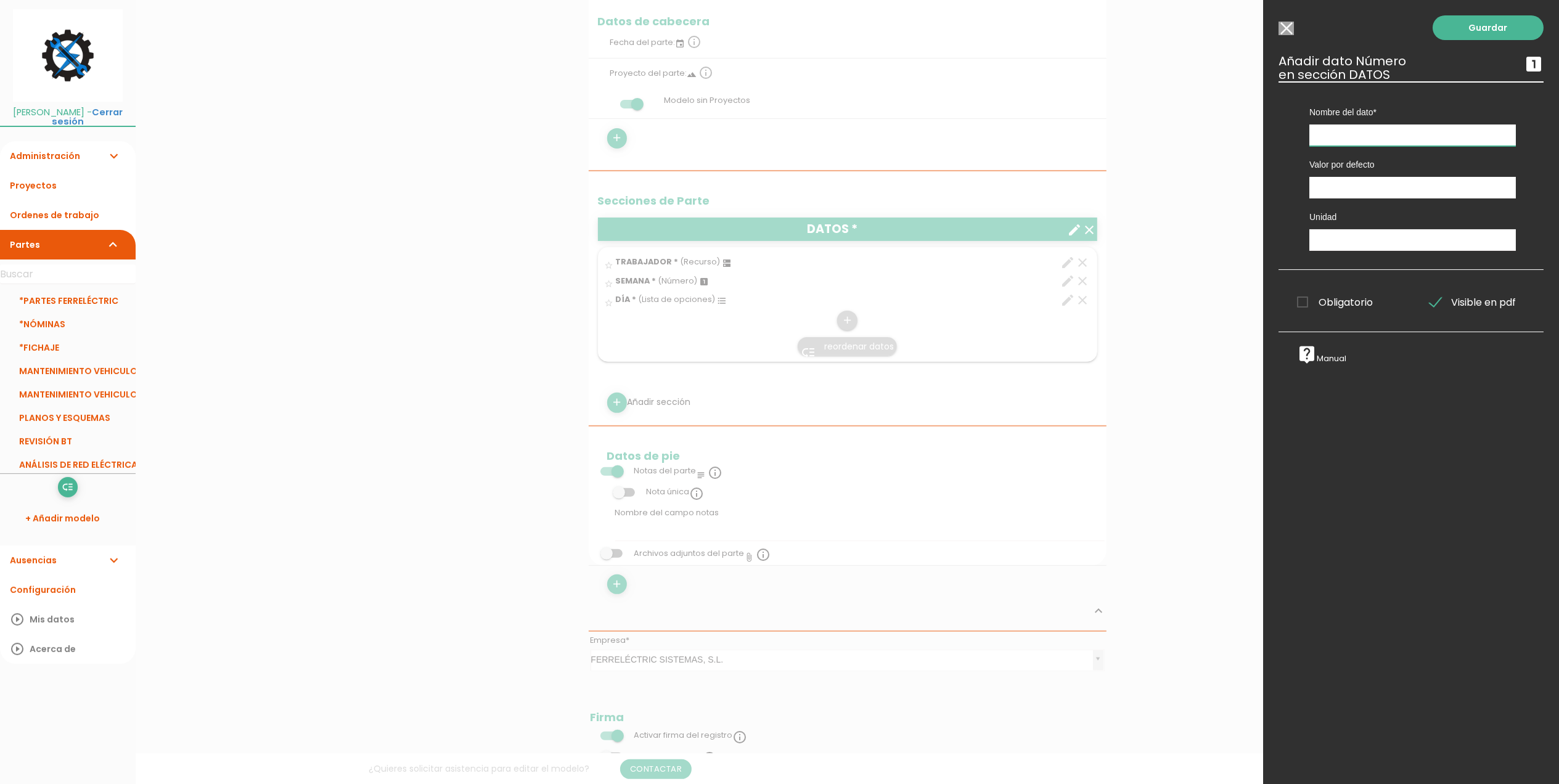
click at [1367, 131] on input "text" at bounding box center [1412, 135] width 207 height 21
type input "DÍA COMPLETO AUSENCIA (Indica 1, si son horas, indica 0)"
click at [1357, 191] on input "number" at bounding box center [1412, 187] width 207 height 21
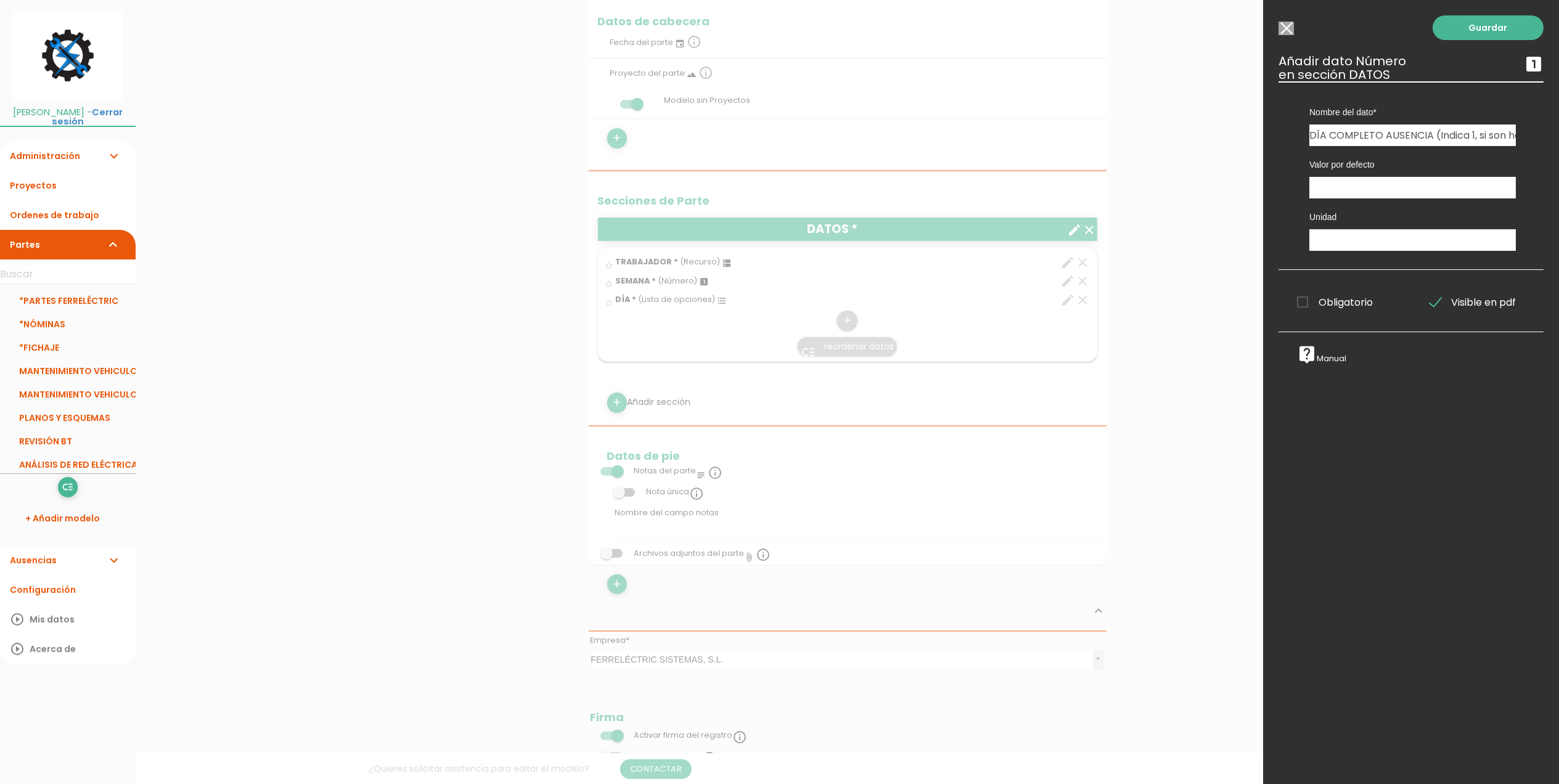
click at [1303, 303] on span "Obligatorio" at bounding box center [1336, 302] width 76 height 15
click at [0, 0] on input "Obligatorio" at bounding box center [0, 0] width 0 height 0
click at [1466, 29] on link "Guardar" at bounding box center [1488, 27] width 111 height 25
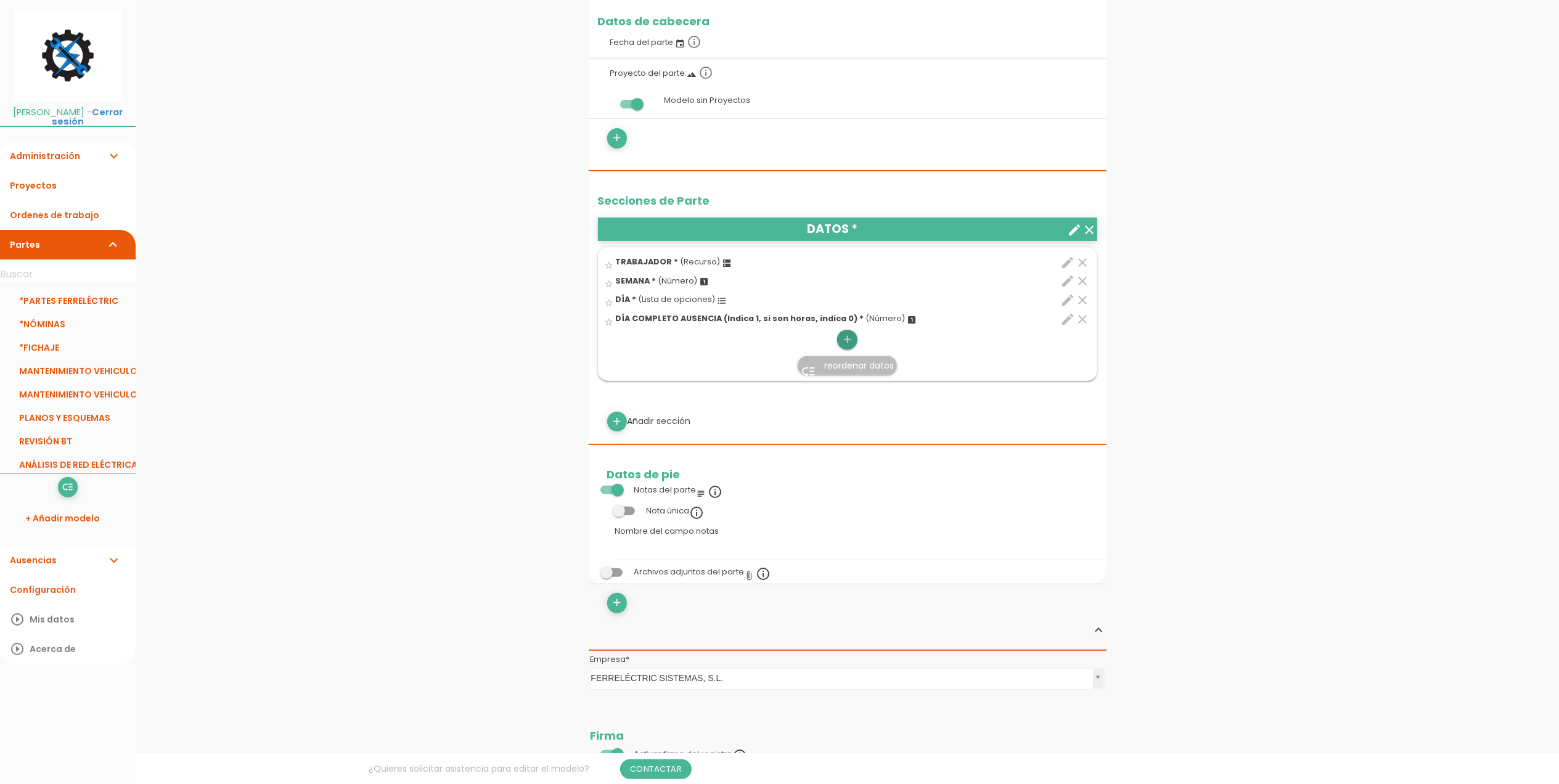
click at [844, 341] on icon "add" at bounding box center [847, 339] width 12 height 20
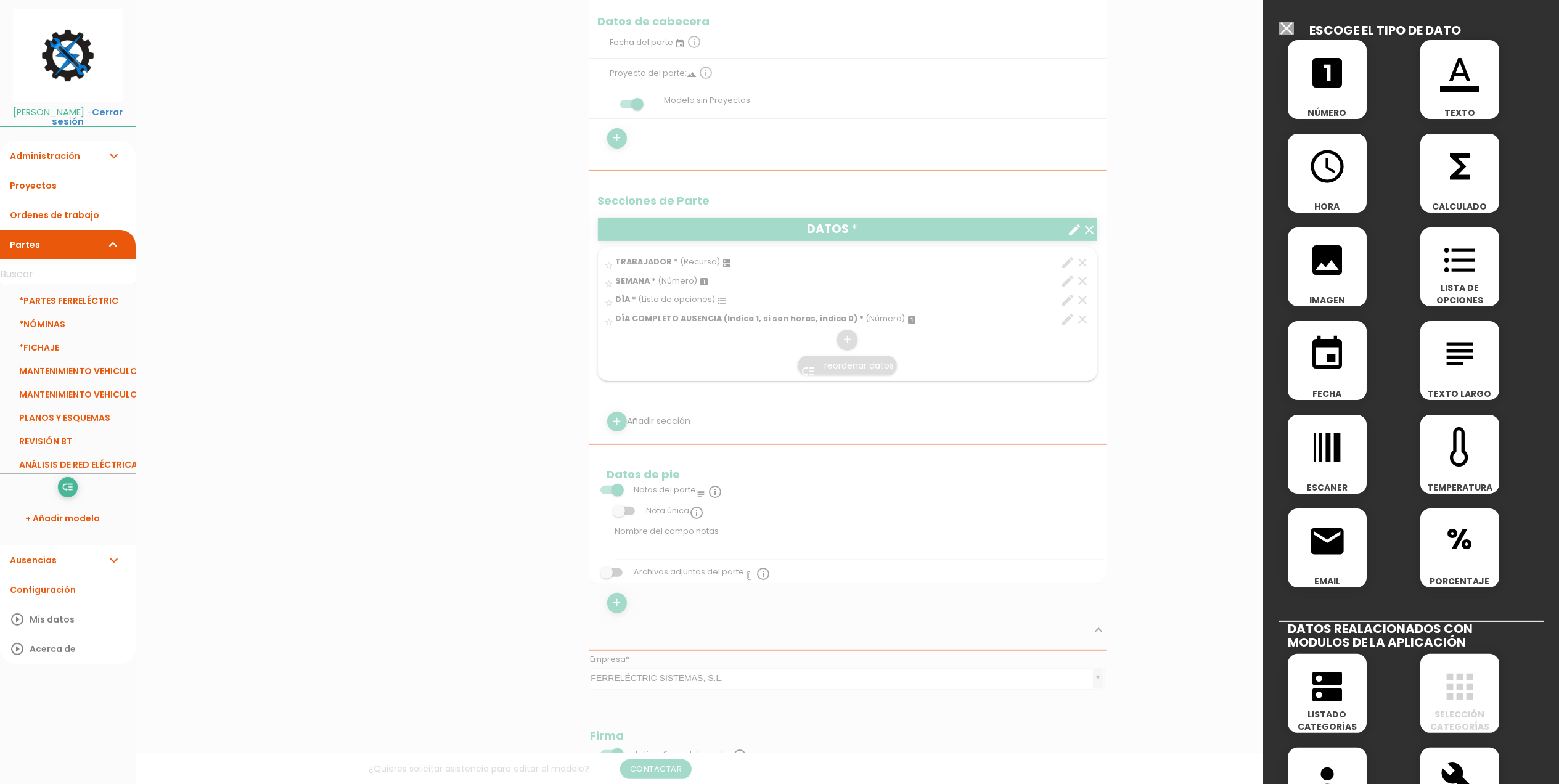
click at [1318, 63] on icon "looks_one" at bounding box center [1328, 73] width 40 height 40
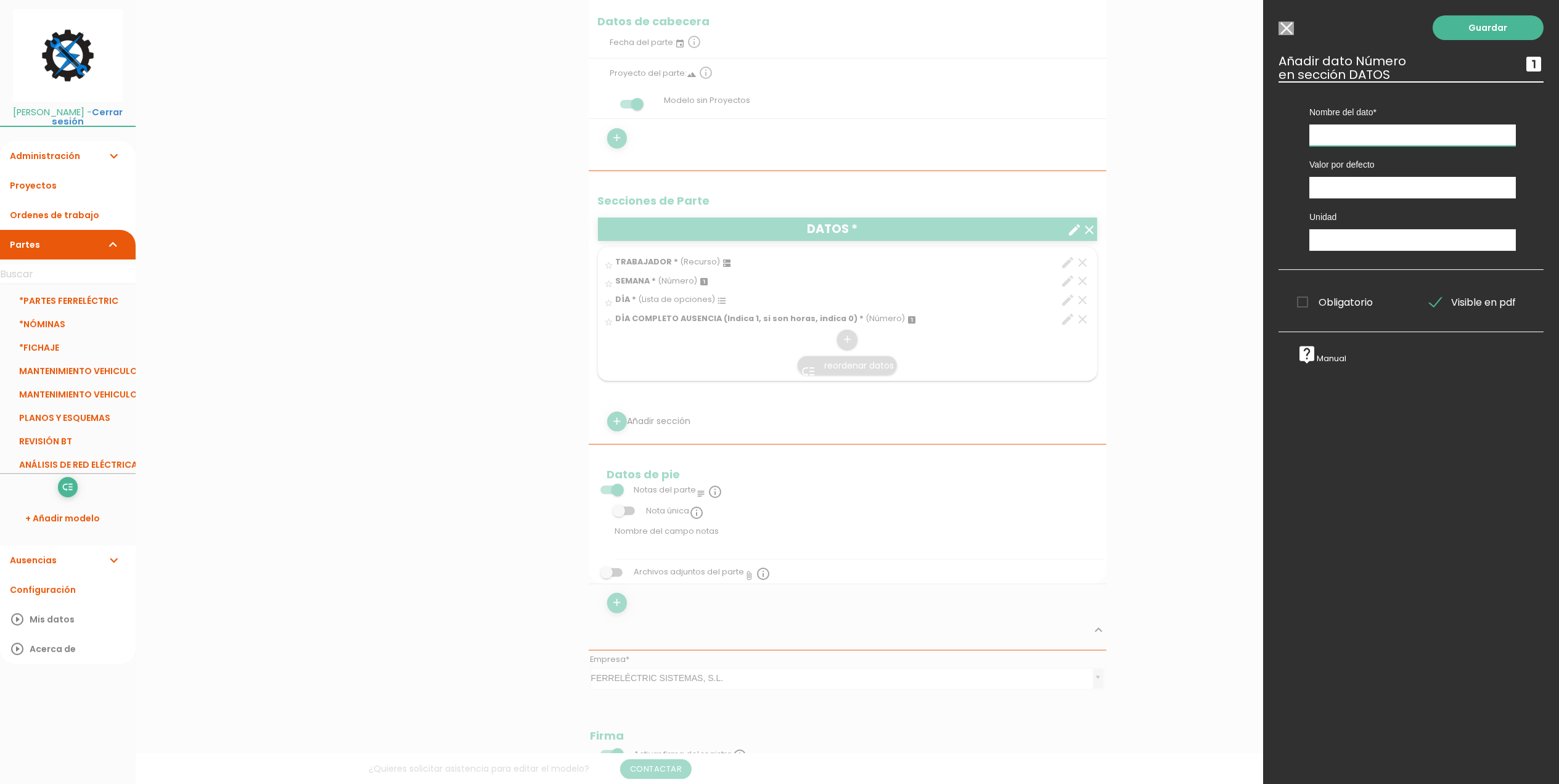
click at [1399, 135] on input "text" at bounding box center [1412, 135] width 207 height 21
type input "Año"
click at [1300, 308] on span "Obligatorio" at bounding box center [1336, 302] width 76 height 15
click at [0, 0] on input "Obligatorio" at bounding box center [0, 0] width 0 height 0
click at [1473, 21] on link "Guardar" at bounding box center [1488, 27] width 111 height 25
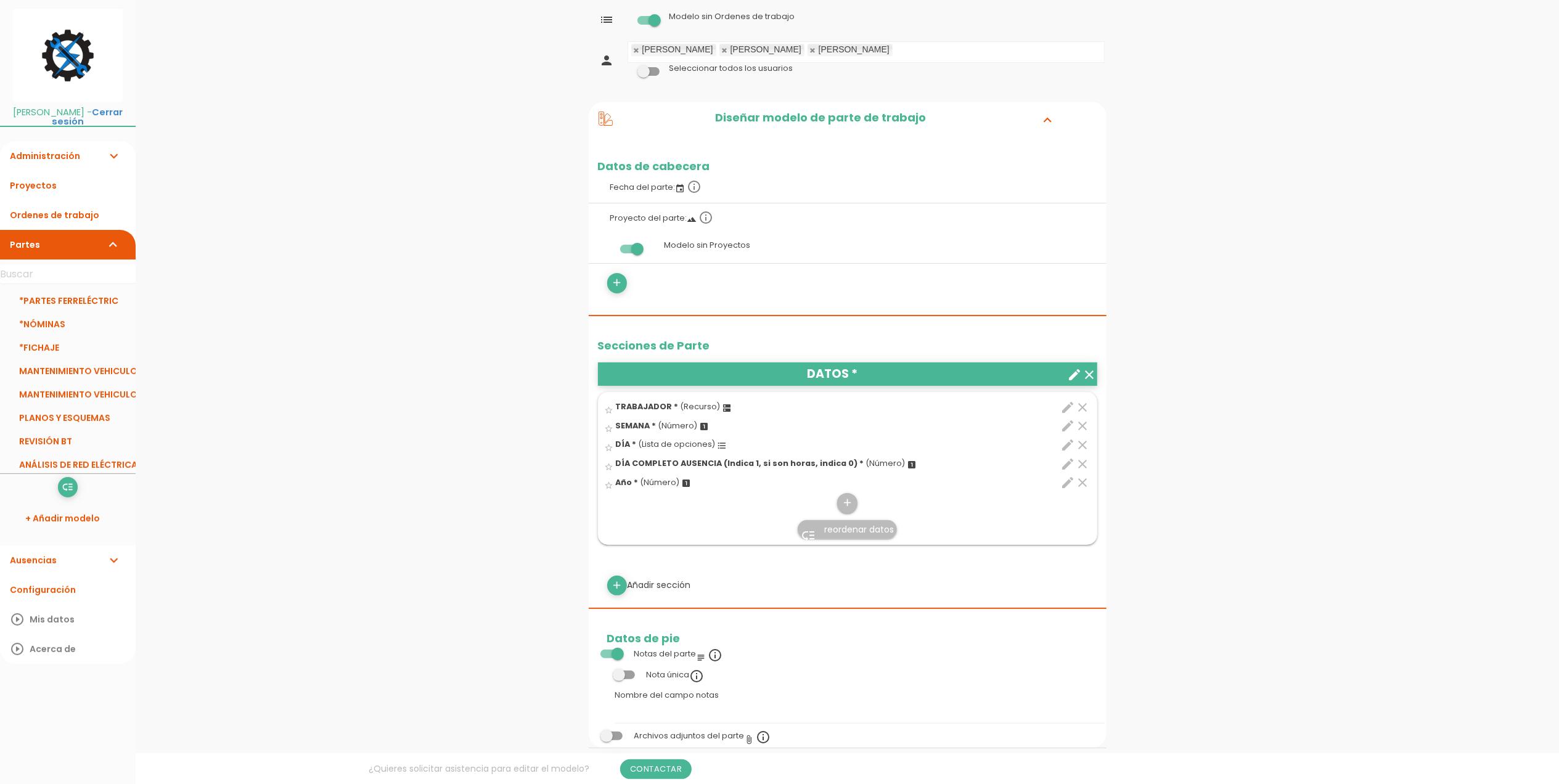
click at [851, 527] on span "reordenar datos" at bounding box center [860, 530] width 70 height 13
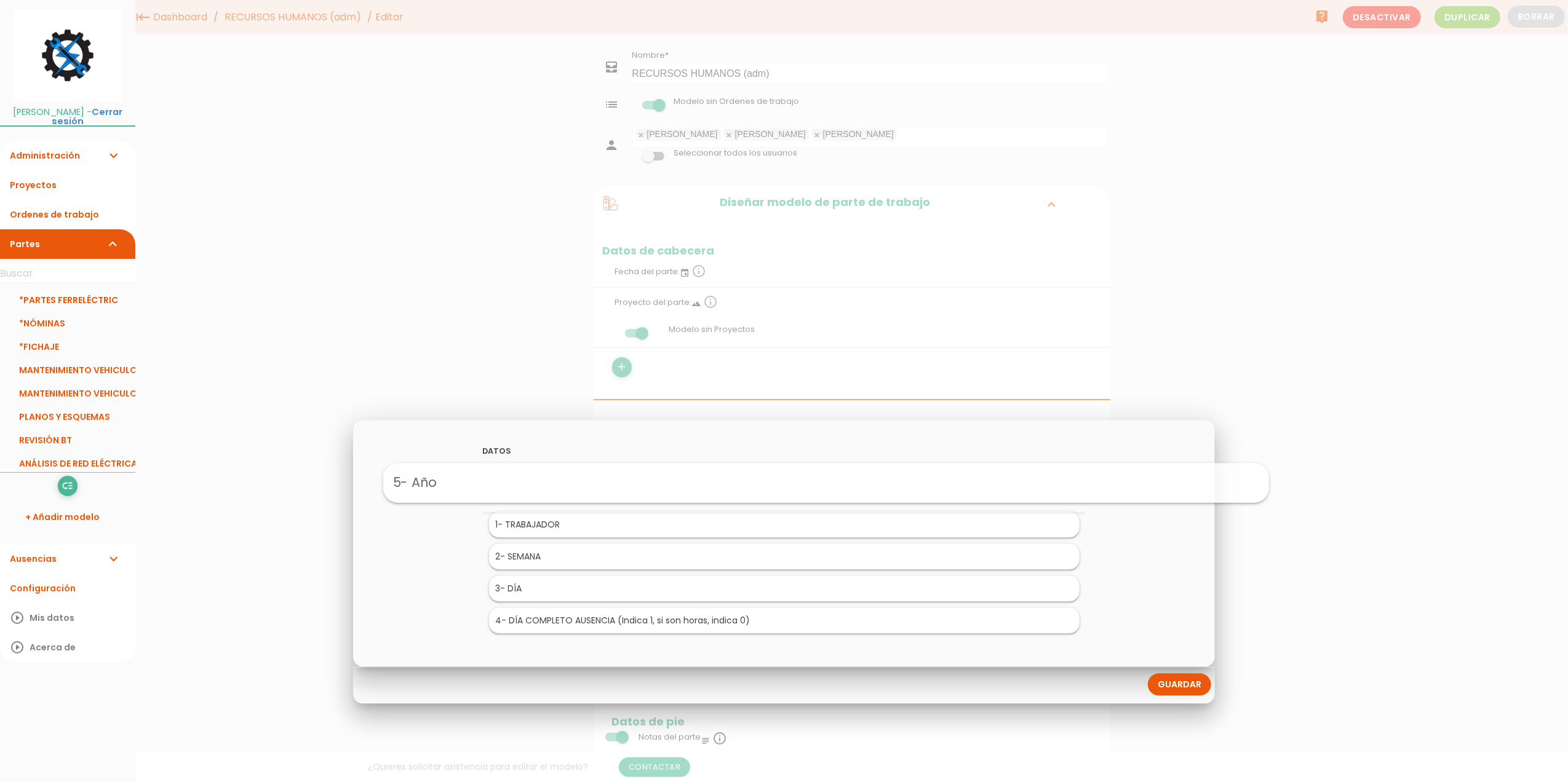
drag, startPoint x: 513, startPoint y: 620, endPoint x: 557, endPoint y: 480, distance: 146.8
click at [1192, 681] on link "Guardar" at bounding box center [1179, 685] width 63 height 22
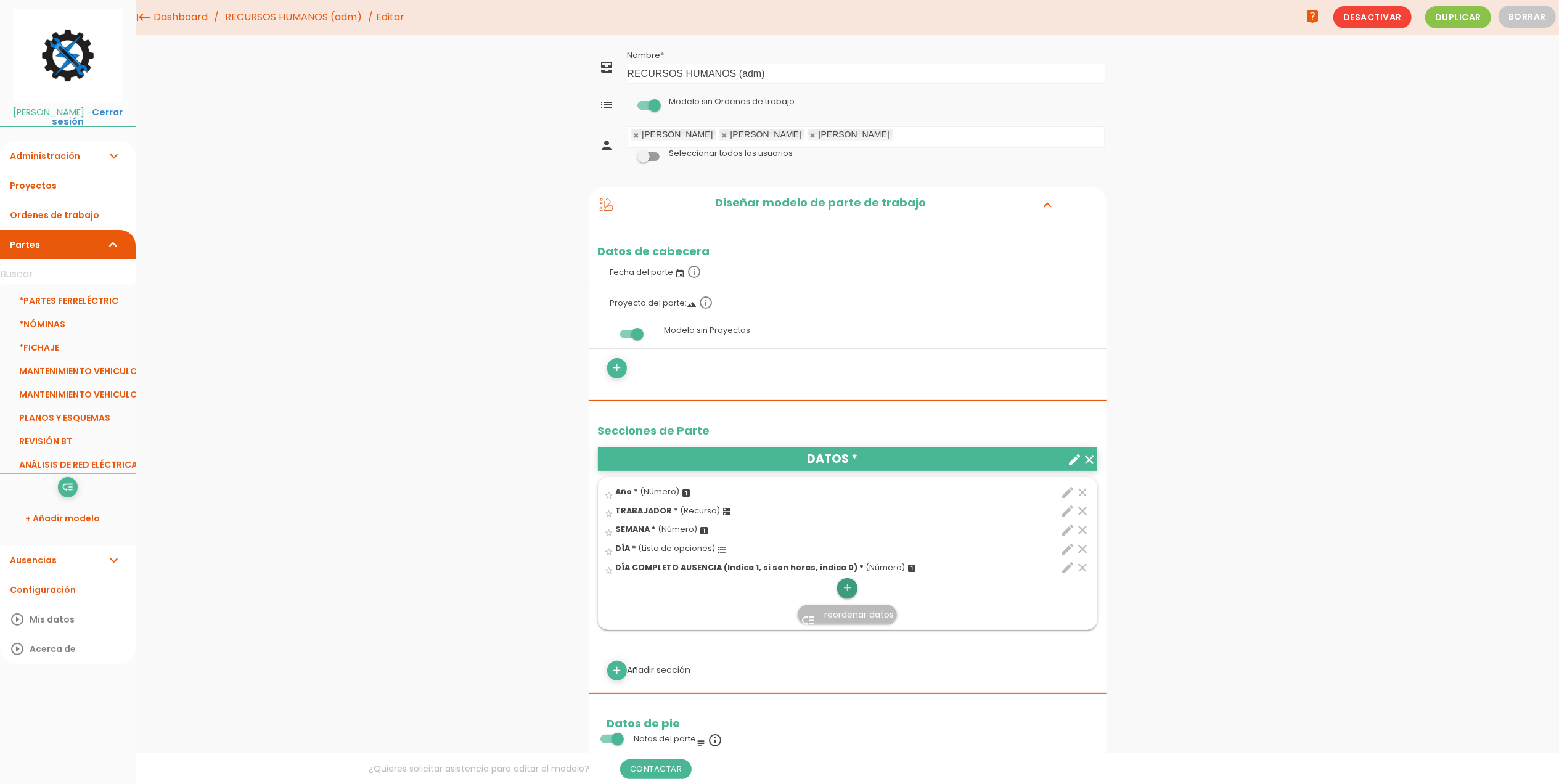
click at [850, 588] on icon "add" at bounding box center [847, 588] width 12 height 20
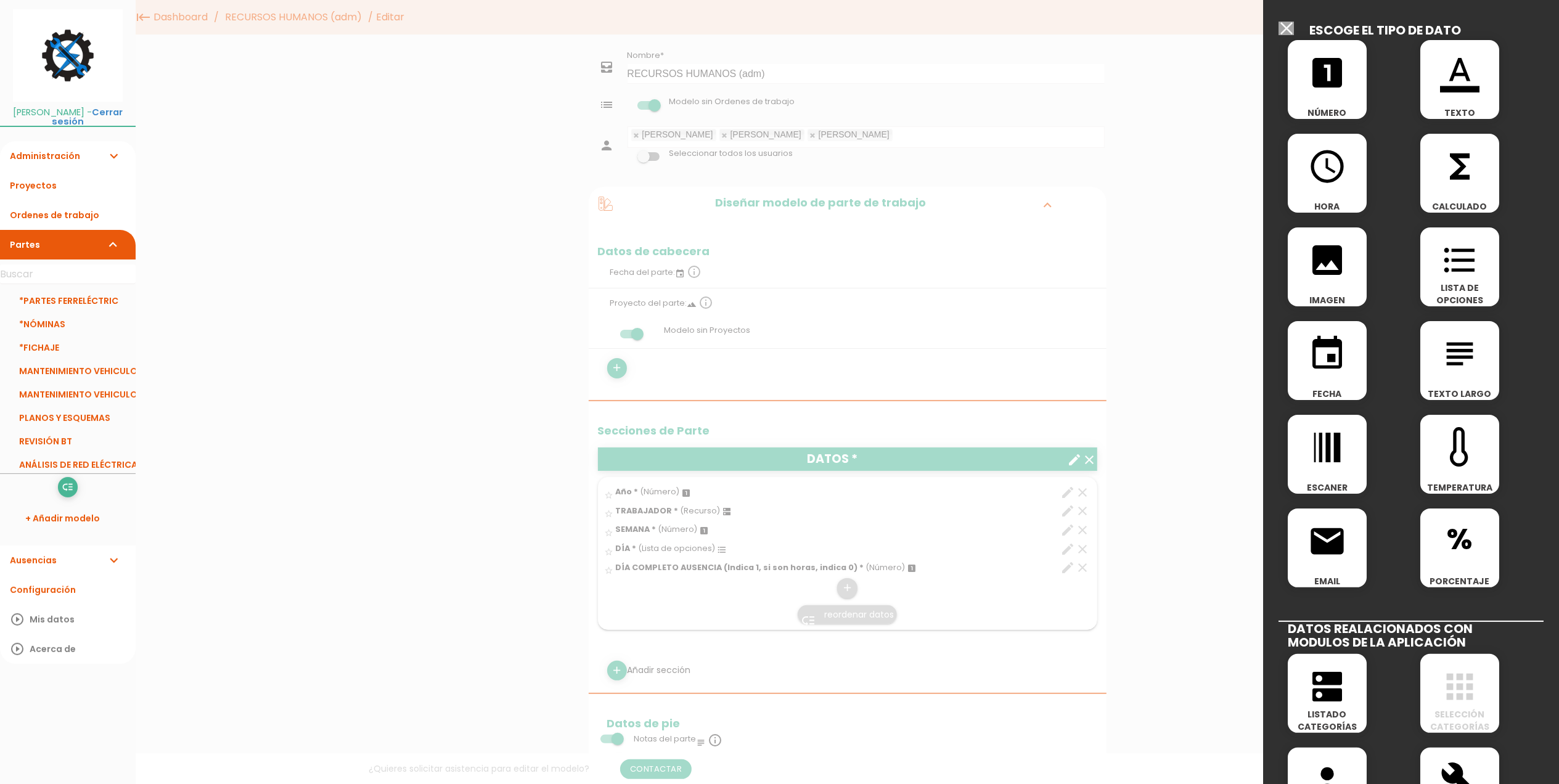
click at [1468, 257] on icon "format_list_bulleted" at bounding box center [1460, 261] width 40 height 40
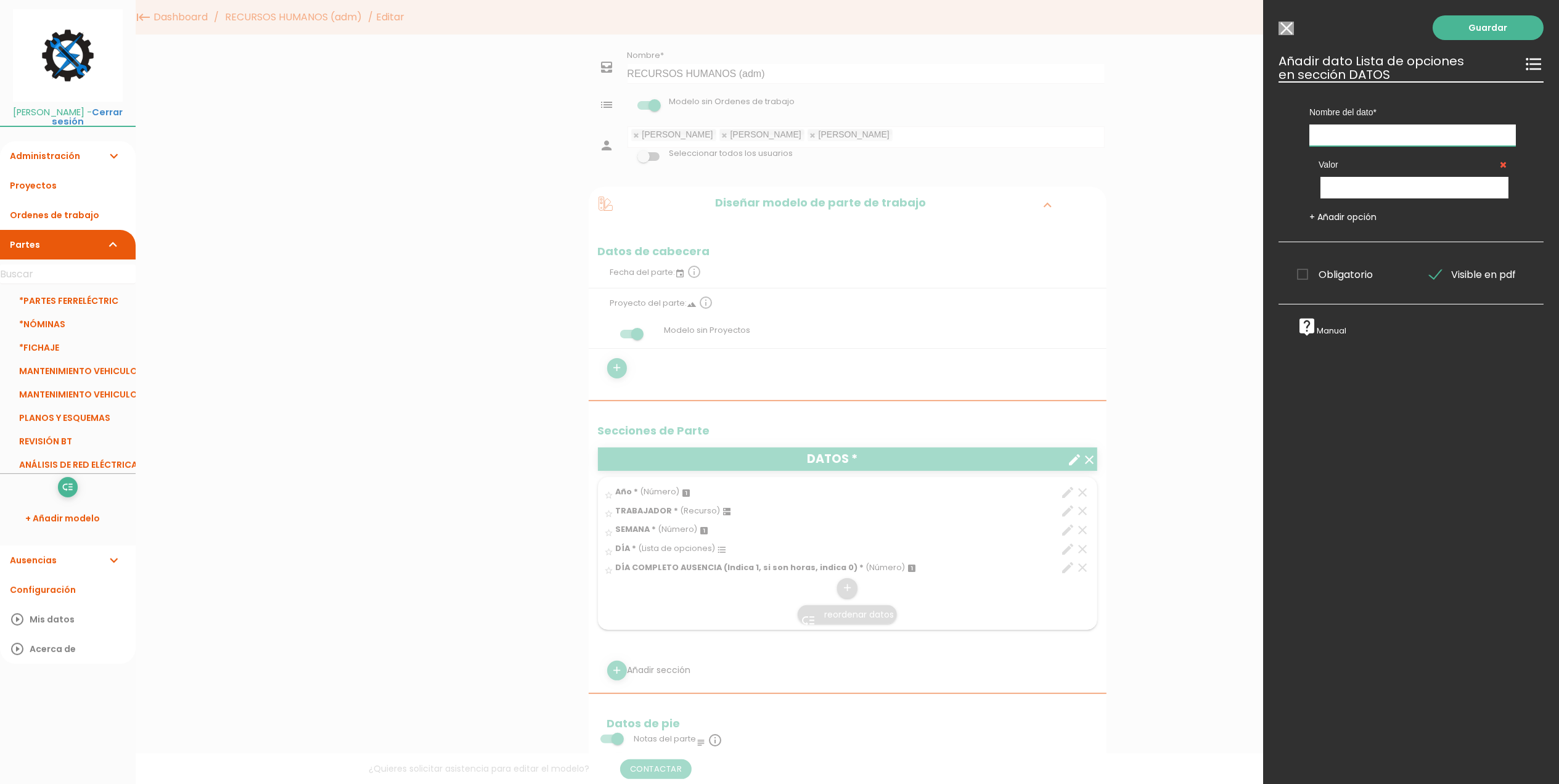
click at [1387, 134] on input "text" at bounding box center [1412, 135] width 207 height 21
type input "TIPO DE AUSENCIA"
click at [1305, 272] on span "Obligatorio" at bounding box center [1336, 274] width 76 height 15
click at [0, 0] on input "Obligatorio" at bounding box center [0, 0] width 0 height 0
click at [1347, 184] on input "text" at bounding box center [1414, 187] width 188 height 21
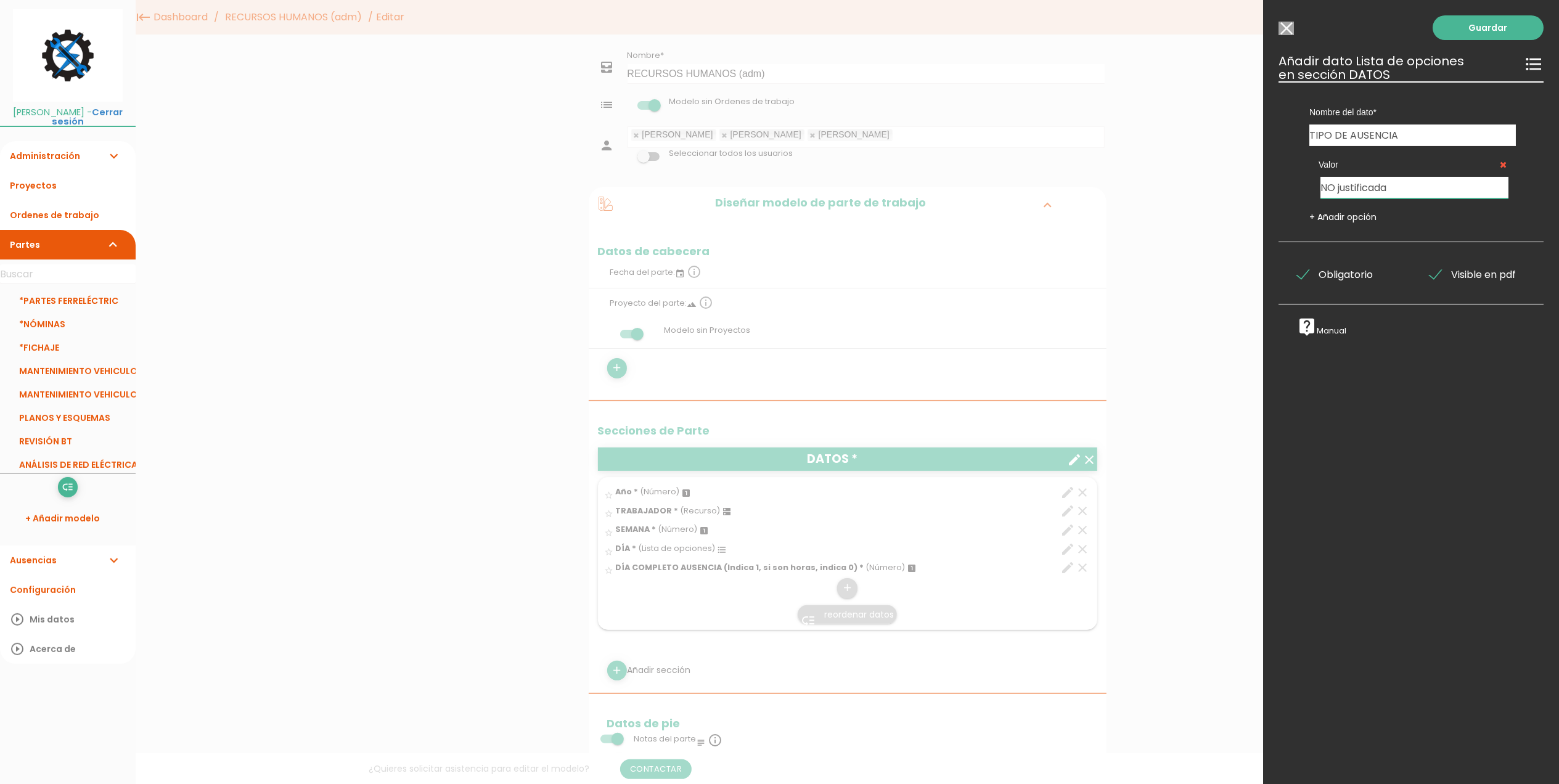
type input "NO justificada"
click at [1357, 218] on link "+ Añadir opción" at bounding box center [1343, 217] width 67 height 13
click at [1374, 245] on input "text" at bounding box center [1414, 240] width 188 height 21
type input "Enfermedad común (va al médico, trae justificante)"
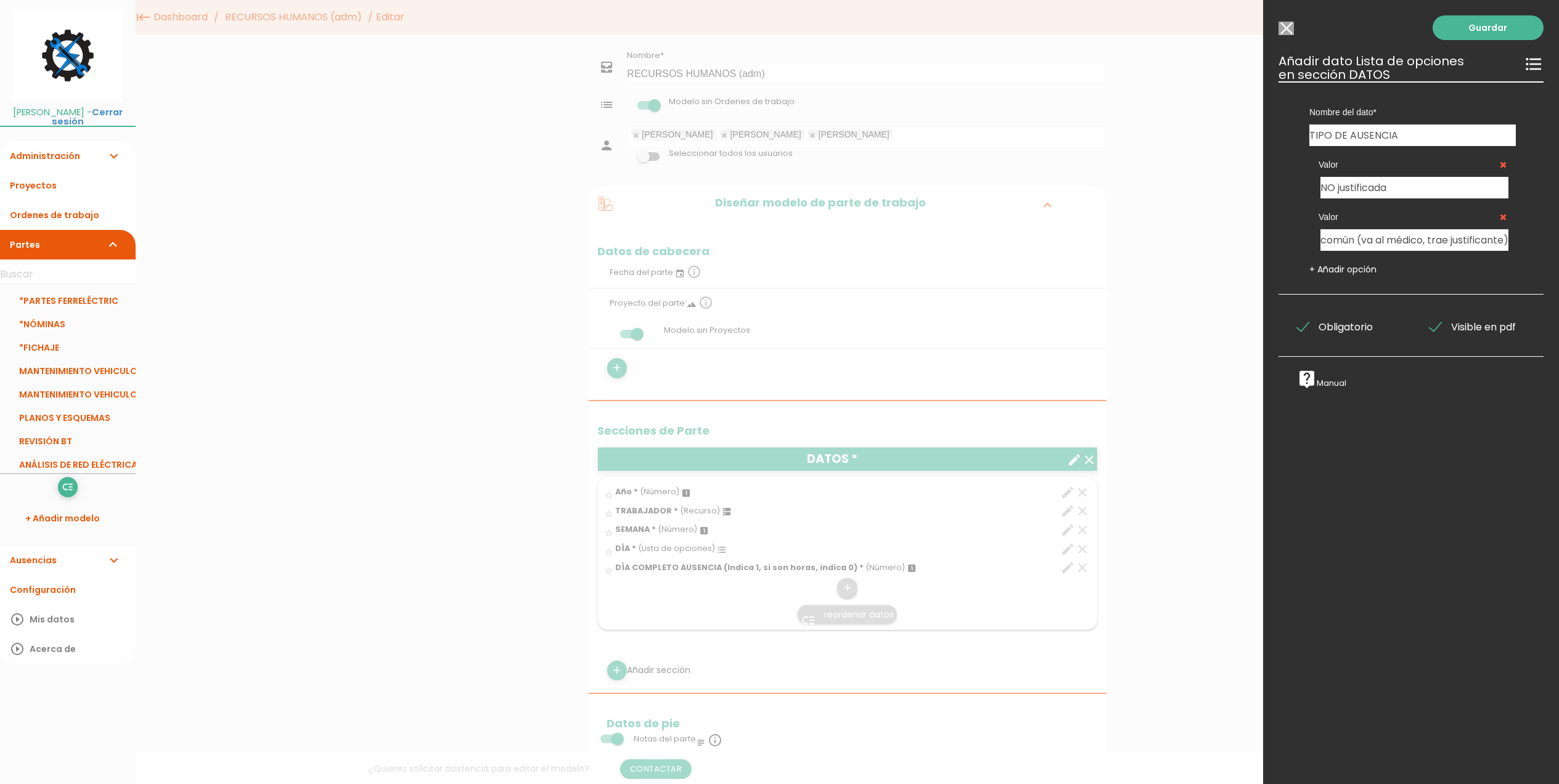
click at [1359, 271] on link "+ Añadir opción" at bounding box center [1343, 269] width 67 height 13
click at [1363, 299] on input "text" at bounding box center [1414, 292] width 188 height 21
type input "Baja médica"
click at [1362, 322] on link "+ Añadir opción" at bounding box center [1343, 322] width 67 height 13
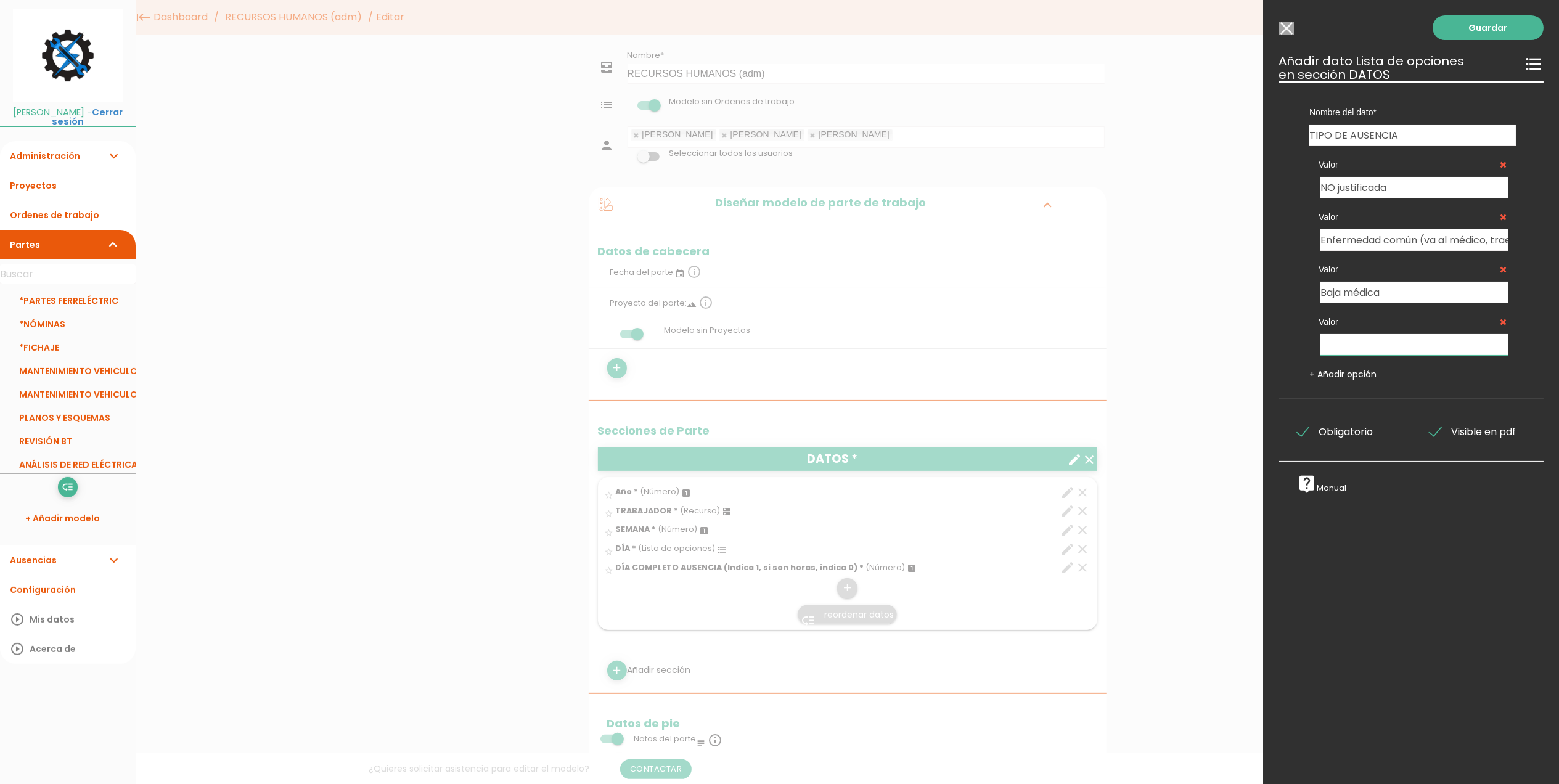
click at [1362, 346] on input "text" at bounding box center [1414, 344] width 188 height 21
type input "A"
click at [1473, 35] on link "Guardar" at bounding box center [1488, 27] width 111 height 25
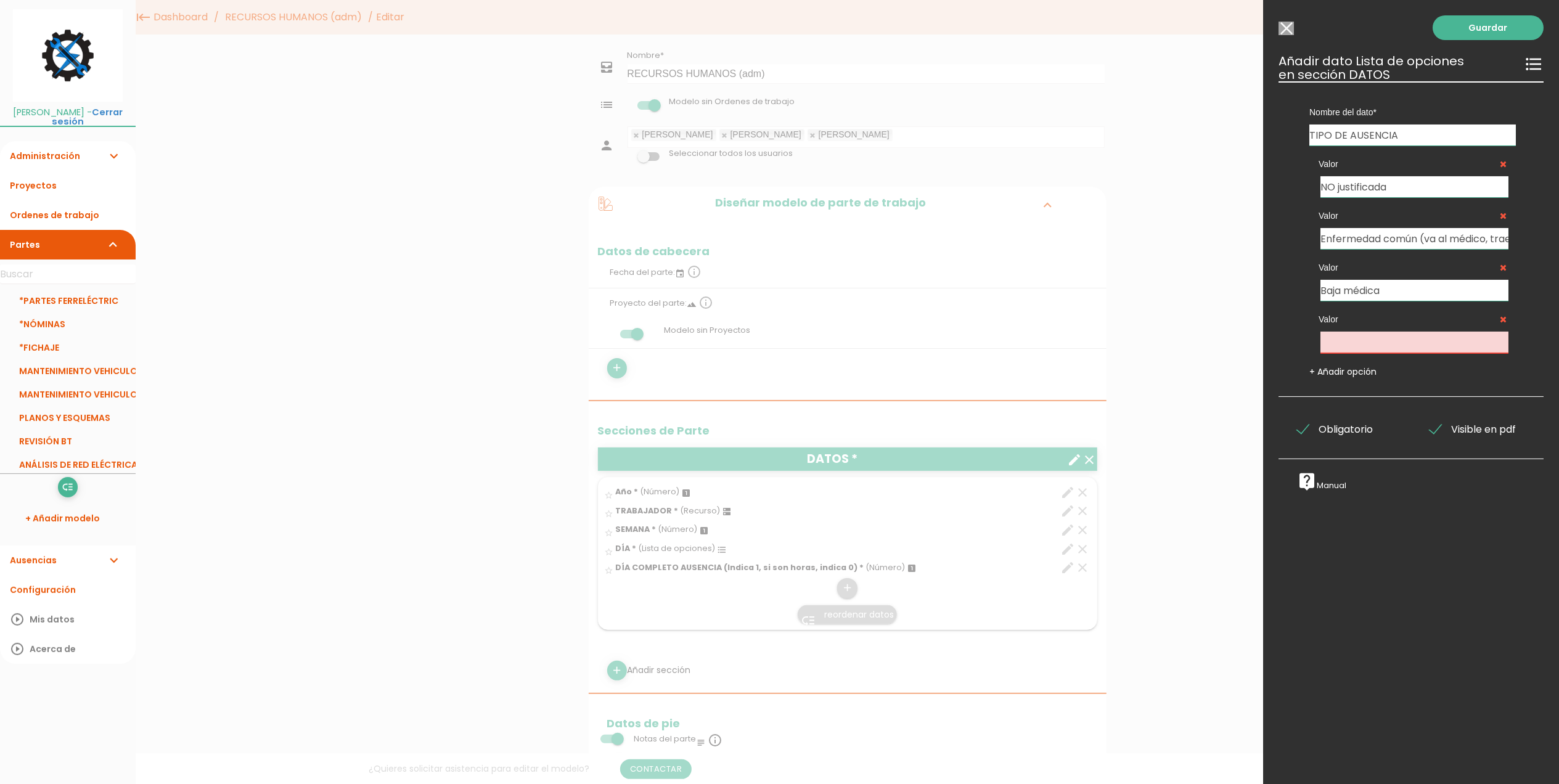
click at [1500, 316] on icon at bounding box center [1504, 319] width 7 height 9
click at [1500, 322] on icon at bounding box center [1504, 319] width 7 height 9
click at [1500, 318] on icon at bounding box center [1504, 319] width 7 height 9
click at [1351, 341] on input "text" at bounding box center [1414, 342] width 188 height 21
type input "as"
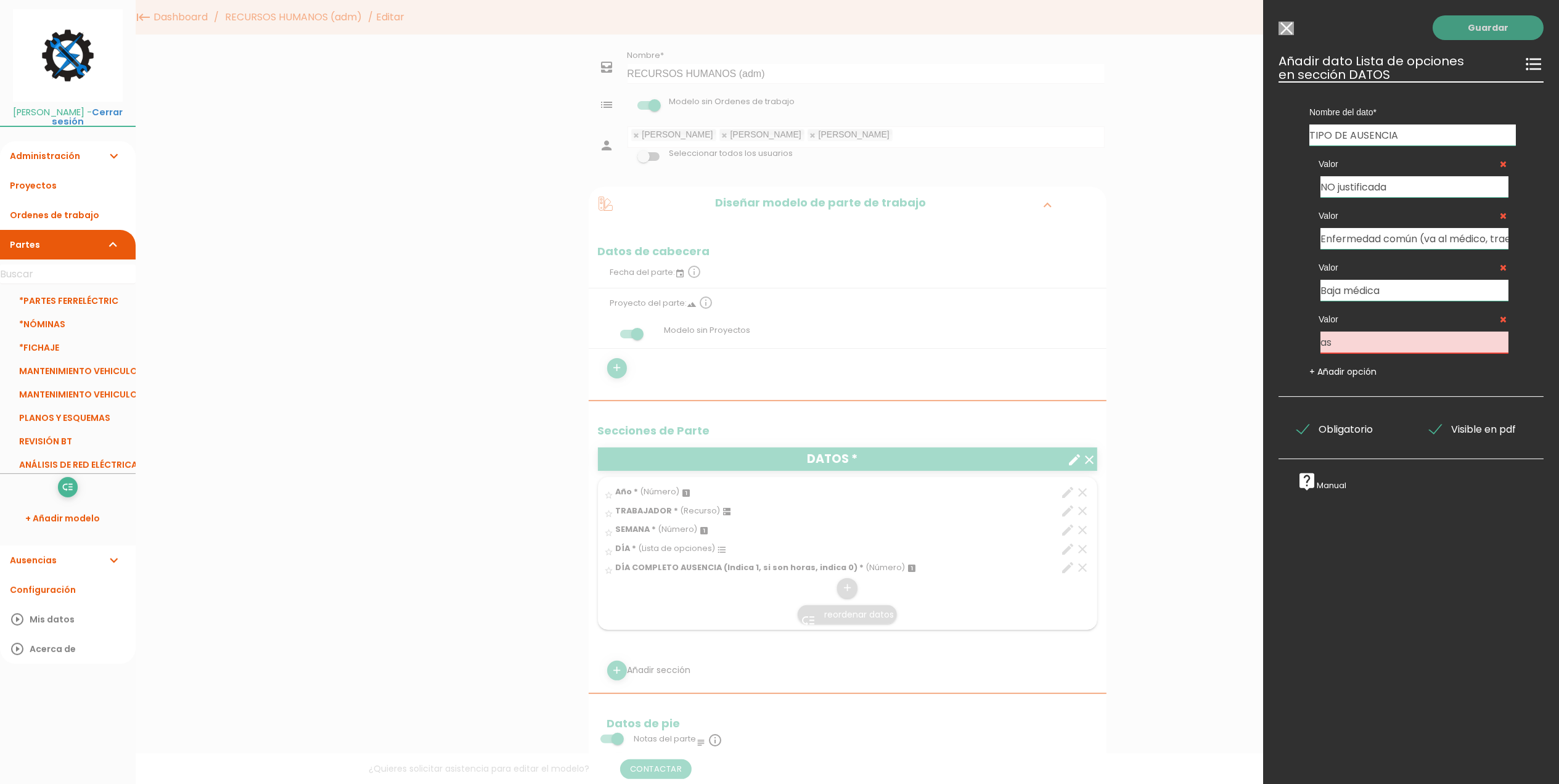
click at [1500, 20] on link "Guardar" at bounding box center [1488, 27] width 111 height 25
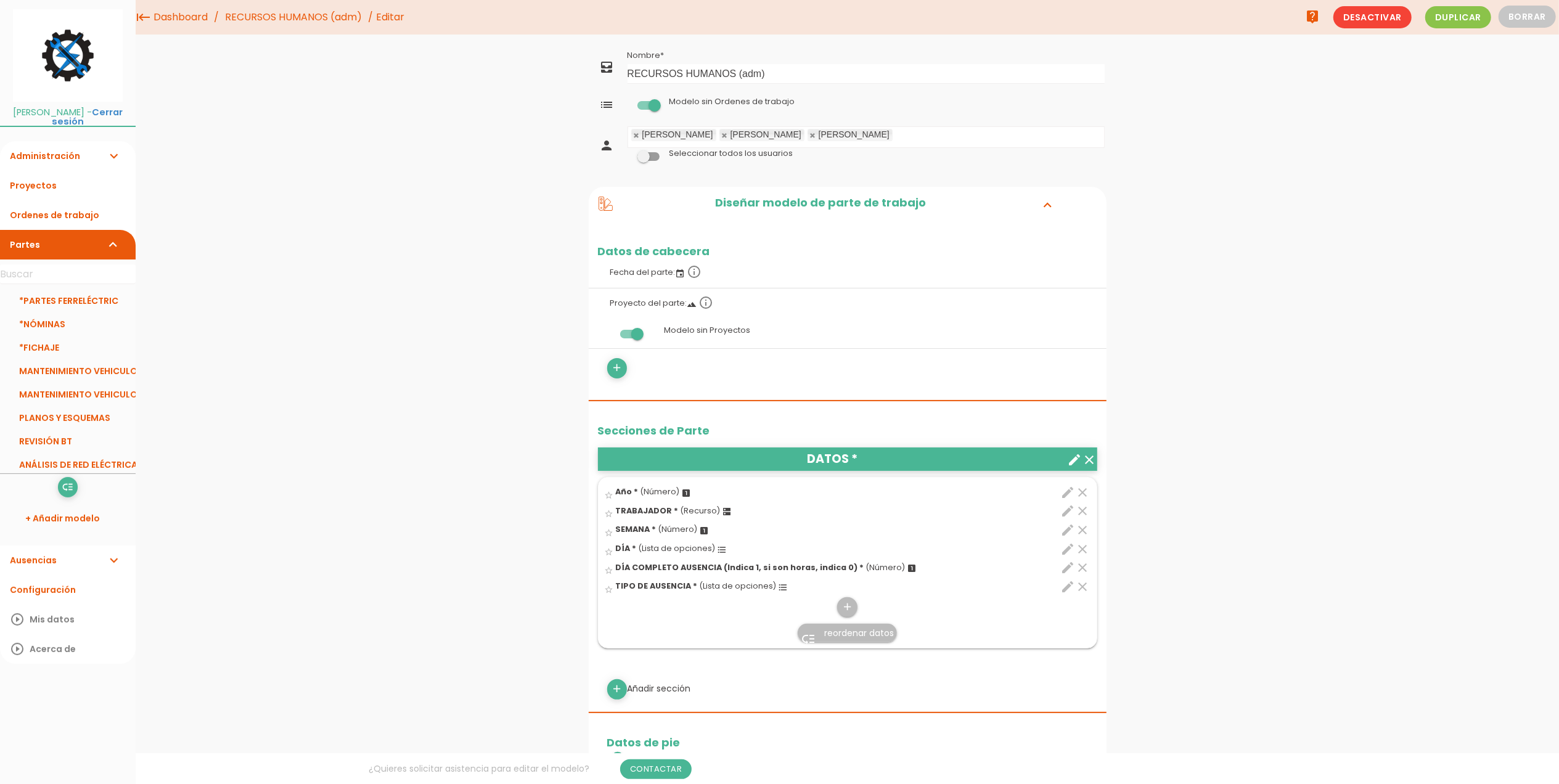
click at [105, 114] on link "Cerrar sesión" at bounding box center [87, 116] width 71 height 21
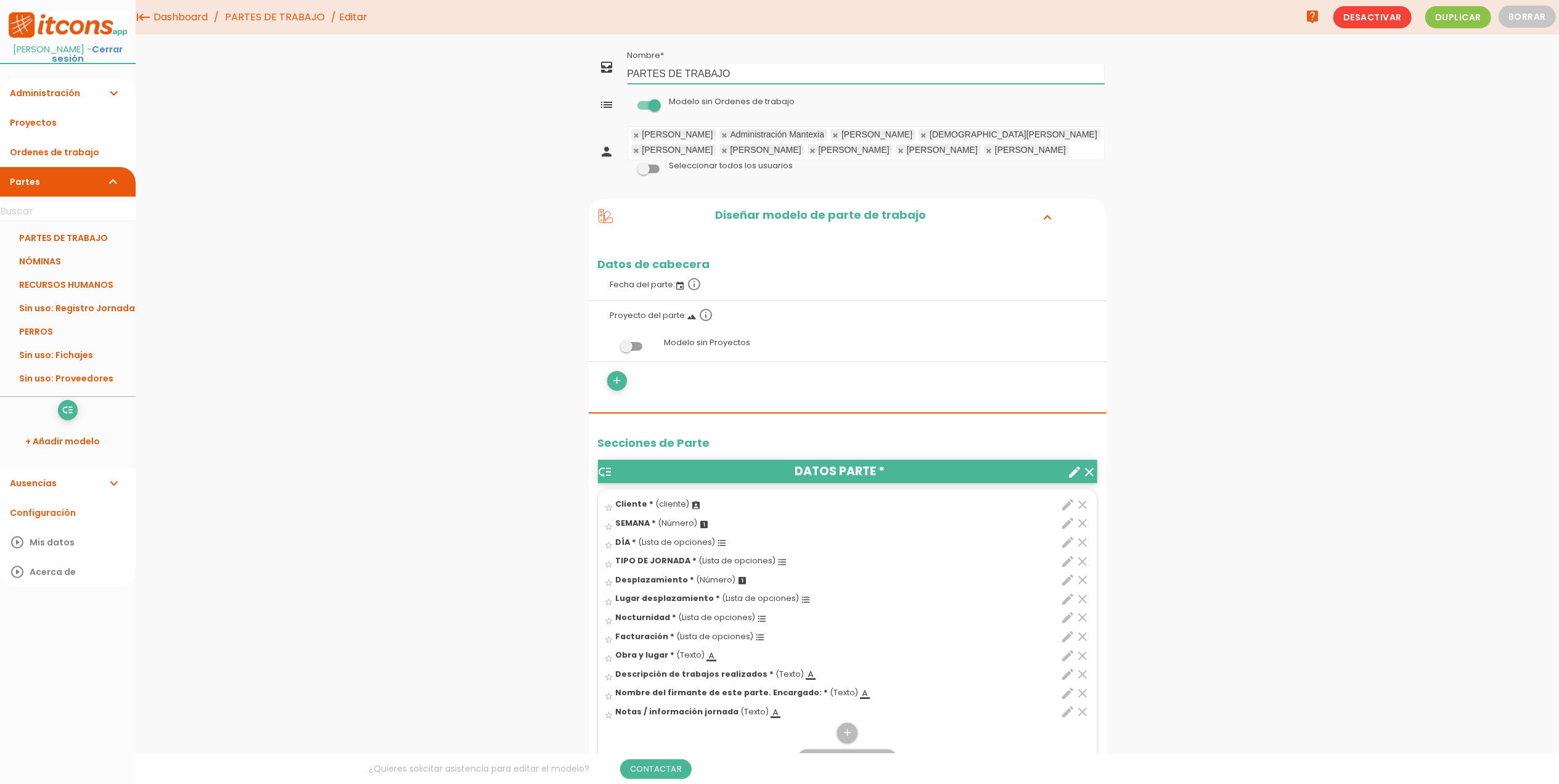
click at [630, 75] on input "PARTES DE TRABAJO" at bounding box center [866, 74] width 477 height 20
type input "*PARTES DE TRABAJO"
click at [836, 43] on link "Guardar" at bounding box center [817, 42] width 74 height 22
click at [54, 265] on link "NÓMINAS" at bounding box center [67, 261] width 135 height 24
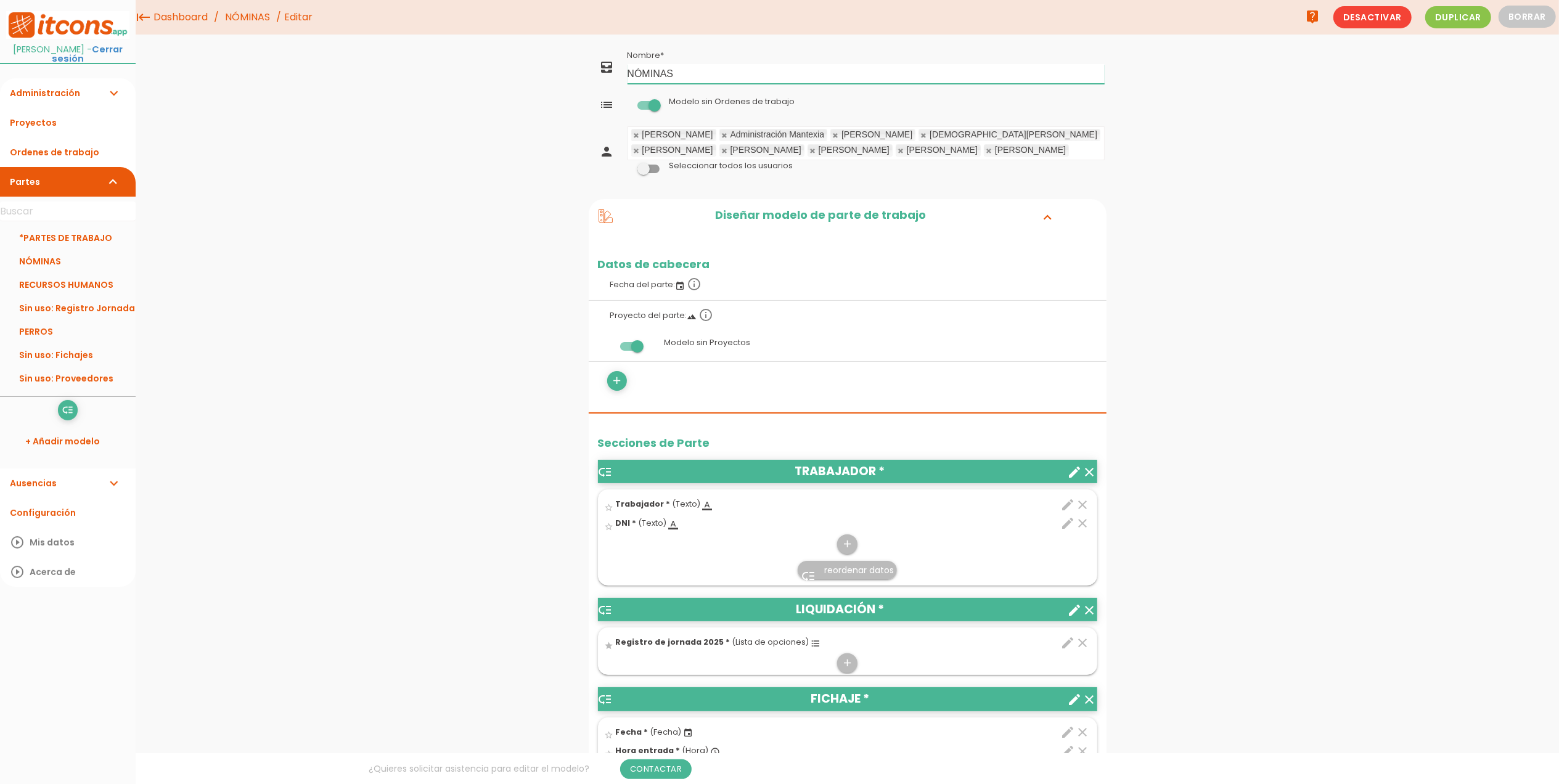
click at [630, 79] on input "NÓMINAS" at bounding box center [866, 74] width 477 height 20
type input "*NÓMINAS"
click at [797, 48] on link "Guardar" at bounding box center [817, 42] width 74 height 22
click at [63, 272] on link "*NÓMINAS" at bounding box center [67, 261] width 135 height 24
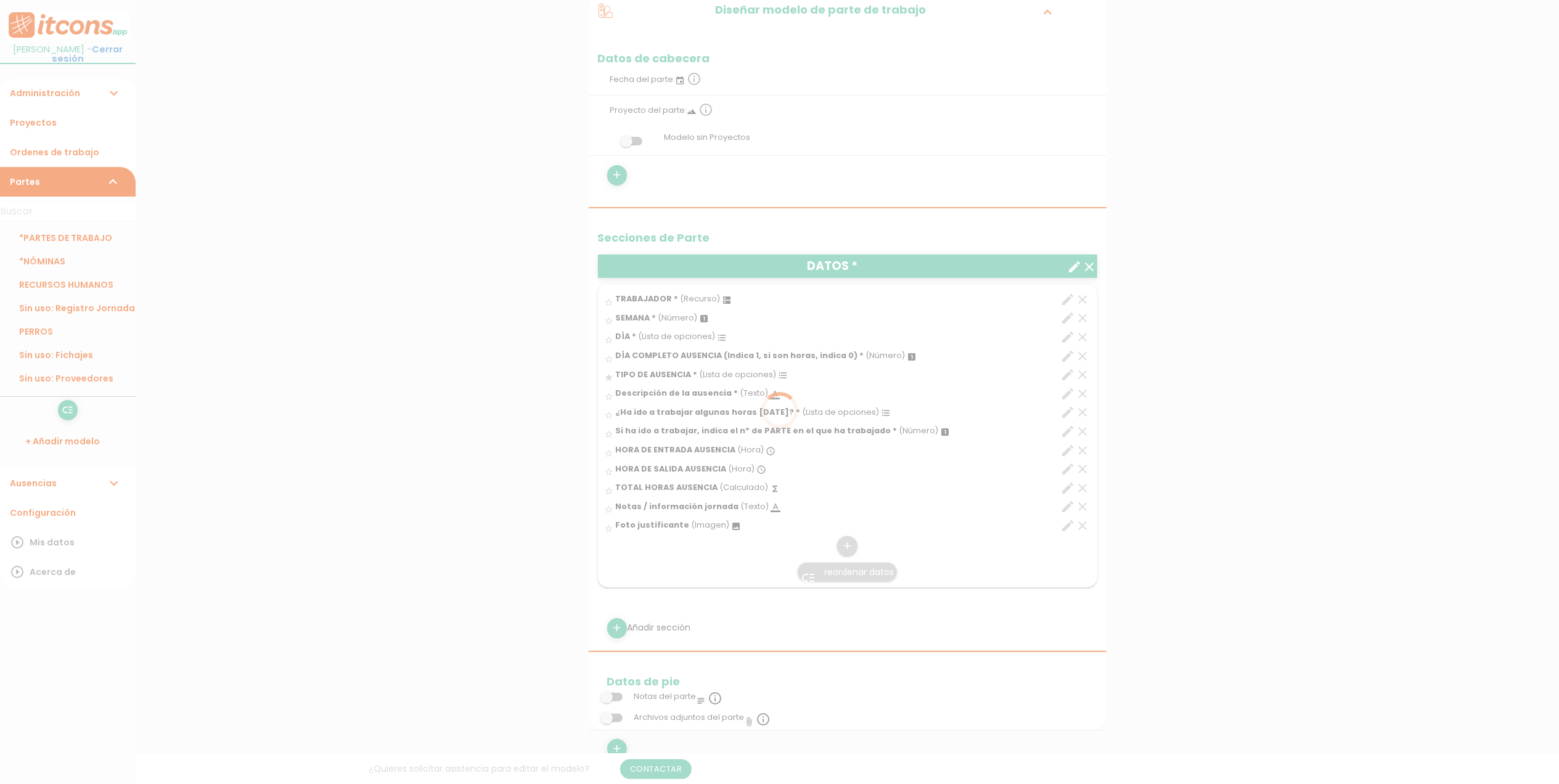
scroll to position [246, 0]
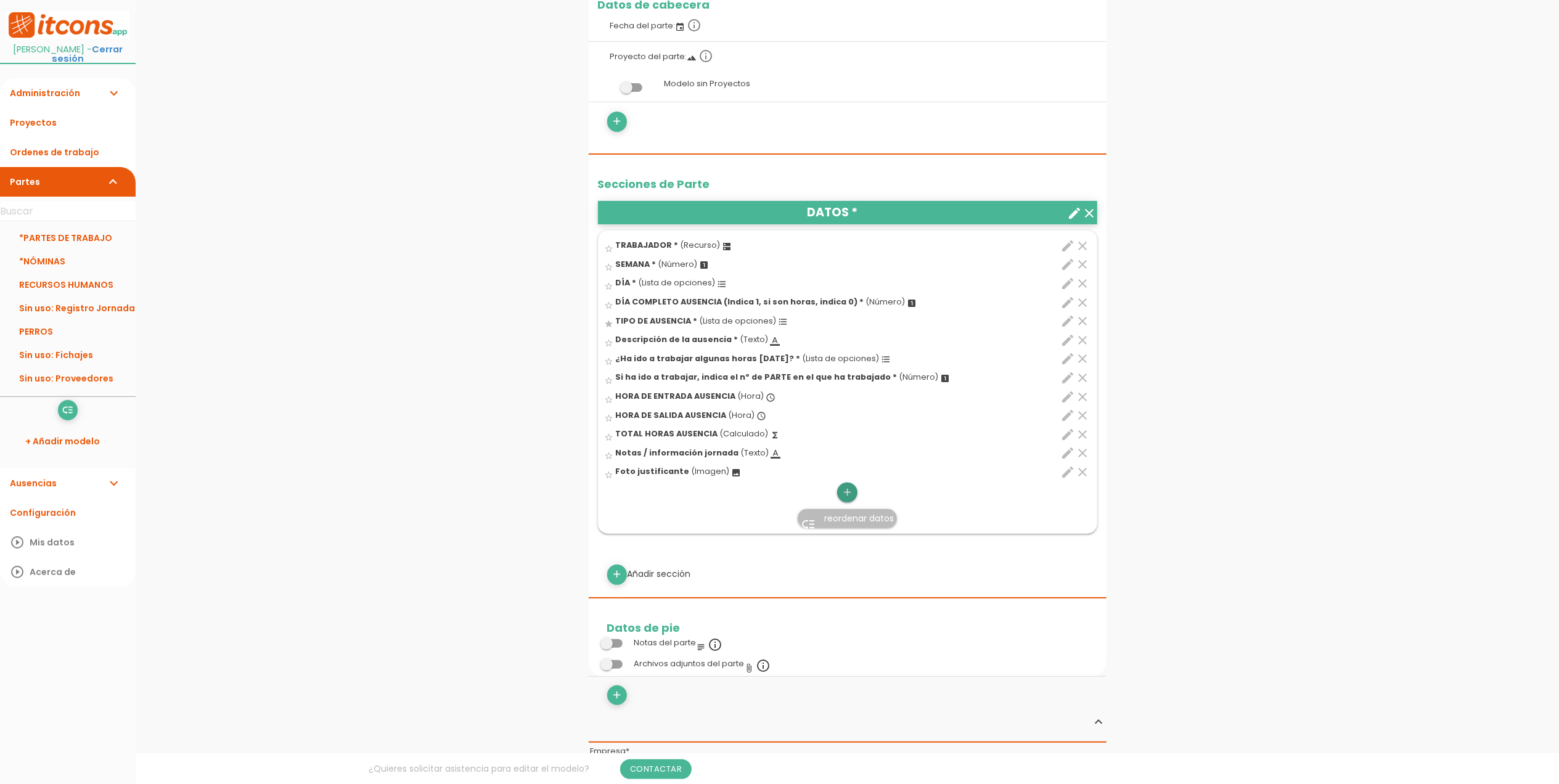
click at [851, 489] on icon "add" at bounding box center [847, 492] width 12 height 20
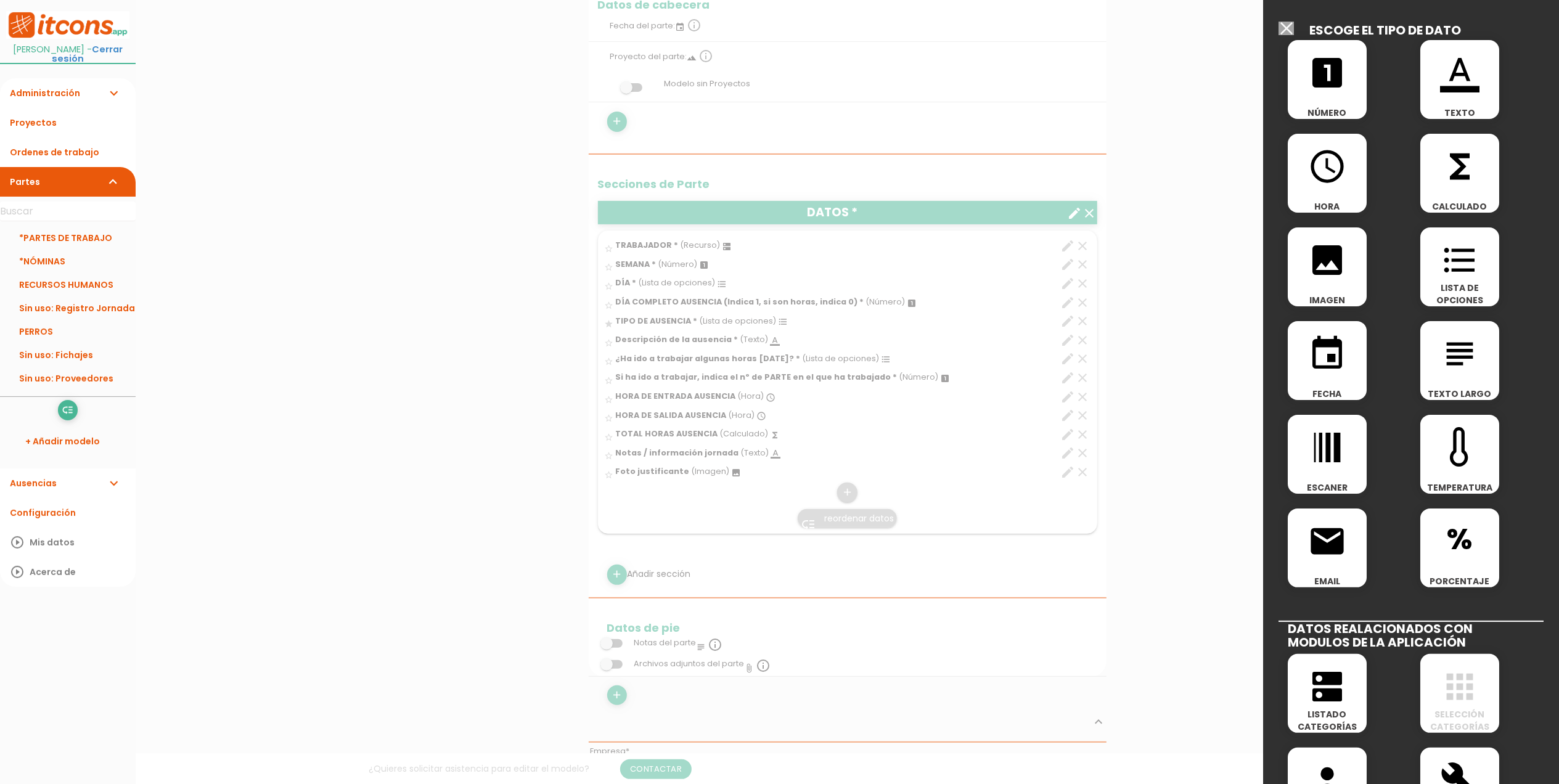
click at [1347, 77] on span "looks_one" at bounding box center [1328, 67] width 79 height 52
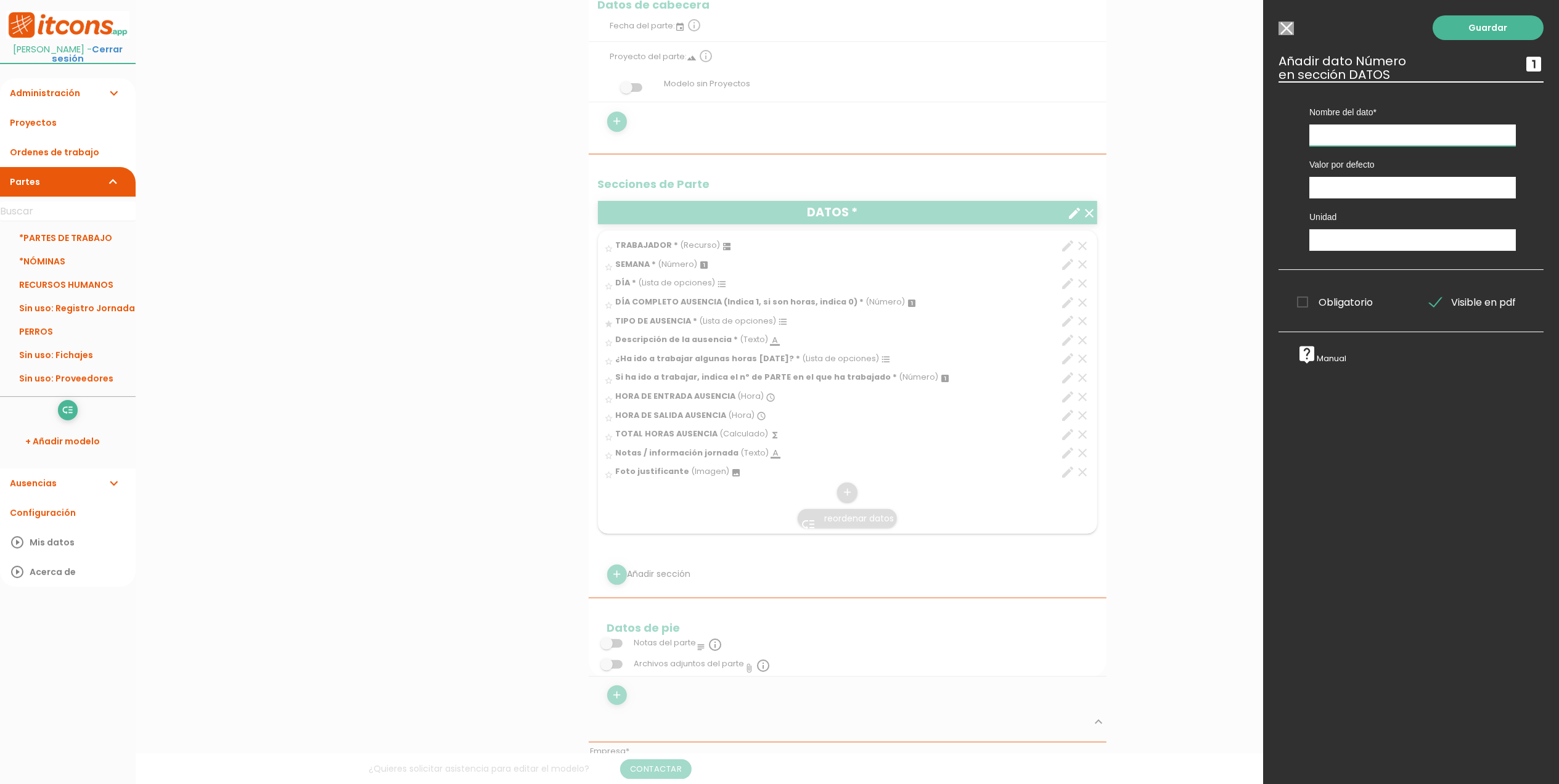
click at [1323, 133] on input "text" at bounding box center [1412, 135] width 207 height 21
type input "Año"
click at [1306, 303] on span "Obligatorio" at bounding box center [1336, 302] width 76 height 15
click at [0, 0] on input "Obligatorio" at bounding box center [0, 0] width 0 height 0
click at [1523, 28] on link "Guardar" at bounding box center [1488, 27] width 111 height 25
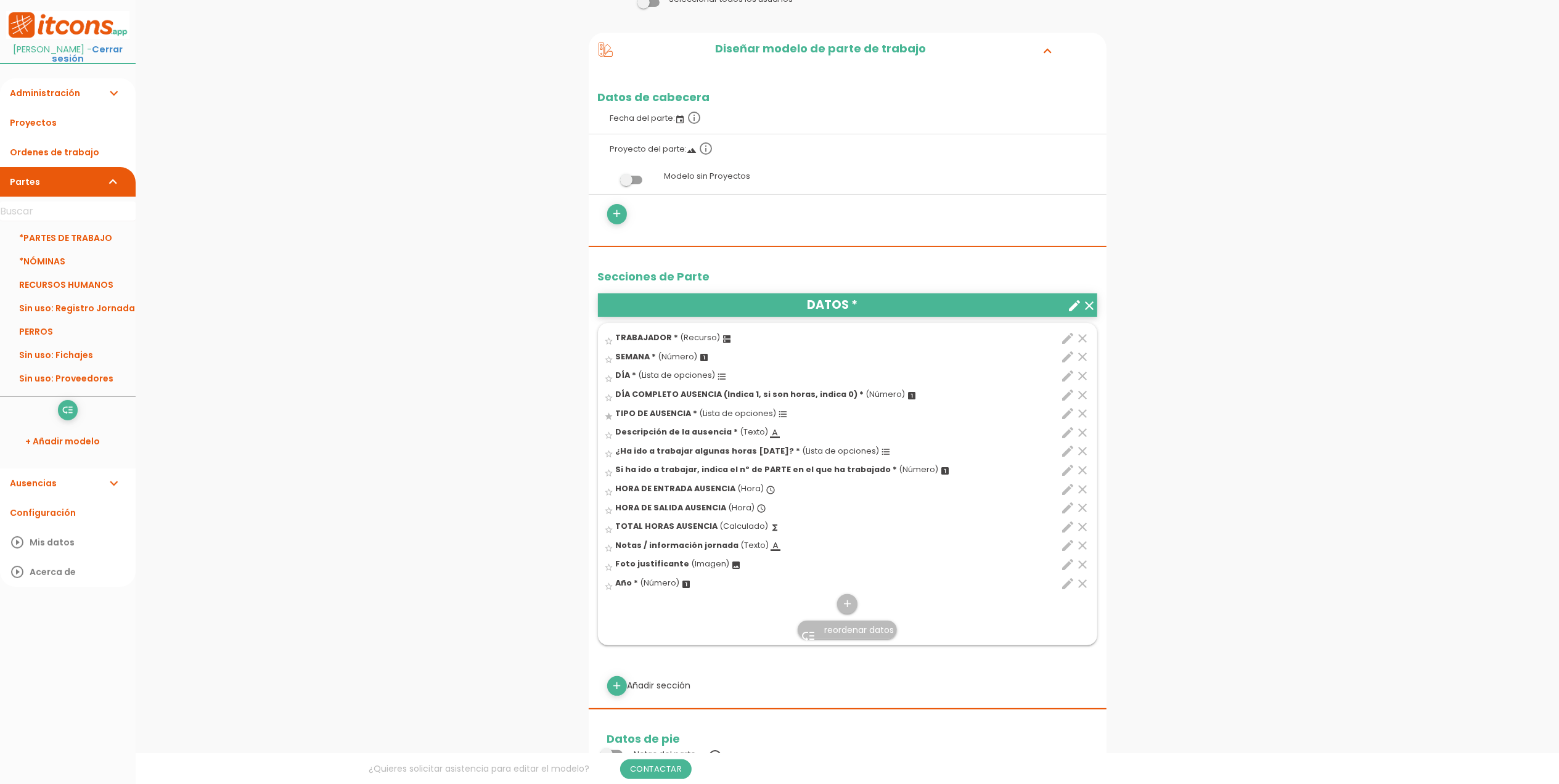
click at [847, 632] on span "reordenar datos" at bounding box center [860, 630] width 70 height 13
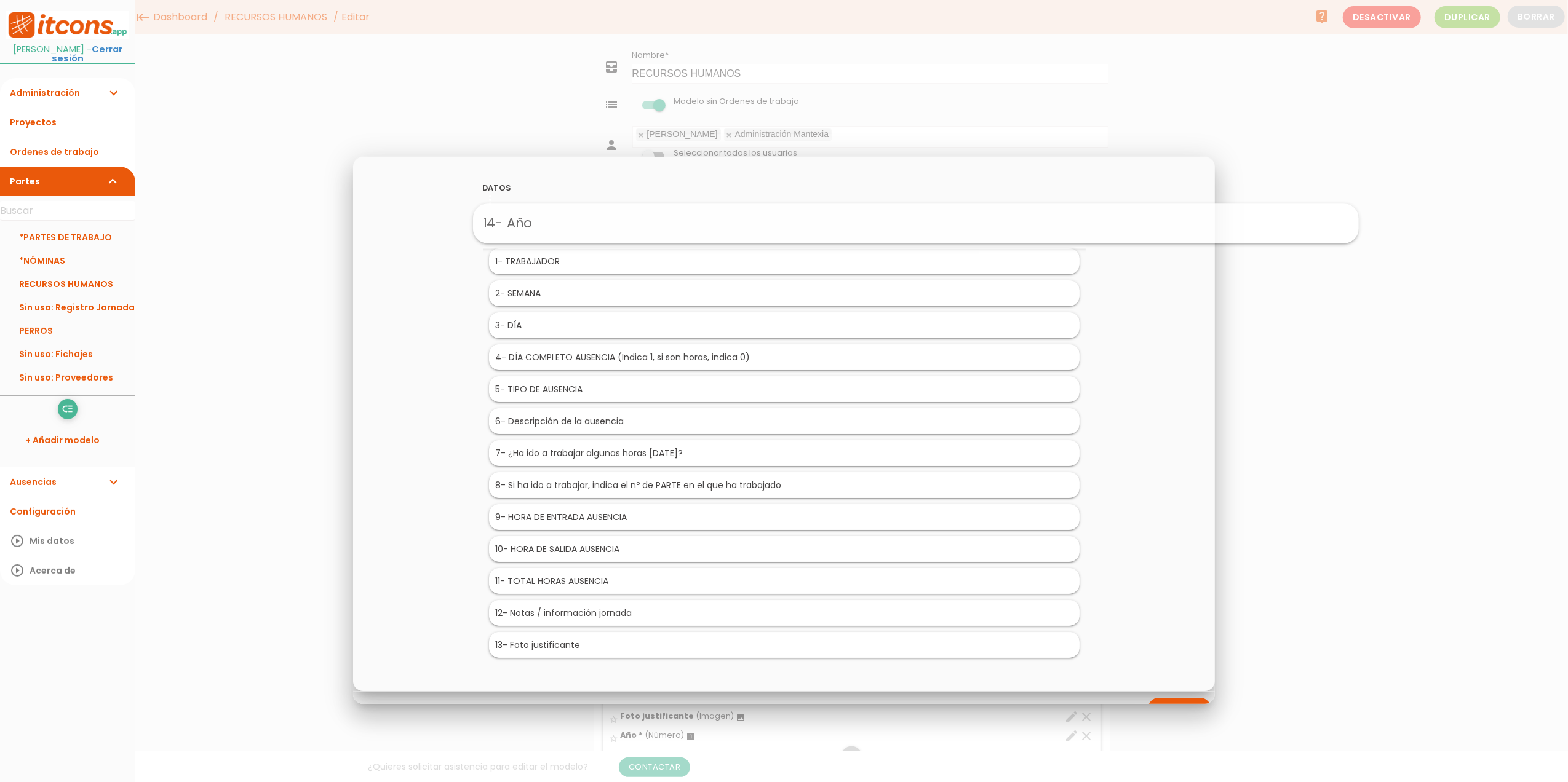
drag, startPoint x: 533, startPoint y: 656, endPoint x: 665, endPoint y: 227, distance: 448.8
click at [1423, 536] on div at bounding box center [784, 293] width 1568 height 978
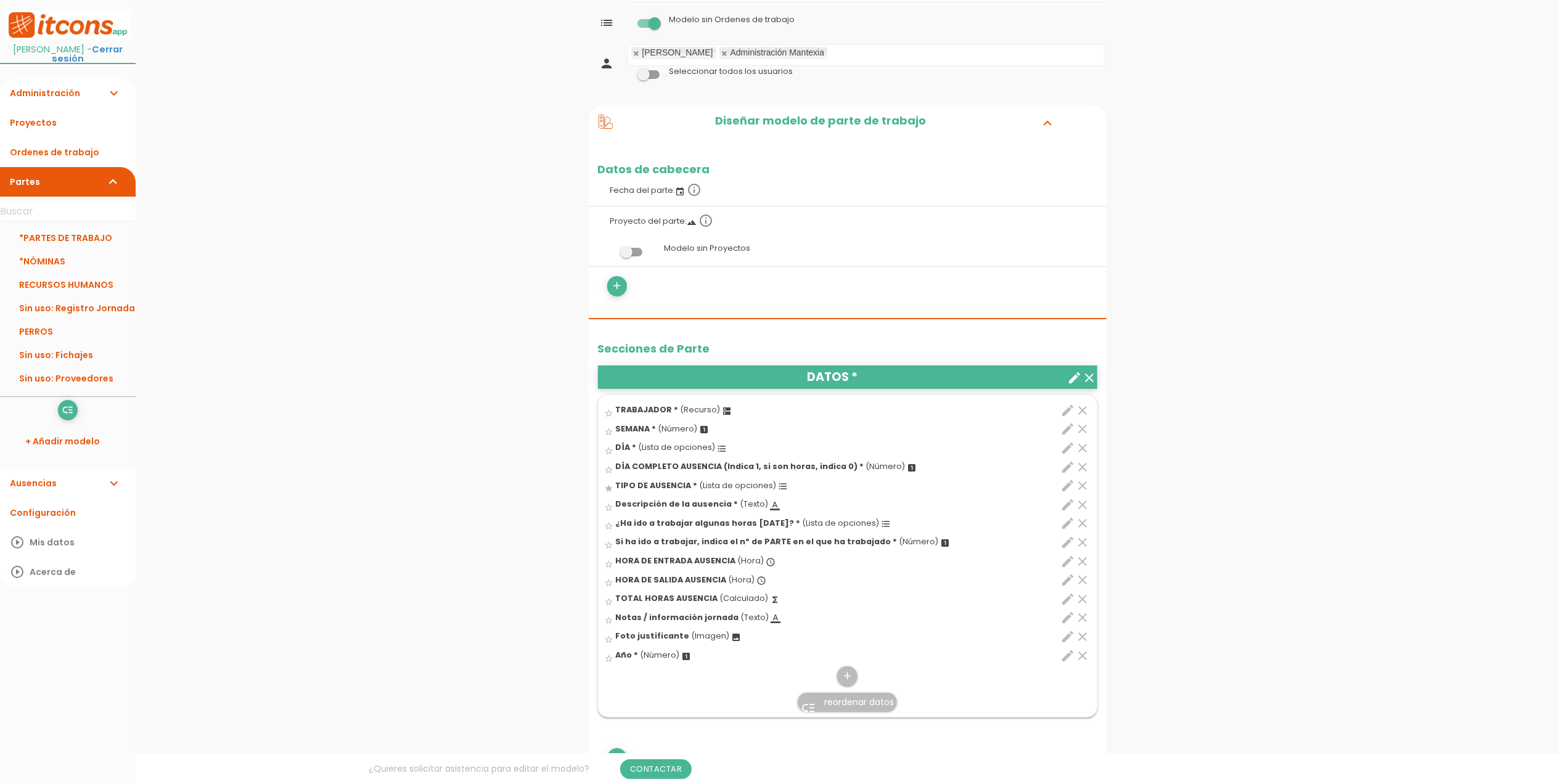
scroll to position [246, 0]
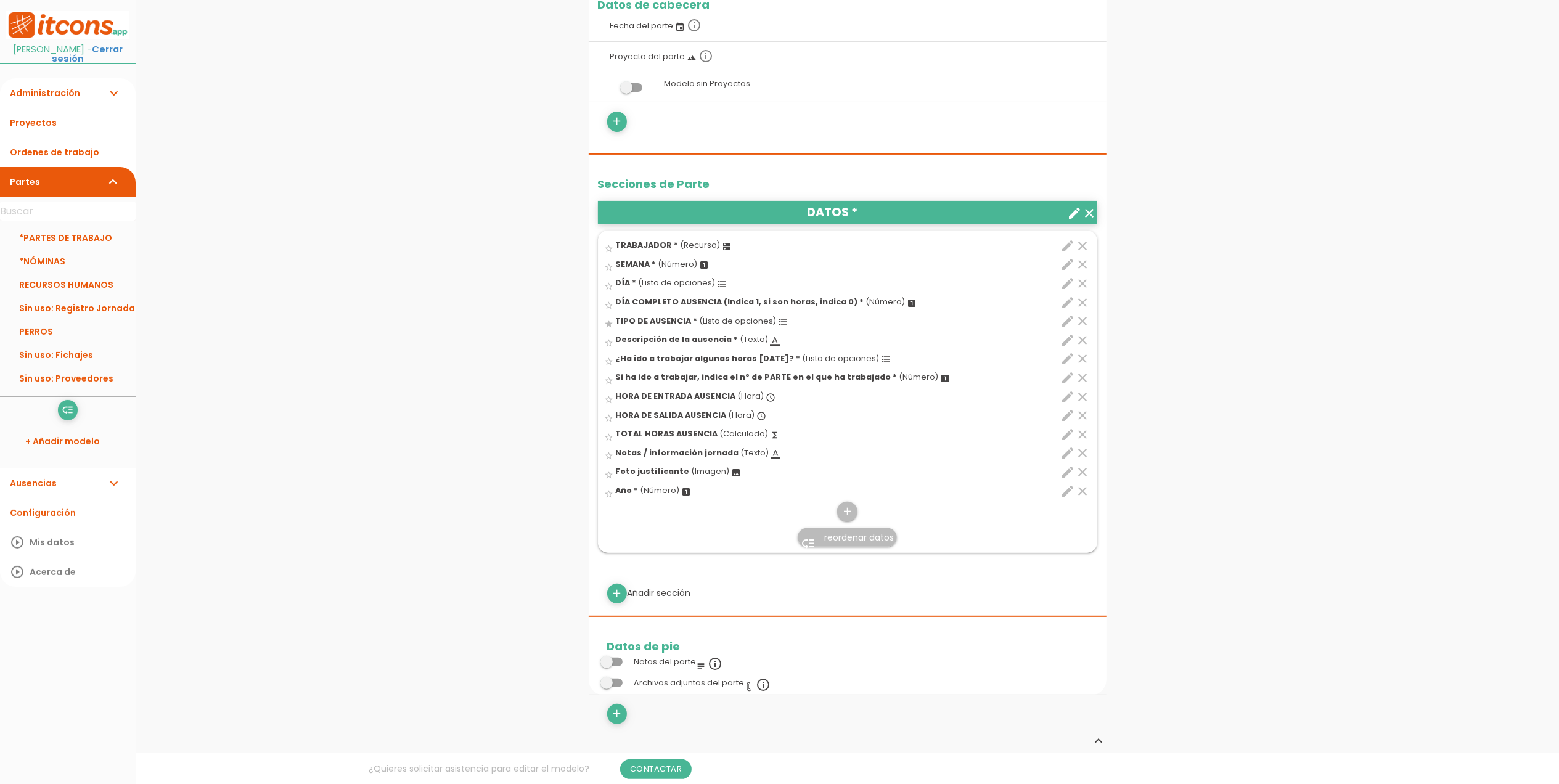
click at [869, 543] on span "reordenar datos" at bounding box center [860, 538] width 70 height 13
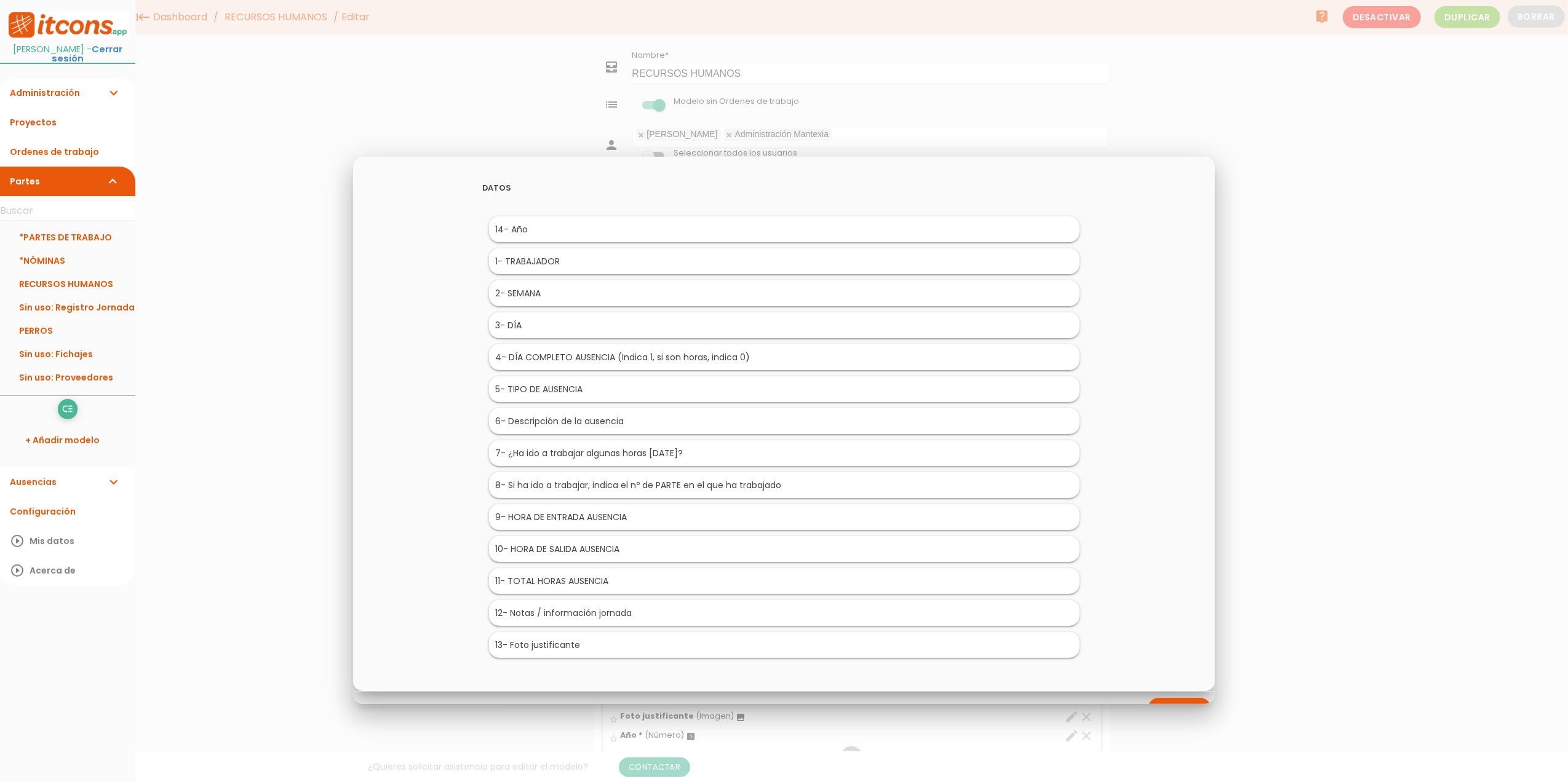
click at [1302, 401] on div at bounding box center [784, 293] width 1568 height 978
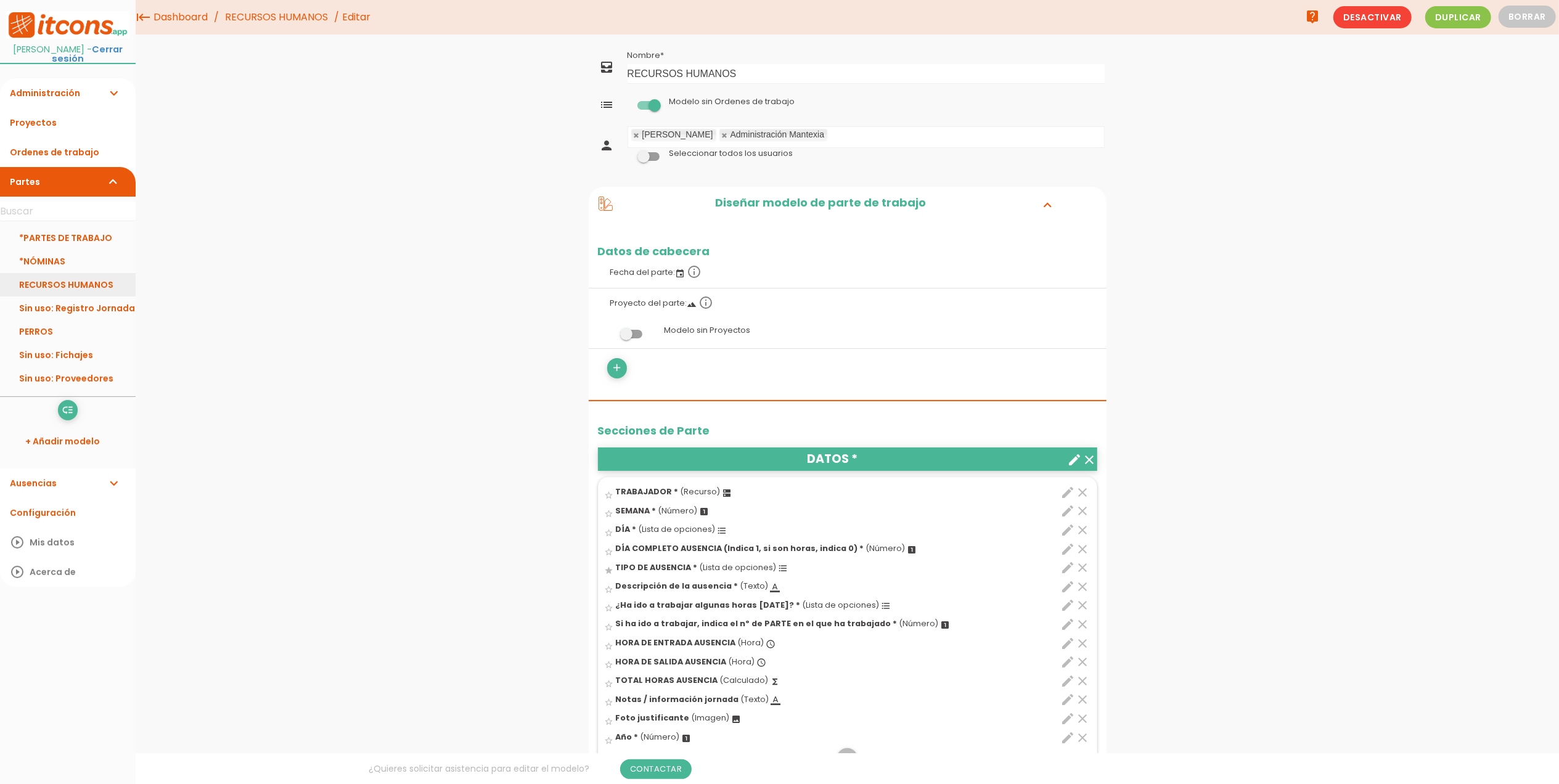
click at [59, 289] on link "RECURSOS HUMANOS" at bounding box center [67, 285] width 135 height 24
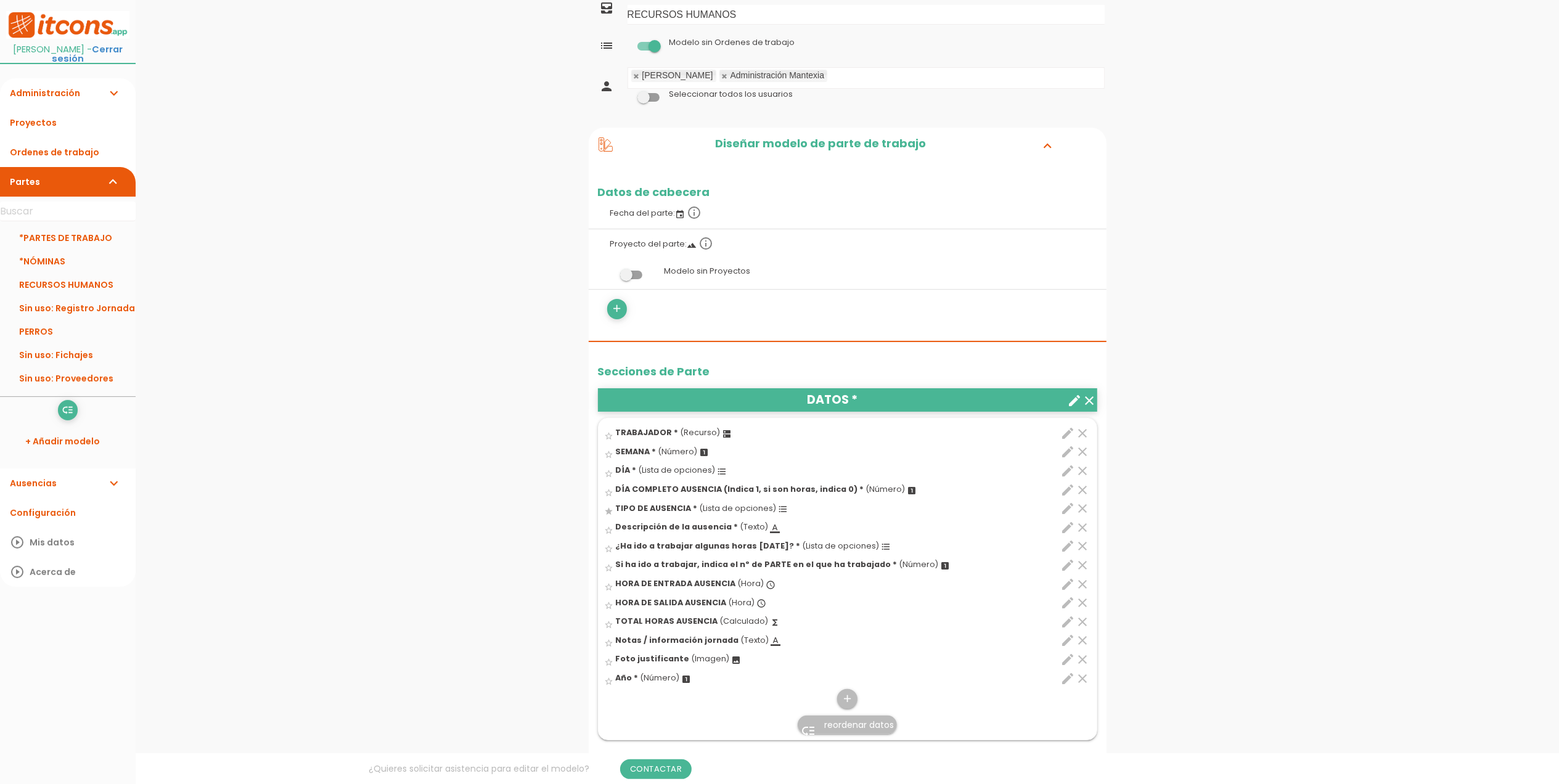
scroll to position [329, 0]
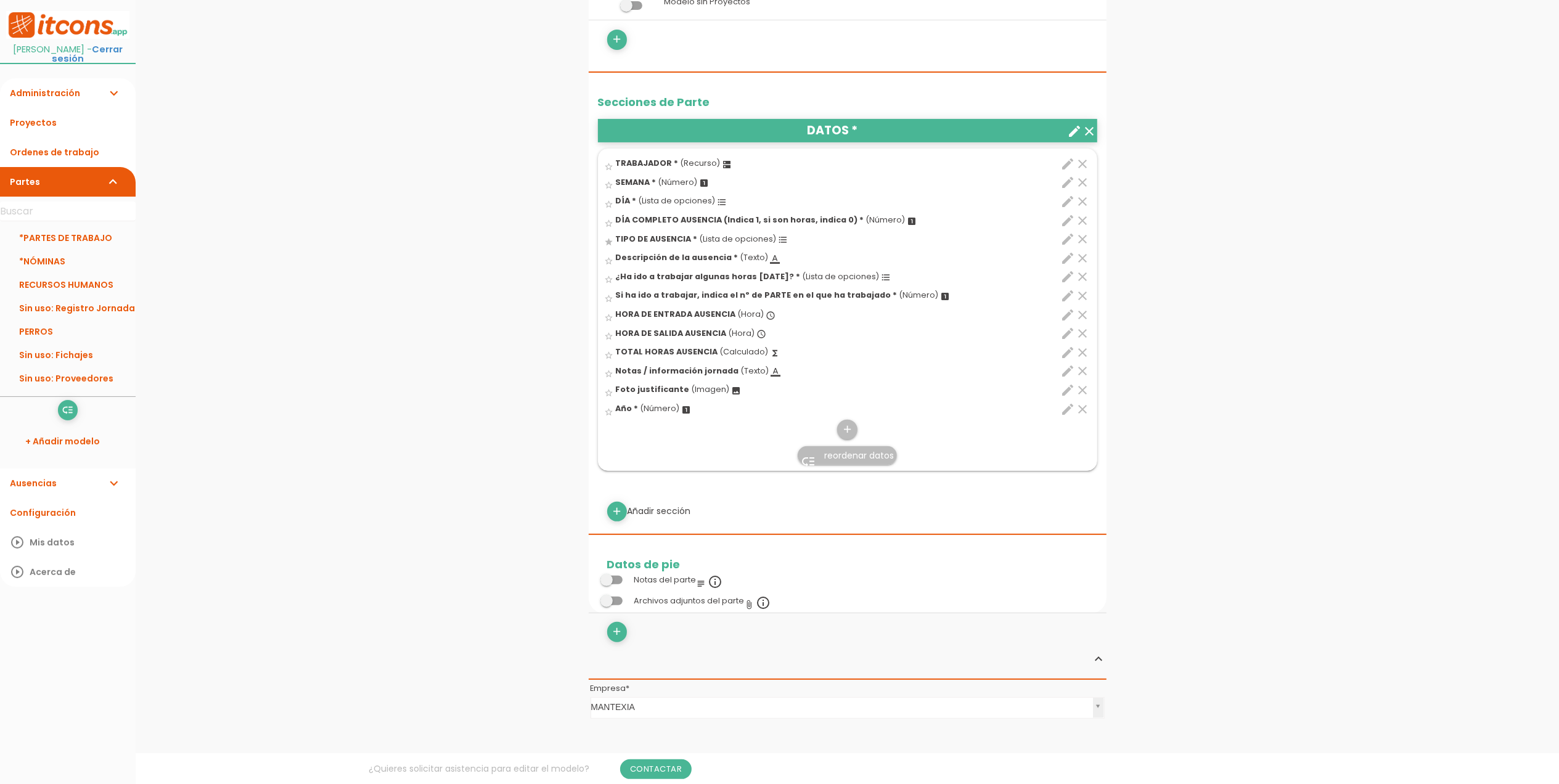
click at [864, 451] on span "reordenar datos" at bounding box center [860, 455] width 70 height 13
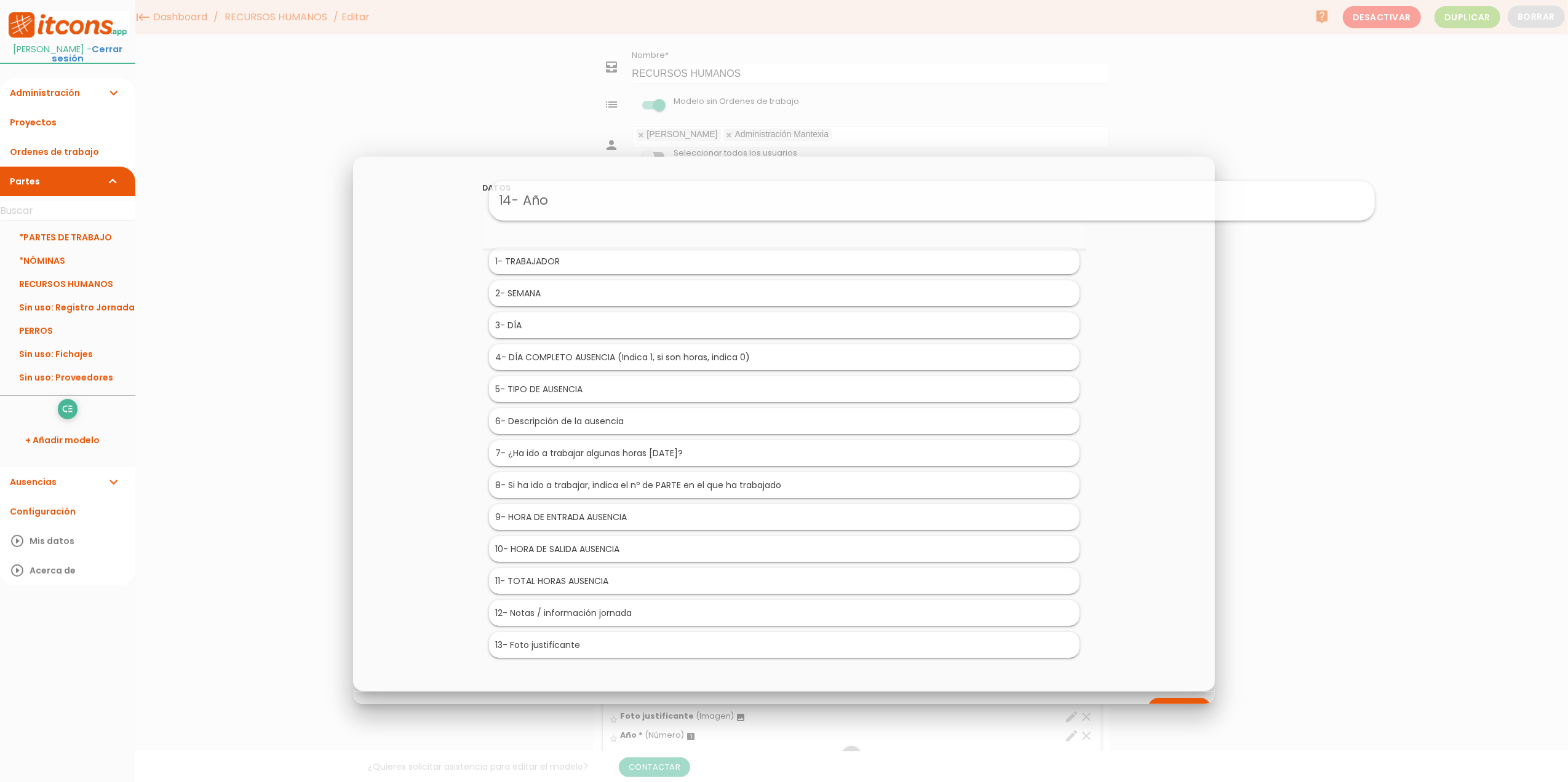
drag, startPoint x: 540, startPoint y: 652, endPoint x: 681, endPoint y: 209, distance: 464.9
click at [1140, 392] on div "DATOS Research Strategy Inspiration Execution 14 - Año 1 - TRABAJADOR 2 - SEMAN…" at bounding box center [784, 423] width 862 height 534
click at [1270, 385] on div at bounding box center [784, 293] width 1568 height 978
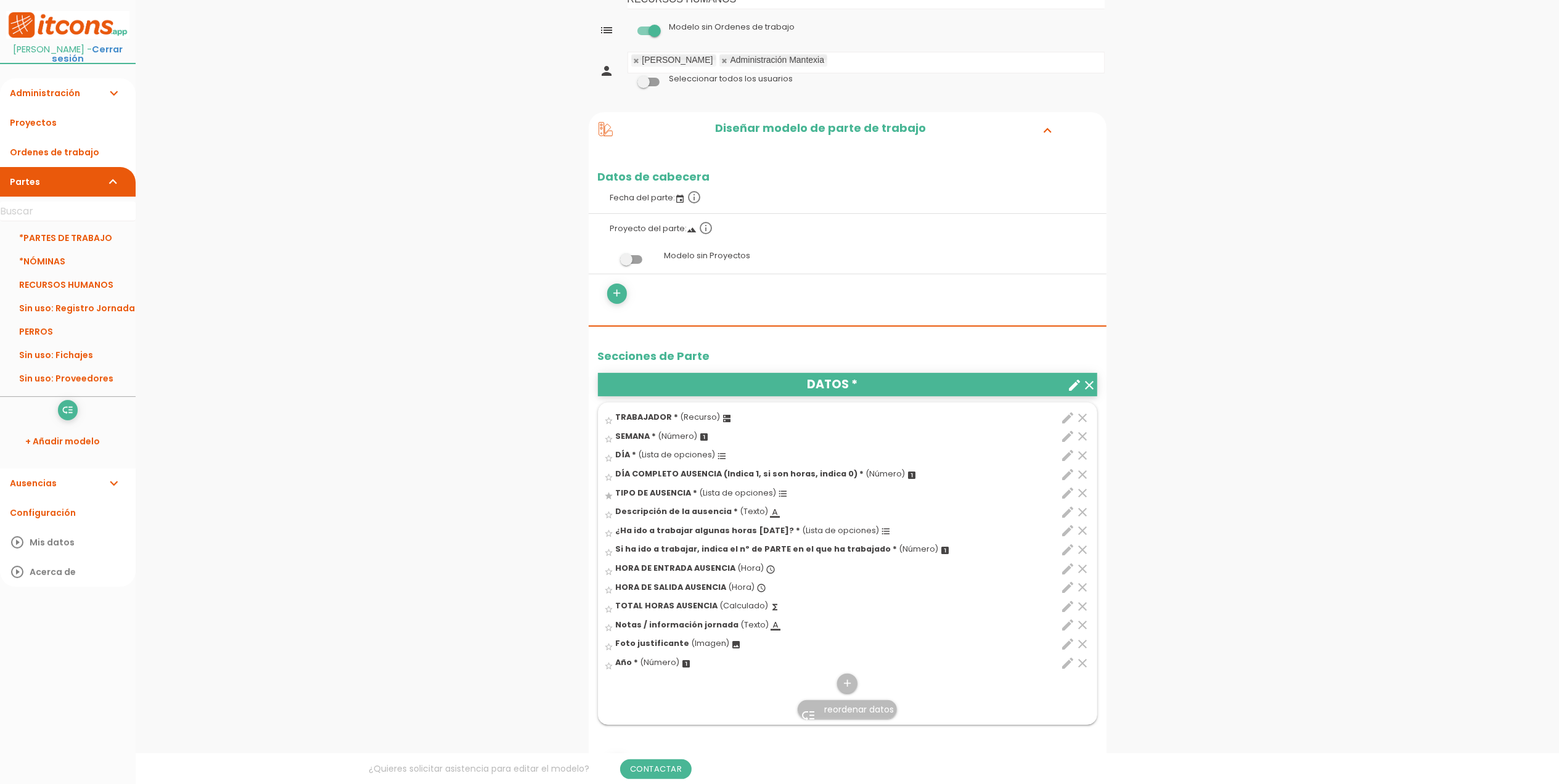
scroll to position [246, 0]
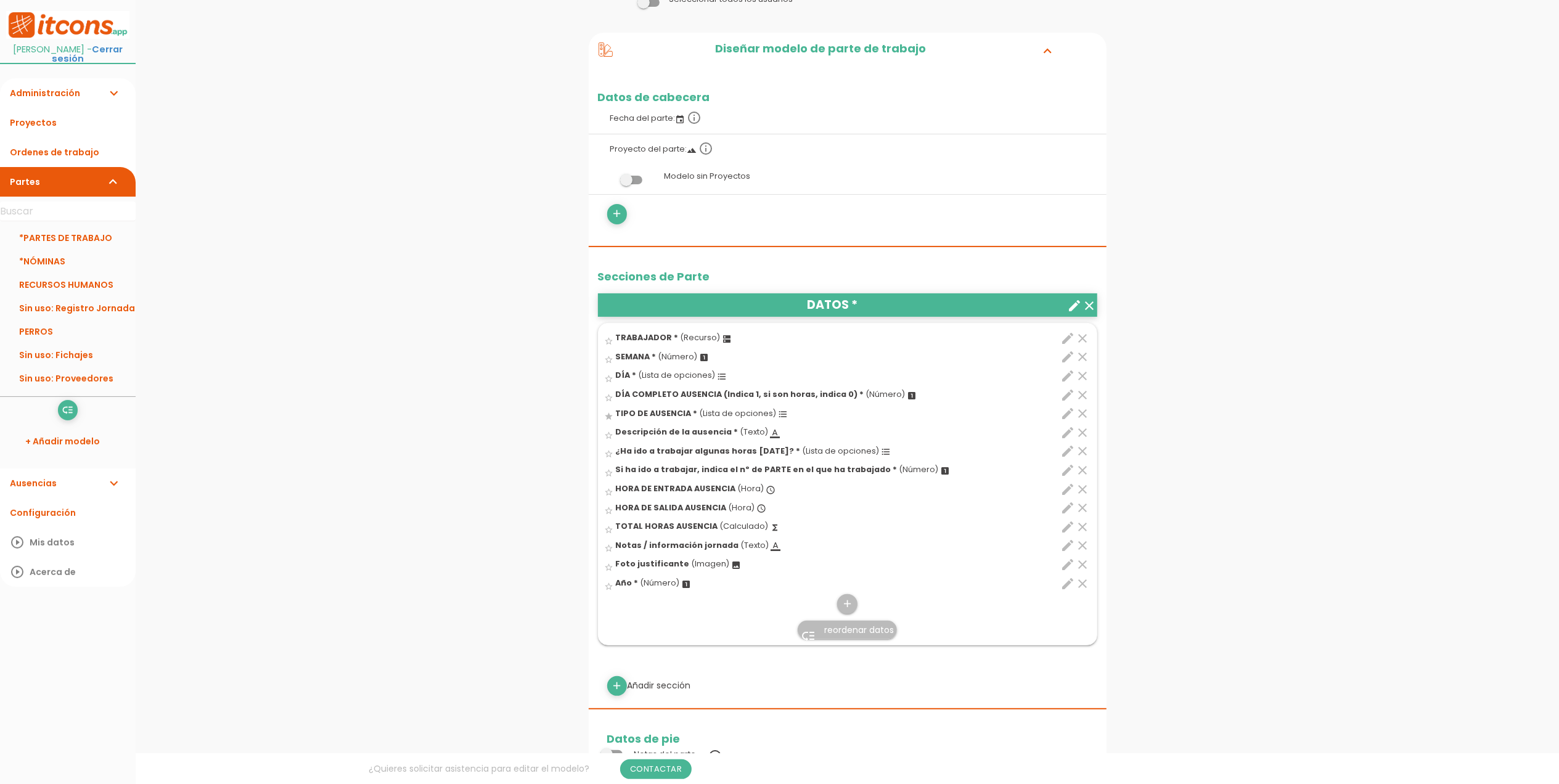
click at [852, 633] on span "reordenar datos" at bounding box center [860, 630] width 70 height 13
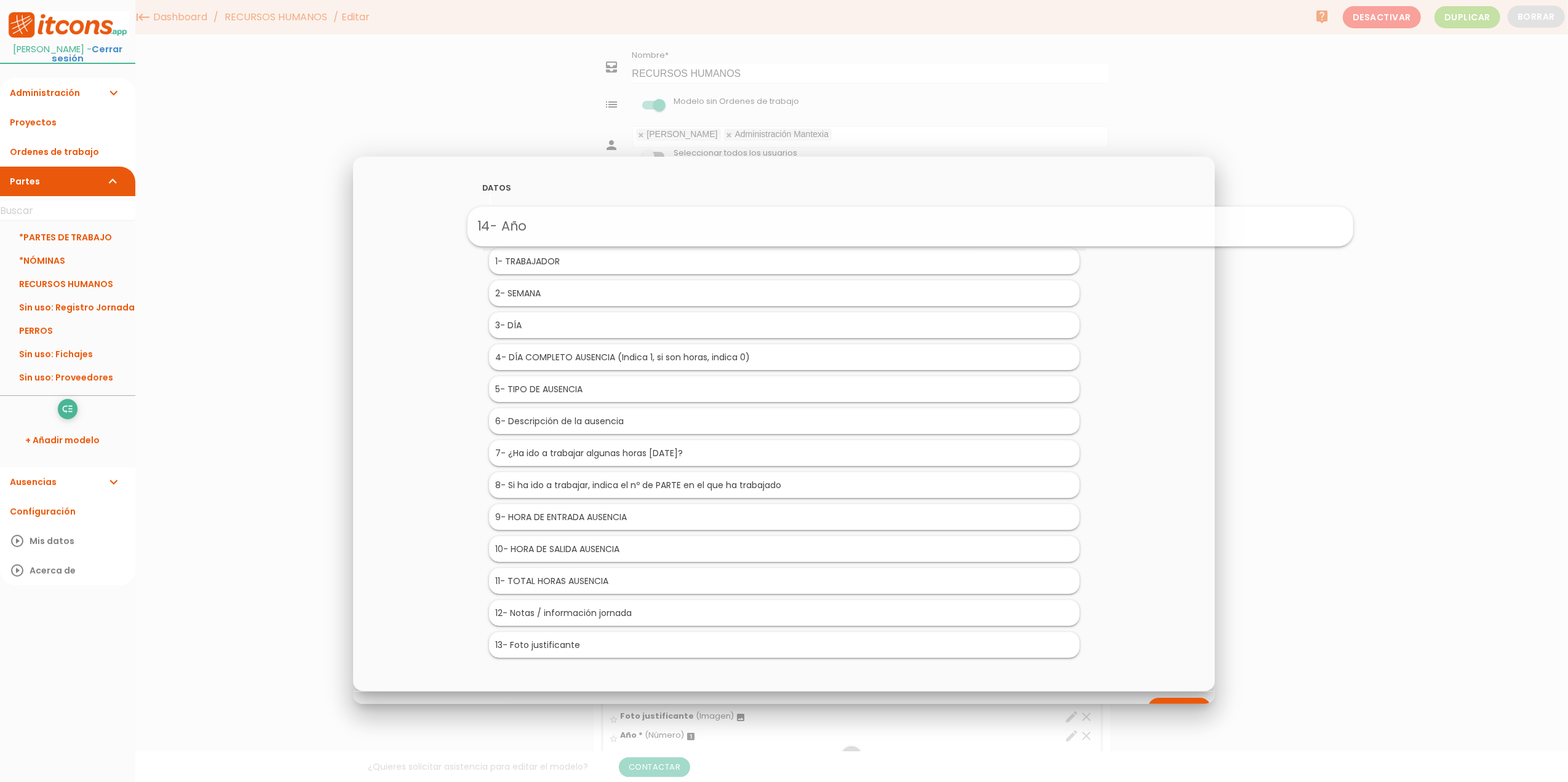
drag, startPoint x: 568, startPoint y: 652, endPoint x: 695, endPoint y: 229, distance: 441.7
click at [1186, 421] on div "DATOS Research Strategy Inspiration Execution 14 - Año 1 - TRABAJADOR 2 - SEMAN…" at bounding box center [784, 423] width 862 height 534
click at [1184, 532] on div "DATOS Research Strategy Inspiration Execution 14 - Año 1 - TRABAJADOR 2 - SEMAN…" at bounding box center [784, 423] width 862 height 534
click at [656, 769] on div at bounding box center [784, 293] width 1568 height 978
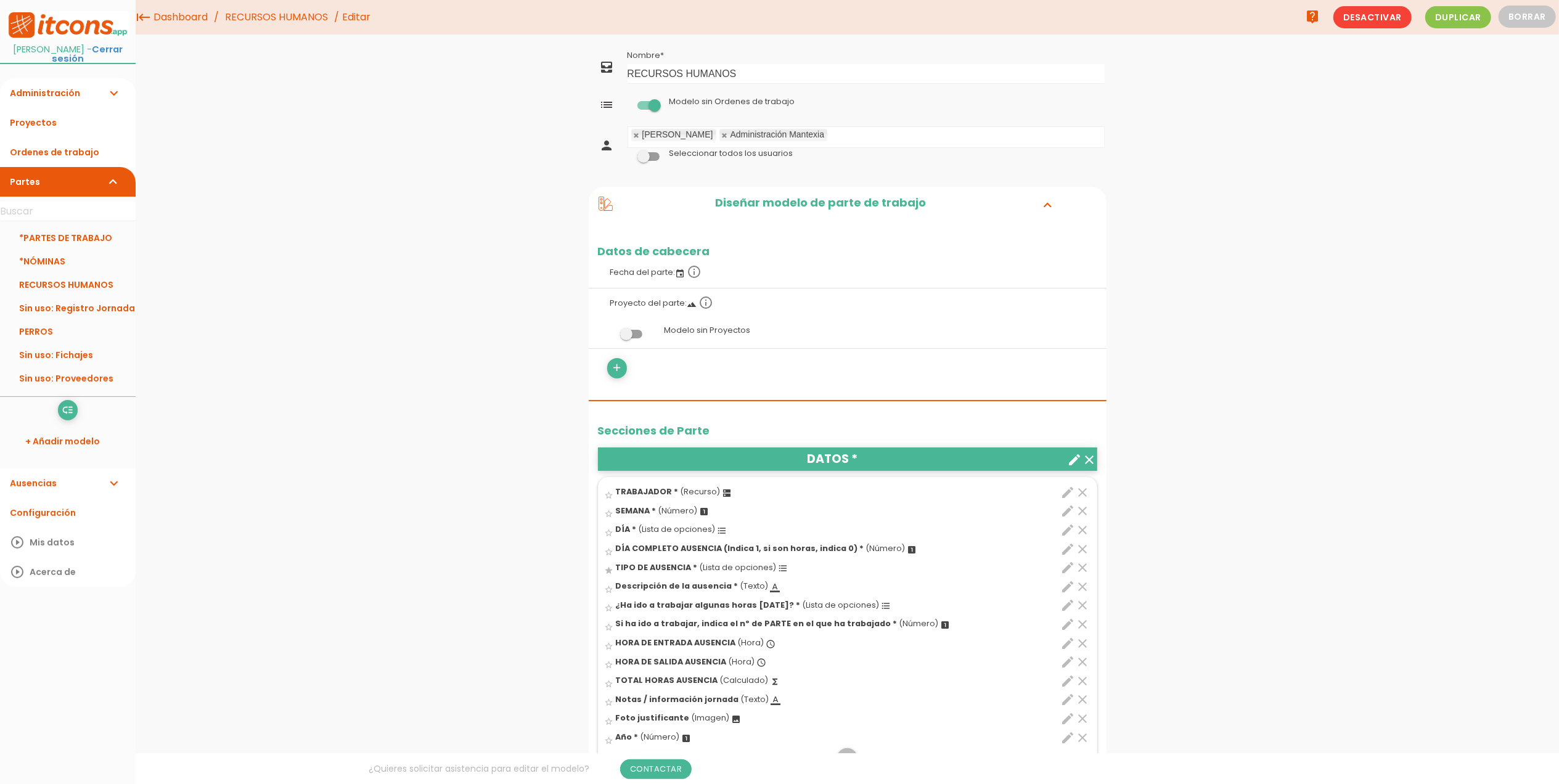
click at [489, 566] on div "menu keyboard_tab Dashboard RECURSOS HUMANOS Editar" at bounding box center [847, 783] width 1424 height 1567
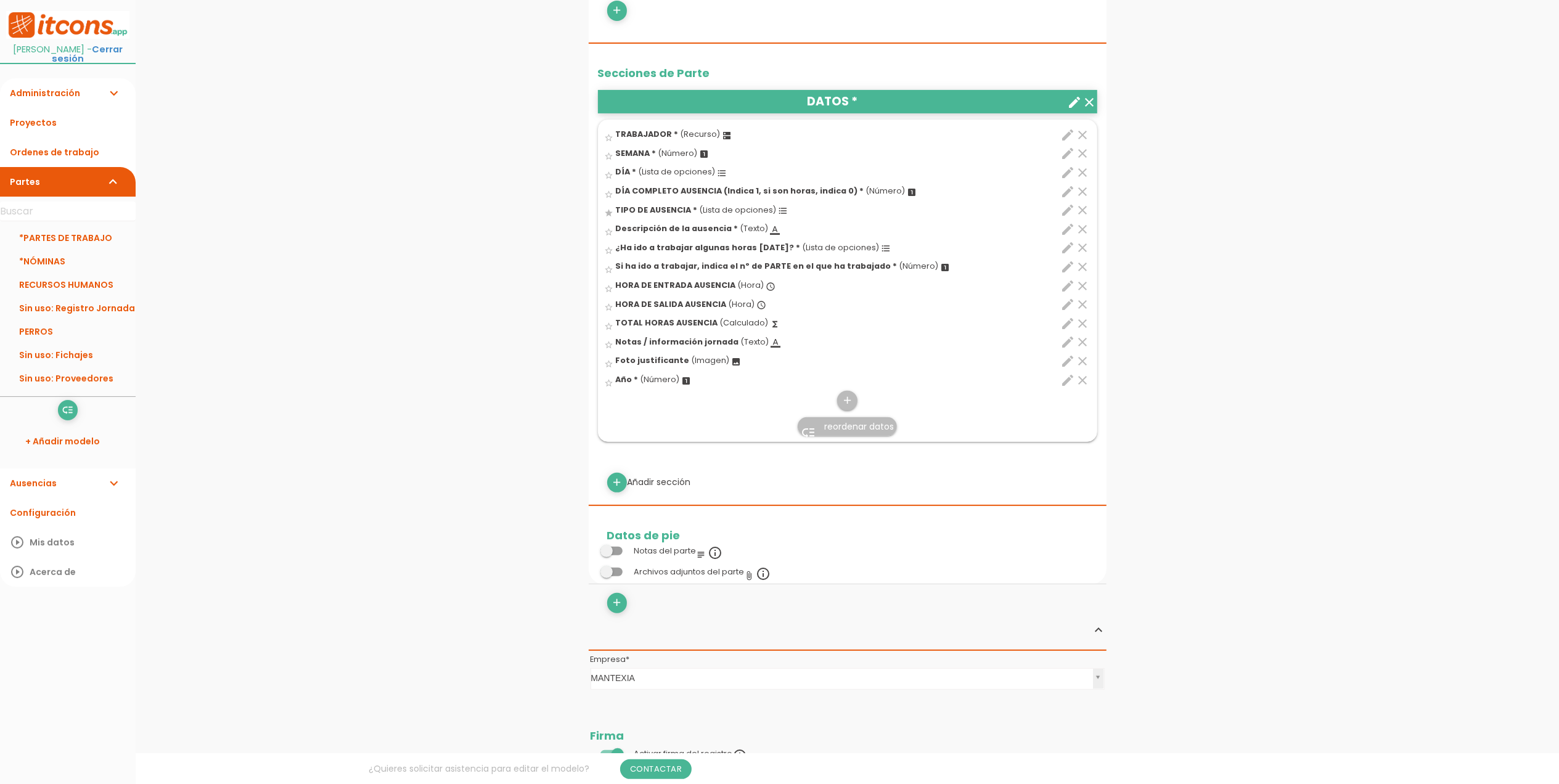
scroll to position [329, 0]
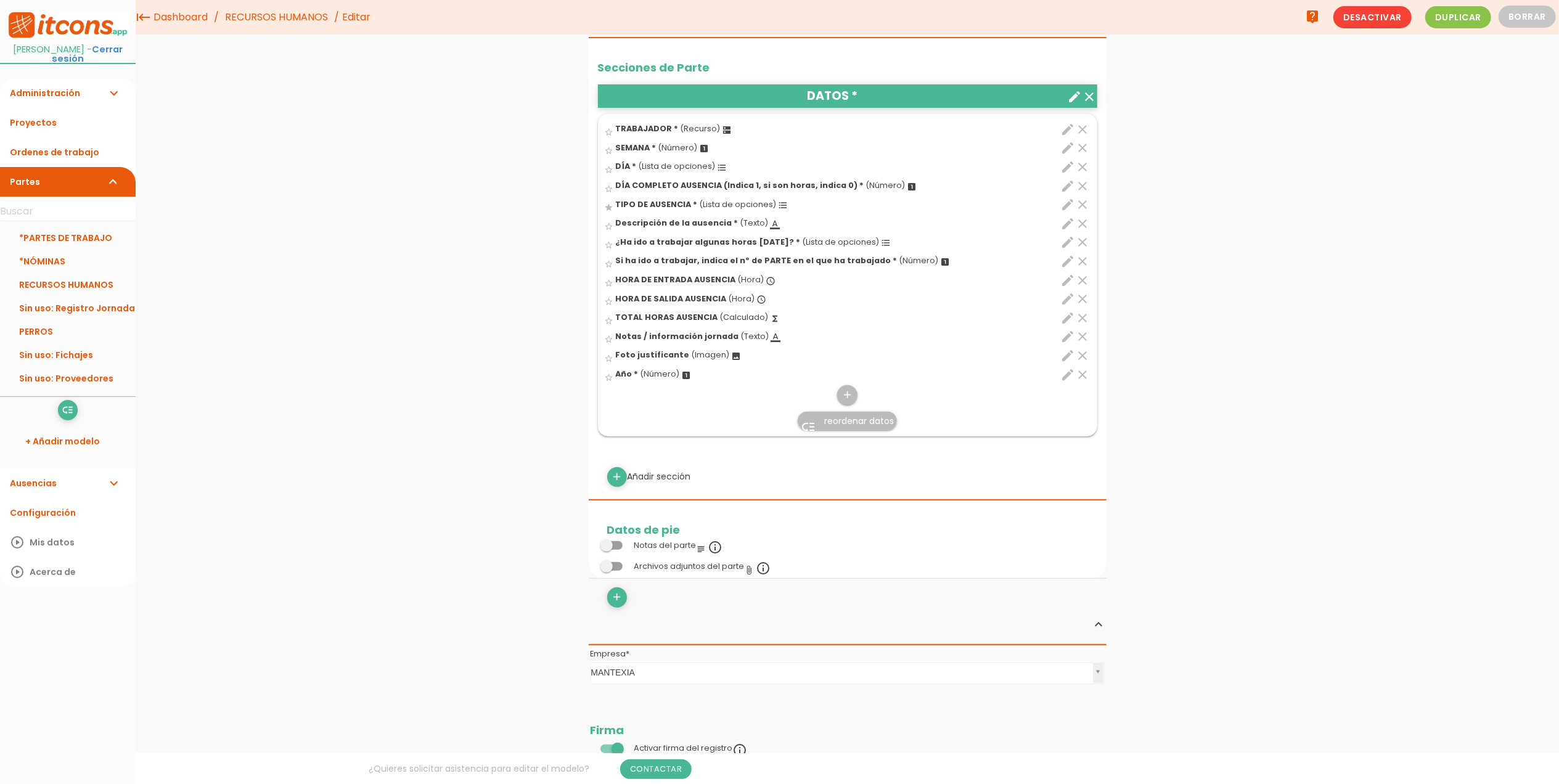
click at [895, 421] on link "low_priority reordenar datos" at bounding box center [847, 421] width 99 height 18
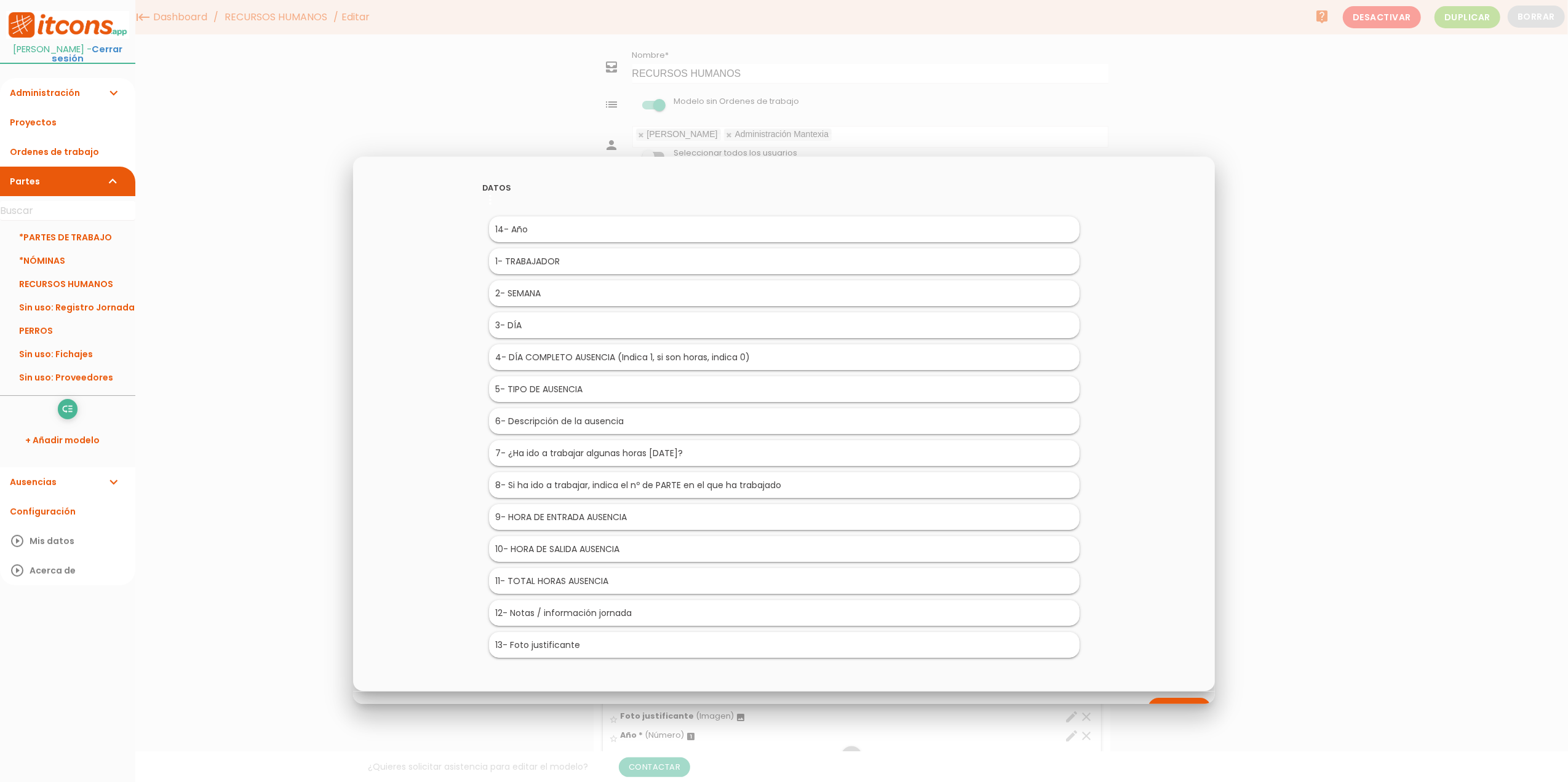
click at [1334, 318] on div at bounding box center [784, 293] width 1568 height 978
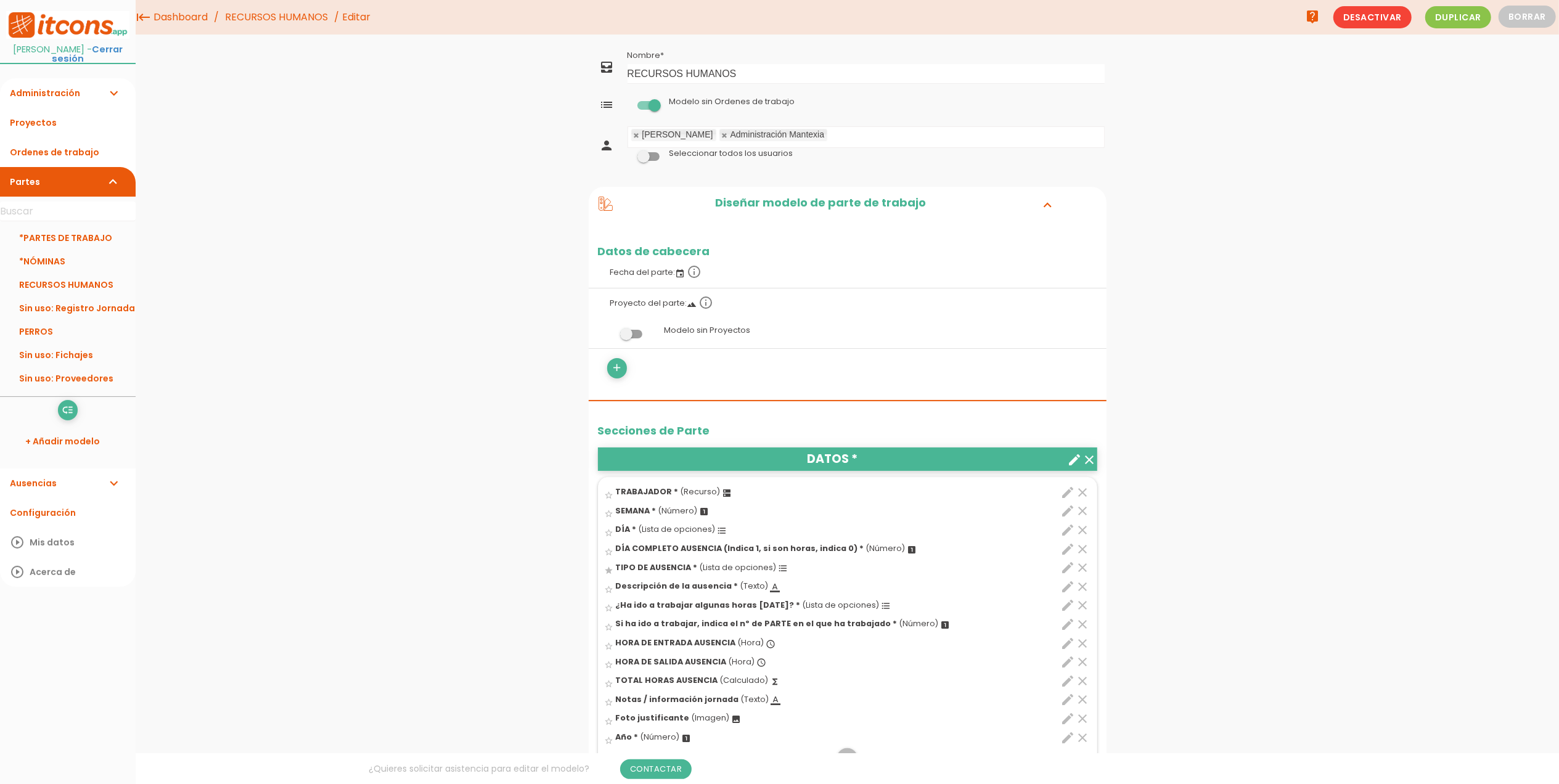
click at [627, 330] on span at bounding box center [631, 333] width 22 height 9
click at [611, 330] on input "checkbox" at bounding box center [611, 330] width 0 height 0
click at [822, 42] on link "Guardar" at bounding box center [817, 42] width 74 height 22
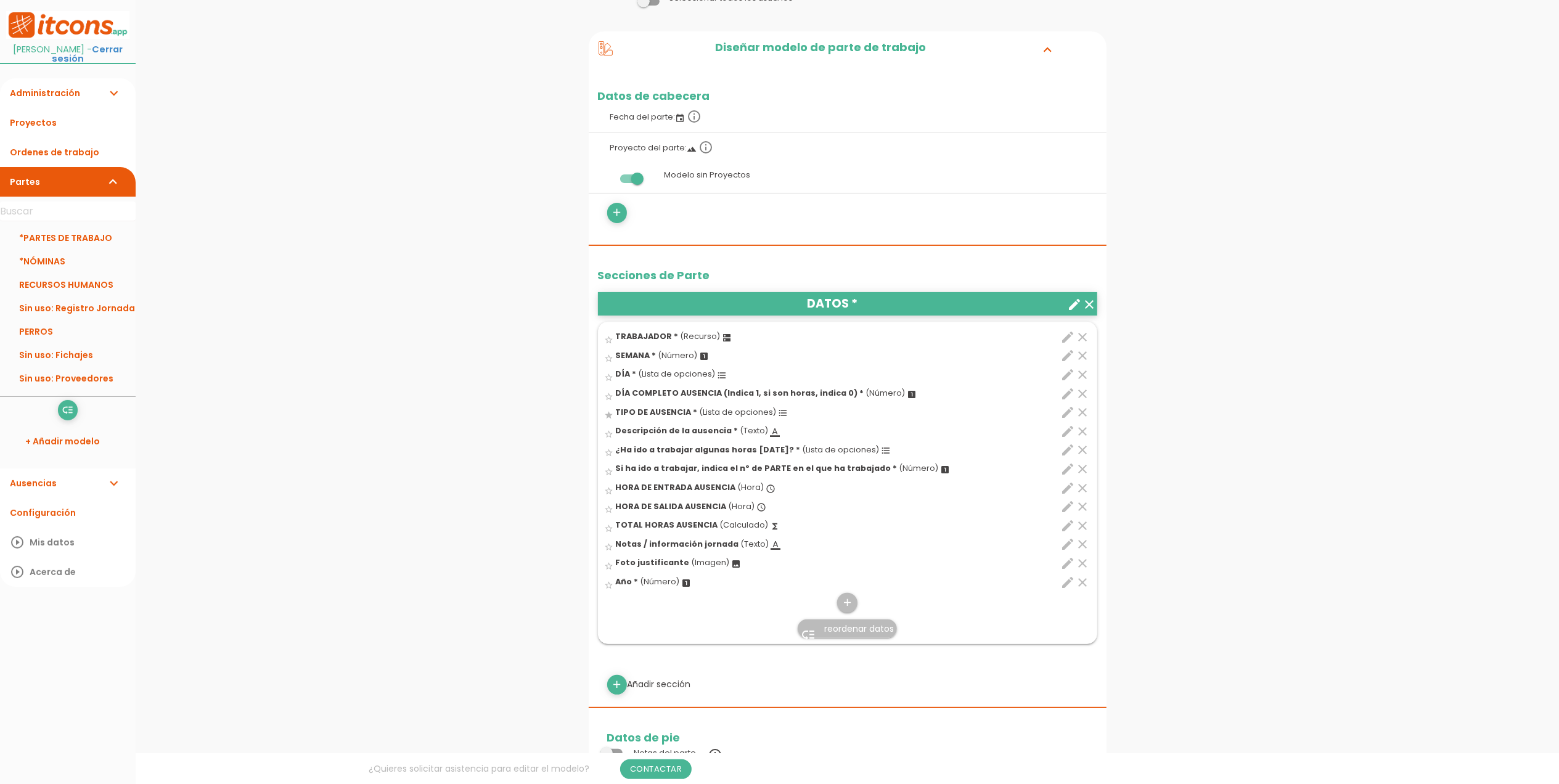
scroll to position [329, 0]
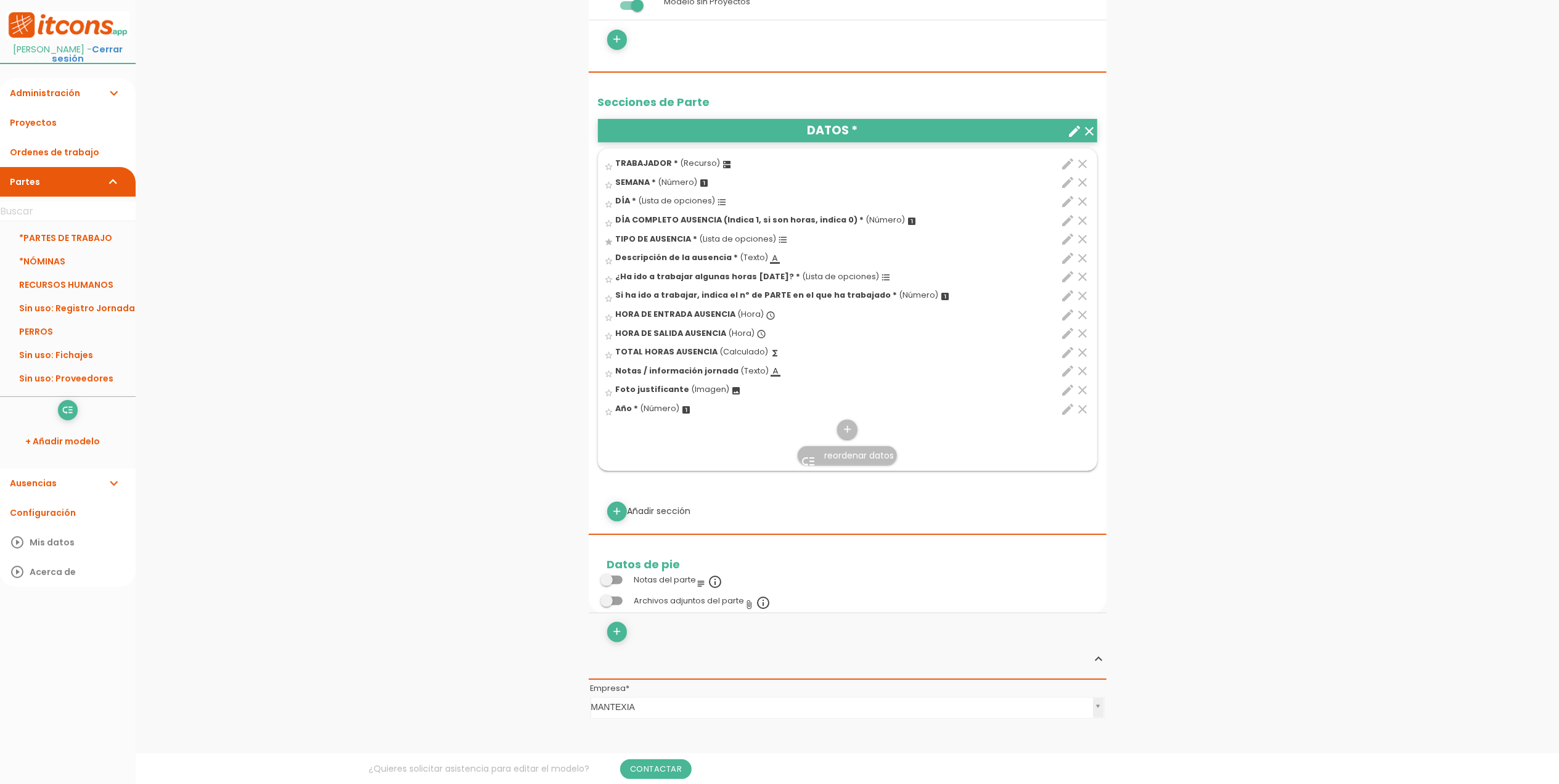
click at [839, 462] on span "reordenar datos" at bounding box center [860, 455] width 70 height 13
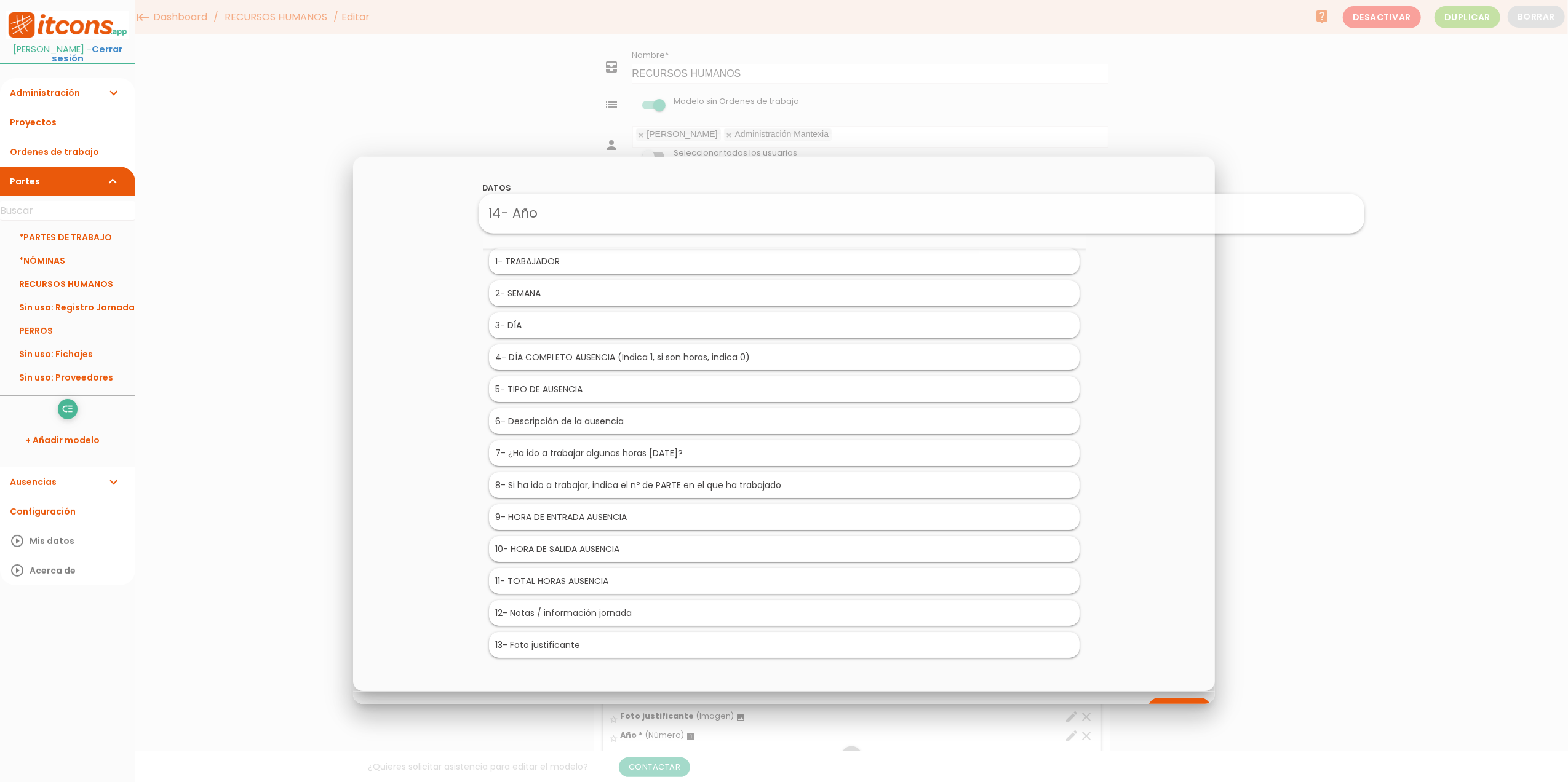
drag, startPoint x: 541, startPoint y: 645, endPoint x: 680, endPoint y: 215, distance: 451.9
click at [1280, 309] on div at bounding box center [784, 293] width 1568 height 978
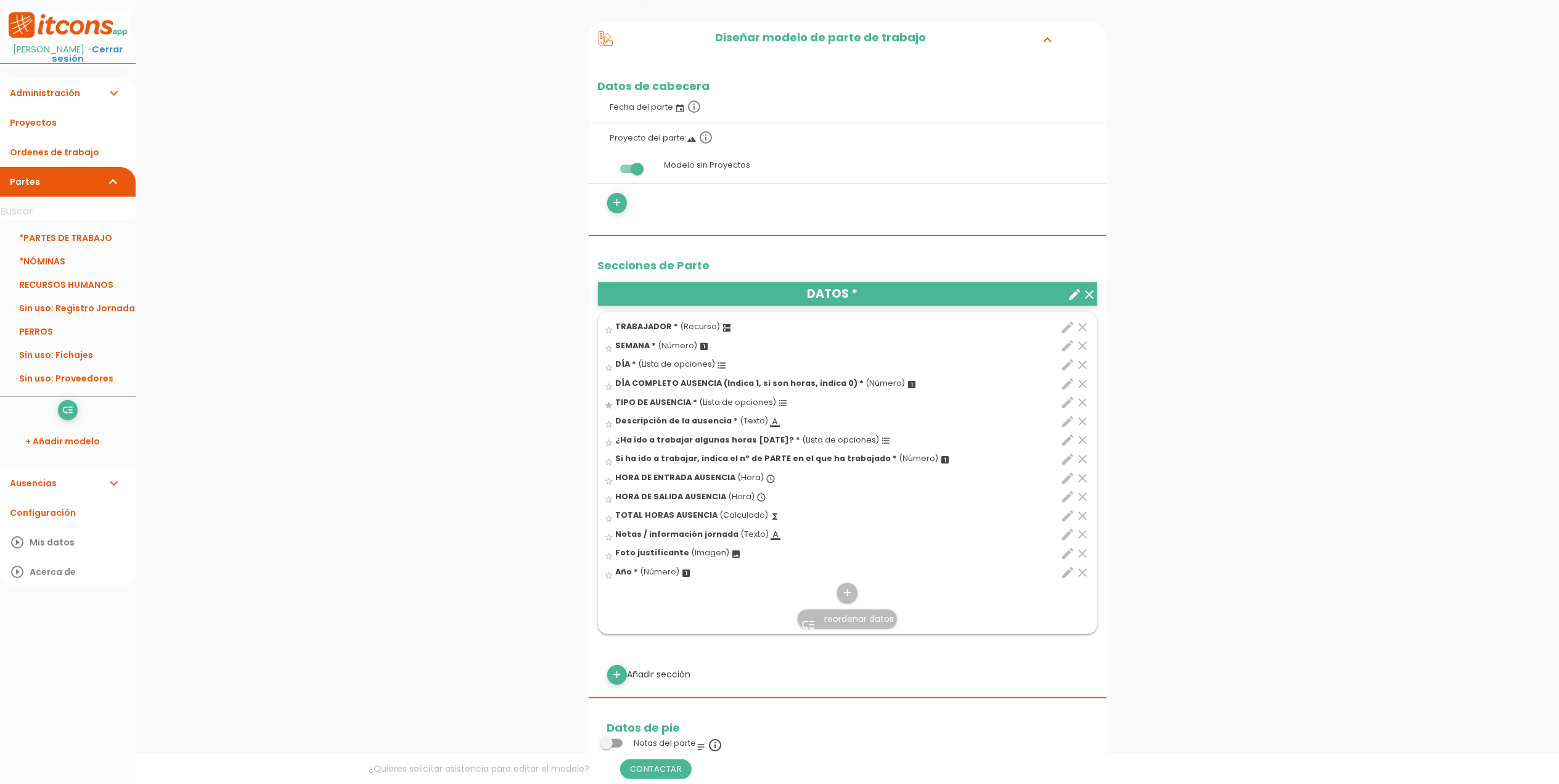
scroll to position [164, 0]
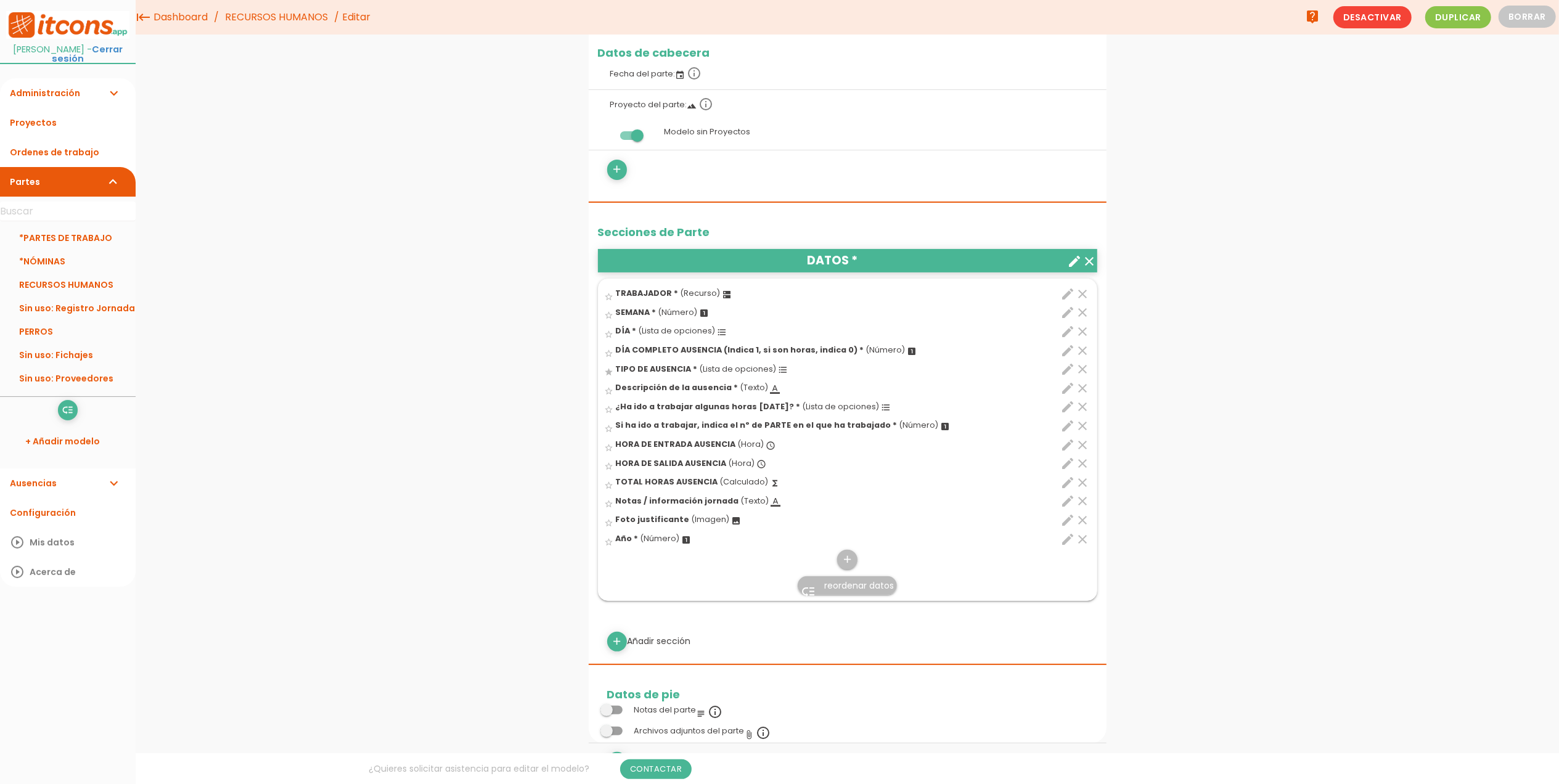
click at [1065, 365] on icon "edit" at bounding box center [1069, 369] width 15 height 15
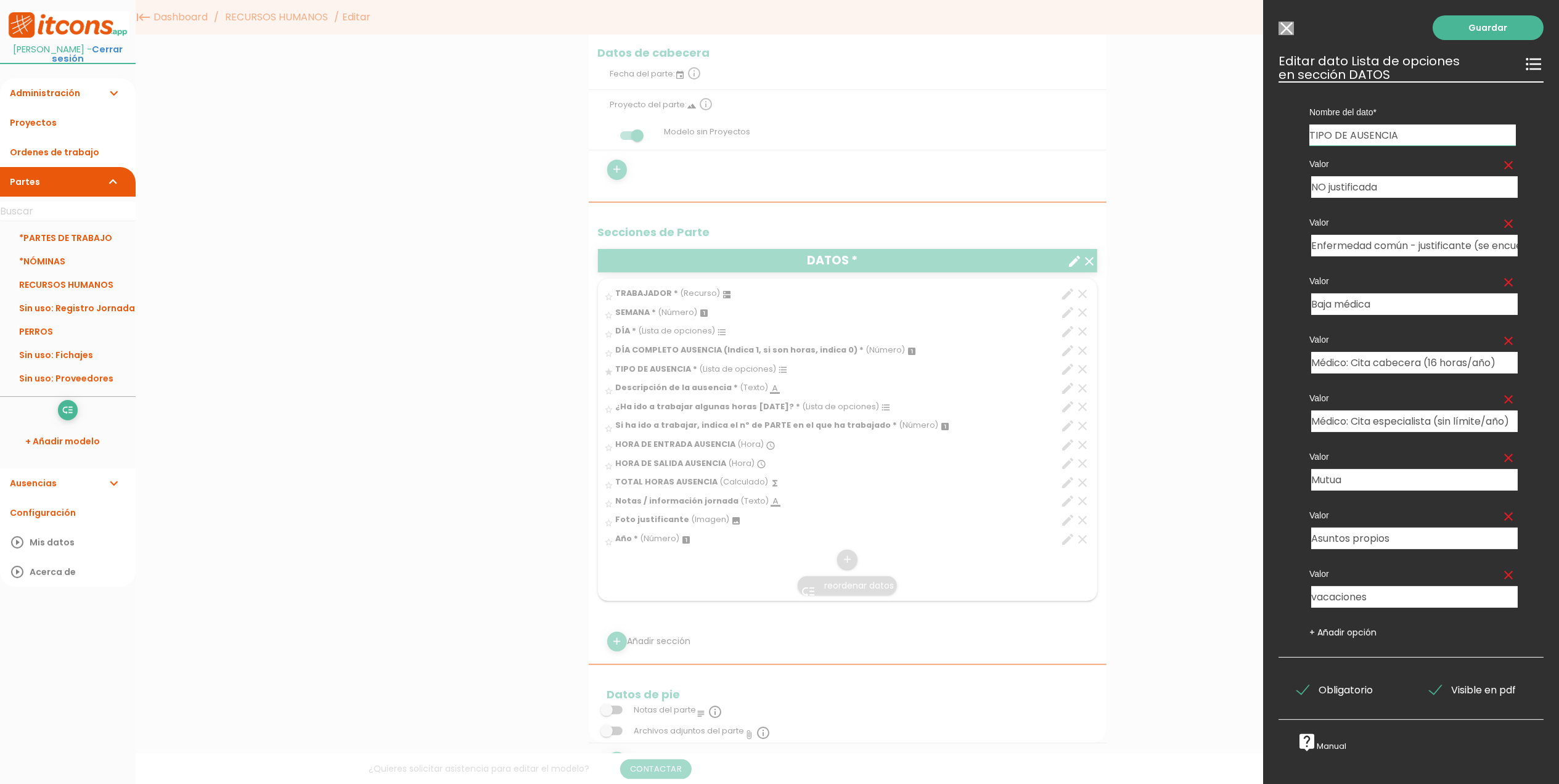
click at [290, 89] on div at bounding box center [780, 294] width 1559 height 980
click at [1288, 24] on input "Modelo sin Ordenes de trabajo" at bounding box center [1286, 28] width 15 height 13
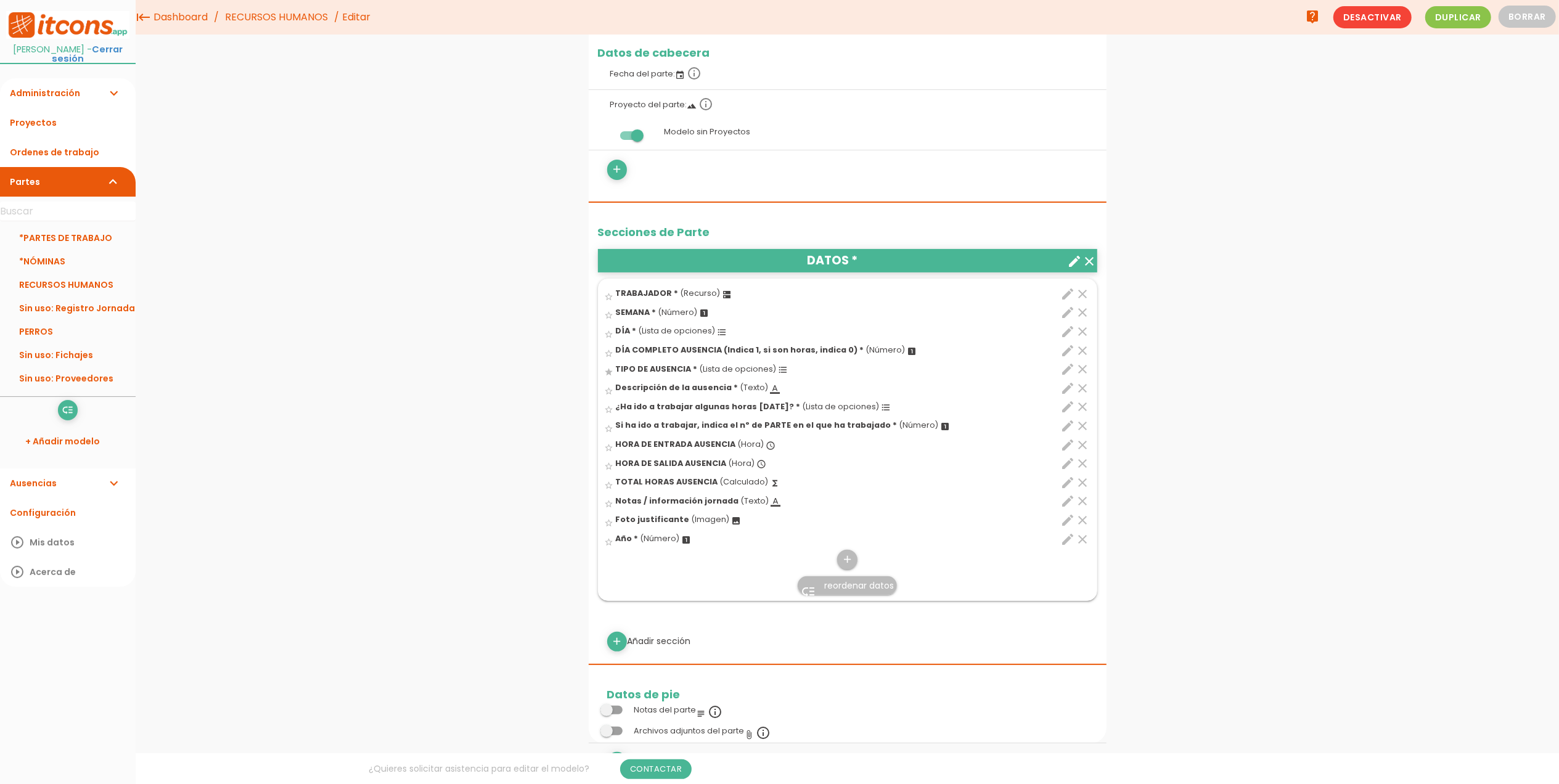
click at [275, 341] on div "menu keyboard_tab Dashboard RECURSOS HUMANOS Editar" at bounding box center [847, 602] width 1424 height 1532
click at [104, 50] on link "Cerrar sesión" at bounding box center [87, 53] width 71 height 21
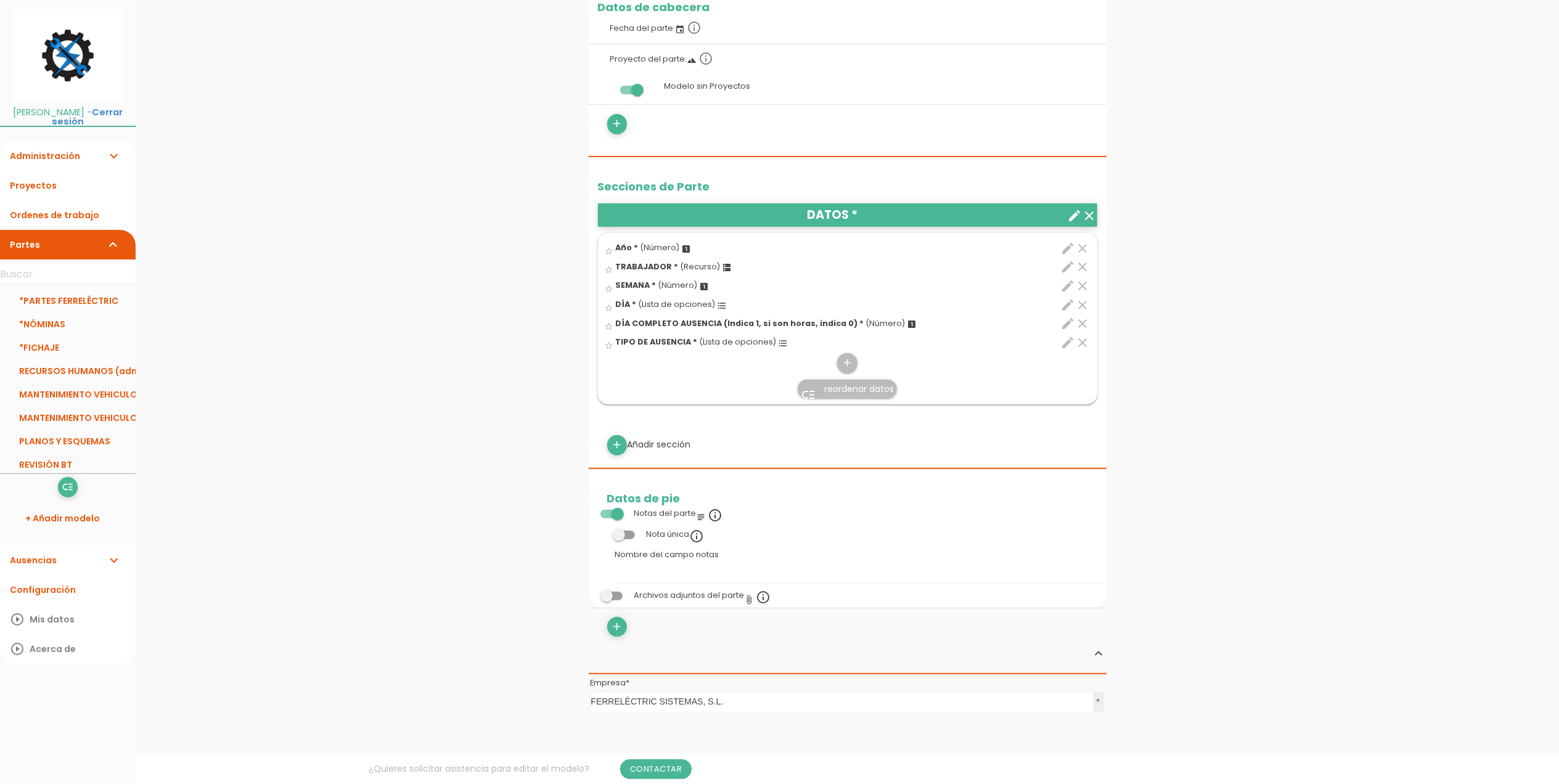
scroll to position [329, 0]
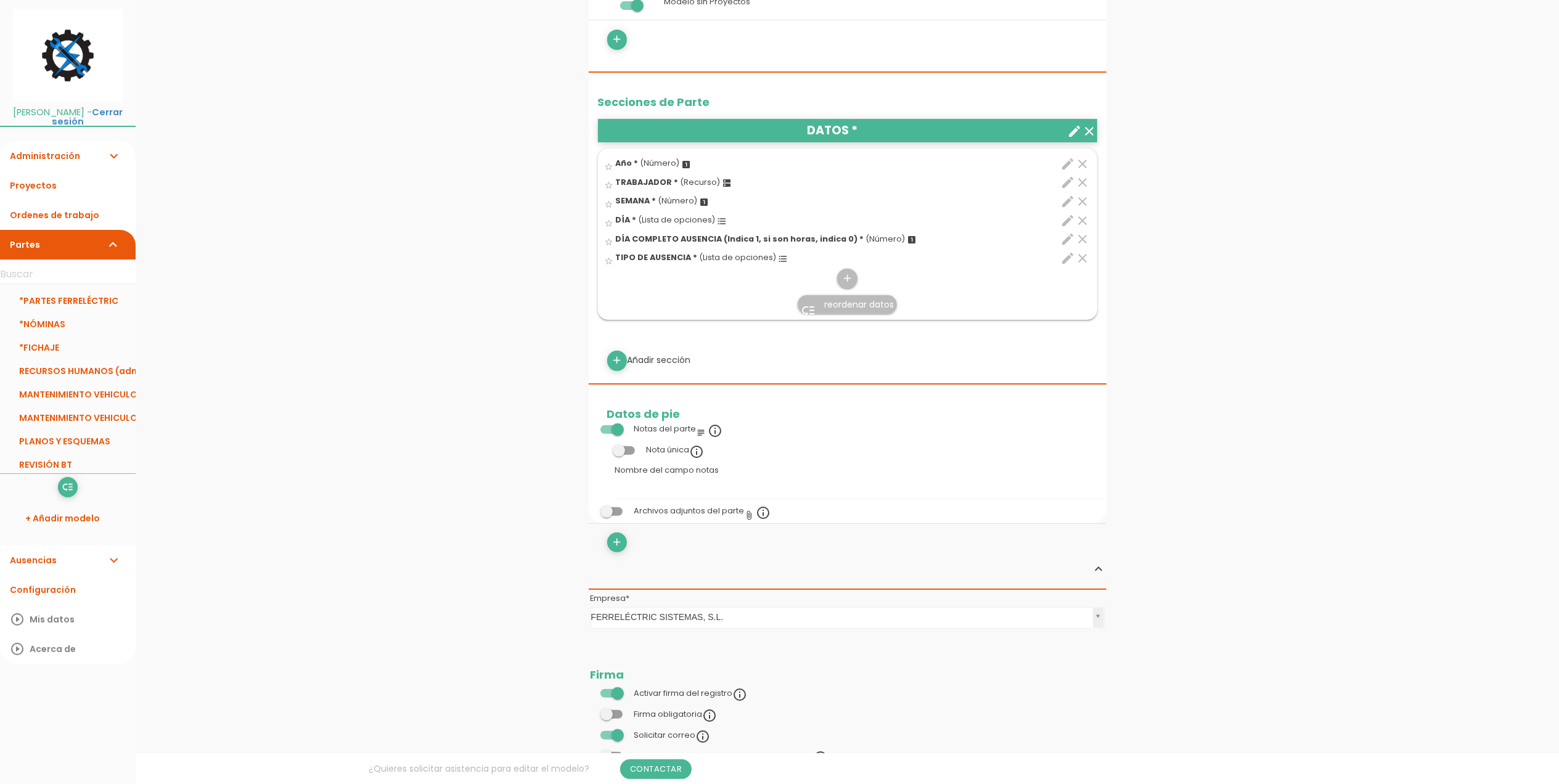
click at [1064, 257] on icon "edit" at bounding box center [1069, 258] width 15 height 15
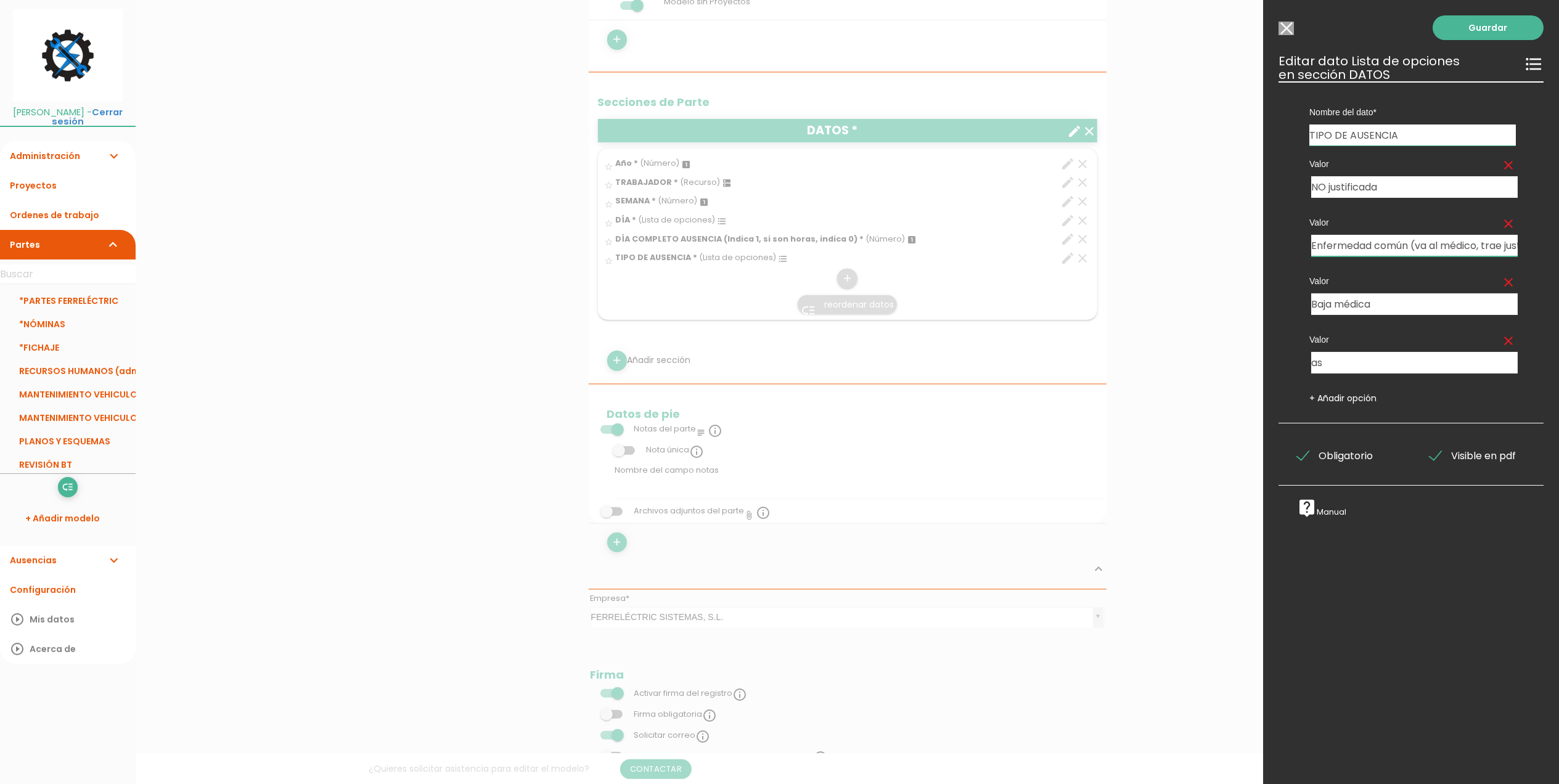
scroll to position [0, 62]
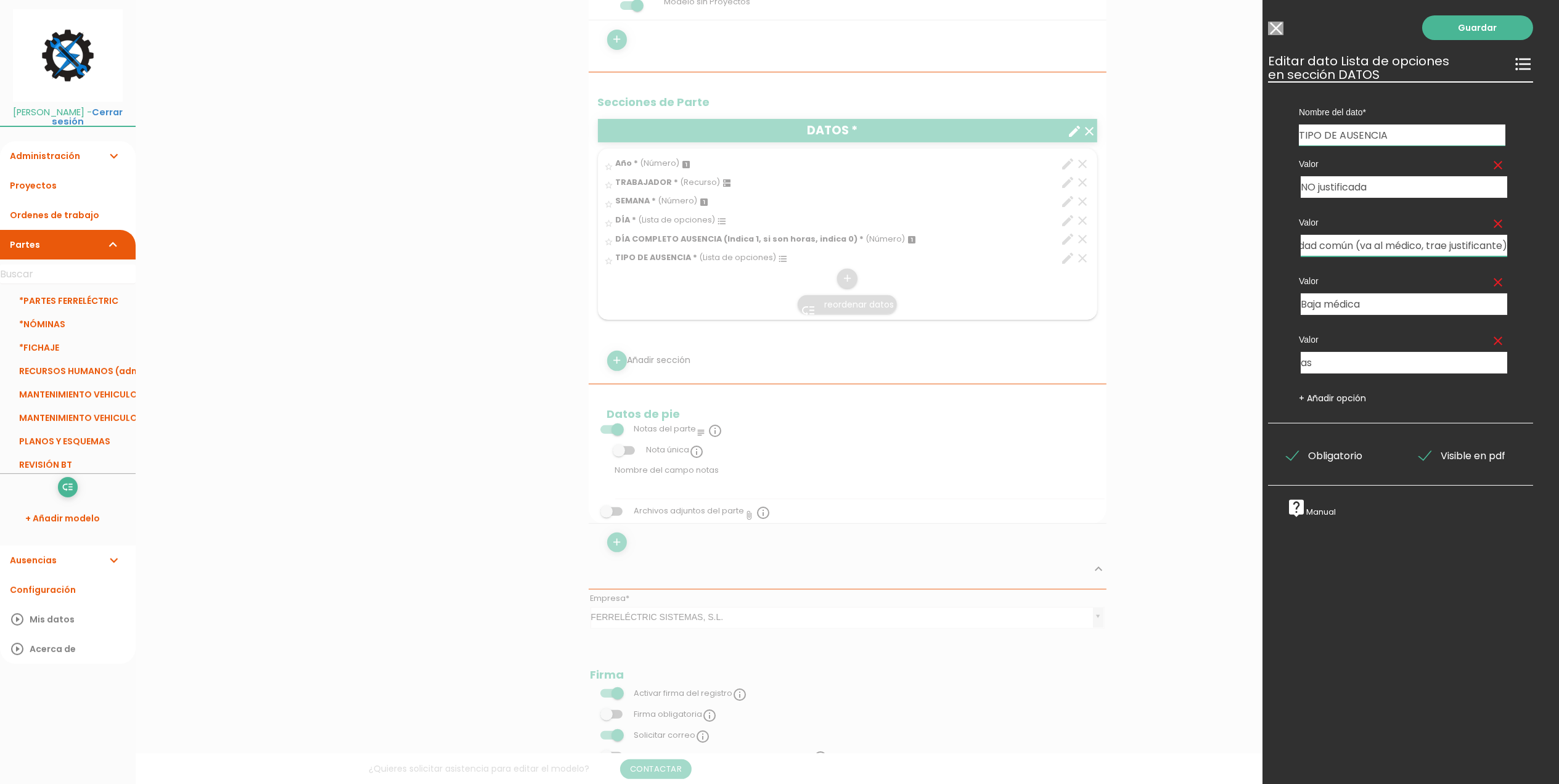
drag, startPoint x: 1413, startPoint y: 243, endPoint x: 1531, endPoint y: 249, distance: 118.2
click at [1531, 249] on div "Guardar ESCOGE EL TIPO DE DATO looks_one NÚMERO format_color_text TEXTO access_…" at bounding box center [1412, 392] width 296 height 784
type input "Enfermedad común - justificante (se va al médico)"
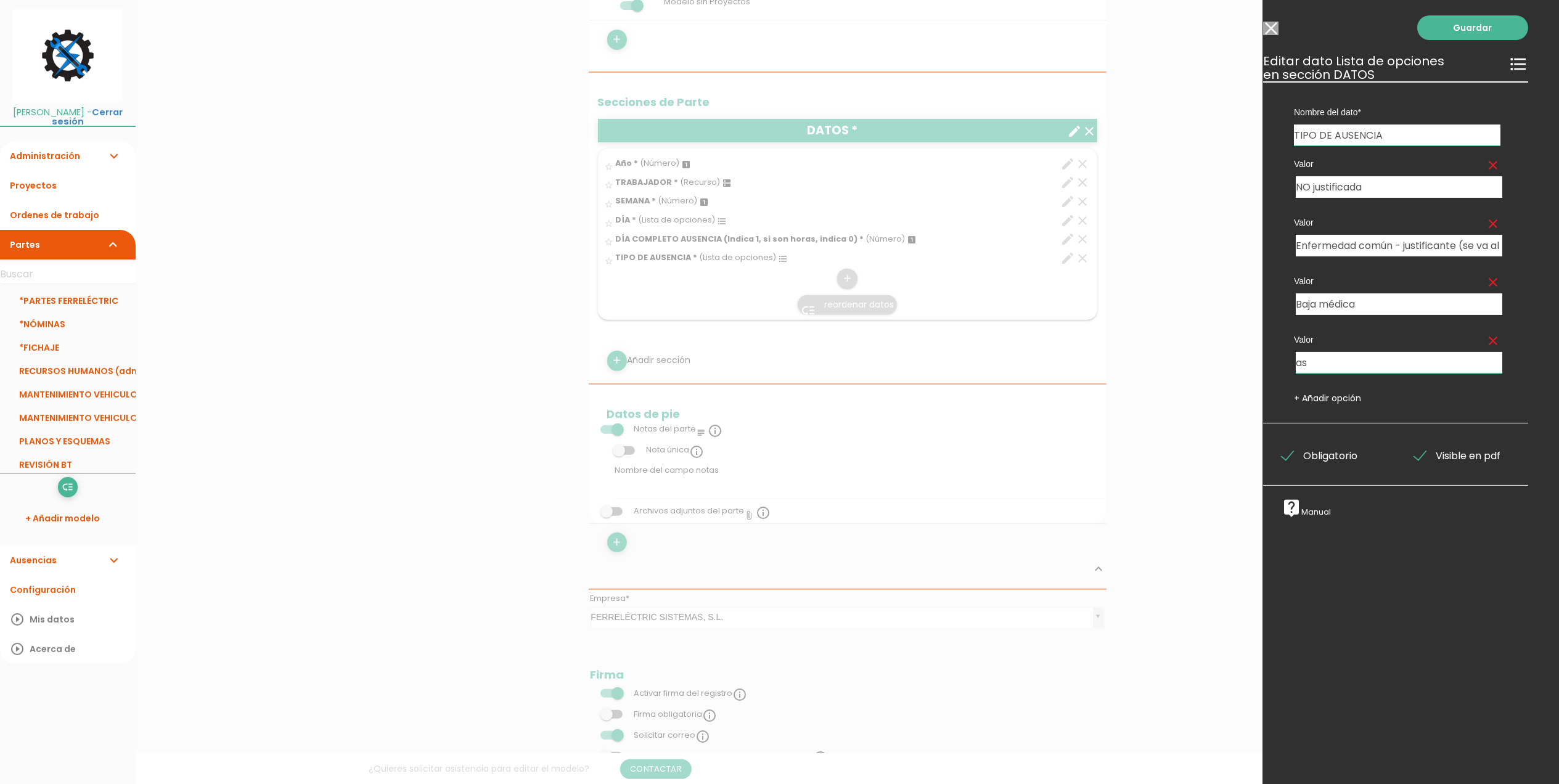
drag, startPoint x: 1331, startPoint y: 366, endPoint x: 1292, endPoint y: 360, distance: 39.5
click at [1292, 360] on div "Valor clear as" at bounding box center [1397, 348] width 225 height 52
type input "Médico: Cita cabecera (16 horas/año)"
click at [1328, 393] on link "+ Añadir opción" at bounding box center [1328, 398] width 67 height 13
click at [1318, 420] on input "text" at bounding box center [1343, 421] width 94 height 21
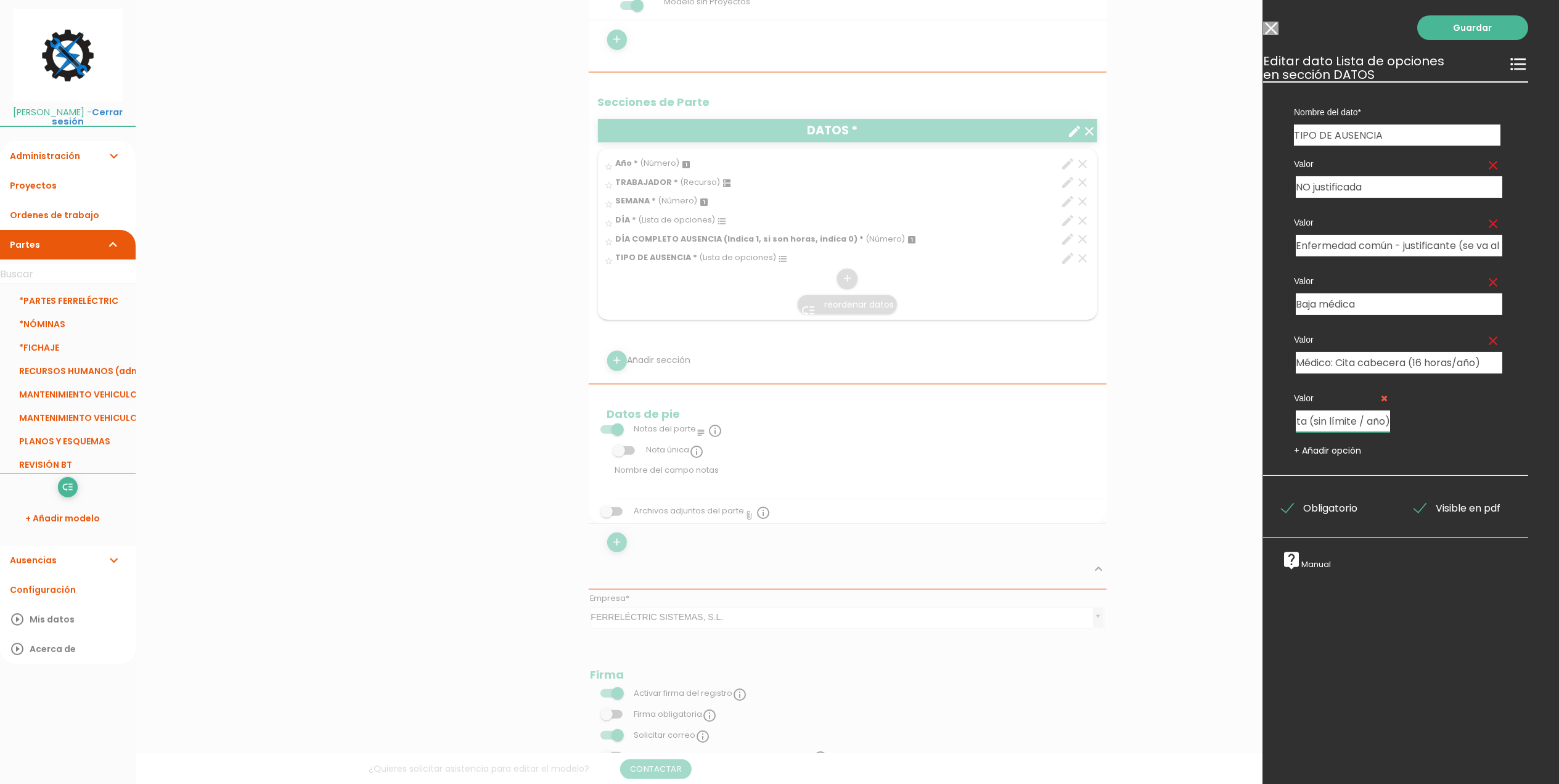
scroll to position [0, 120]
click at [1355, 417] on input "Médico: Cita especialista (sin límite / año)" at bounding box center [1343, 421] width 94 height 21
type input "Médico: Cita especialista (sin límite / año)"
click at [1323, 445] on link "+ Añadir opción" at bounding box center [1328, 451] width 67 height 13
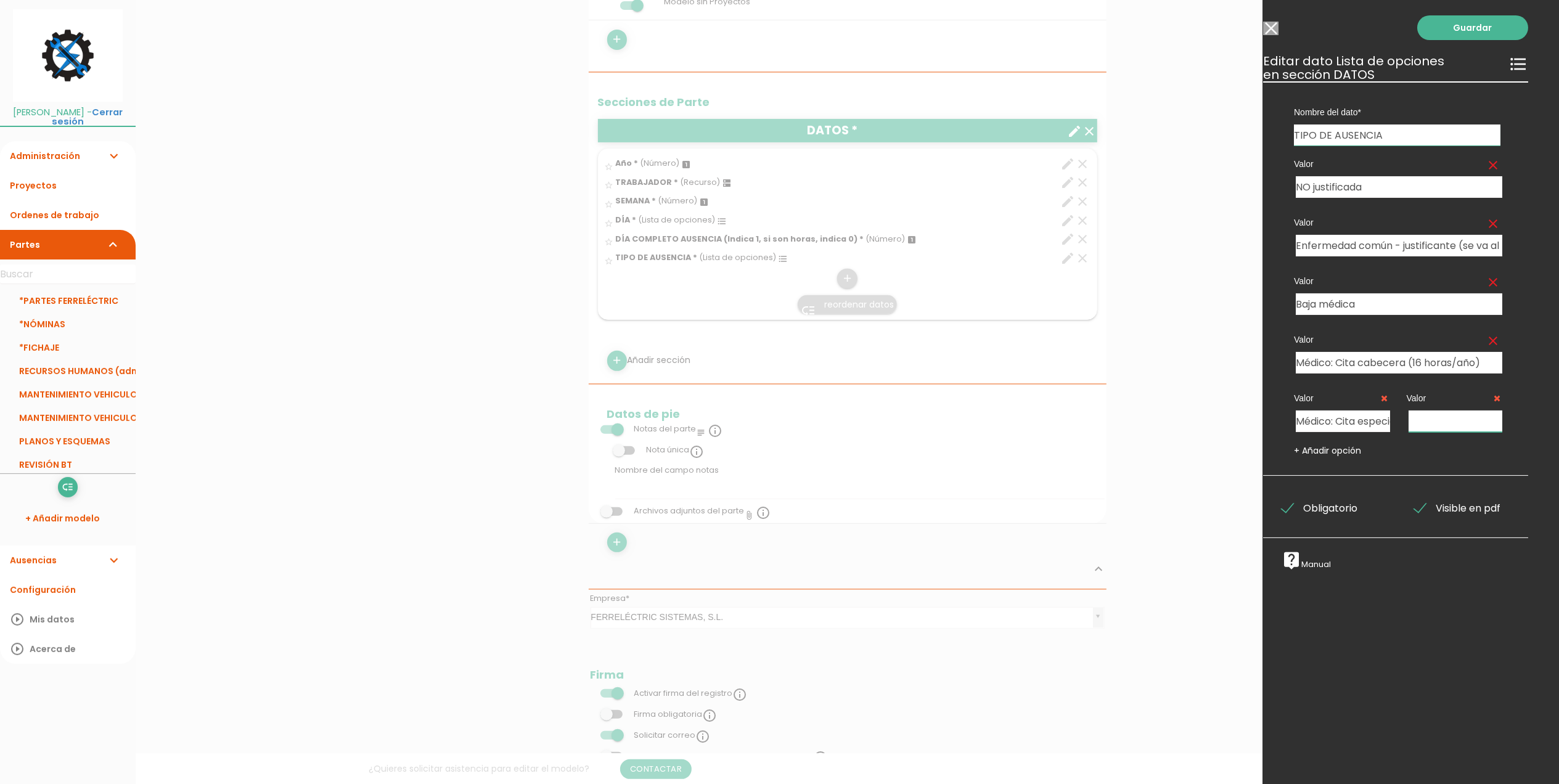
click at [1414, 416] on input "text" at bounding box center [1456, 421] width 94 height 21
type input "Mutua"
click at [1342, 455] on link "+ Añadir opción" at bounding box center [1328, 451] width 67 height 13
click at [1325, 474] on input "text" at bounding box center [1343, 474] width 94 height 21
type input "Asuntos propios"
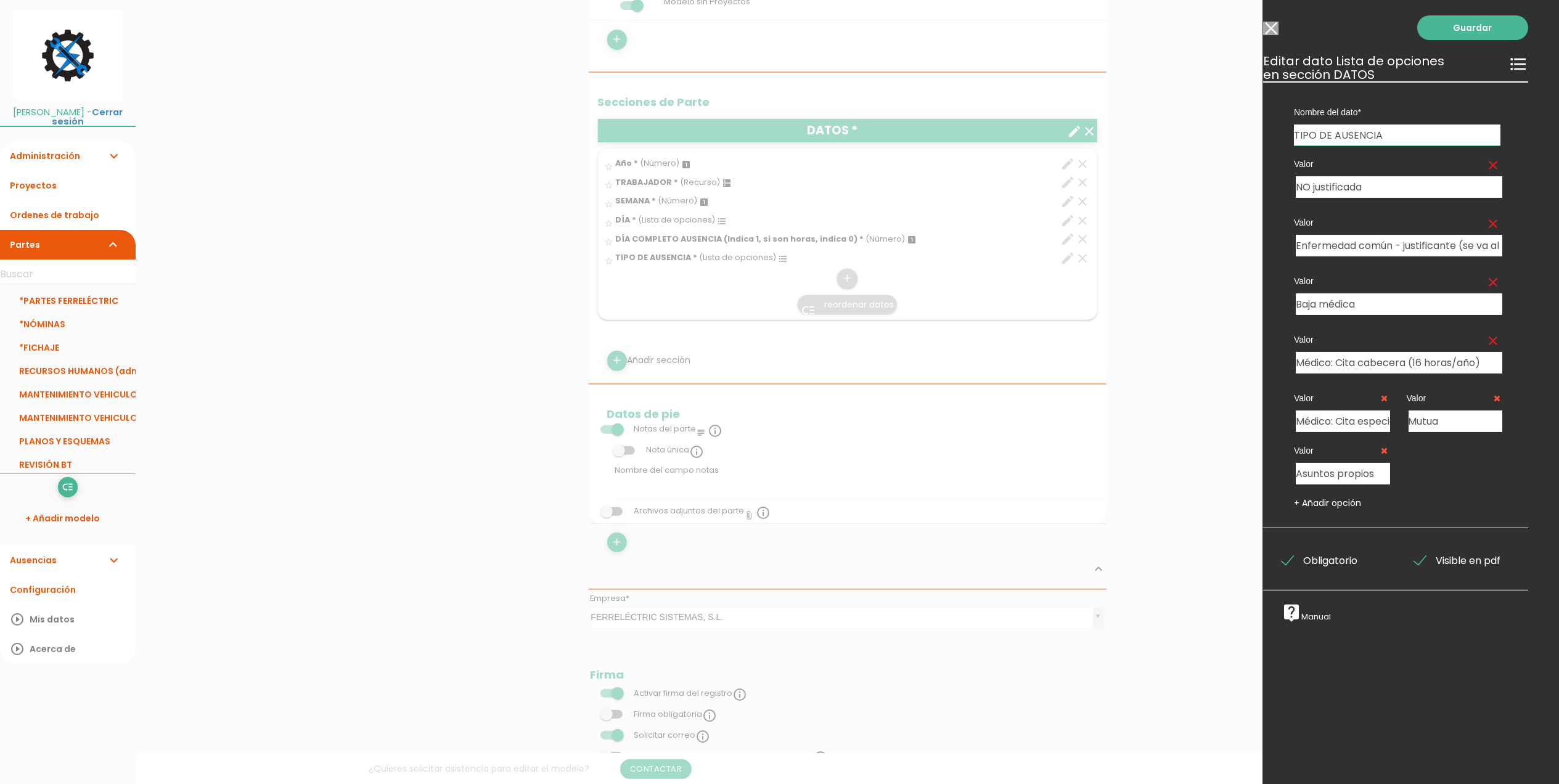
click at [1313, 504] on link "+ Añadir opción" at bounding box center [1328, 503] width 67 height 13
click at [1424, 469] on input "text" at bounding box center [1456, 474] width 94 height 21
type input "Vacaciones"
click at [1475, 21] on link "Guardar" at bounding box center [1473, 27] width 111 height 25
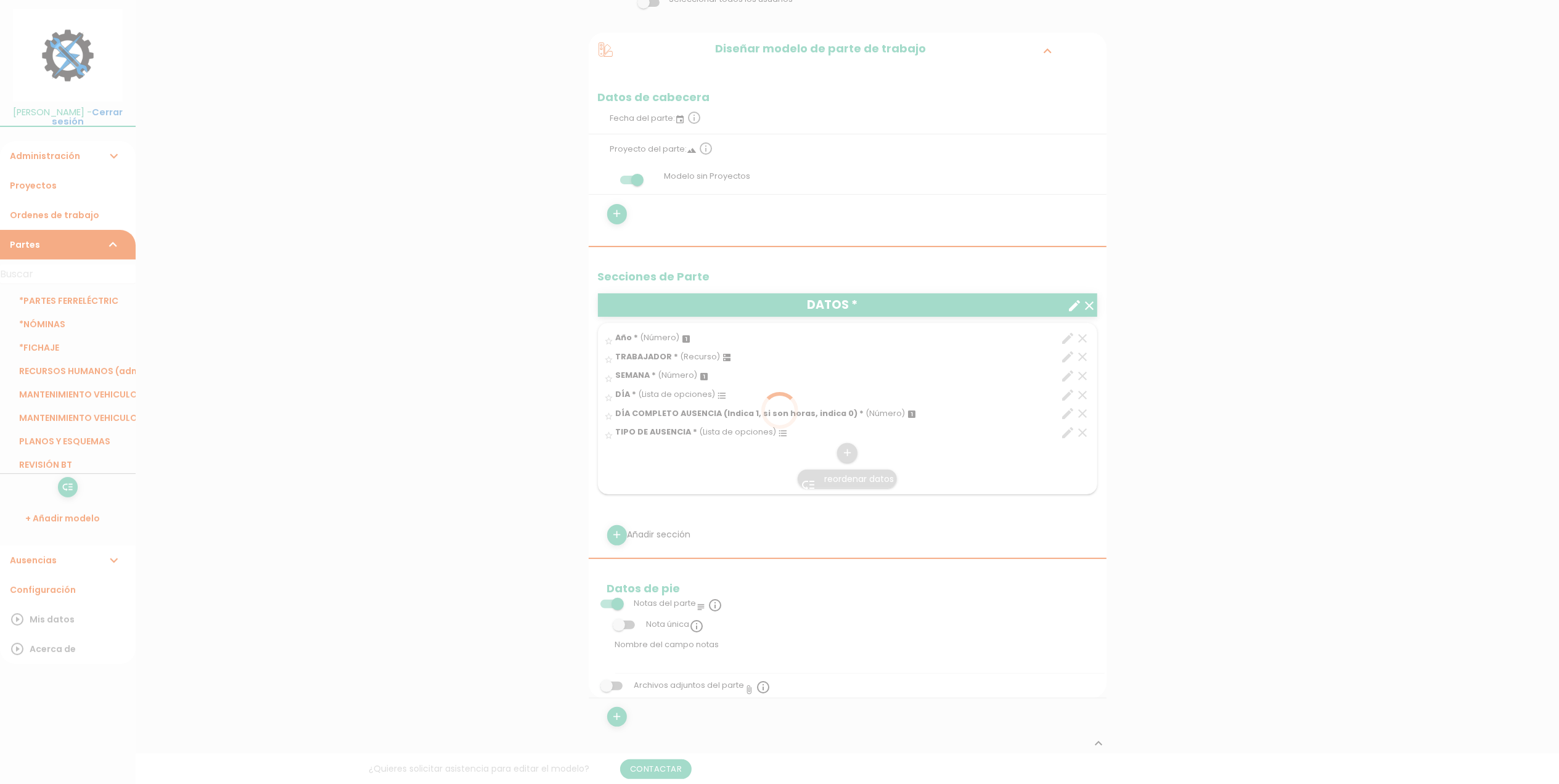
scroll to position [329, 0]
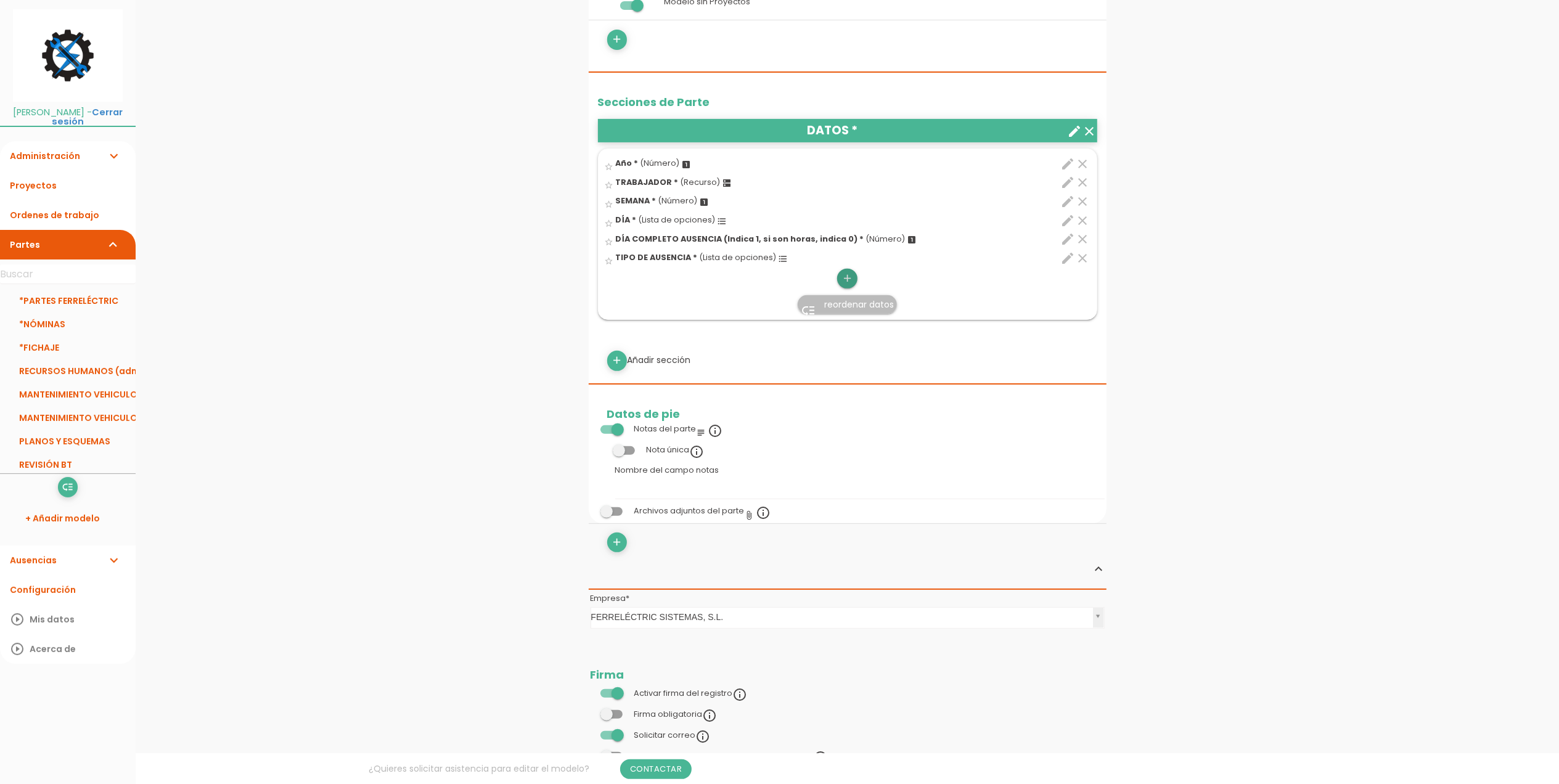
click at [849, 277] on icon "add" at bounding box center [847, 278] width 12 height 20
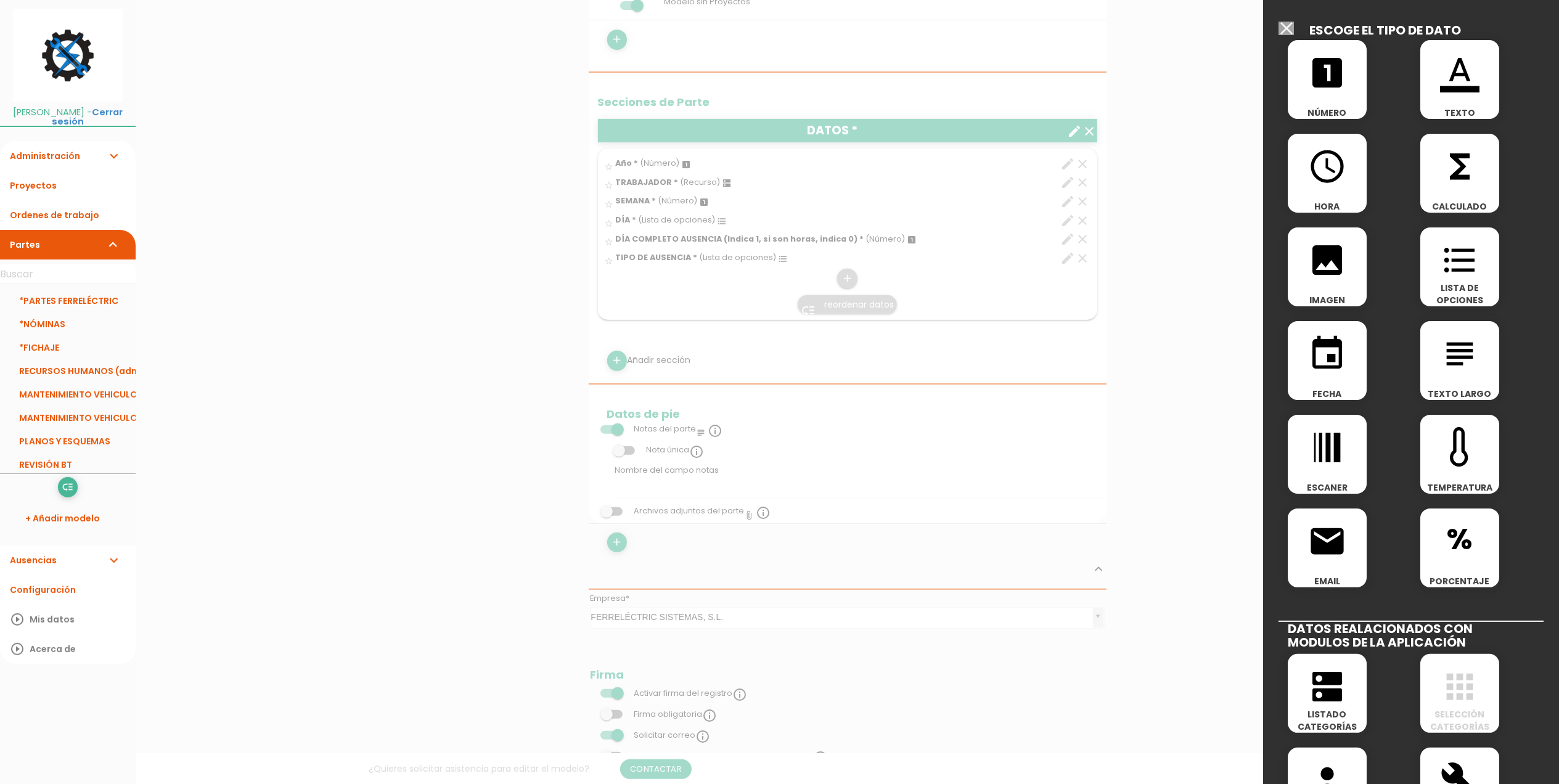
click at [1456, 82] on icon "format_color_text" at bounding box center [1460, 73] width 40 height 40
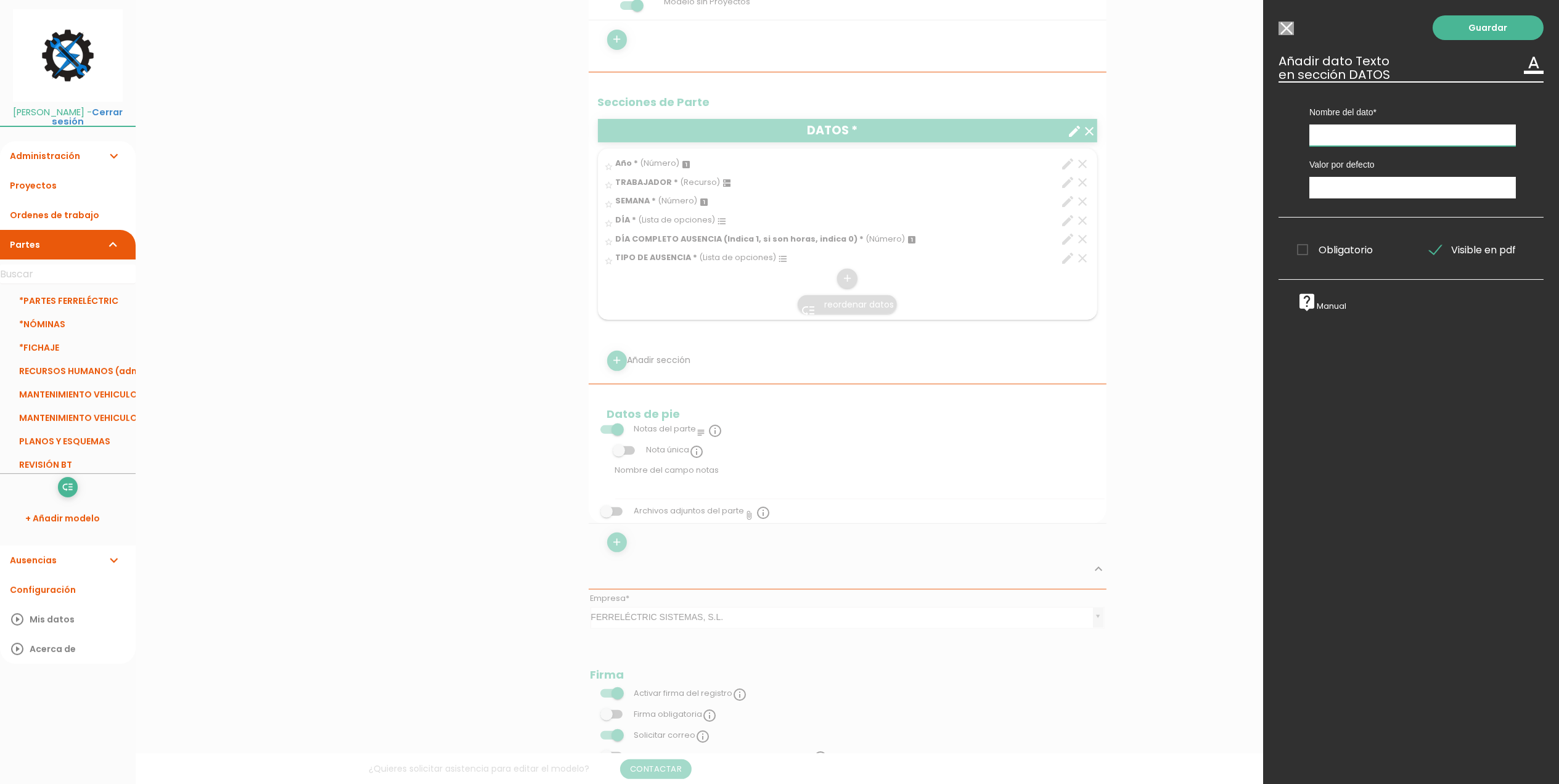
click at [1340, 135] on input "text" at bounding box center [1412, 135] width 207 height 21
type input "Descripción de la ausencia"
click at [1306, 257] on span "Obligatorio" at bounding box center [1336, 249] width 76 height 15
click at [0, 0] on input "Obligatorio" at bounding box center [0, 0] width 0 height 0
click at [1481, 32] on link "Guardar" at bounding box center [1488, 27] width 111 height 25
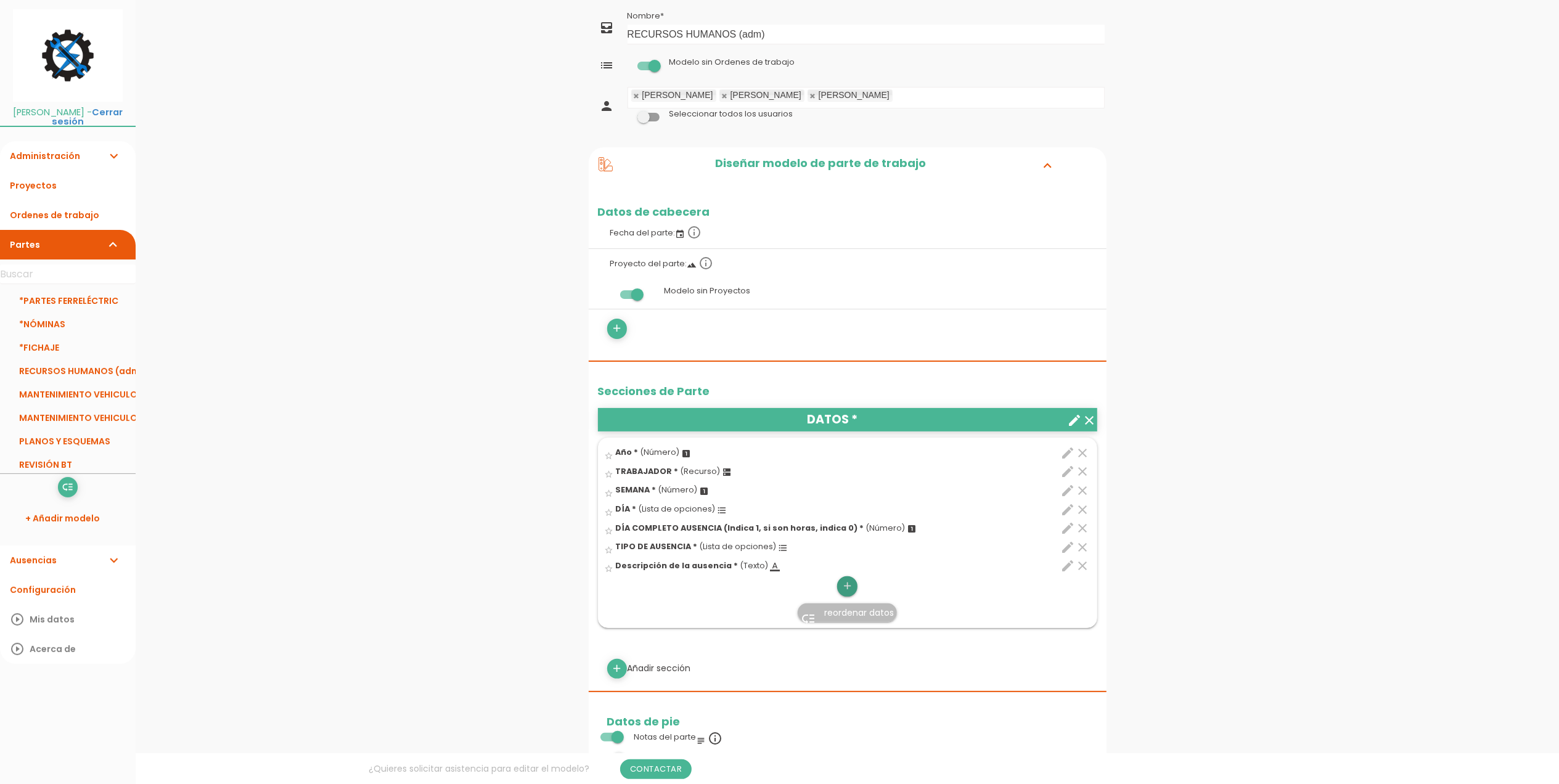
click at [852, 590] on icon "add" at bounding box center [847, 586] width 12 height 20
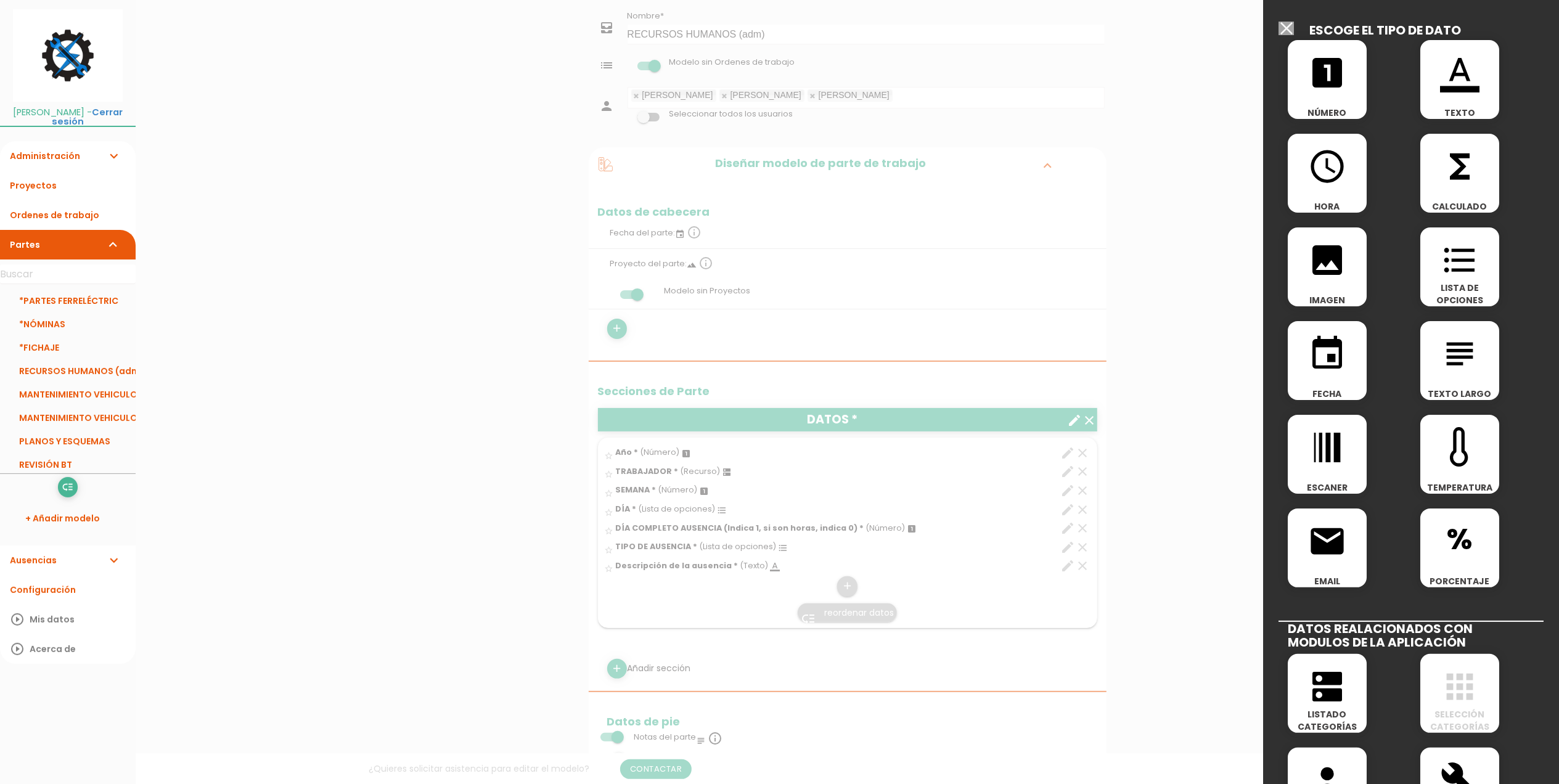
click at [1439, 280] on div "format_list_bulleted LISTA DE OPCIONES" at bounding box center [1460, 267] width 79 height 79
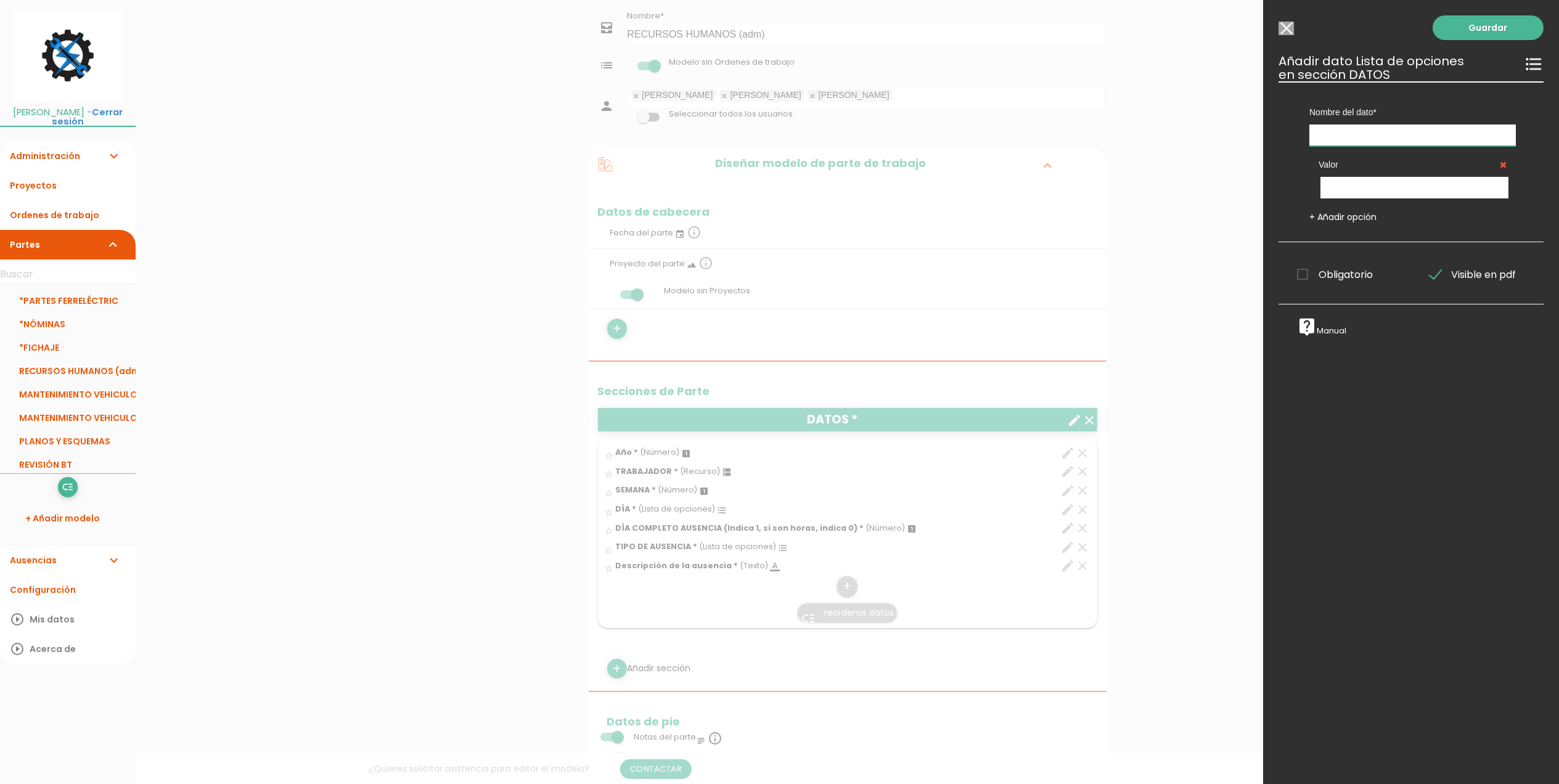
click at [1359, 133] on input "text" at bounding box center [1412, 135] width 207 height 21
type input "¿Ha ido a trabajar algunas horas [DATE]?"
click at [1374, 181] on input "text" at bounding box center [1414, 187] width 188 height 21
type input "SI"
click at [1342, 217] on link "+ Añadir opción" at bounding box center [1343, 217] width 67 height 13
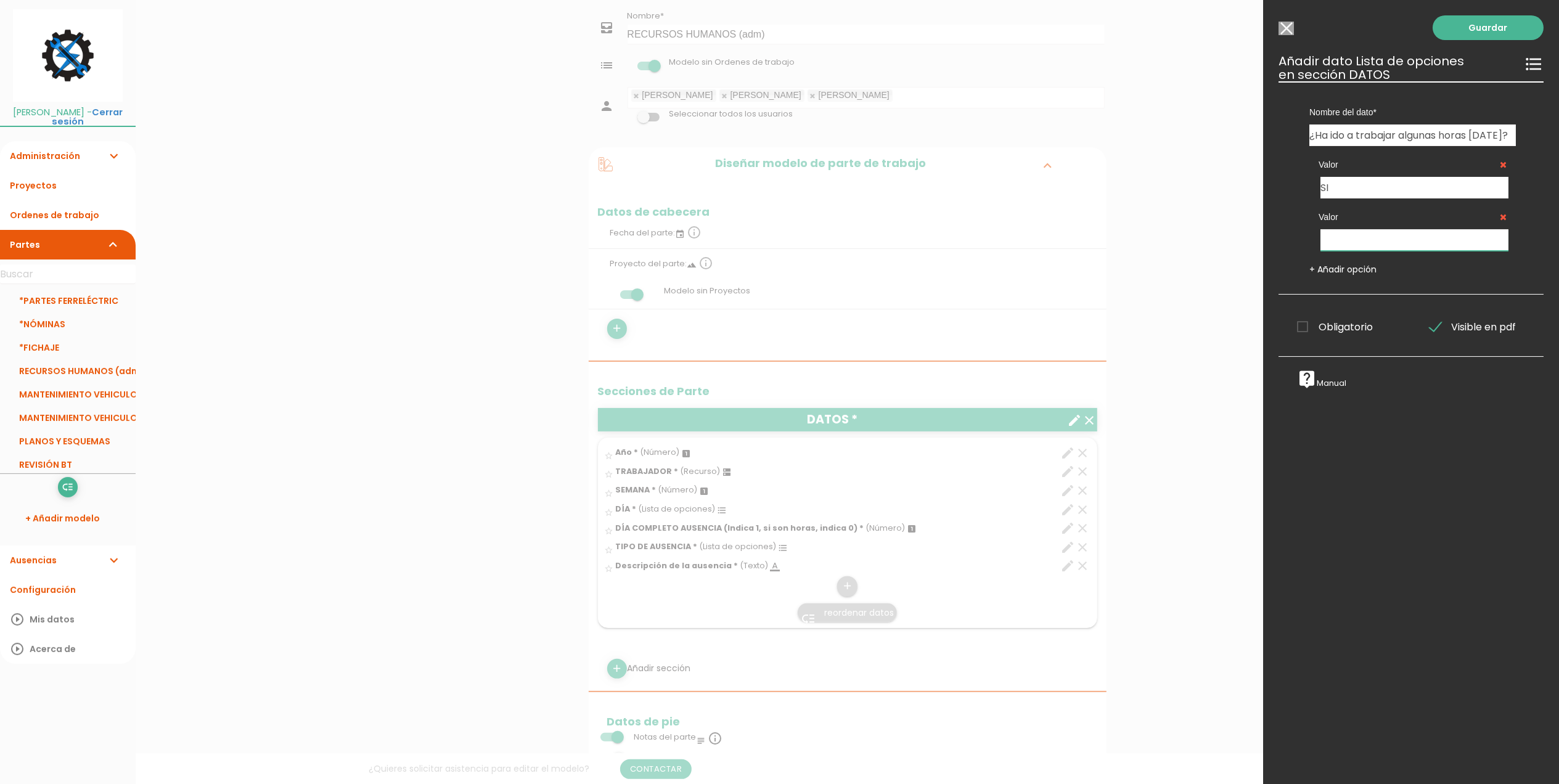
click at [1355, 244] on input "text" at bounding box center [1414, 240] width 188 height 21
type input "NO"
click at [1306, 324] on span "Obligatorio" at bounding box center [1336, 326] width 76 height 15
click at [0, 0] on input "Obligatorio" at bounding box center [0, 0] width 0 height 0
click at [1492, 37] on link "Guardar" at bounding box center [1488, 27] width 111 height 25
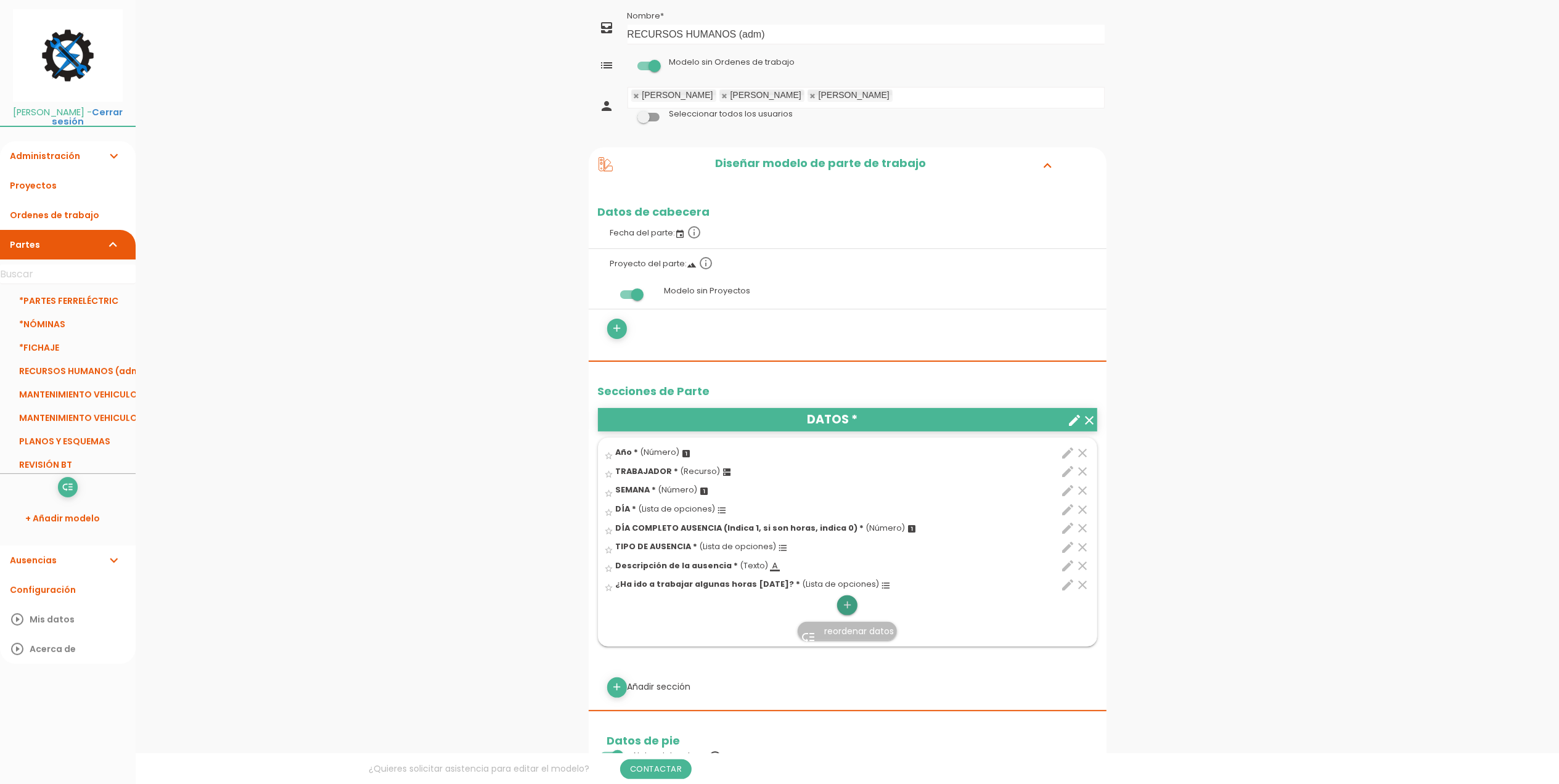
click at [849, 602] on icon "add" at bounding box center [847, 605] width 12 height 20
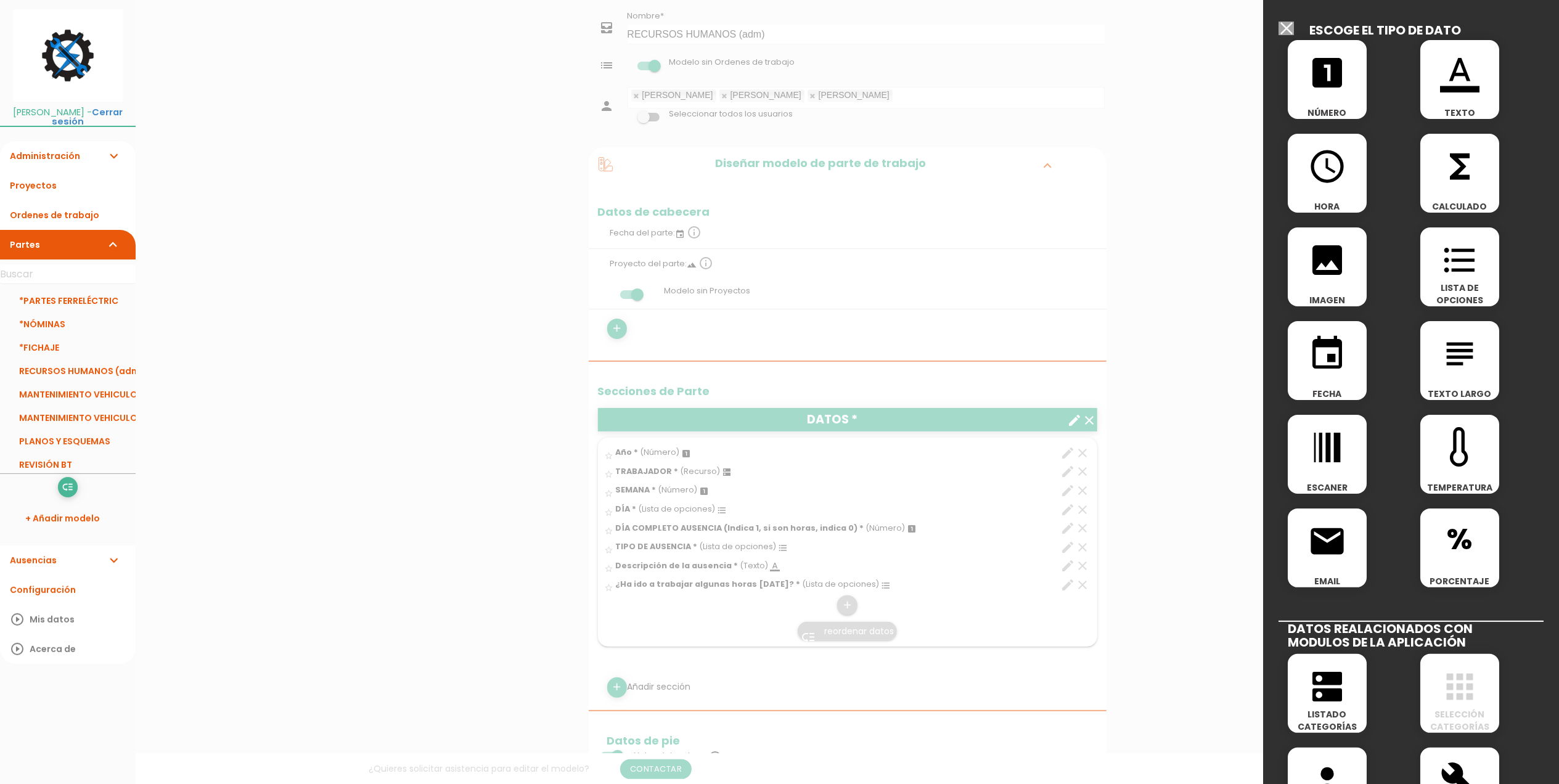
click at [1345, 80] on icon "looks_one" at bounding box center [1328, 73] width 40 height 40
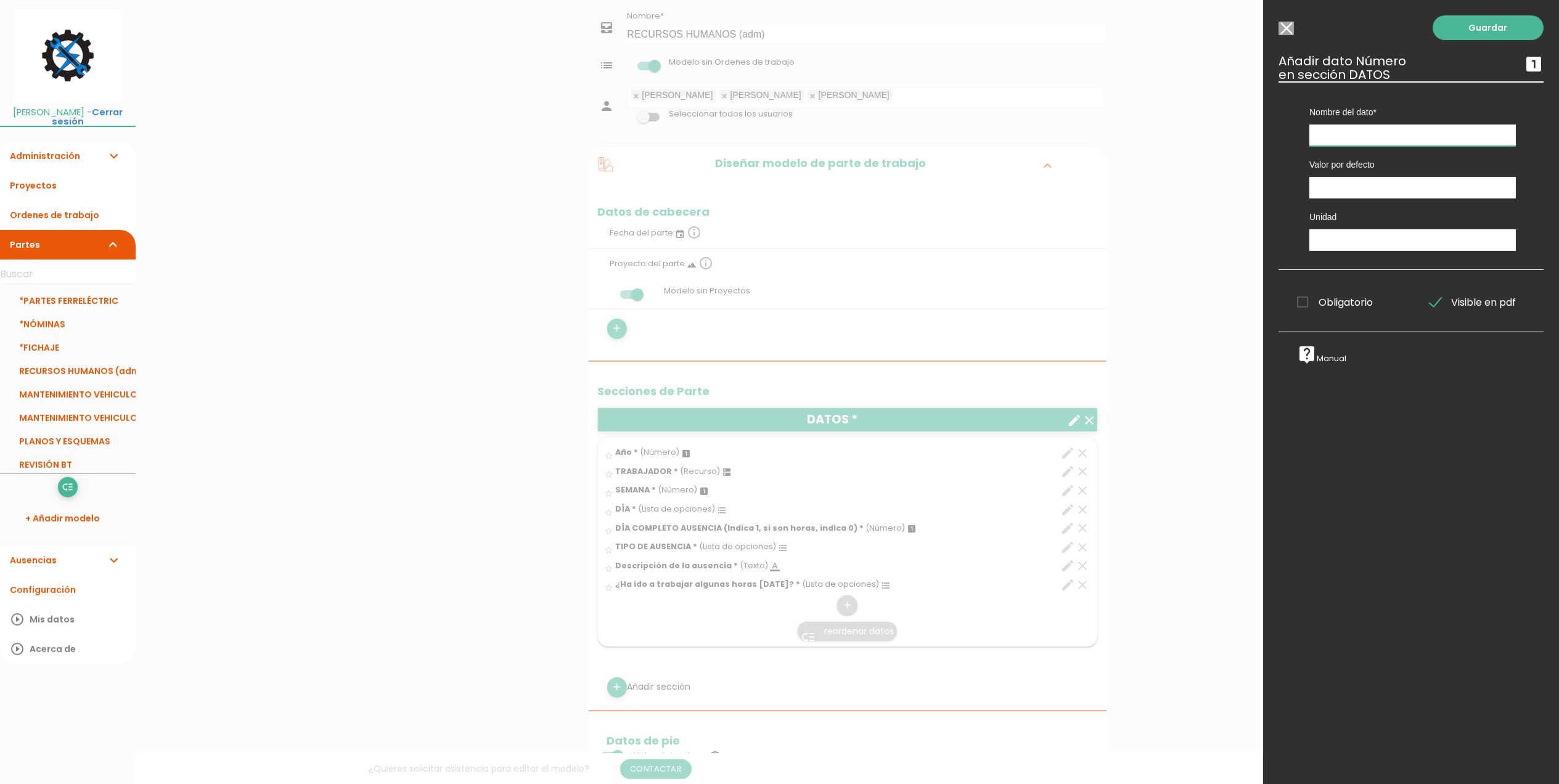
click at [1353, 124] on input "text" at bounding box center [1412, 135] width 207 height 21
type input "s"
type input "Si ha ido a trabajar, indica el nº de PARTE en el que ha trabajado"
click at [1306, 303] on span "Obligatorio" at bounding box center [1336, 302] width 76 height 15
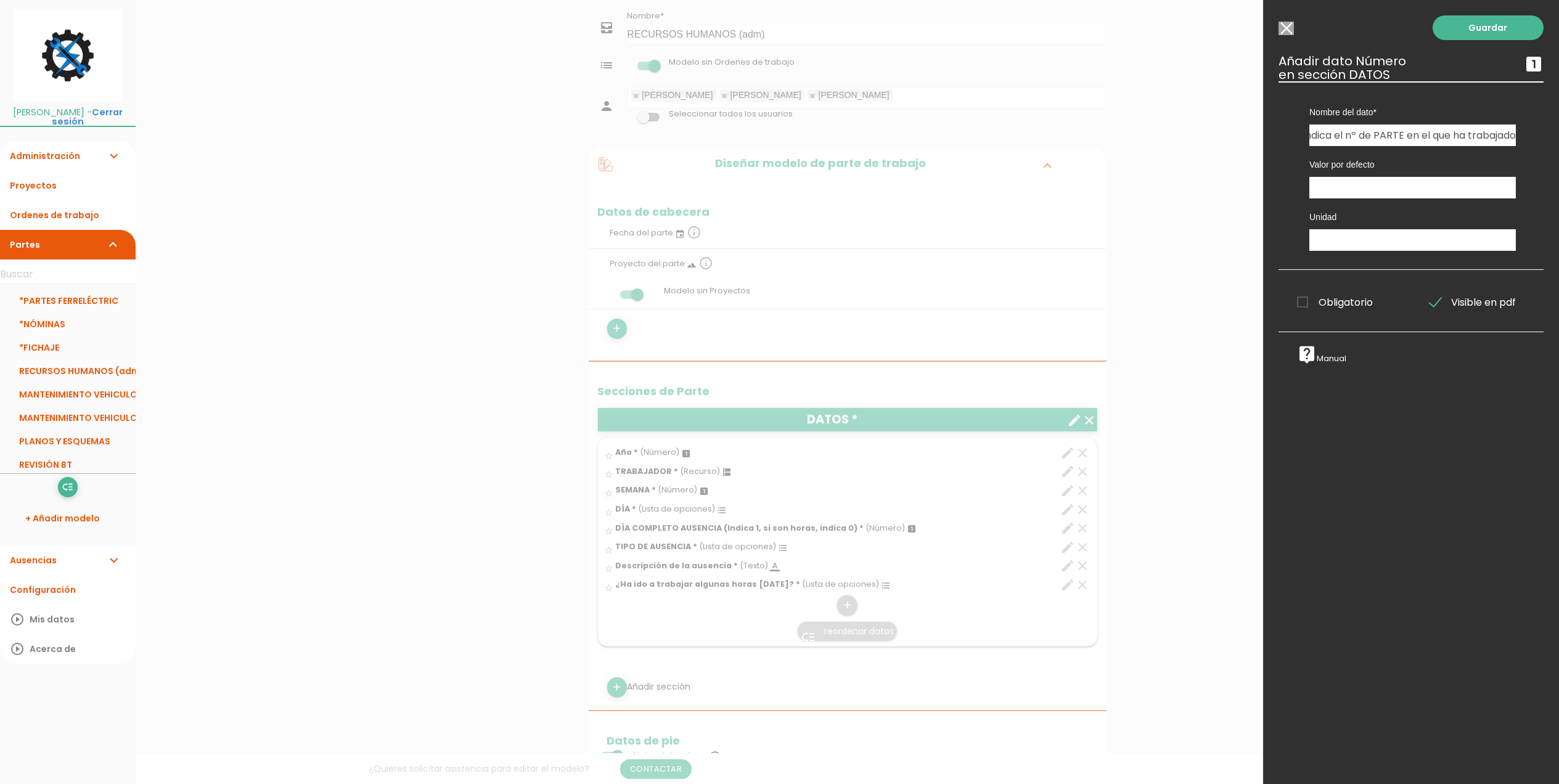
click at [0, 0] on input "Obligatorio" at bounding box center [0, 0] width 0 height 0
click at [1492, 32] on link "Guardar" at bounding box center [1488, 27] width 111 height 25
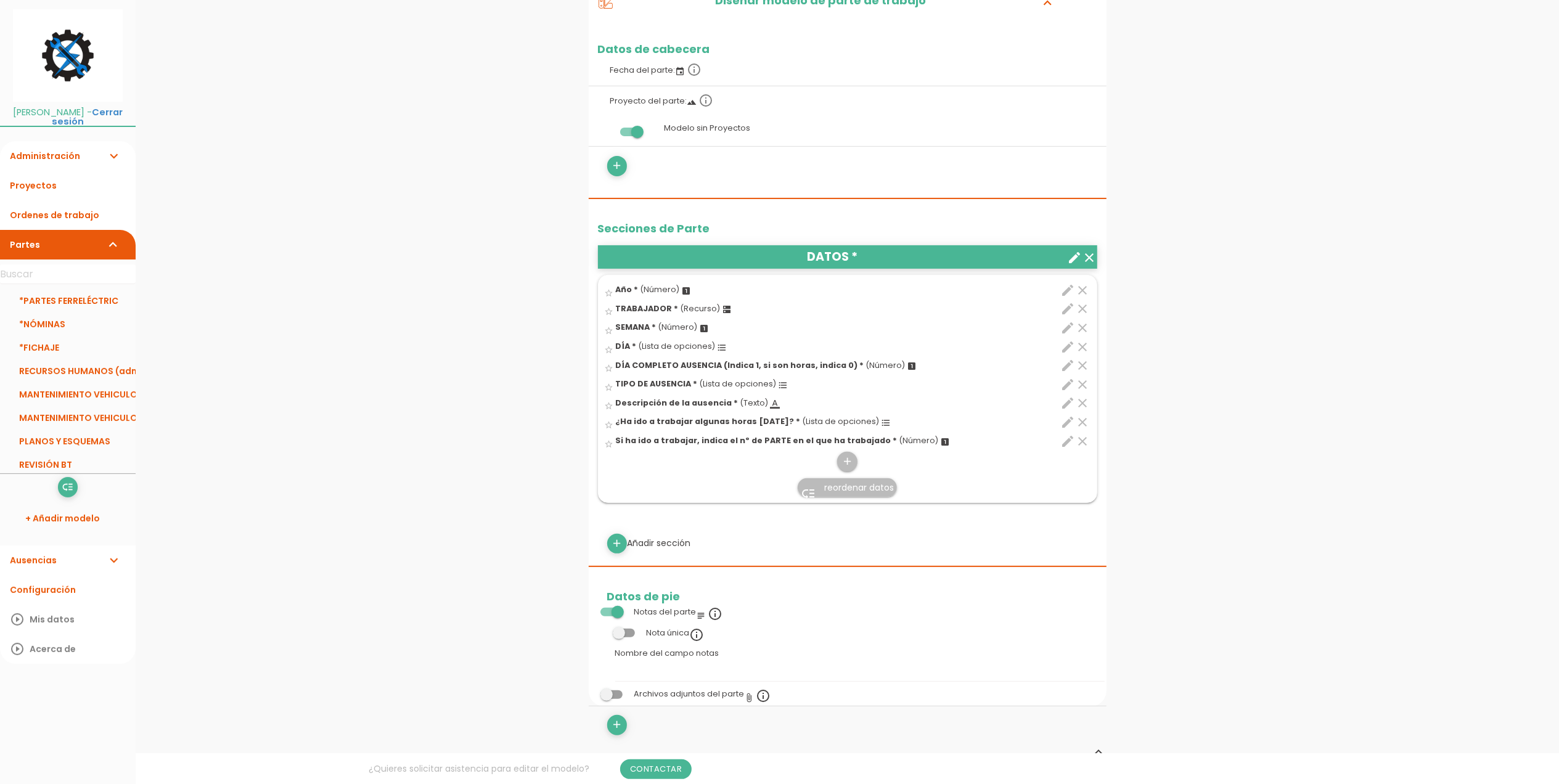
scroll to position [204, 0]
click at [844, 462] on icon "add" at bounding box center [847, 460] width 12 height 20
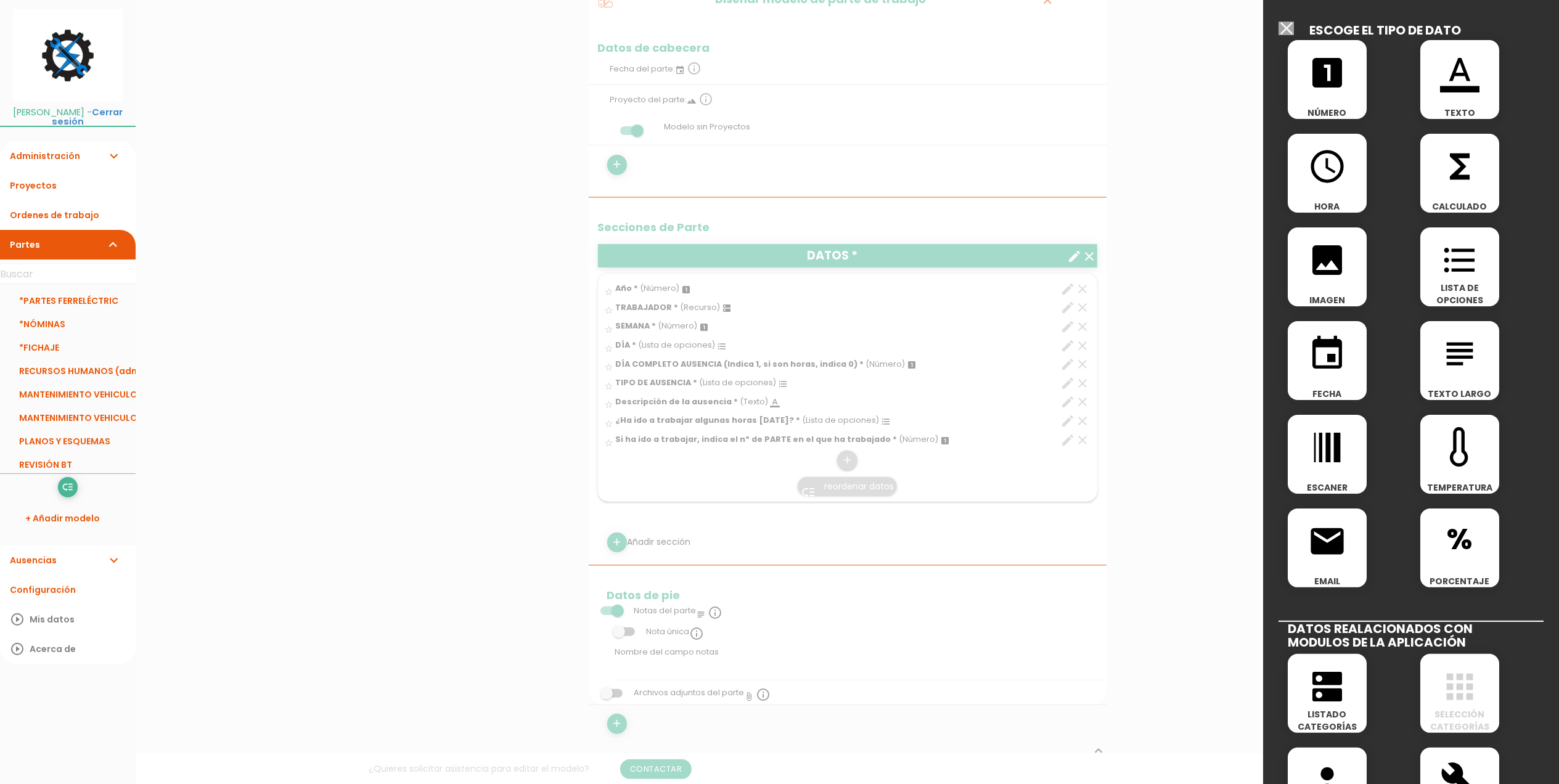
click at [1320, 185] on icon "access_time" at bounding box center [1328, 166] width 40 height 40
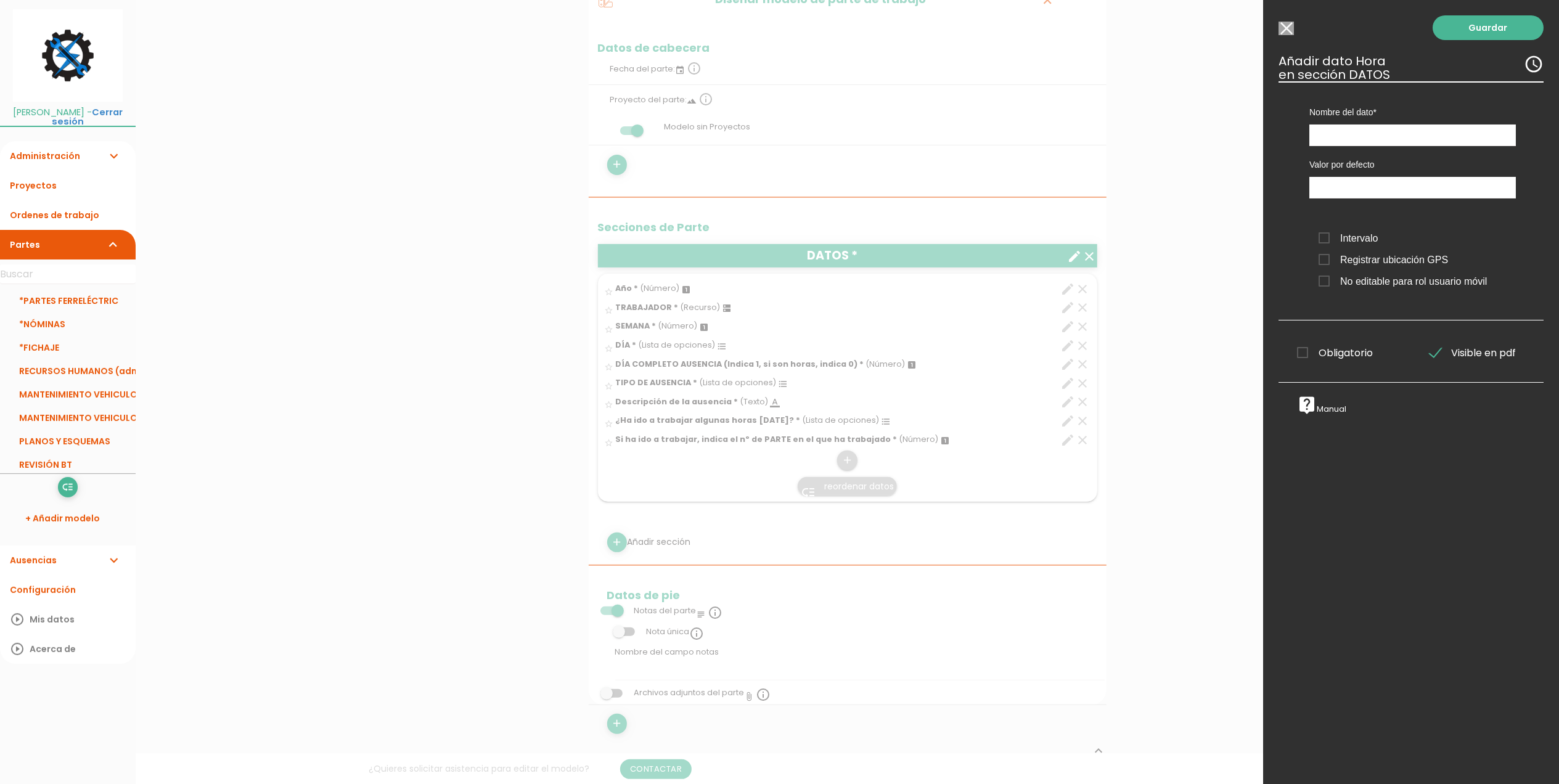
click at [1370, 118] on label "Nombre del dato" at bounding box center [1412, 112] width 207 height 13
click at [1351, 144] on input "text" at bounding box center [1412, 135] width 207 height 21
type input "HORA DE ENTRADA AUSENCIA"
click at [1473, 24] on link "Guardar" at bounding box center [1488, 27] width 111 height 25
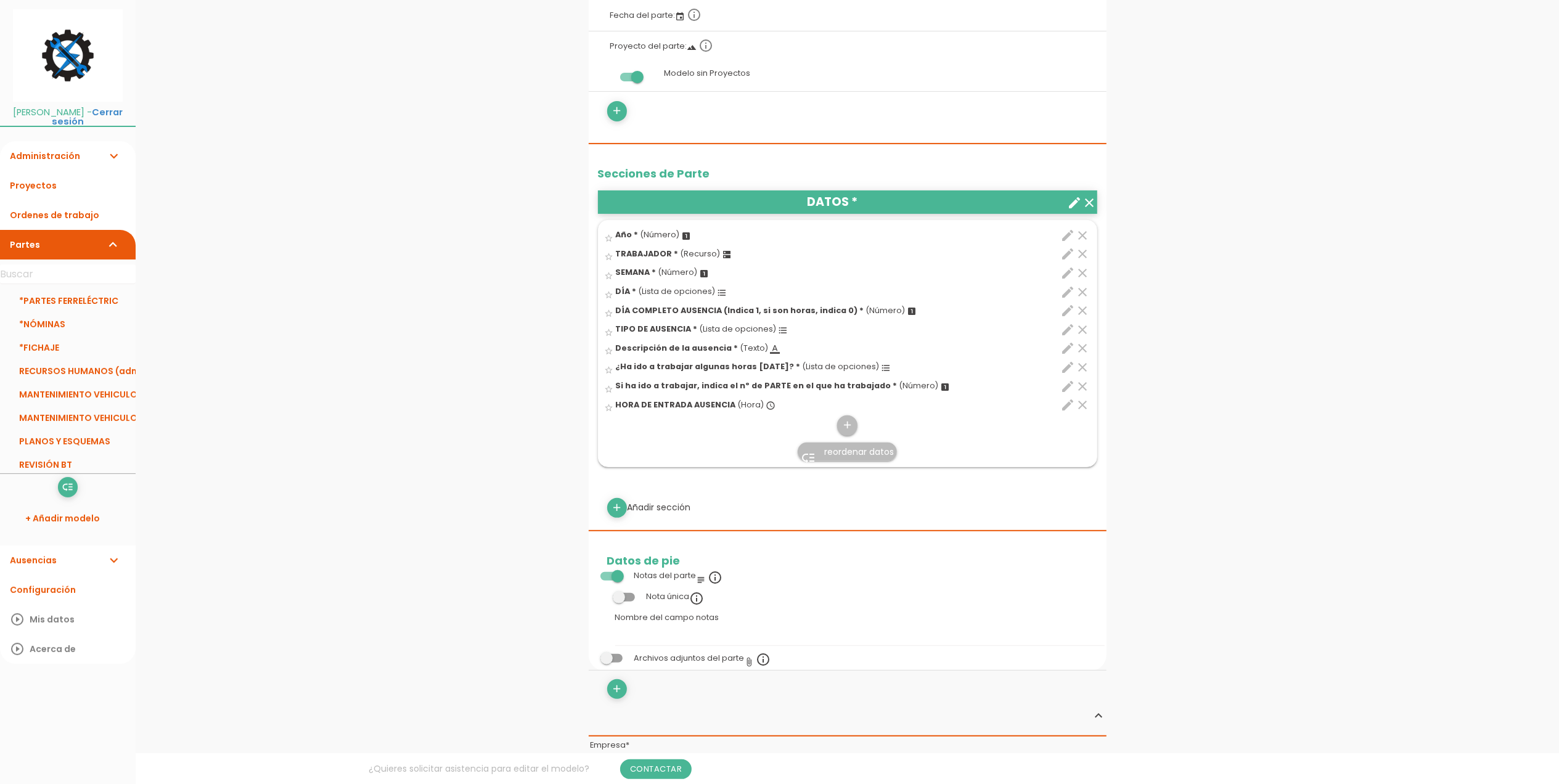
scroll to position [286, 0]
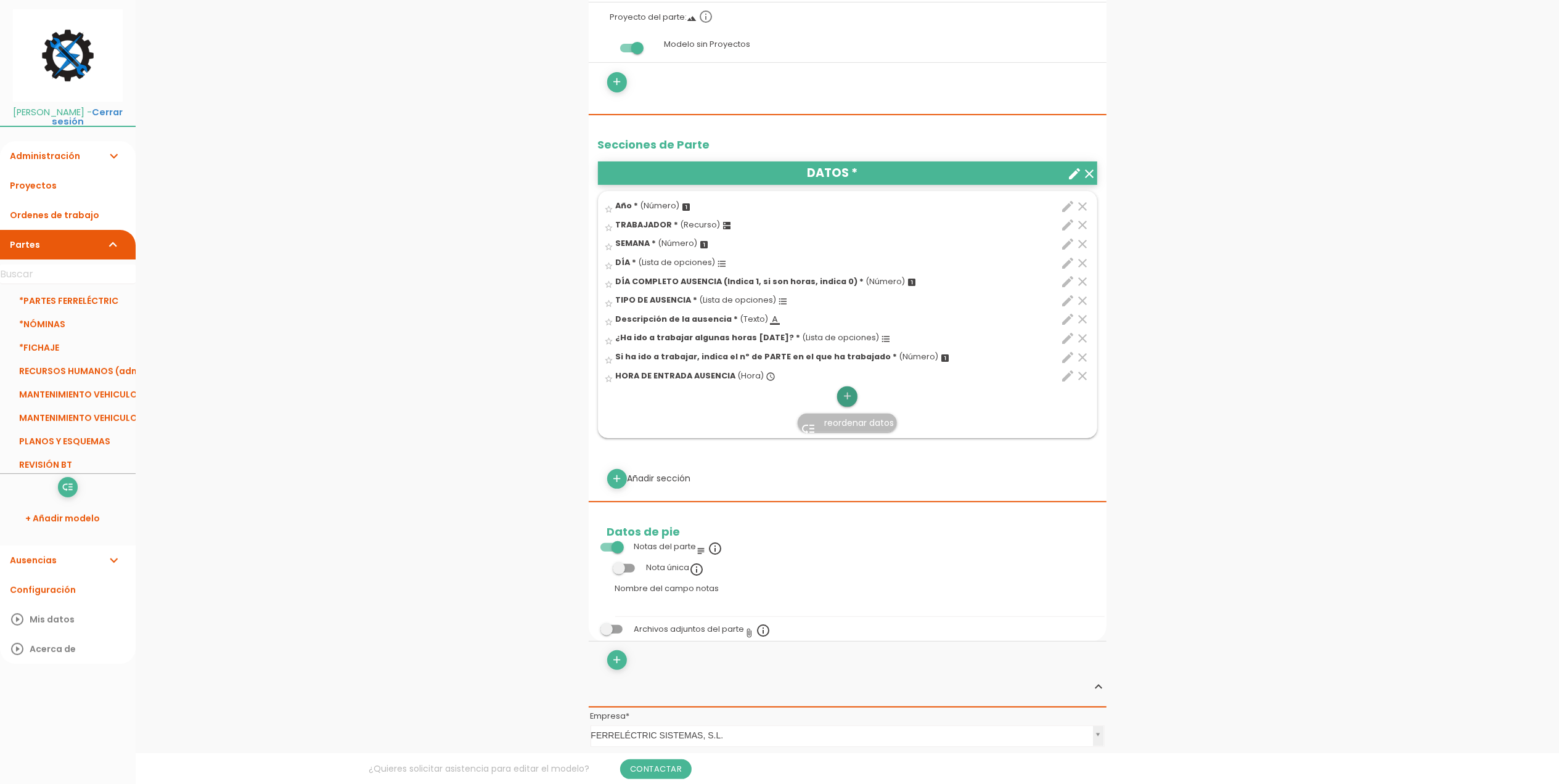
click at [842, 398] on icon "add" at bounding box center [847, 396] width 12 height 20
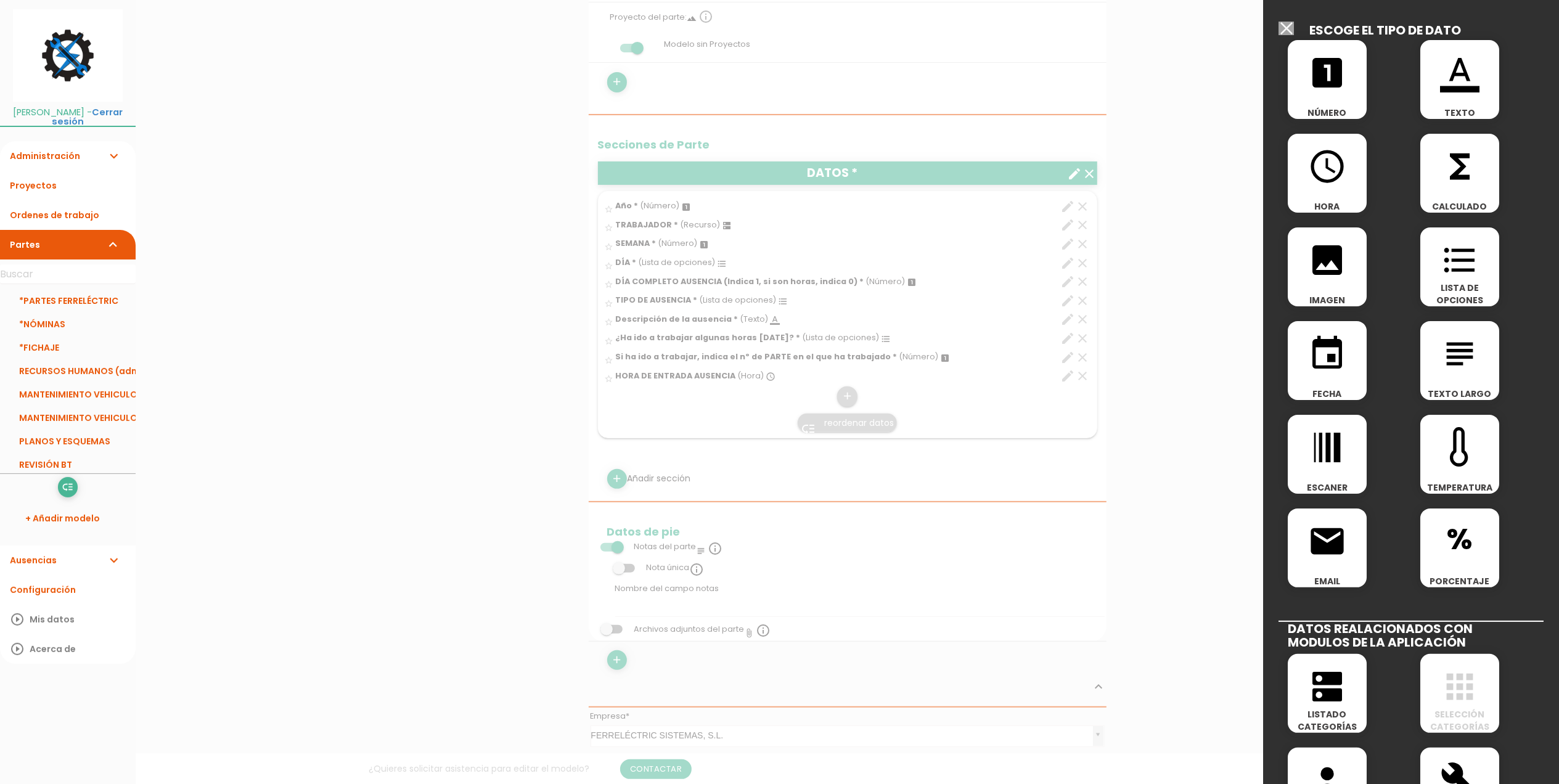
click at [1328, 164] on icon "access_time" at bounding box center [1328, 166] width 40 height 40
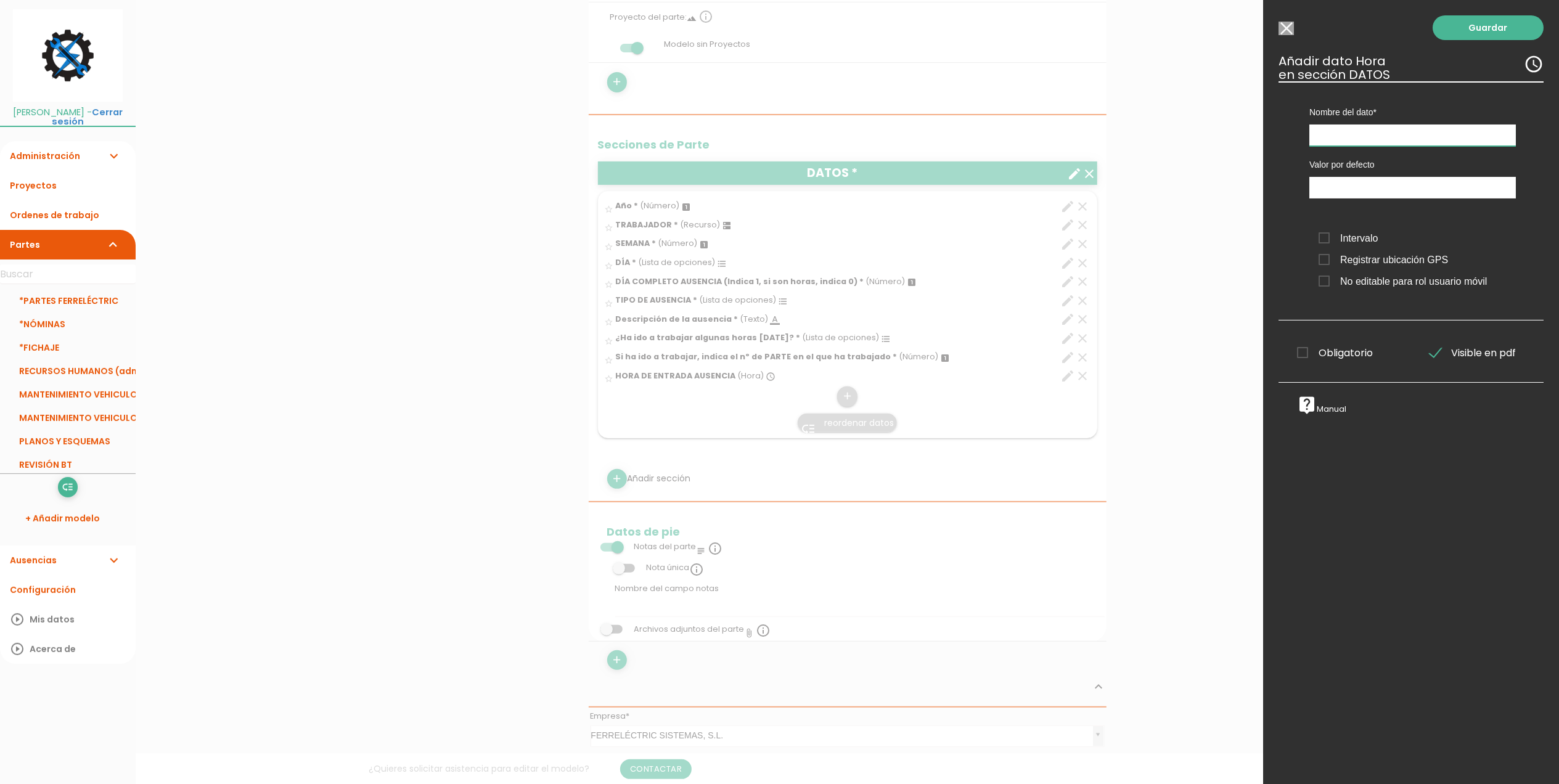
click at [1382, 137] on input "text" at bounding box center [1412, 135] width 207 height 21
type input "HORA DE SALIDA AUSENCIA"
click at [1462, 21] on link "Guardar" at bounding box center [1488, 27] width 111 height 25
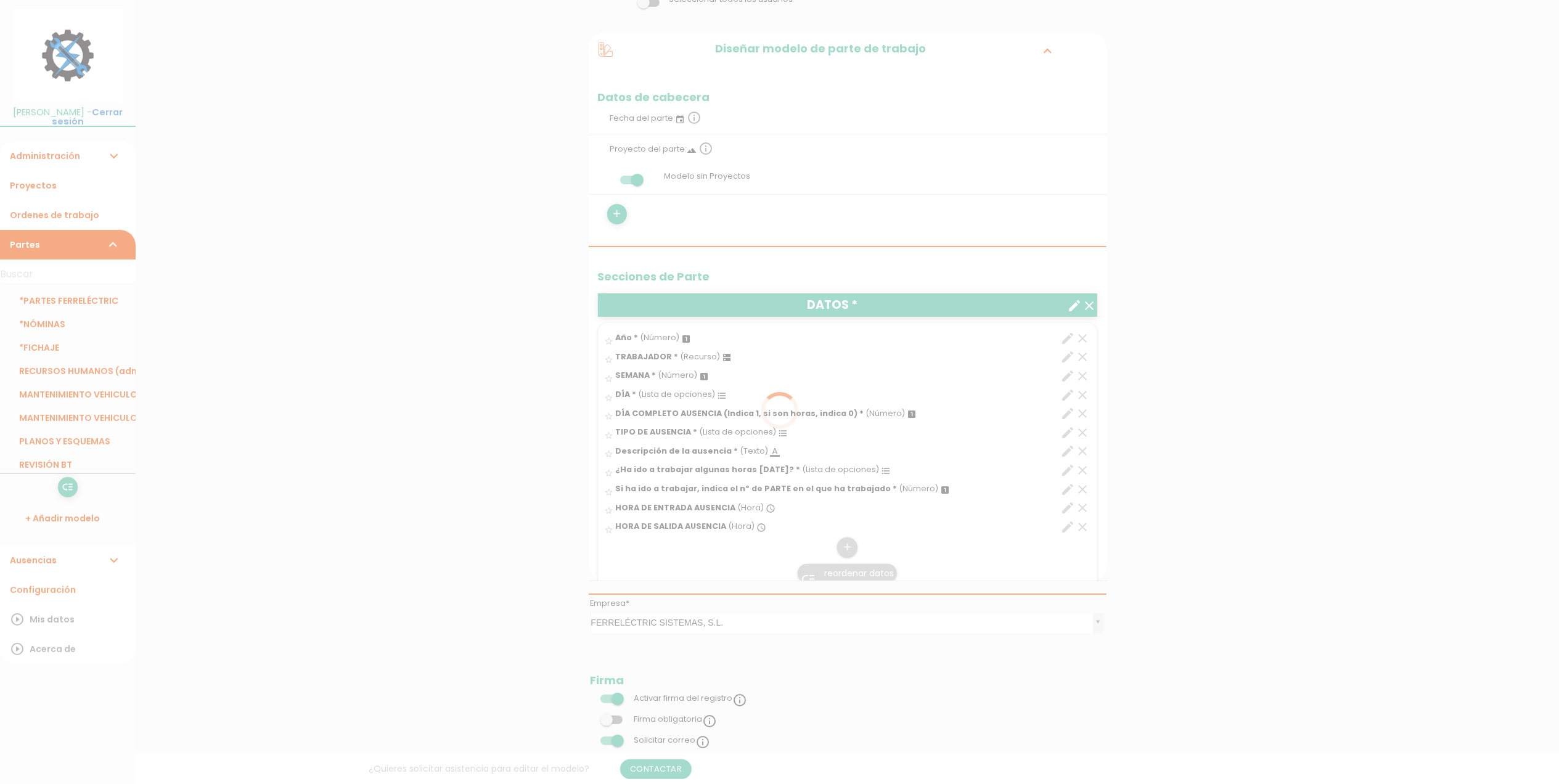
scroll to position [286, 0]
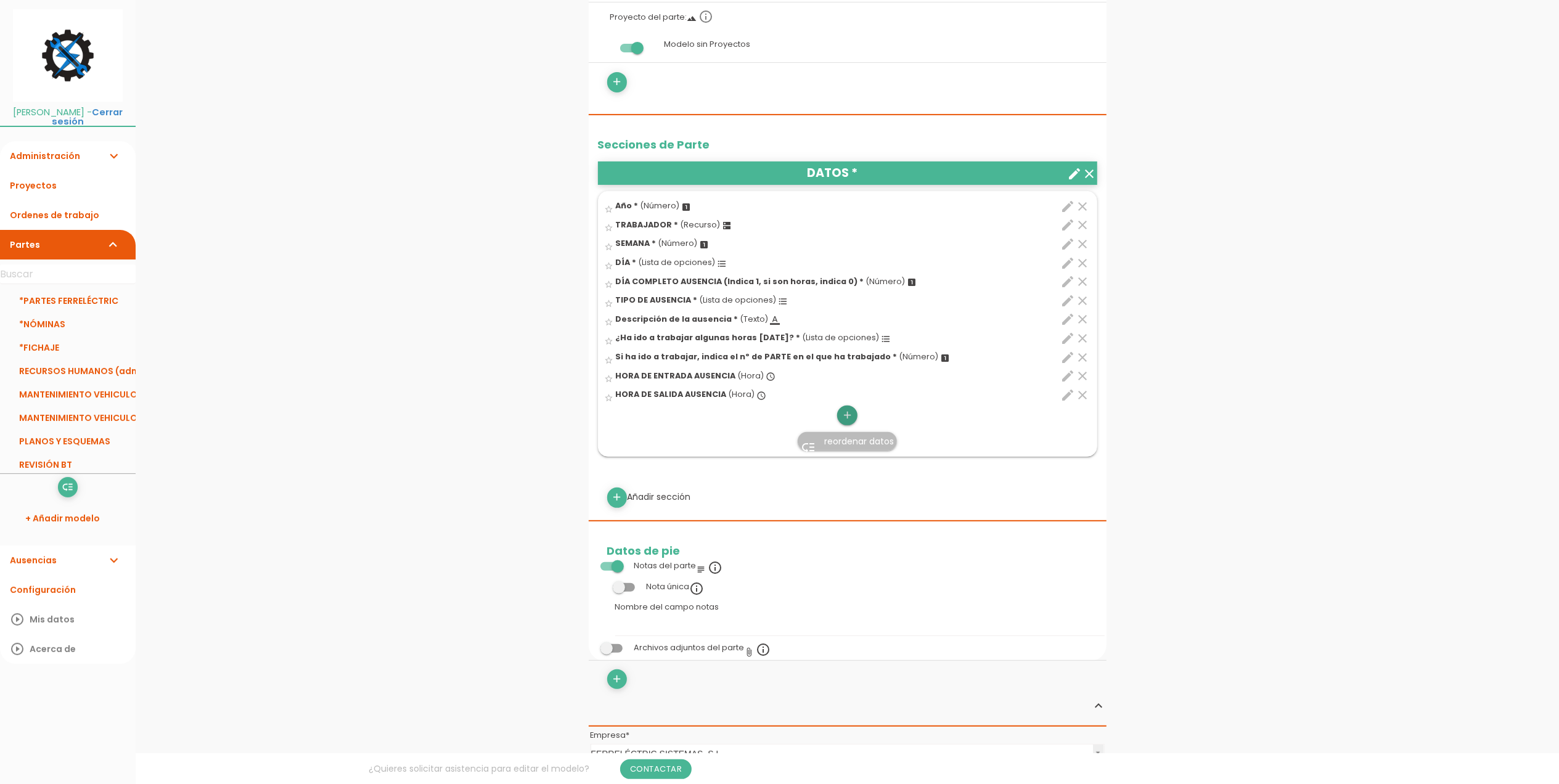
click at [846, 417] on icon "add" at bounding box center [847, 415] width 12 height 20
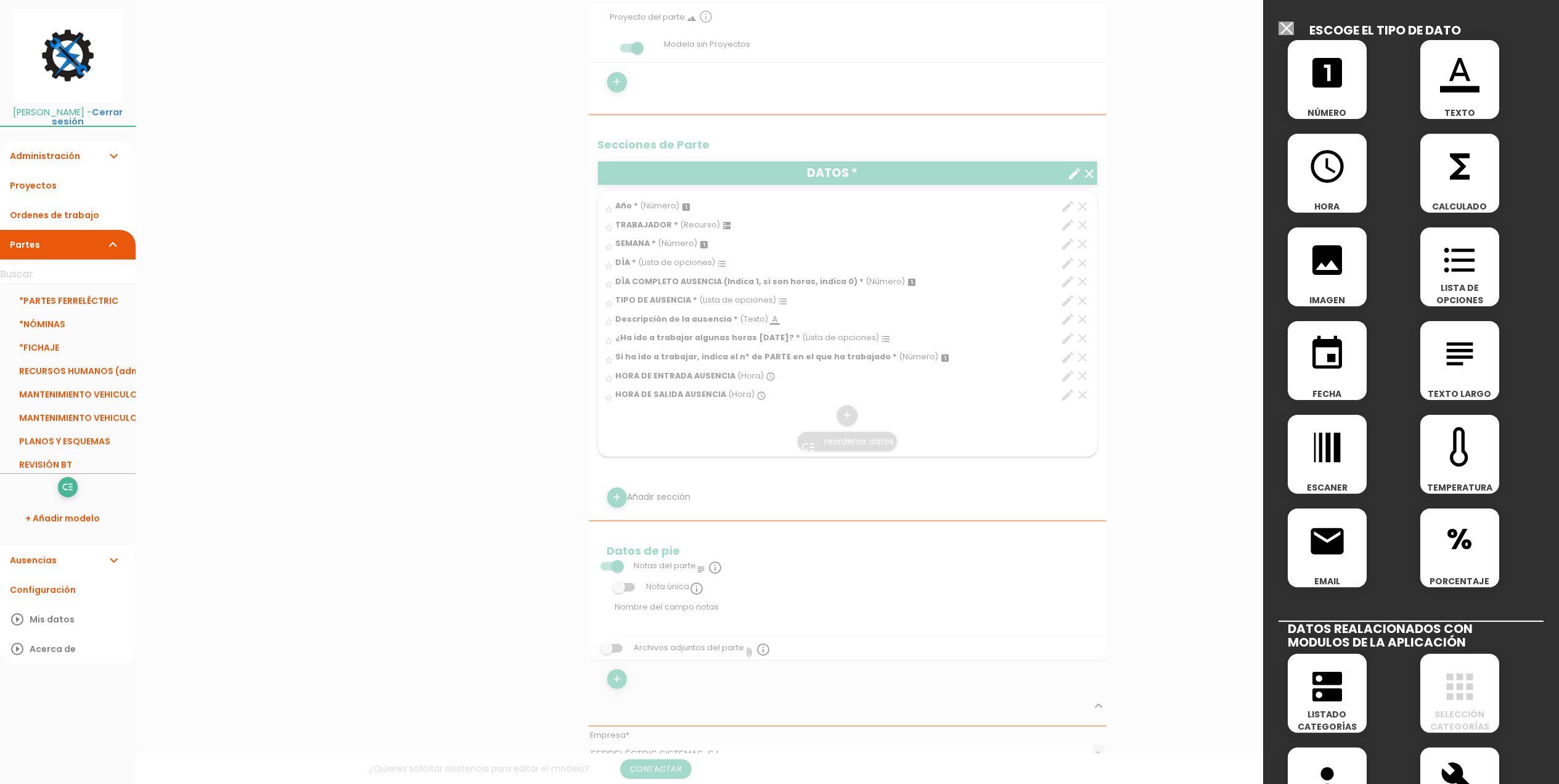
click at [1460, 190] on div "functions CALCULADO" at bounding box center [1460, 173] width 79 height 79
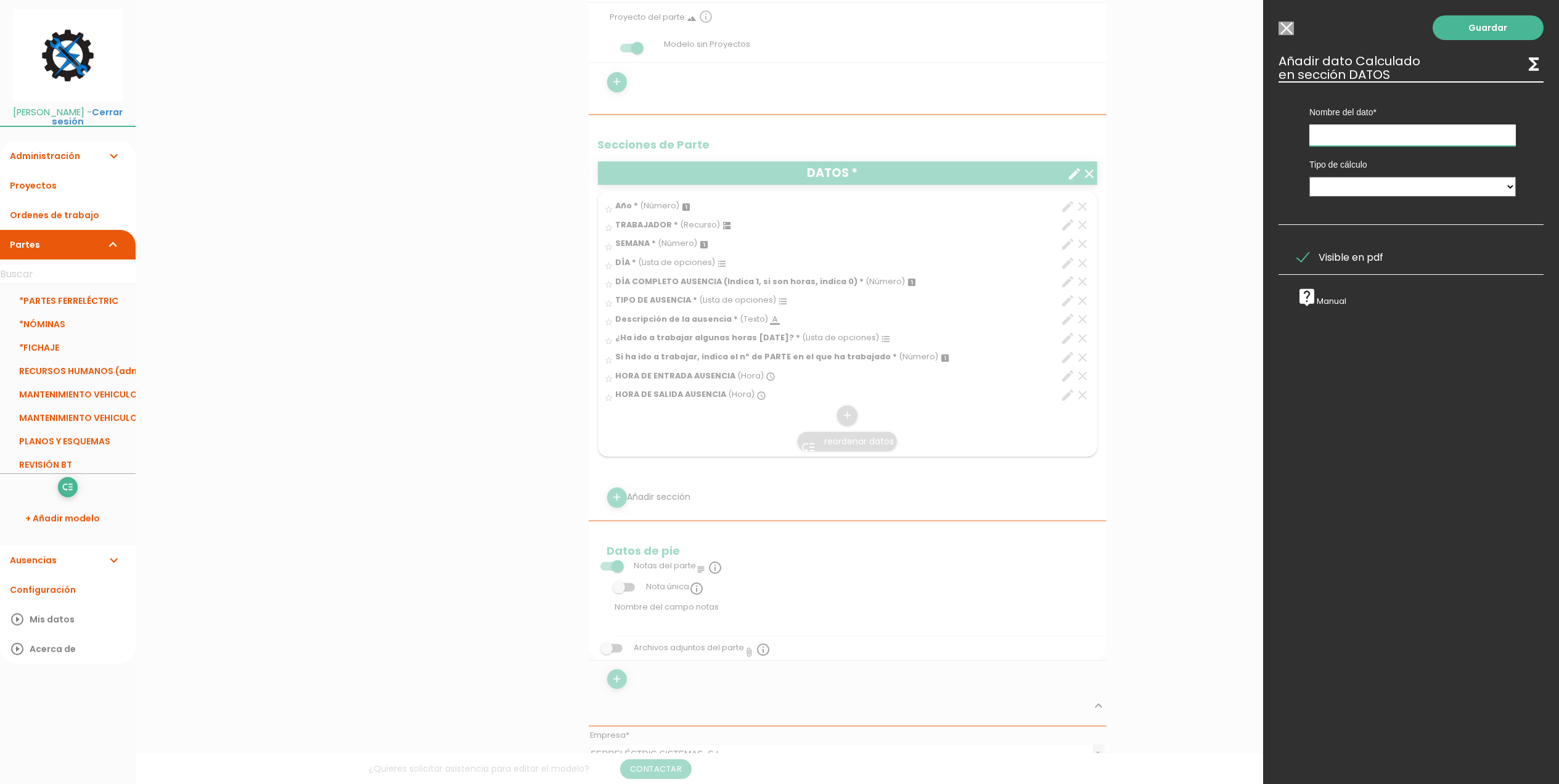
click at [1357, 135] on input "text" at bounding box center [1412, 135] width 207 height 21
type input "TOTAL HORAS AUSENCIA"
click at [1385, 186] on select "Calculado entre datos" at bounding box center [1412, 186] width 207 height 20
select select "1"
click at [1309, 177] on select "Calculado entre datos" at bounding box center [1412, 186] width 207 height 20
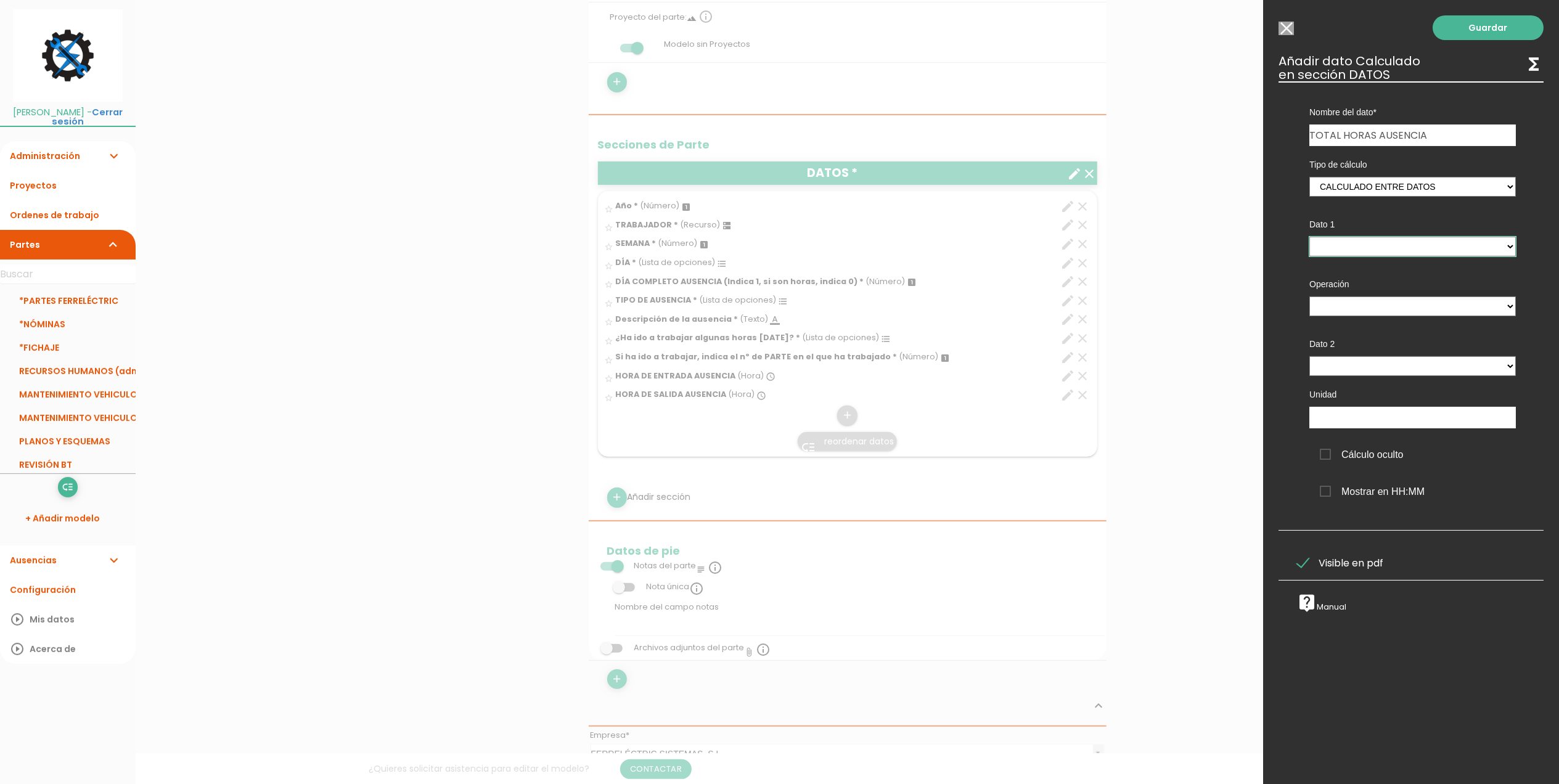
click at [1373, 248] on select "Año - (columna) SEMANA - (columna) DÍA - (columna) DÍA COMPLETO AUSENCIA (Indic…" at bounding box center [1412, 246] width 207 height 20
select select "13246_pos11"
click at [1309, 237] on select "Año - (columna) SEMANA - (columna) DÍA - (columna) DÍA COMPLETO AUSENCIA (Indic…" at bounding box center [1412, 246] width 207 height 20
click at [1374, 303] on select "+ - * /" at bounding box center [1412, 306] width 207 height 20
select select "-"
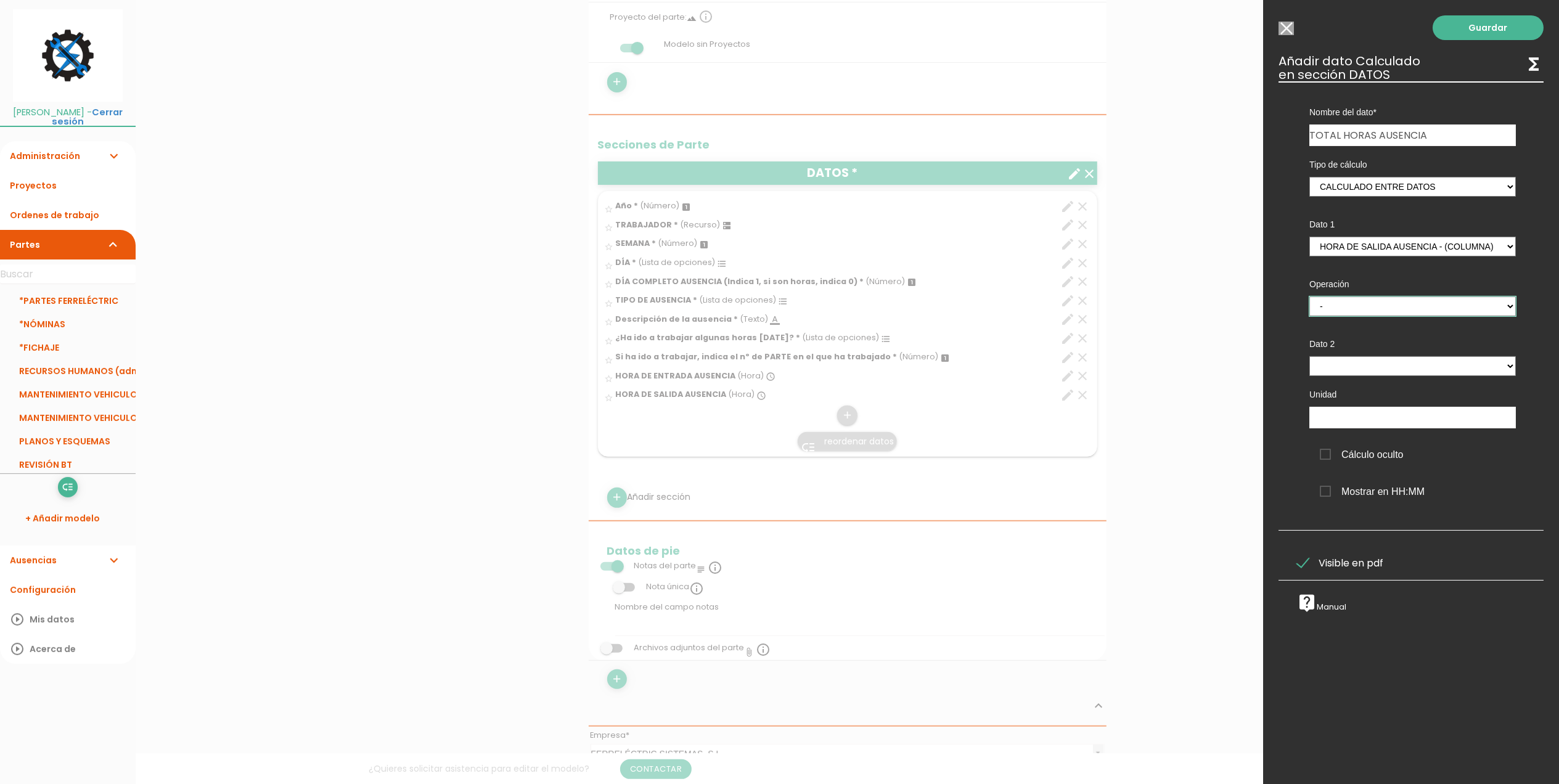
click at [1309, 296] on select "+ - * /" at bounding box center [1412, 306] width 207 height 20
click at [1347, 363] on select "Año - (columna) SEMANA - (columna) DÍA - (columna) DÍA COMPLETO AUSENCIA (Indic…" at bounding box center [1412, 366] width 207 height 20
select select "13246_pos10"
click at [1309, 356] on select "Año - (columna) SEMANA - (columna) DÍA - (columna) DÍA COMPLETO AUSENCIA (Indic…" at bounding box center [1412, 366] width 207 height 20
click at [1445, 29] on link "Guardar" at bounding box center [1488, 27] width 111 height 25
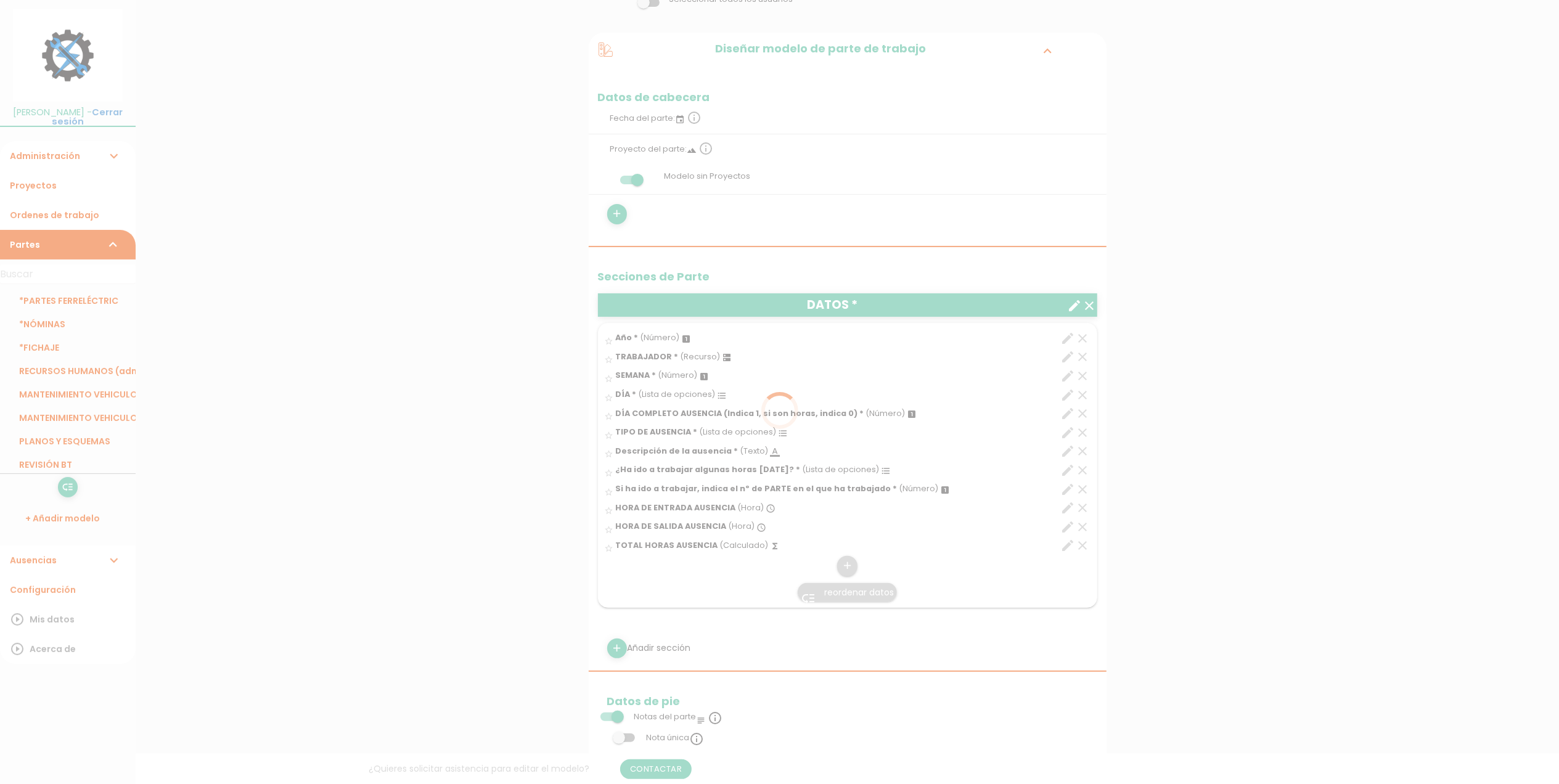
scroll to position [286, 0]
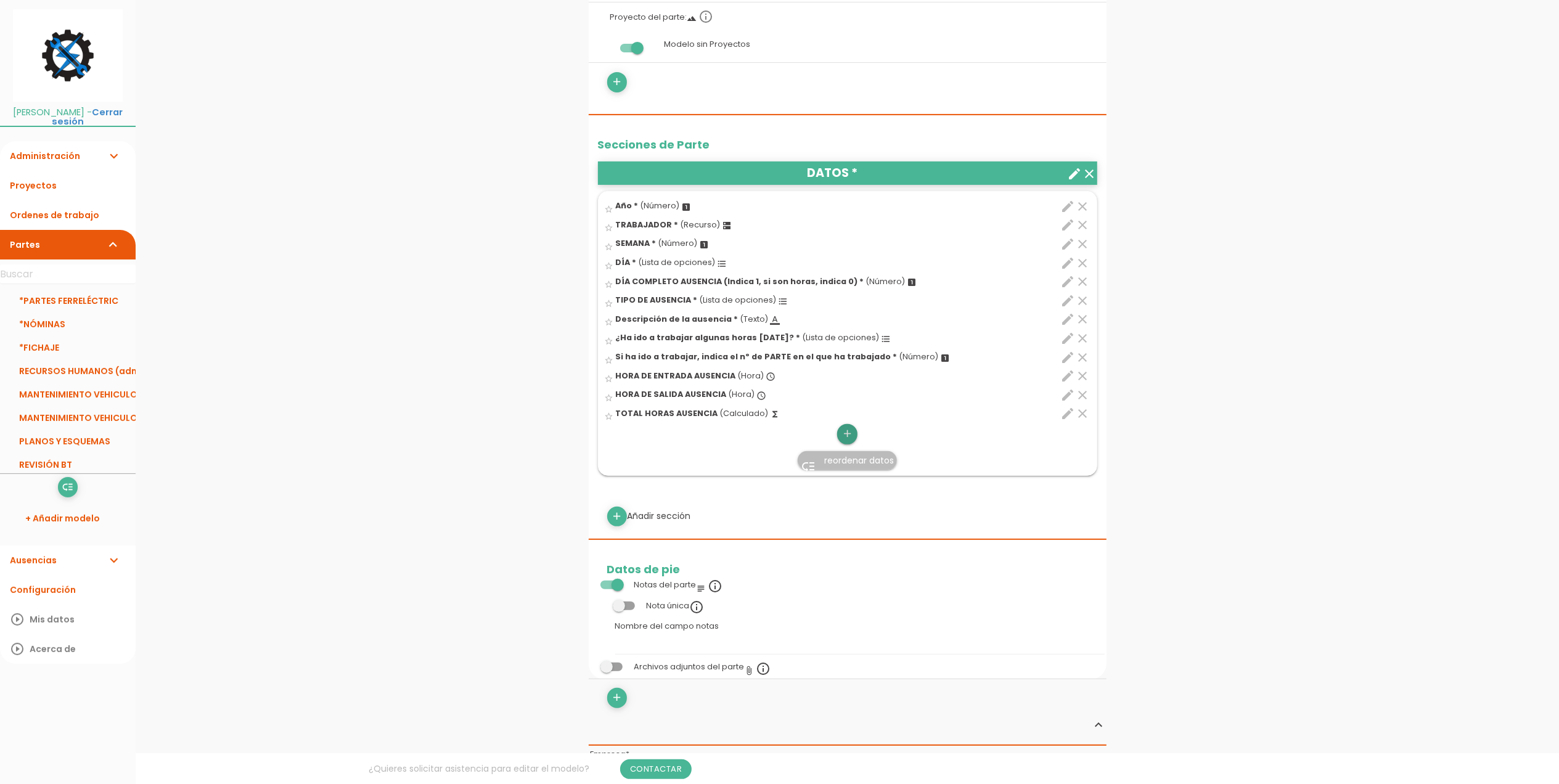
click at [848, 434] on icon "add" at bounding box center [847, 434] width 12 height 20
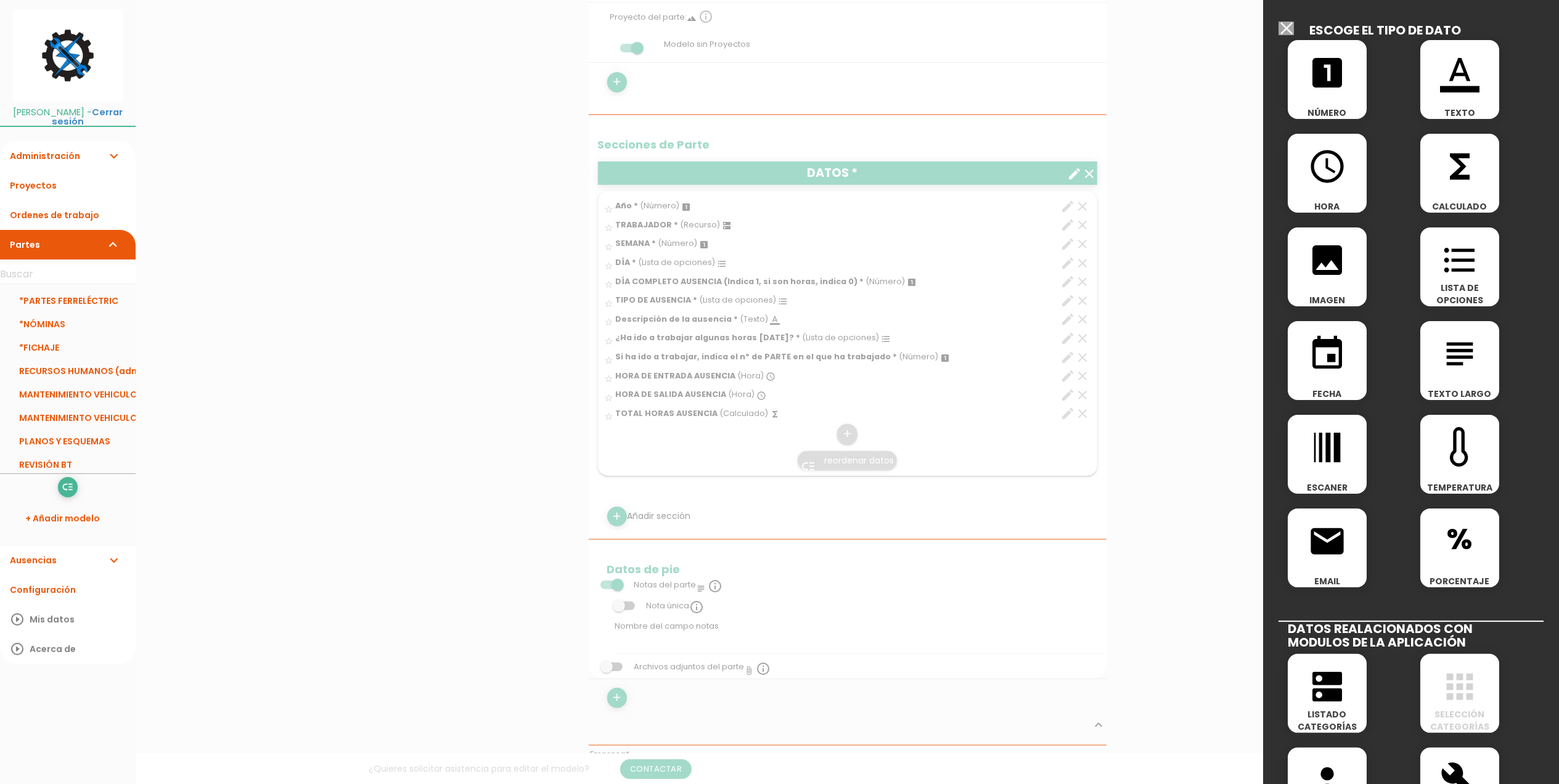
click at [1466, 77] on icon "format_color_text" at bounding box center [1460, 73] width 40 height 40
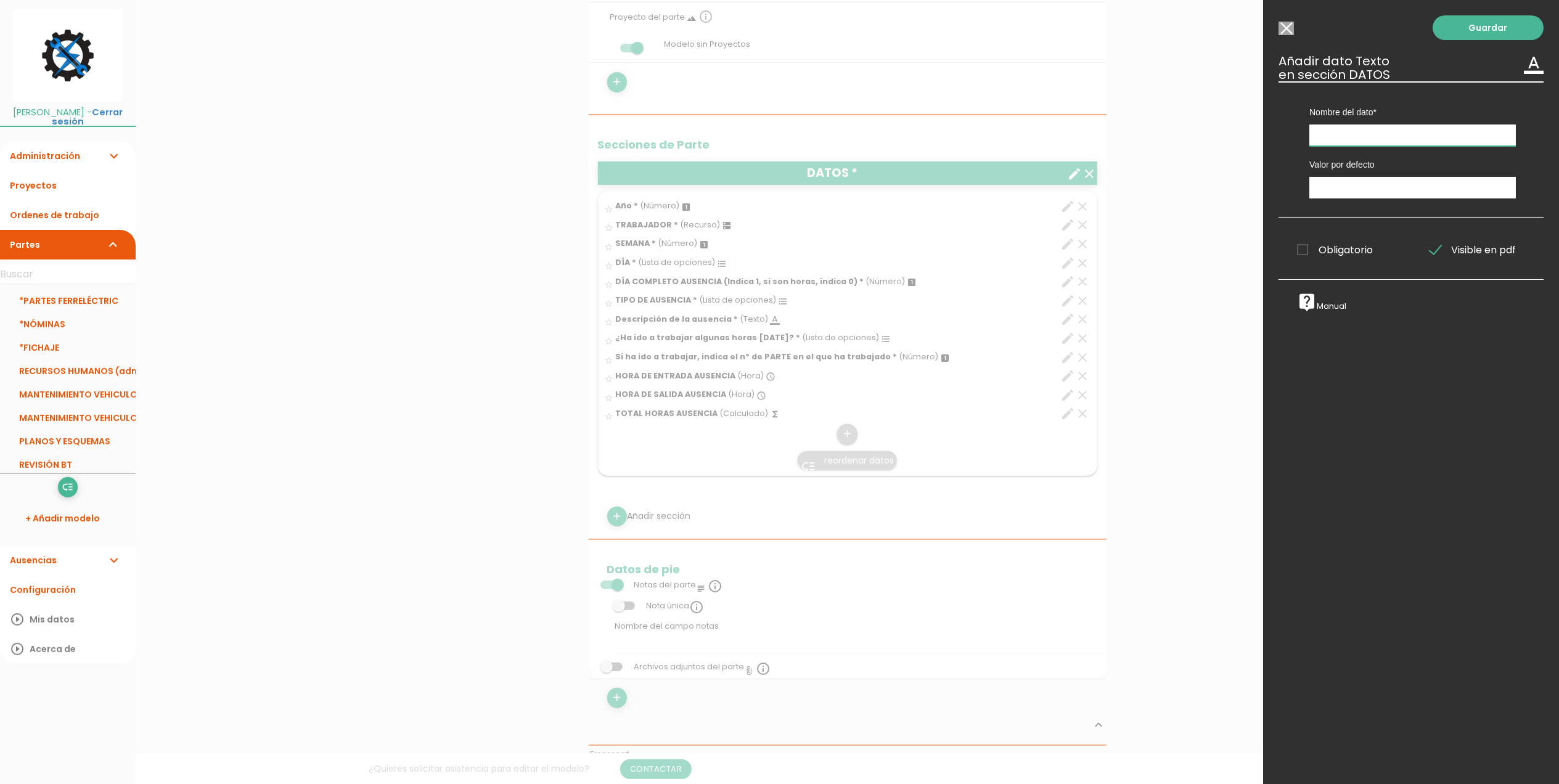
click at [1347, 134] on input "text" at bounding box center [1412, 135] width 207 height 21
type input "Notas / información jornada"
click at [1301, 255] on span "Obligatorio" at bounding box center [1336, 249] width 76 height 15
click at [0, 0] on input "Obligatorio" at bounding box center [0, 0] width 0 height 0
click at [1301, 255] on span "Obligatorio" at bounding box center [1336, 249] width 76 height 15
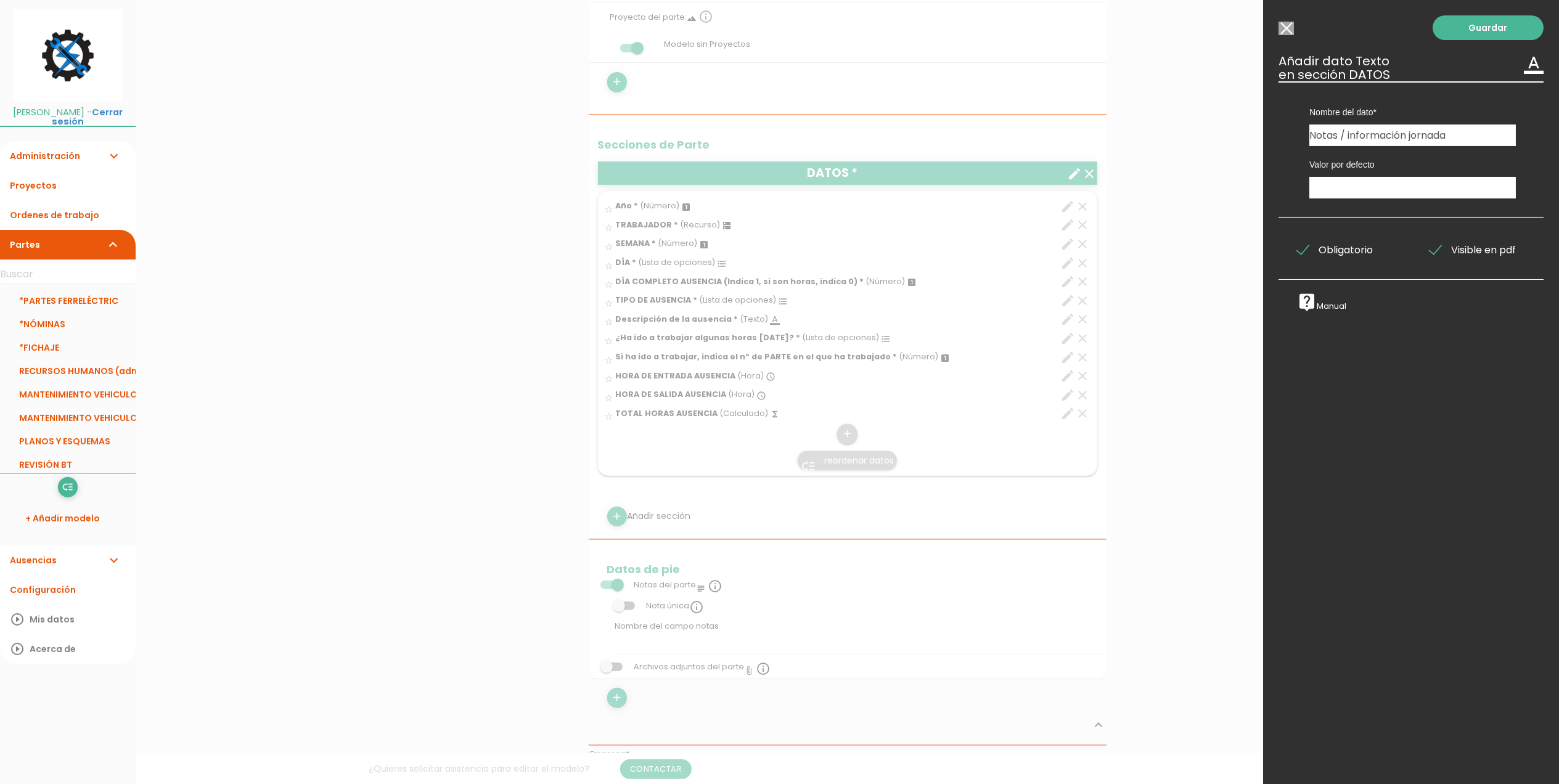
click at [0, 0] on input "Obligatorio" at bounding box center [0, 0] width 0 height 0
click at [1491, 29] on link "Guardar" at bounding box center [1488, 27] width 111 height 25
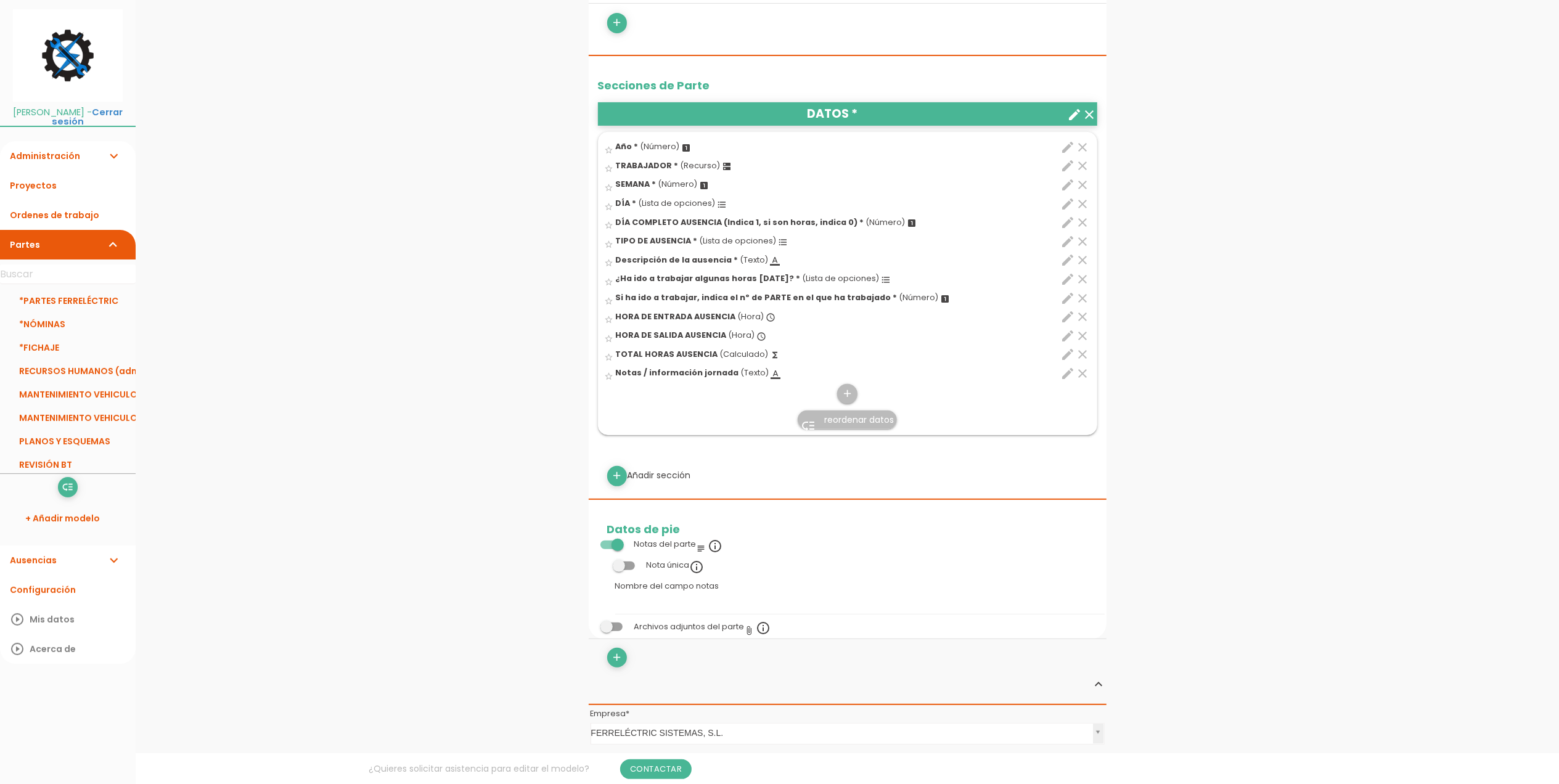
scroll to position [356, 0]
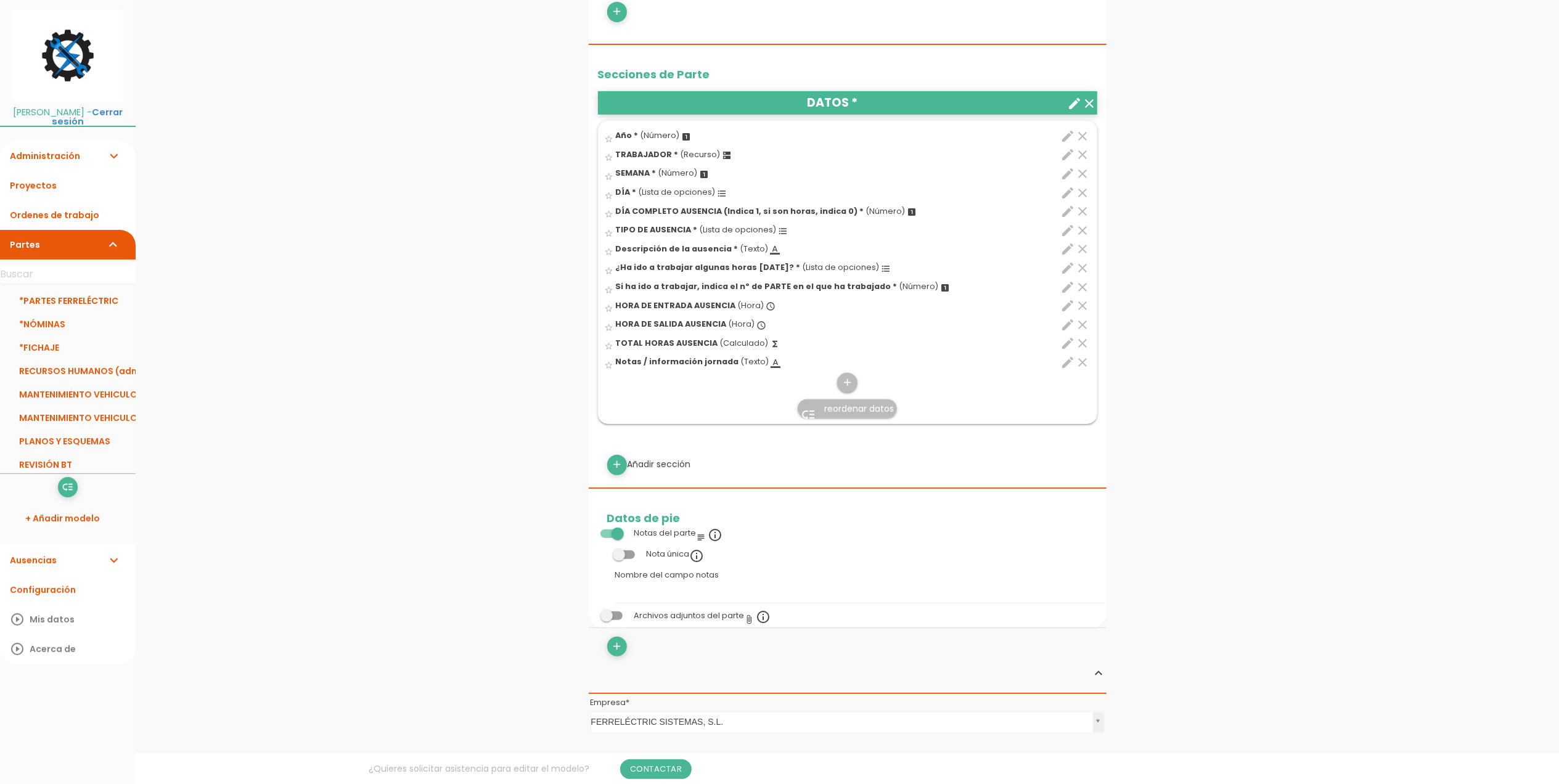
click at [857, 387] on div "add" at bounding box center [848, 341] width 498 height 106
click at [850, 386] on icon "add" at bounding box center [847, 382] width 12 height 20
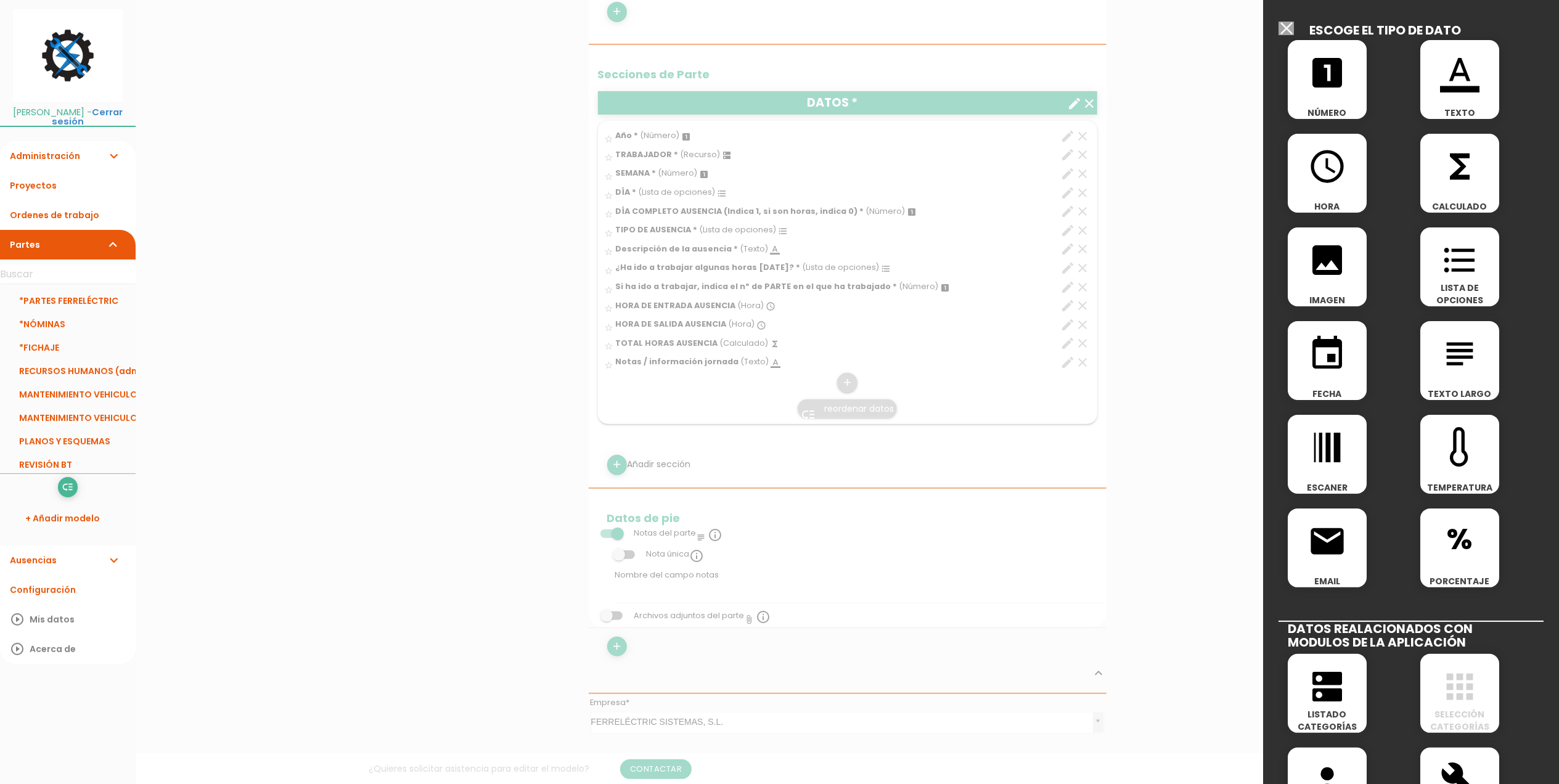
click at [1329, 279] on icon "image" at bounding box center [1328, 261] width 40 height 40
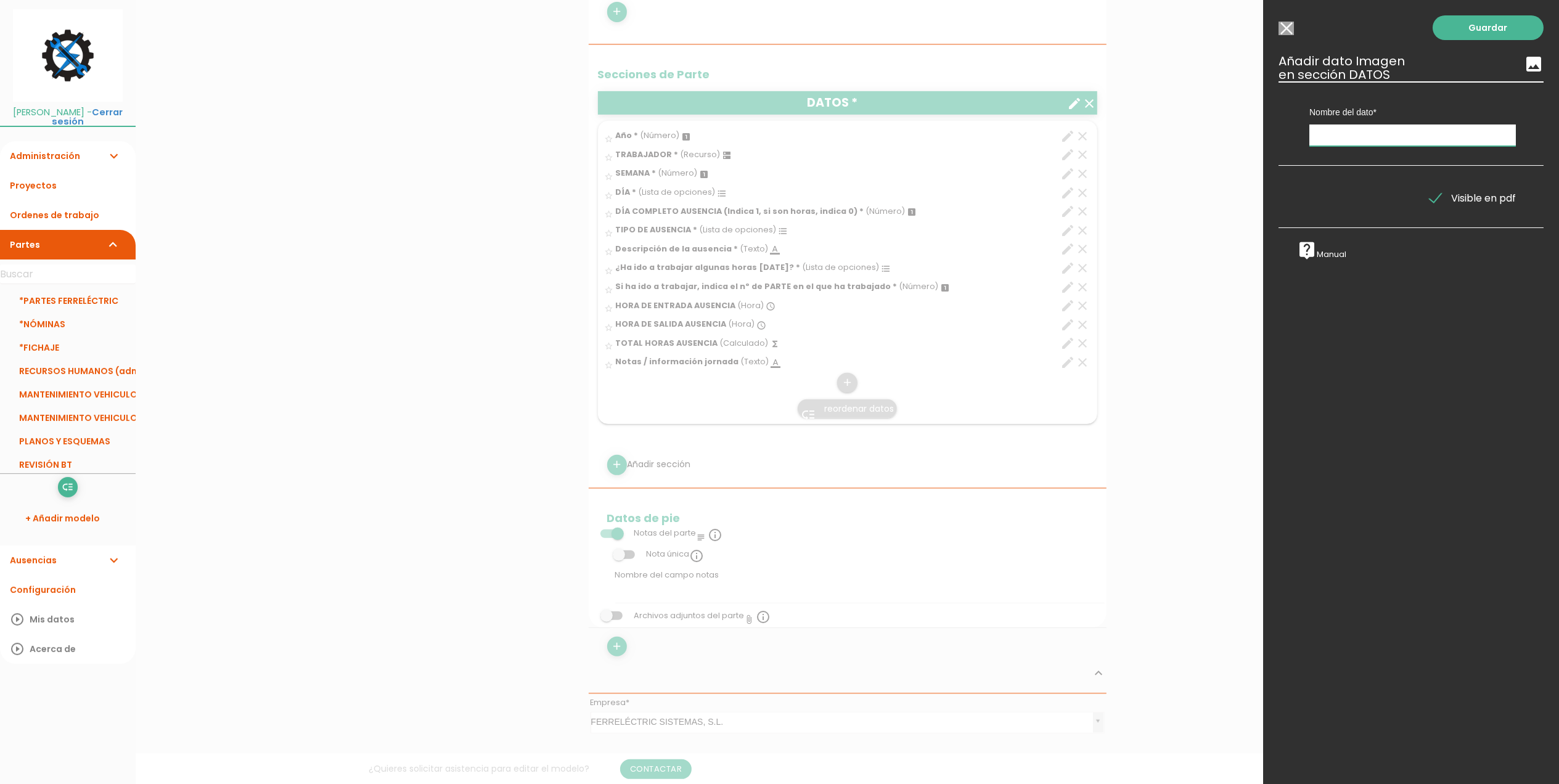
click at [1378, 139] on input "text" at bounding box center [1412, 135] width 207 height 21
type input "Foto justificante"
click at [1454, 29] on link "Guardar" at bounding box center [1488, 27] width 111 height 25
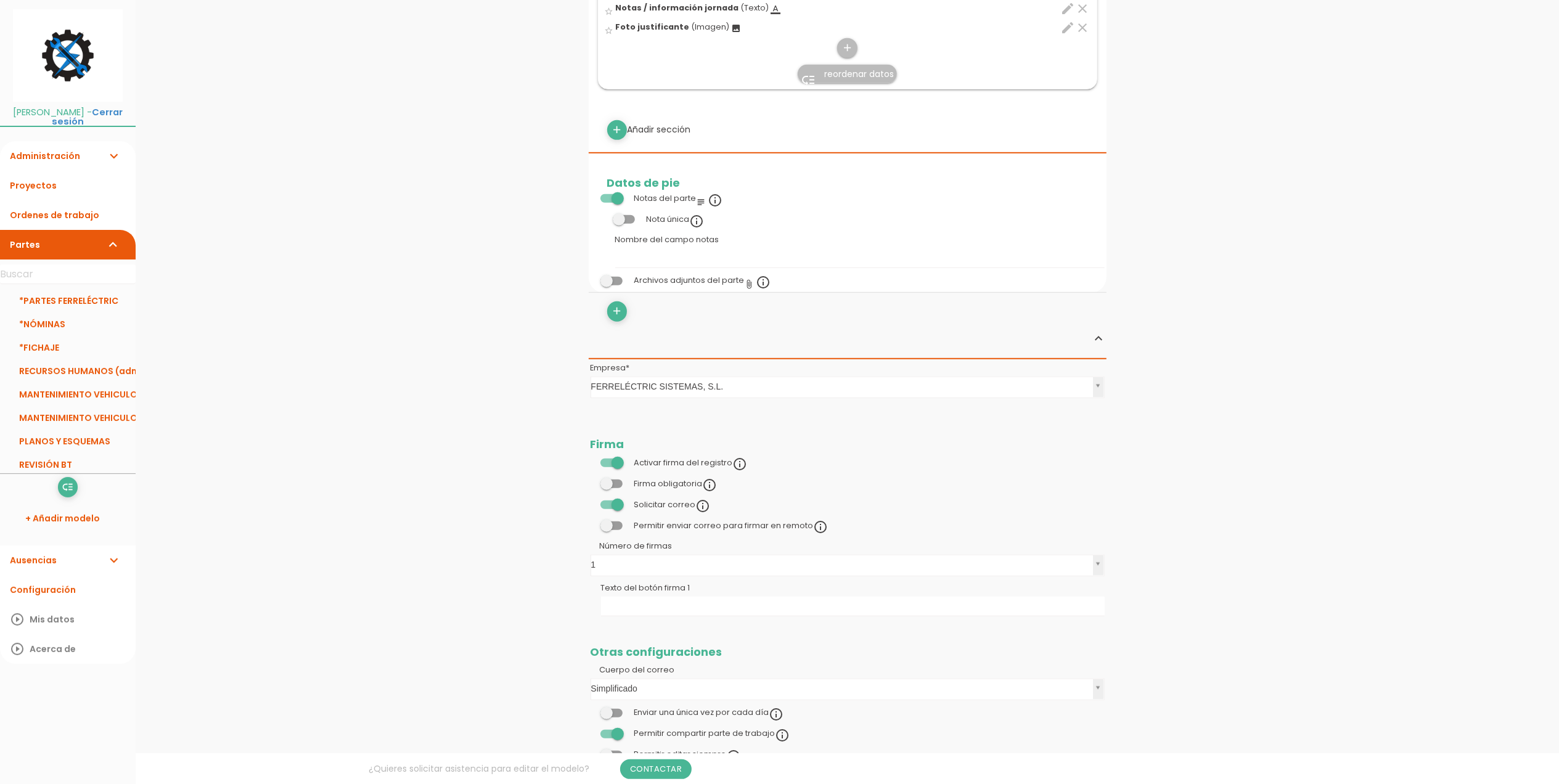
scroll to position [767, 0]
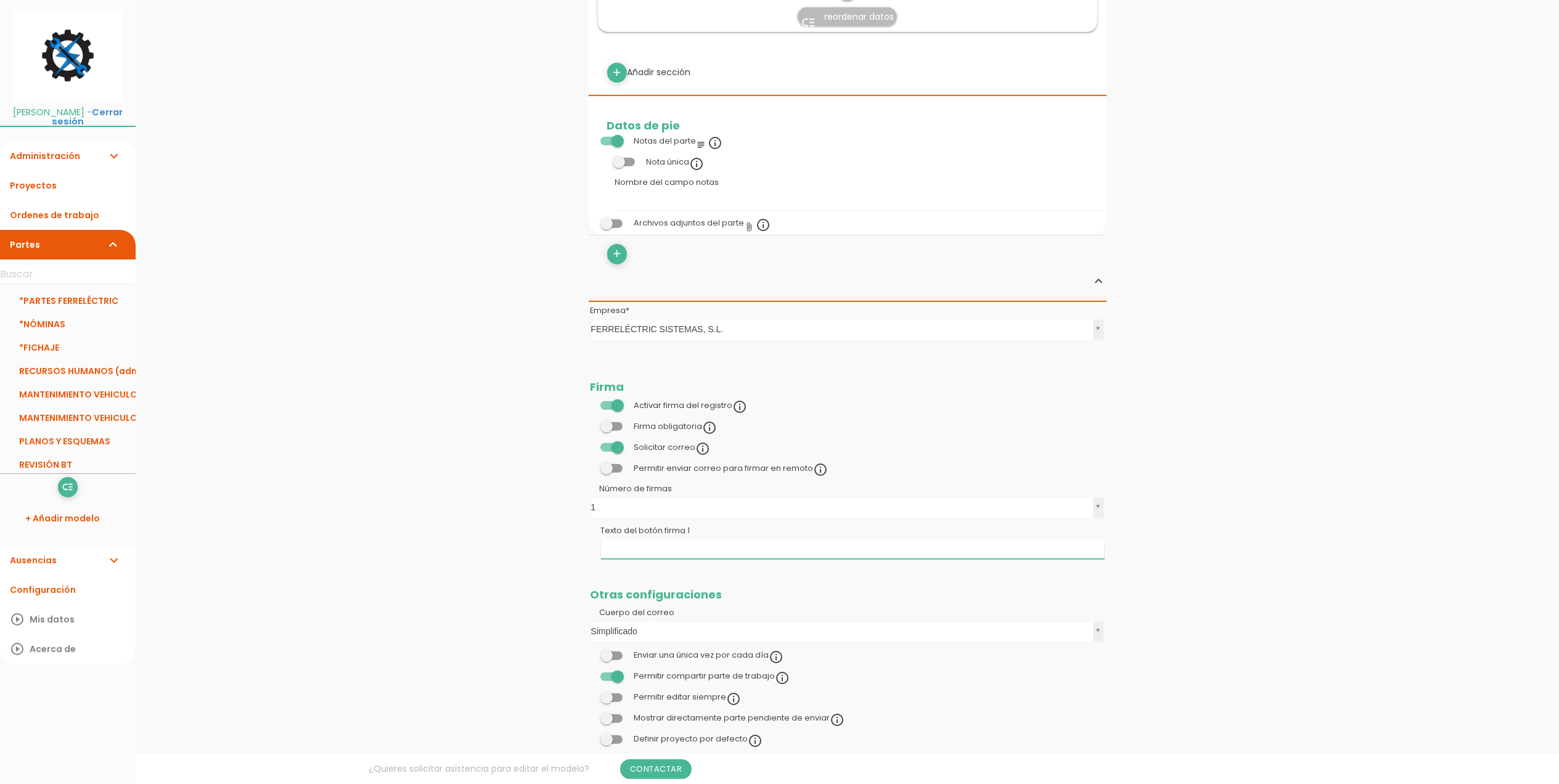
drag, startPoint x: 696, startPoint y: 544, endPoint x: 602, endPoint y: 546, distance: 94.0
click at [602, 546] on input "Texto del botón firma 1" at bounding box center [853, 549] width 504 height 20
type input "G"
type input "Gestionado por: Mantexia"
click at [840, 43] on link "Guardar" at bounding box center [817, 42] width 74 height 22
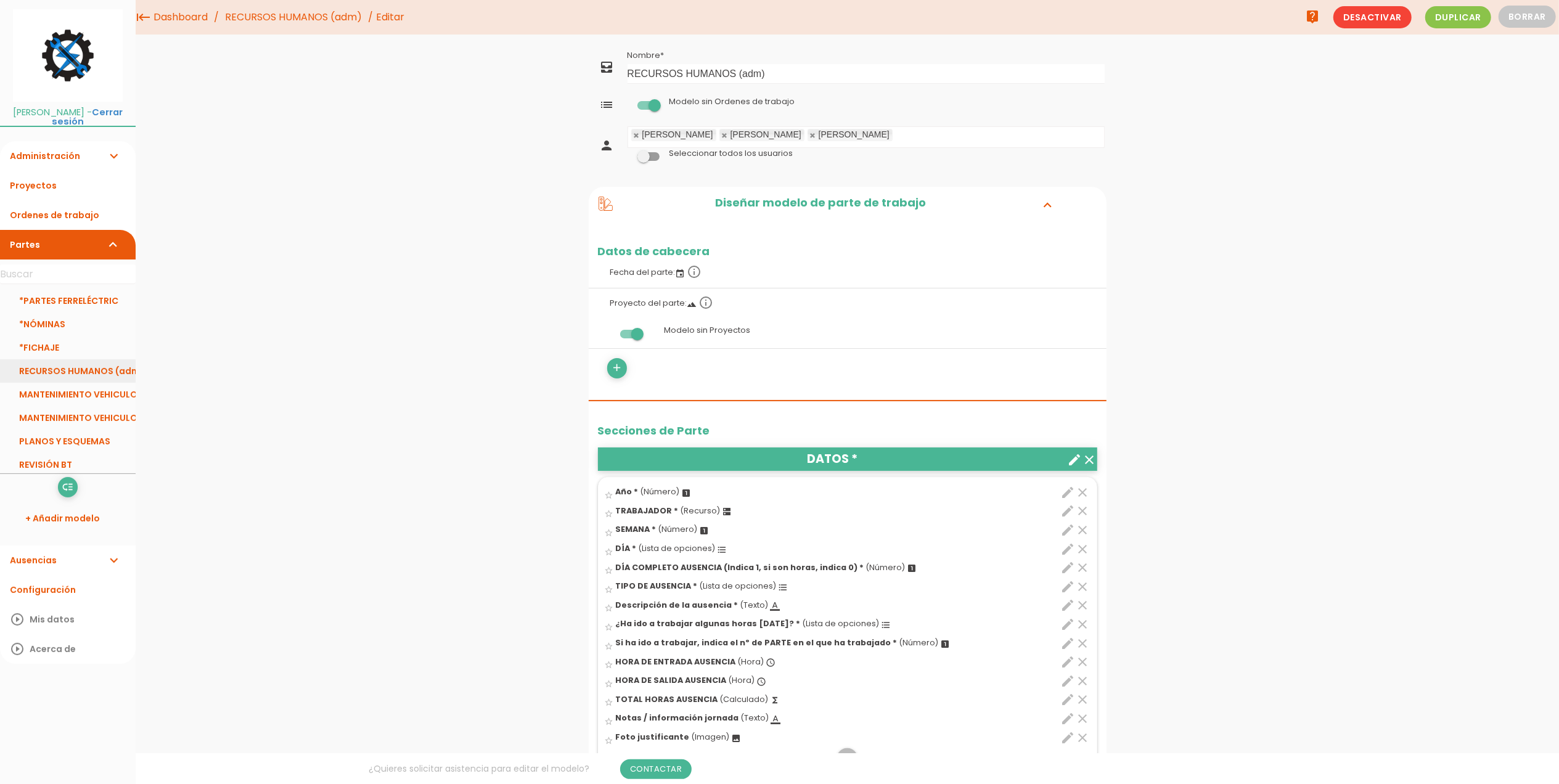
click at [90, 376] on link "RECURSOS HUMANOS (adm)" at bounding box center [67, 371] width 135 height 24
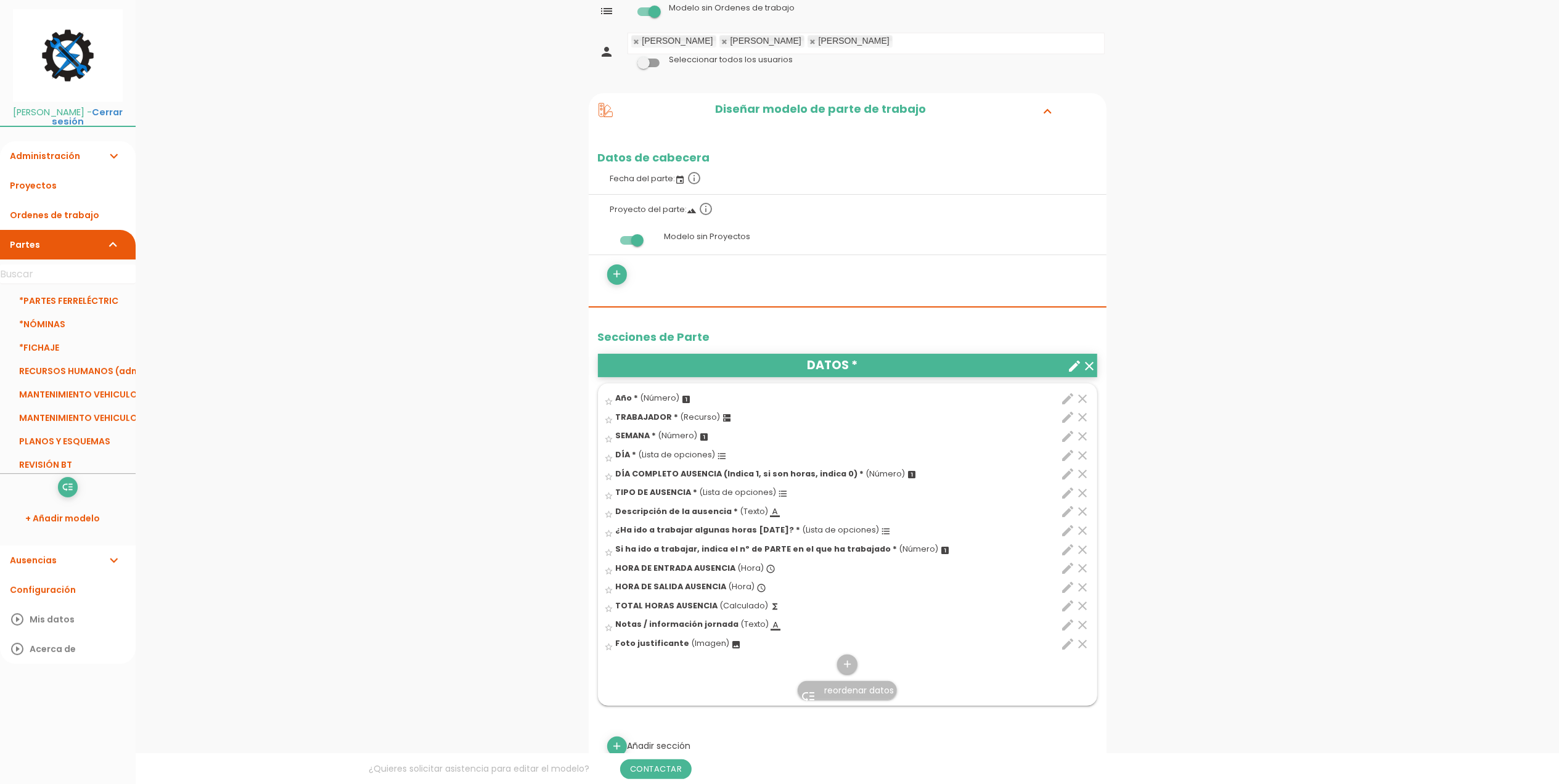
scroll to position [246, 0]
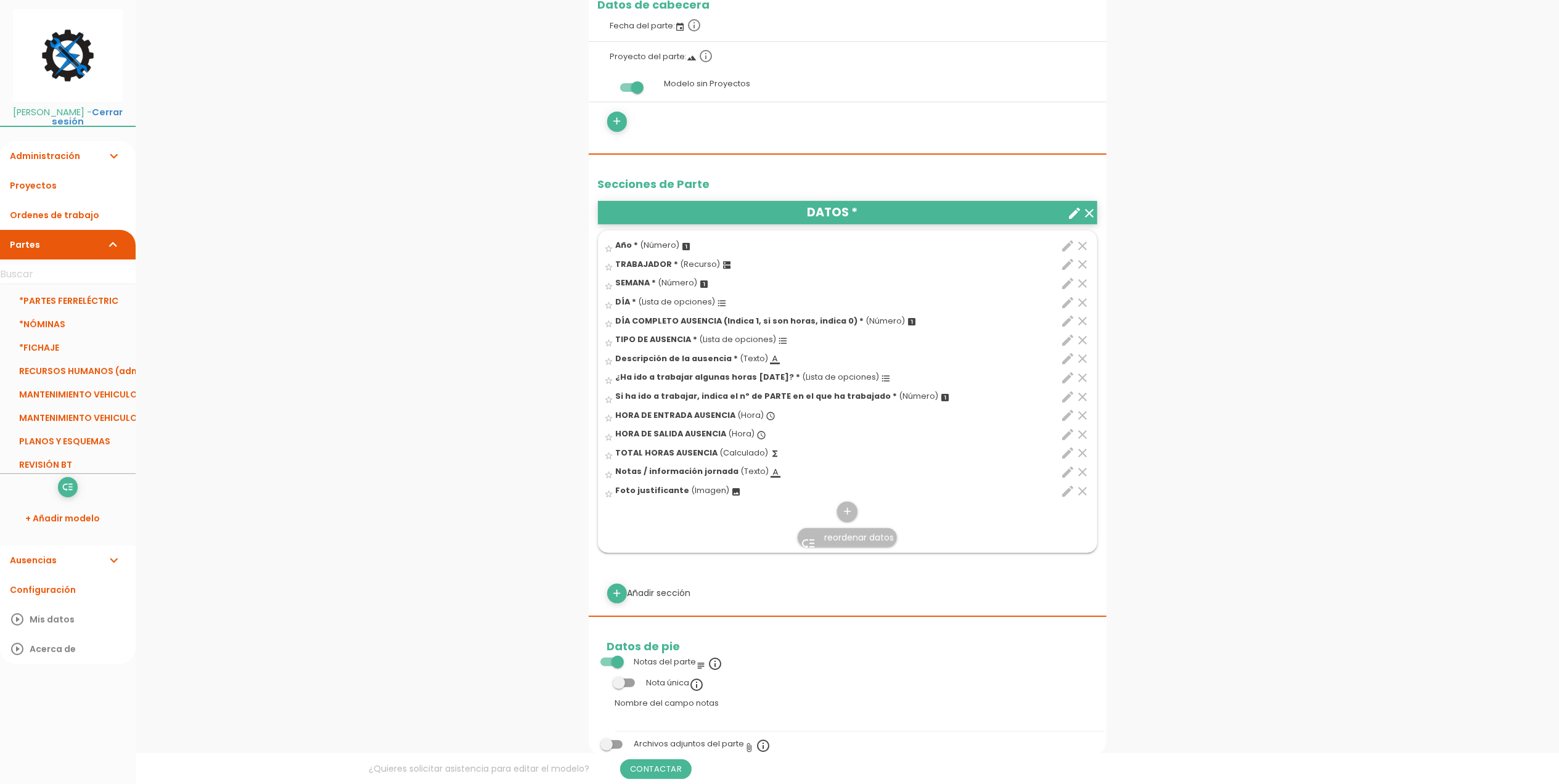
click at [1070, 341] on icon "edit" at bounding box center [1069, 340] width 15 height 15
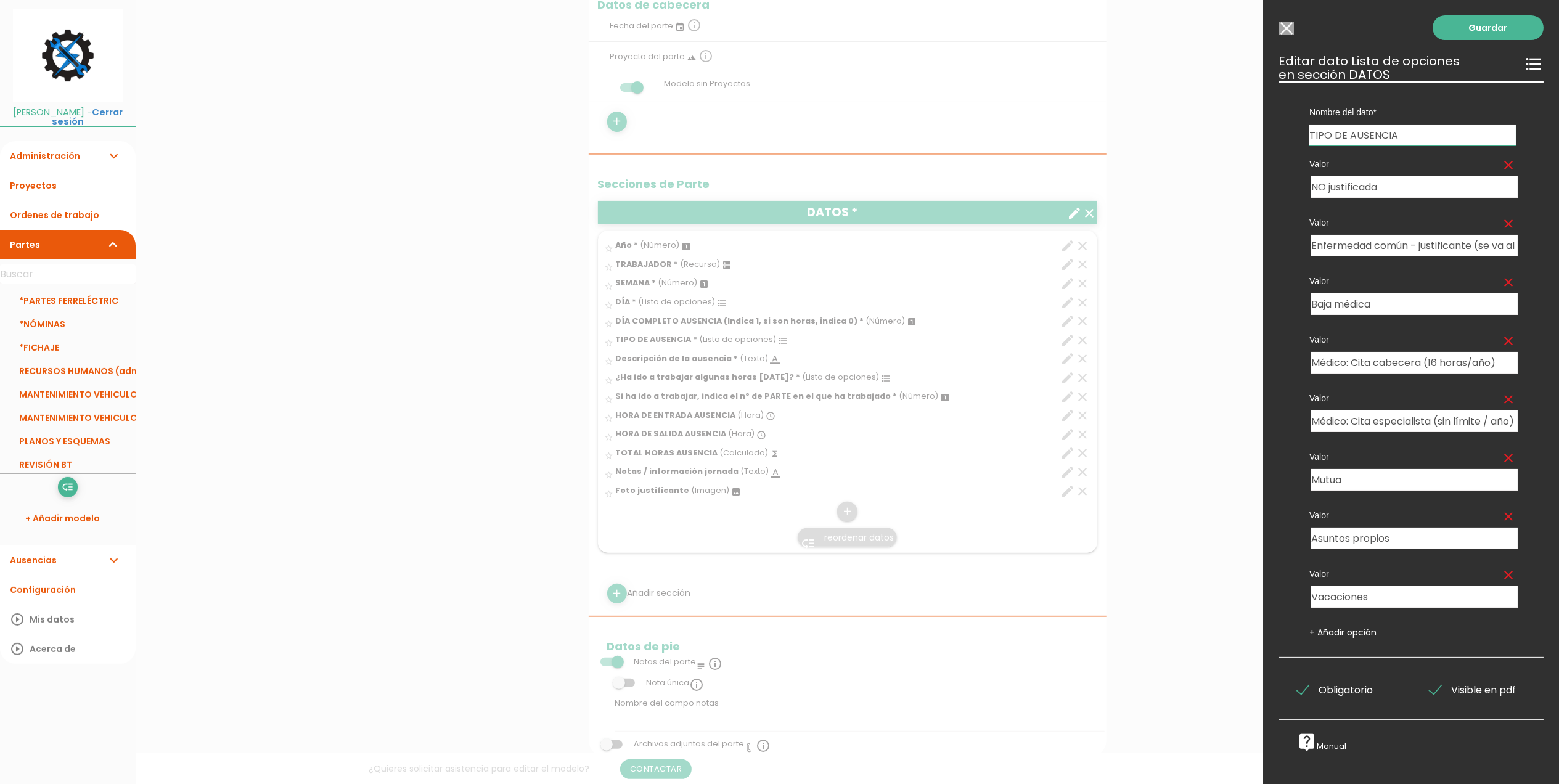
click at [1354, 632] on link "+ Añadir opción" at bounding box center [1343, 633] width 67 height 13
click at [1347, 660] on input "text" at bounding box center [1359, 655] width 94 height 21
type input "Otros"
click at [1468, 31] on link "Guardar" at bounding box center [1488, 27] width 111 height 25
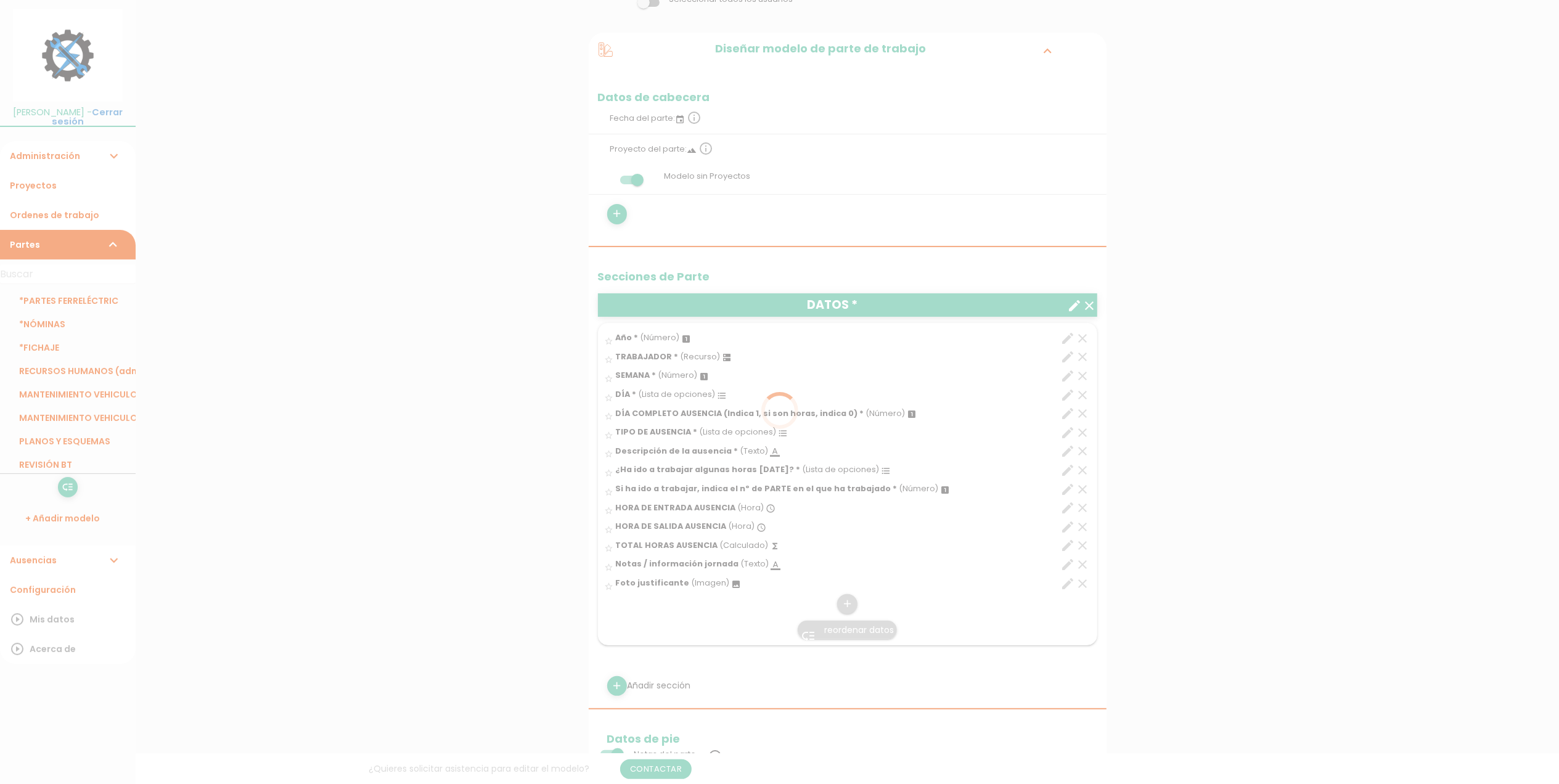
click at [400, 398] on div at bounding box center [780, 392] width 1559 height 784
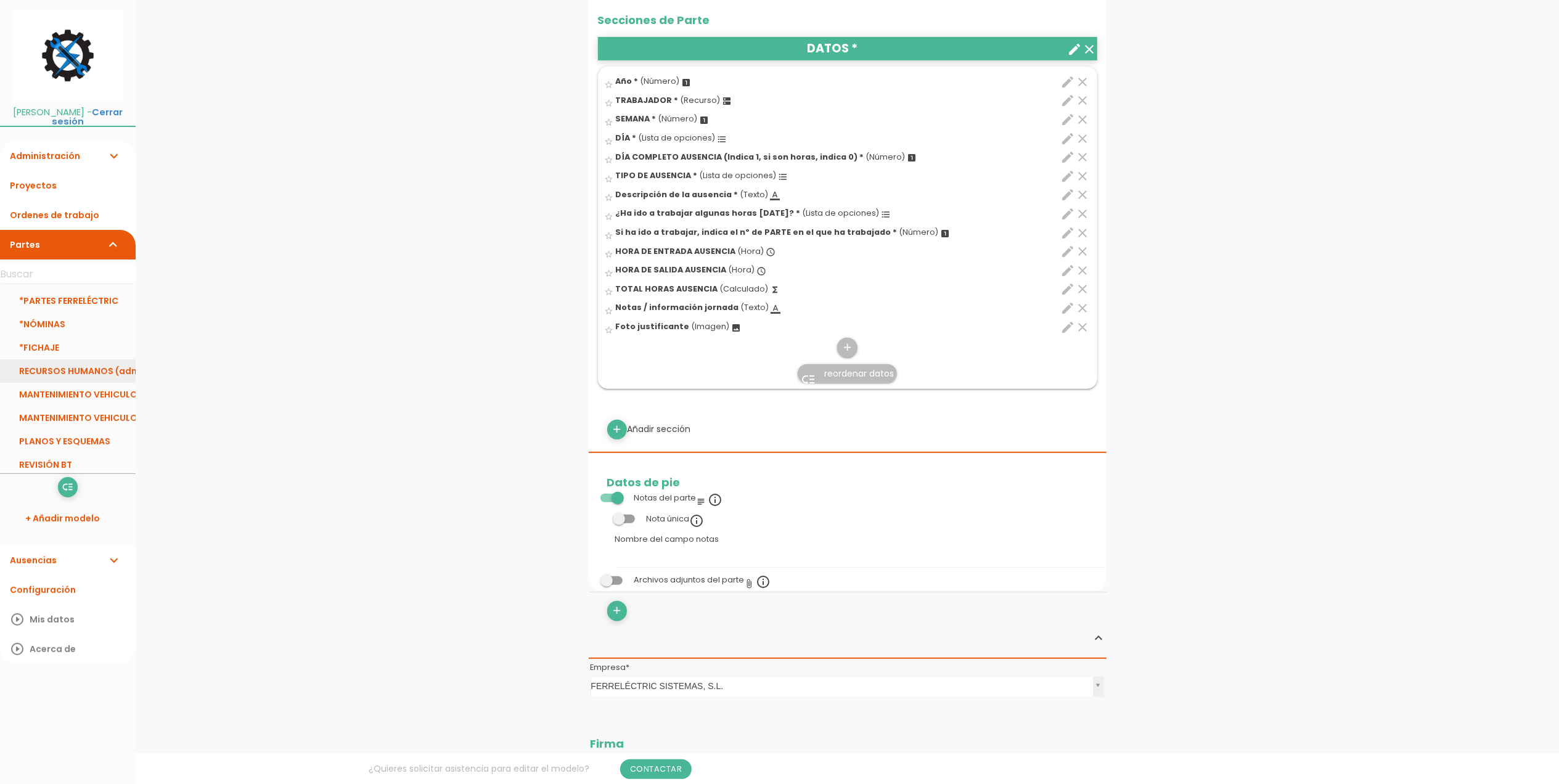
click at [93, 378] on link "RECURSOS HUMANOS (adm)" at bounding box center [67, 371] width 135 height 24
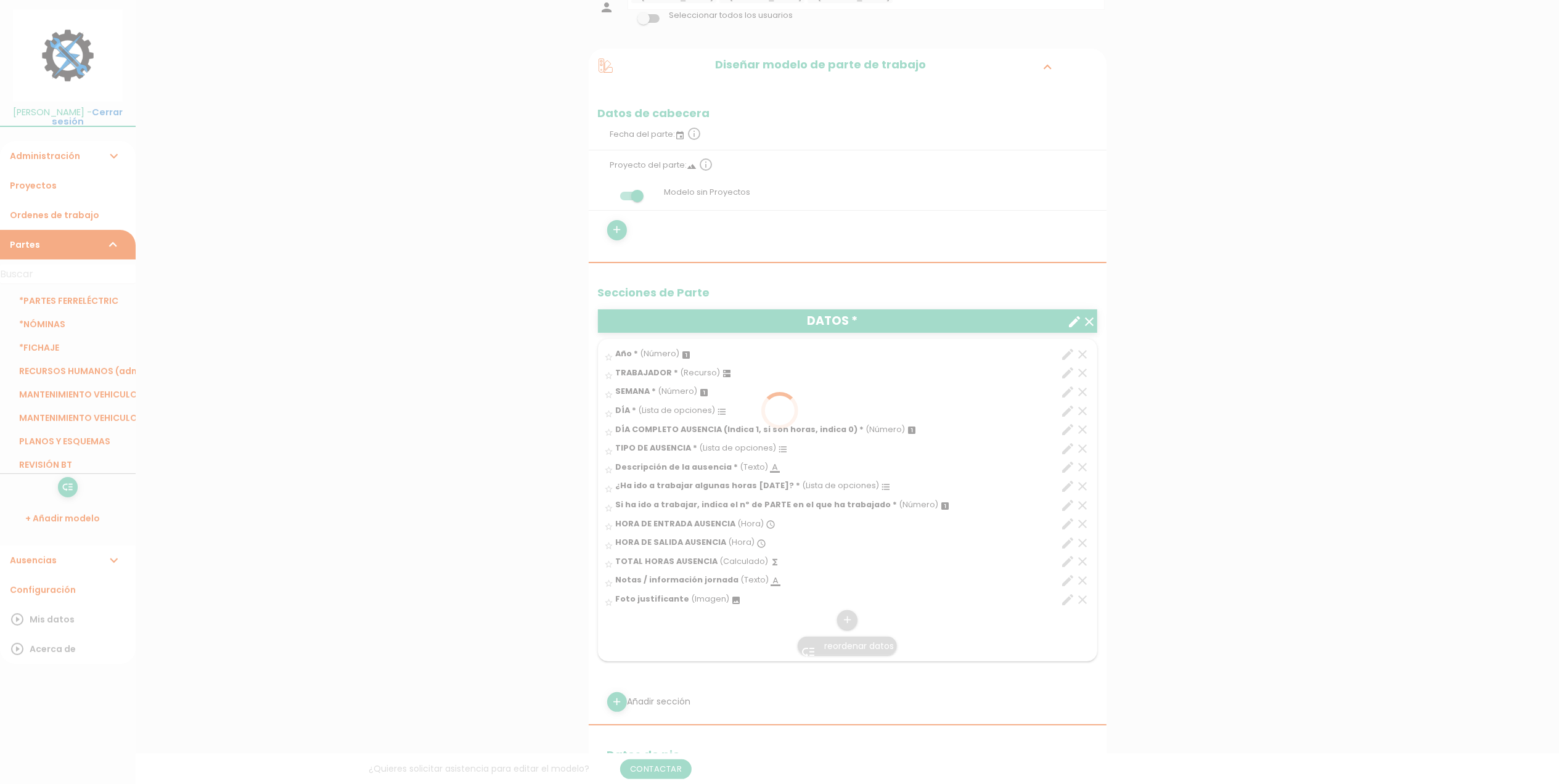
scroll to position [164, 0]
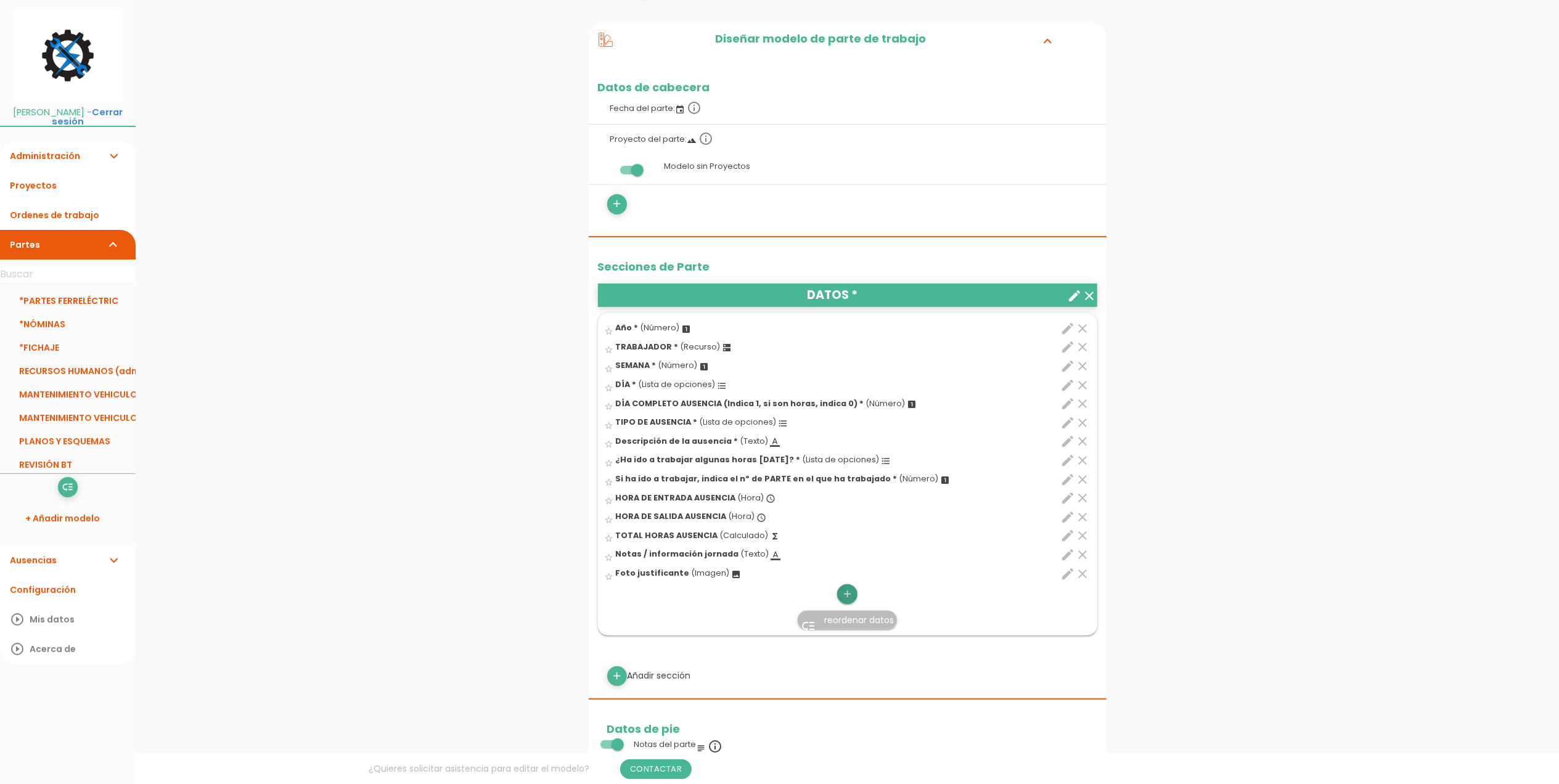
click at [847, 592] on icon "add" at bounding box center [847, 594] width 12 height 20
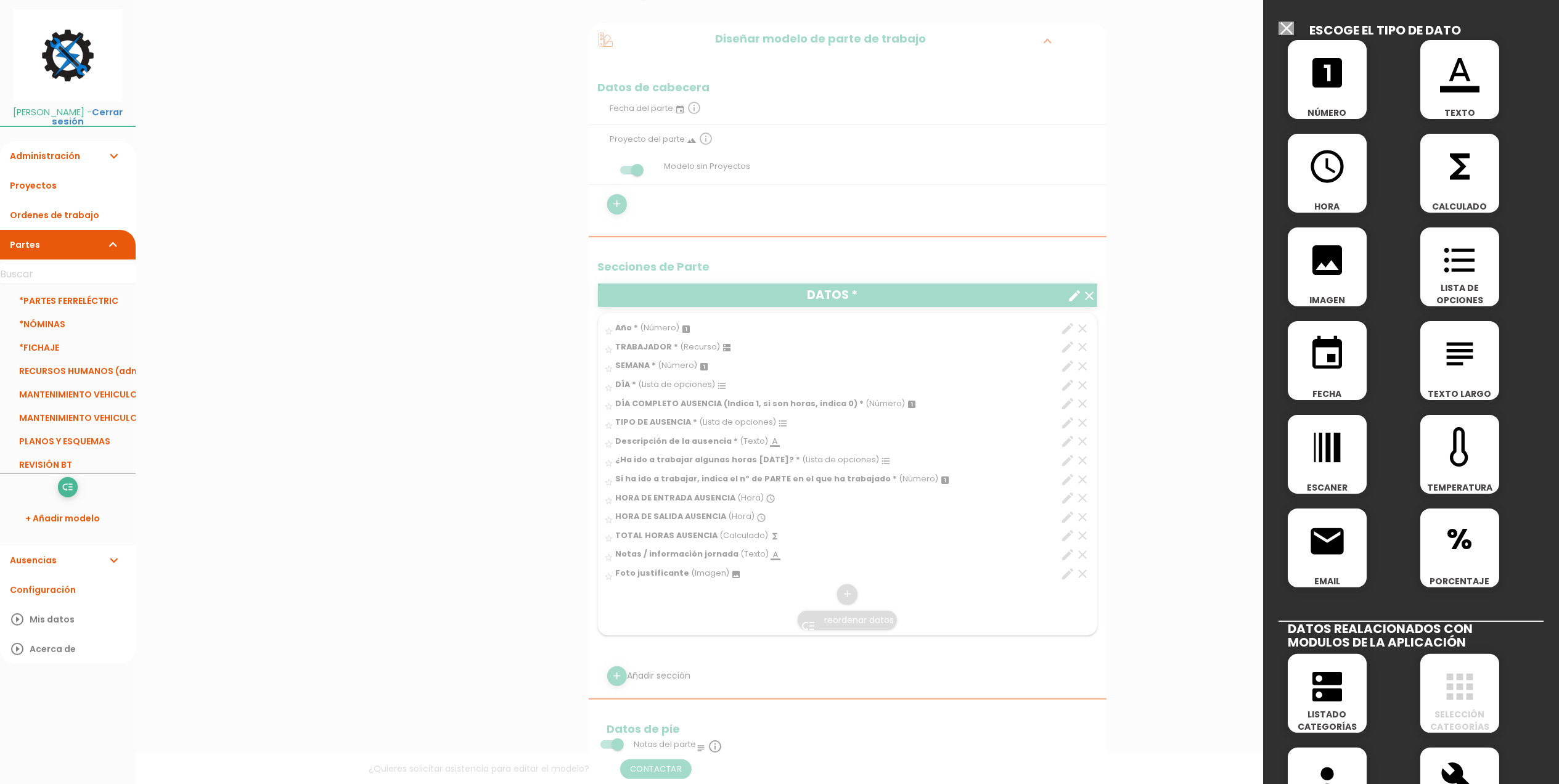
click at [1323, 346] on icon "event" at bounding box center [1328, 354] width 40 height 40
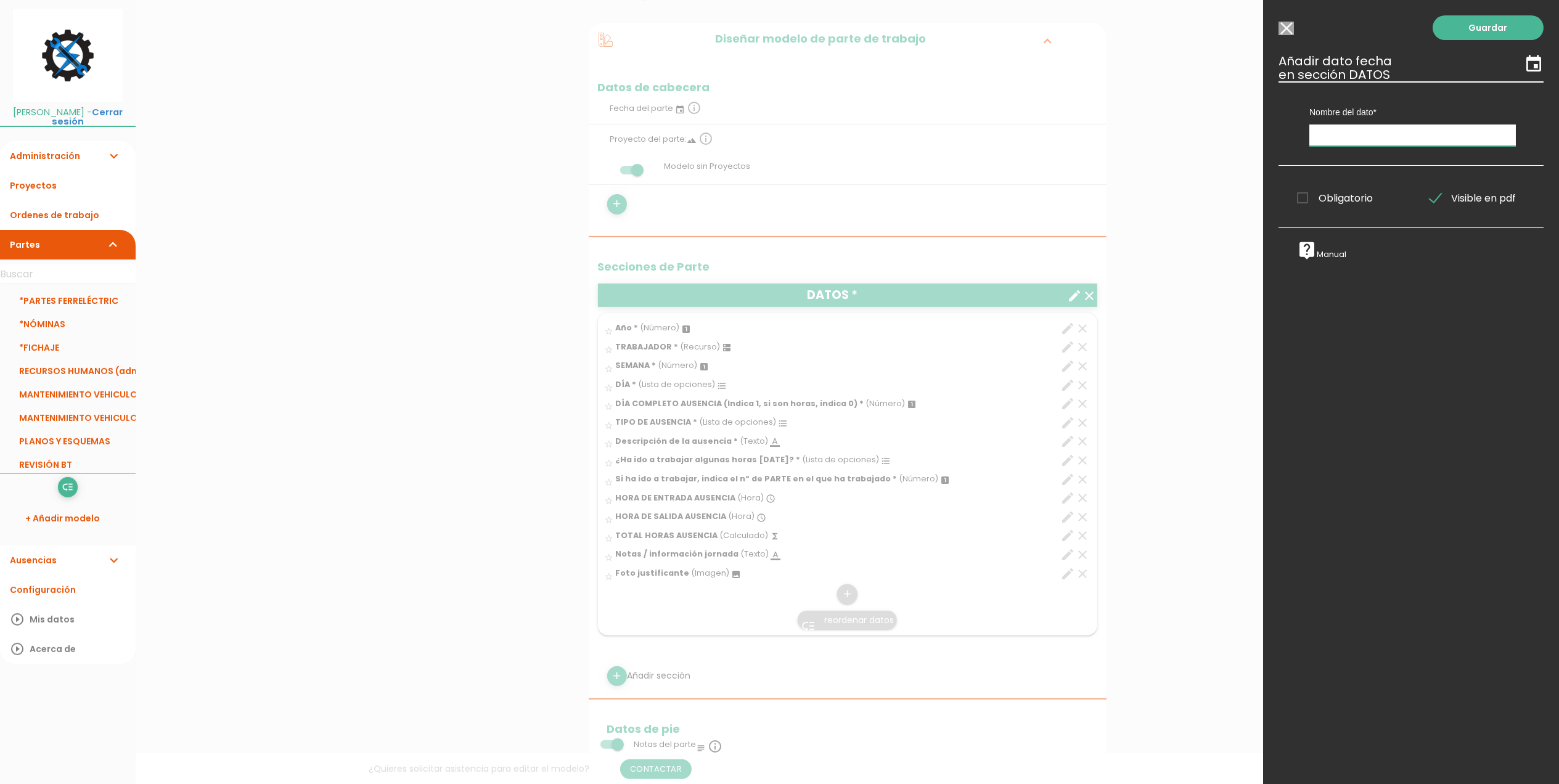
click at [1367, 136] on input "text" at bounding box center [1412, 135] width 207 height 21
type input "FECHA"
click at [1298, 196] on span "Obligatorio" at bounding box center [1336, 198] width 76 height 15
click at [0, 0] on input "Obligatorio" at bounding box center [0, 0] width 0 height 0
click at [1458, 25] on link "Guardar" at bounding box center [1488, 27] width 111 height 25
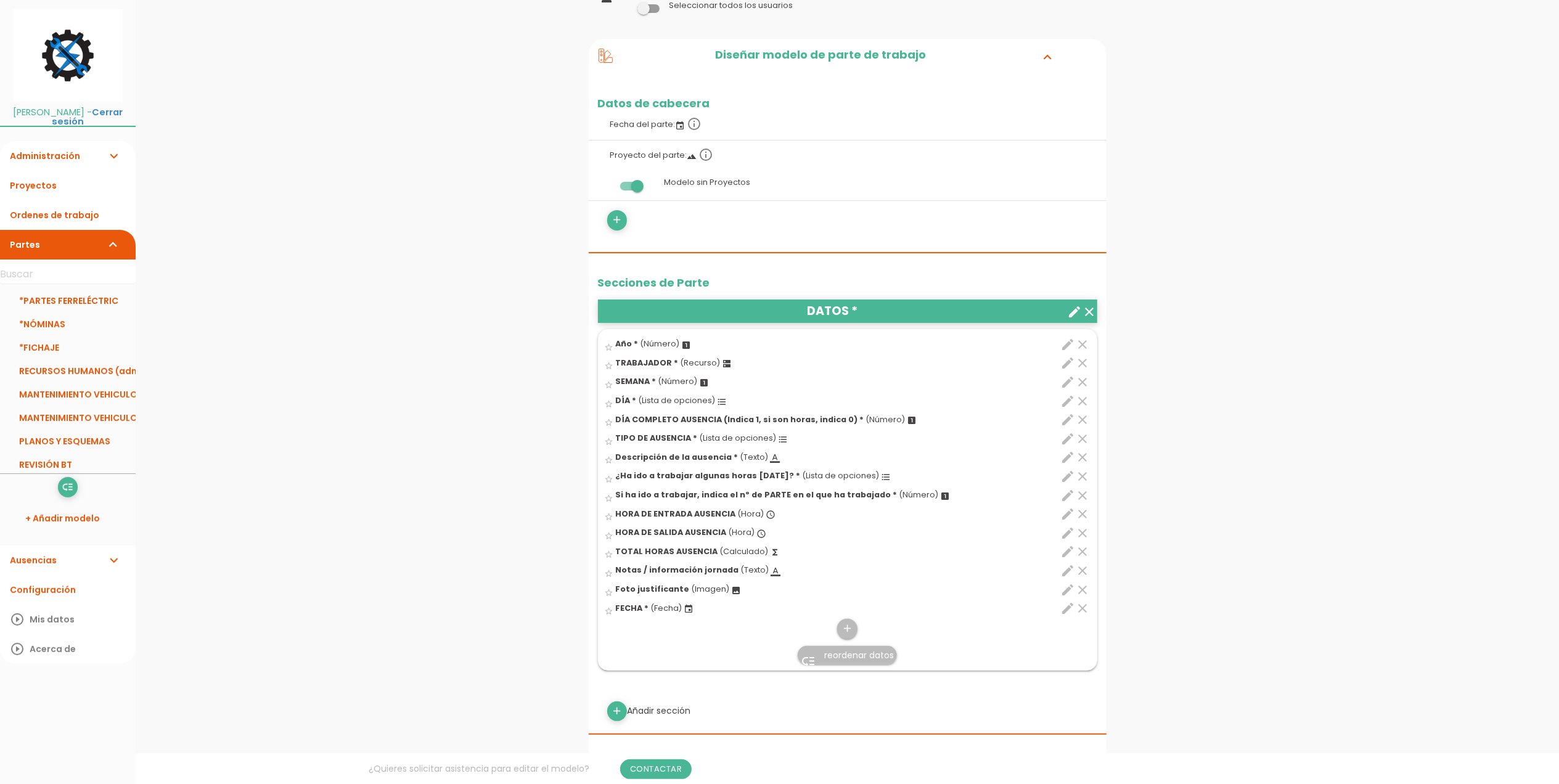
click at [861, 656] on span "reordenar datos" at bounding box center [860, 656] width 70 height 13
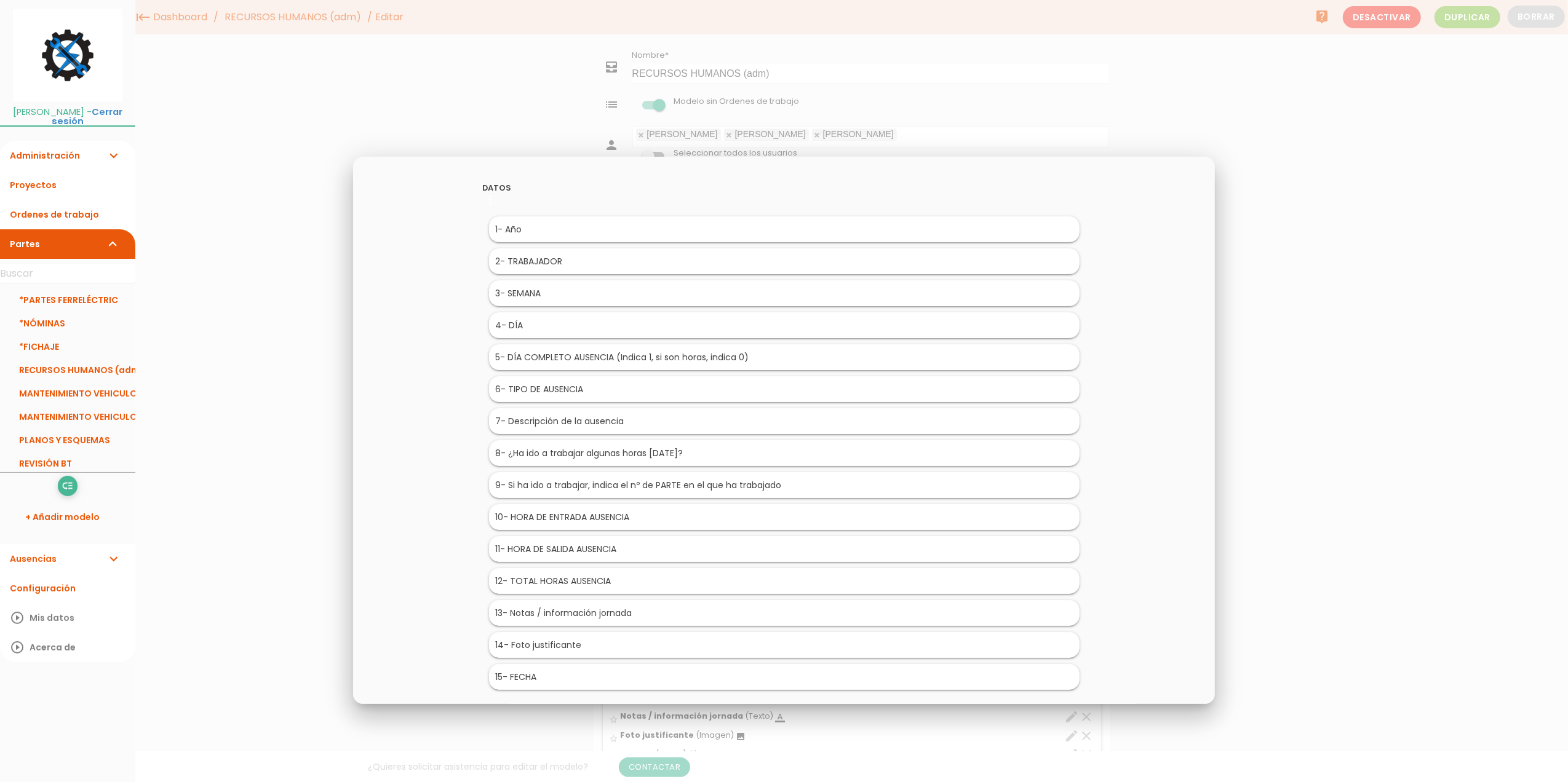
scroll to position [62, 0]
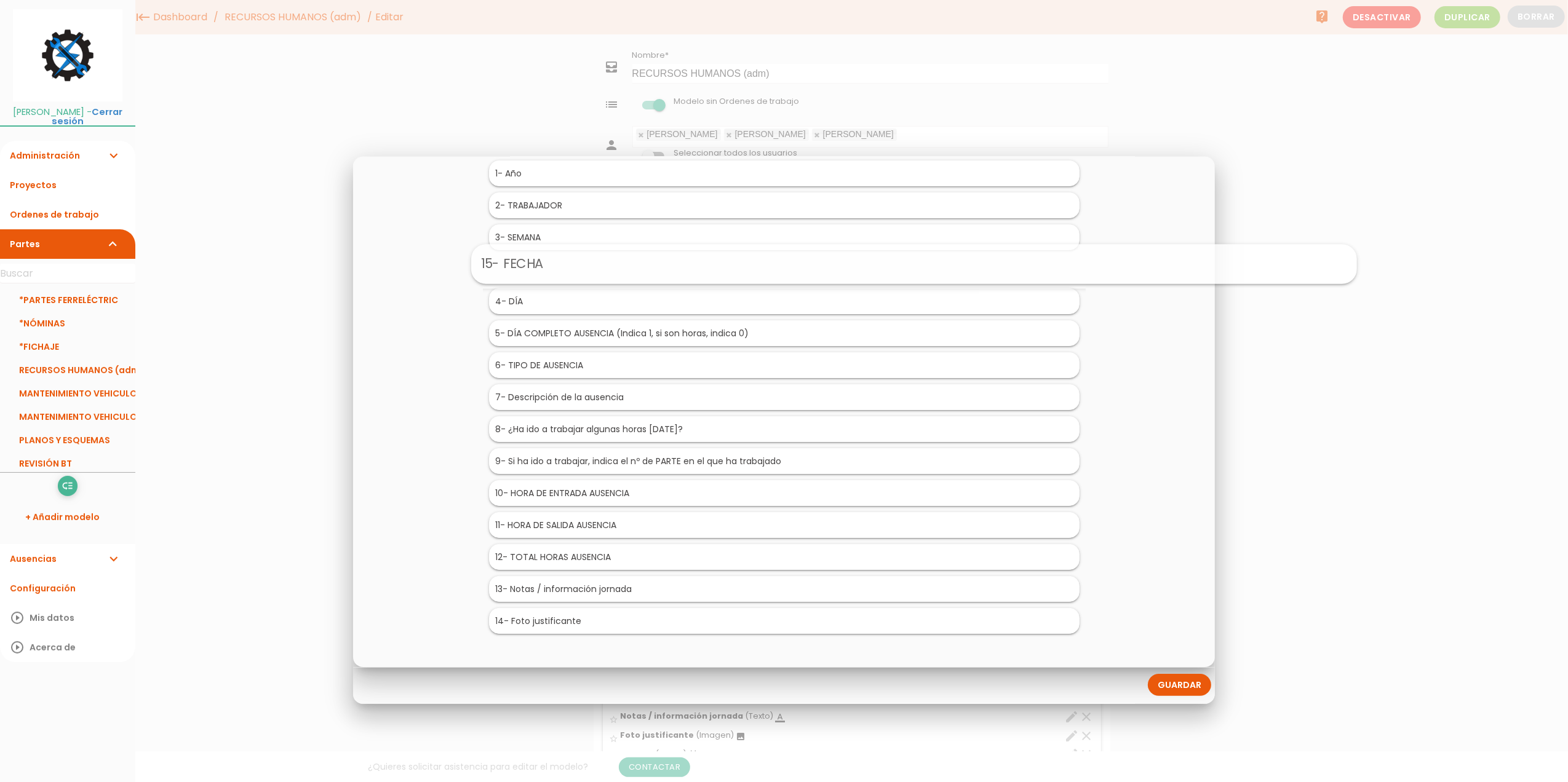
drag, startPoint x: 540, startPoint y: 617, endPoint x: 674, endPoint y: 250, distance: 390.7
click at [1174, 690] on link "Guardar" at bounding box center [1179, 684] width 63 height 22
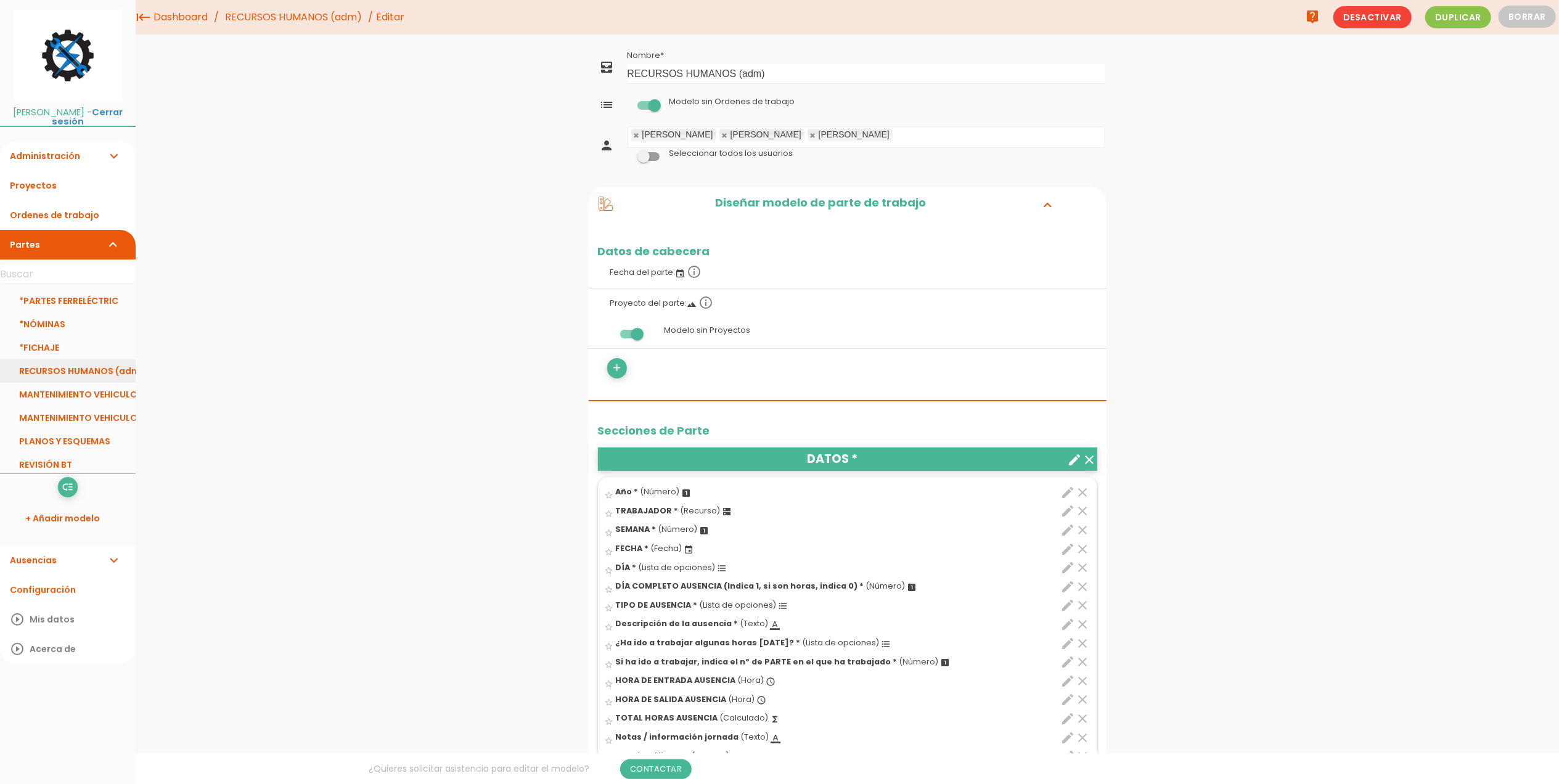
click at [59, 367] on link "RECURSOS HUMANOS (adm)" at bounding box center [67, 371] width 135 height 24
click at [55, 363] on link "RECURSOS HUMANOS (adm)" at bounding box center [67, 371] width 135 height 24
click at [1084, 546] on icon "clear" at bounding box center [1083, 549] width 15 height 15
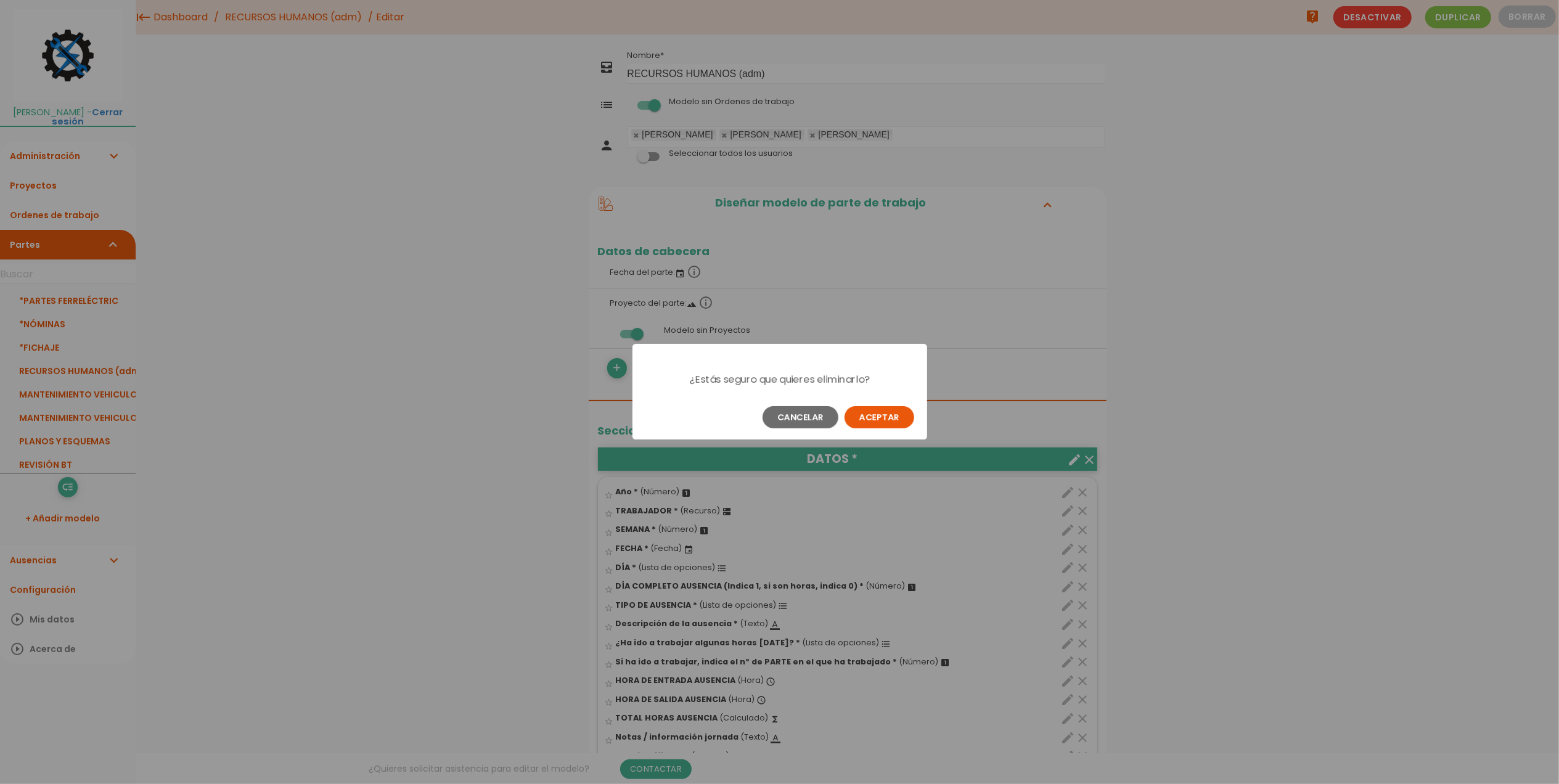
click at [882, 415] on button "Aceptar" at bounding box center [879, 417] width 70 height 22
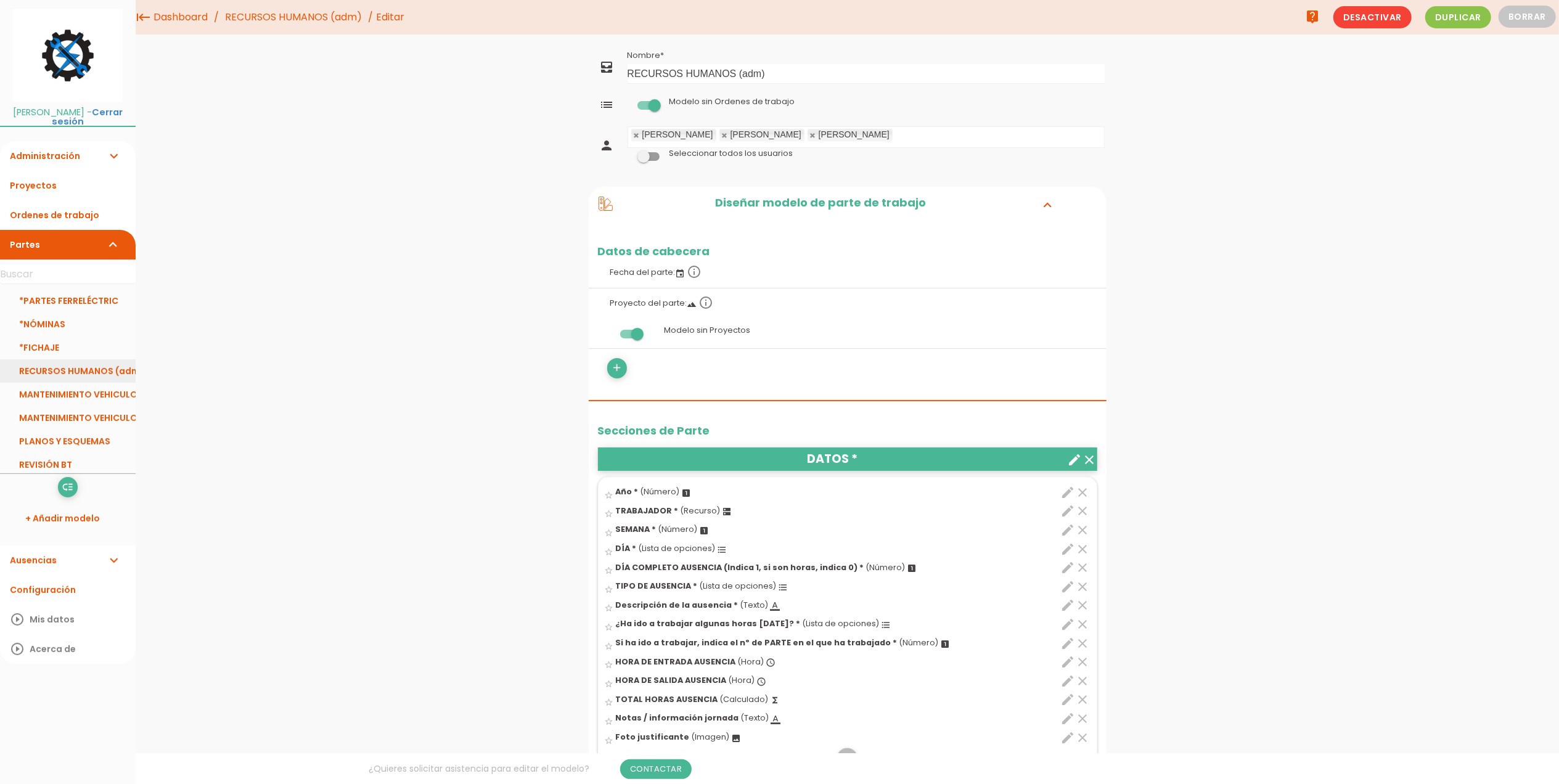
click at [58, 372] on link "RECURSOS HUMANOS (adm)" at bounding box center [67, 371] width 135 height 24
